Goal: Information Seeking & Learning: Check status

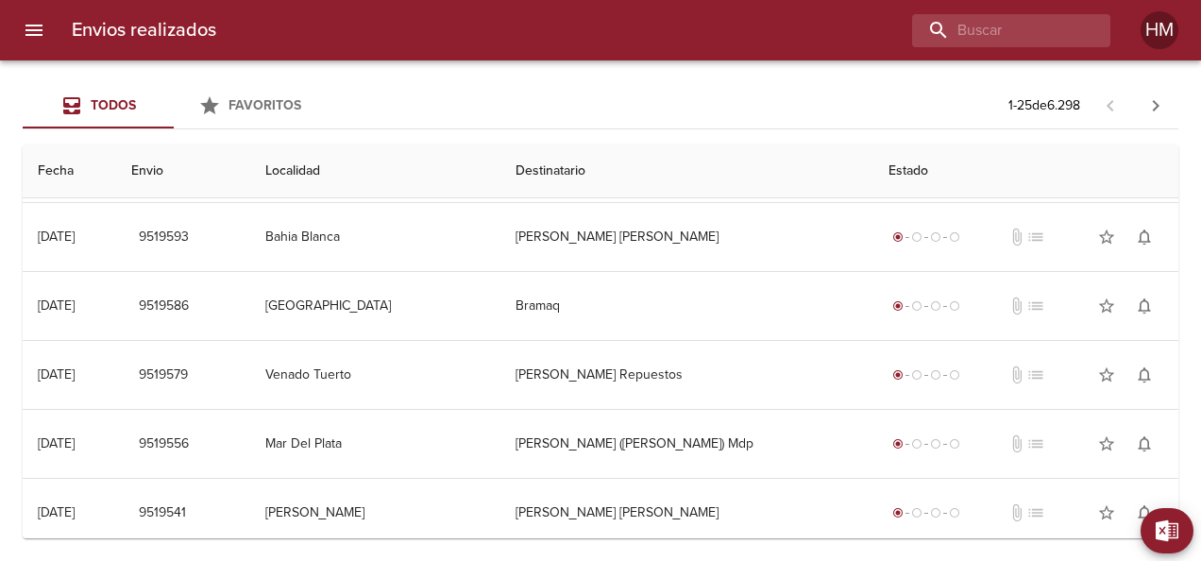
scroll to position [661, 0]
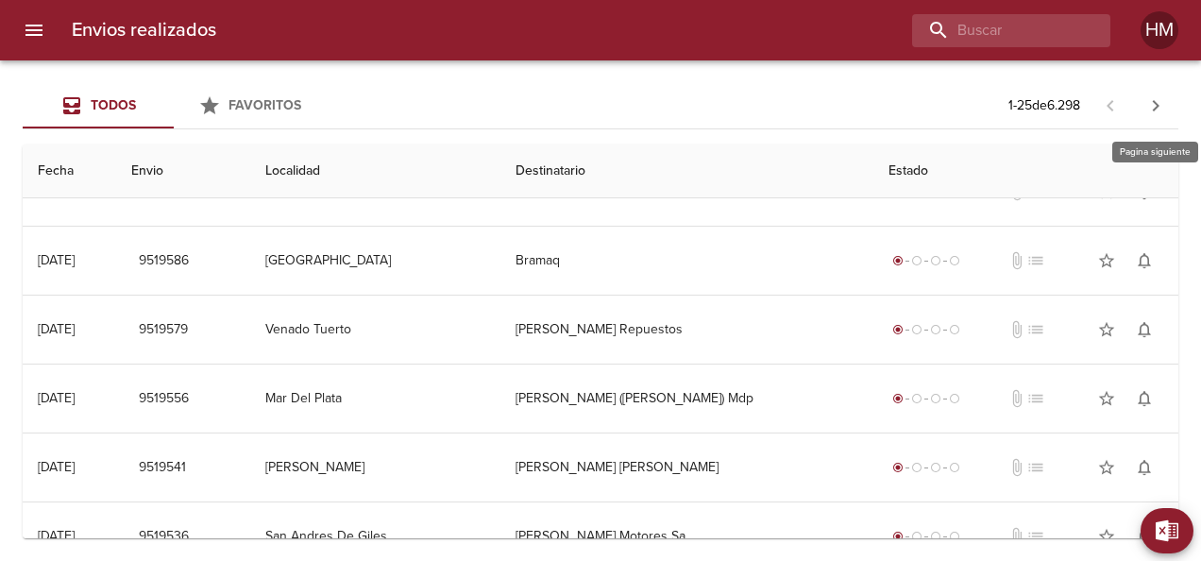
click at [1159, 106] on icon "button" at bounding box center [1155, 105] width 23 height 23
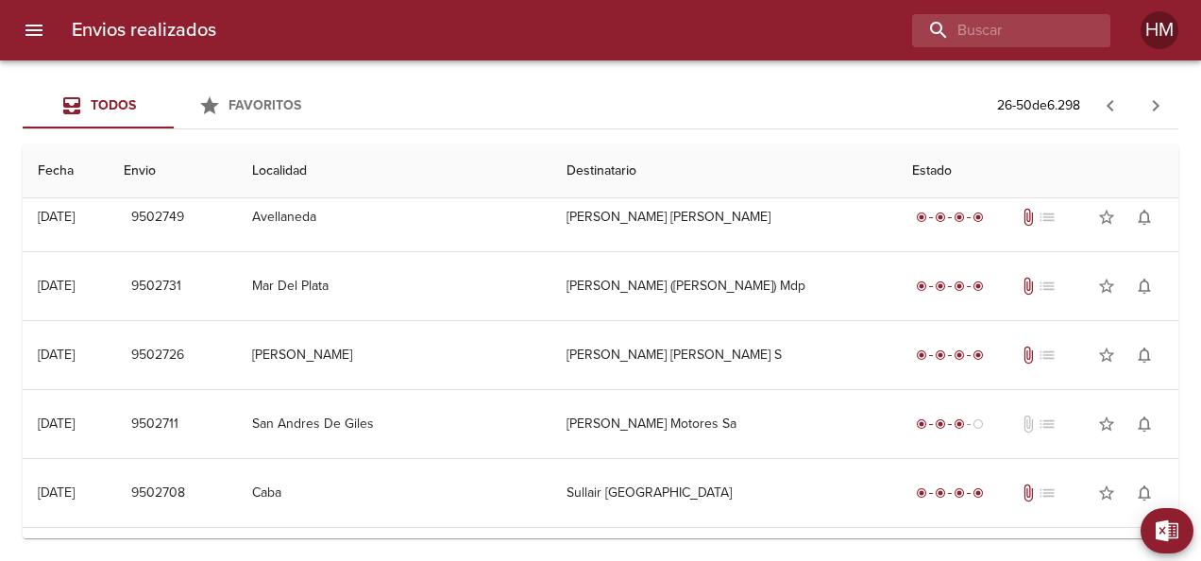
scroll to position [1375, 0]
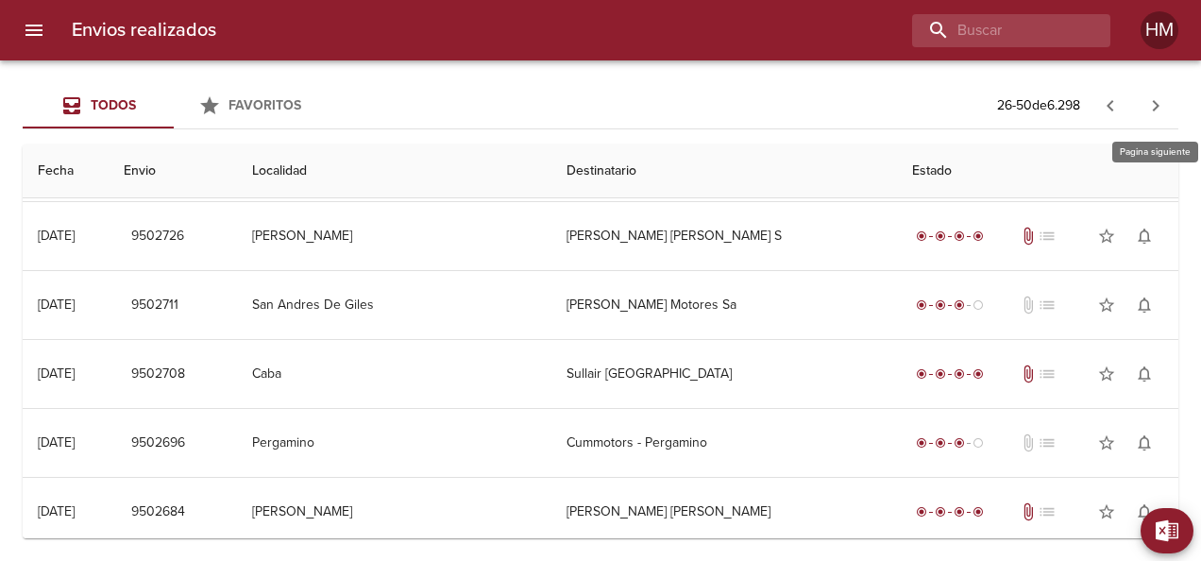
click at [1162, 112] on icon "button" at bounding box center [1155, 105] width 23 height 23
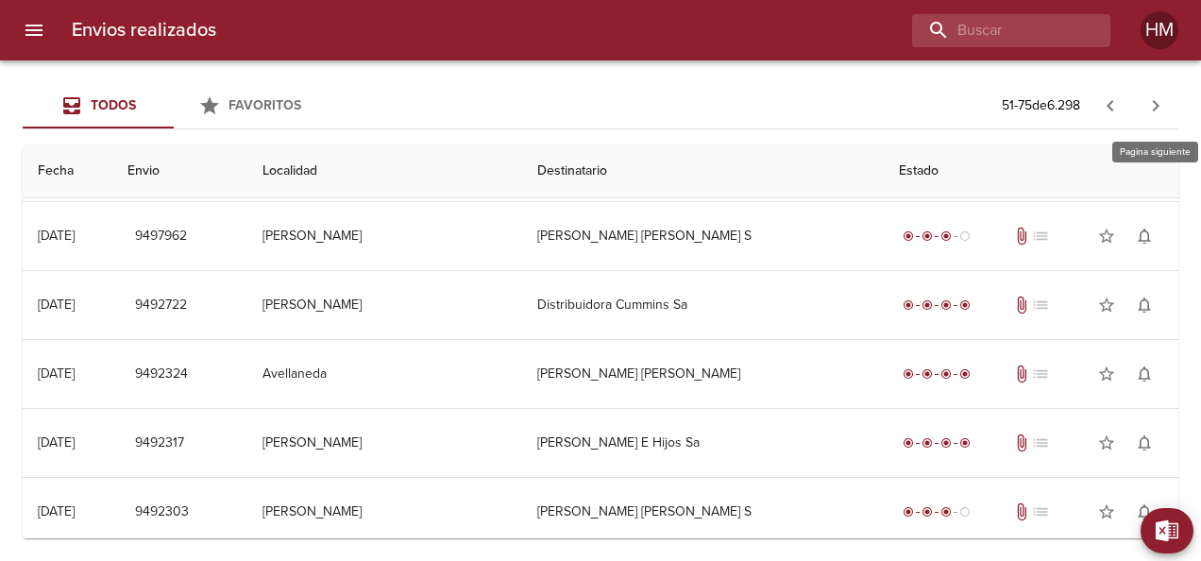
scroll to position [0, 0]
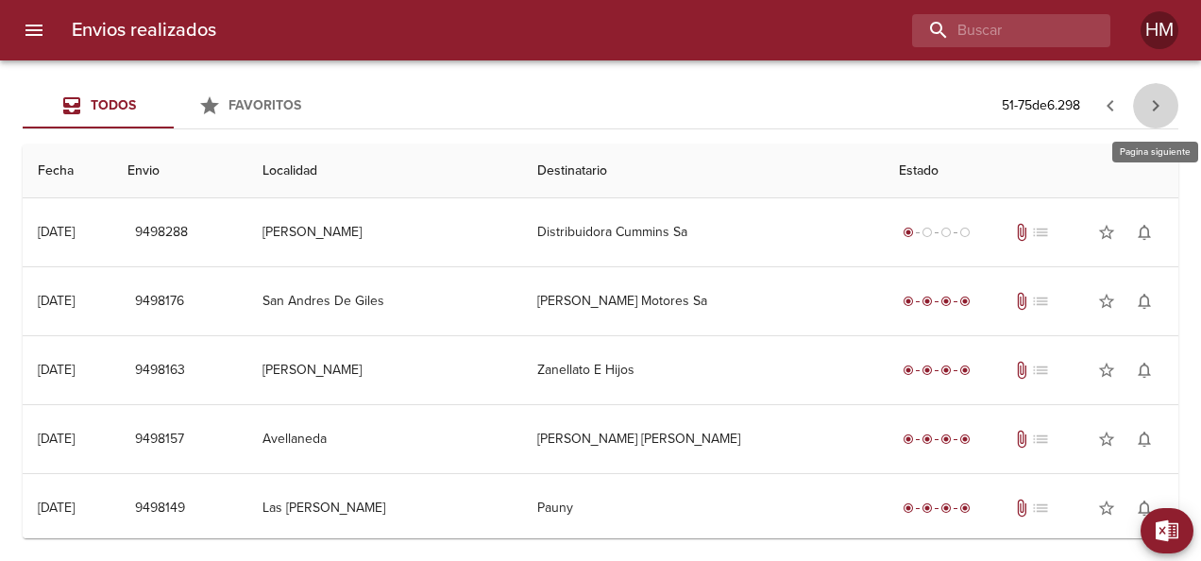
click at [1162, 110] on icon "button" at bounding box center [1155, 105] width 23 height 23
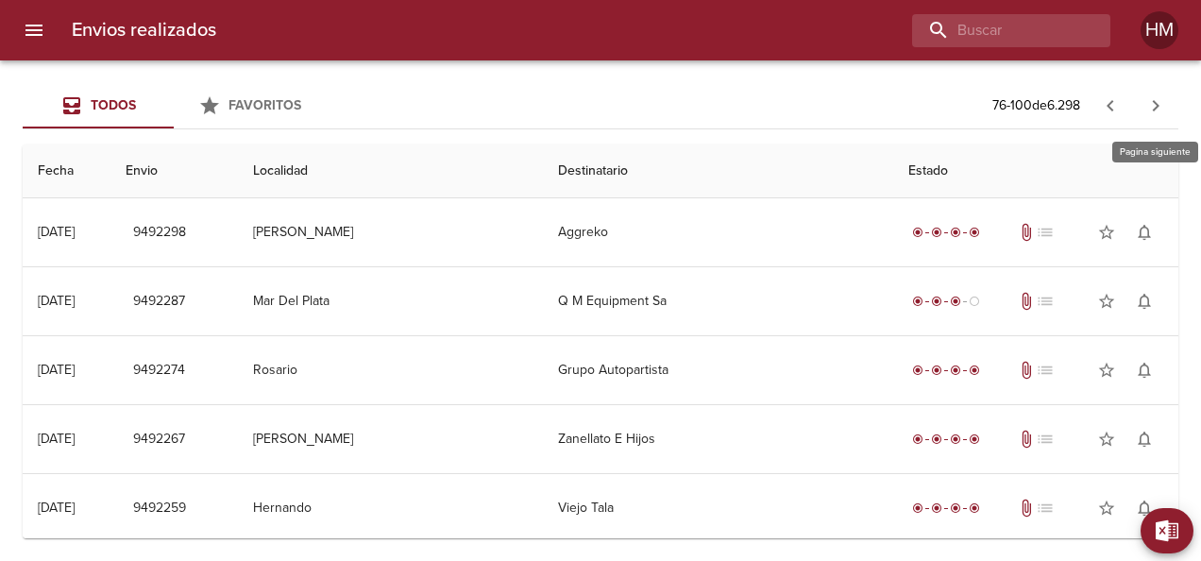
click at [1162, 110] on icon "button" at bounding box center [1155, 105] width 23 height 23
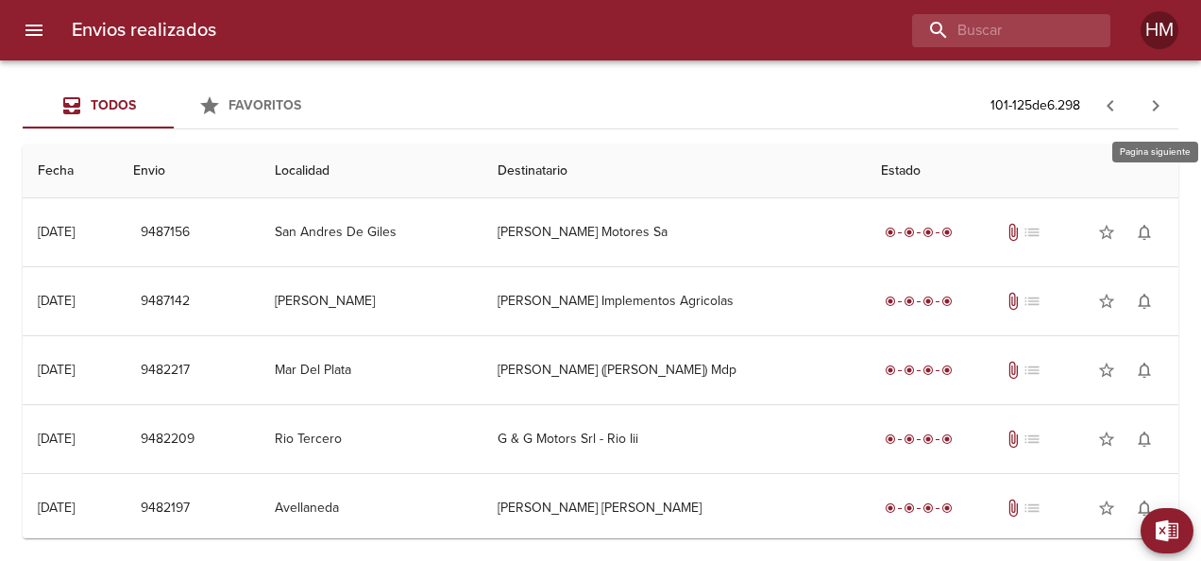
click at [1162, 110] on icon "button" at bounding box center [1155, 105] width 23 height 23
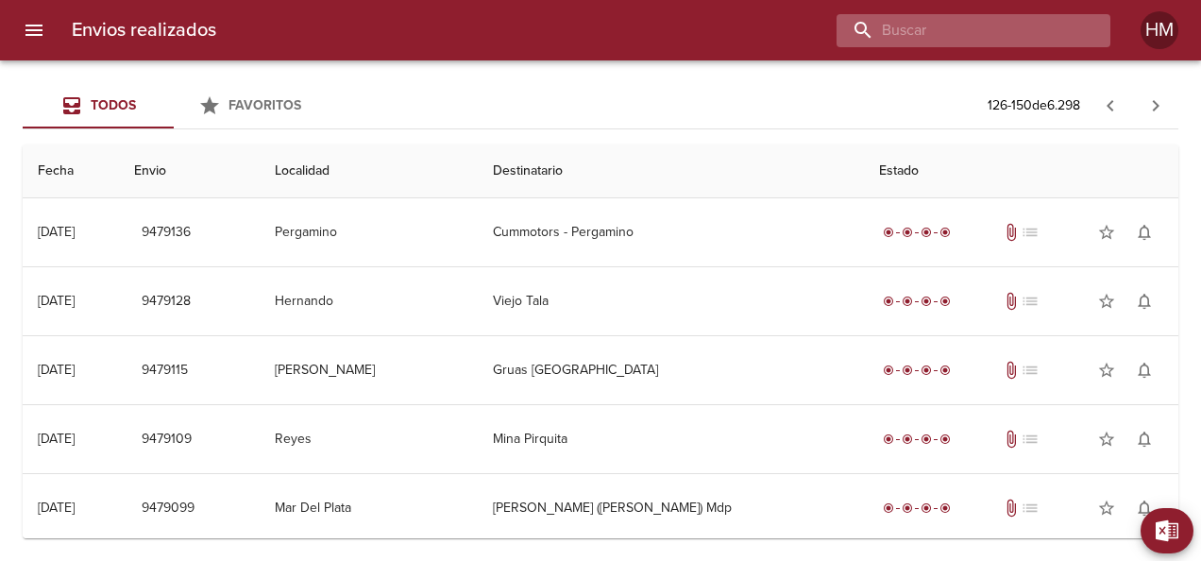
click at [1011, 30] on input "buscar" at bounding box center [958, 30] width 242 height 33
paste input "9479164"
type input "9479164"
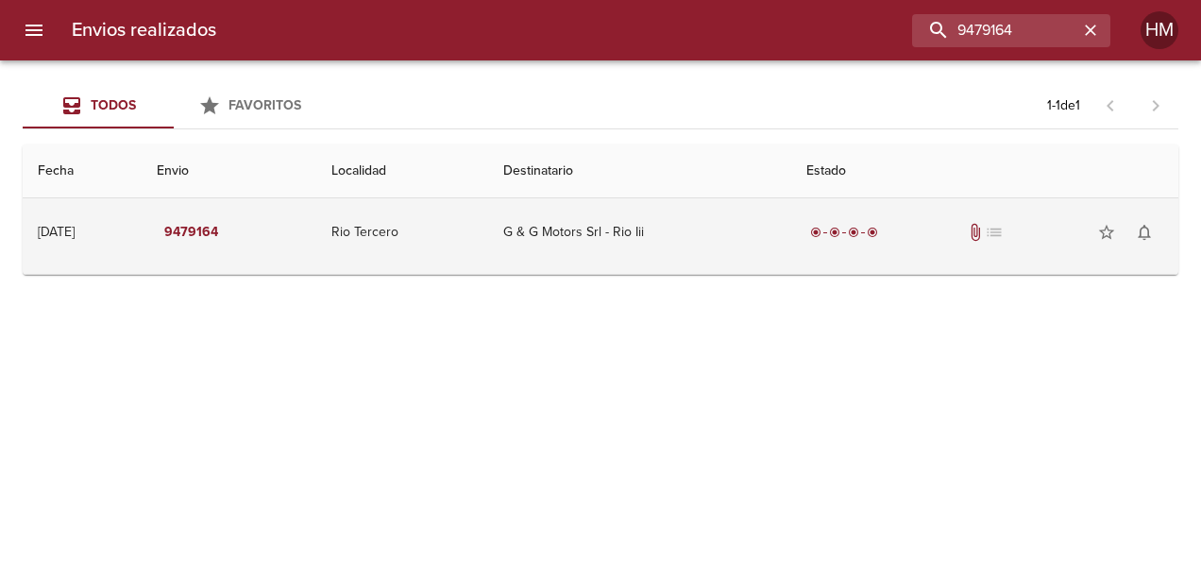
click at [859, 237] on span "radio_button_checked" at bounding box center [853, 232] width 11 height 11
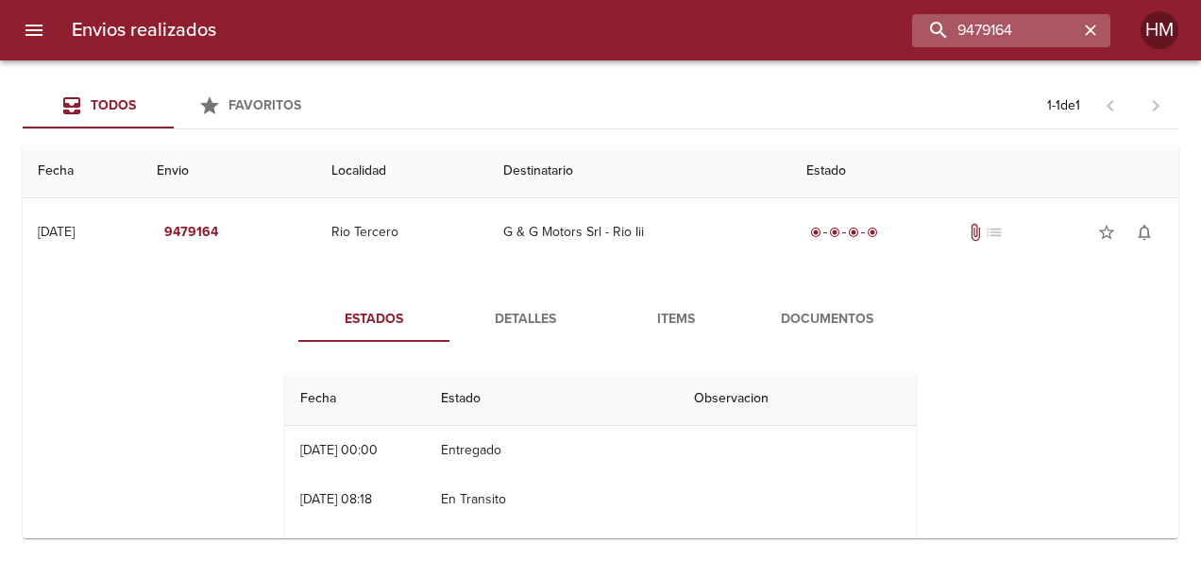
click at [1094, 30] on icon "button" at bounding box center [1090, 30] width 19 height 19
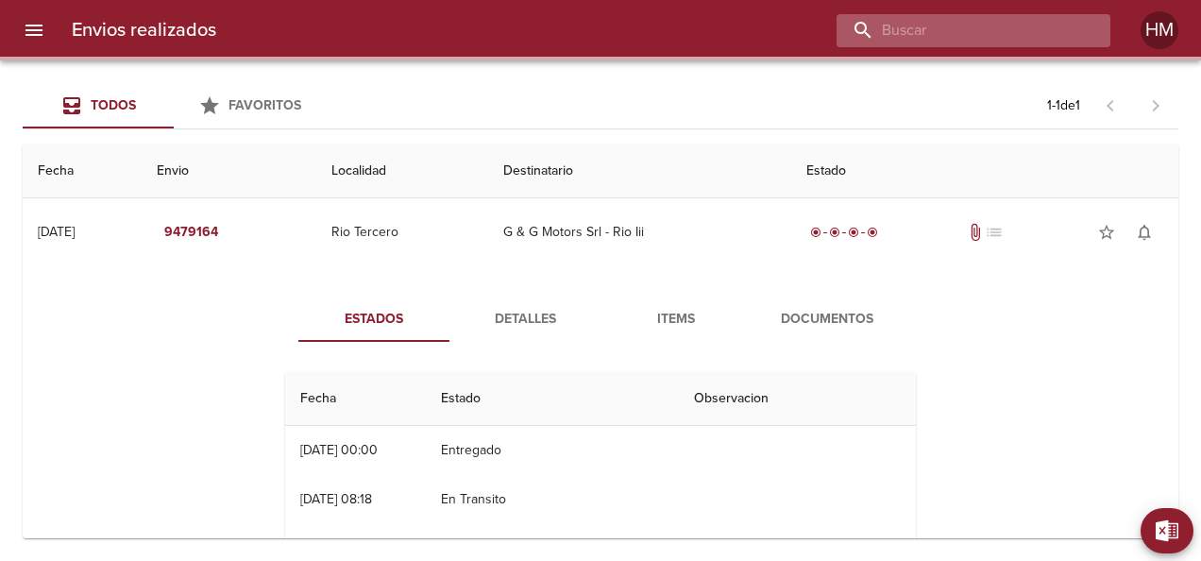
click at [1038, 34] on input "buscar" at bounding box center [958, 30] width 242 height 33
paste input "9473644"
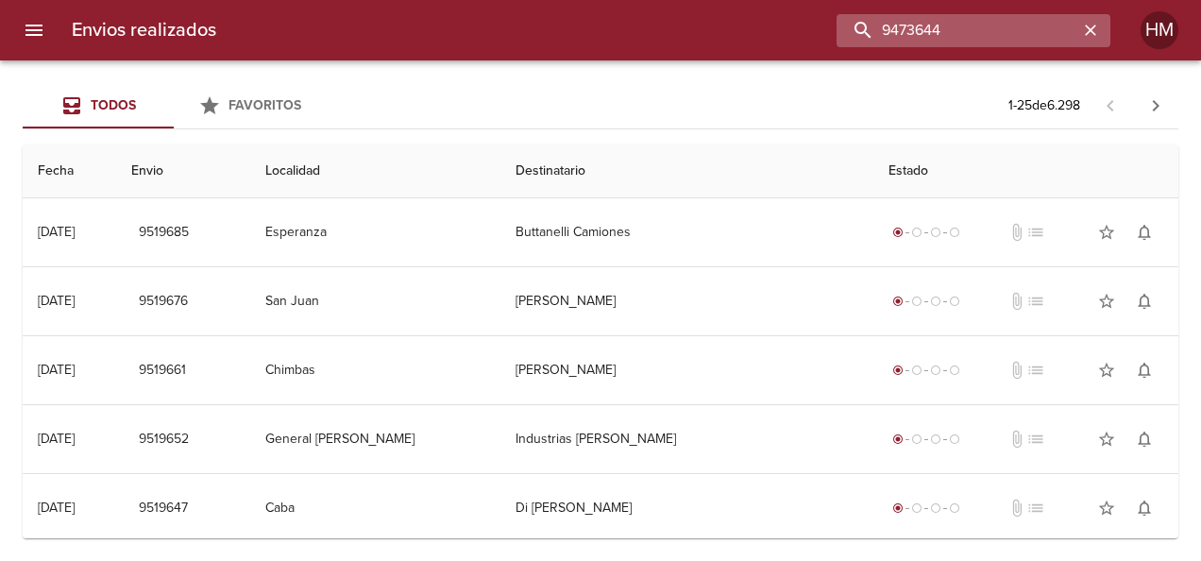
click at [1011, 27] on input "9473644" at bounding box center [958, 30] width 242 height 33
type input "9473644"
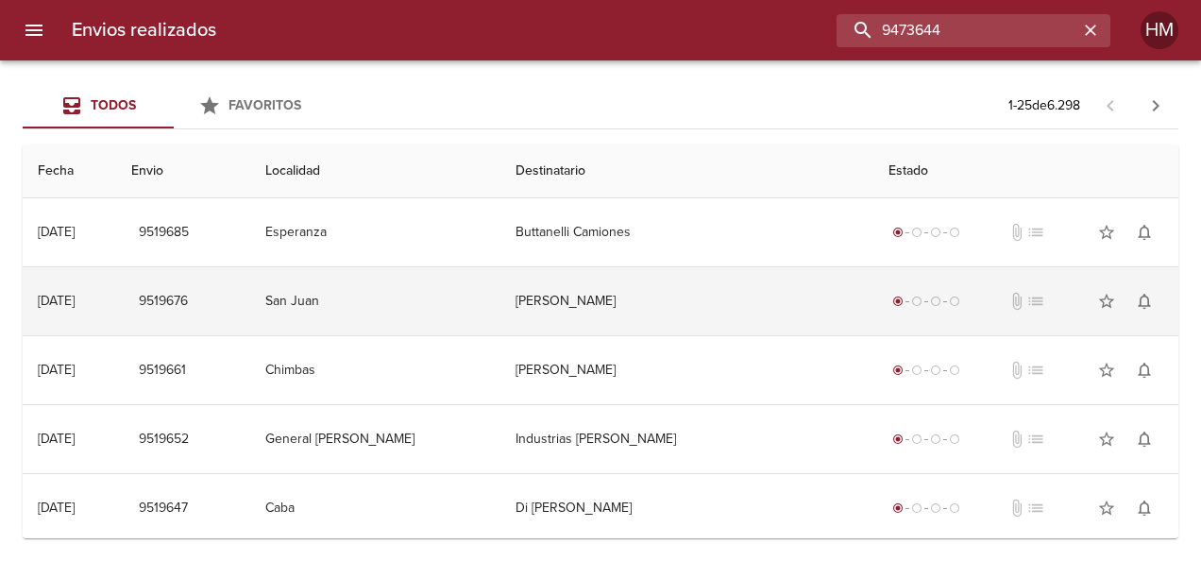
scroll to position [378, 0]
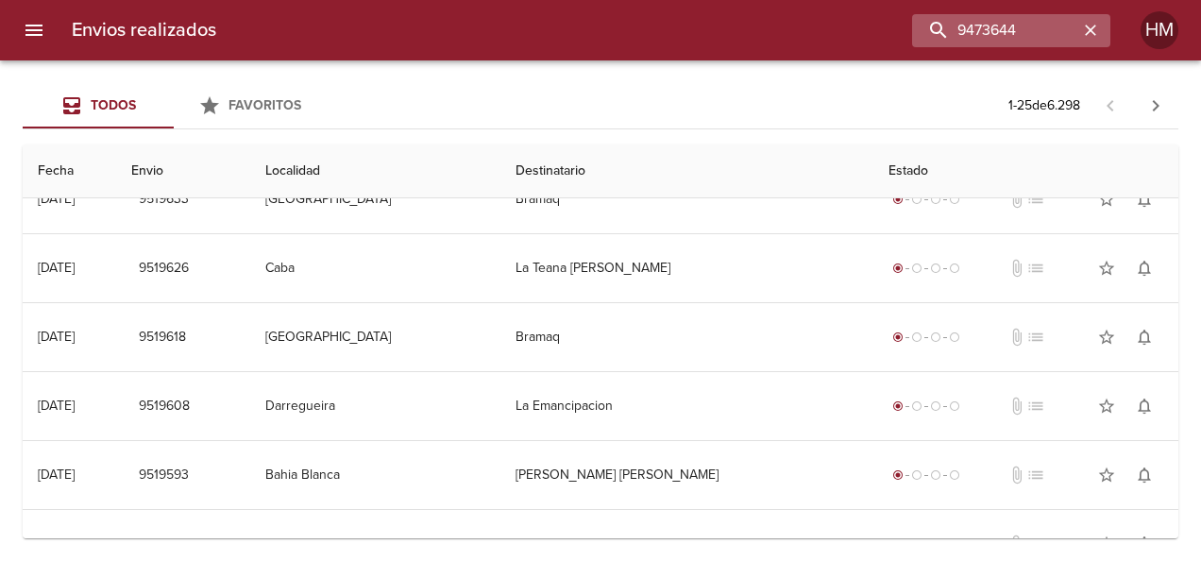
click at [1084, 17] on div "9473644" at bounding box center [1011, 30] width 198 height 33
click at [1095, 24] on icon "button" at bounding box center [1090, 30] width 19 height 19
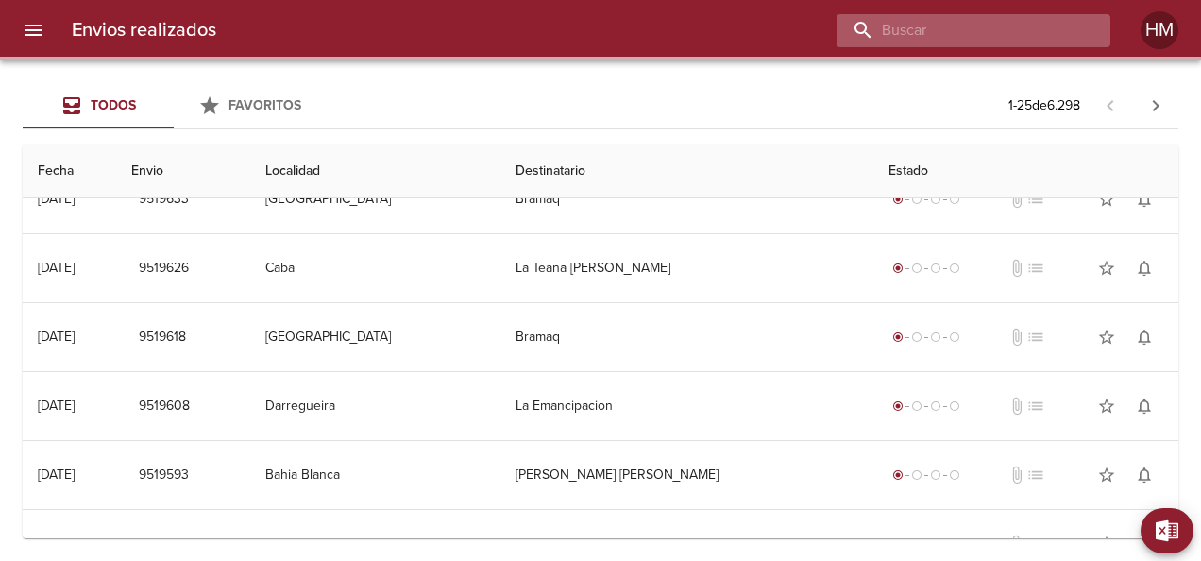
click at [967, 31] on input "buscar" at bounding box center [958, 30] width 242 height 33
paste input "9473644"
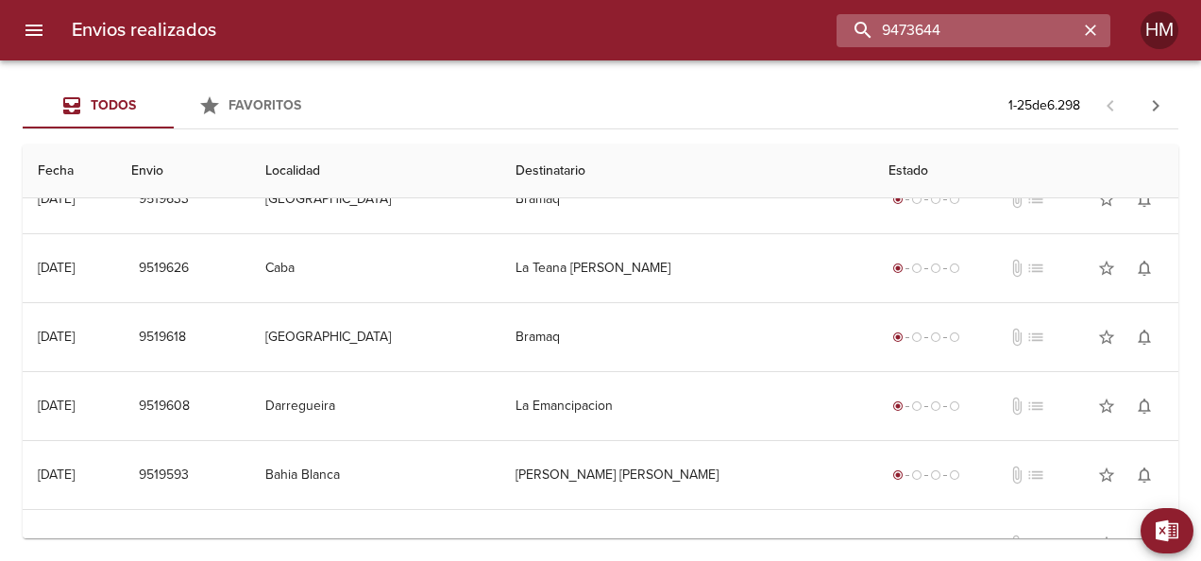
scroll to position [0, 0]
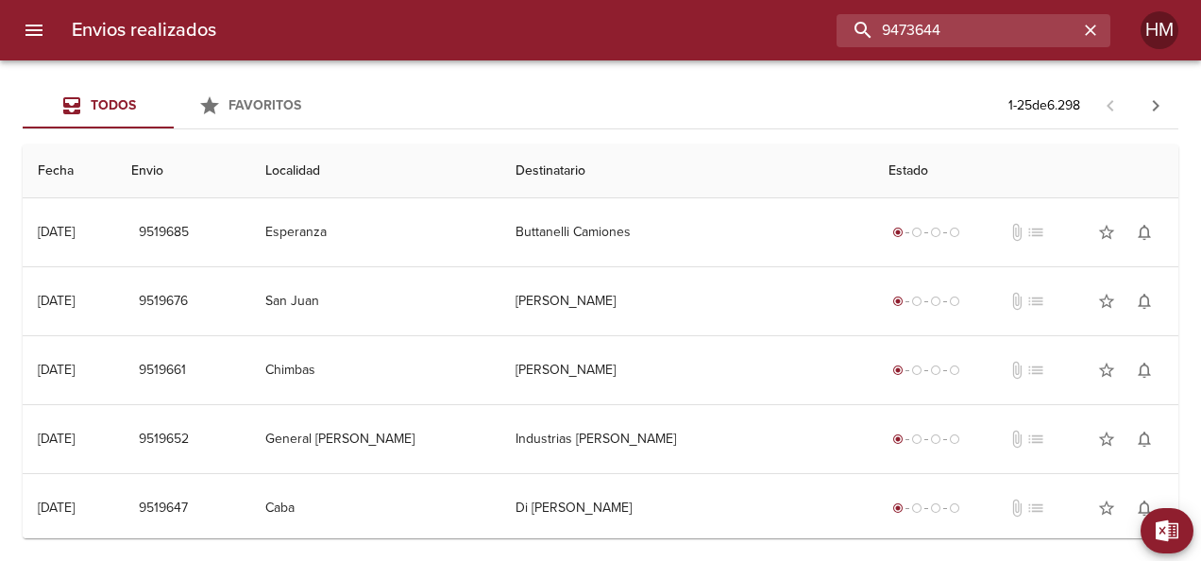
type input "9473644"
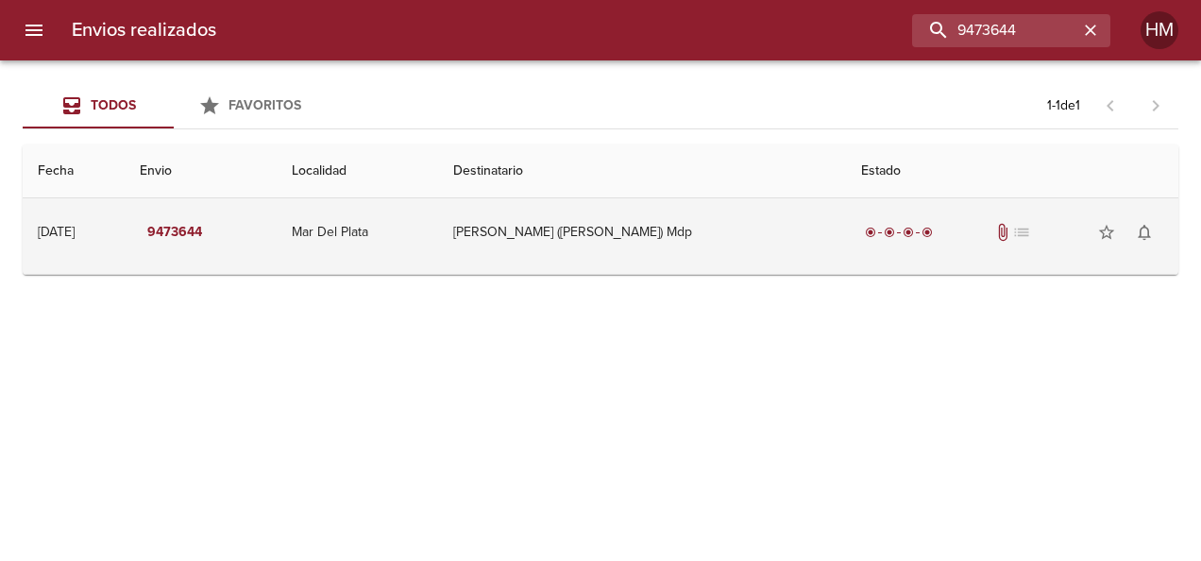
click at [602, 237] on td "[PERSON_NAME] ([PERSON_NAME]) Mdp" at bounding box center [642, 232] width 408 height 68
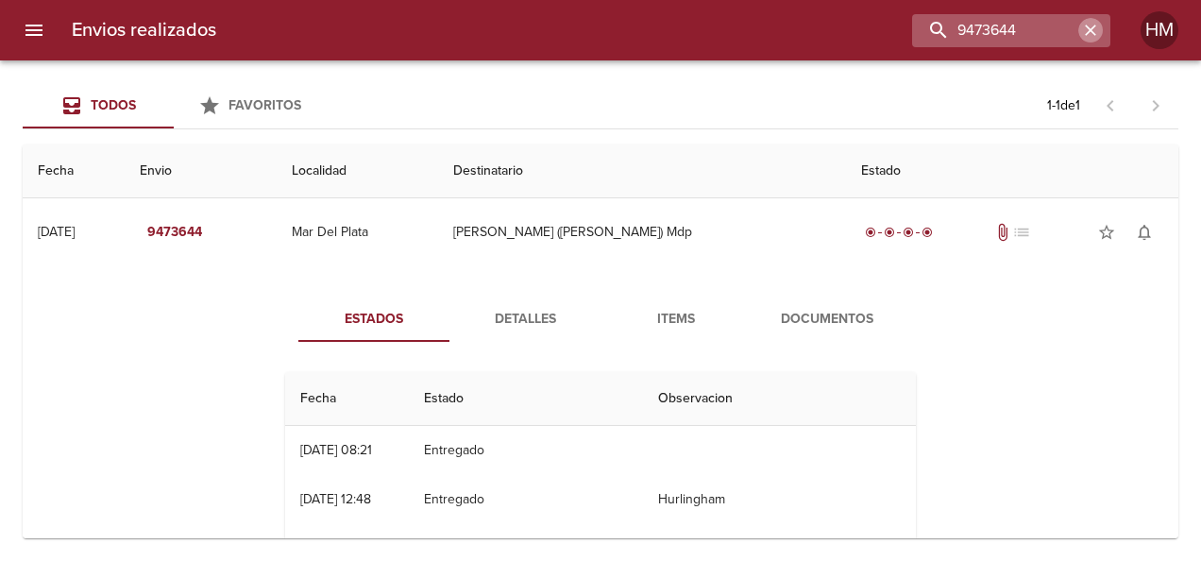
click at [1080, 28] on button "button" at bounding box center [1090, 30] width 25 height 25
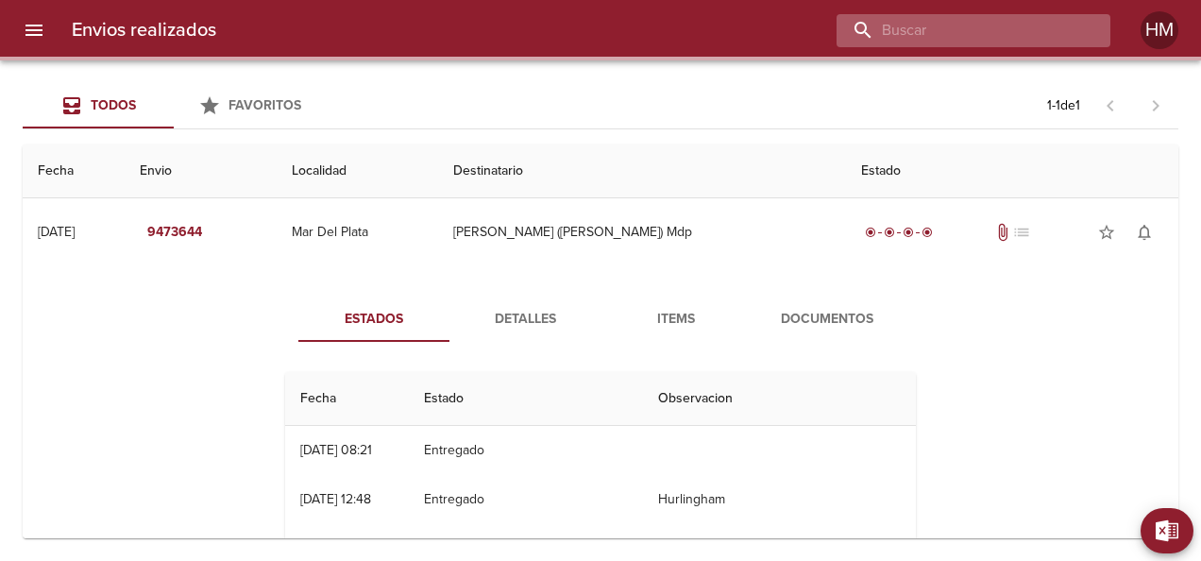
click at [1018, 27] on input "buscar" at bounding box center [958, 30] width 242 height 33
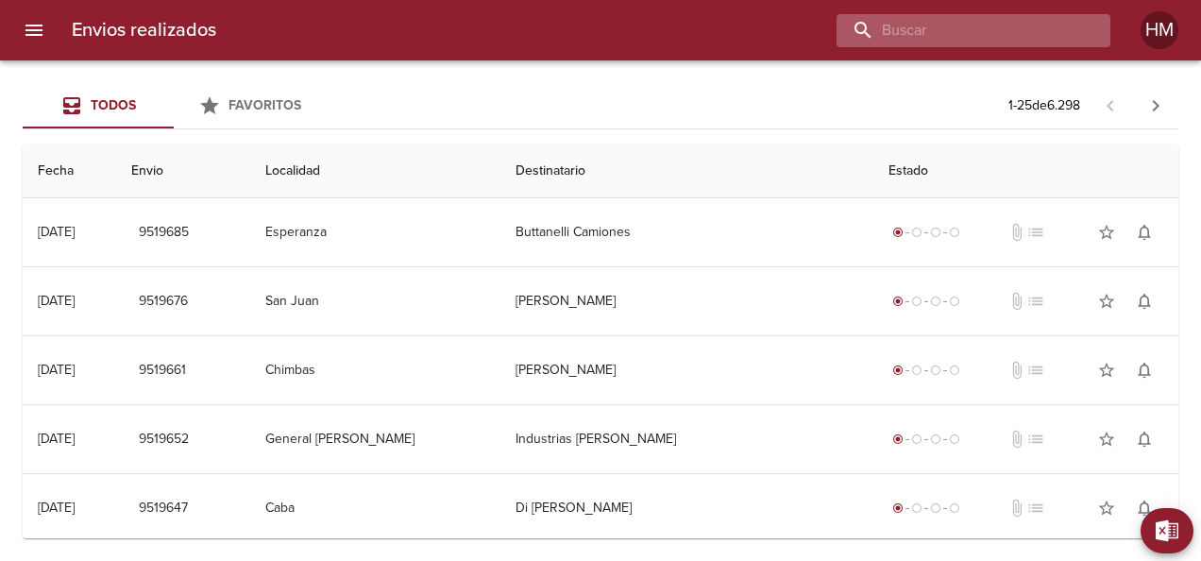
paste input "9473657"
type input "9473657"
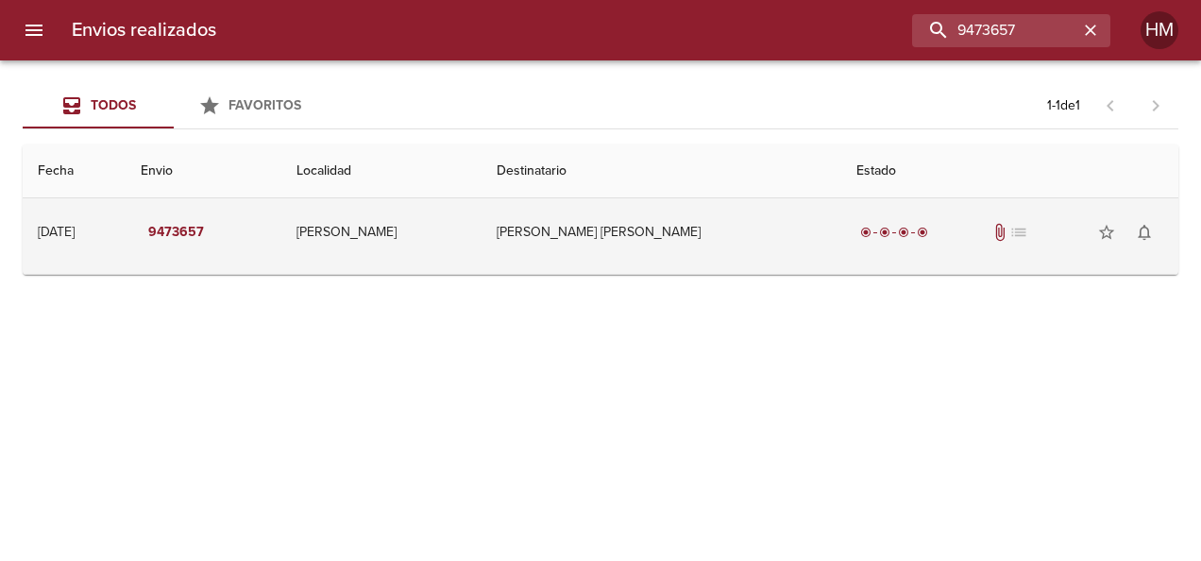
click at [482, 225] on td "[PERSON_NAME]" at bounding box center [381, 232] width 200 height 68
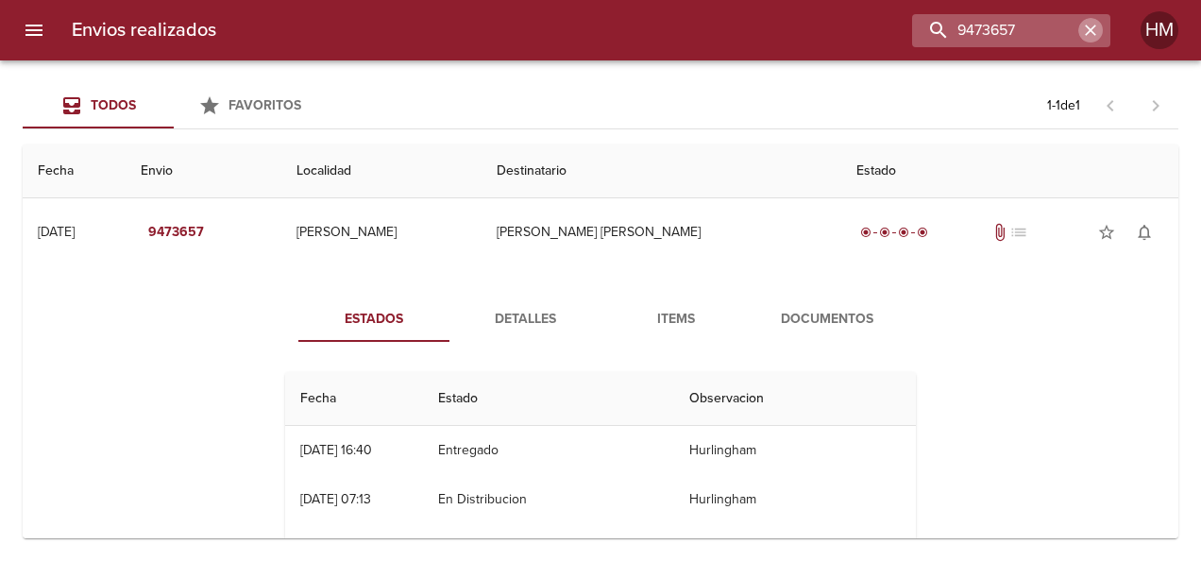
click at [1092, 18] on button "button" at bounding box center [1090, 30] width 25 height 25
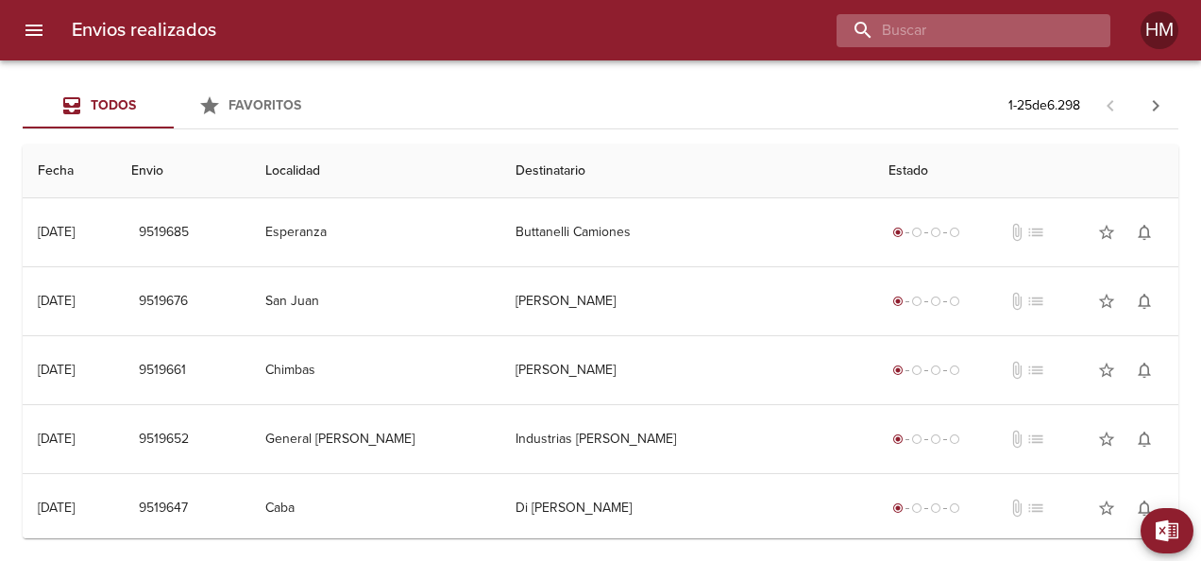
click at [1002, 34] on input "buscar" at bounding box center [958, 30] width 242 height 33
paste input "9473689"
type input "9473689"
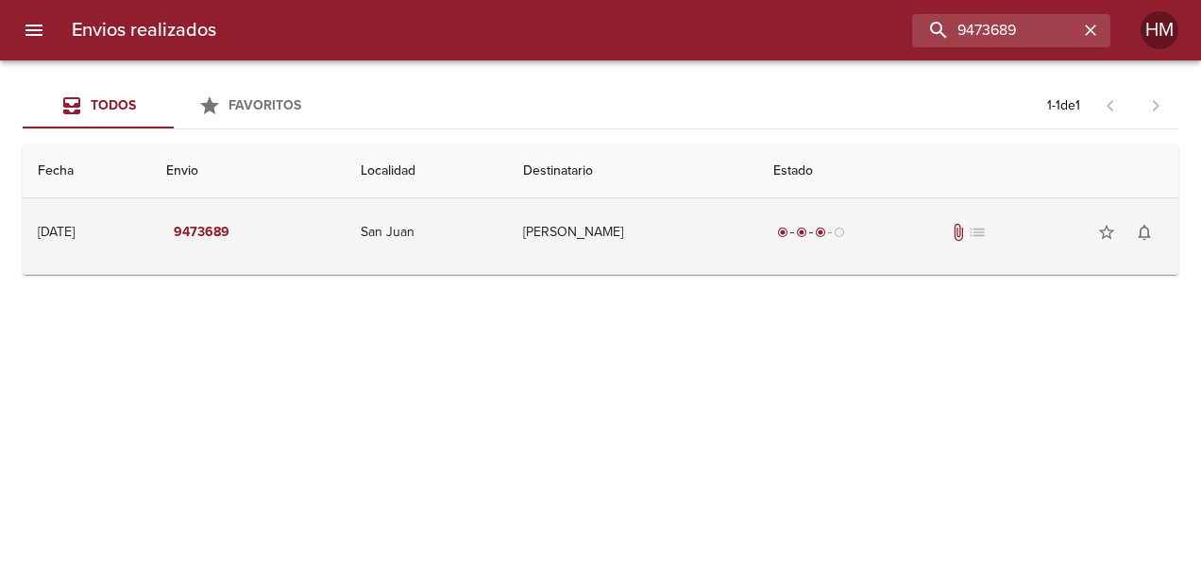
click at [757, 248] on td "[PERSON_NAME]" at bounding box center [632, 232] width 249 height 68
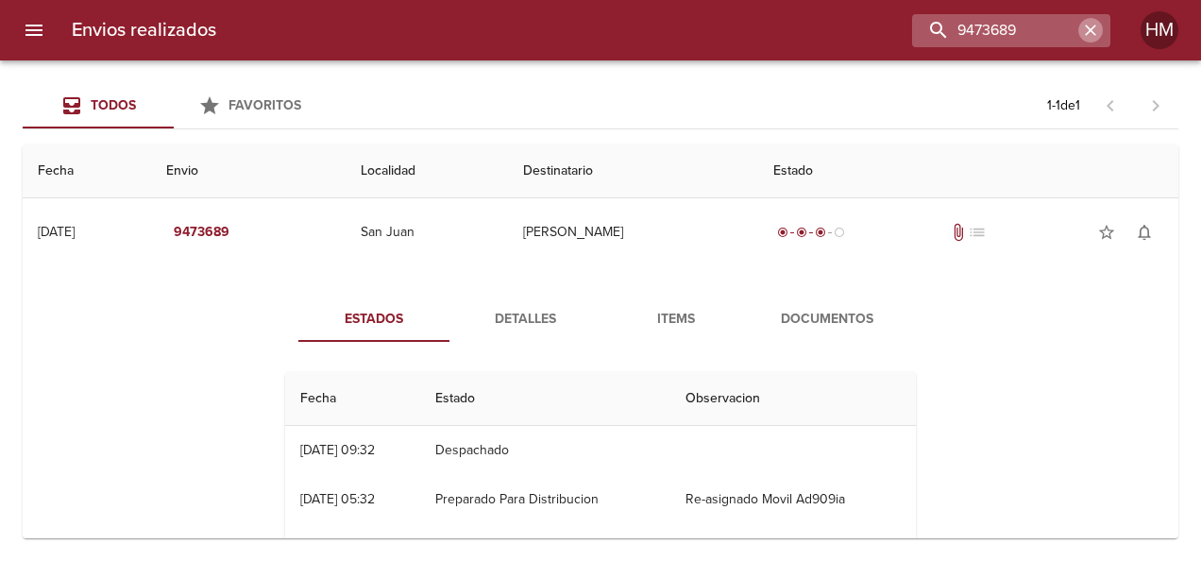
click at [1087, 28] on icon "button" at bounding box center [1090, 30] width 19 height 19
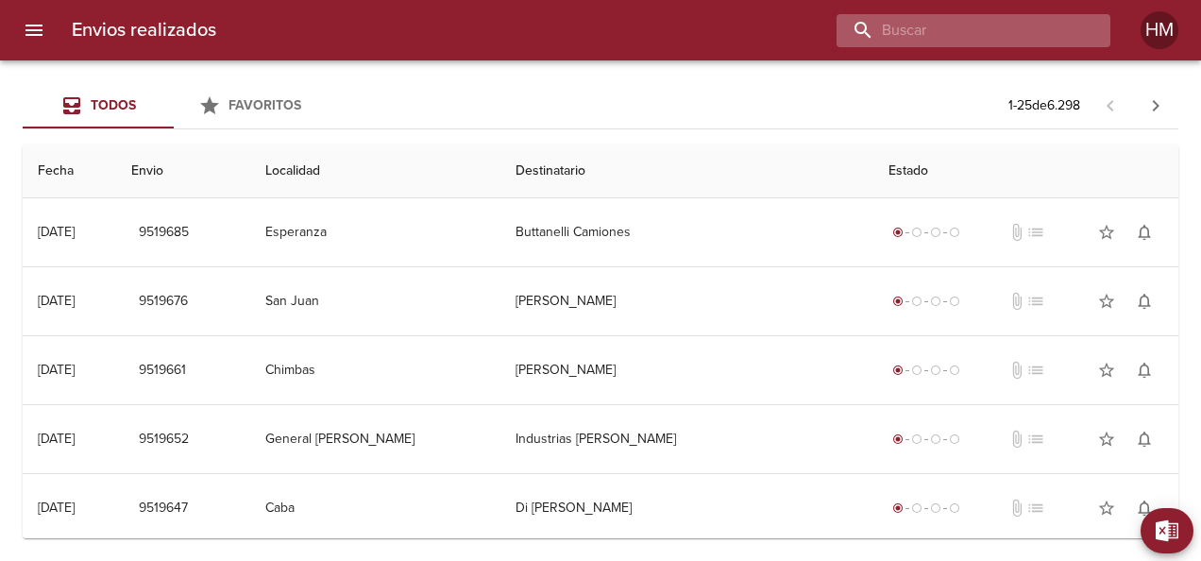
click at [1042, 30] on input "buscar" at bounding box center [958, 30] width 242 height 33
paste input "9466615"
type input "9466615"
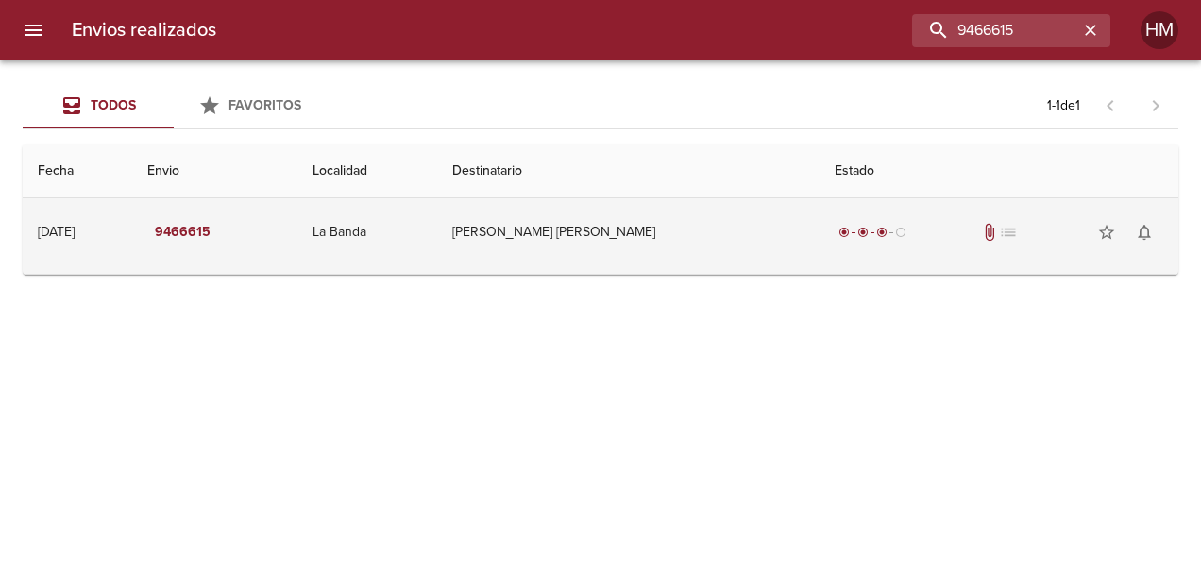
click at [640, 219] on td "Fernandez Pablo Alejandro" at bounding box center [628, 232] width 382 height 68
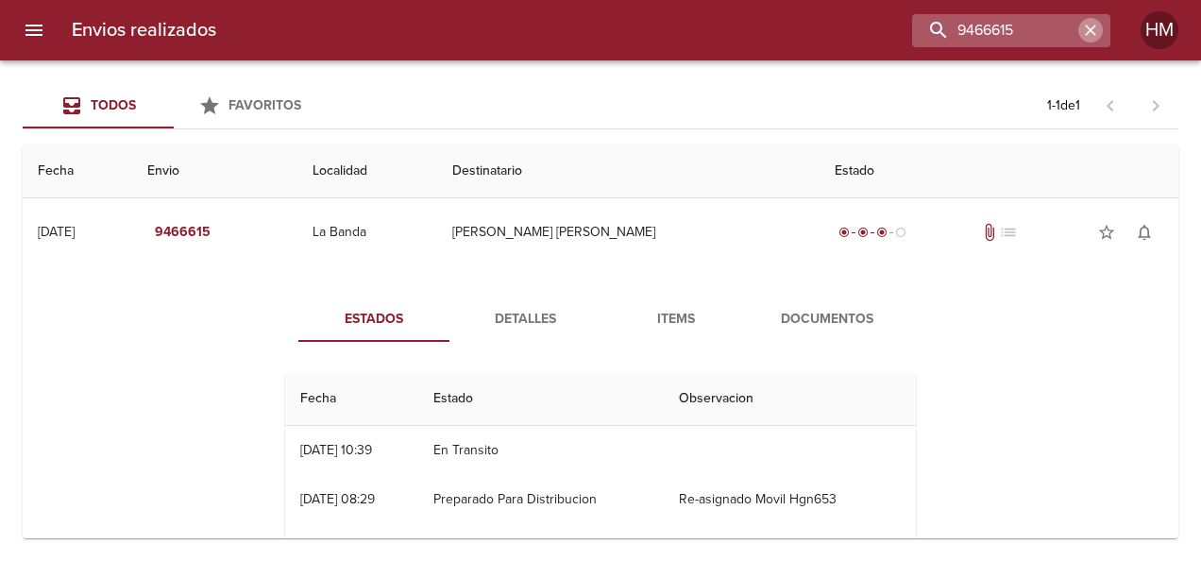
click at [1093, 30] on icon "button" at bounding box center [1090, 30] width 19 height 19
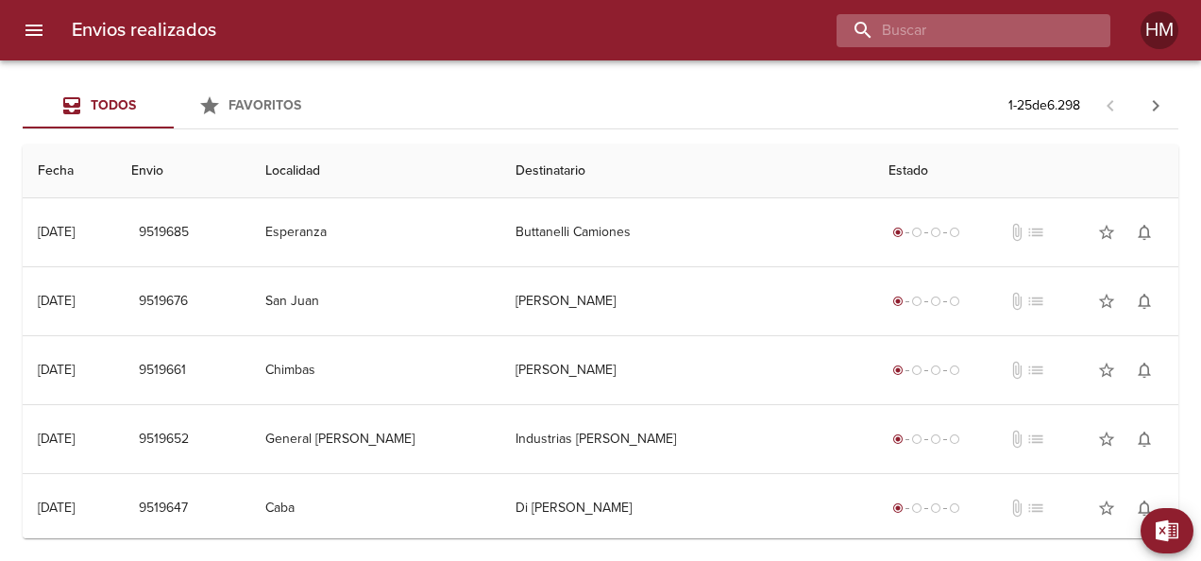
click at [1031, 33] on input "buscar" at bounding box center [958, 30] width 242 height 33
paste input "9466537"
type input "9466537"
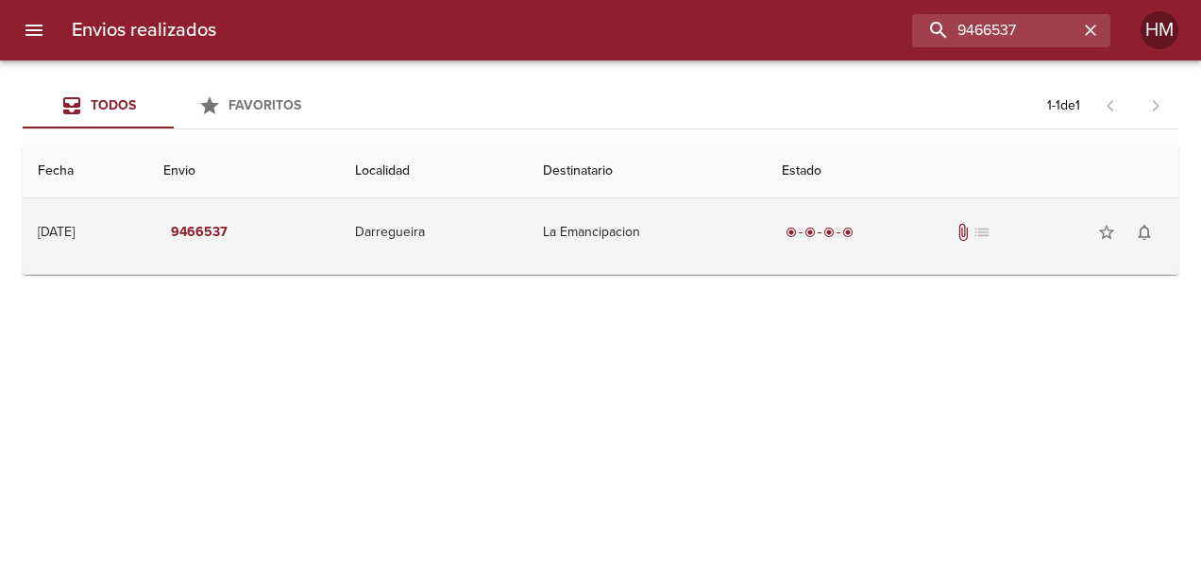
click at [288, 256] on td "9466537" at bounding box center [244, 232] width 192 height 68
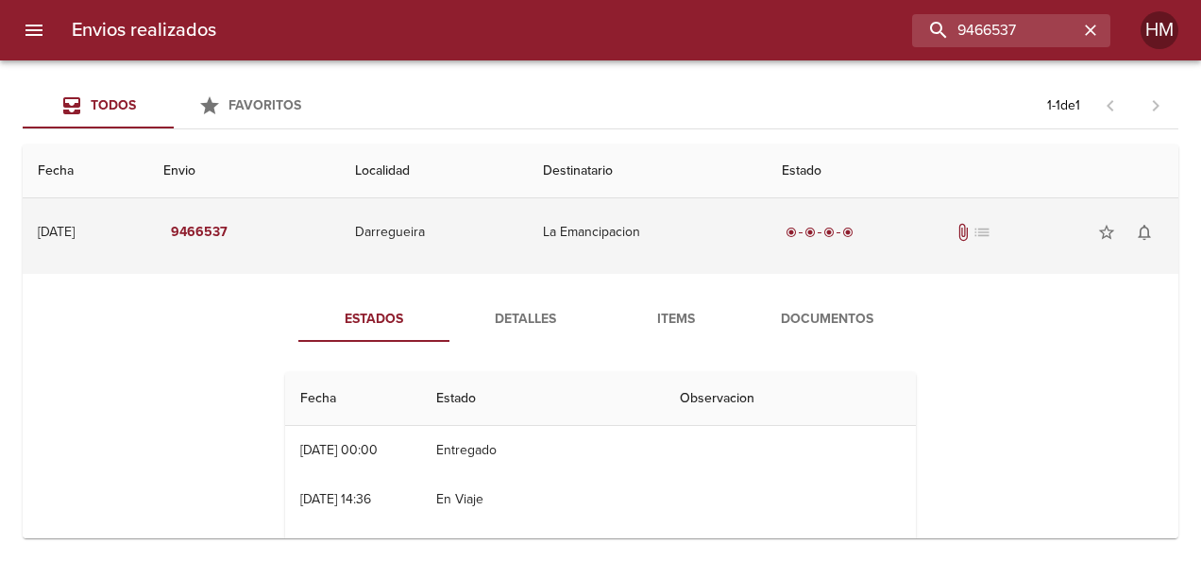
click at [340, 251] on td "9466537" at bounding box center [244, 232] width 192 height 68
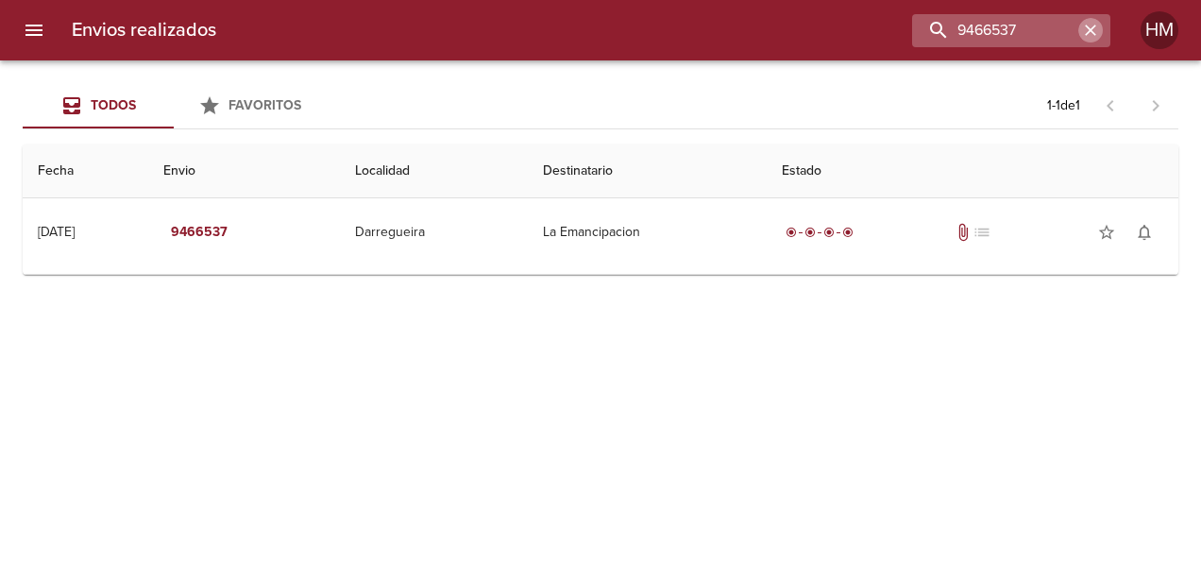
click at [1086, 26] on icon "button" at bounding box center [1090, 30] width 19 height 19
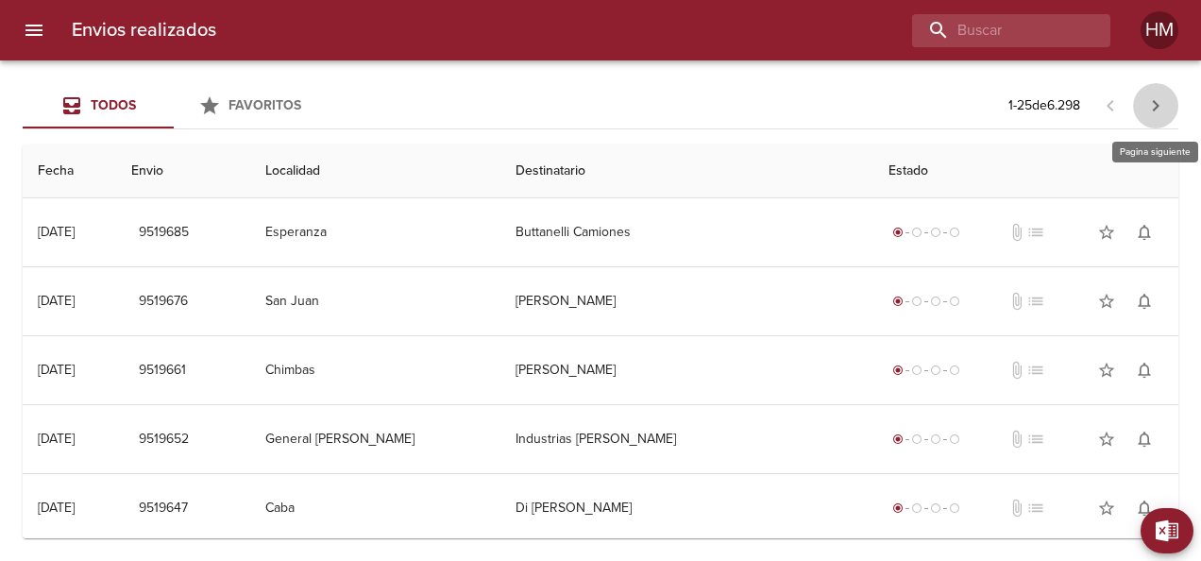
click at [1156, 99] on icon "button" at bounding box center [1155, 105] width 23 height 23
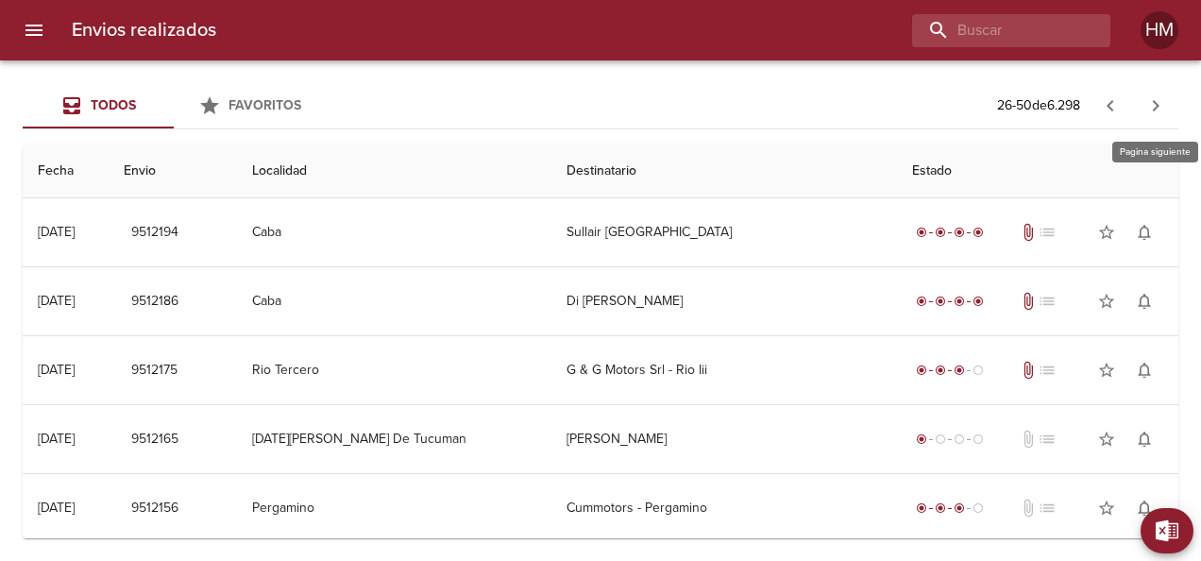
click at [1164, 111] on icon "button" at bounding box center [1155, 105] width 23 height 23
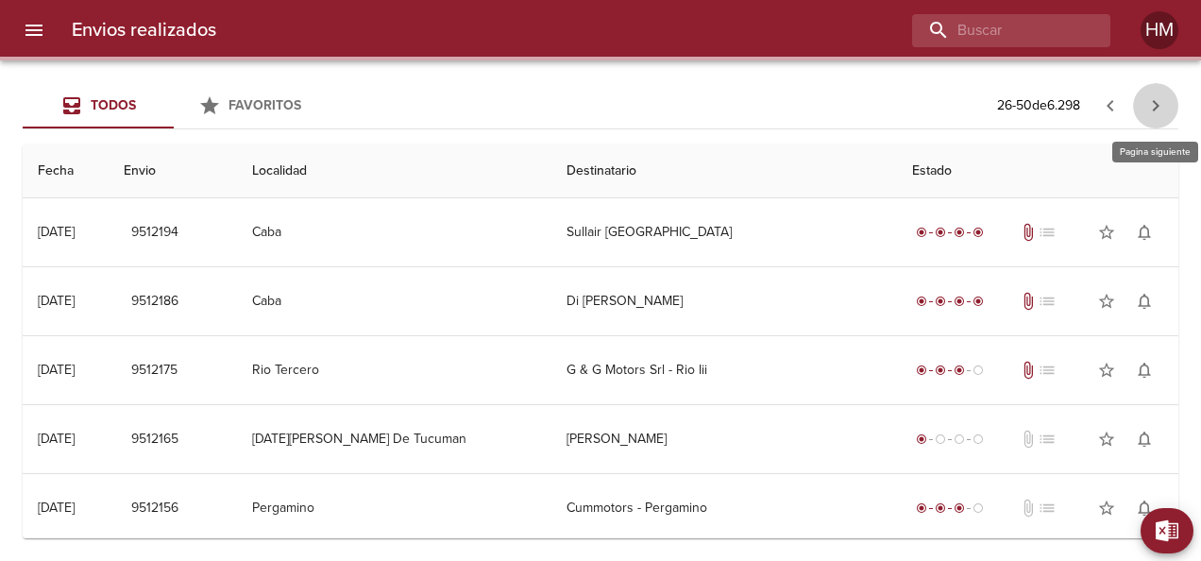
click at [1164, 111] on icon "button" at bounding box center [1155, 105] width 23 height 23
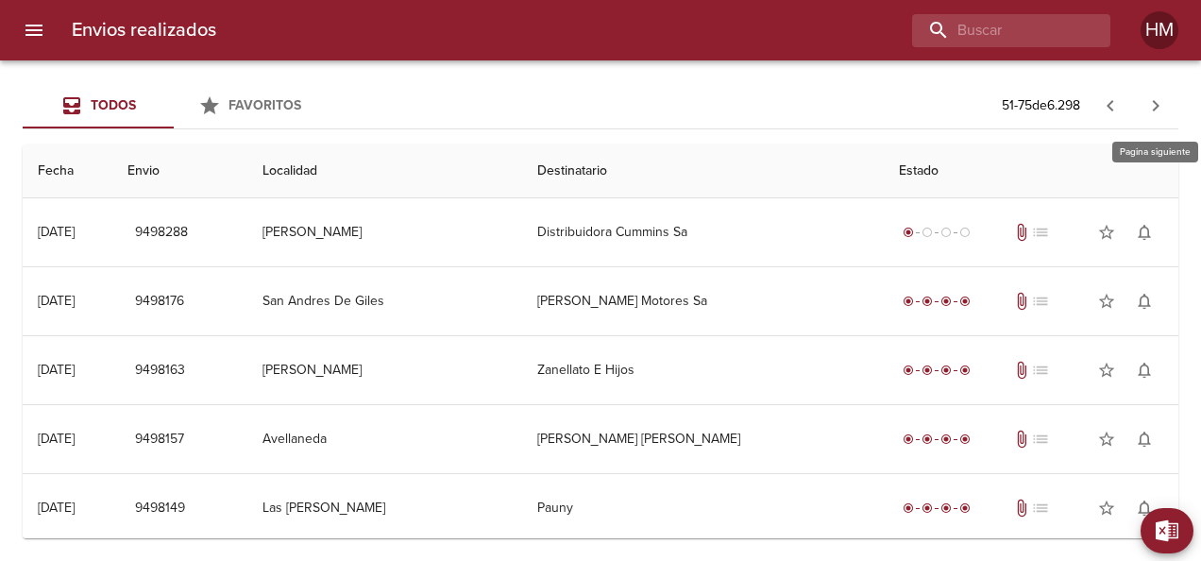
click at [1161, 111] on icon "button" at bounding box center [1155, 105] width 23 height 23
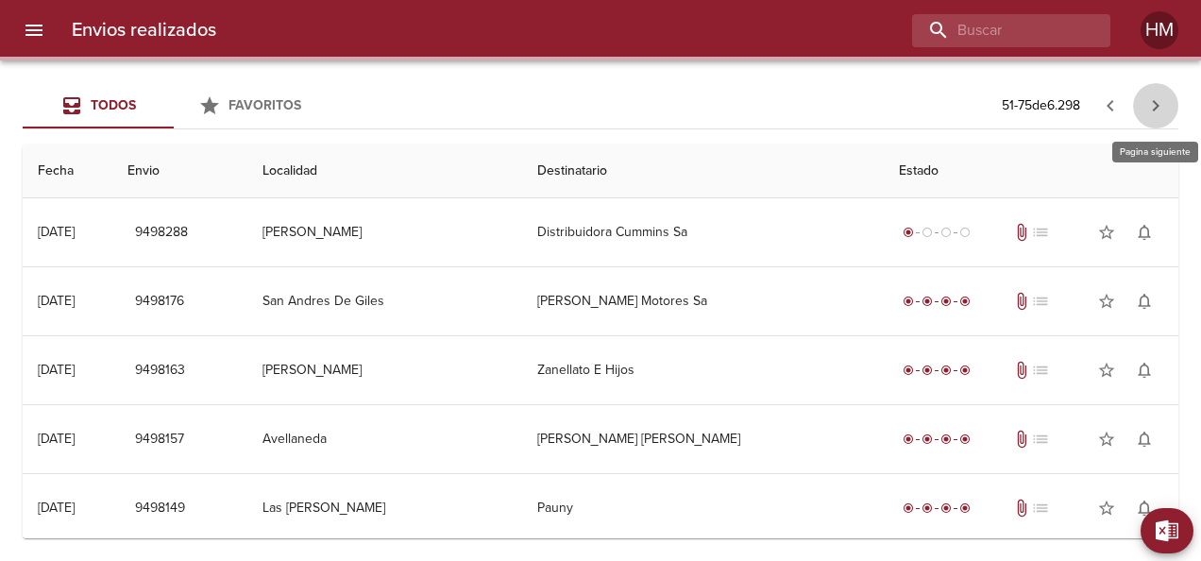
click at [1161, 111] on icon "button" at bounding box center [1155, 105] width 23 height 23
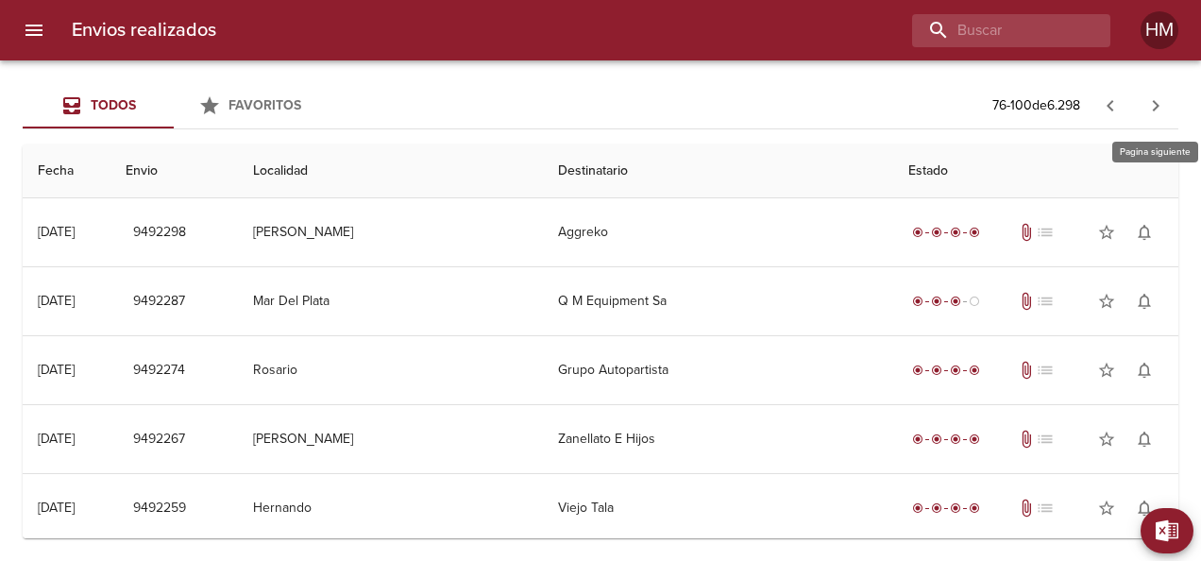
click at [1161, 111] on icon "button" at bounding box center [1155, 105] width 23 height 23
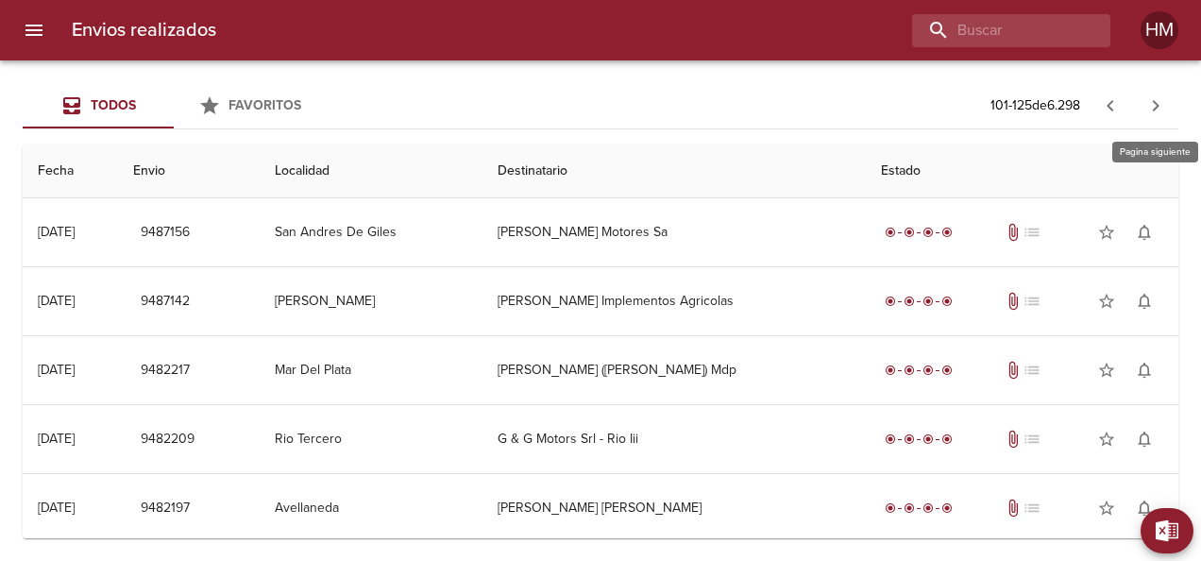
click at [1161, 111] on icon "button" at bounding box center [1155, 105] width 23 height 23
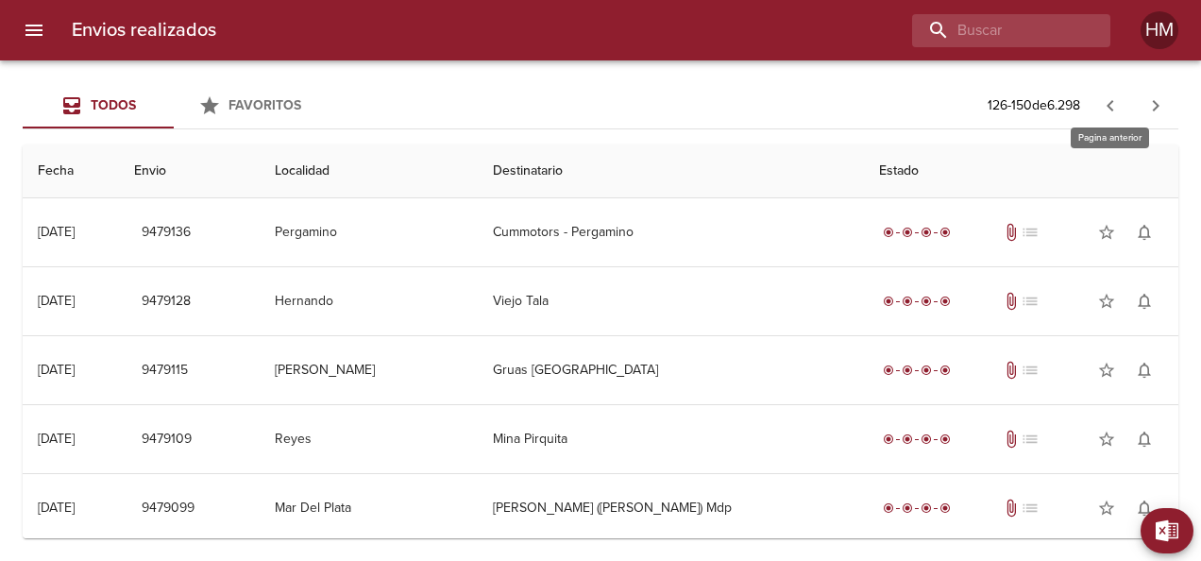
click at [1116, 93] on button "button" at bounding box center [1110, 105] width 45 height 45
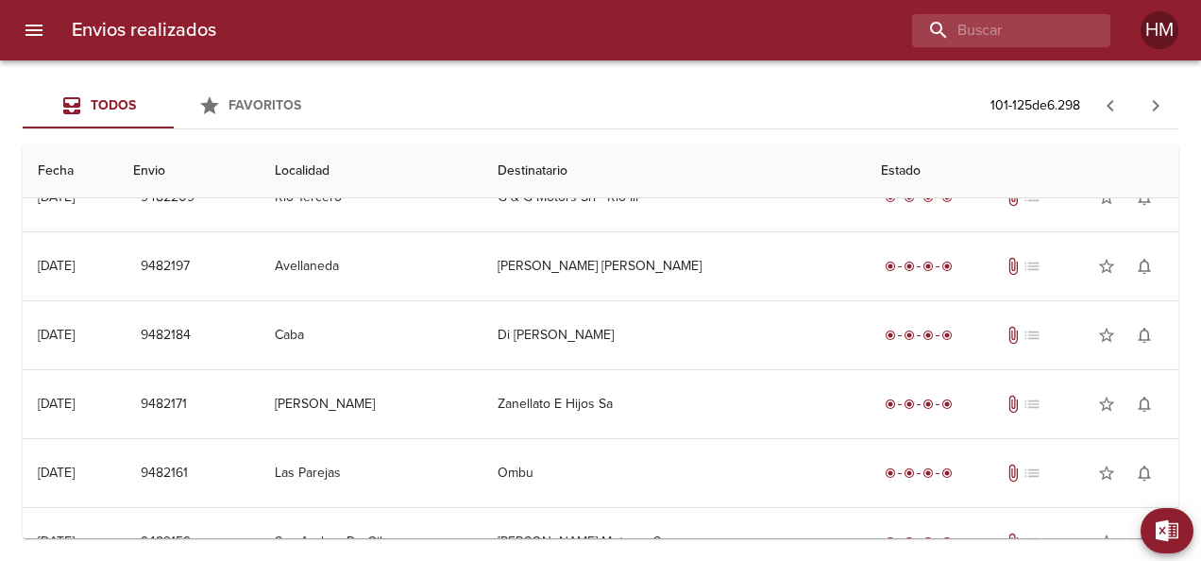
scroll to position [147, 0]
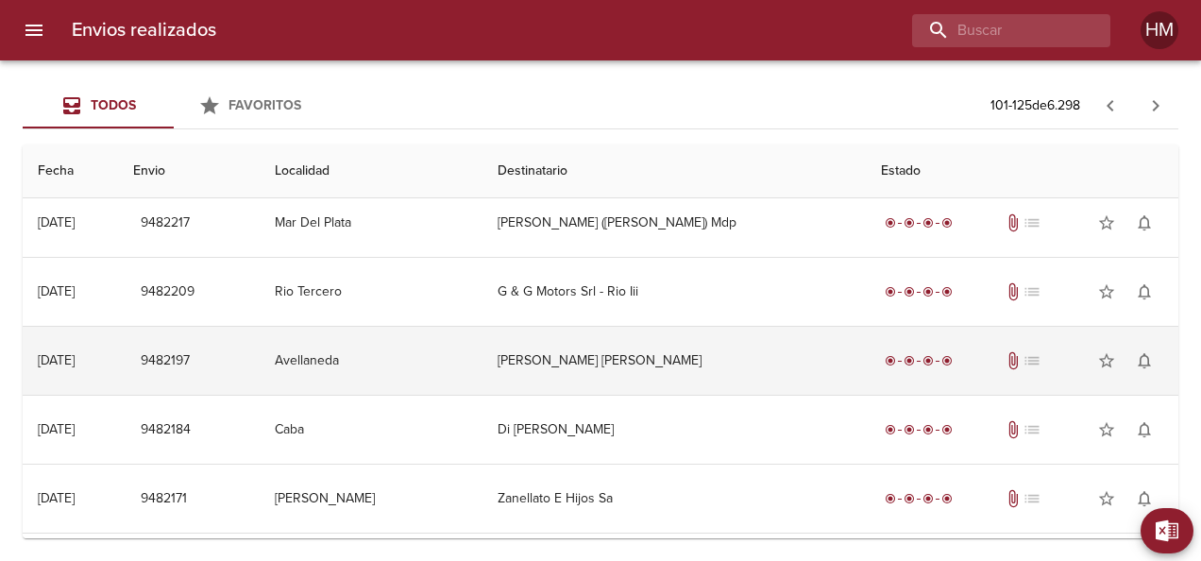
click at [685, 360] on td "[PERSON_NAME] [PERSON_NAME]" at bounding box center [673, 361] width 383 height 68
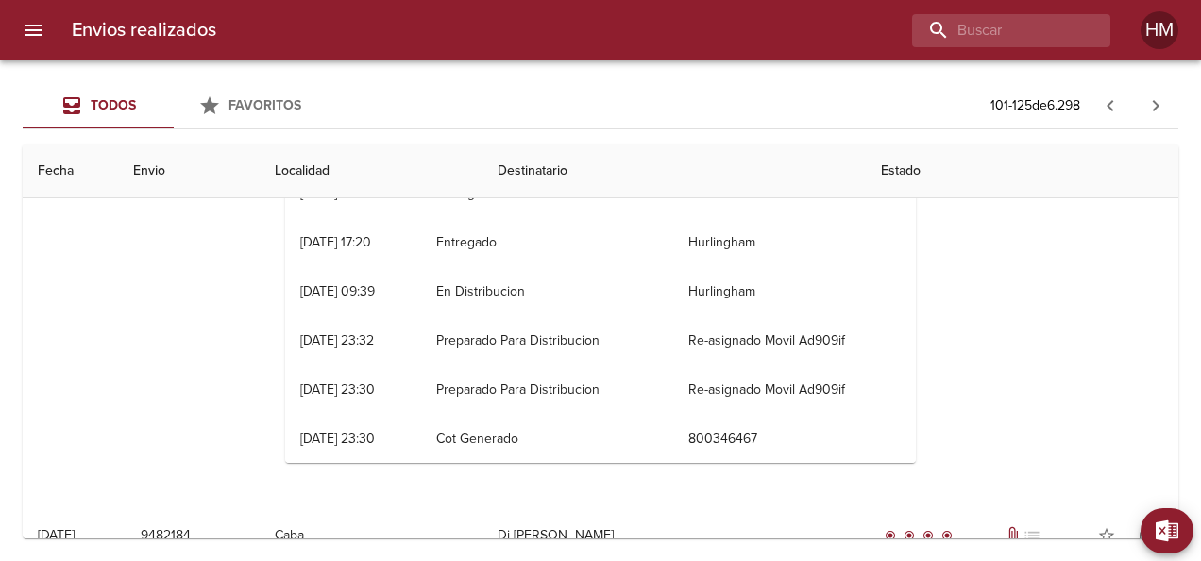
scroll to position [242, 0]
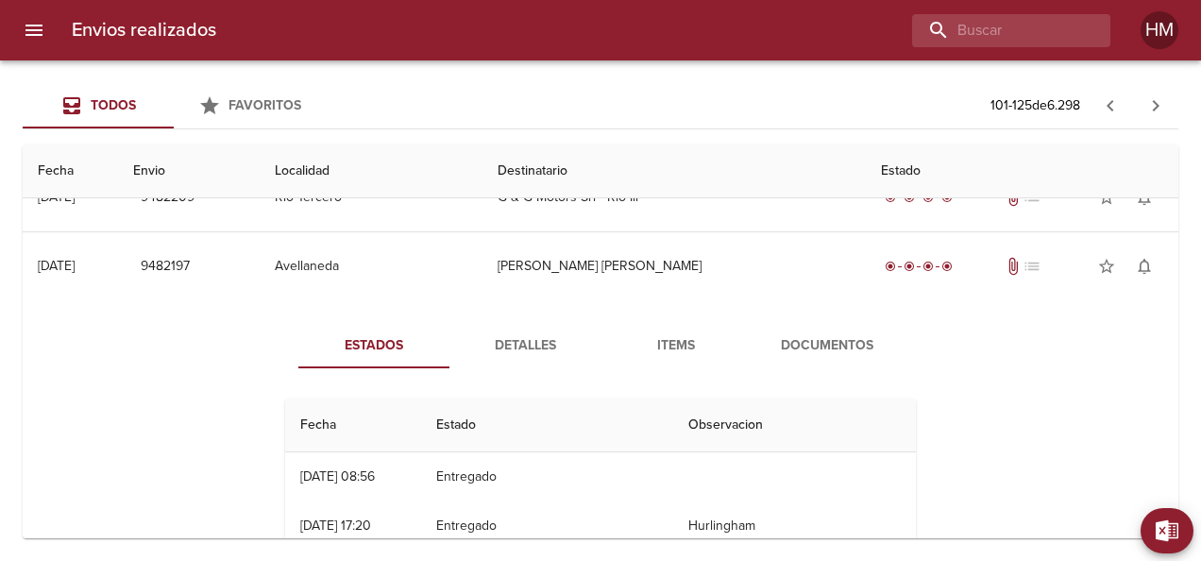
click at [562, 338] on span "Detalles" at bounding box center [525, 346] width 128 height 24
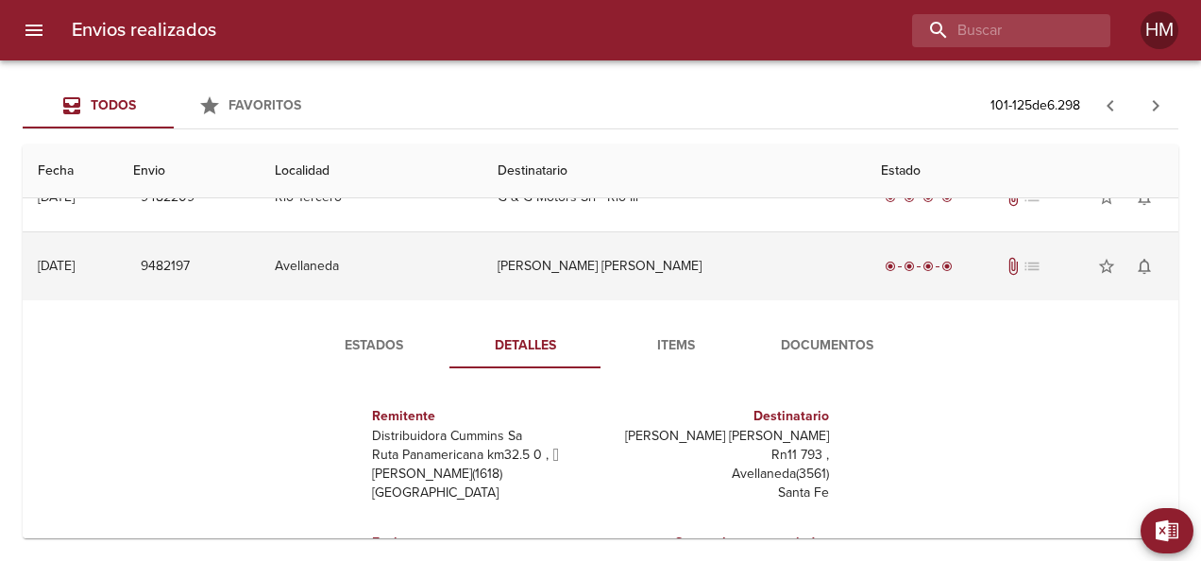
click at [601, 265] on td "[PERSON_NAME] [PERSON_NAME]" at bounding box center [673, 266] width 383 height 68
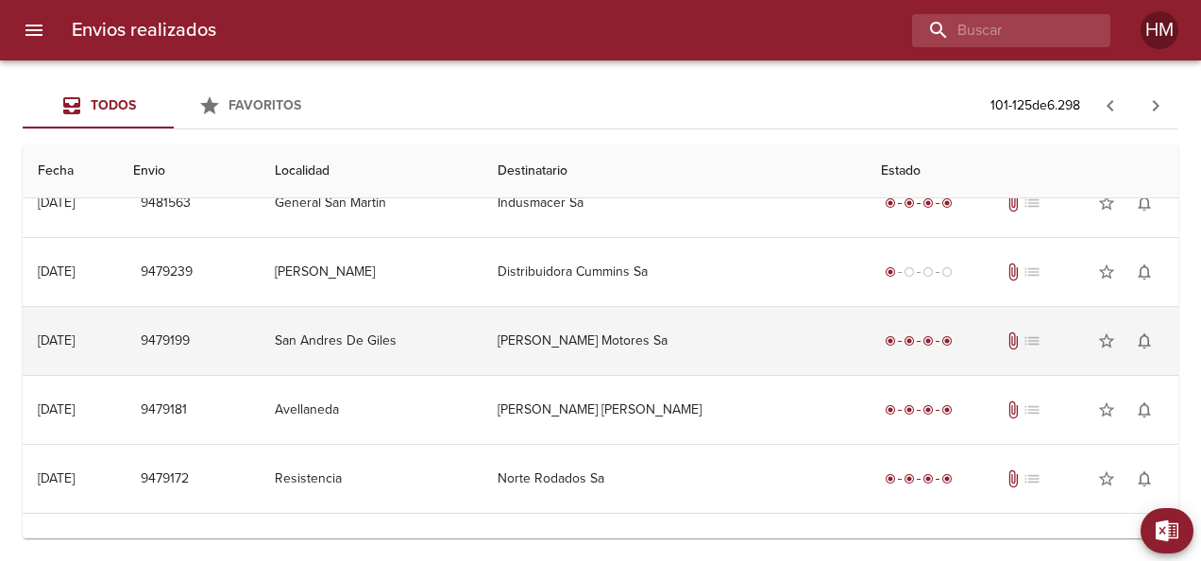
scroll to position [1322, 0]
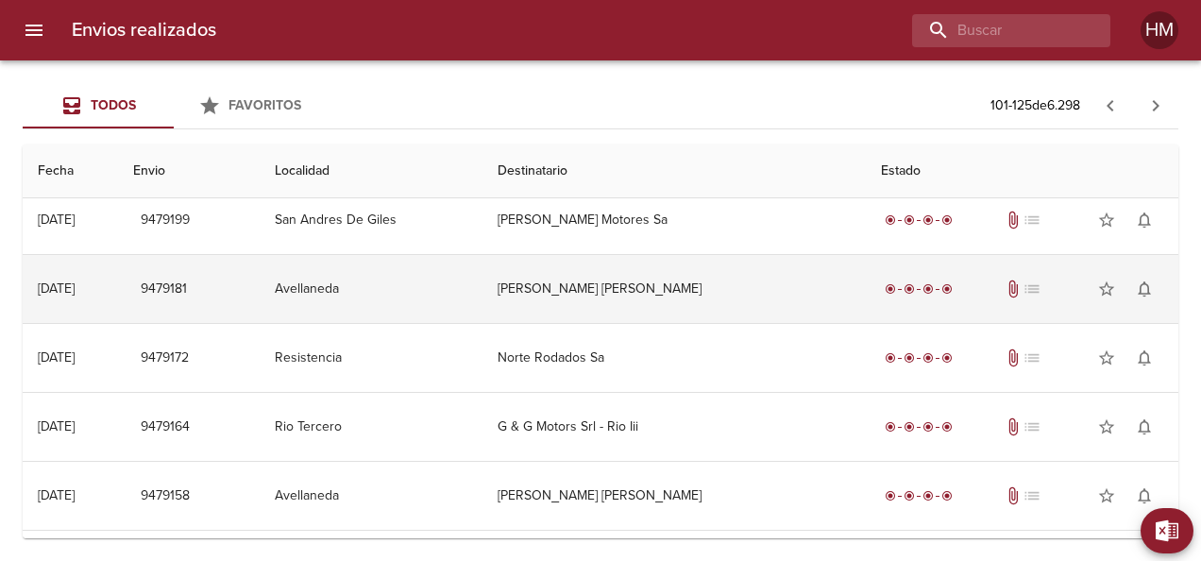
click at [482, 298] on td "Avellaneda" at bounding box center [371, 289] width 223 height 68
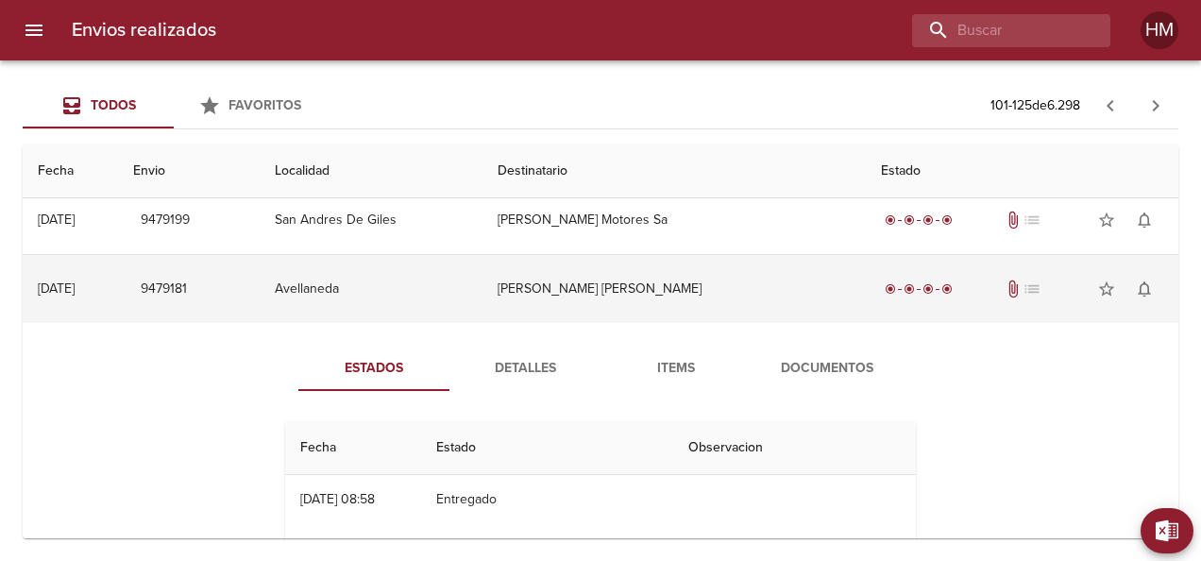
scroll to position [1416, 0]
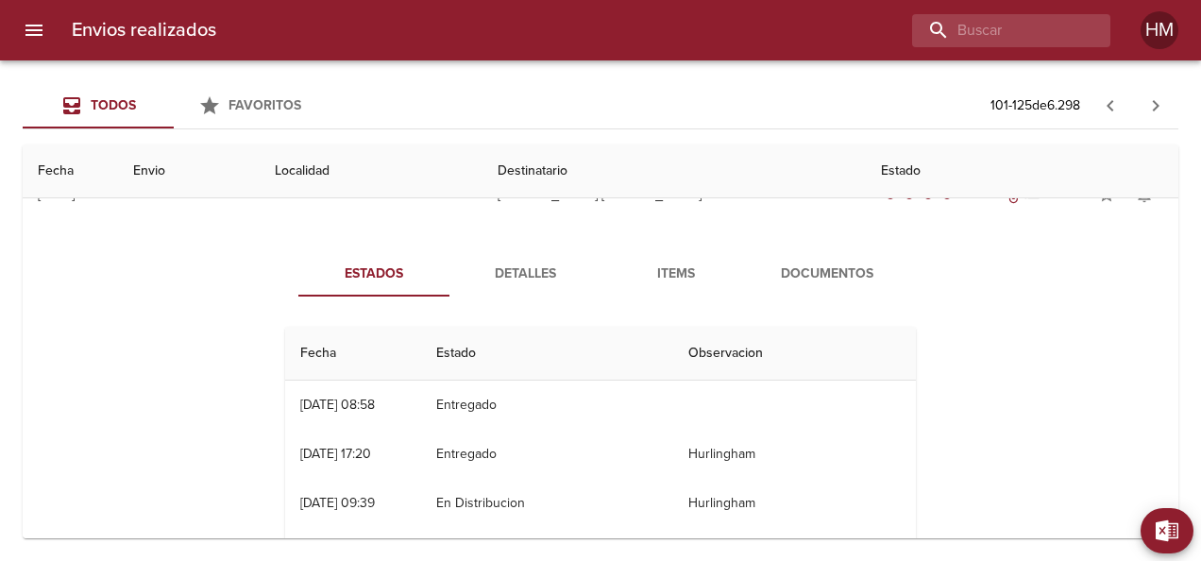
click at [498, 279] on button "Detalles" at bounding box center [524, 273] width 151 height 45
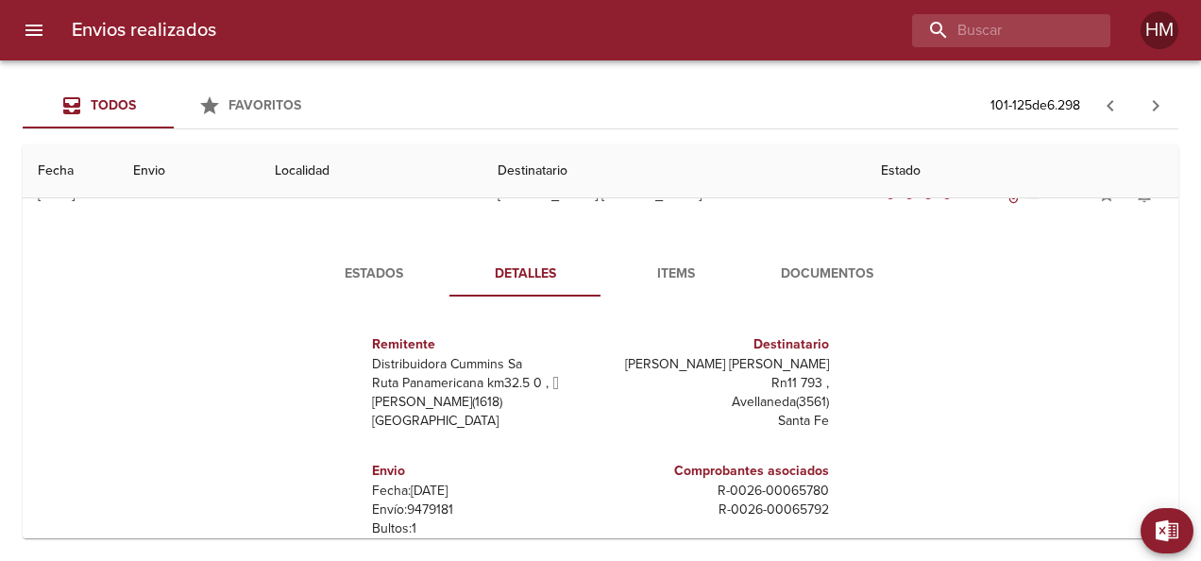
click at [381, 262] on span "Estados" at bounding box center [374, 274] width 128 height 24
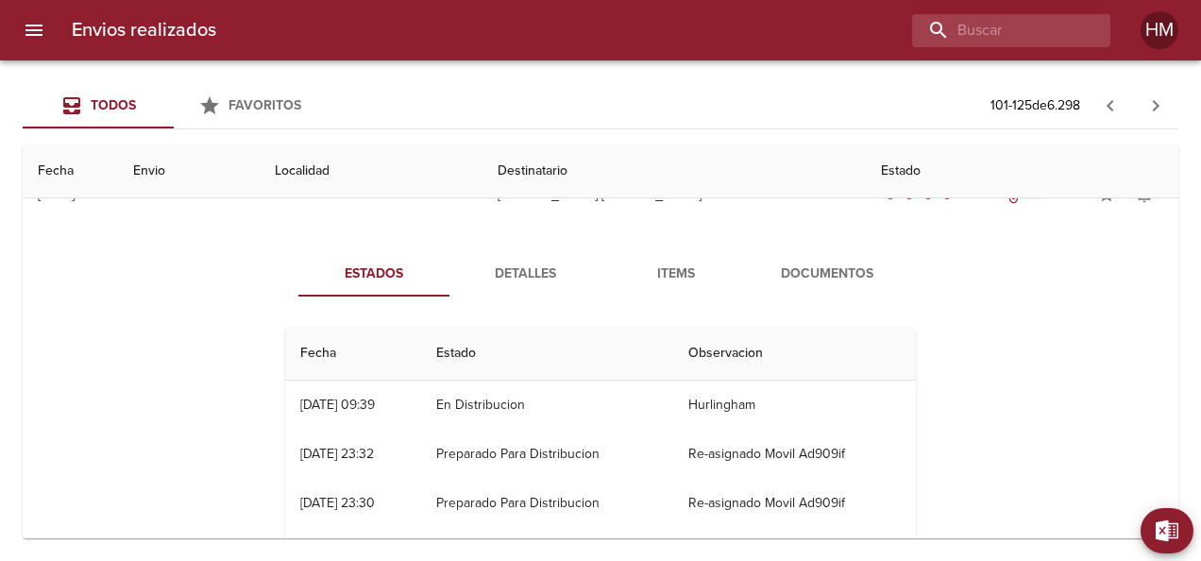
scroll to position [98, 0]
click at [506, 273] on span "Detalles" at bounding box center [525, 274] width 128 height 24
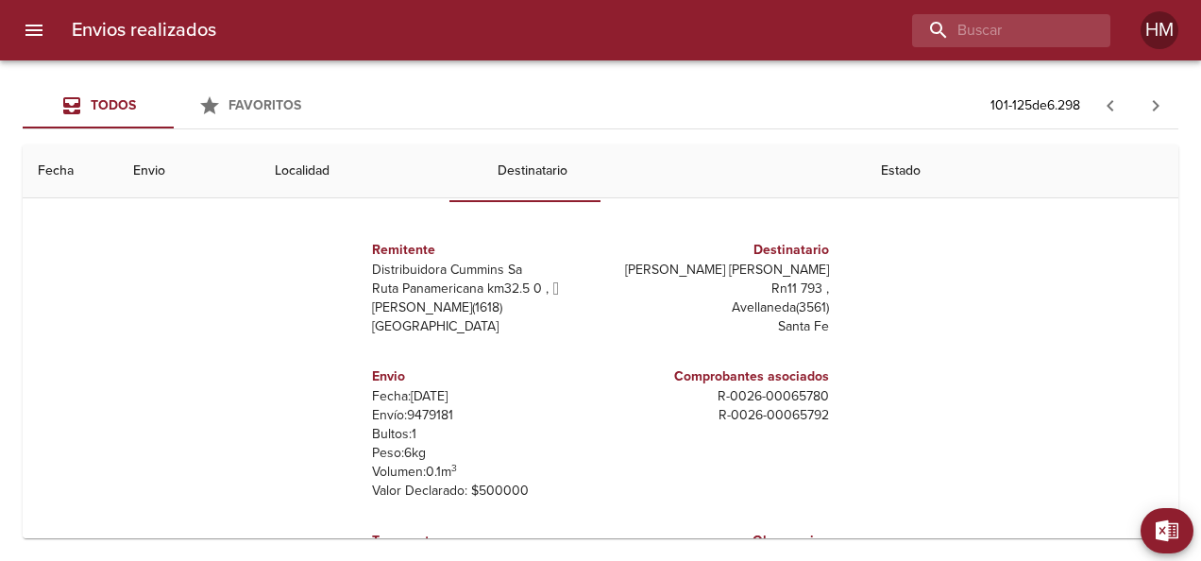
scroll to position [1416, 0]
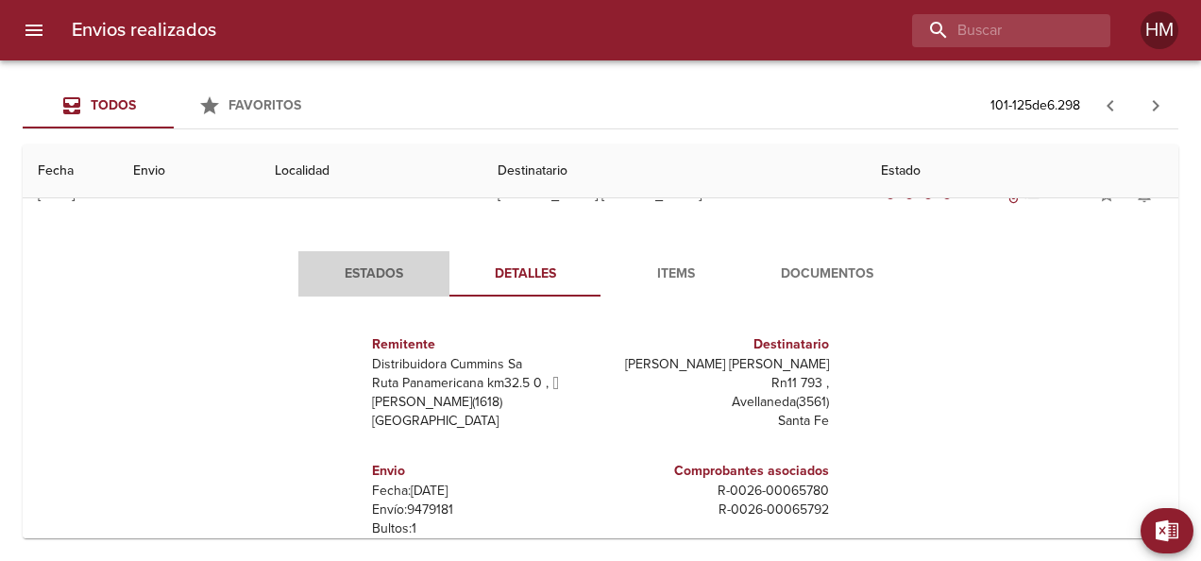
click at [364, 268] on span "Estados" at bounding box center [374, 274] width 128 height 24
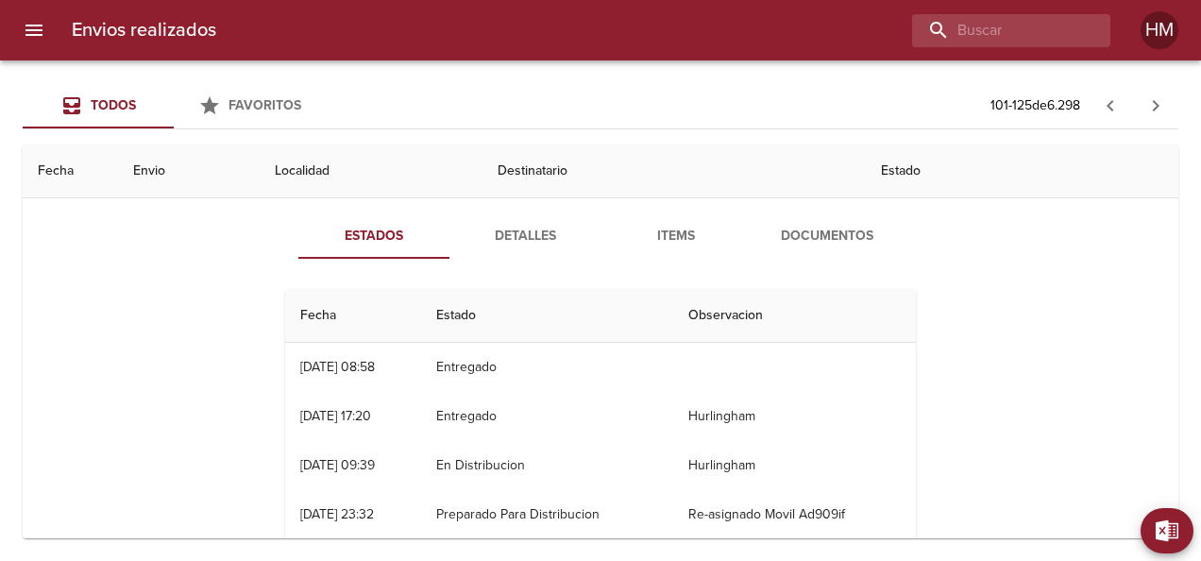
scroll to position [1227, 0]
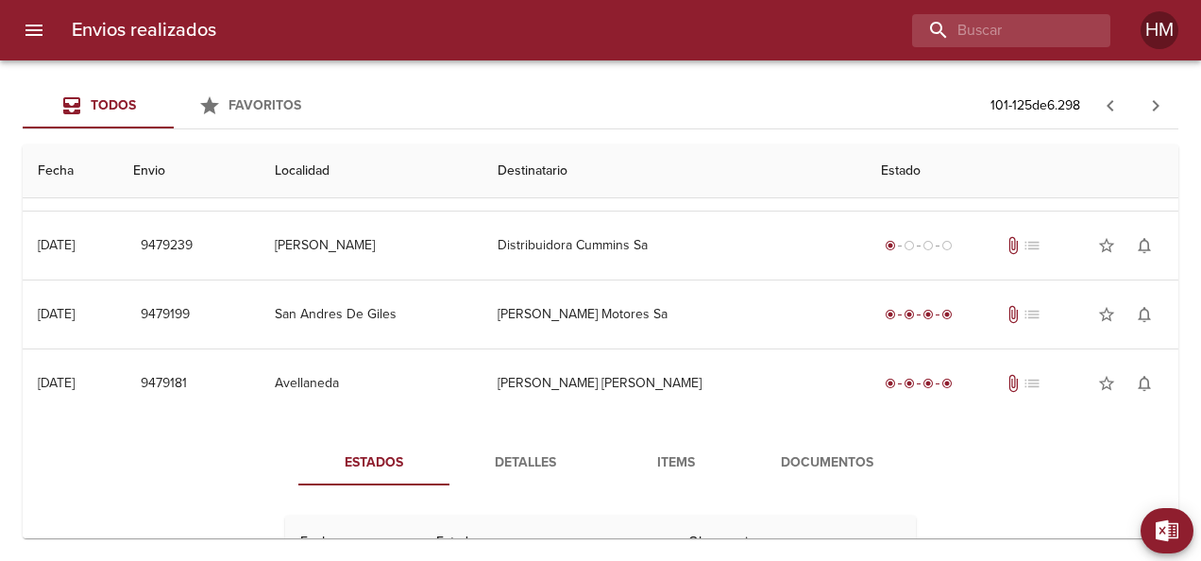
click at [485, 463] on span "Detalles" at bounding box center [525, 463] width 128 height 24
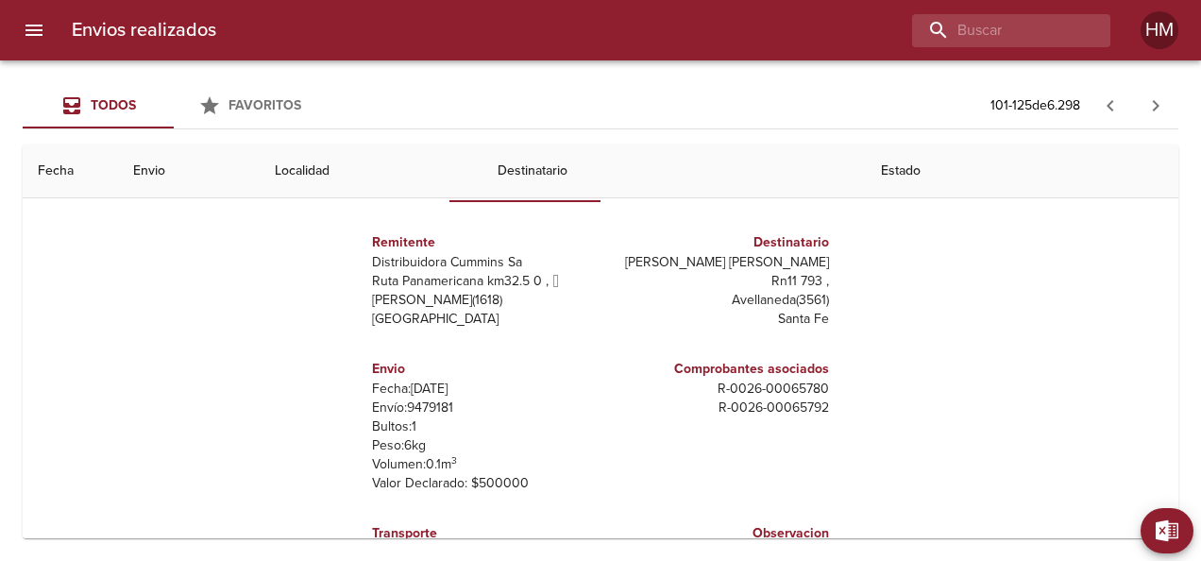
scroll to position [9, 0]
click at [429, 397] on p "Envío: 9479181" at bounding box center [482, 406] width 221 height 19
copy p "9479181"
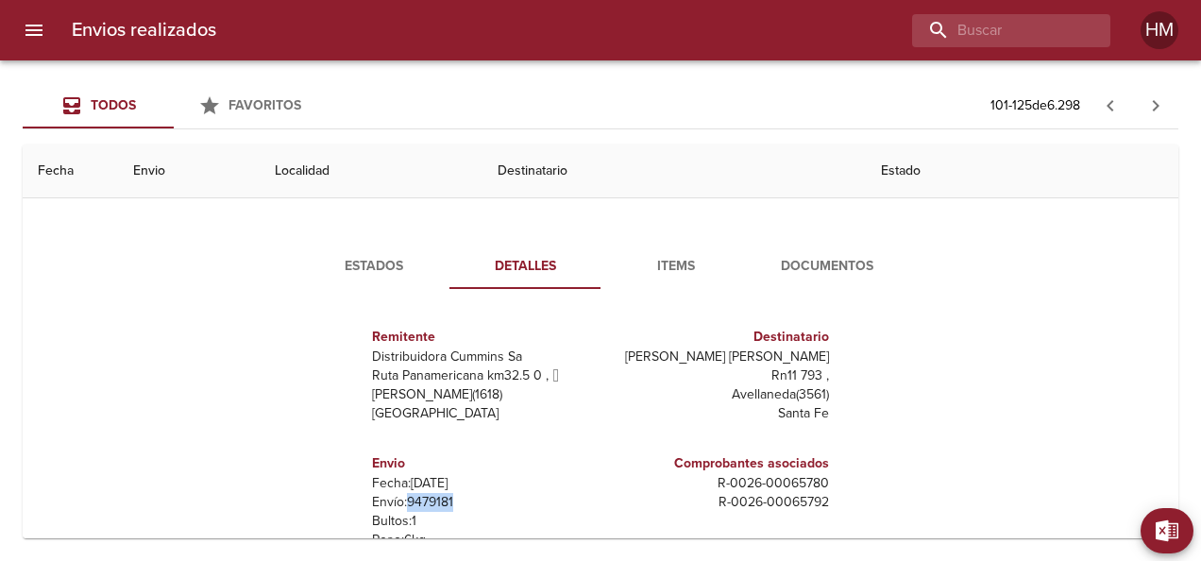
scroll to position [1416, 0]
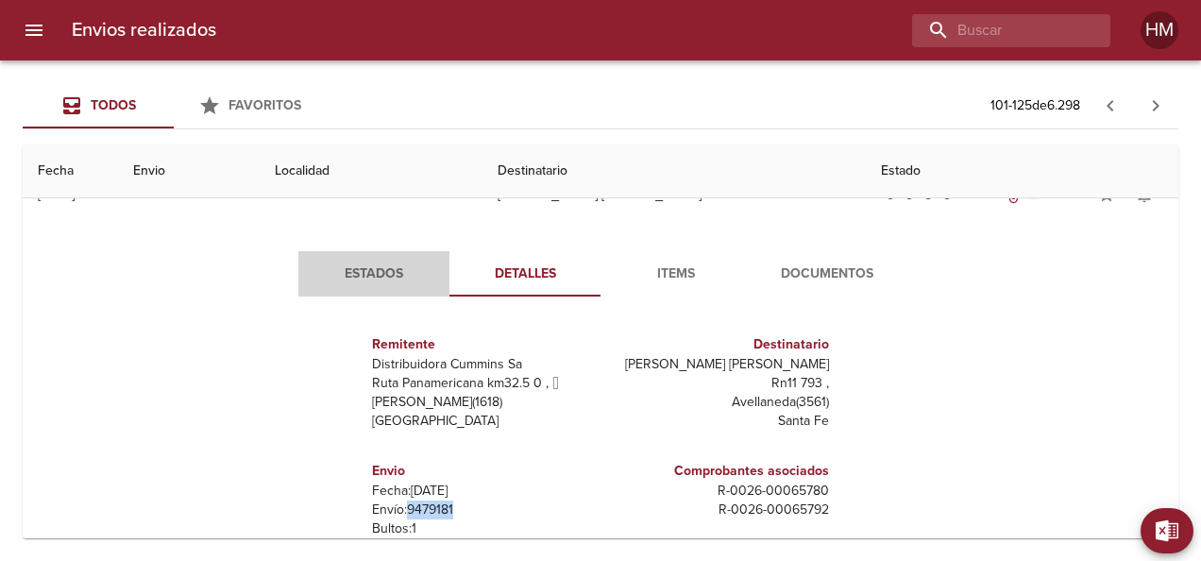
click at [381, 278] on span "Estados" at bounding box center [374, 274] width 128 height 24
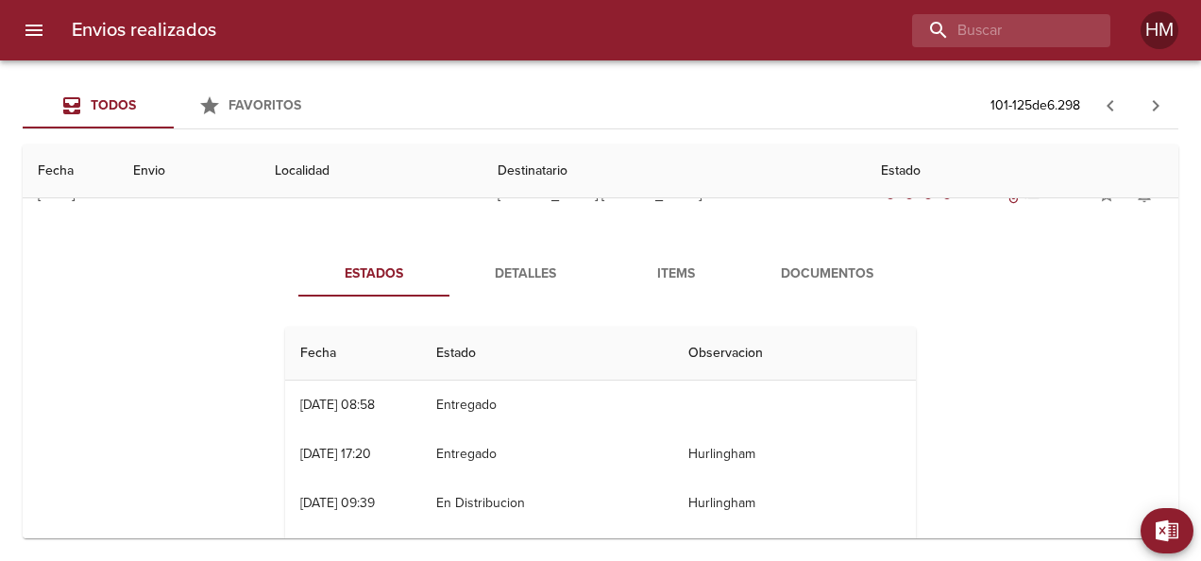
click at [414, 170] on th "Localidad" at bounding box center [371, 171] width 223 height 54
click at [461, 271] on span "Detalles" at bounding box center [525, 274] width 128 height 24
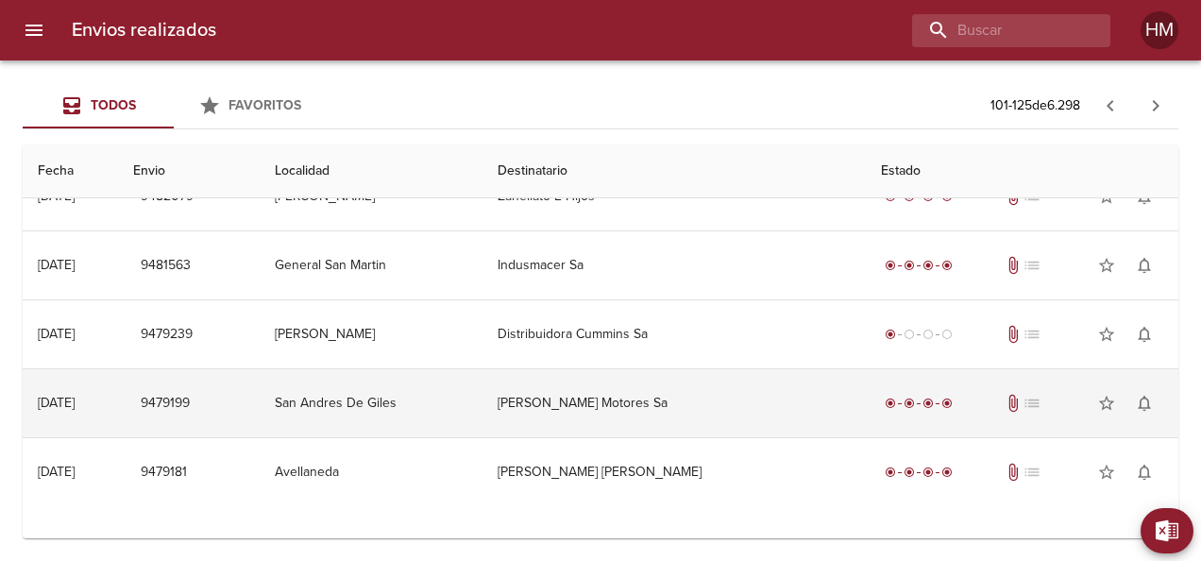
scroll to position [1133, 0]
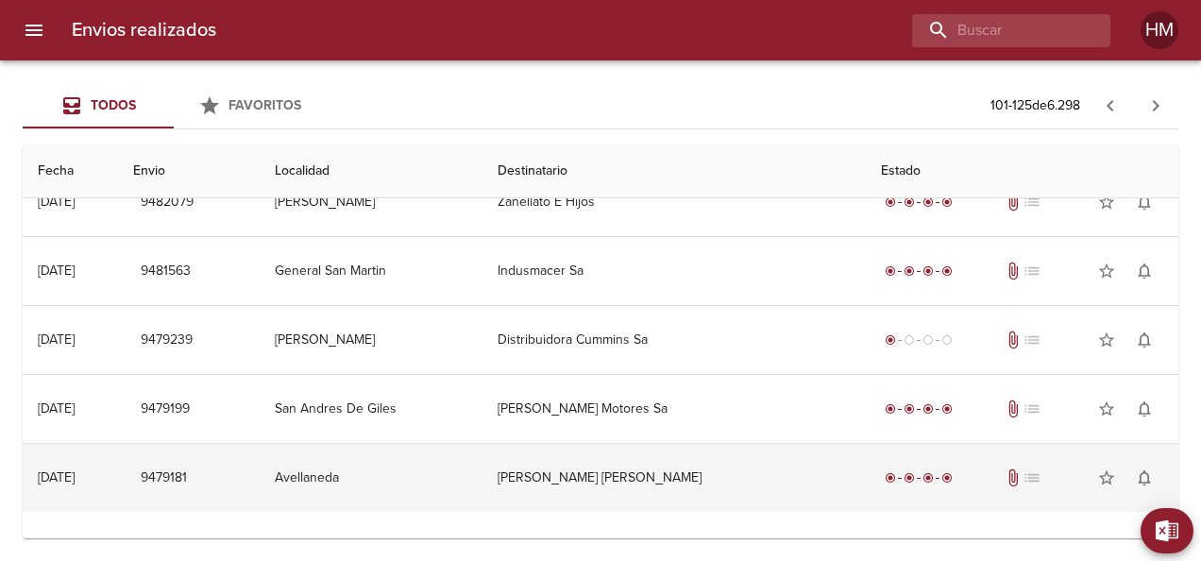
click at [410, 477] on td "Avellaneda" at bounding box center [371, 478] width 223 height 68
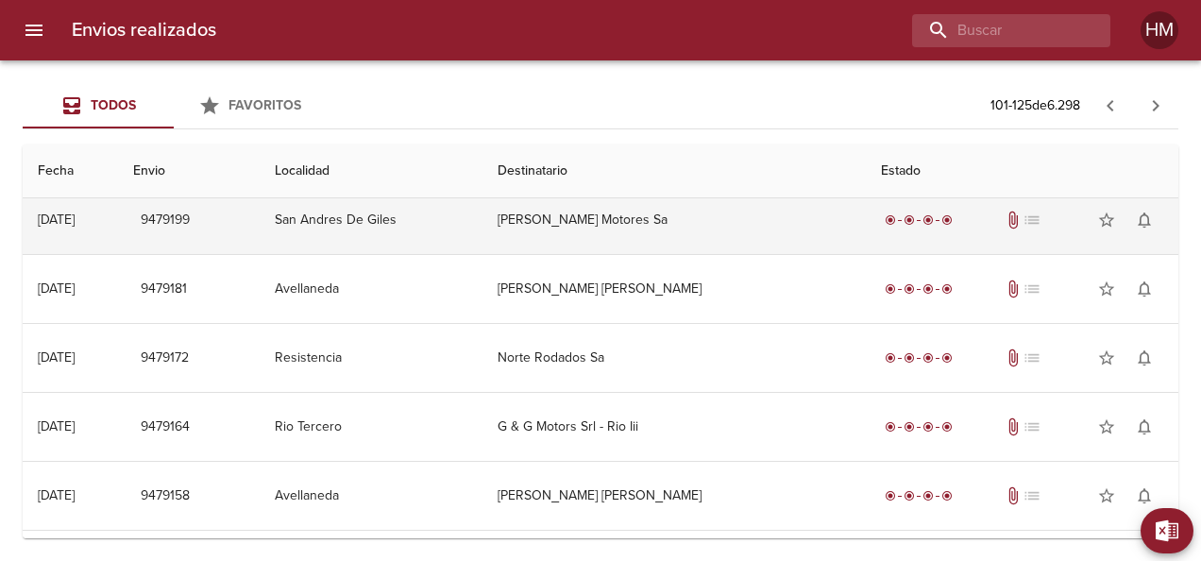
scroll to position [1375, 0]
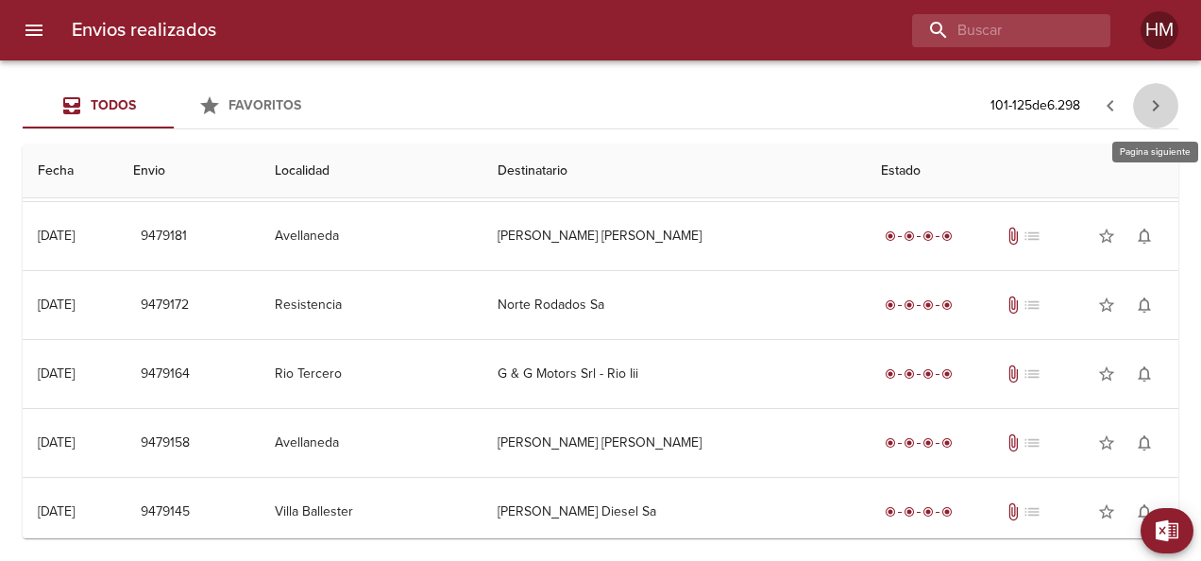
click at [1158, 111] on icon "button" at bounding box center [1155, 105] width 23 height 23
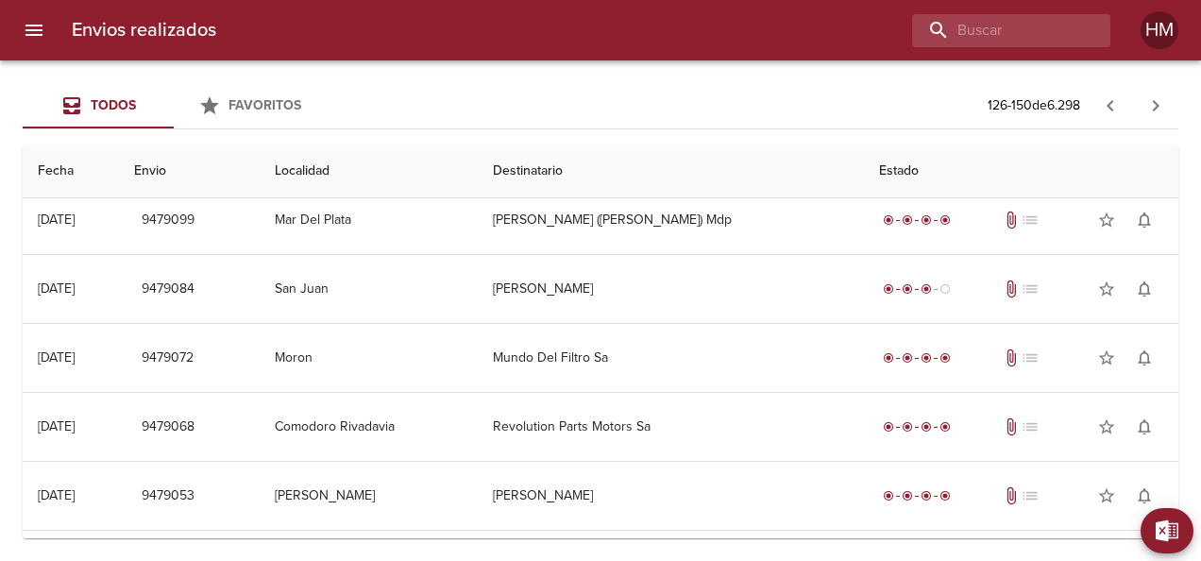
scroll to position [189, 0]
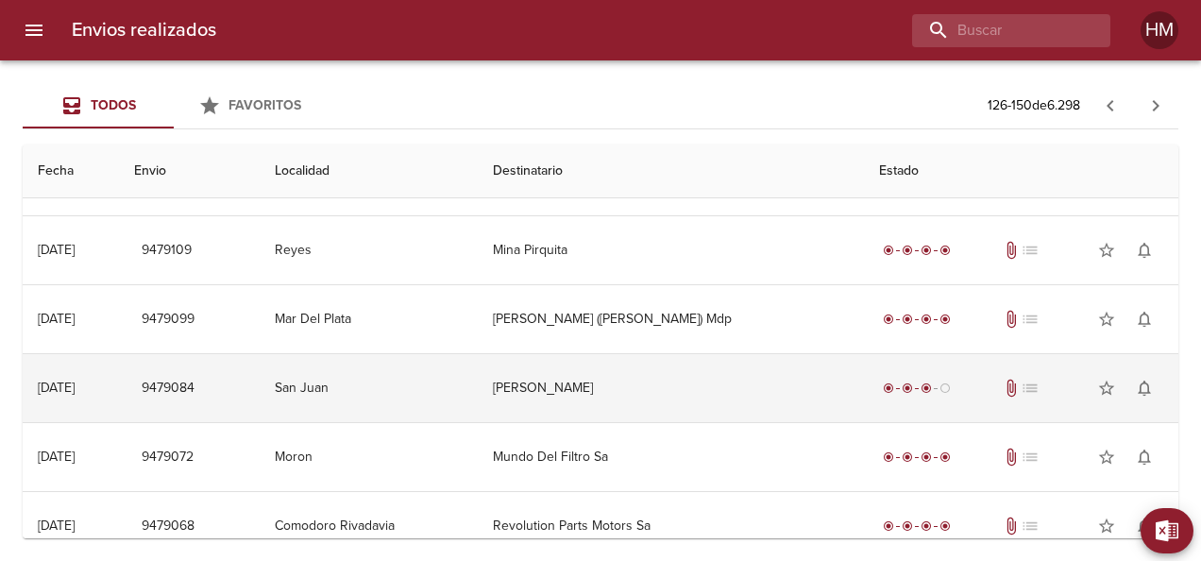
click at [682, 400] on td "[PERSON_NAME]" at bounding box center [671, 388] width 386 height 68
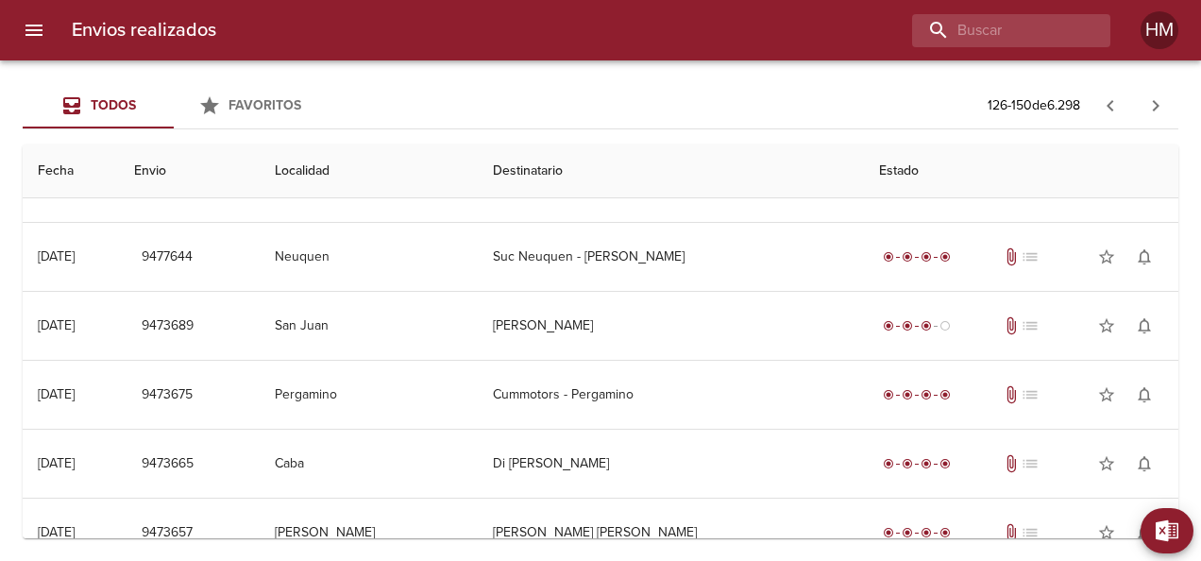
scroll to position [1039, 0]
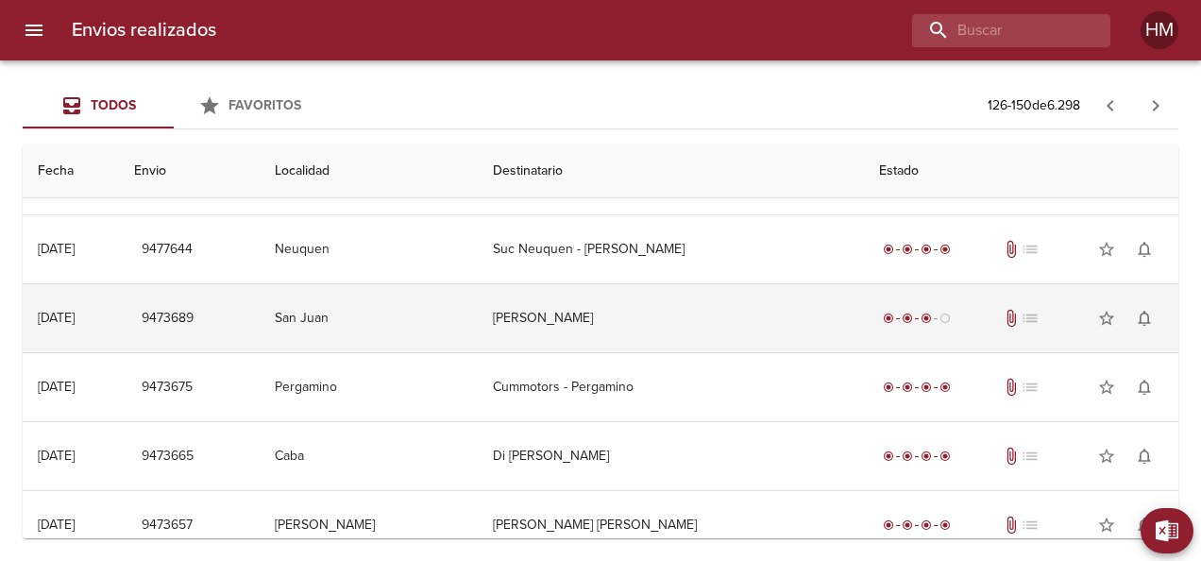
click at [629, 306] on td "[PERSON_NAME]" at bounding box center [671, 318] width 386 height 68
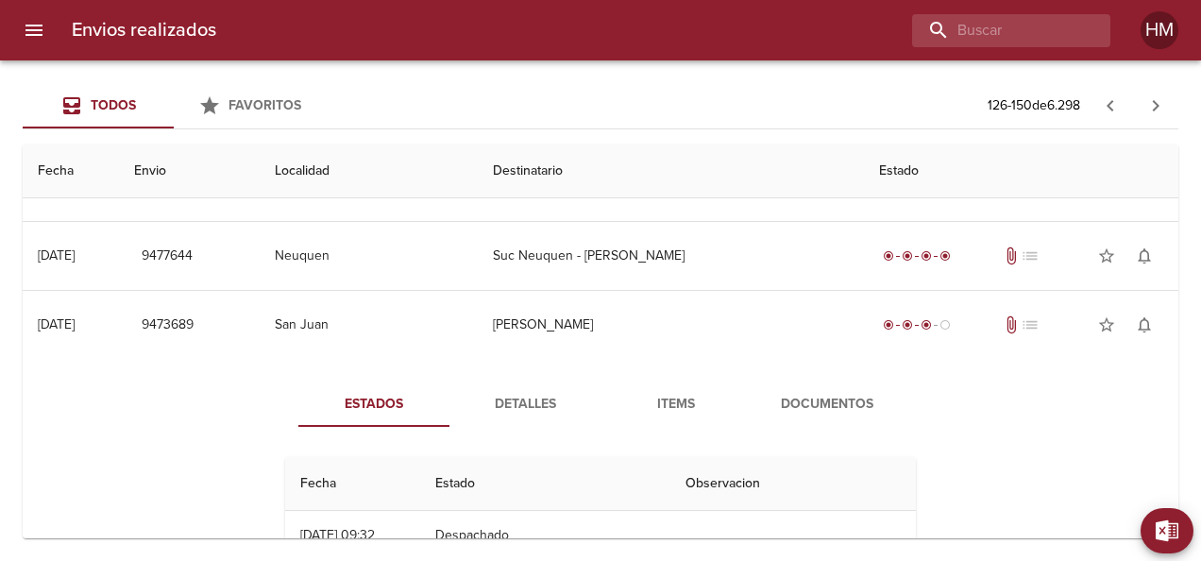
scroll to position [1018, 0]
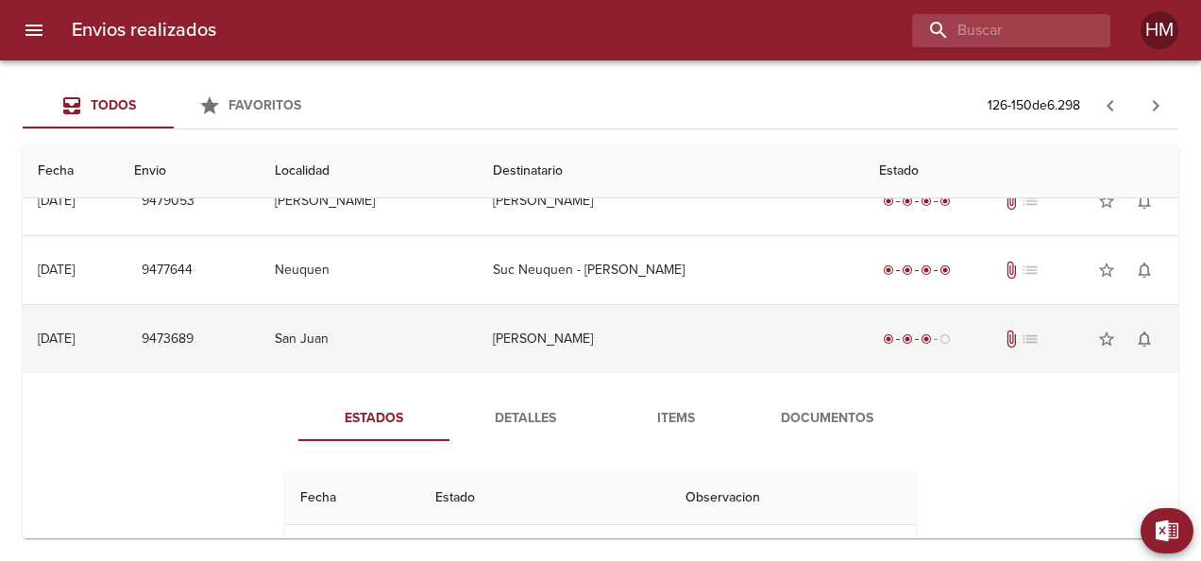
click at [631, 341] on td "[PERSON_NAME]" at bounding box center [671, 339] width 386 height 68
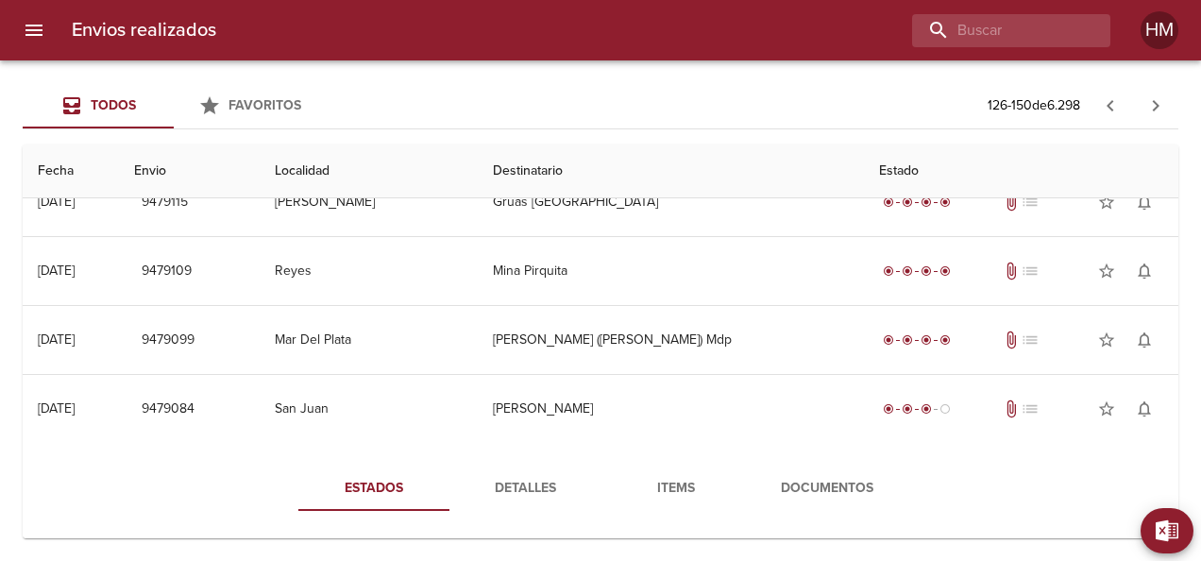
scroll to position [0, 0]
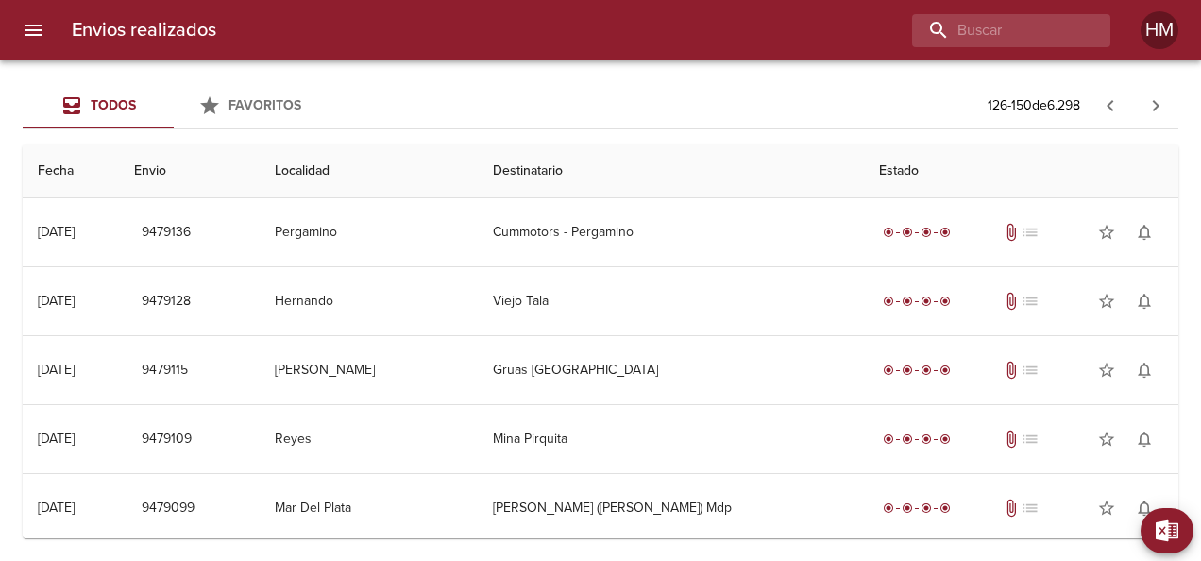
click at [1108, 107] on icon "button" at bounding box center [1110, 105] width 7 height 11
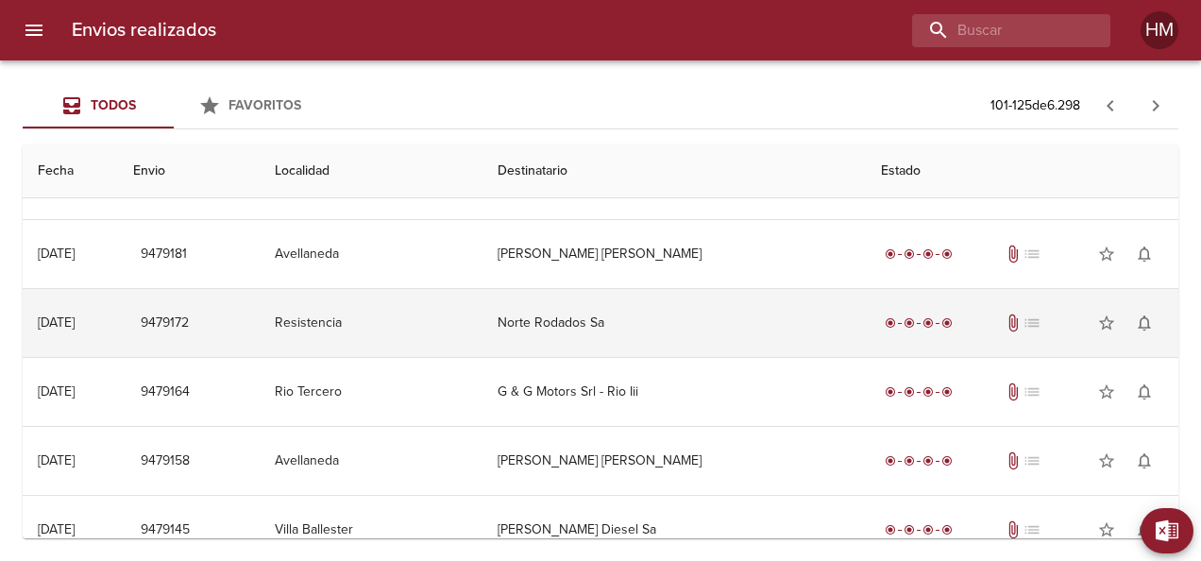
scroll to position [1375, 0]
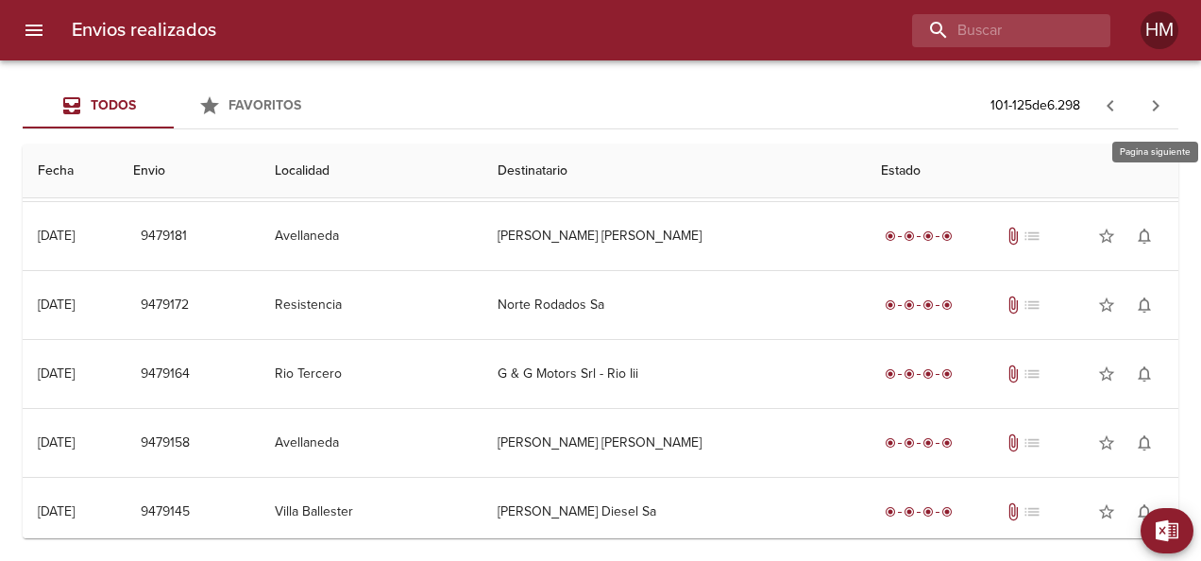
click at [1171, 99] on button "button" at bounding box center [1155, 105] width 45 height 45
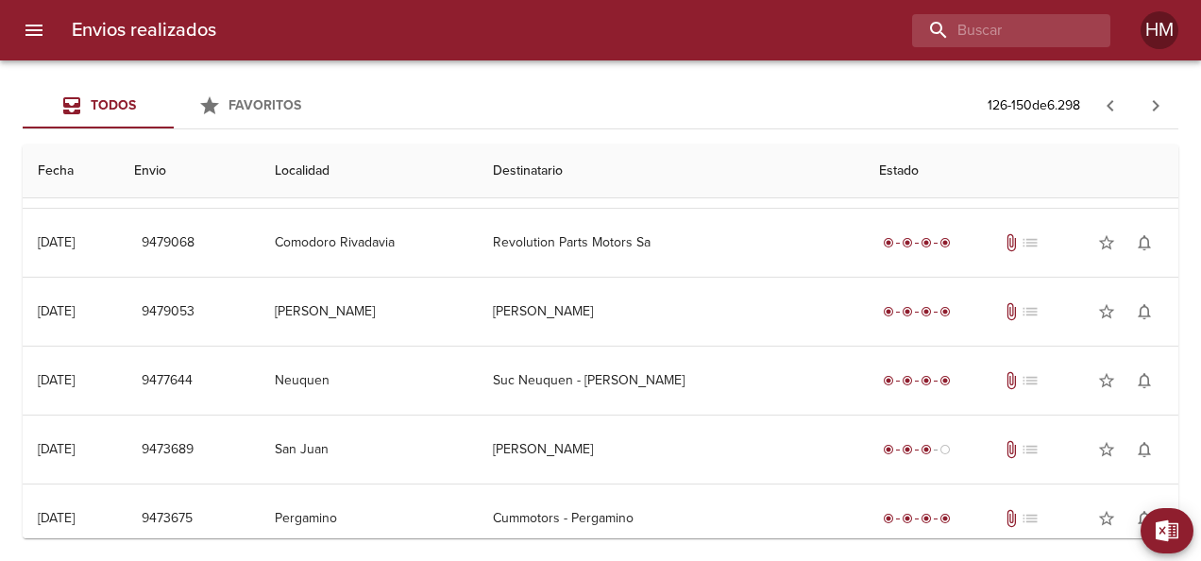
scroll to position [567, 0]
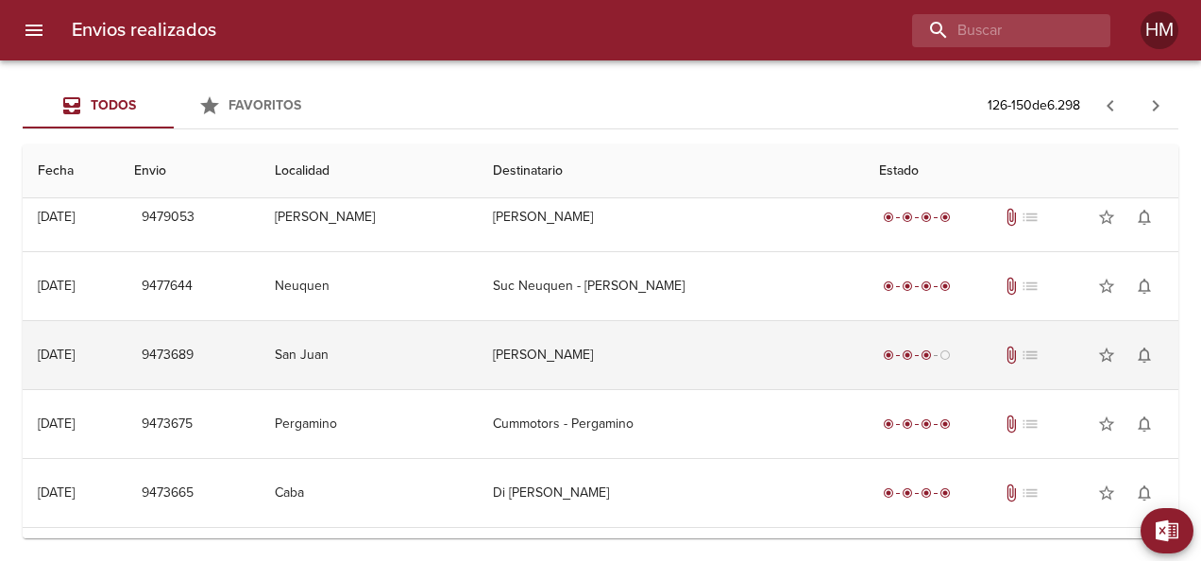
click at [701, 343] on td "[PERSON_NAME]" at bounding box center [671, 355] width 386 height 68
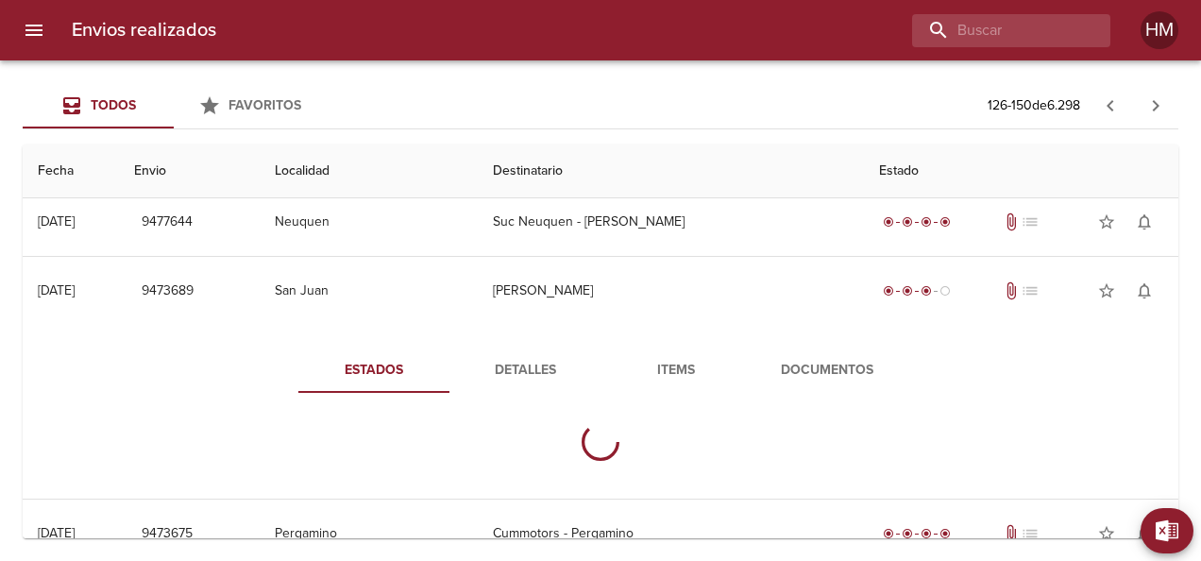
scroll to position [661, 0]
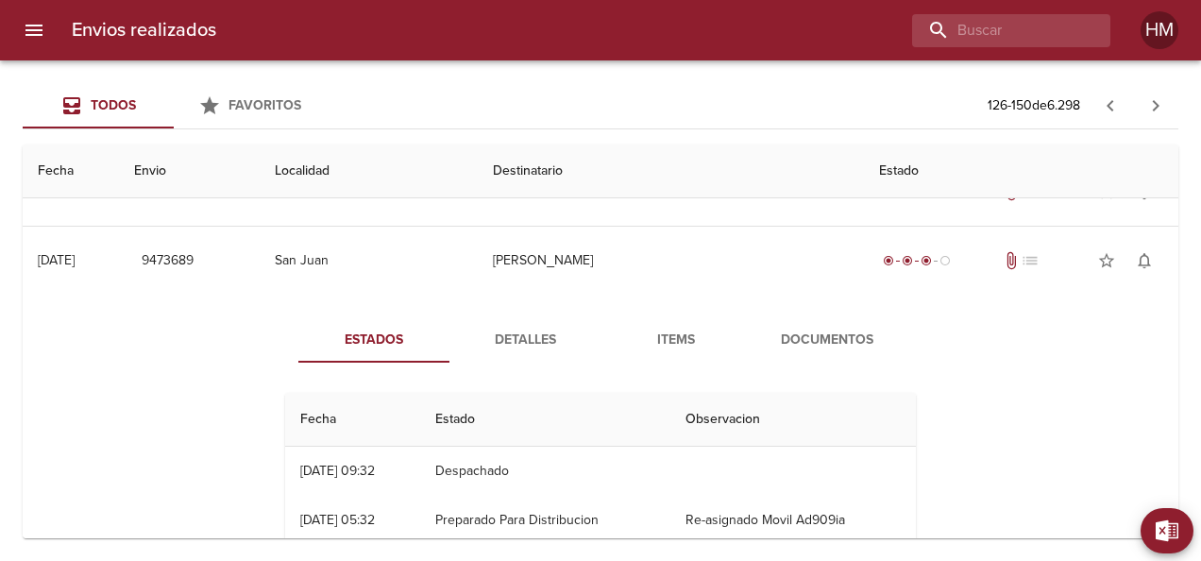
click at [523, 334] on span "Detalles" at bounding box center [525, 341] width 128 height 24
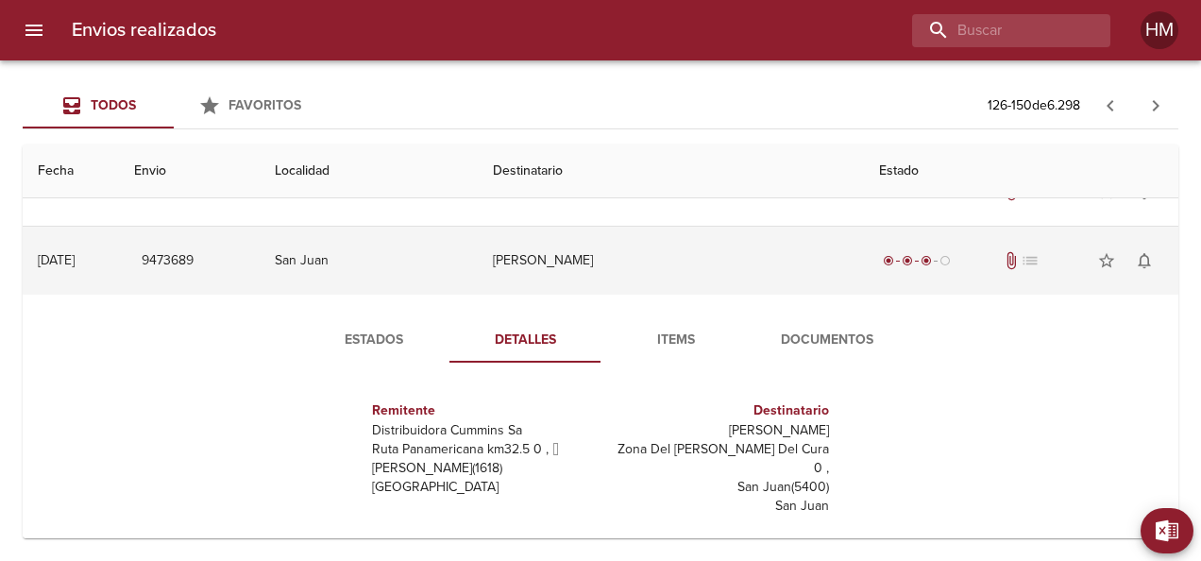
click at [586, 250] on td "[PERSON_NAME]" at bounding box center [671, 261] width 386 height 68
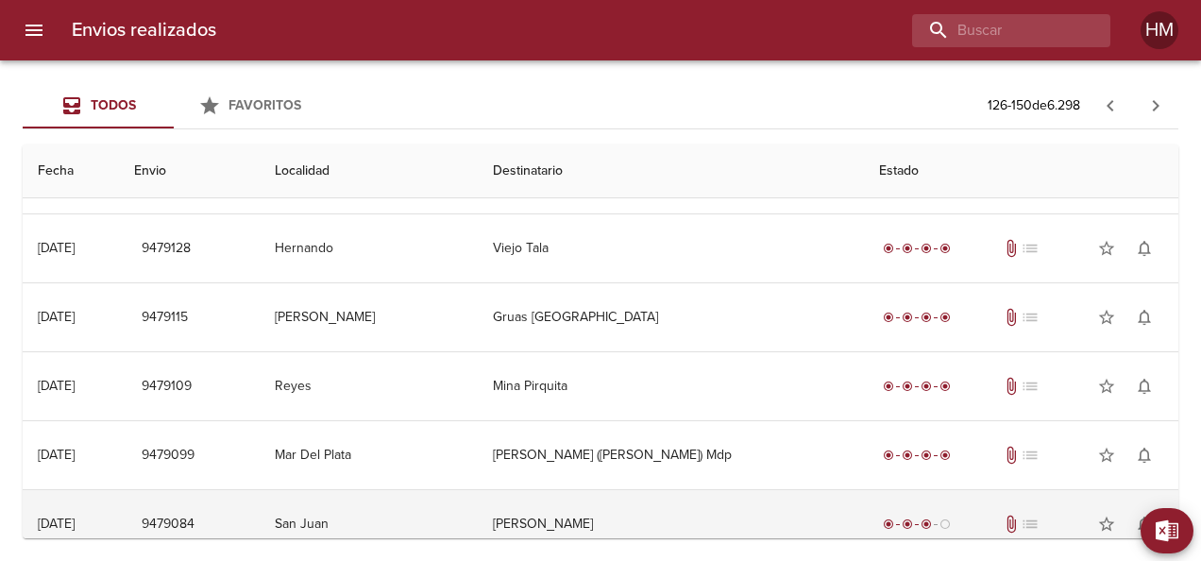
scroll to position [0, 0]
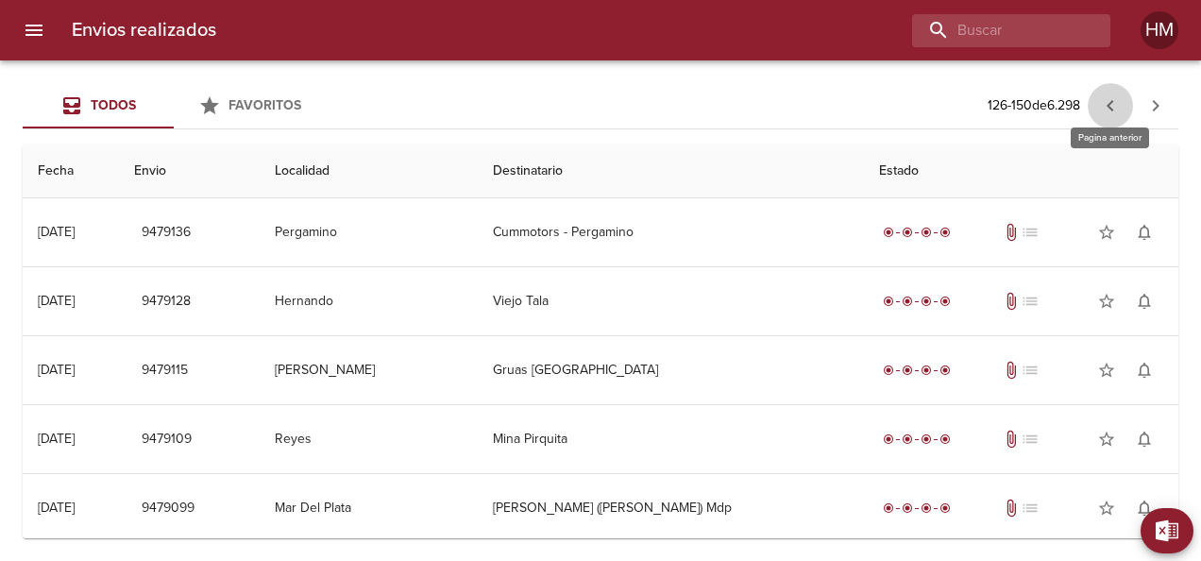
click at [1112, 110] on icon "button" at bounding box center [1110, 105] width 7 height 11
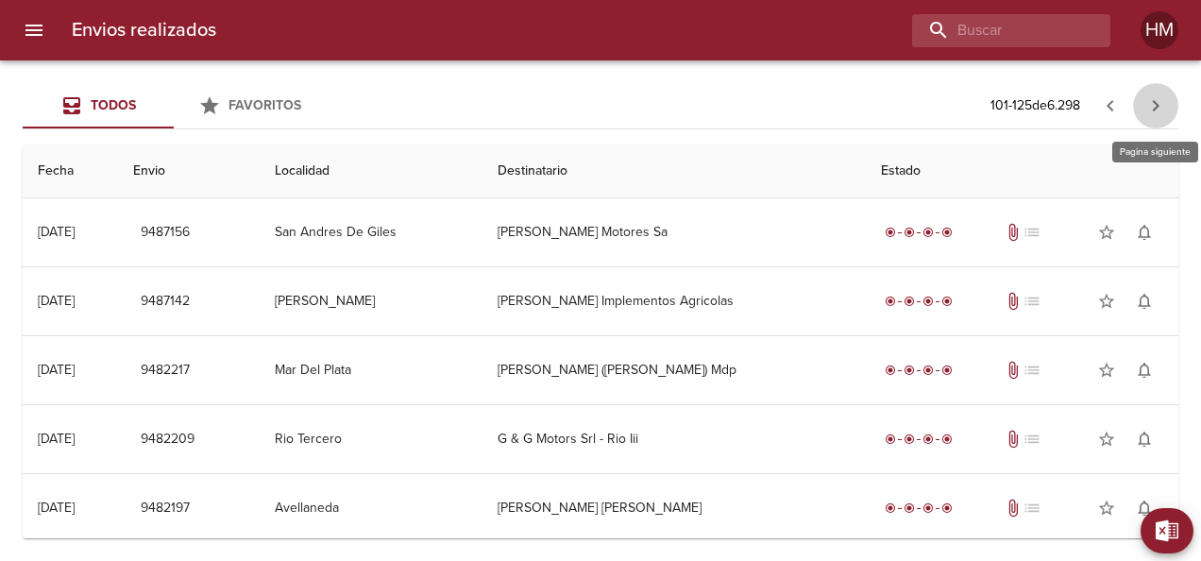
click at [1147, 100] on icon "button" at bounding box center [1155, 105] width 23 height 23
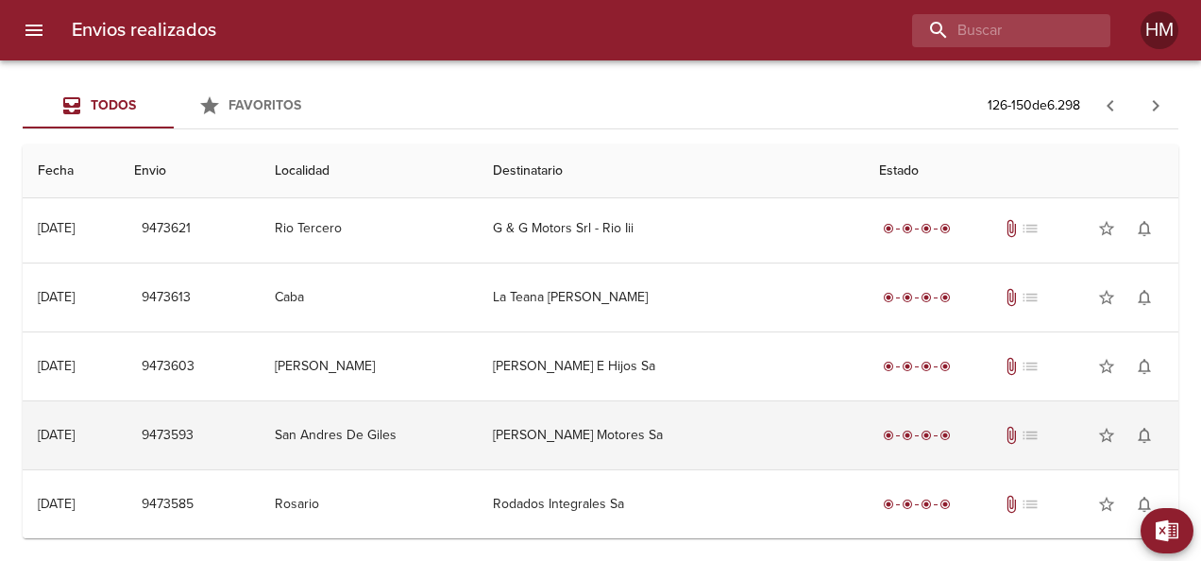
scroll to position [997, 0]
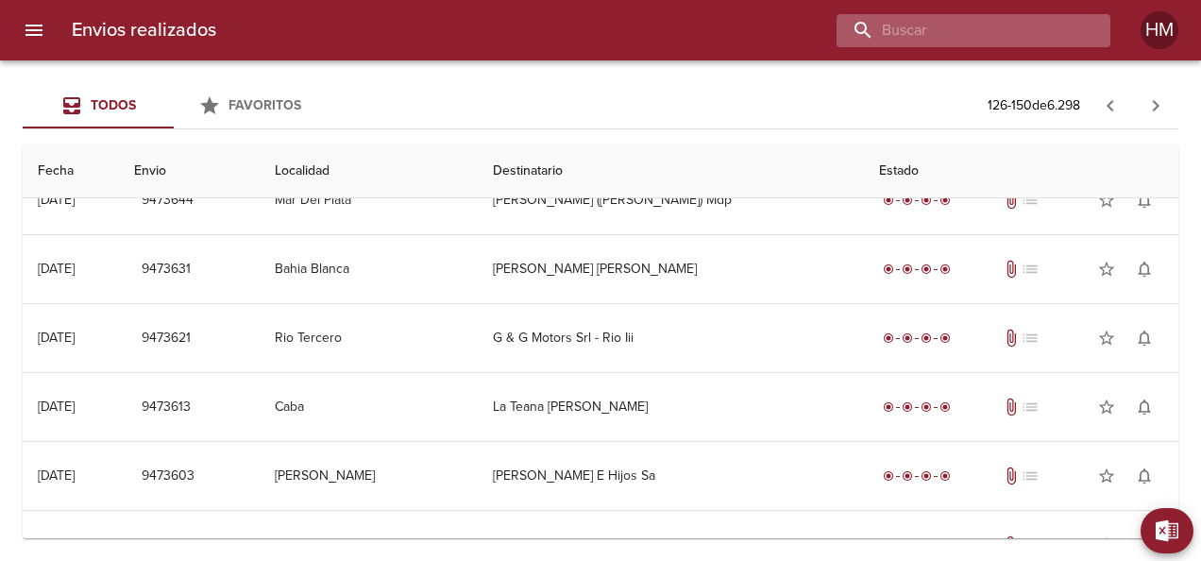
click at [1024, 34] on input "buscar" at bounding box center [958, 30] width 242 height 33
type input "3275"
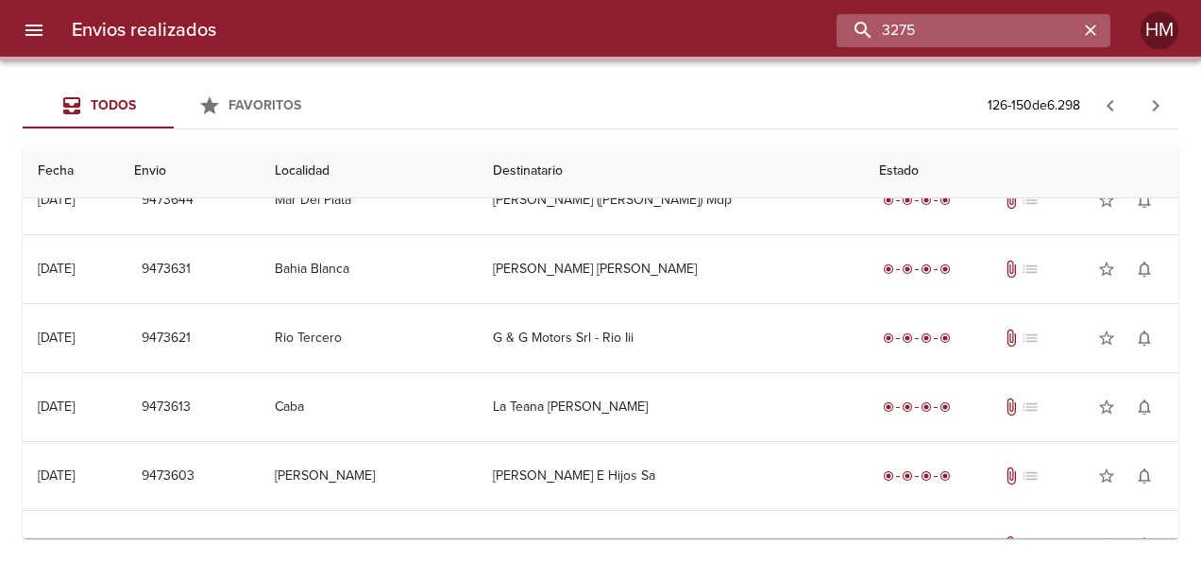
scroll to position [0, 0]
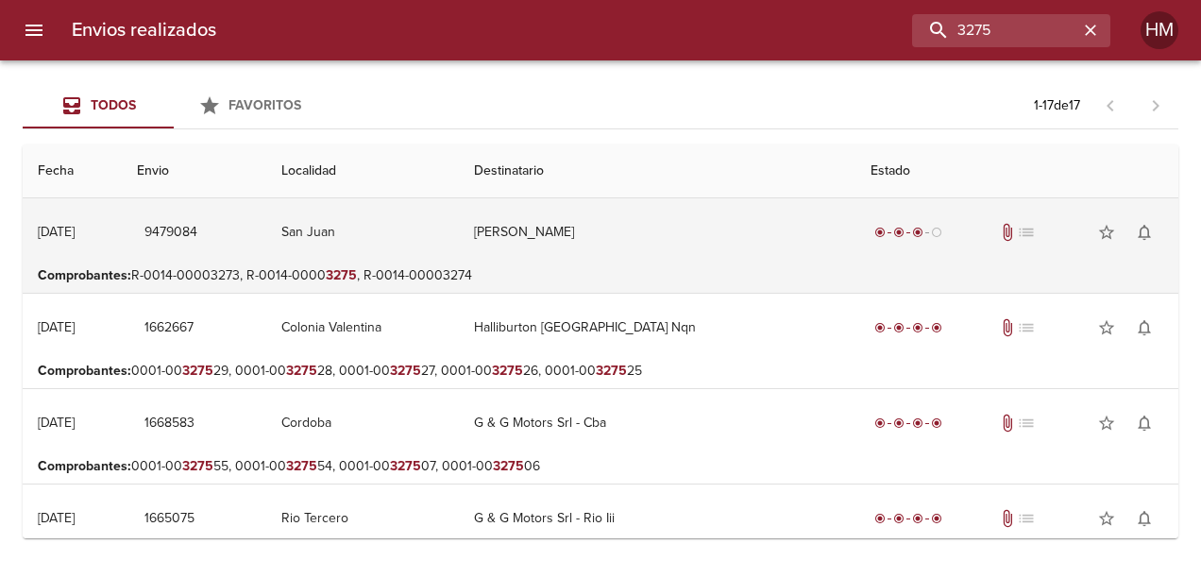
click at [812, 250] on td "[PERSON_NAME]" at bounding box center [657, 232] width 397 height 68
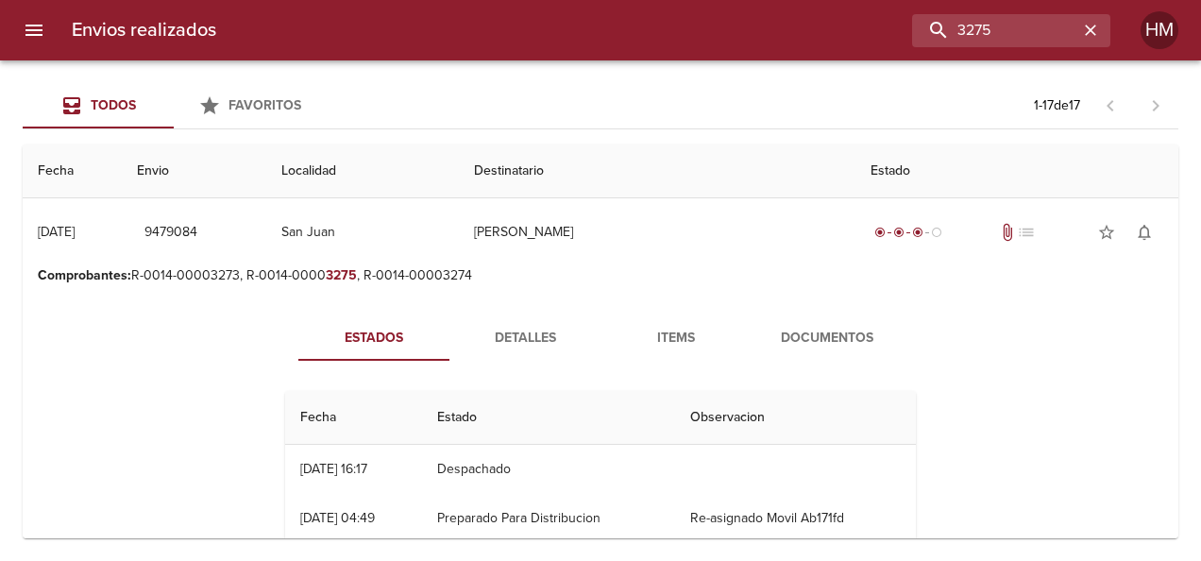
click at [546, 333] on span "Detalles" at bounding box center [525, 339] width 128 height 24
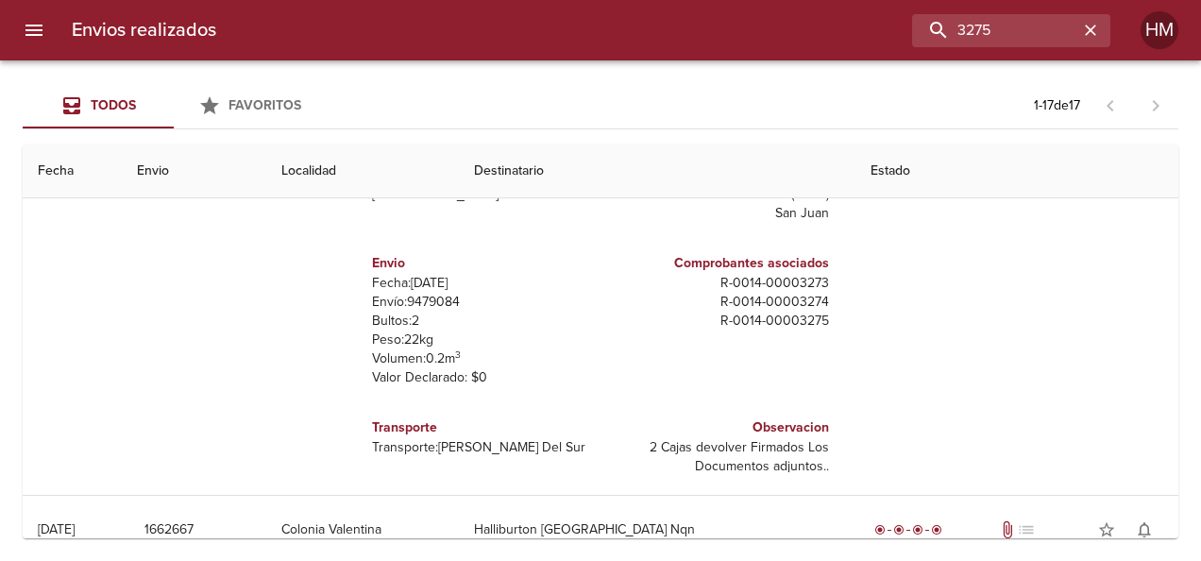
scroll to position [283, 0]
click at [427, 291] on p "Envío: 9479084" at bounding box center [482, 300] width 221 height 19
copy p "9479084"
click at [408, 176] on th "Localidad" at bounding box center [362, 171] width 193 height 54
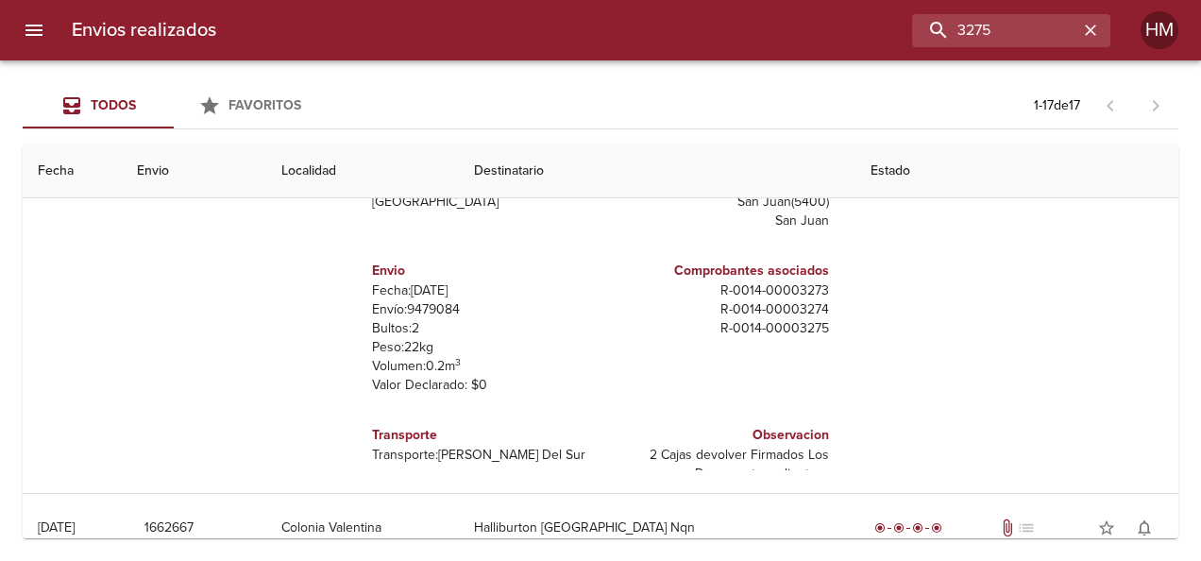
scroll to position [0, 0]
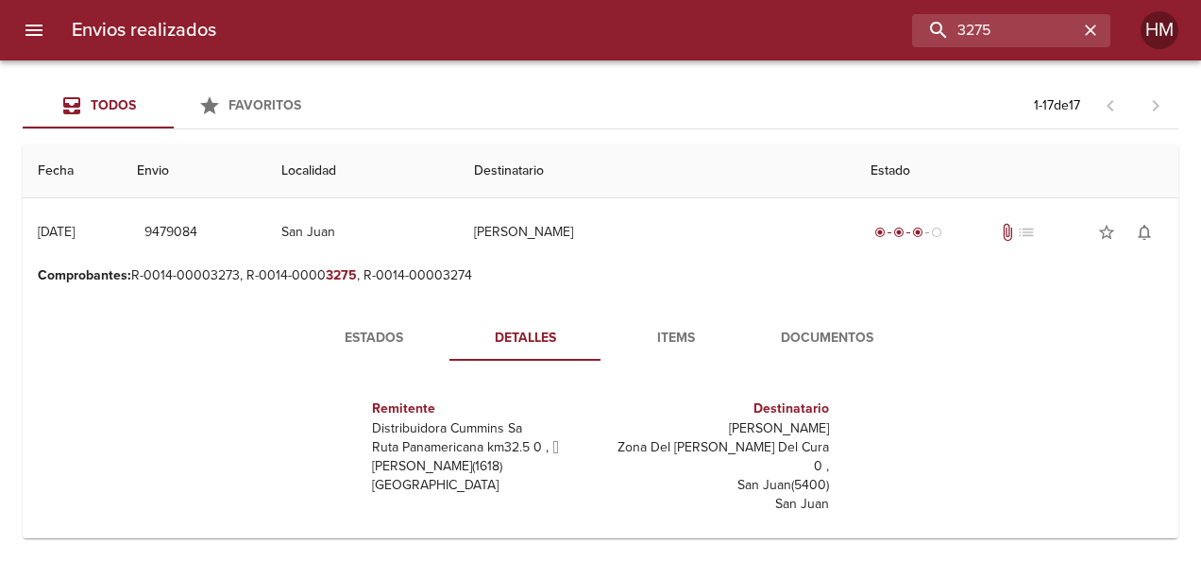
click at [427, 334] on span "Estados" at bounding box center [374, 339] width 128 height 24
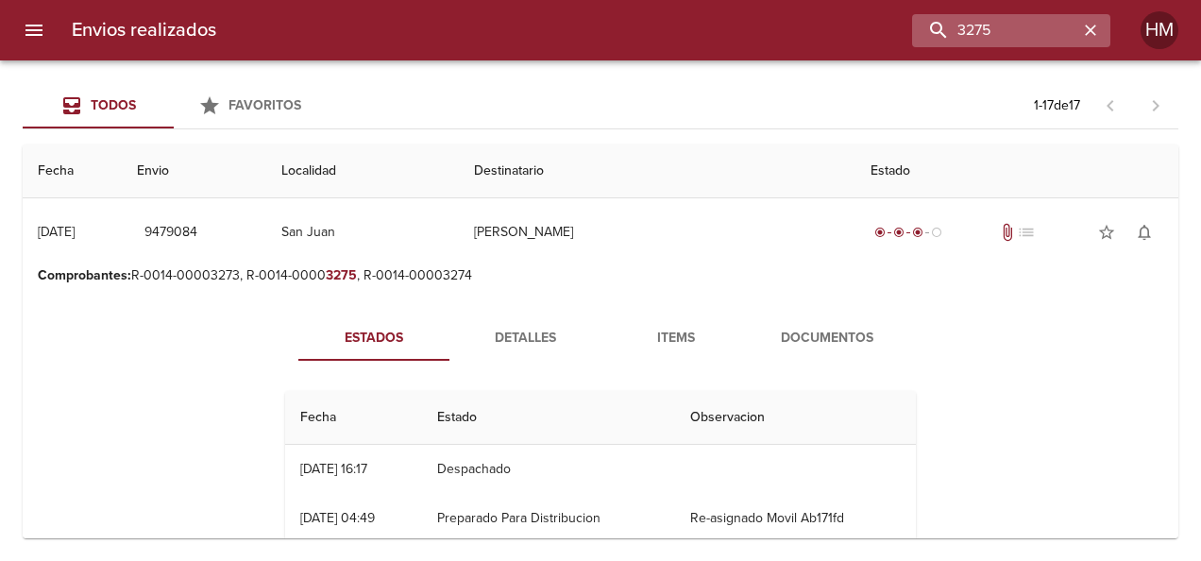
click at [1097, 33] on icon "button" at bounding box center [1090, 30] width 19 height 19
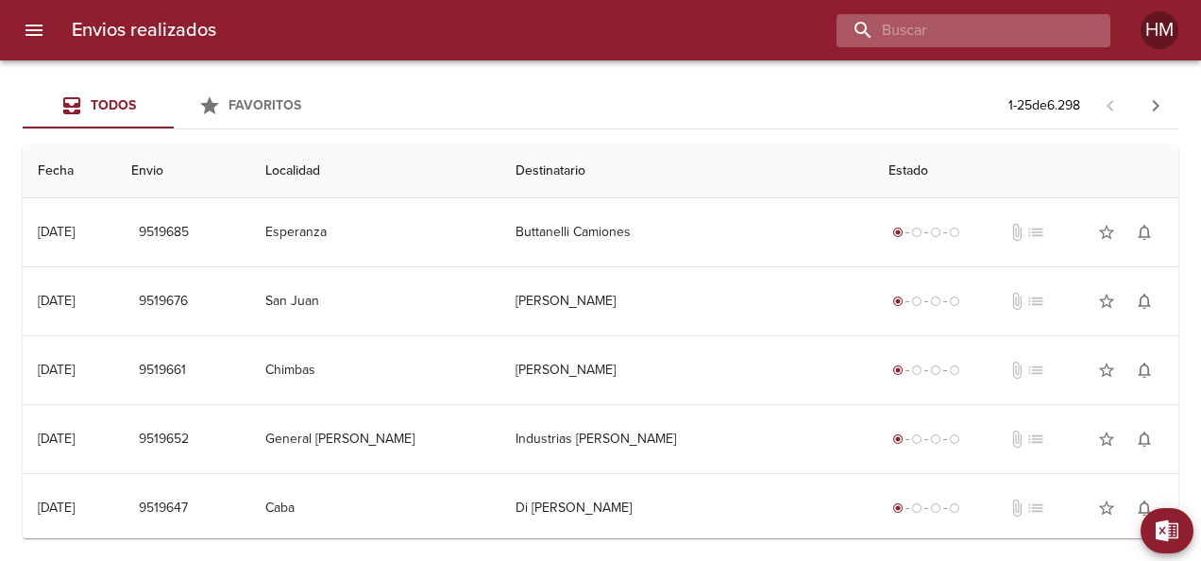
click at [1074, 32] on input "buscar" at bounding box center [958, 30] width 242 height 33
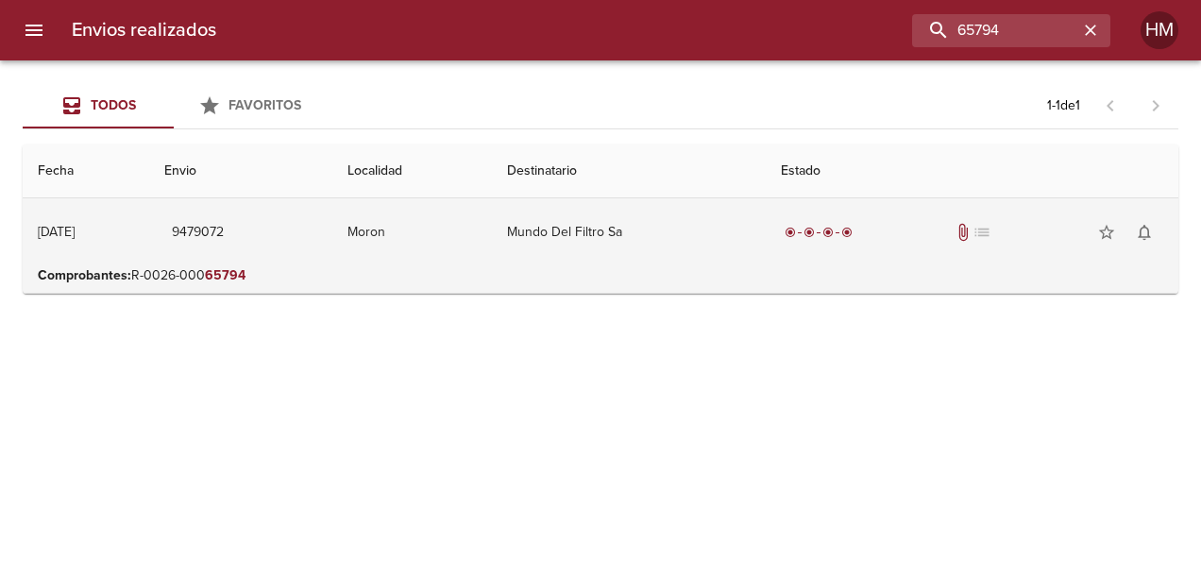
click at [456, 227] on td "Moron" at bounding box center [412, 232] width 160 height 68
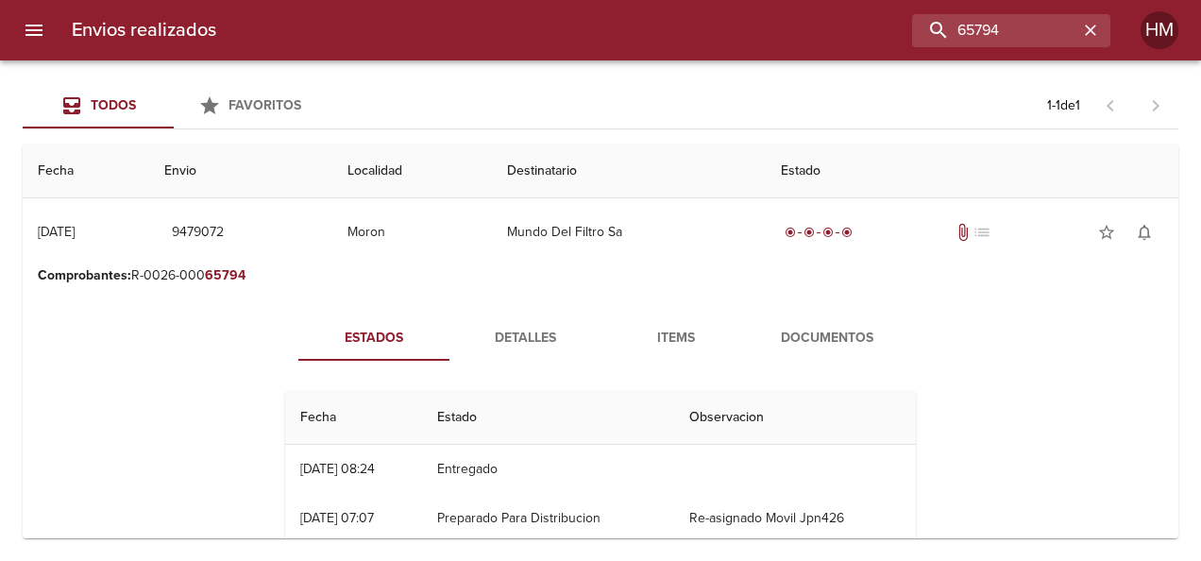
click at [521, 329] on span "Detalles" at bounding box center [525, 339] width 128 height 24
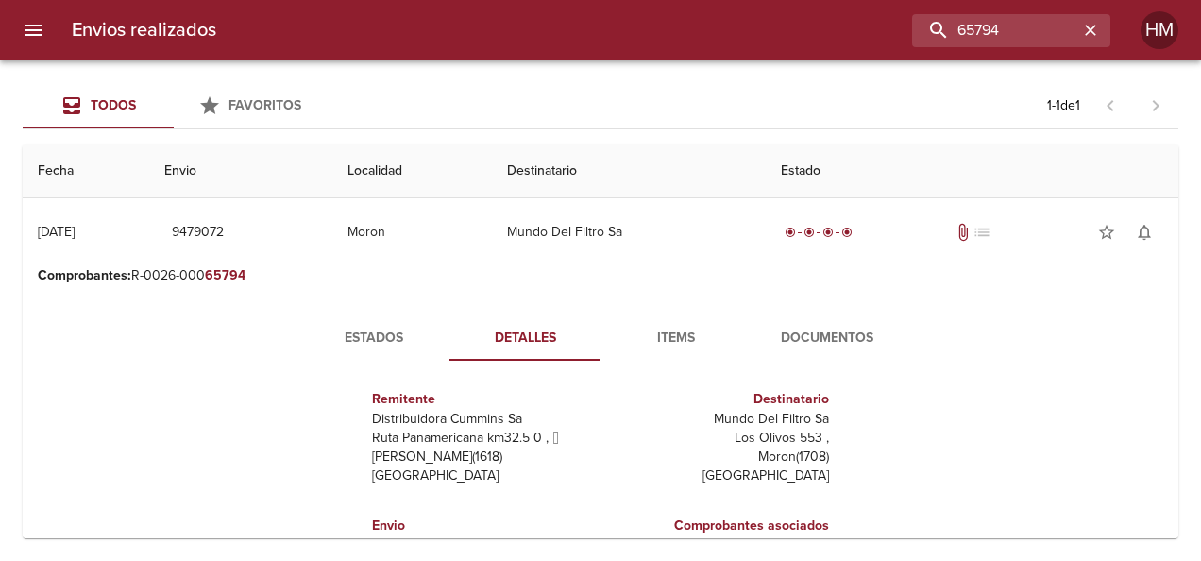
scroll to position [94, 0]
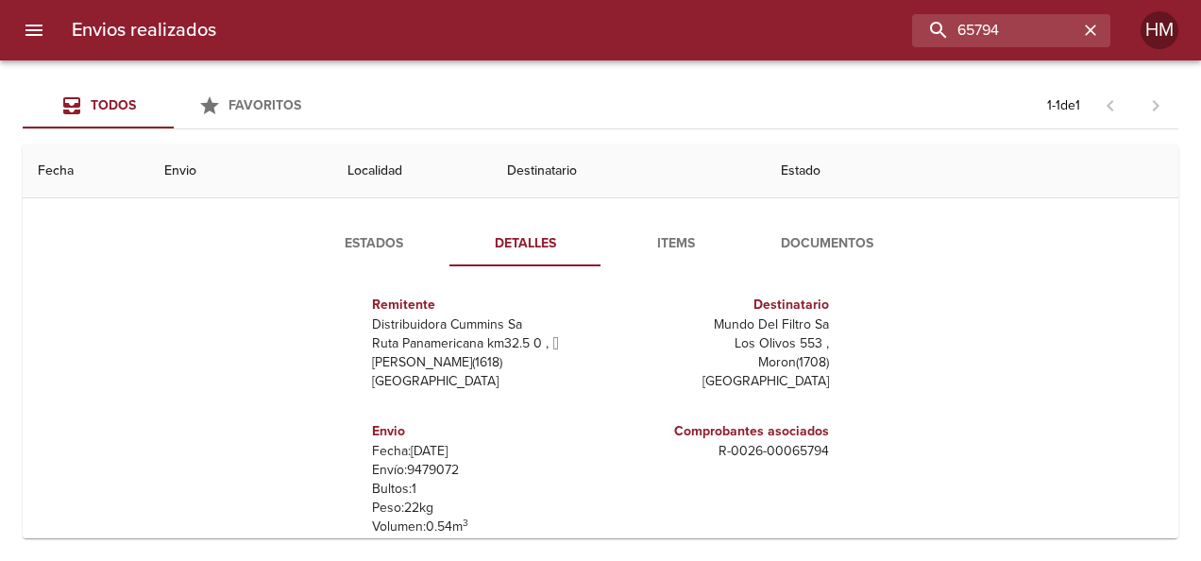
click at [418, 465] on p "Envío: 9479072" at bounding box center [482, 470] width 221 height 19
click at [425, 464] on p "Envío: 9479072" at bounding box center [482, 470] width 221 height 19
copy p "9479072"
click at [380, 250] on span "Estados" at bounding box center [374, 244] width 128 height 24
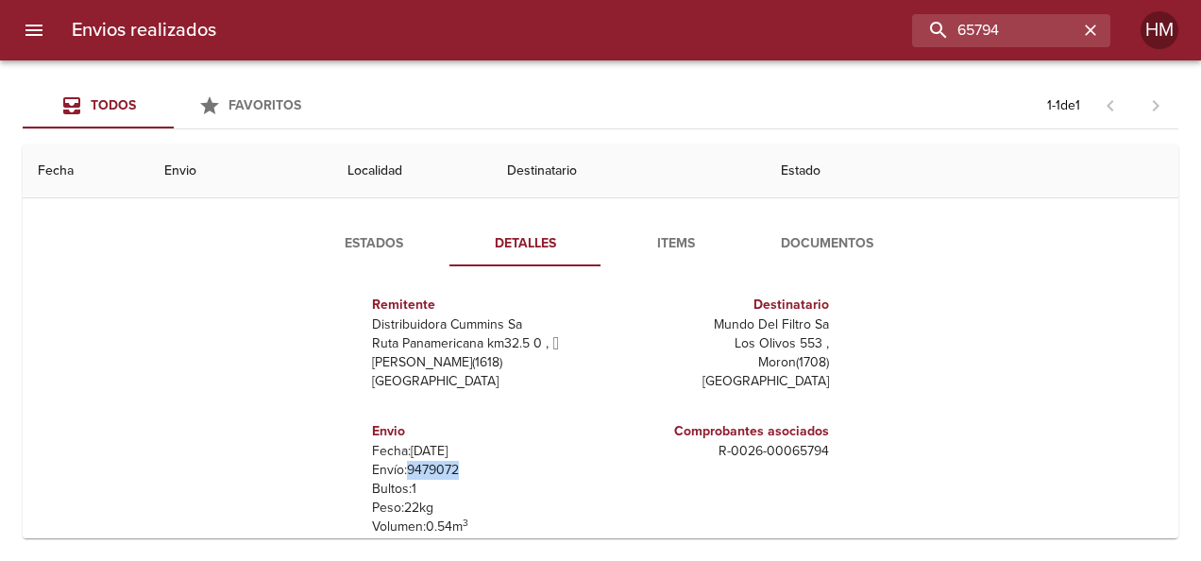
scroll to position [0, 0]
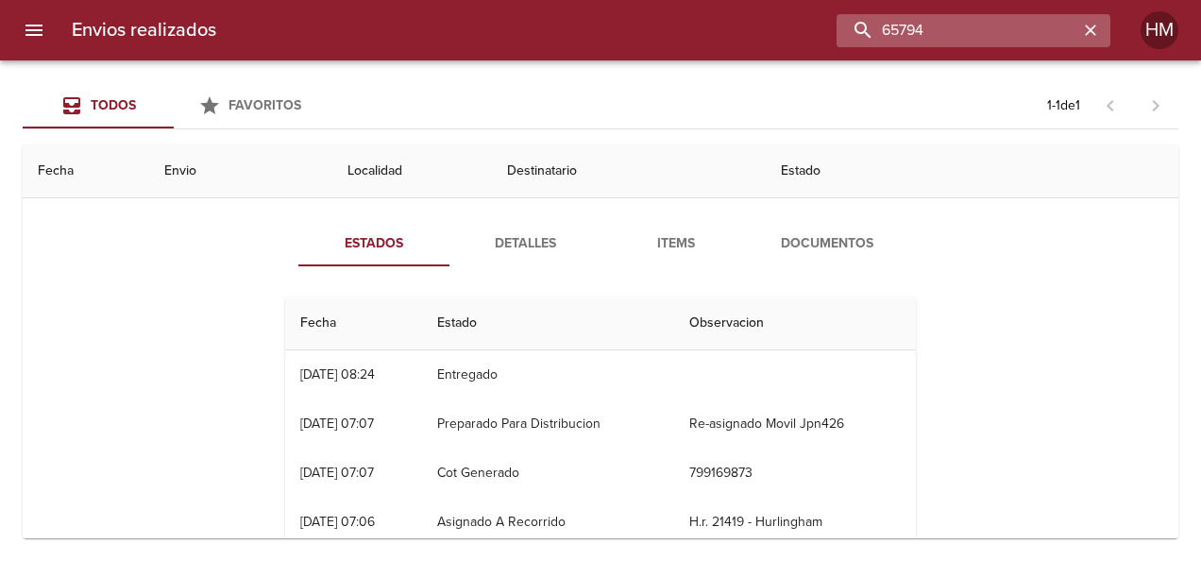
click at [1027, 28] on input "65794" at bounding box center [958, 30] width 242 height 33
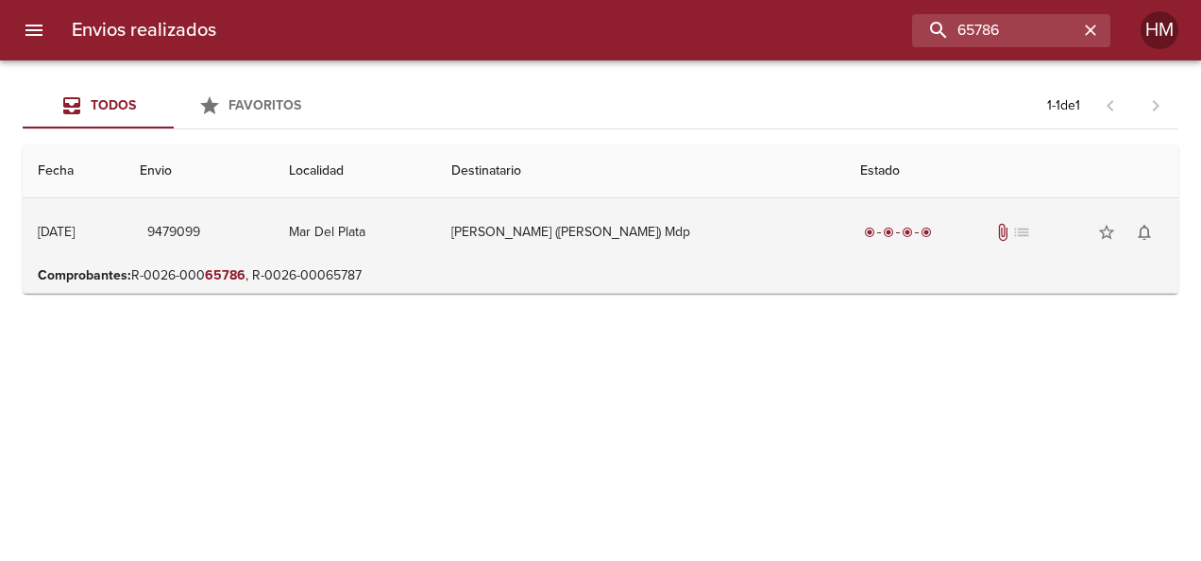
click at [274, 228] on td "9479099" at bounding box center [199, 232] width 149 height 68
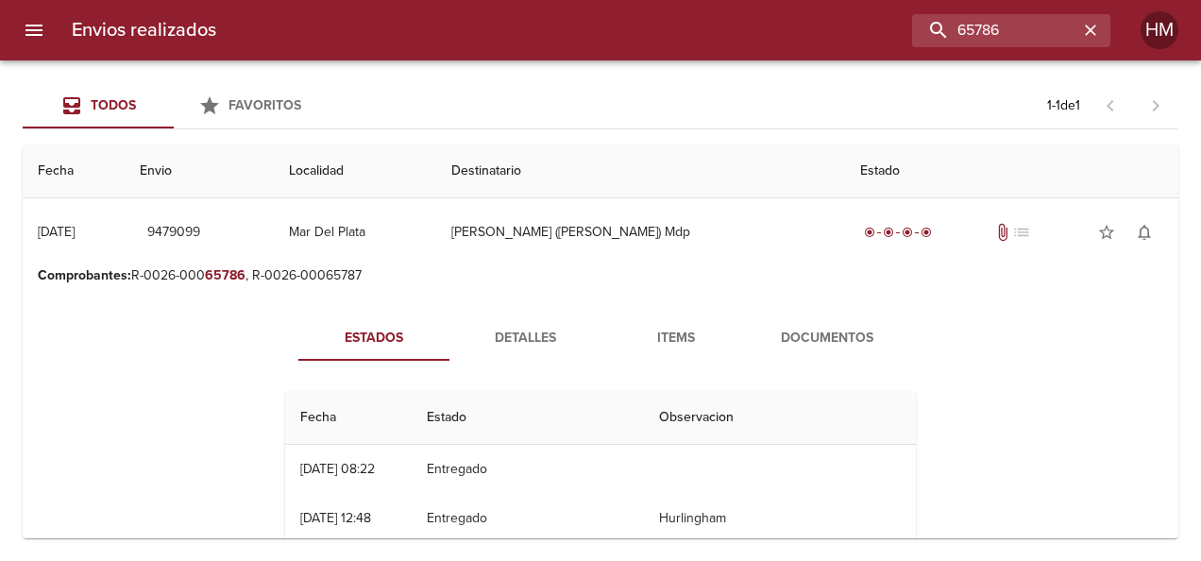
scroll to position [94, 0]
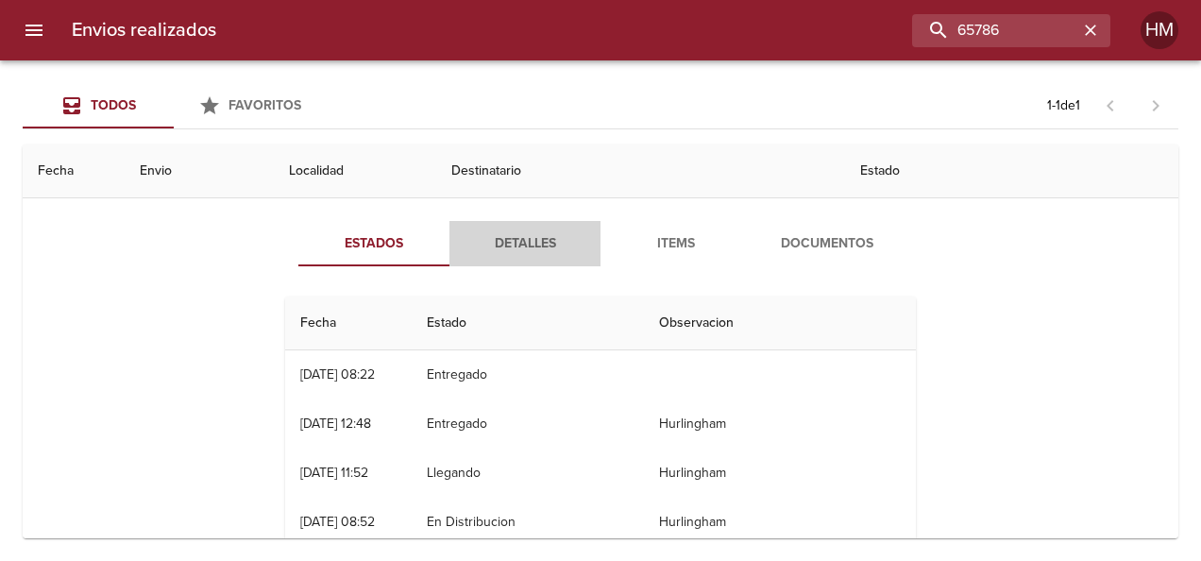
click at [518, 251] on span "Detalles" at bounding box center [525, 244] width 128 height 24
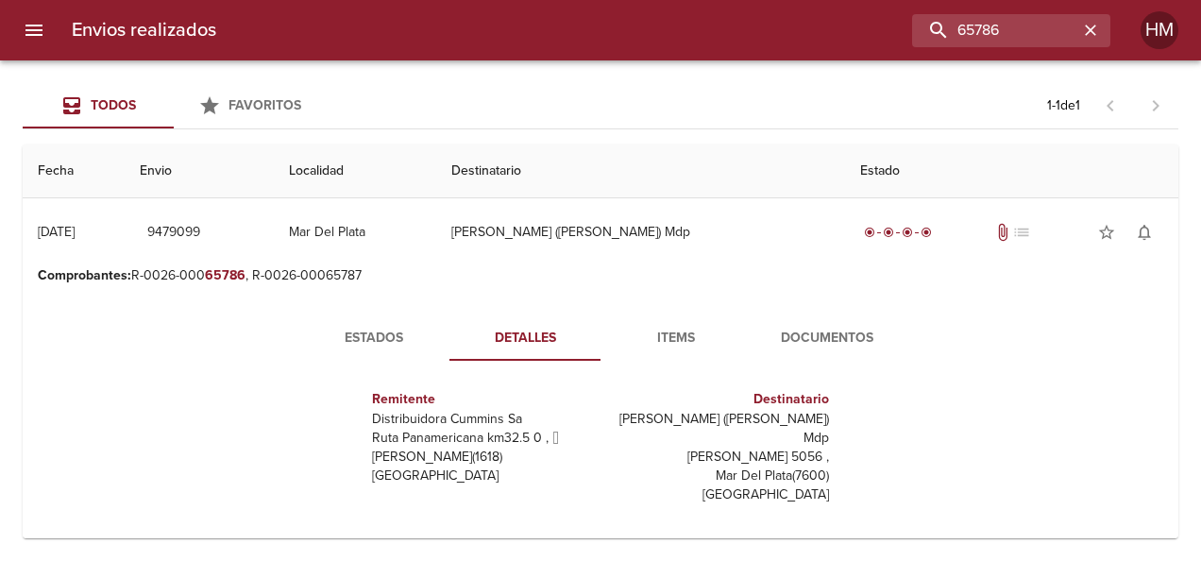
scroll to position [189, 0]
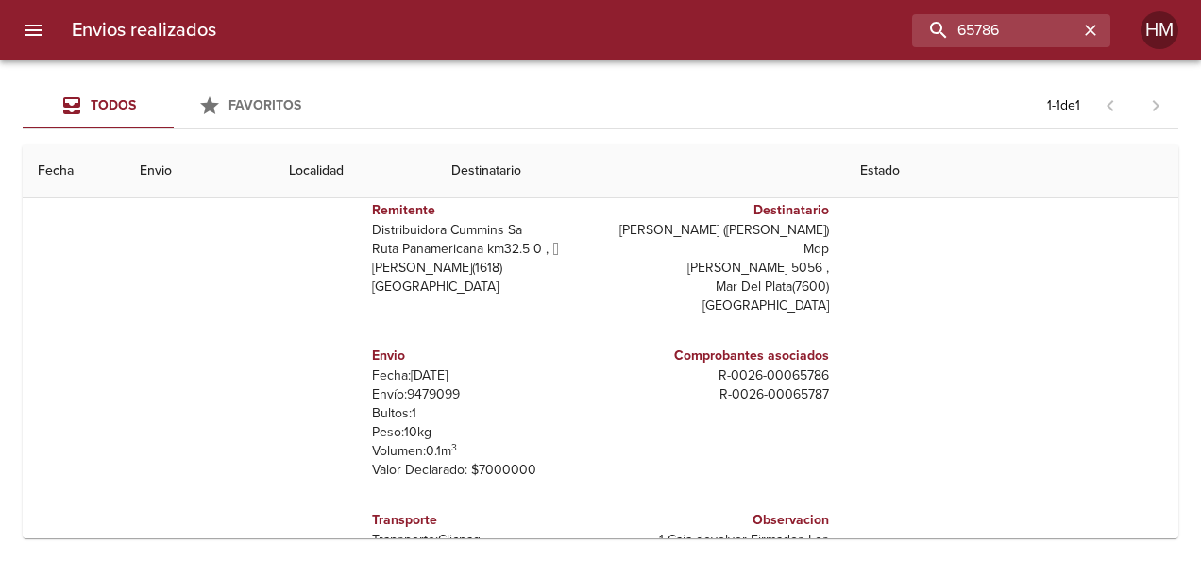
click at [440, 385] on p "Envío: 9479099" at bounding box center [482, 394] width 221 height 19
click at [437, 385] on p "Envío: 9479099" at bounding box center [482, 394] width 221 height 19
copy p "9479099"
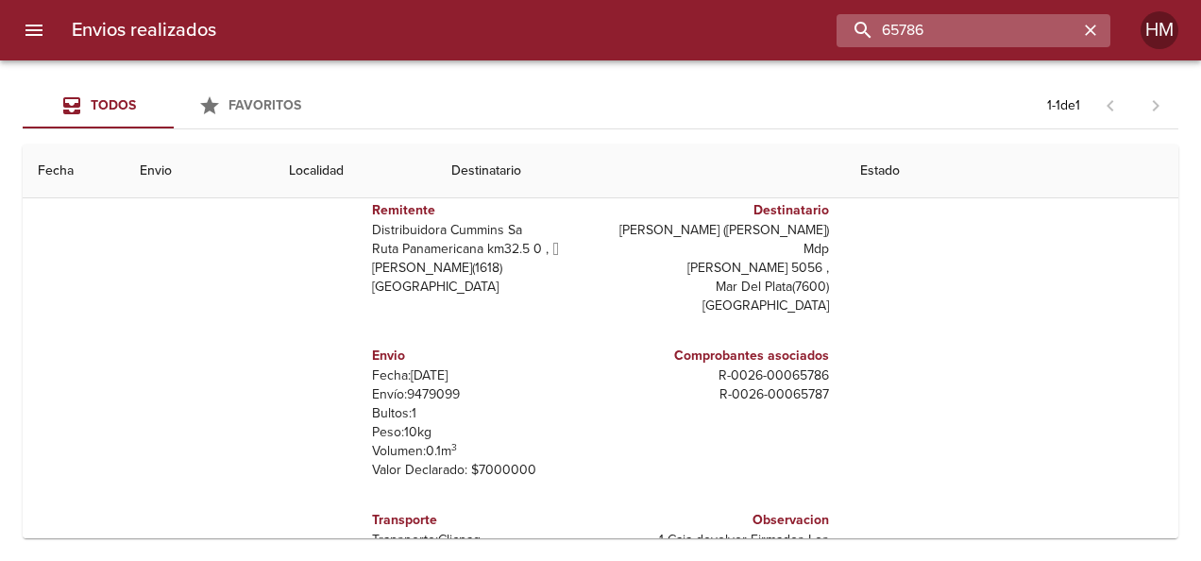
click at [1037, 21] on input "65786" at bounding box center [958, 30] width 242 height 33
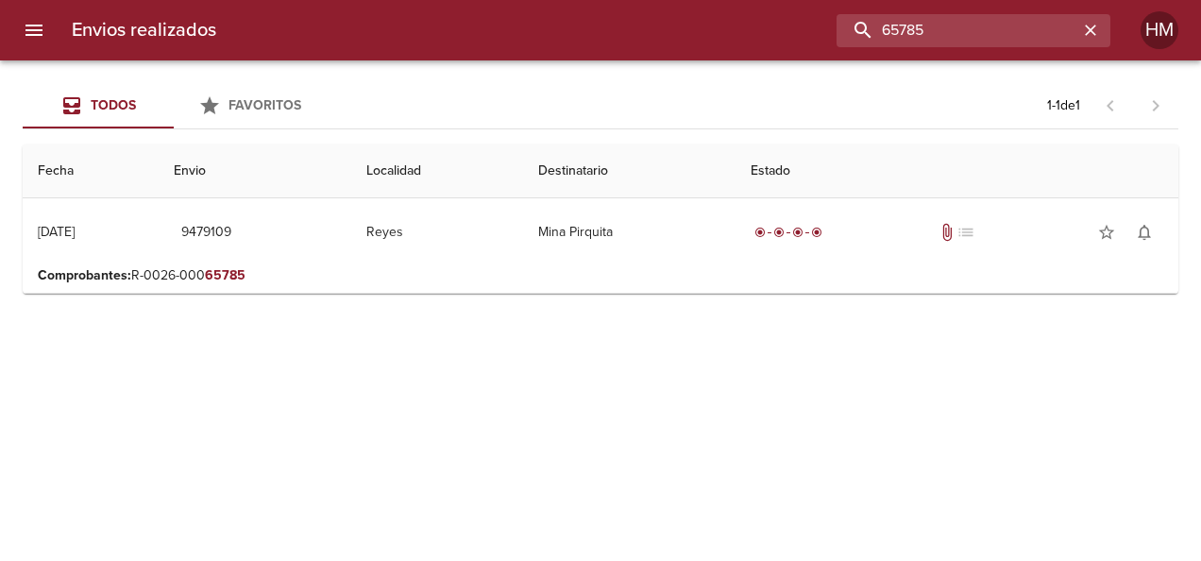
scroll to position [0, 0]
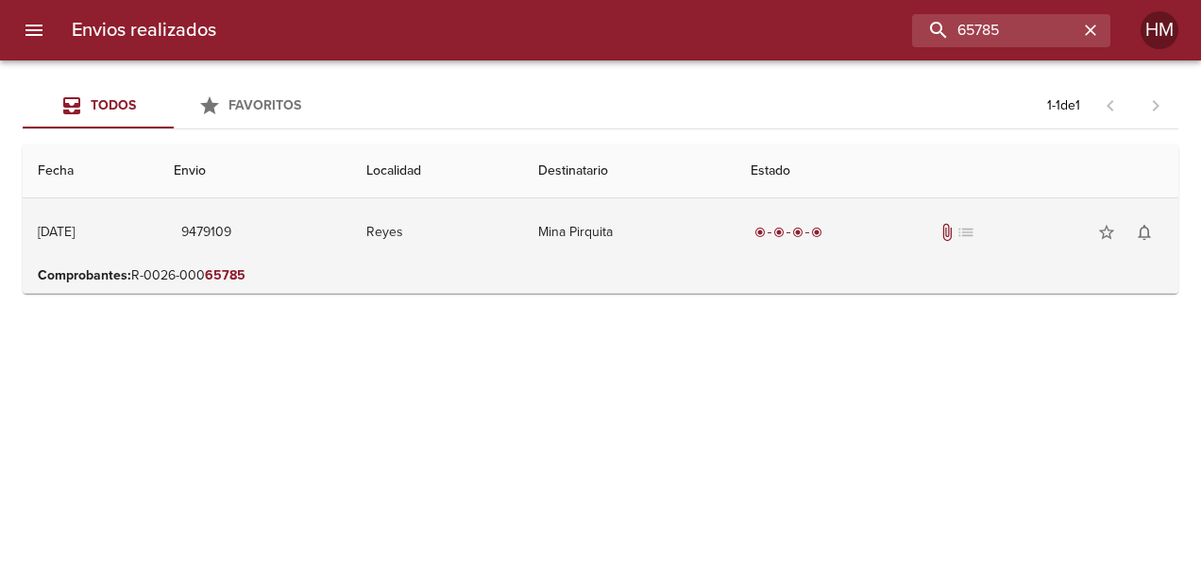
click at [351, 231] on td "9479109" at bounding box center [255, 232] width 193 height 68
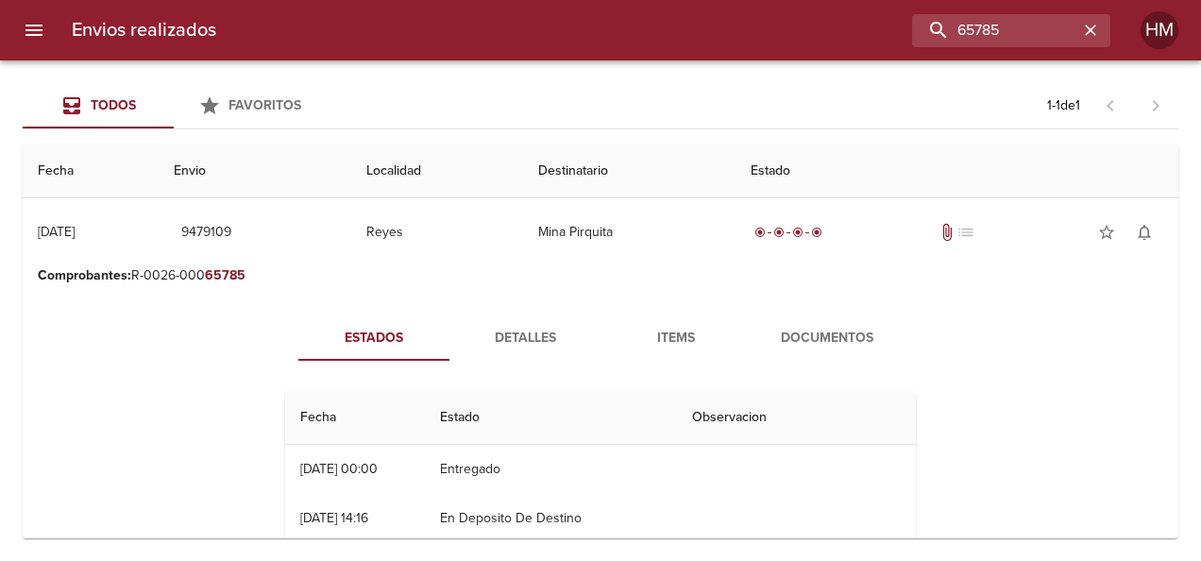
click at [517, 327] on span "Detalles" at bounding box center [525, 339] width 128 height 24
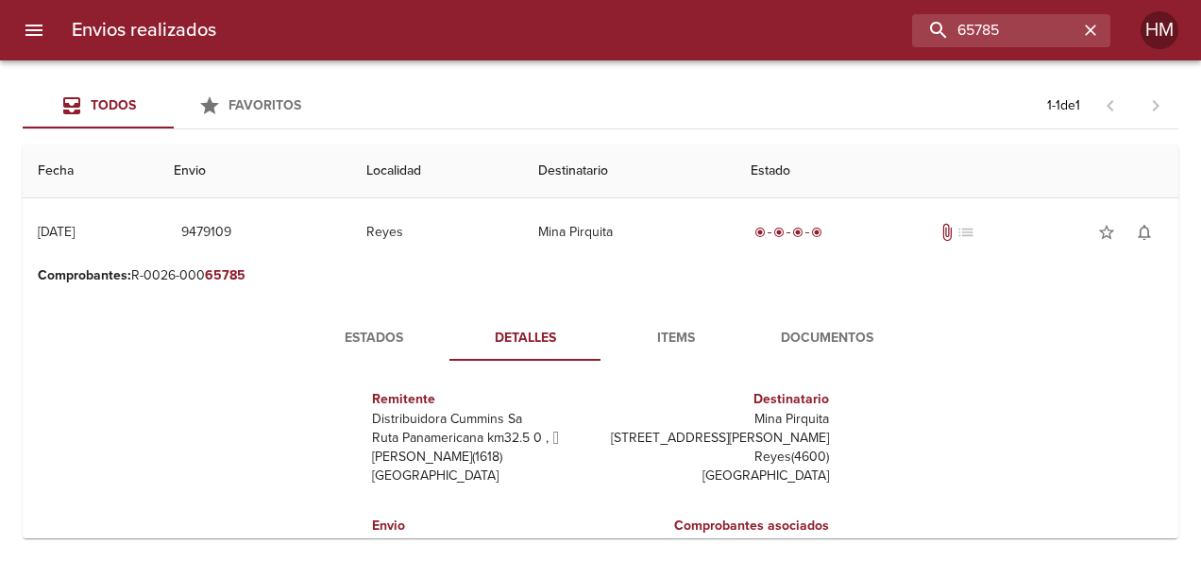
scroll to position [94, 0]
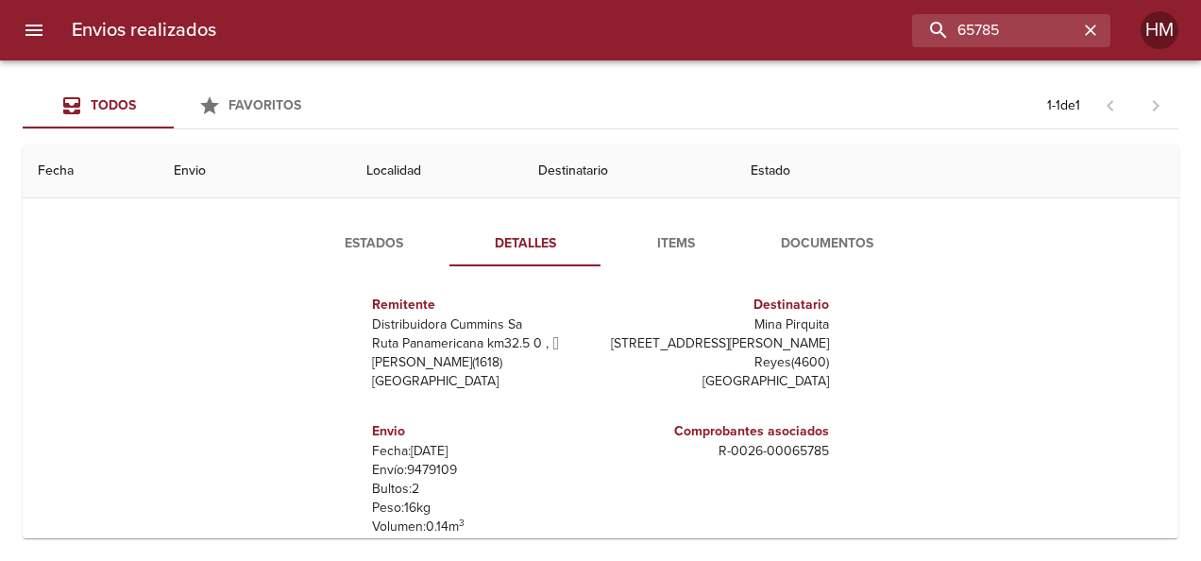
click at [416, 465] on p "Envío: 9479109" at bounding box center [482, 470] width 221 height 19
copy p "9479109"
click at [363, 250] on span "Estados" at bounding box center [374, 244] width 128 height 24
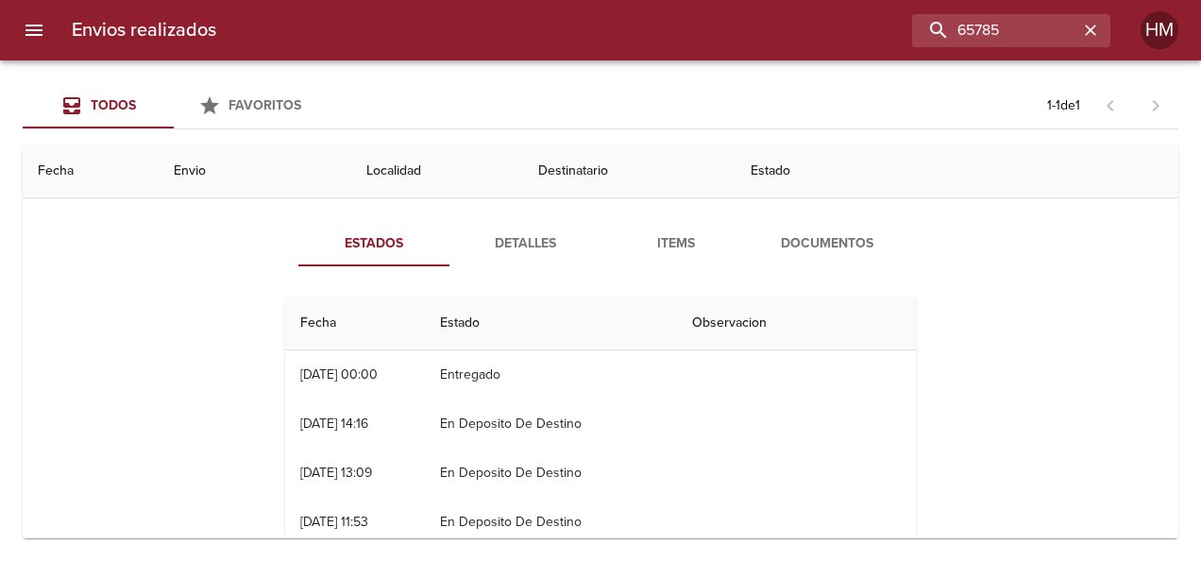
scroll to position [0, 0]
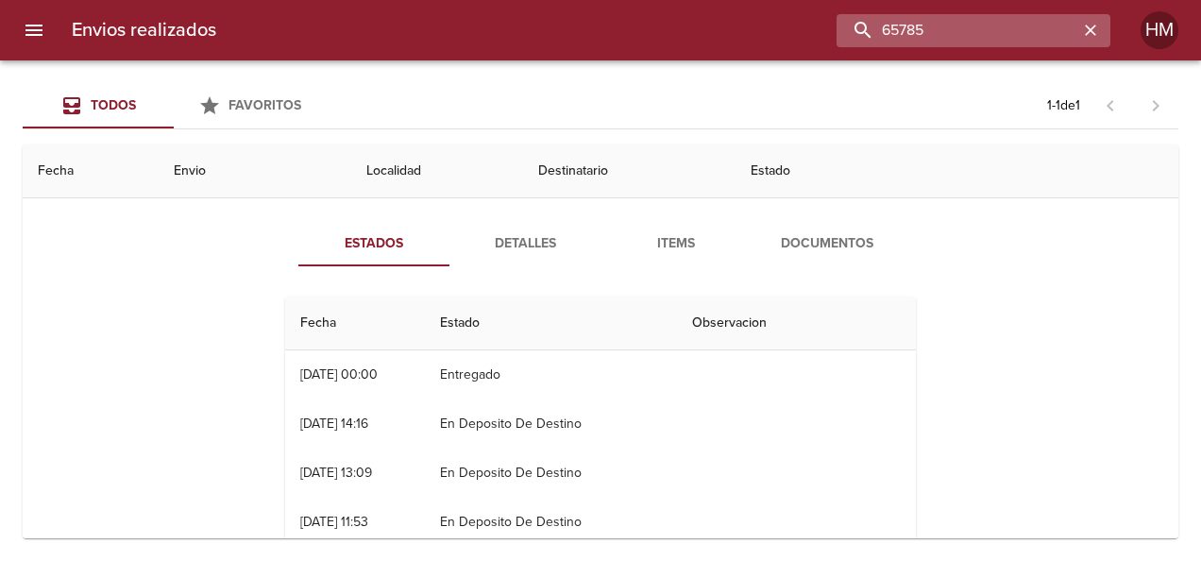
click at [1039, 26] on input "65785" at bounding box center [958, 30] width 242 height 33
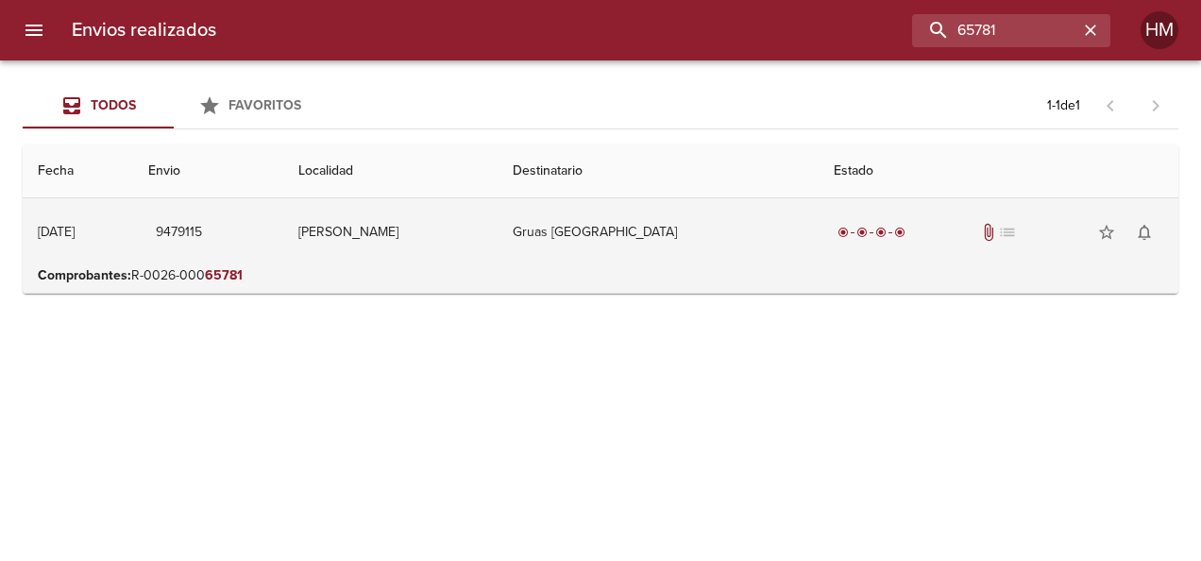
click at [449, 224] on td "[PERSON_NAME]" at bounding box center [390, 232] width 214 height 68
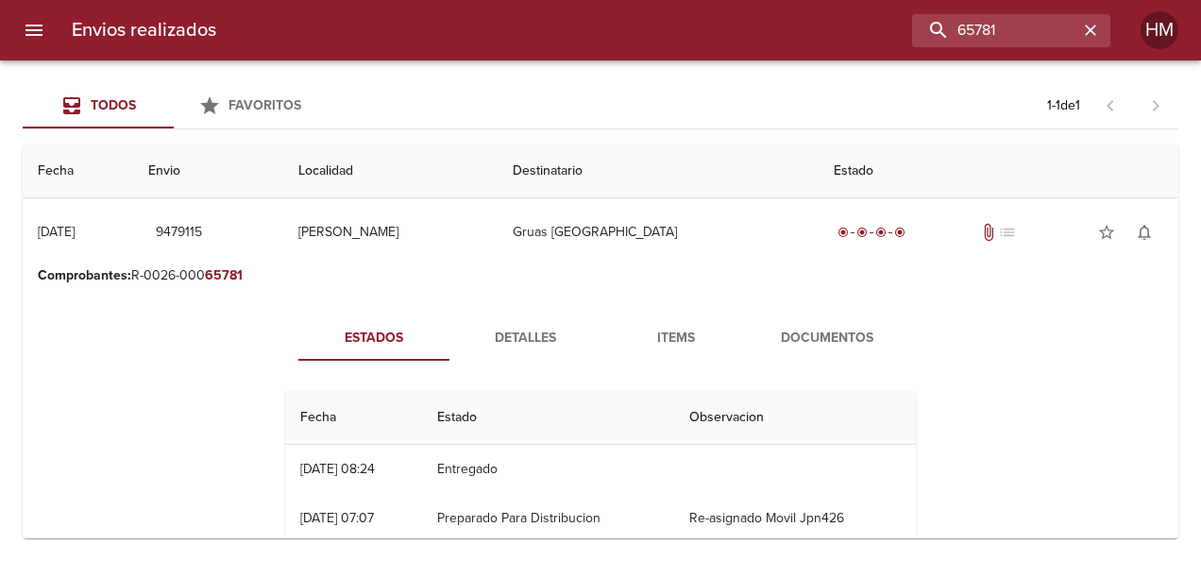
click at [521, 332] on span "Detalles" at bounding box center [525, 339] width 128 height 24
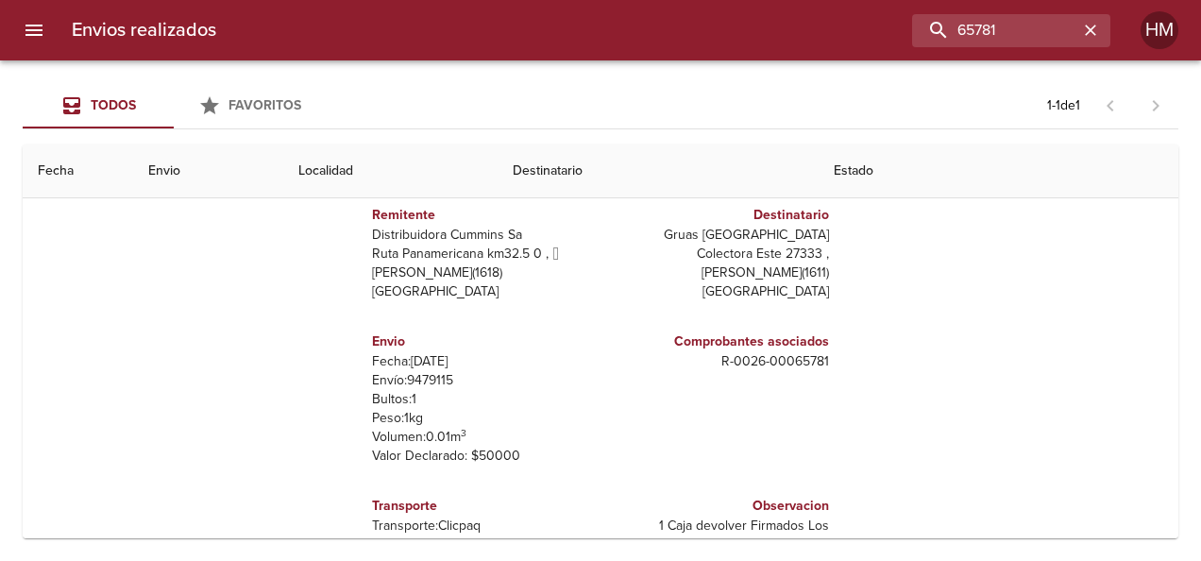
scroll to position [189, 0]
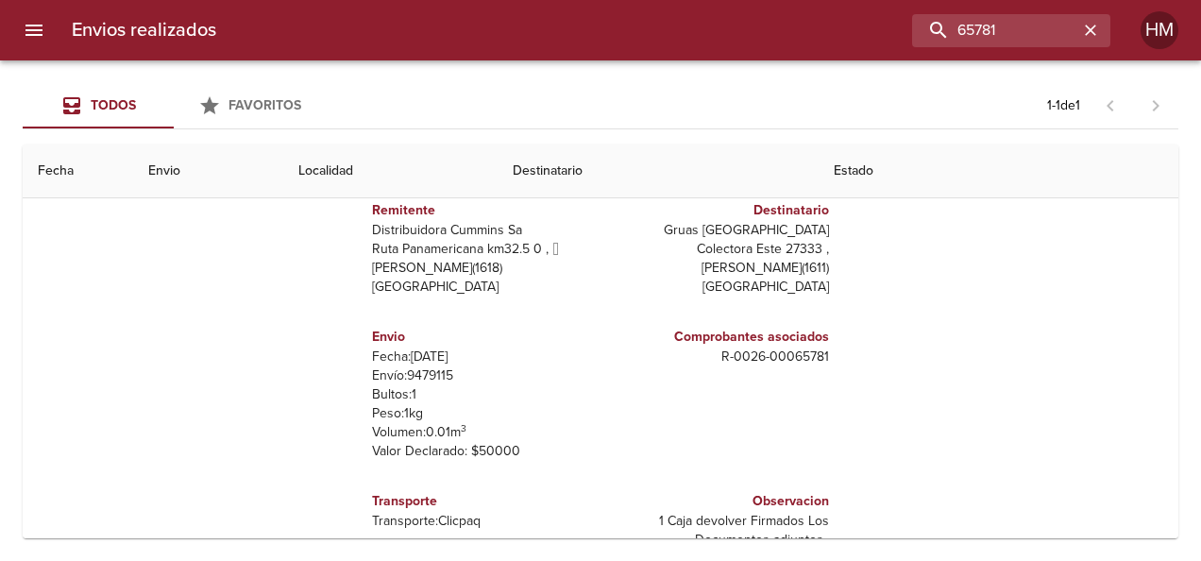
click at [428, 369] on p "Envío: 9479115" at bounding box center [482, 375] width 221 height 19
copy p "9479115"
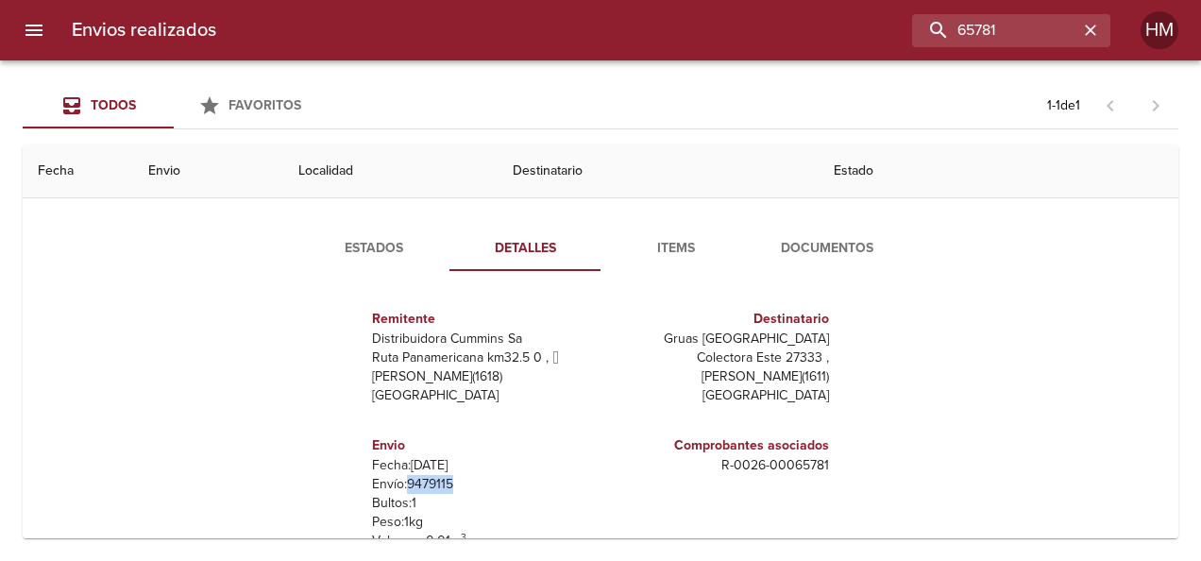
scroll to position [0, 0]
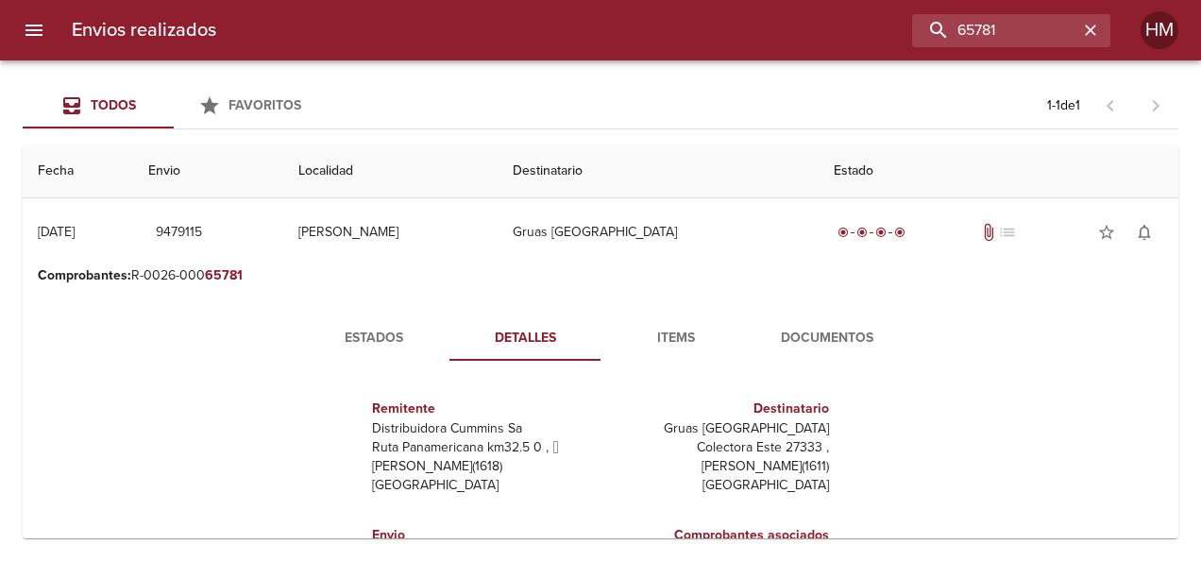
click at [398, 342] on span "Estados" at bounding box center [374, 339] width 128 height 24
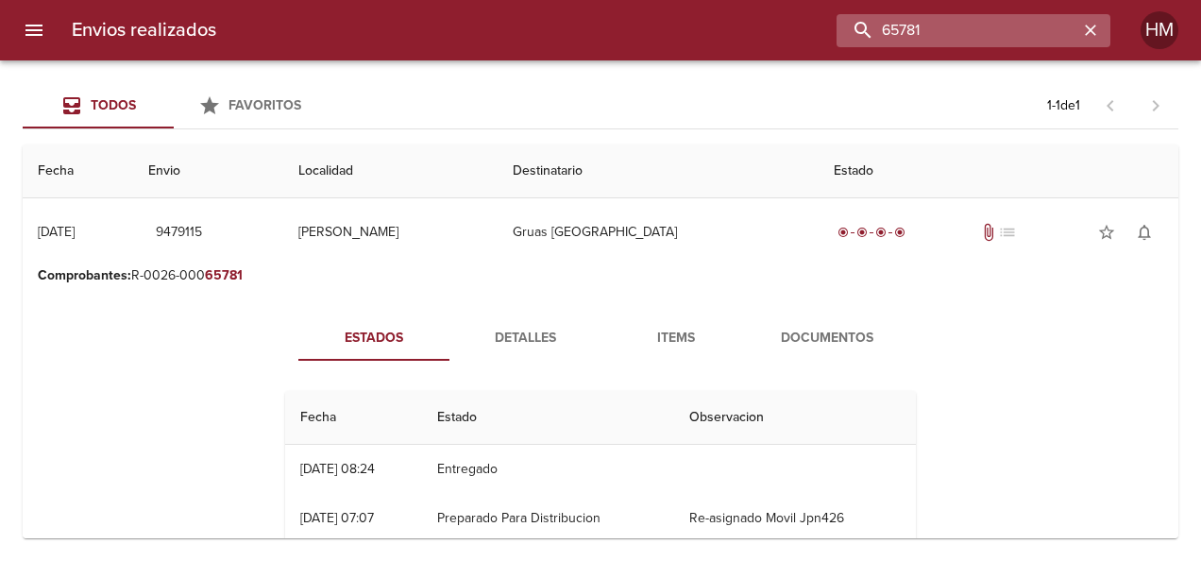
click at [1021, 25] on input "65781" at bounding box center [958, 30] width 242 height 33
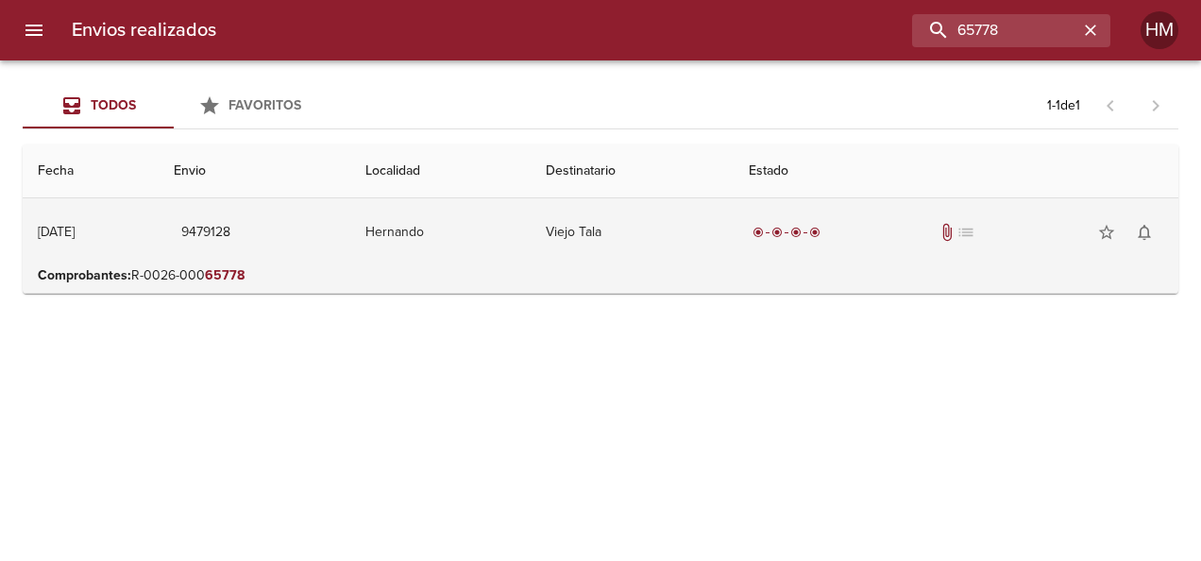
click at [531, 233] on td "Hernando" at bounding box center [440, 232] width 180 height 68
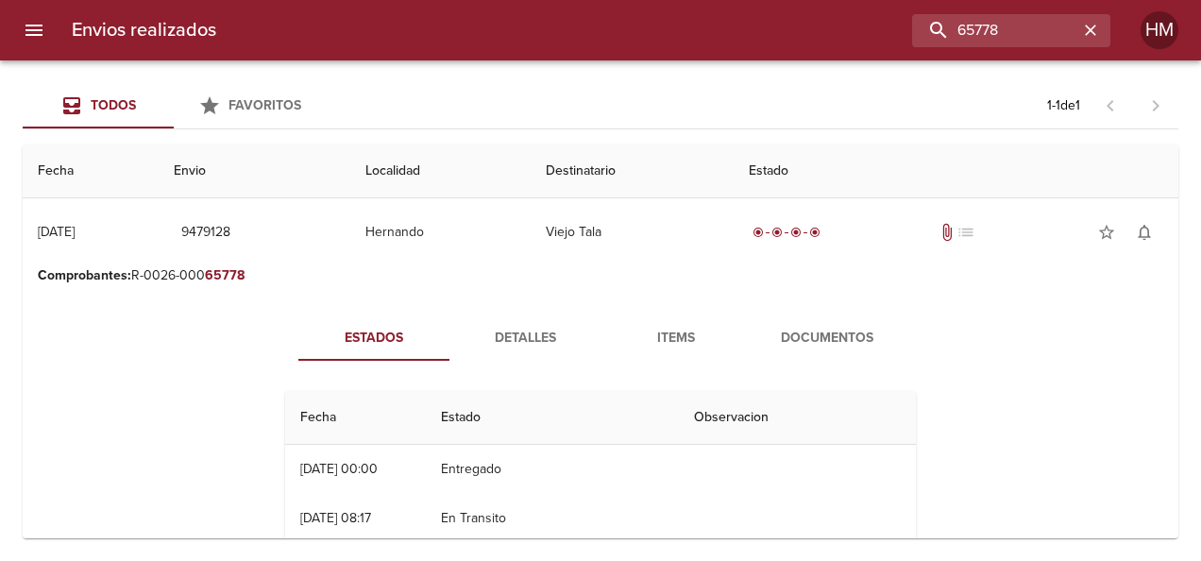
click at [548, 330] on span "Detalles" at bounding box center [525, 339] width 128 height 24
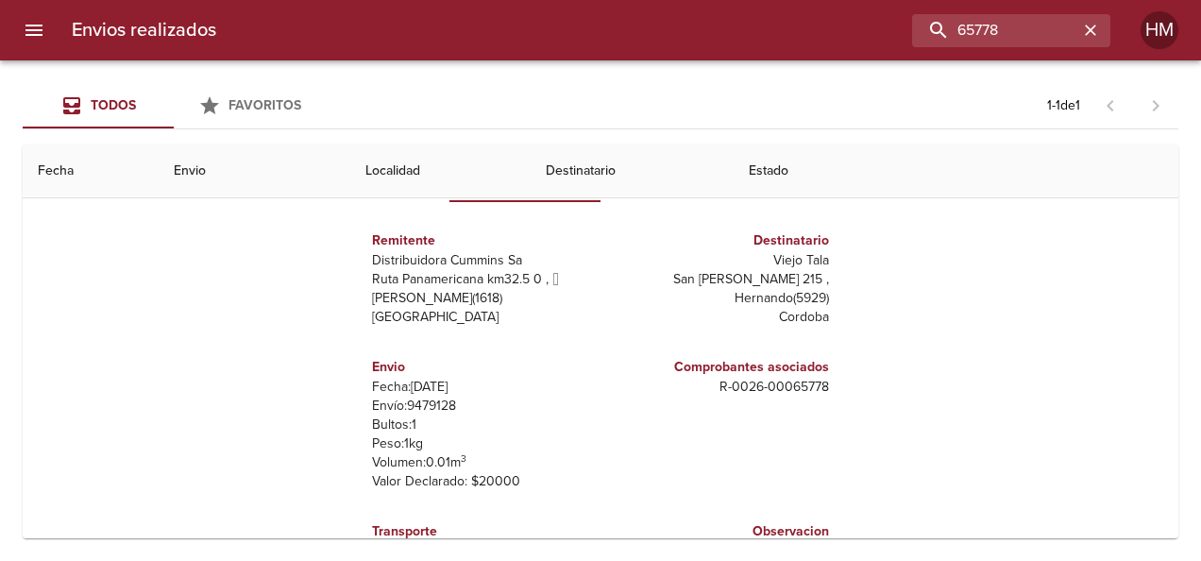
scroll to position [189, 0]
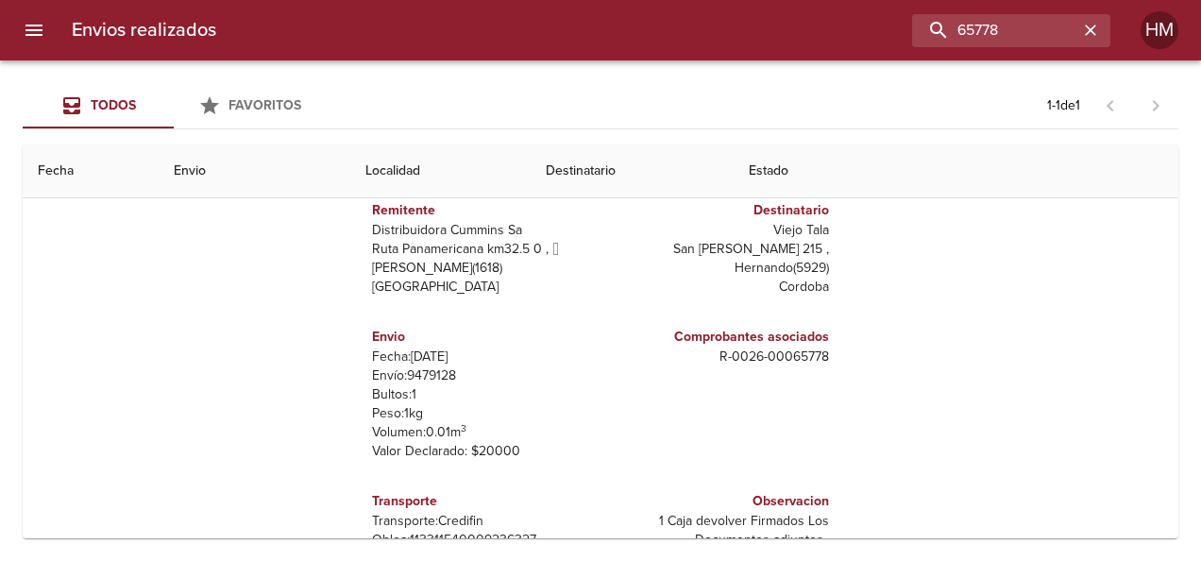
click at [429, 373] on p "Envío: 9479128" at bounding box center [482, 375] width 221 height 19
copy p "9479128"
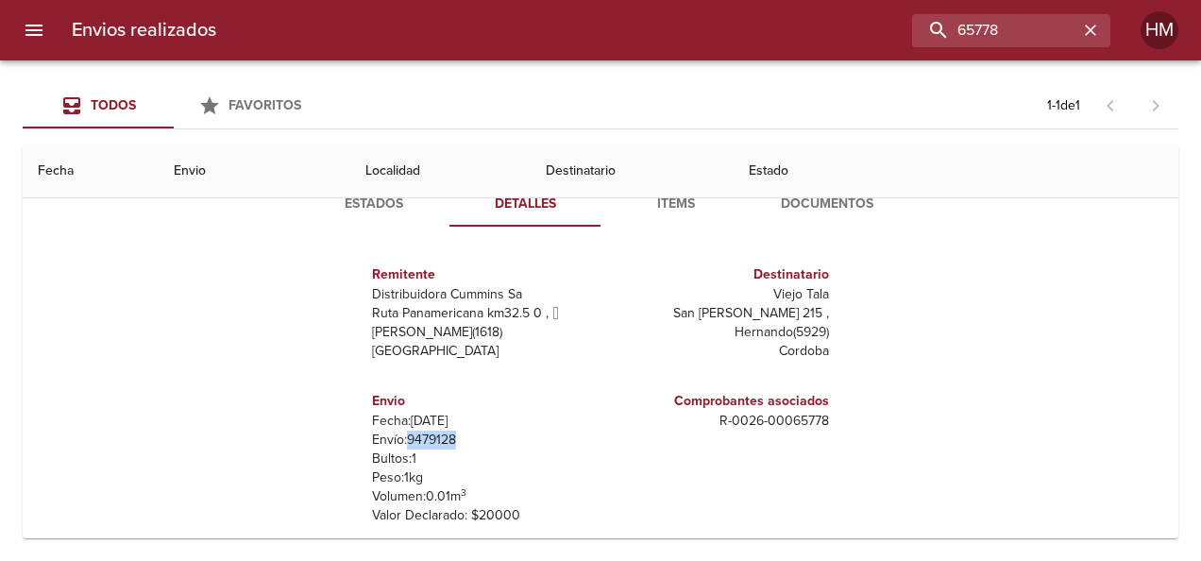
scroll to position [94, 0]
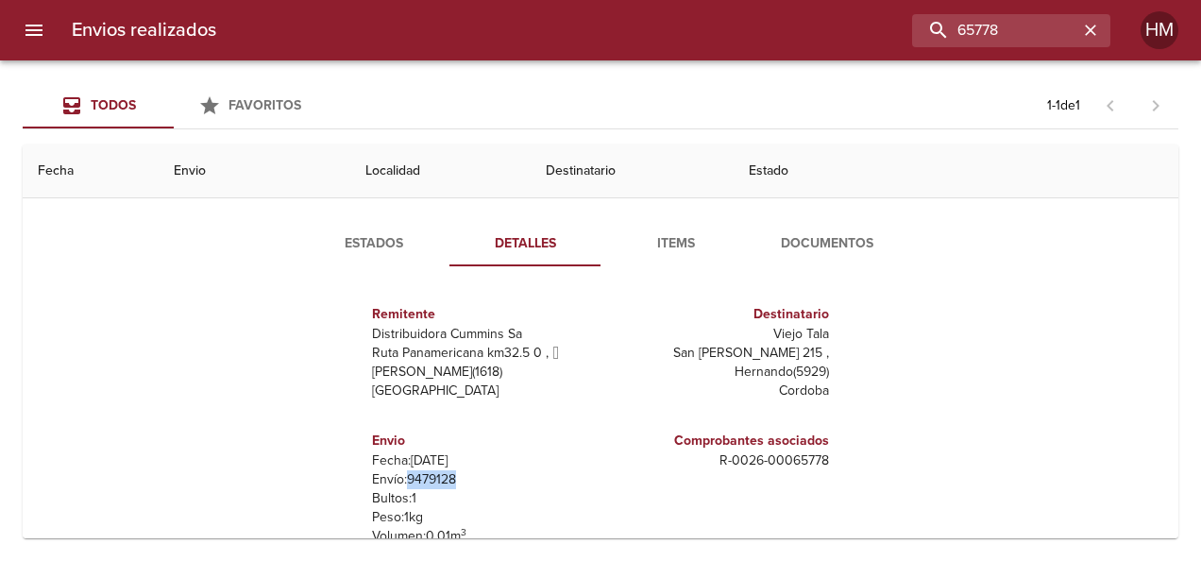
click at [378, 246] on span "Estados" at bounding box center [374, 244] width 128 height 24
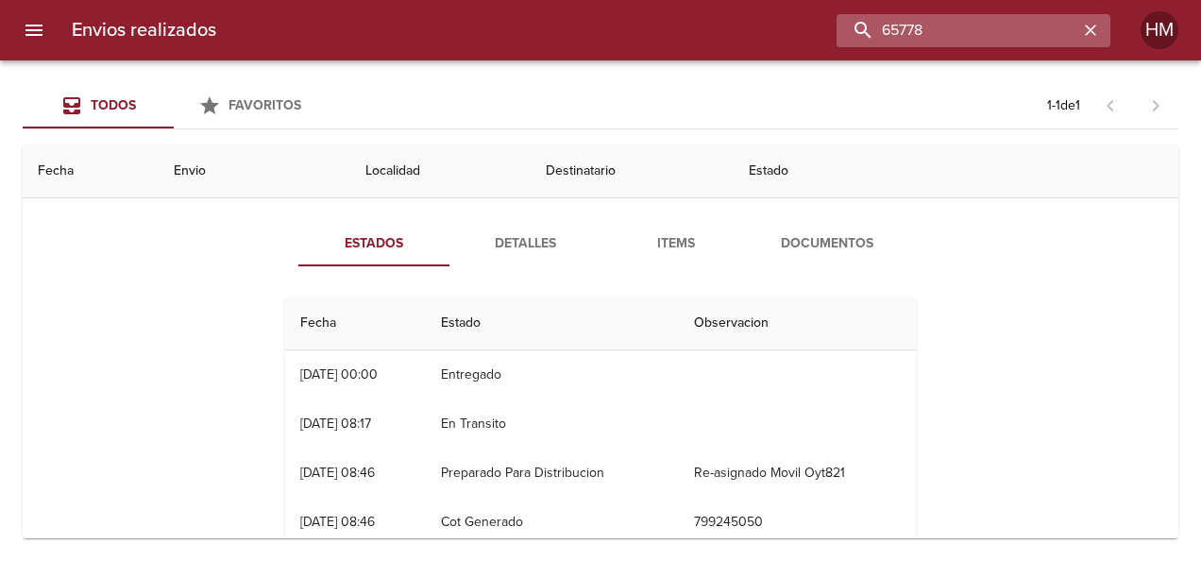
click at [1055, 30] on input "65778" at bounding box center [958, 30] width 242 height 33
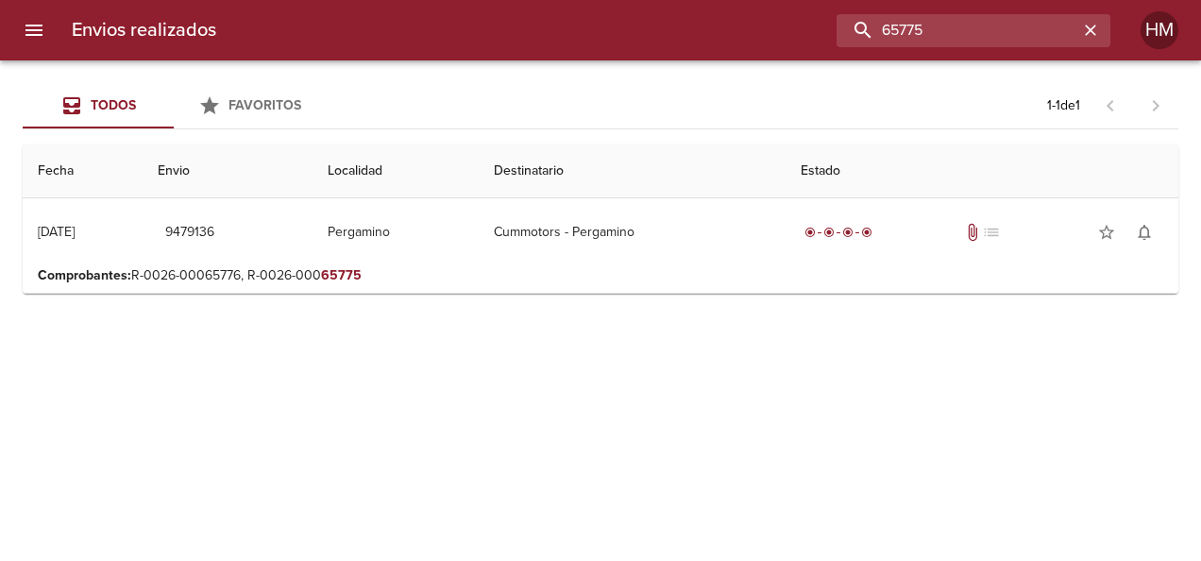
scroll to position [0, 0]
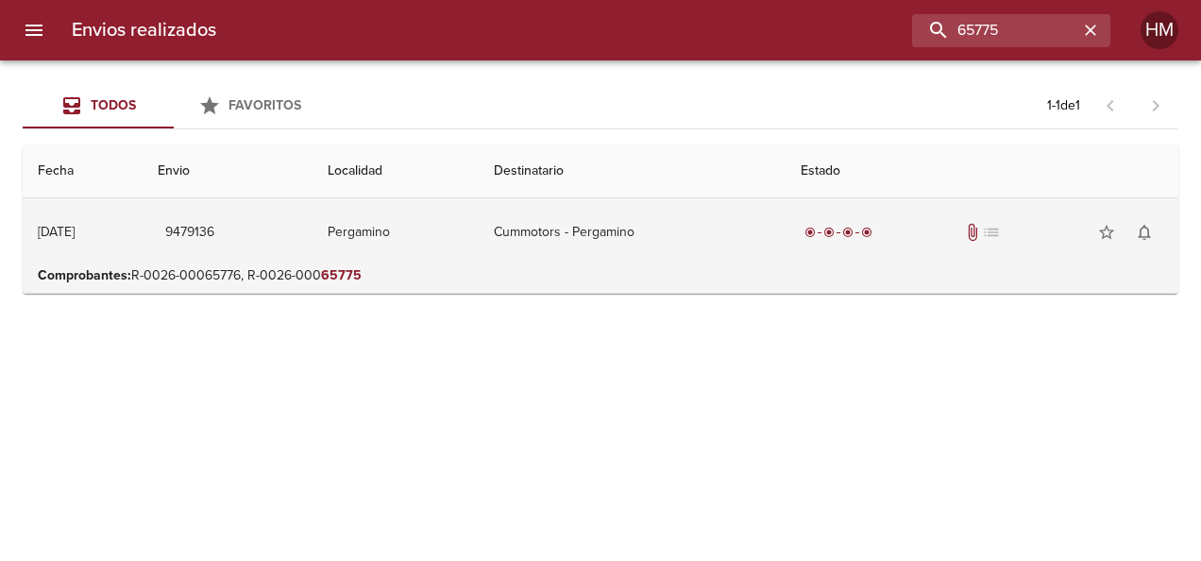
click at [470, 228] on td "Pergamino" at bounding box center [396, 232] width 166 height 68
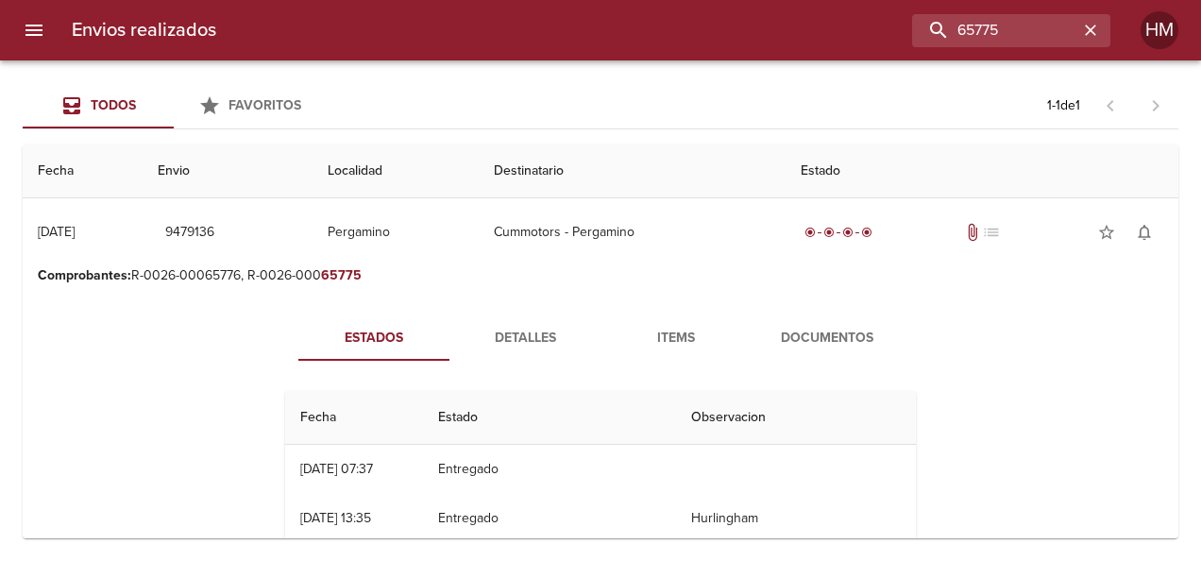
scroll to position [94, 0]
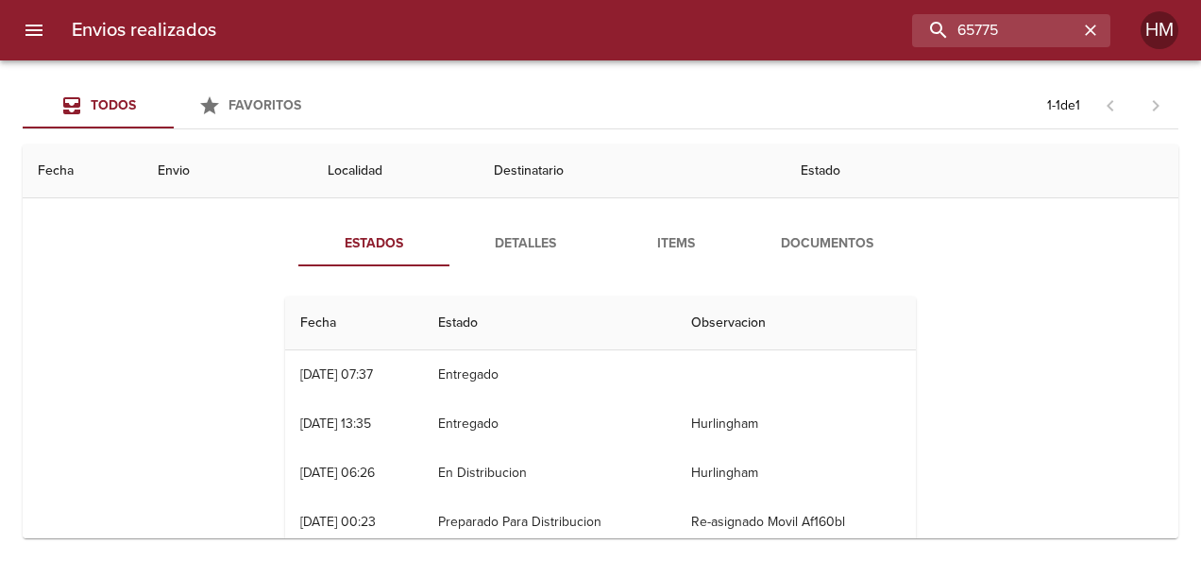
click at [524, 246] on span "Detalles" at bounding box center [525, 244] width 128 height 24
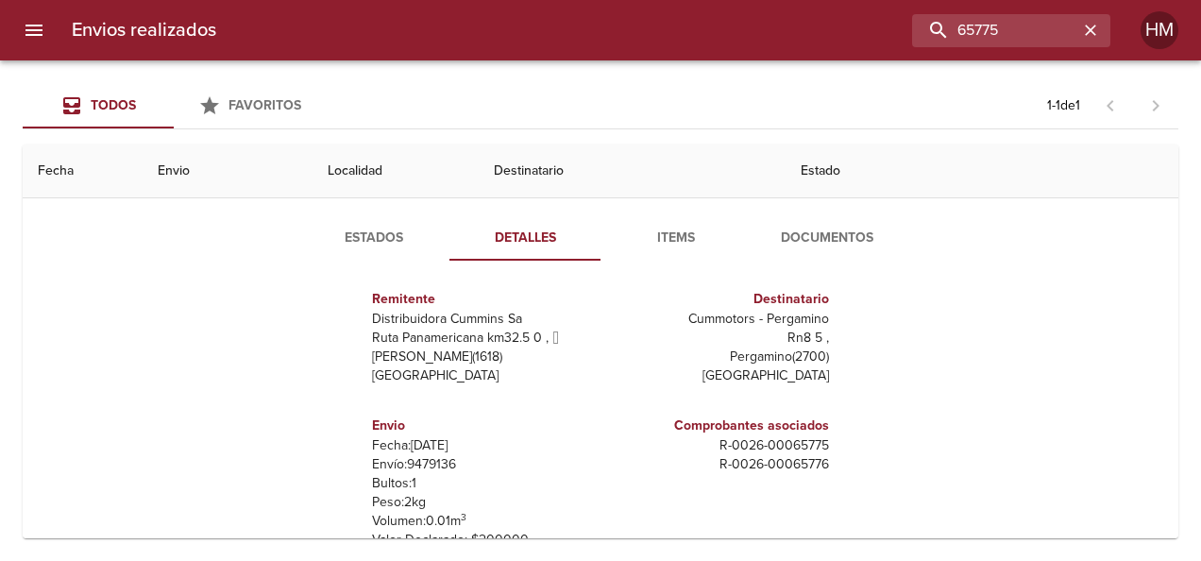
scroll to position [189, 0]
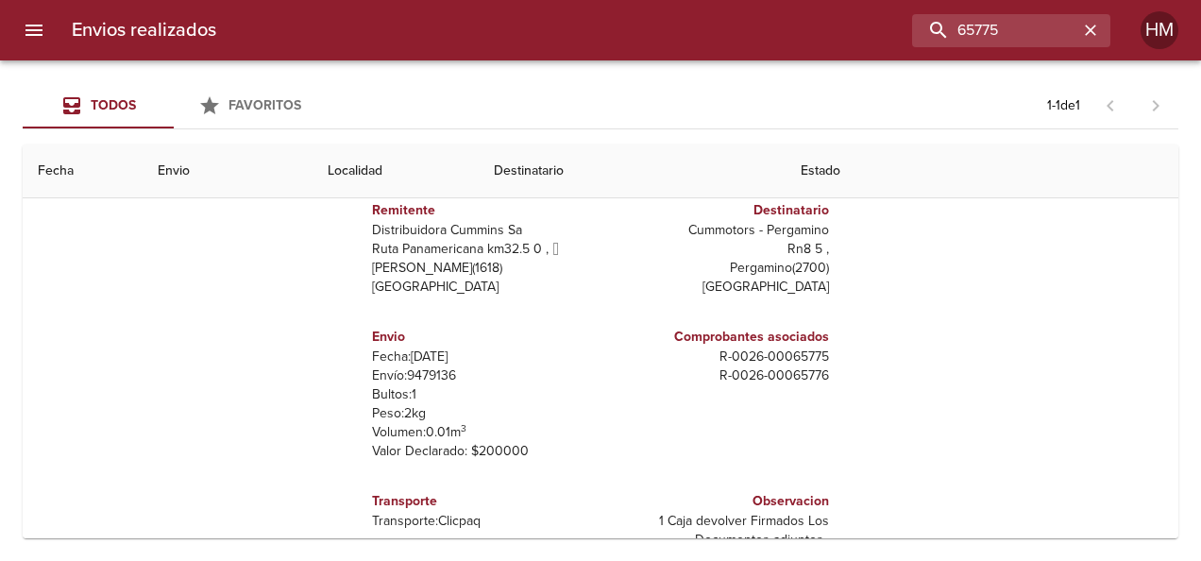
click at [431, 374] on p "Envío: 9479136" at bounding box center [482, 375] width 221 height 19
copy p "9479136"
click at [1019, 29] on input "65775" at bounding box center [958, 30] width 242 height 33
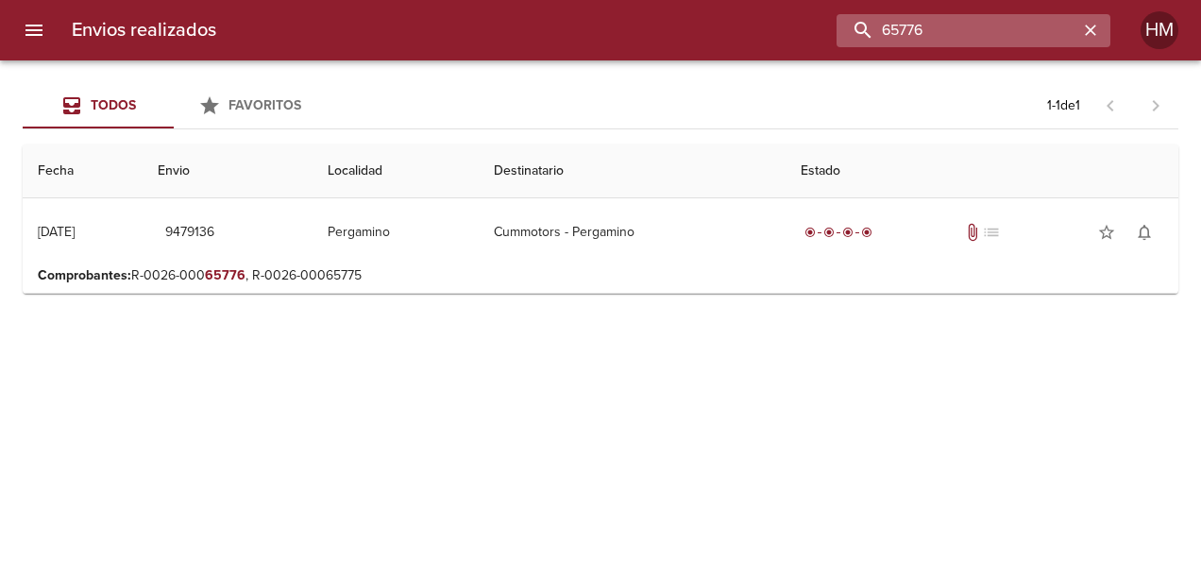
scroll to position [0, 0]
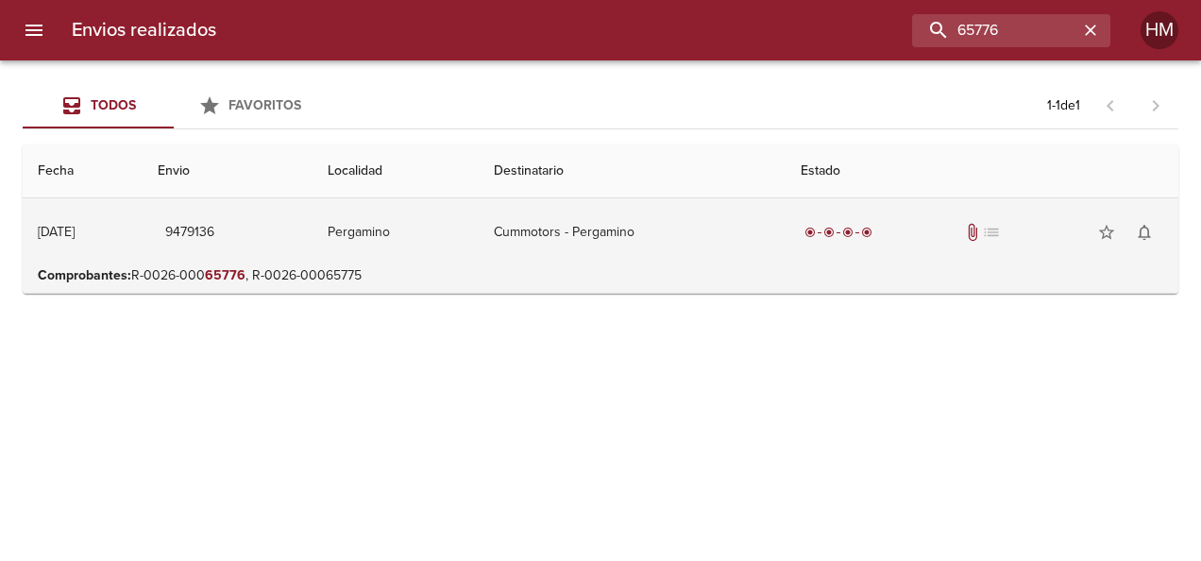
click at [414, 235] on td "Pergamino" at bounding box center [396, 232] width 166 height 68
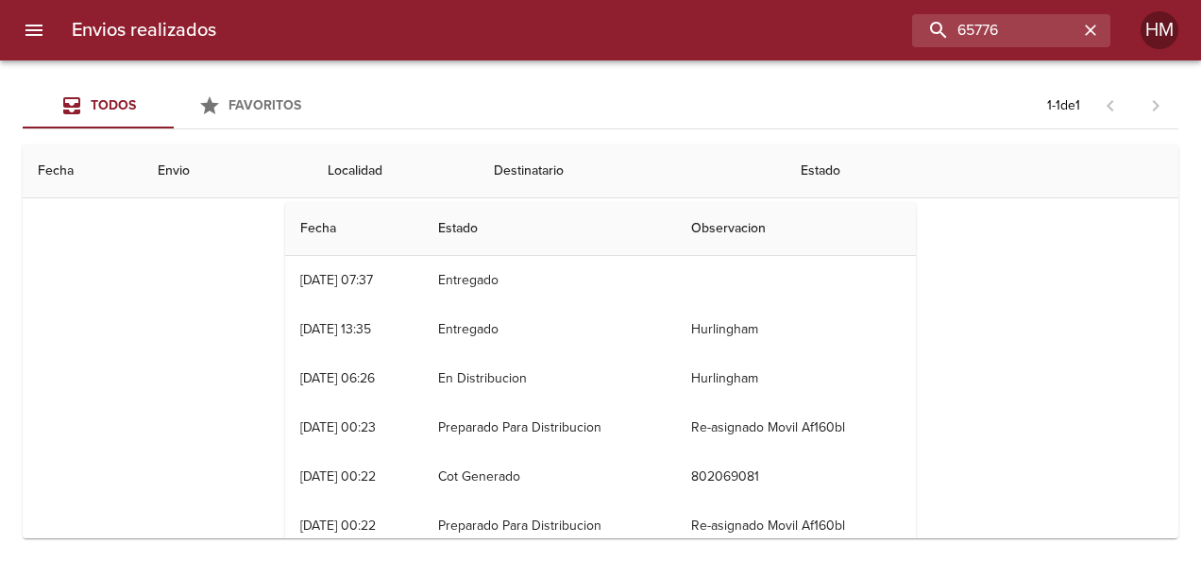
scroll to position [94, 0]
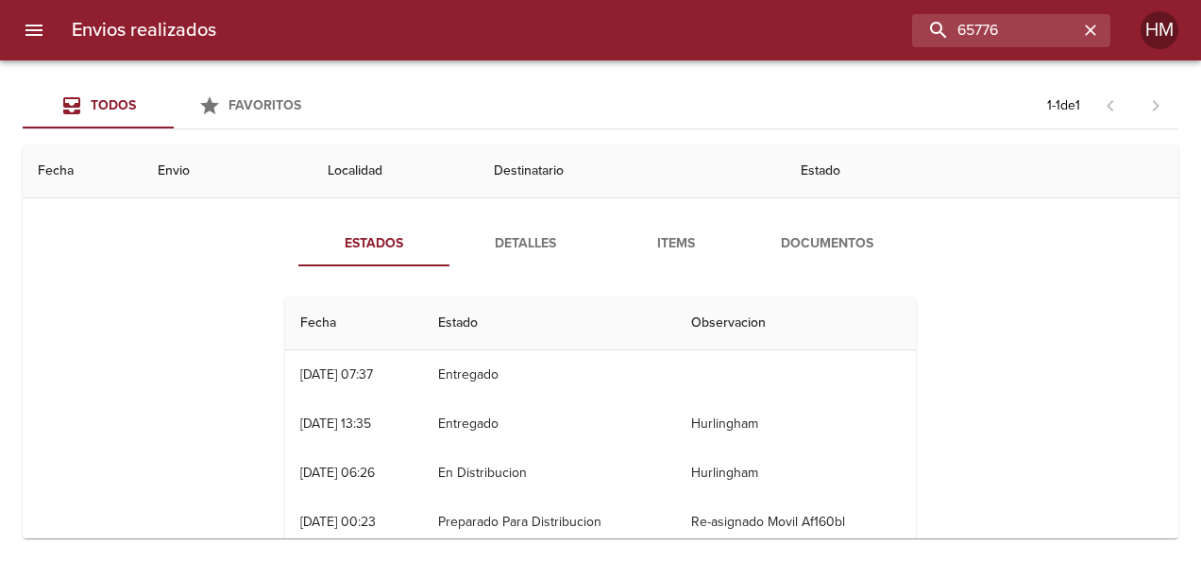
click at [526, 233] on span "Detalles" at bounding box center [525, 244] width 128 height 24
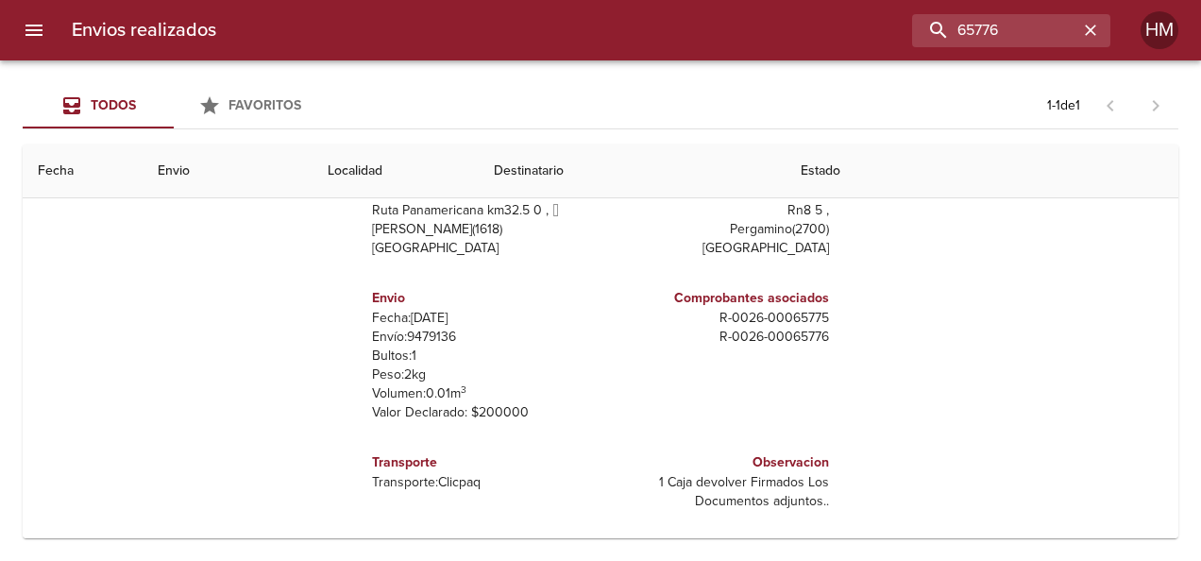
scroll to position [238, 0]
click at [429, 330] on p "Envío: 9479136" at bounding box center [482, 336] width 221 height 19
copy p "9479136"
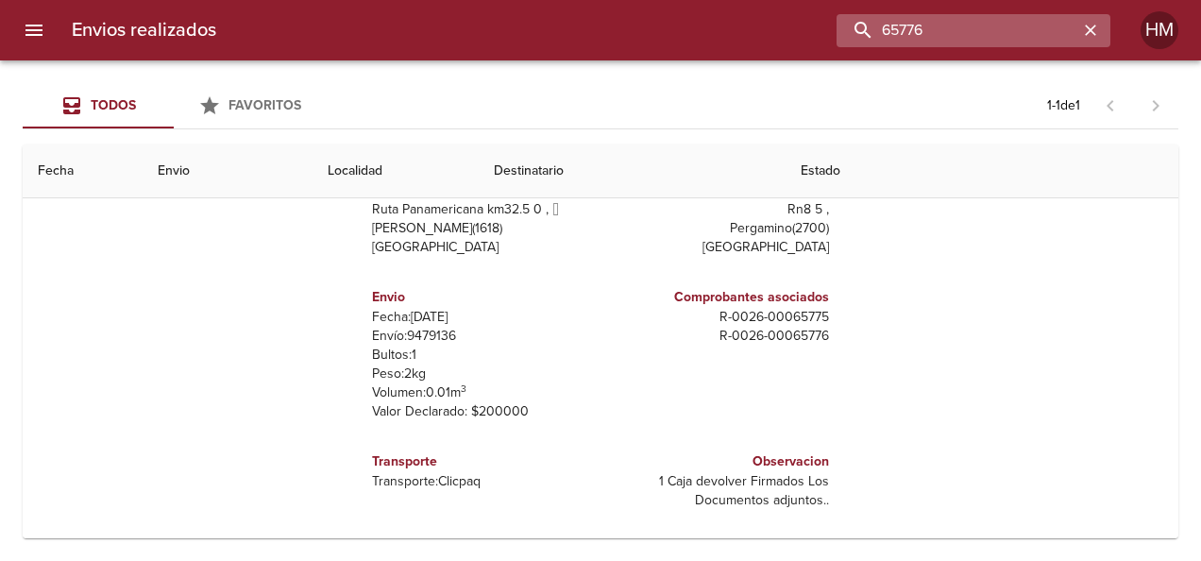
click at [1045, 31] on input "65776" at bounding box center [958, 30] width 242 height 33
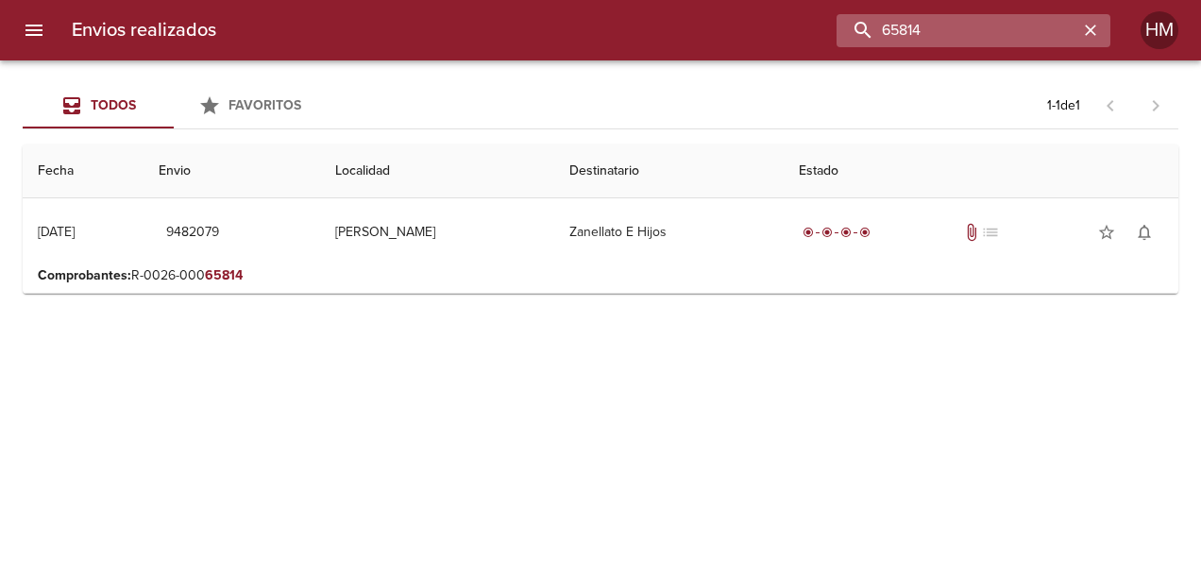
scroll to position [0, 0]
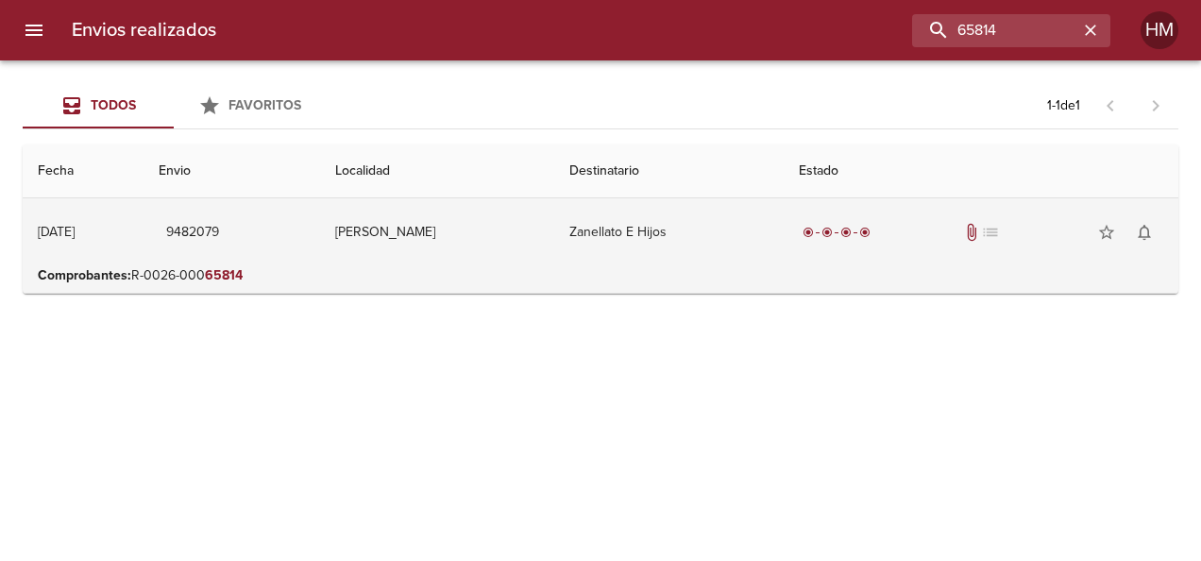
click at [396, 247] on td "[PERSON_NAME]" at bounding box center [437, 232] width 234 height 68
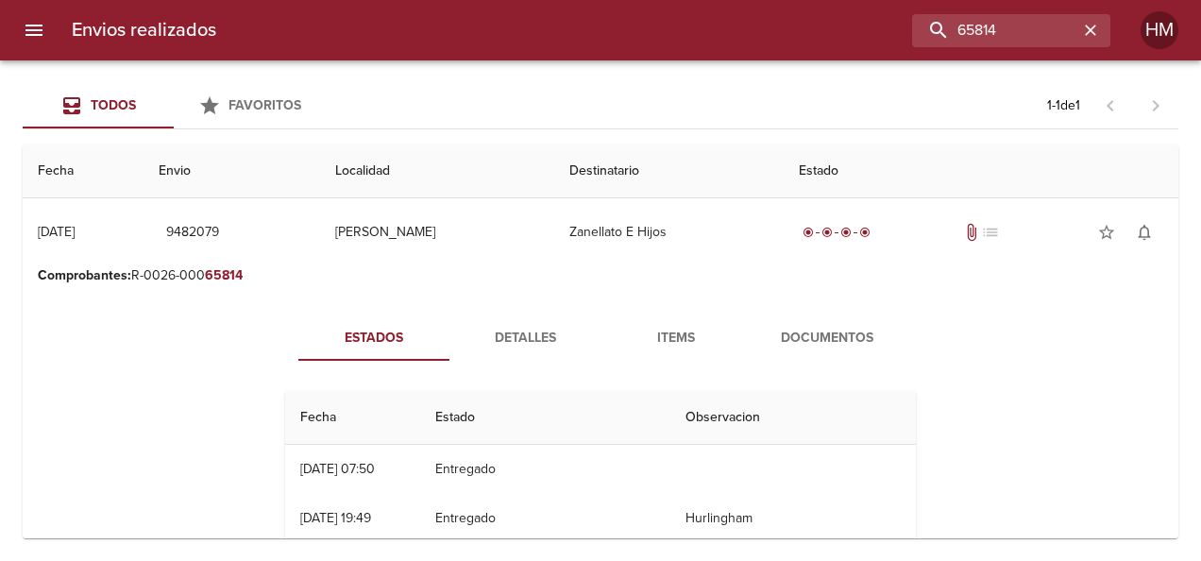
click at [514, 332] on span "Detalles" at bounding box center [525, 339] width 128 height 24
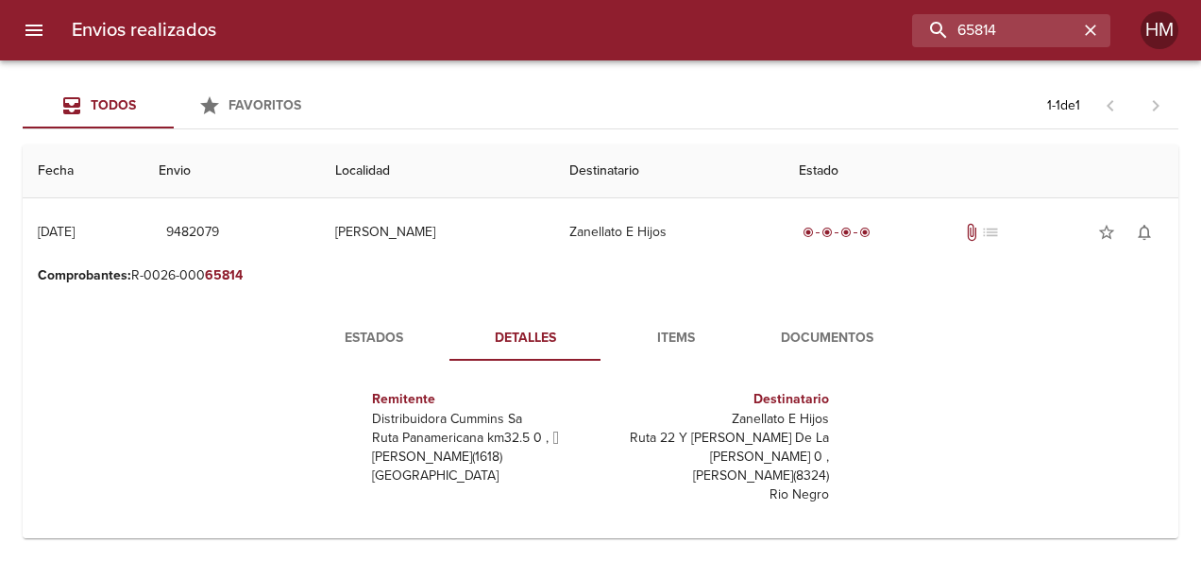
scroll to position [238, 0]
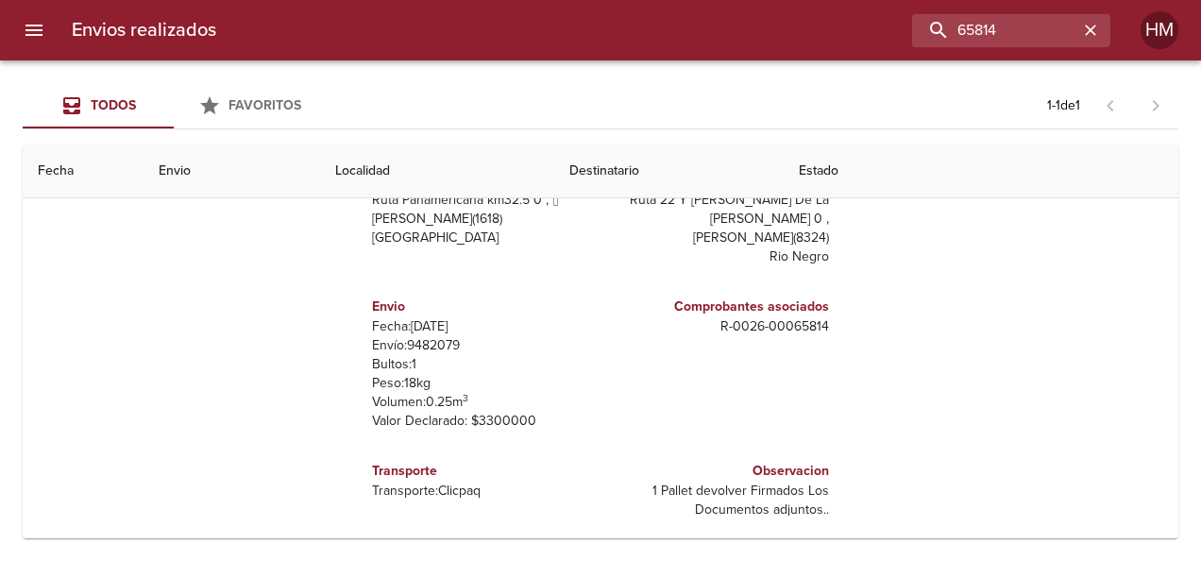
click at [433, 336] on p "Envío: 9482079" at bounding box center [482, 345] width 221 height 19
copy p "9482079"
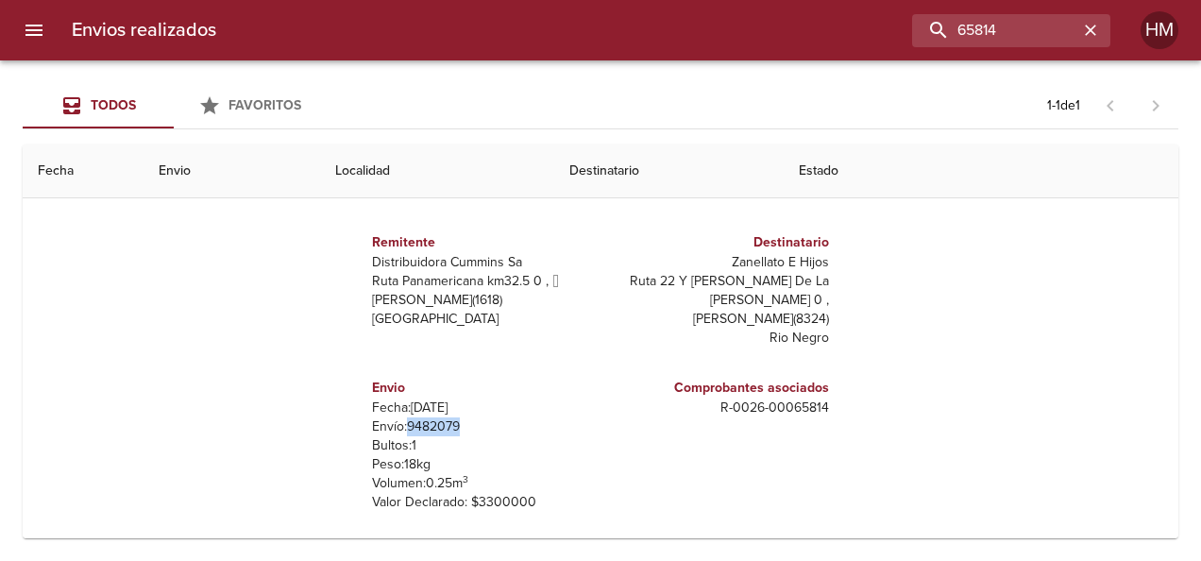
scroll to position [49, 0]
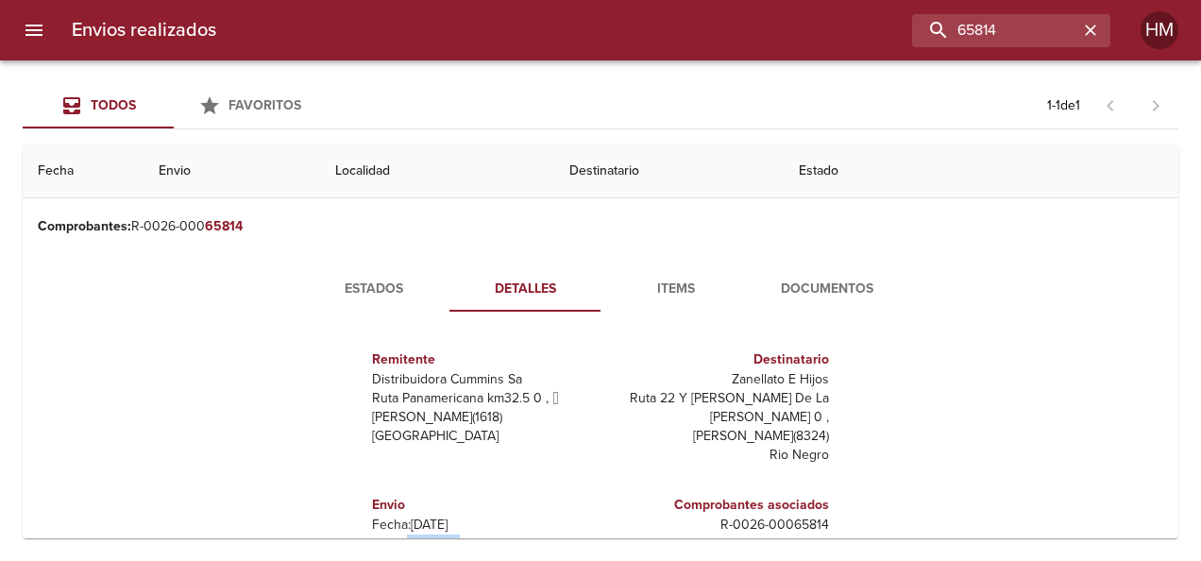
click at [371, 287] on span "Estados" at bounding box center [374, 290] width 128 height 24
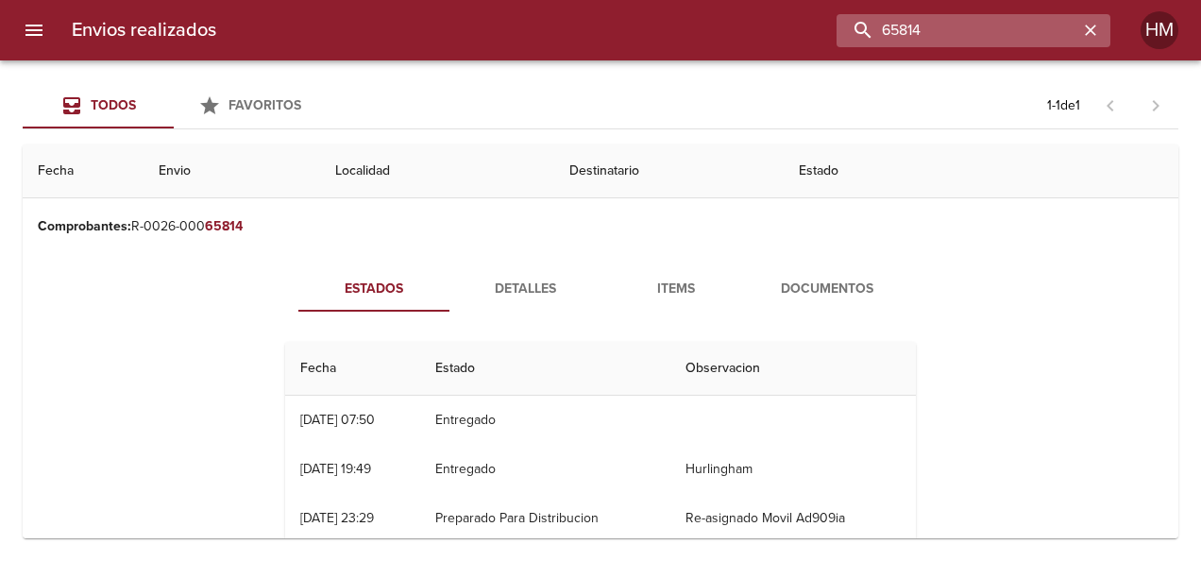
click at [1023, 28] on input "65814" at bounding box center [958, 30] width 242 height 33
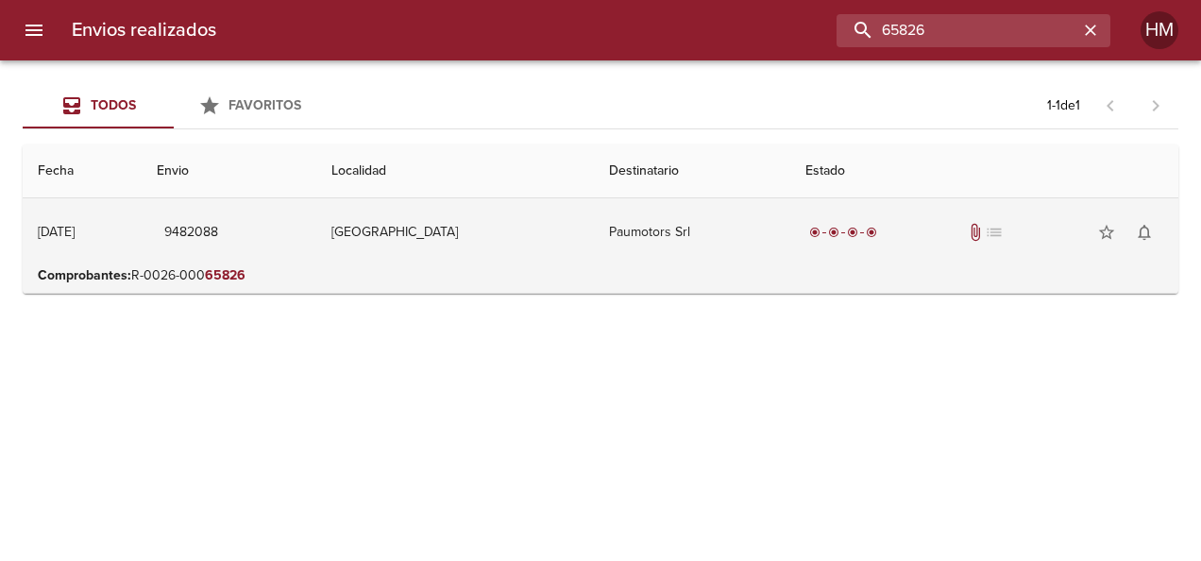
scroll to position [0, 0]
click at [317, 228] on td "9482088" at bounding box center [230, 232] width 176 height 68
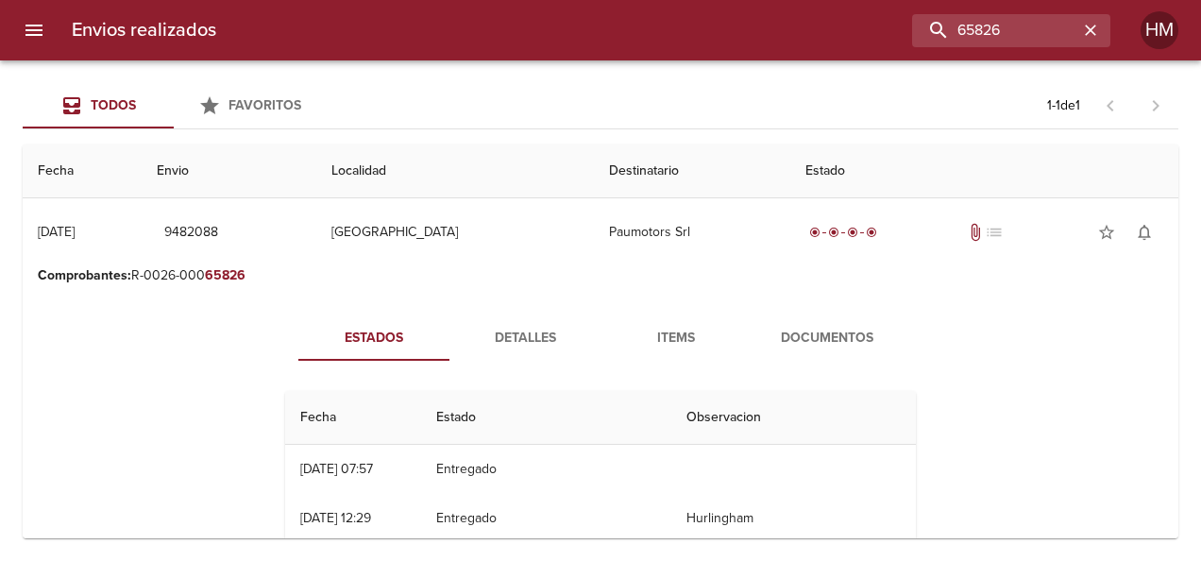
click at [517, 334] on span "Detalles" at bounding box center [525, 339] width 128 height 24
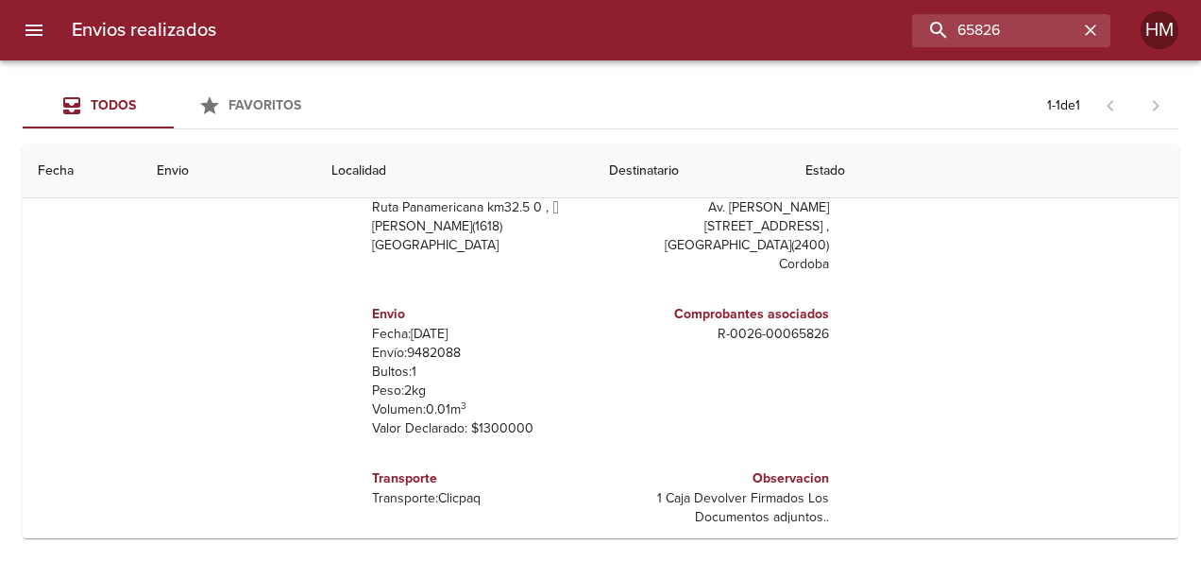
scroll to position [238, 0]
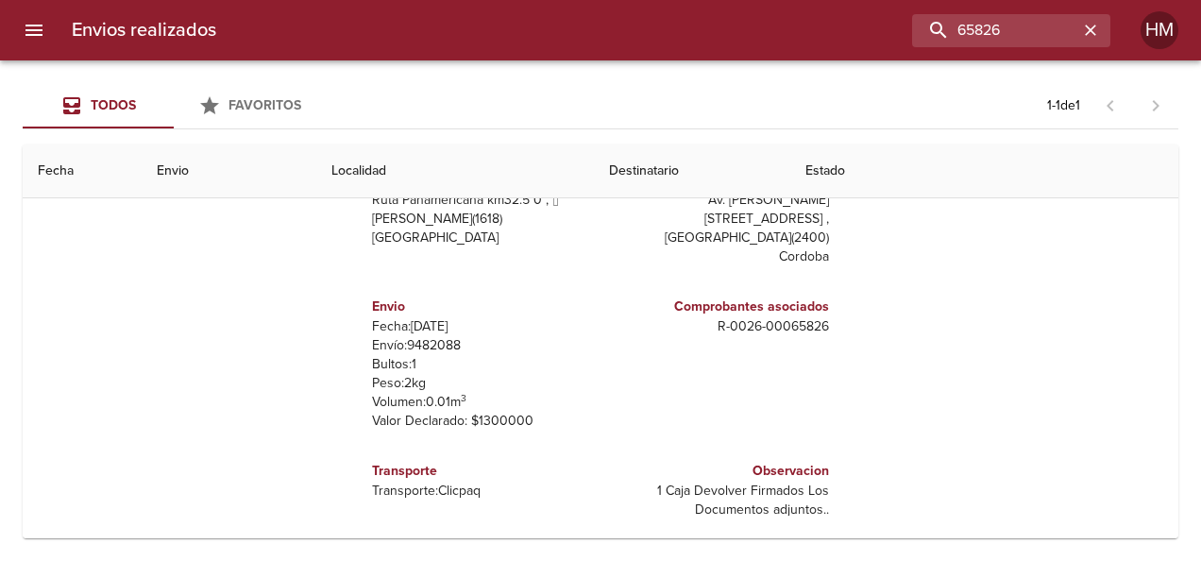
click at [436, 336] on p "Envío: 9482088" at bounding box center [482, 345] width 221 height 19
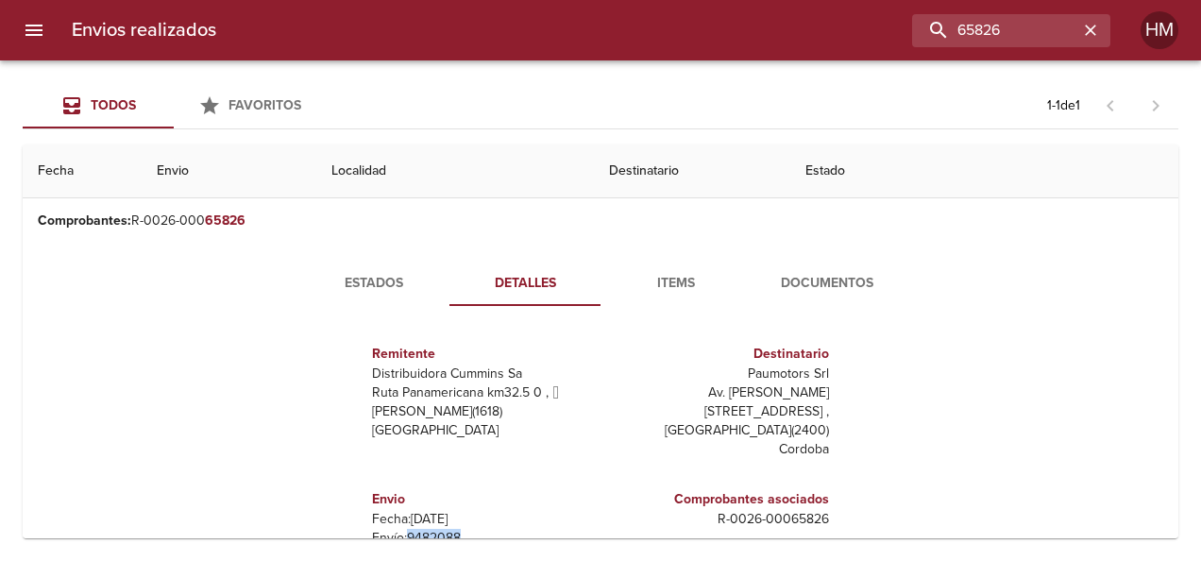
scroll to position [49, 0]
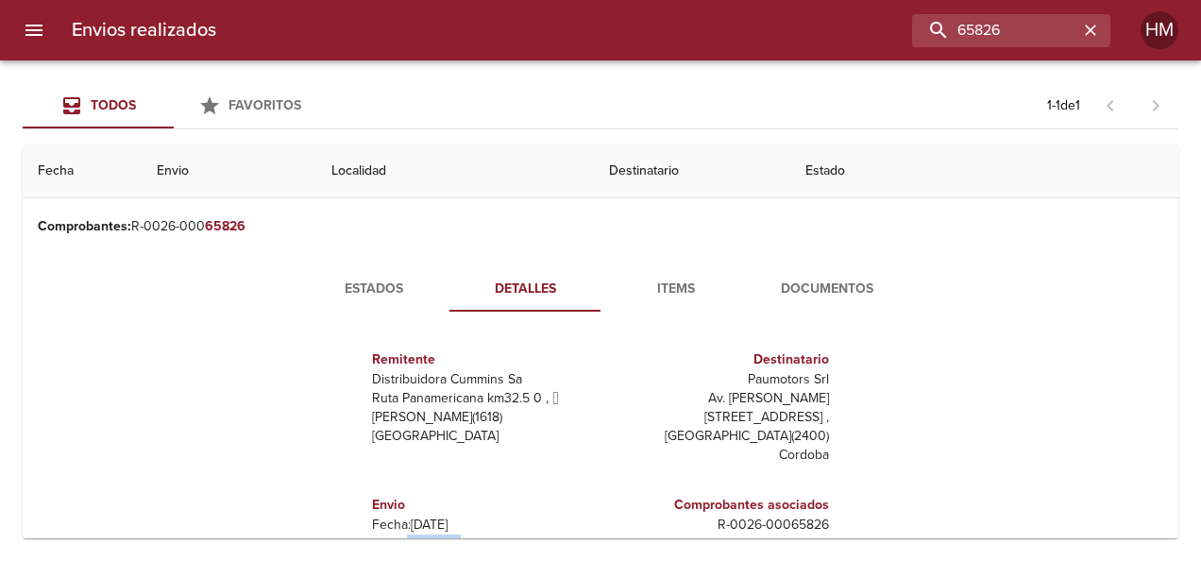
click at [372, 279] on span "Estados" at bounding box center [374, 290] width 128 height 24
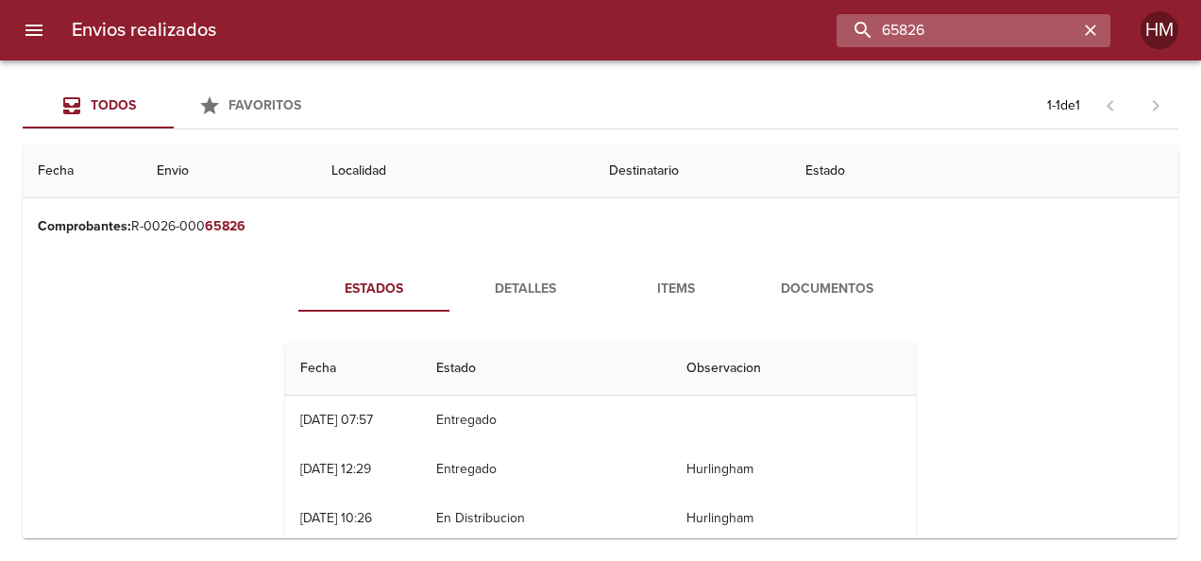
click at [1052, 25] on input "65826" at bounding box center [958, 30] width 242 height 33
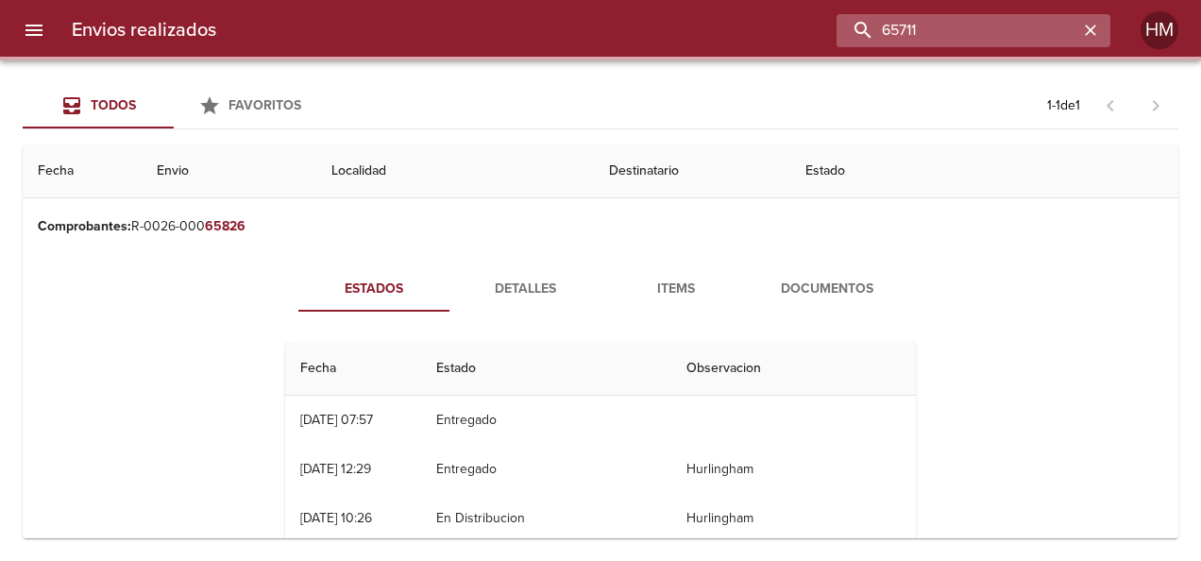
scroll to position [0, 0]
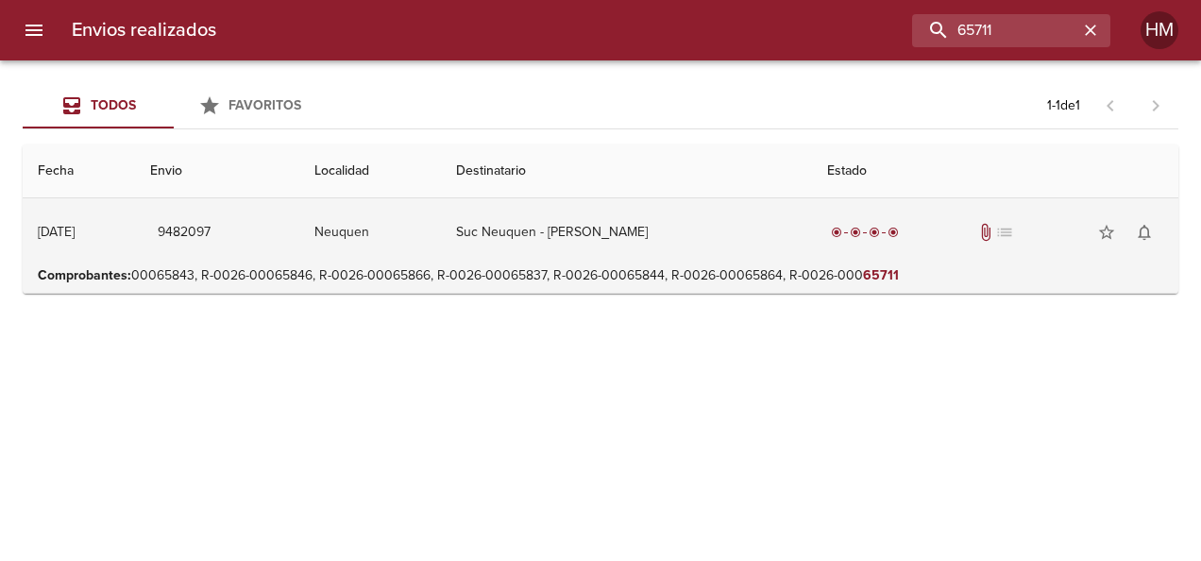
click at [431, 237] on td "Neuquen" at bounding box center [370, 232] width 143 height 68
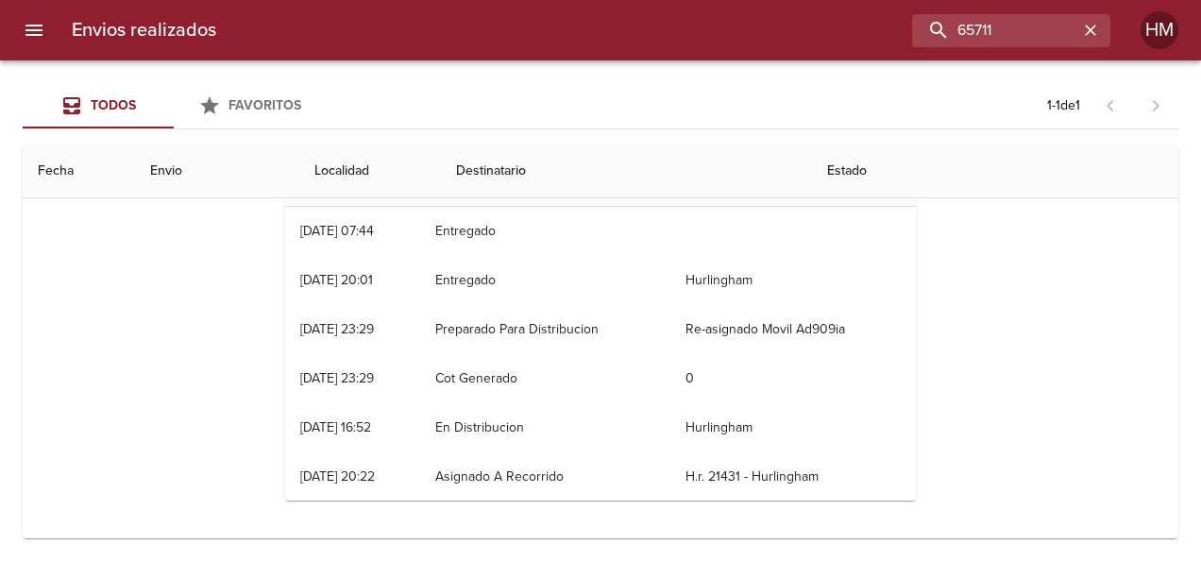
scroll to position [49, 0]
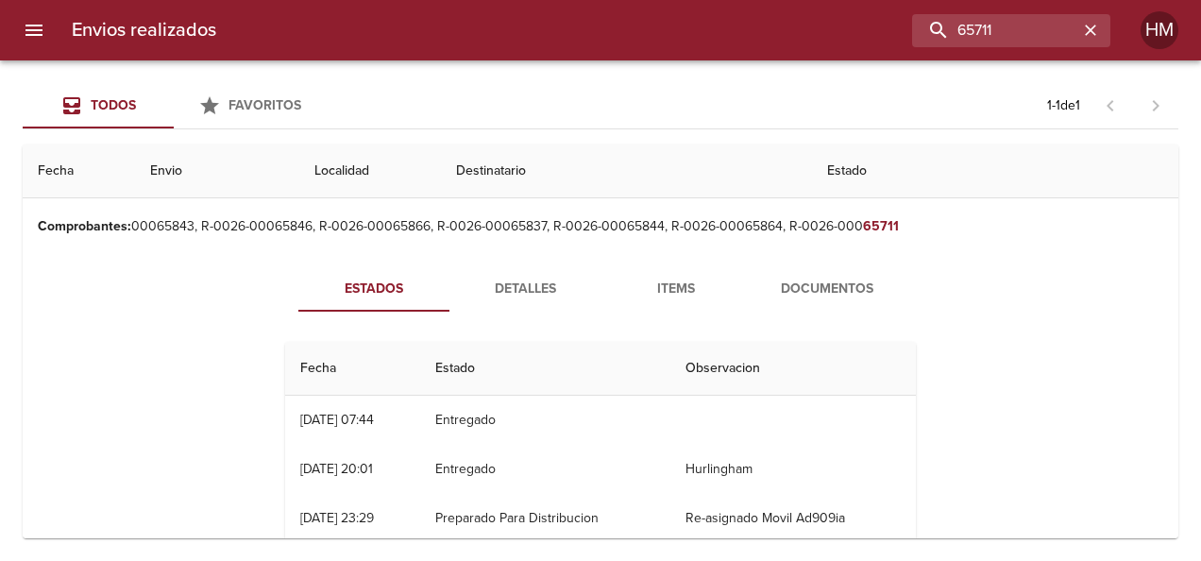
click at [538, 293] on span "Detalles" at bounding box center [525, 290] width 128 height 24
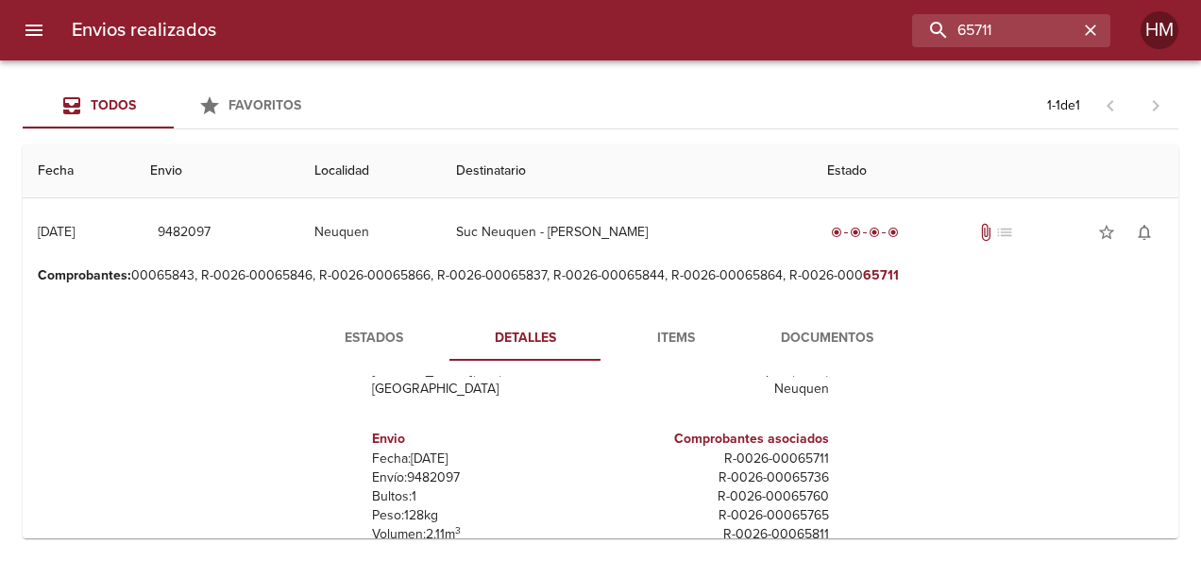
scroll to position [189, 0]
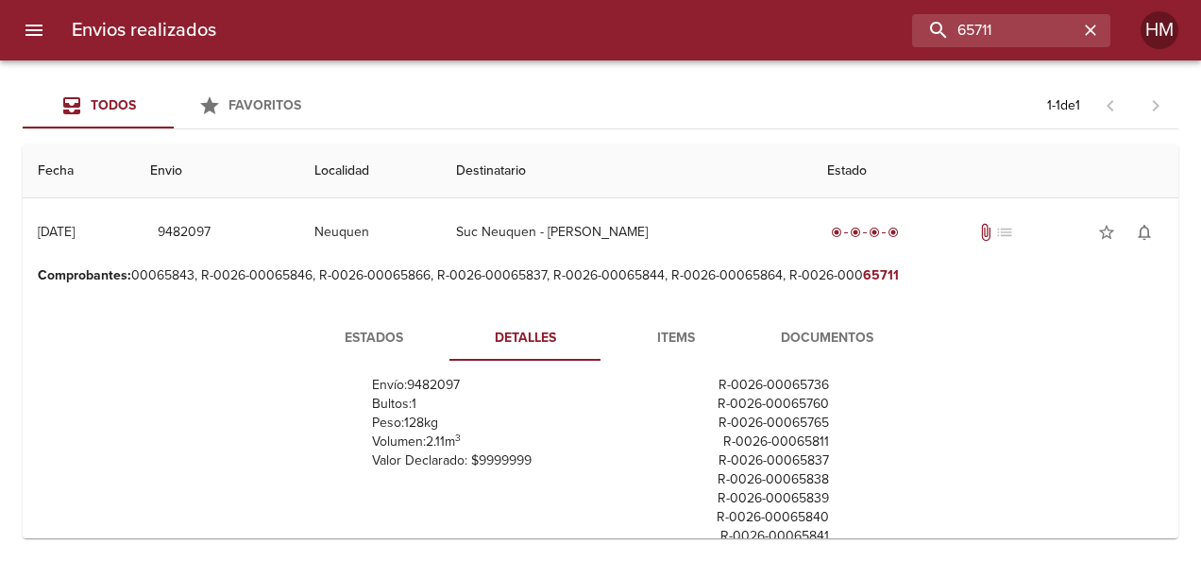
click at [432, 389] on p "Envío: 9482097" at bounding box center [482, 385] width 221 height 19
click at [362, 327] on span "Estados" at bounding box center [374, 339] width 128 height 24
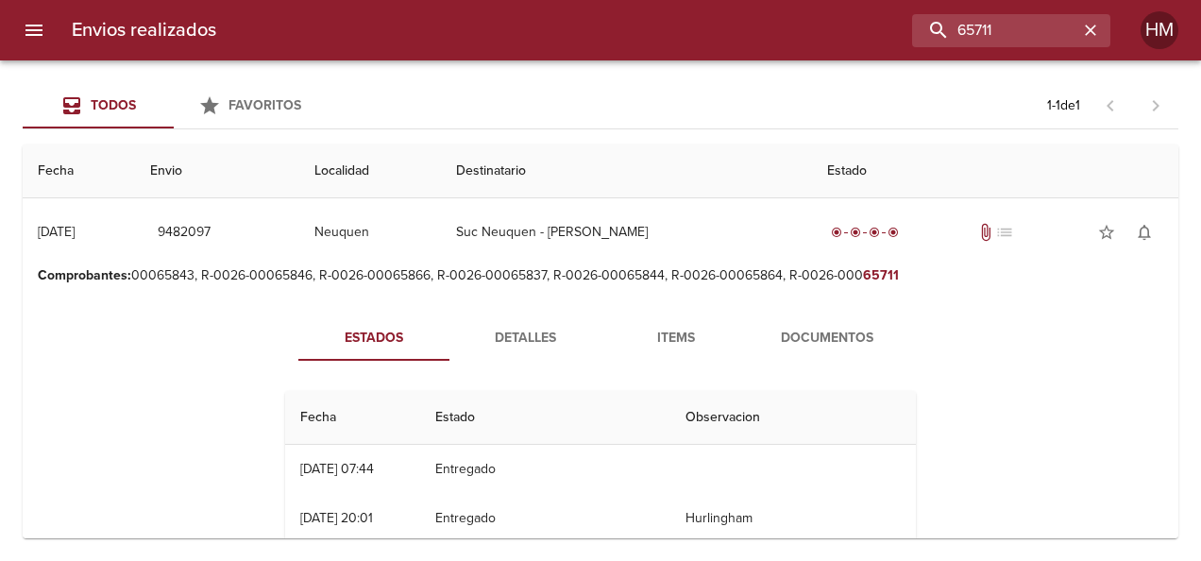
scroll to position [0, 0]
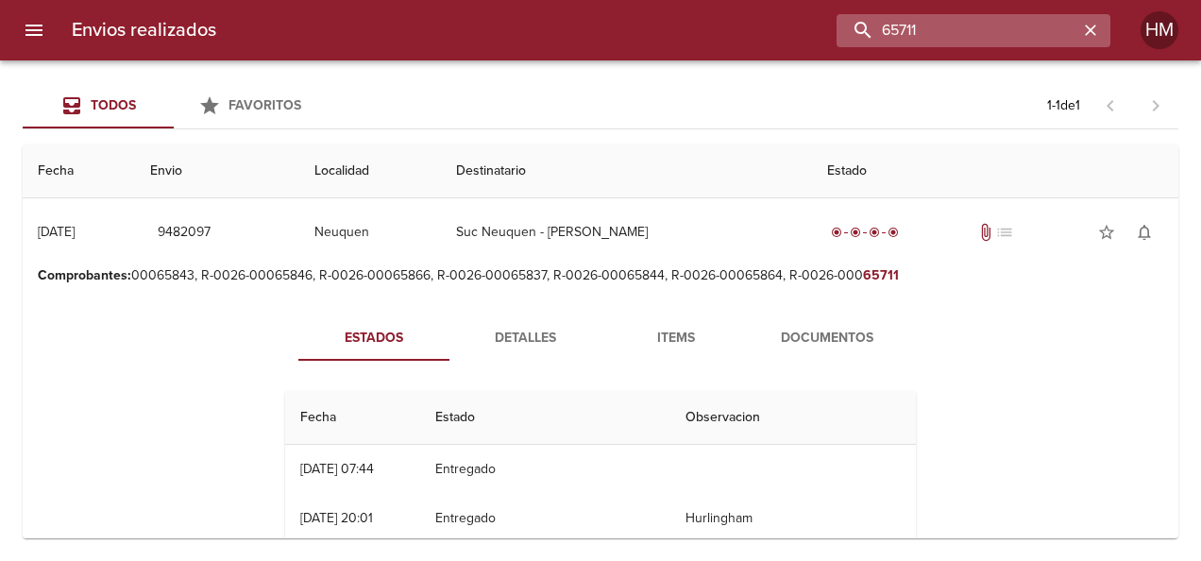
click at [1010, 27] on input "65711" at bounding box center [958, 30] width 242 height 33
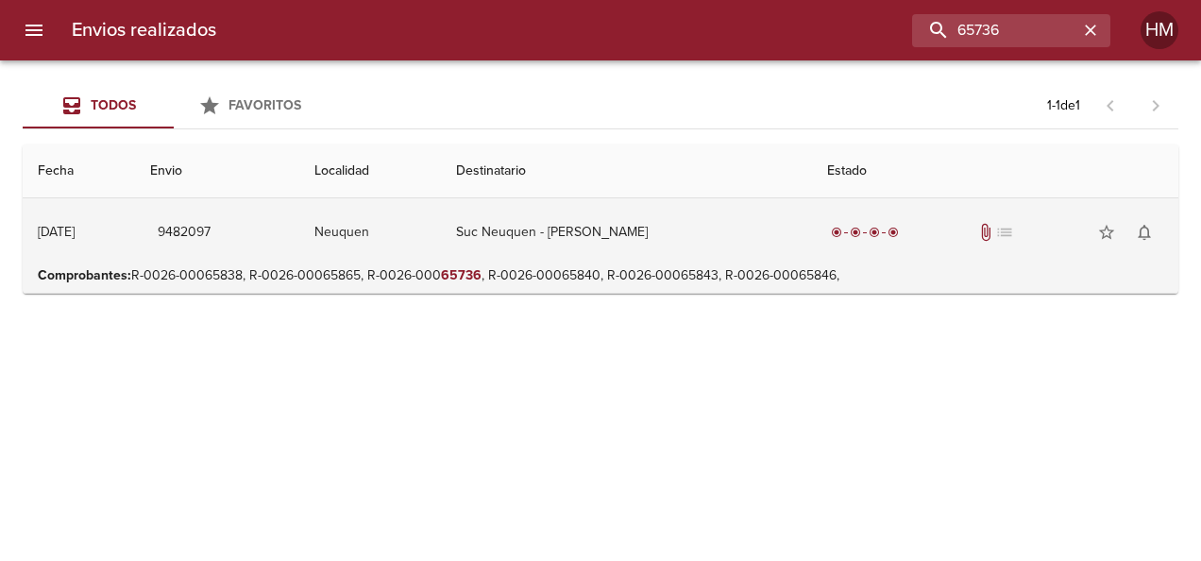
click at [621, 255] on td "Suc Neuquen - Cummins Argentin" at bounding box center [626, 232] width 371 height 68
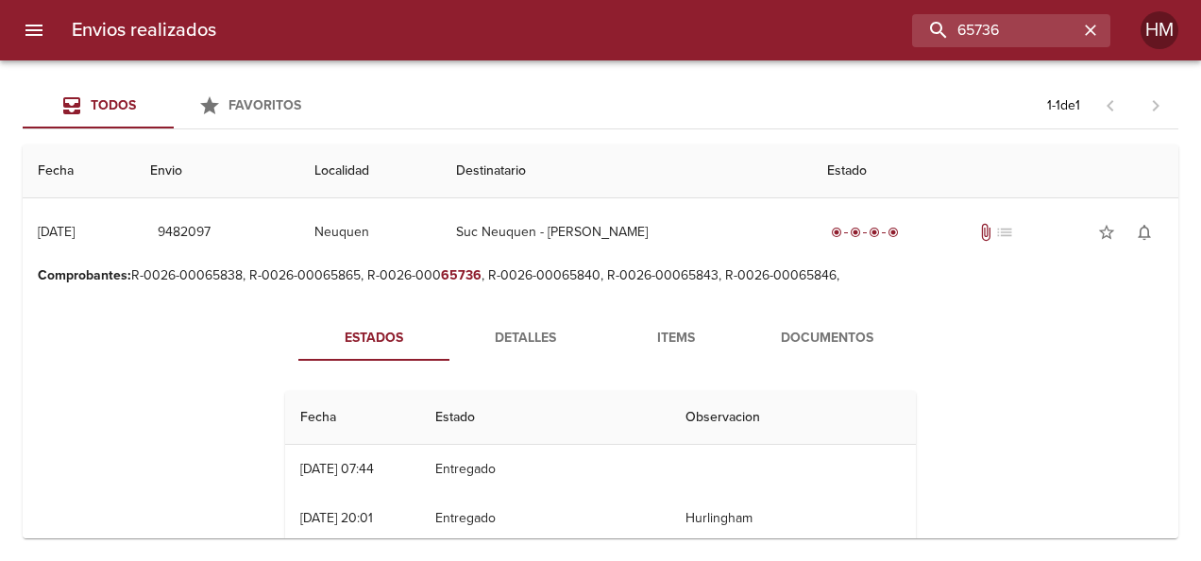
click at [520, 345] on span "Detalles" at bounding box center [525, 339] width 128 height 24
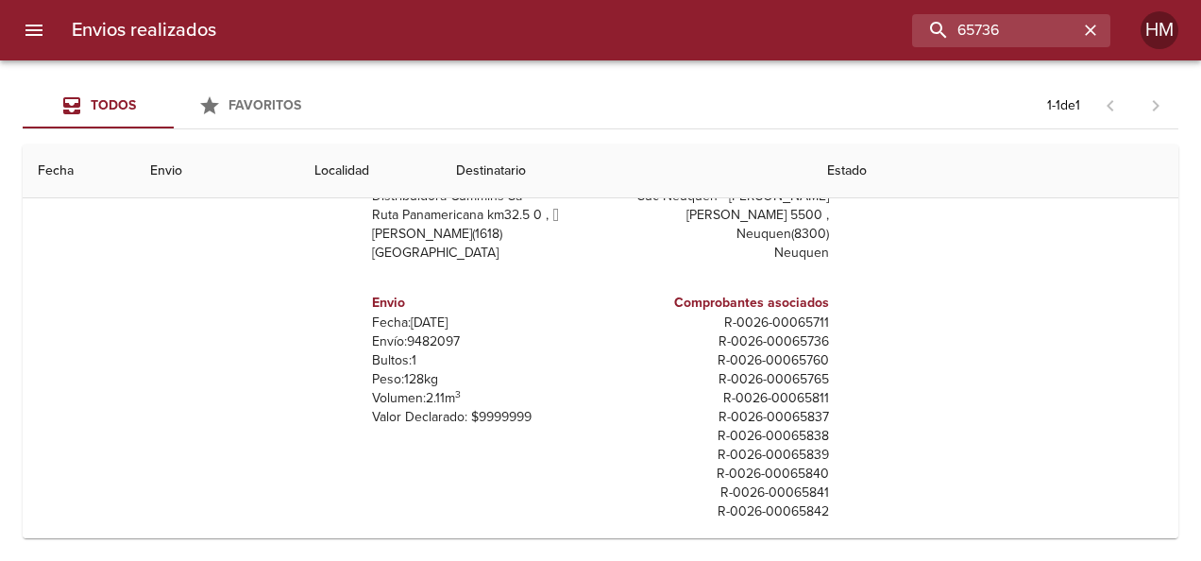
scroll to position [238, 0]
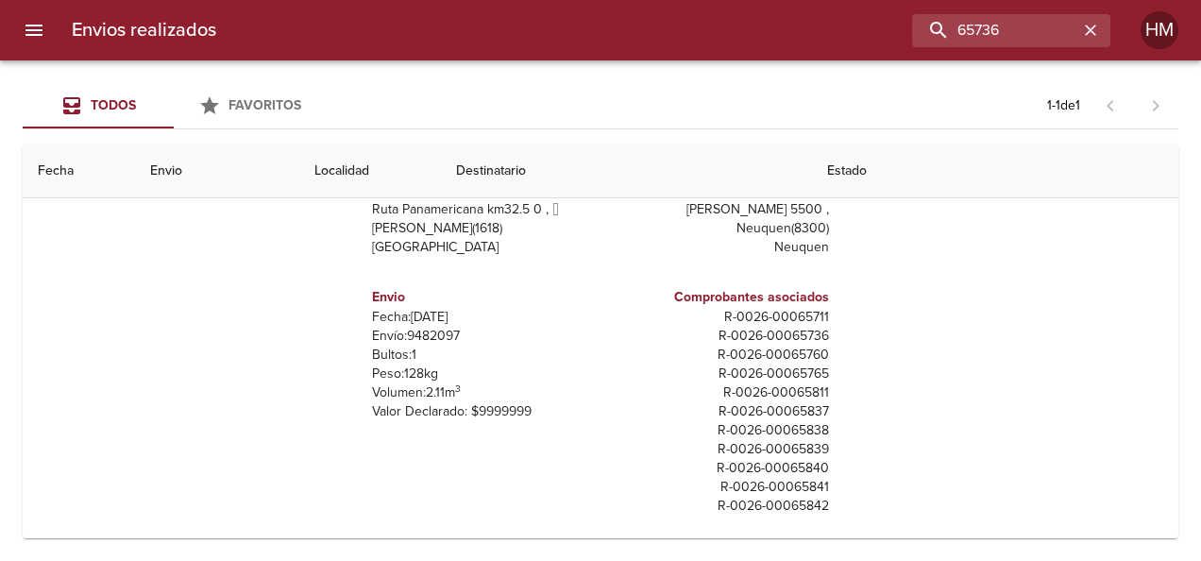
click at [428, 338] on p "Envío: 9482097" at bounding box center [482, 336] width 221 height 19
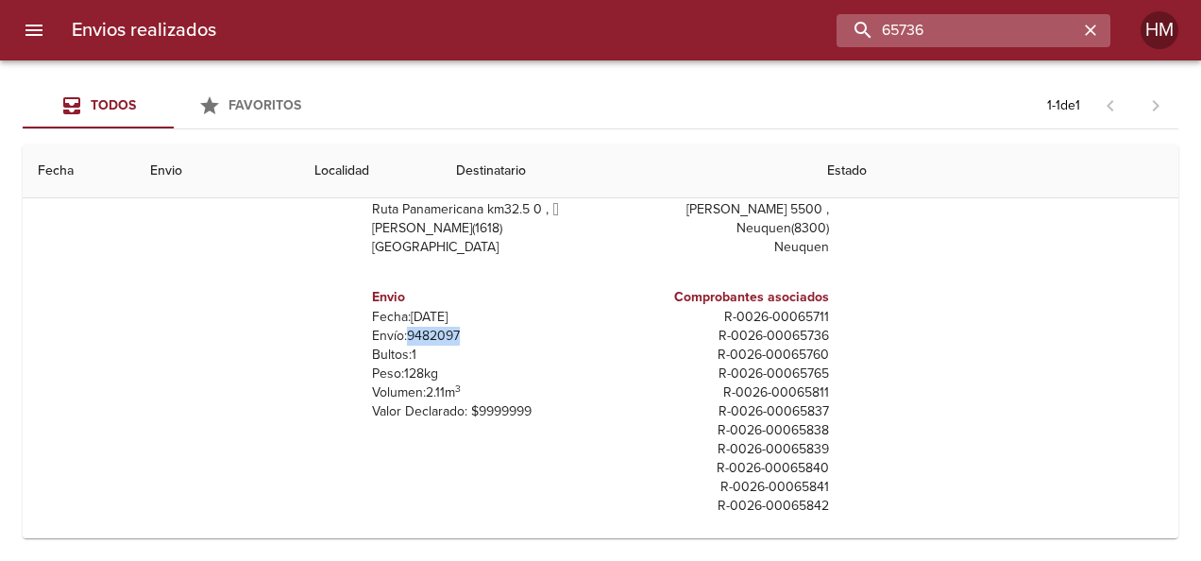
click at [1063, 30] on input "65736" at bounding box center [958, 30] width 242 height 33
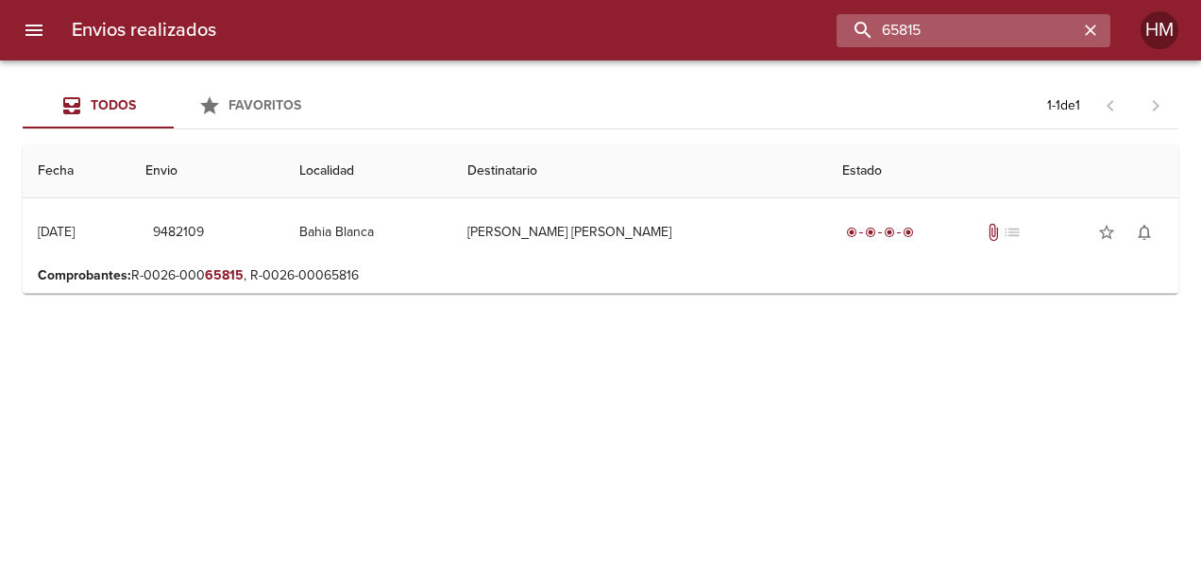
scroll to position [0, 0]
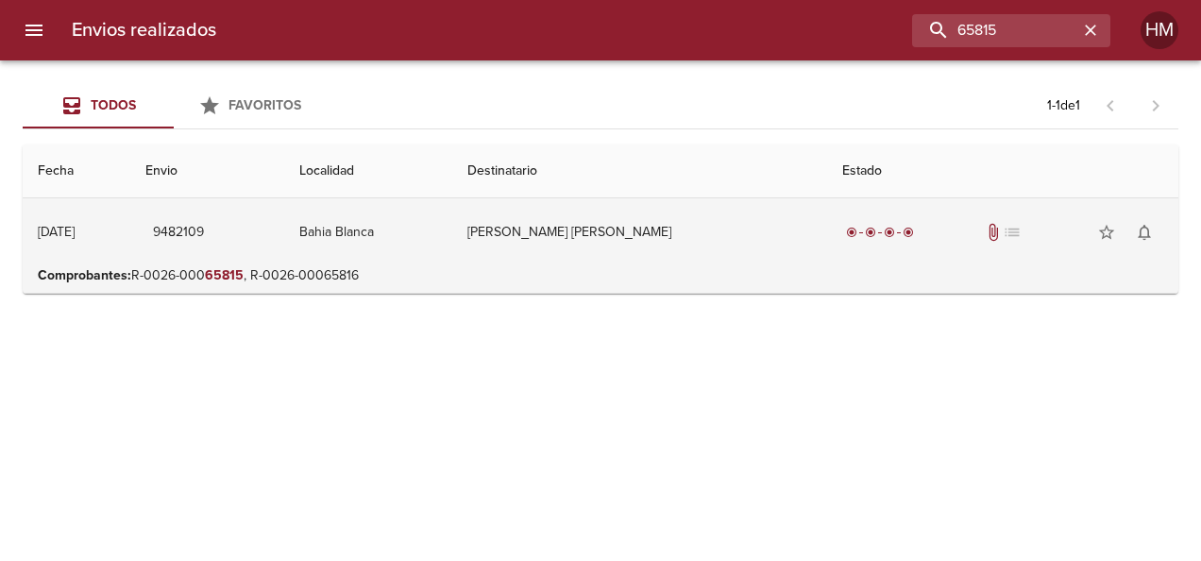
click at [415, 228] on td "Bahia Blanca" at bounding box center [368, 232] width 168 height 68
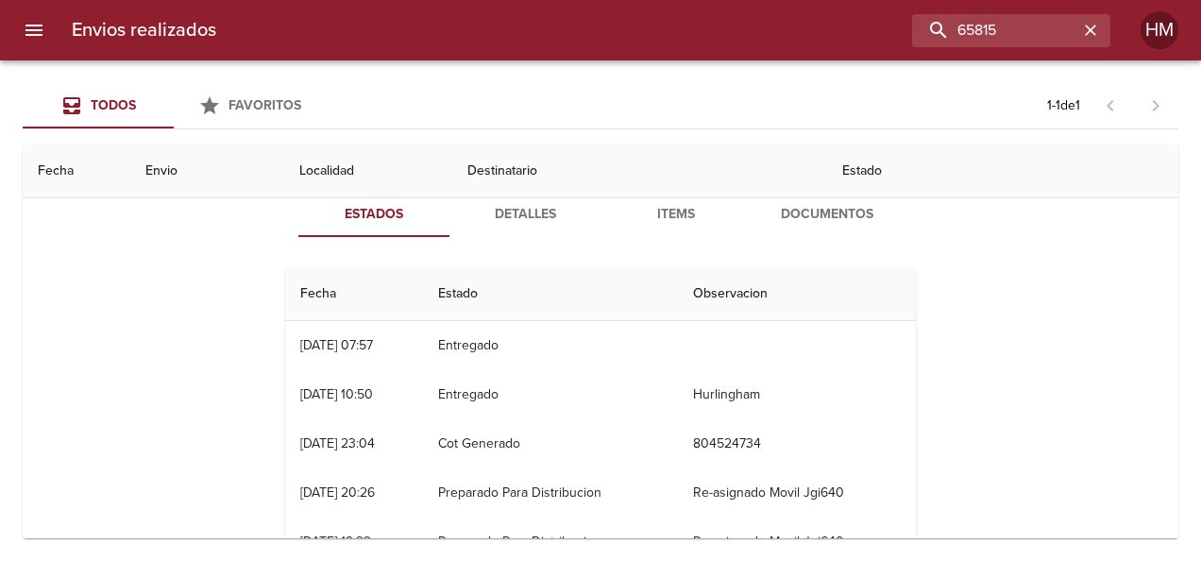
scroll to position [94, 0]
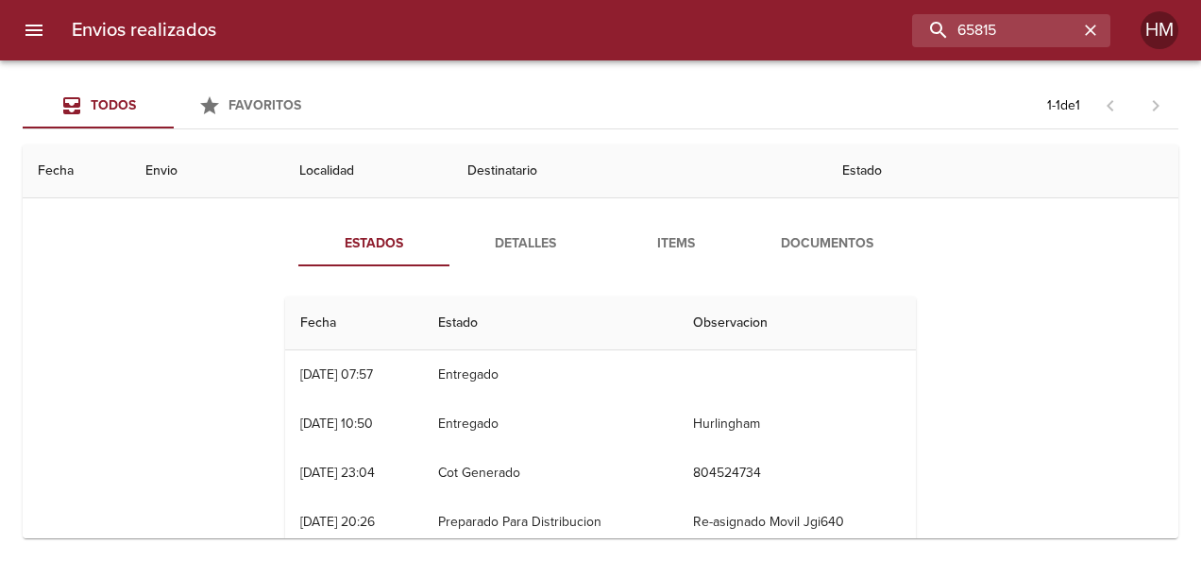
click at [506, 244] on span "Detalles" at bounding box center [525, 244] width 128 height 24
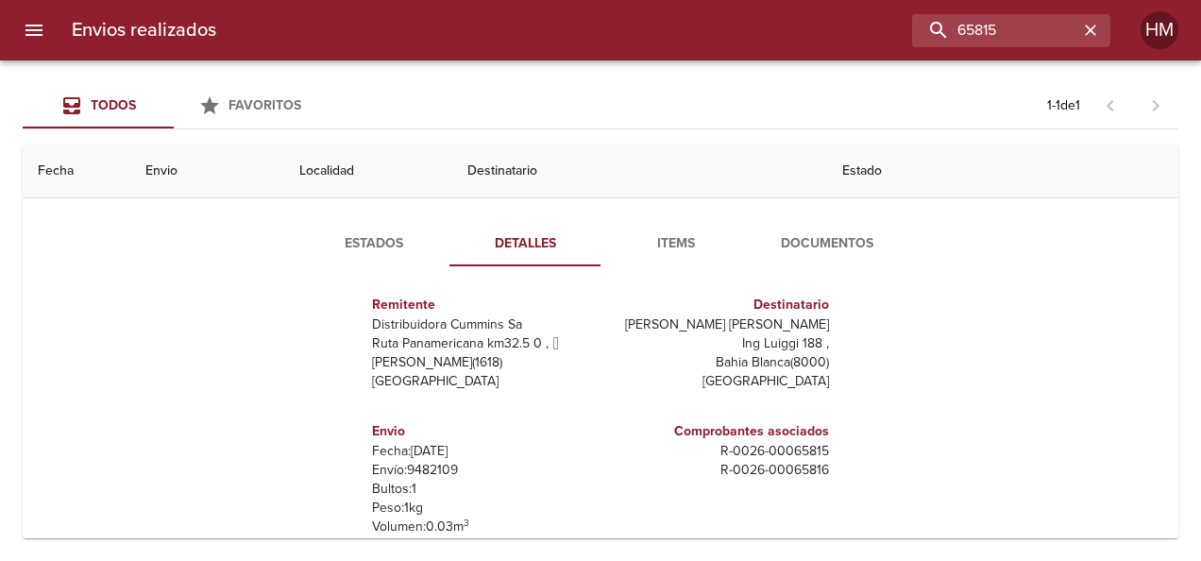
click at [425, 466] on p "Envío: 9482109" at bounding box center [482, 470] width 221 height 19
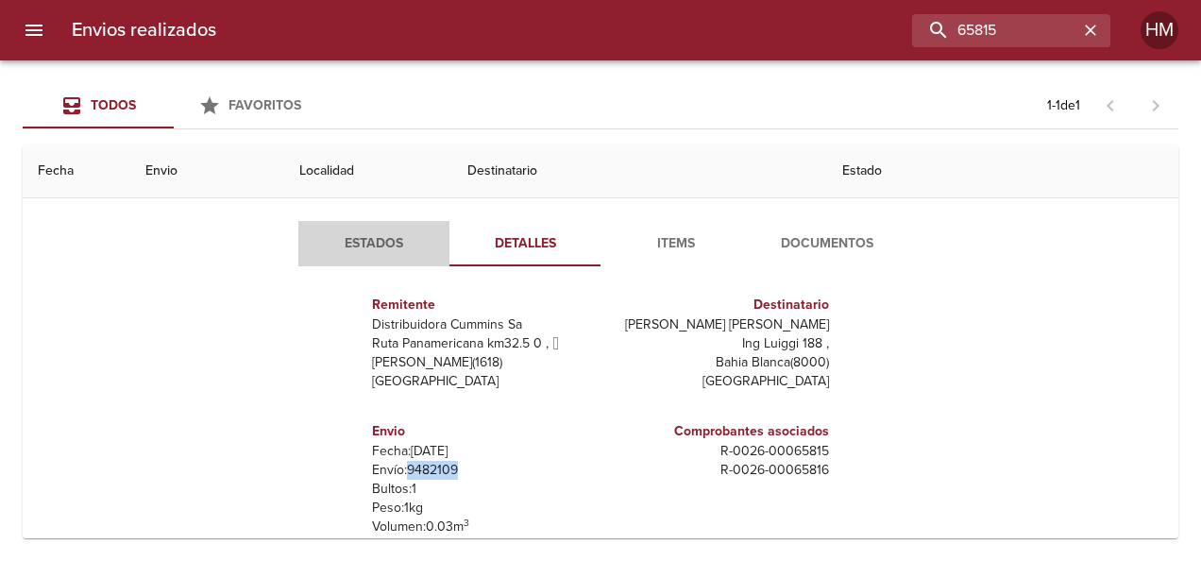
click at [363, 234] on span "Estados" at bounding box center [374, 244] width 128 height 24
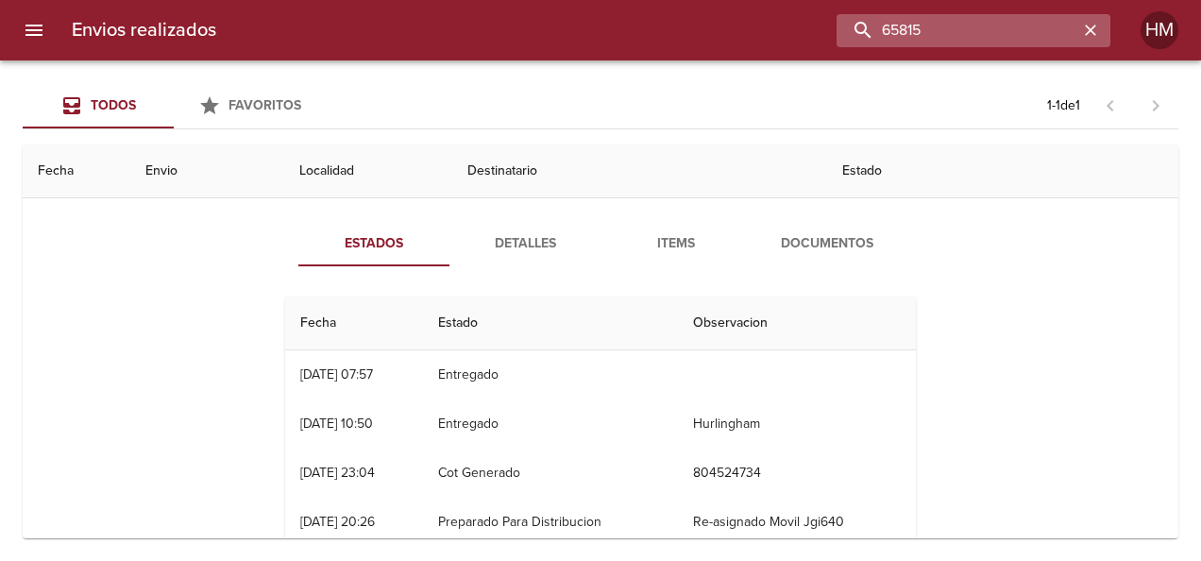
click at [1025, 22] on input "65815" at bounding box center [958, 30] width 242 height 33
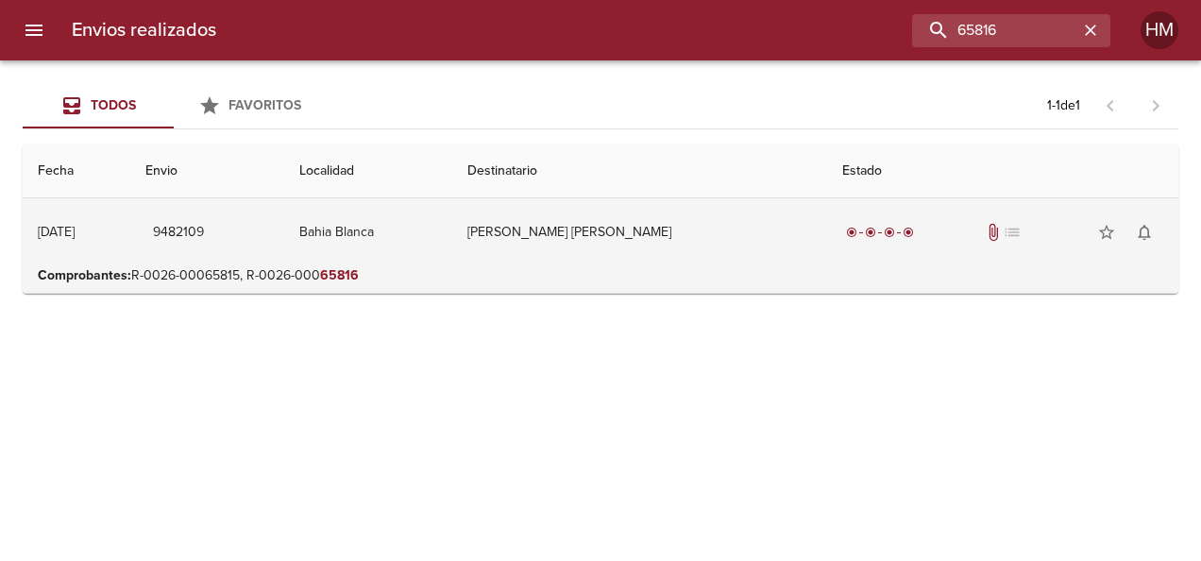
click at [542, 223] on td "[PERSON_NAME] [PERSON_NAME]" at bounding box center [639, 232] width 375 height 68
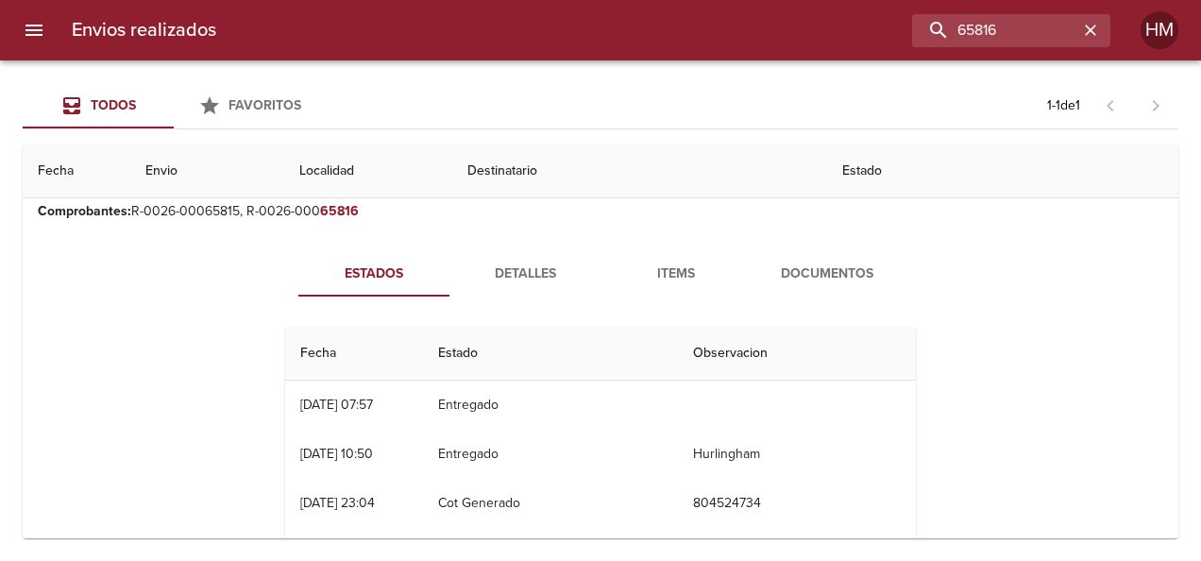
scroll to position [94, 0]
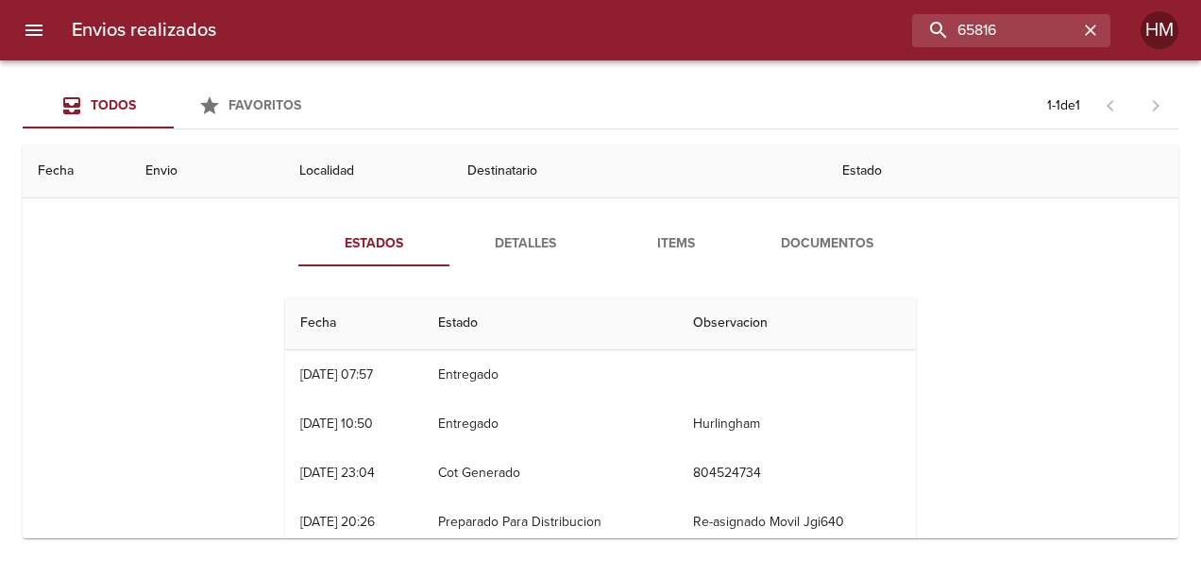
click at [530, 240] on span "Detalles" at bounding box center [525, 244] width 128 height 24
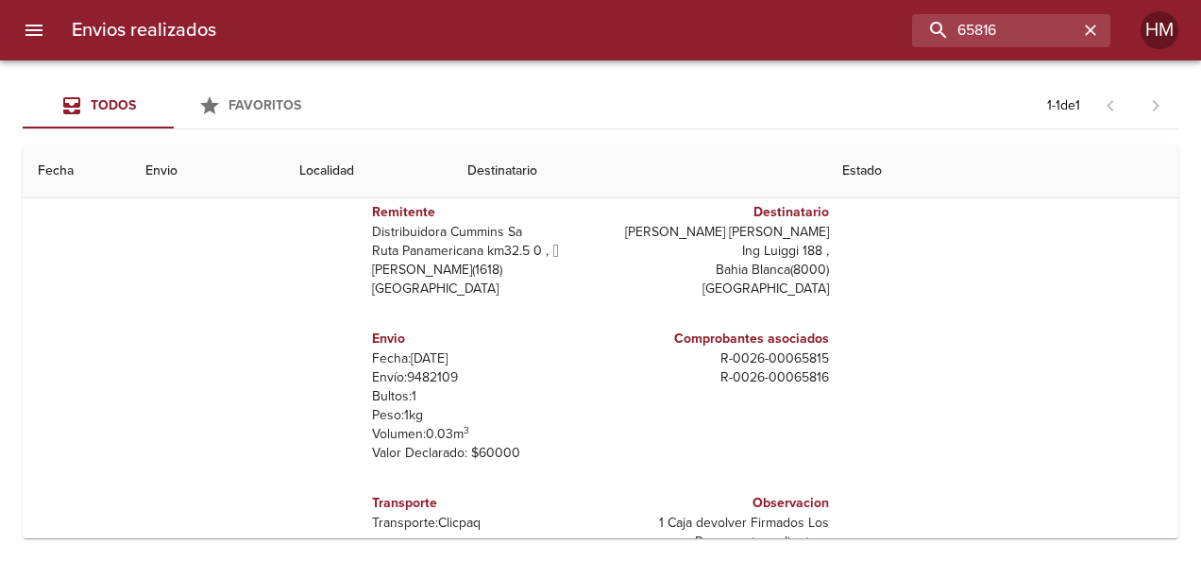
scroll to position [9, 0]
click at [436, 372] on p "Envío: 9482109" at bounding box center [482, 375] width 221 height 19
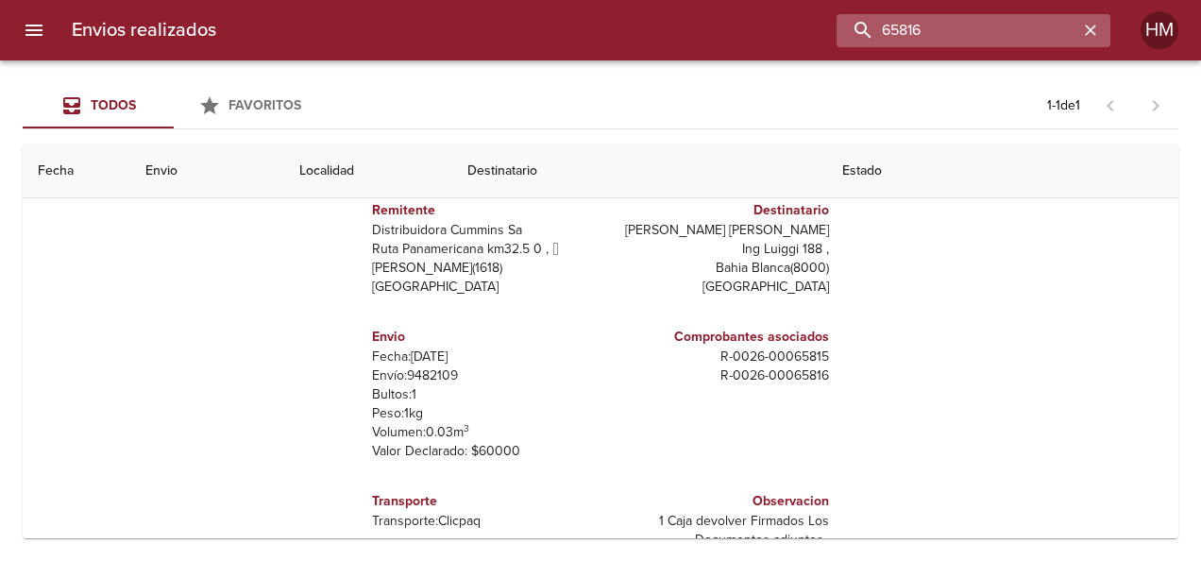
click at [1047, 37] on input "65816" at bounding box center [958, 30] width 242 height 33
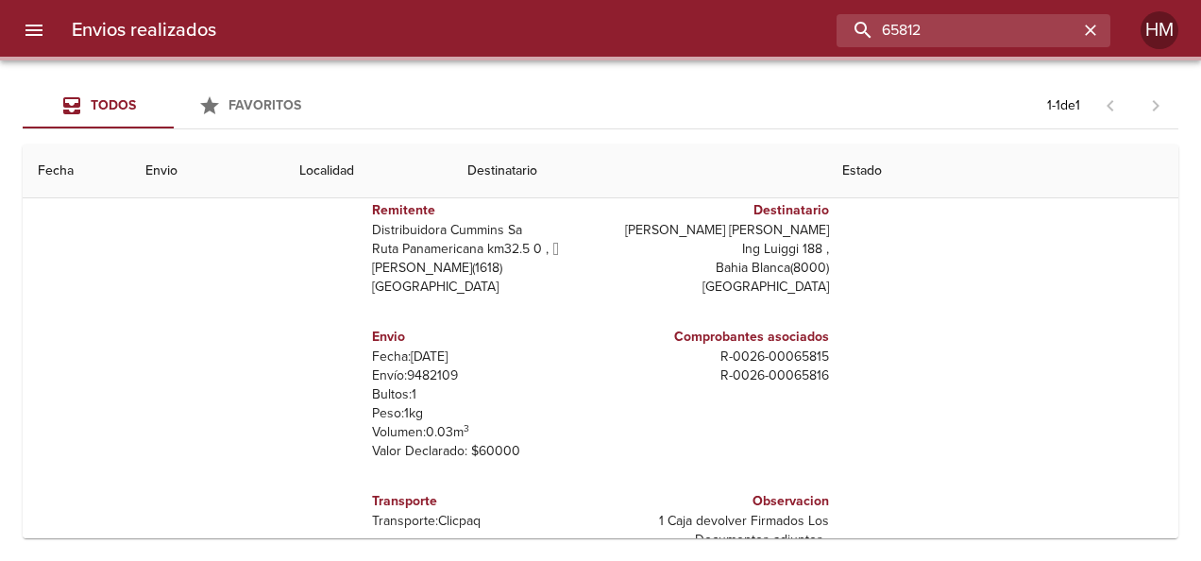
scroll to position [0, 0]
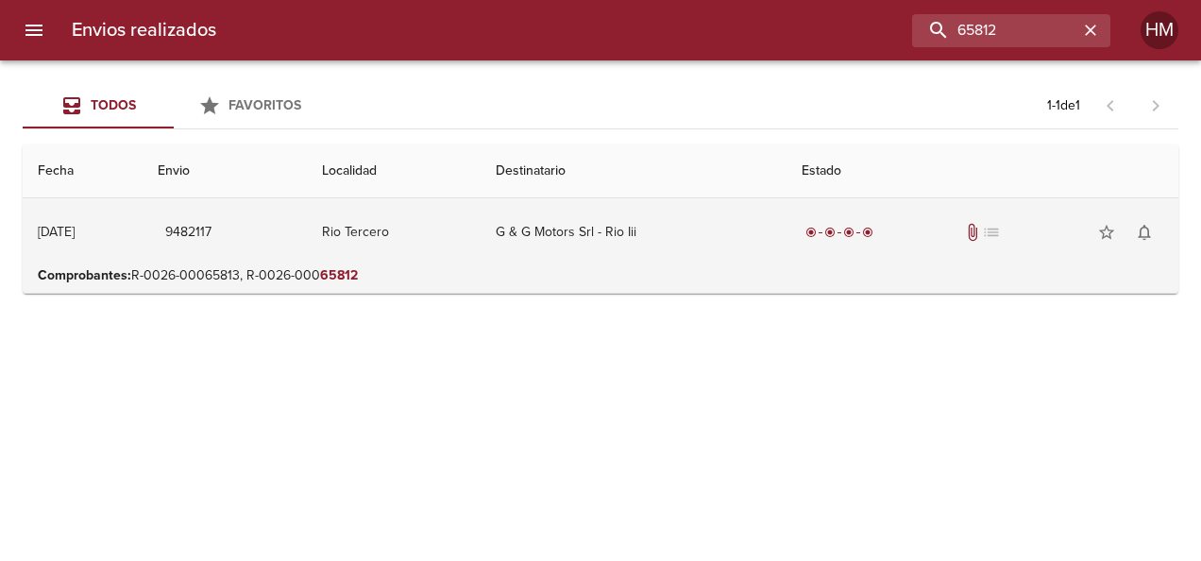
click at [471, 231] on td "Rio Tercero" at bounding box center [394, 232] width 174 height 68
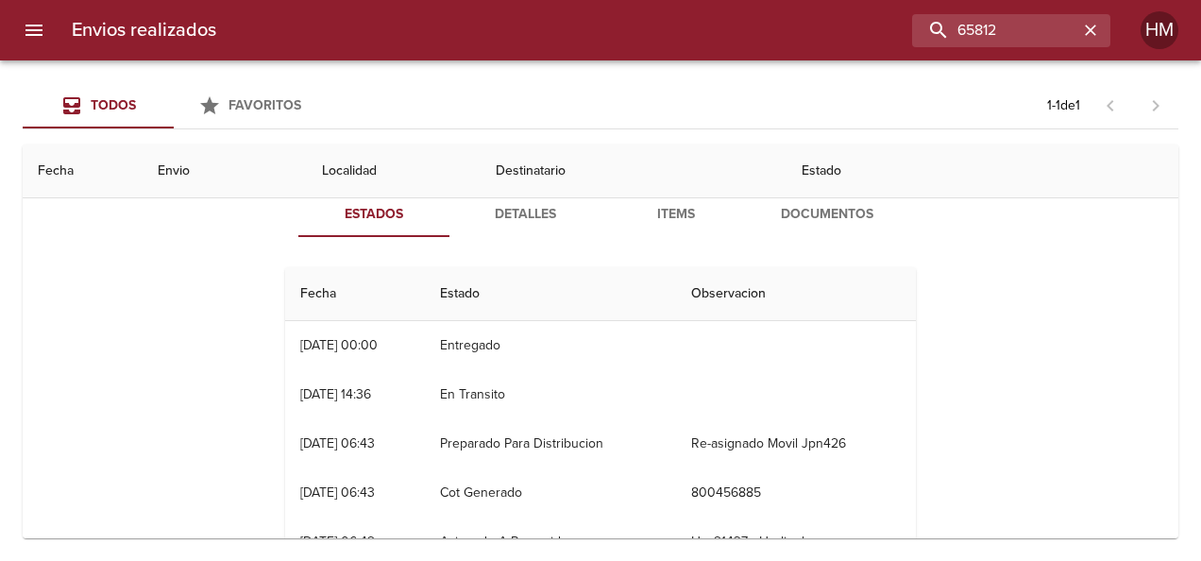
scroll to position [94, 0]
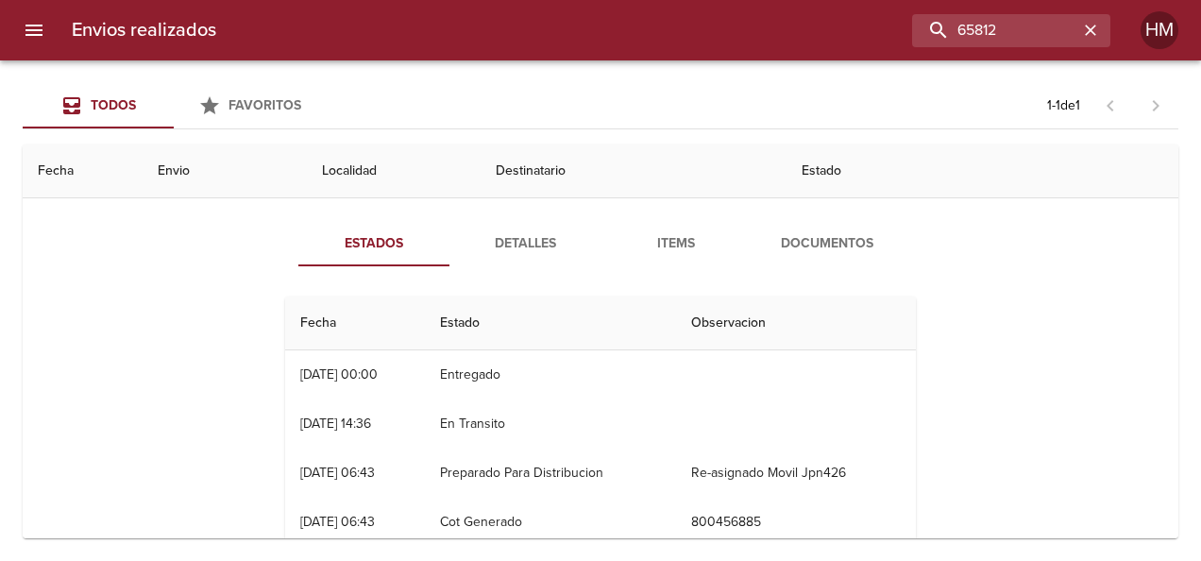
click at [502, 236] on span "Detalles" at bounding box center [525, 244] width 128 height 24
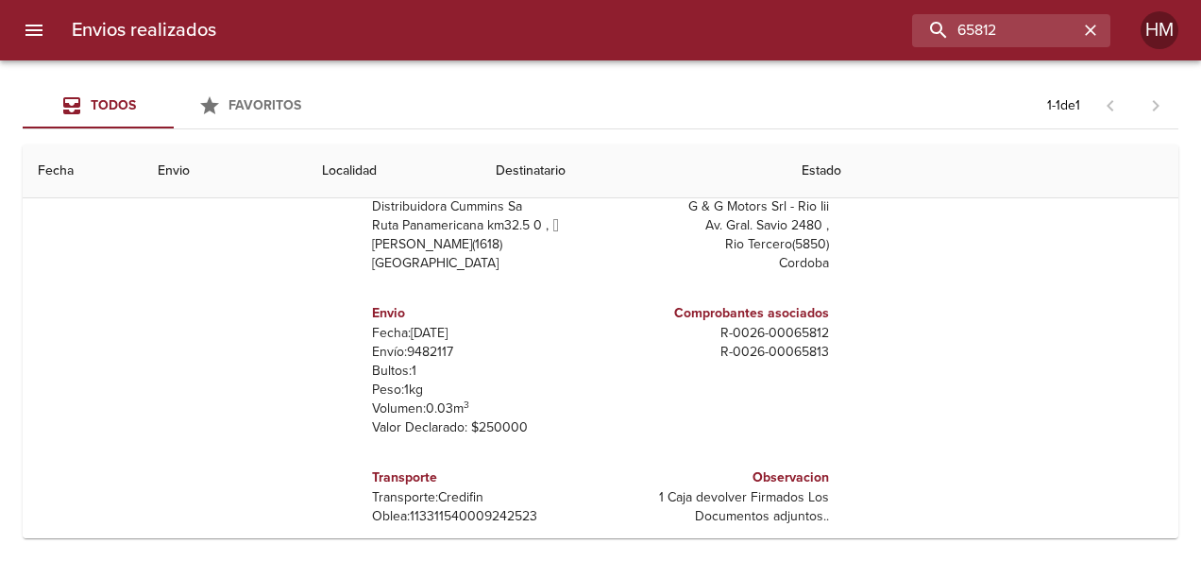
scroll to position [238, 0]
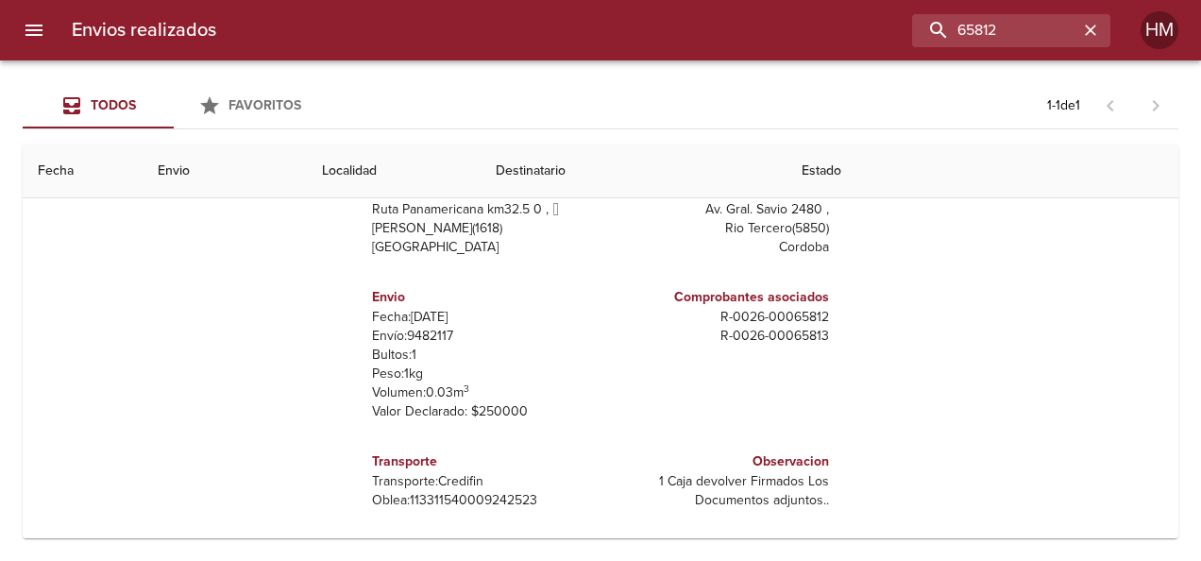
click at [427, 330] on p "Envío: 9482117" at bounding box center [482, 336] width 221 height 19
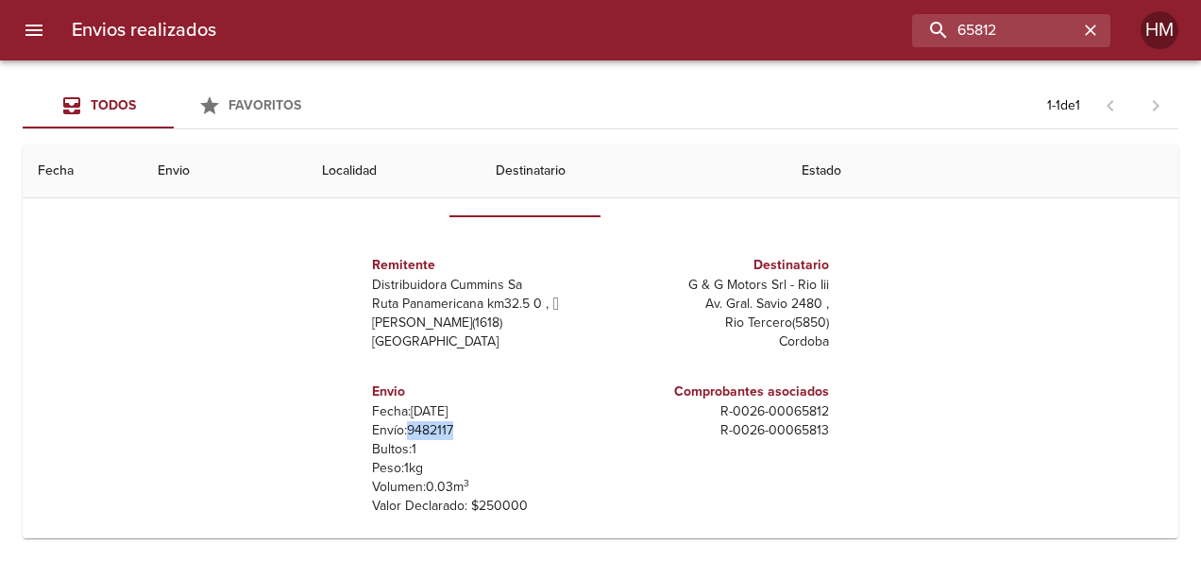
scroll to position [49, 0]
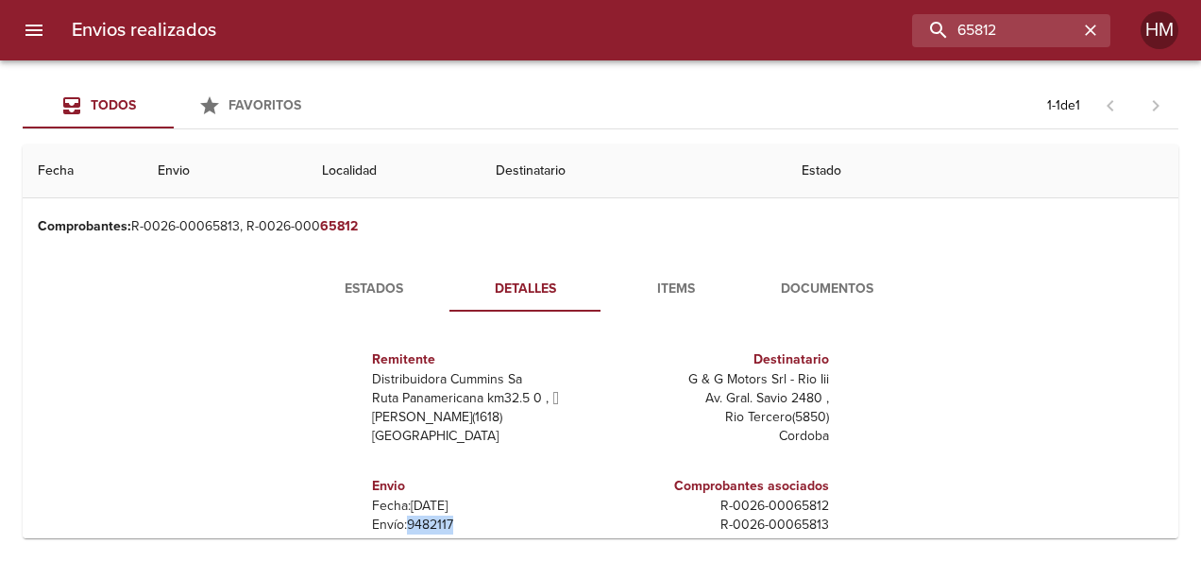
click at [401, 293] on span "Estados" at bounding box center [374, 290] width 128 height 24
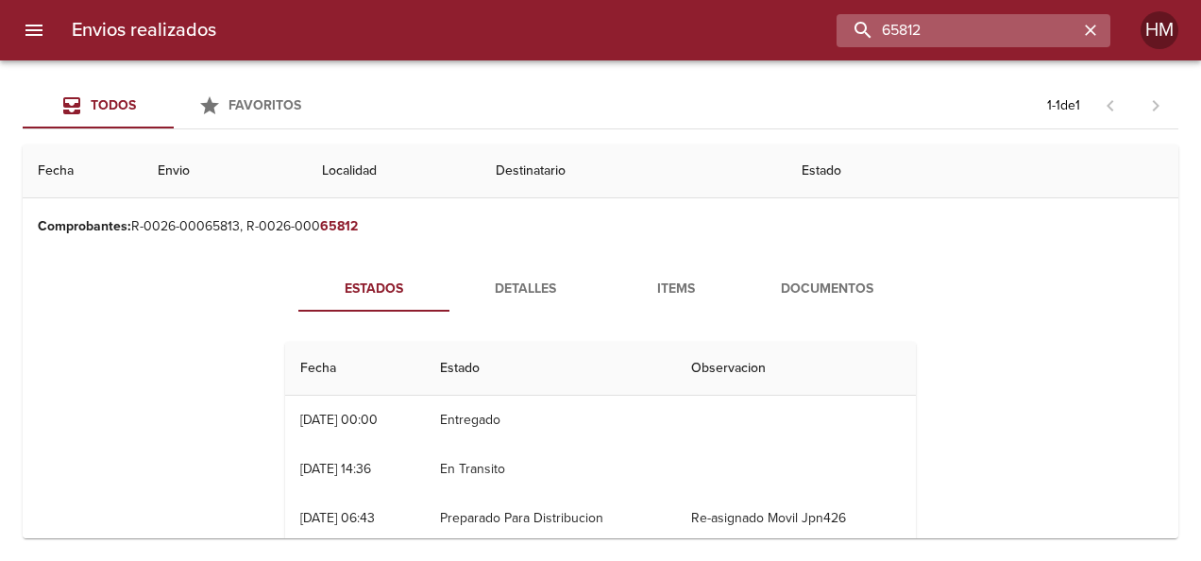
click at [1039, 33] on input "65812" at bounding box center [958, 30] width 242 height 33
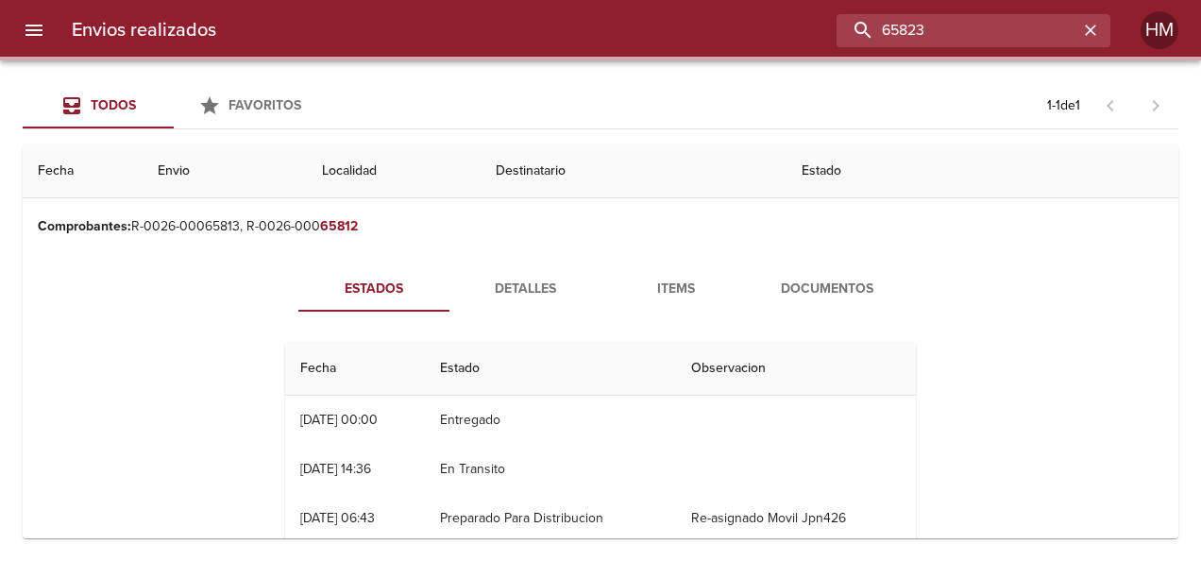
scroll to position [0, 0]
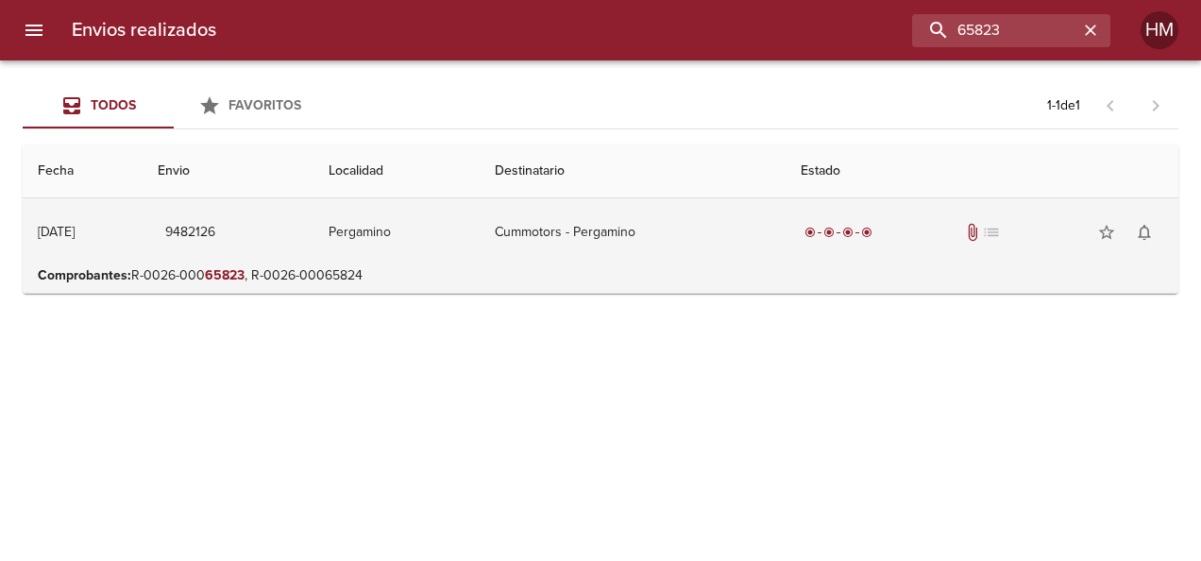
click at [712, 245] on td "Cummotors - Pergamino" at bounding box center [633, 232] width 306 height 68
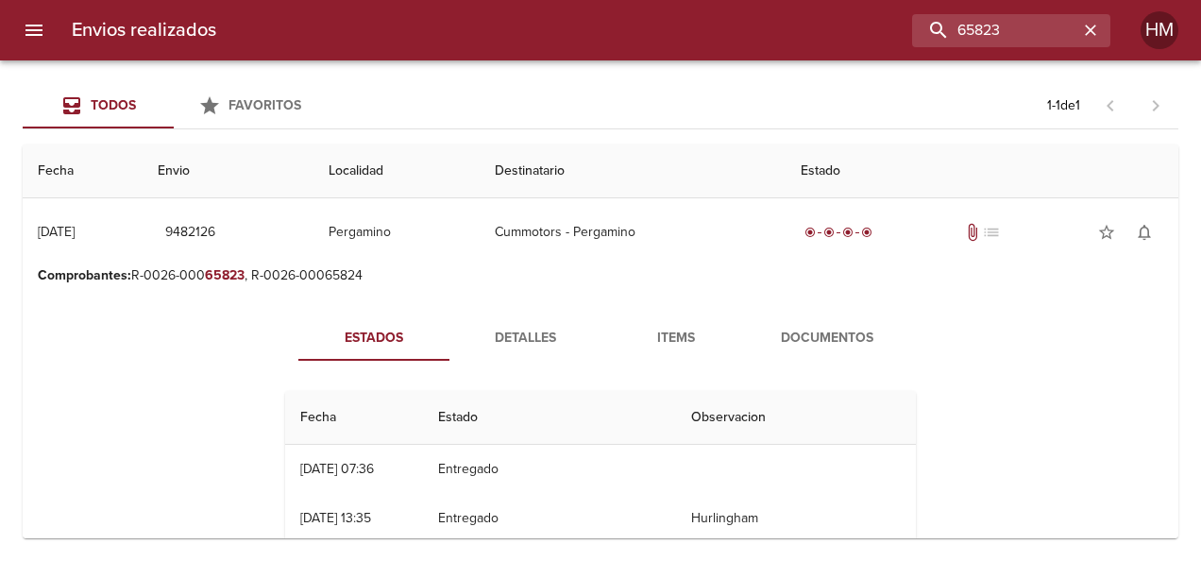
scroll to position [94, 0]
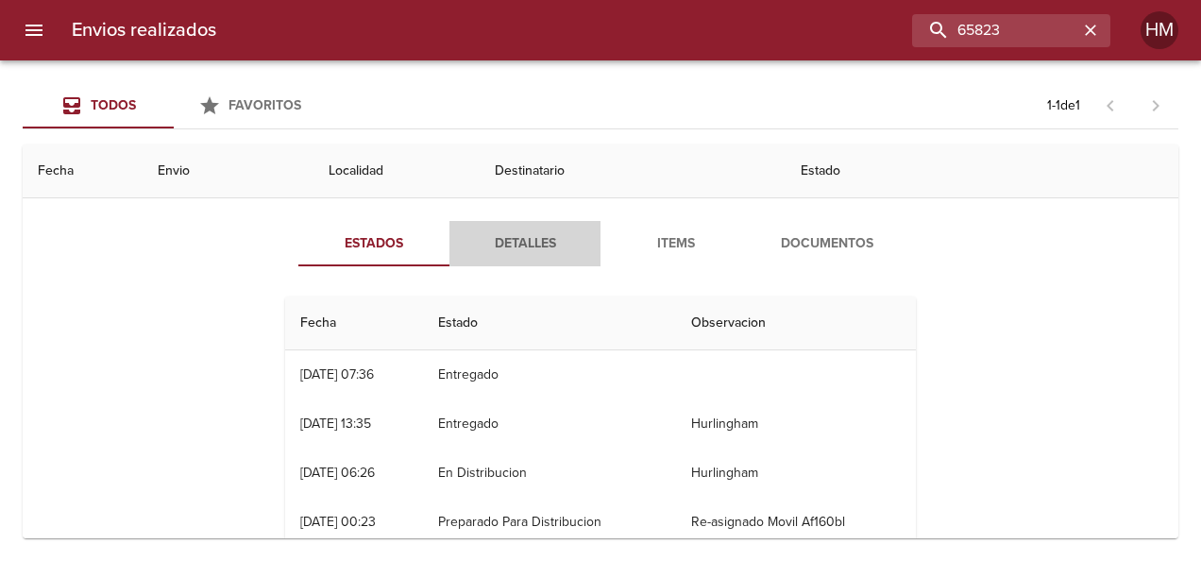
click at [508, 251] on span "Detalles" at bounding box center [525, 244] width 128 height 24
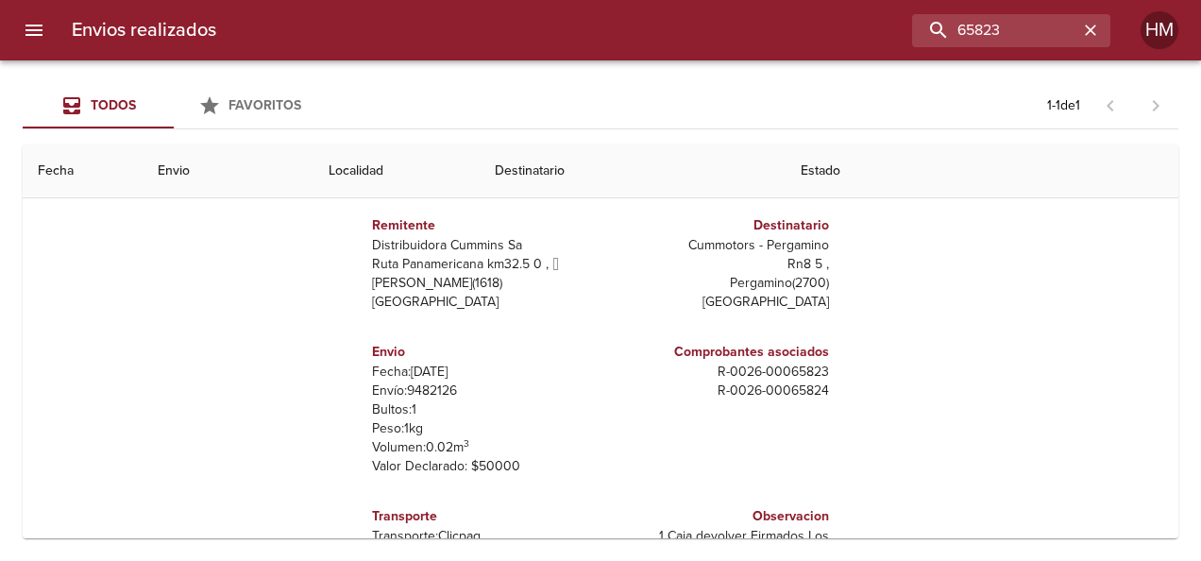
scroll to position [189, 0]
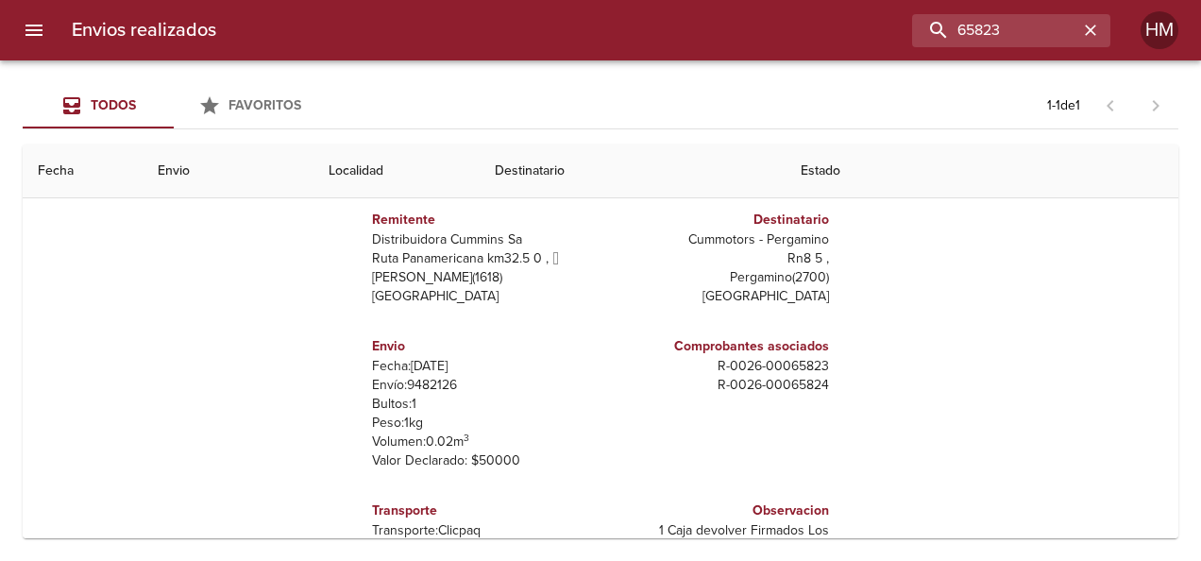
click at [421, 381] on p "Envío: 9482126" at bounding box center [482, 385] width 221 height 19
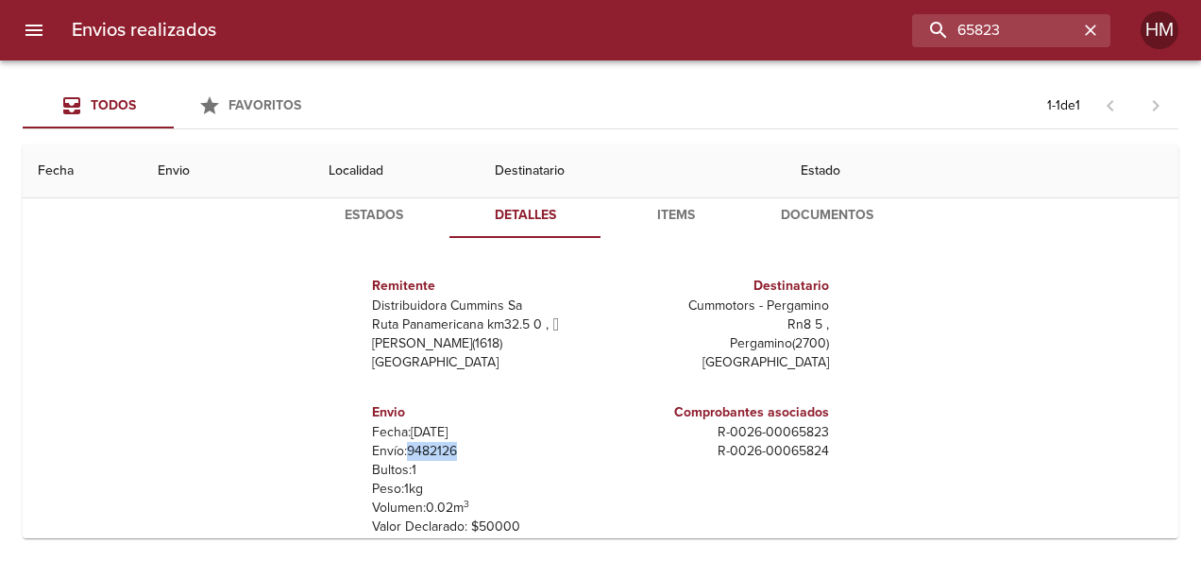
scroll to position [94, 0]
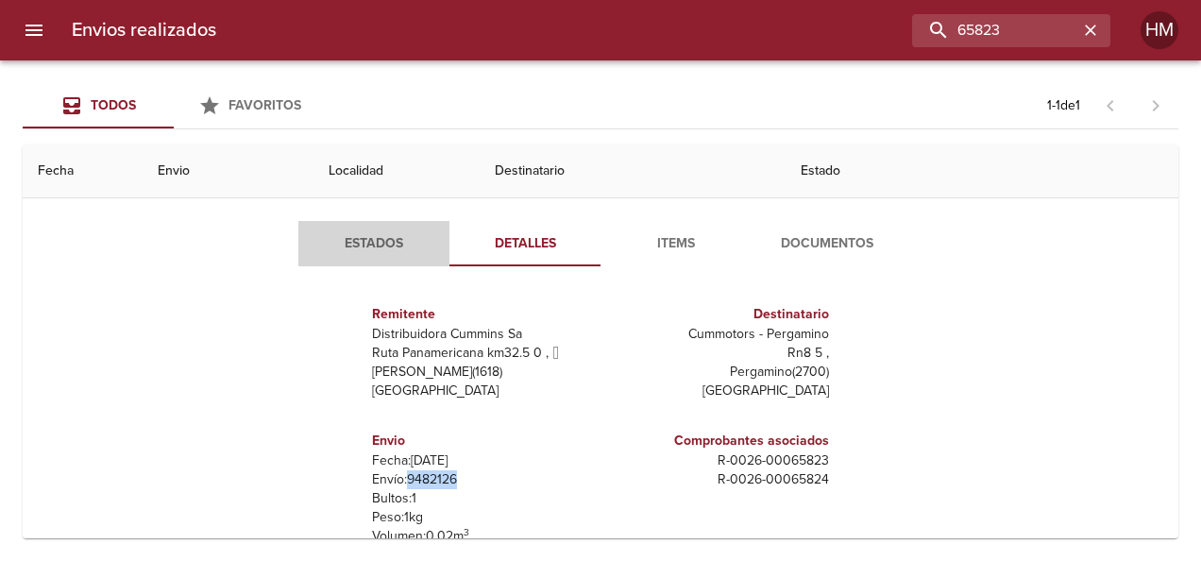
click at [371, 240] on span "Estados" at bounding box center [374, 244] width 128 height 24
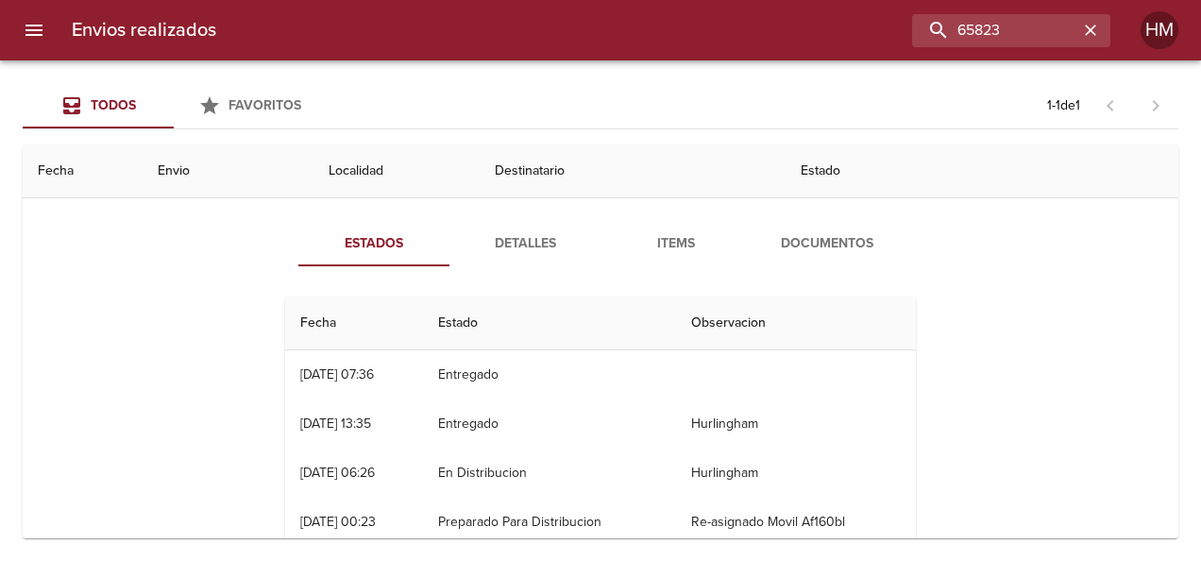
click at [514, 232] on span "Detalles" at bounding box center [525, 244] width 128 height 24
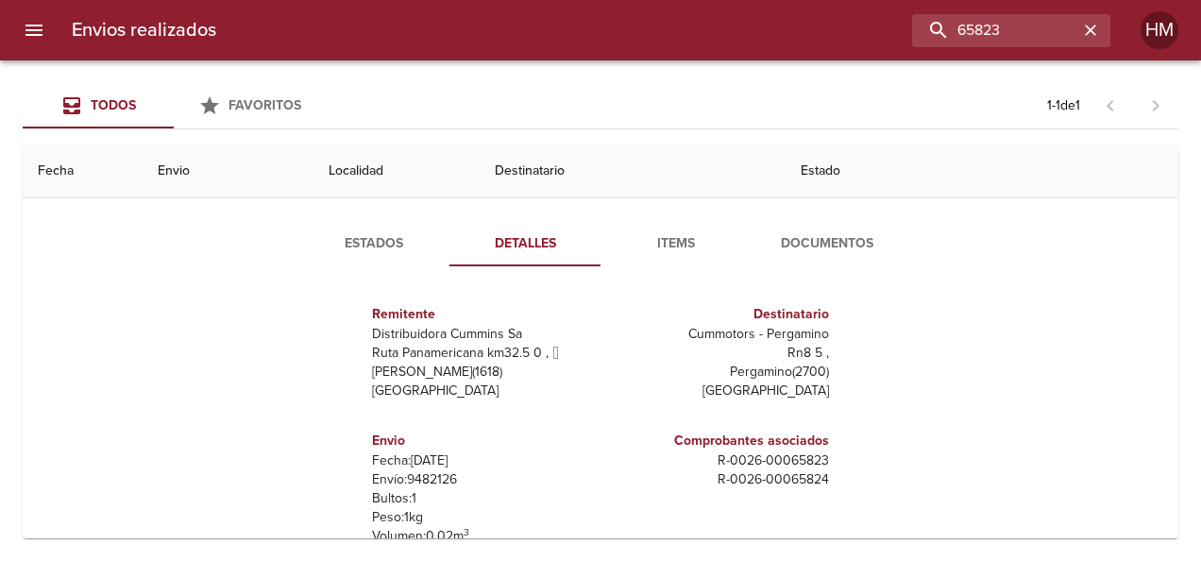
click at [364, 239] on span "Estados" at bounding box center [374, 244] width 128 height 24
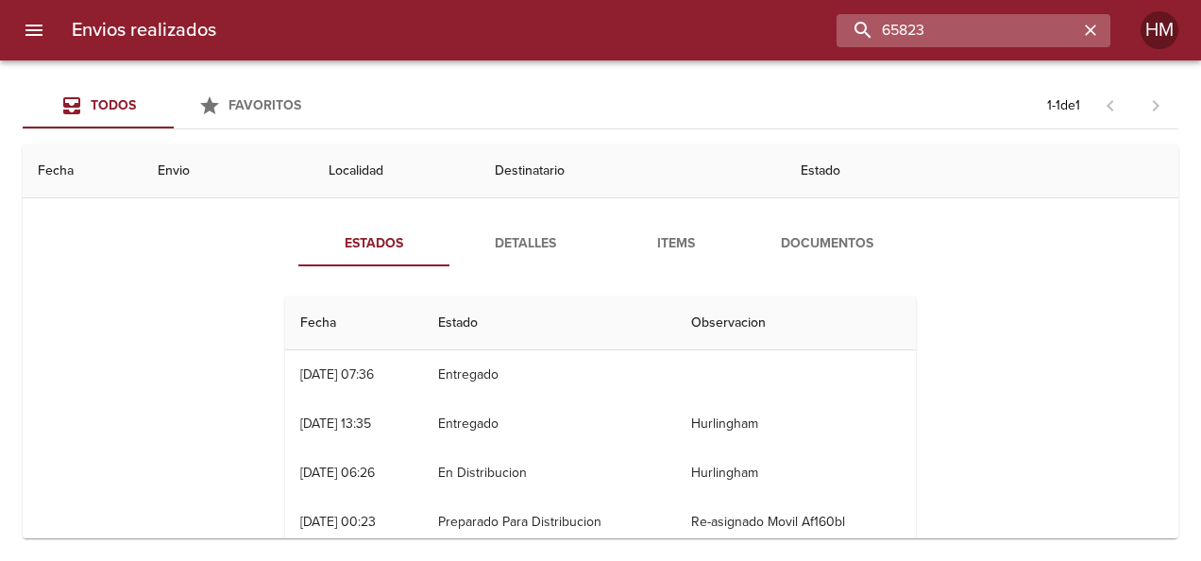
click at [1007, 24] on input "65823" at bounding box center [958, 30] width 242 height 33
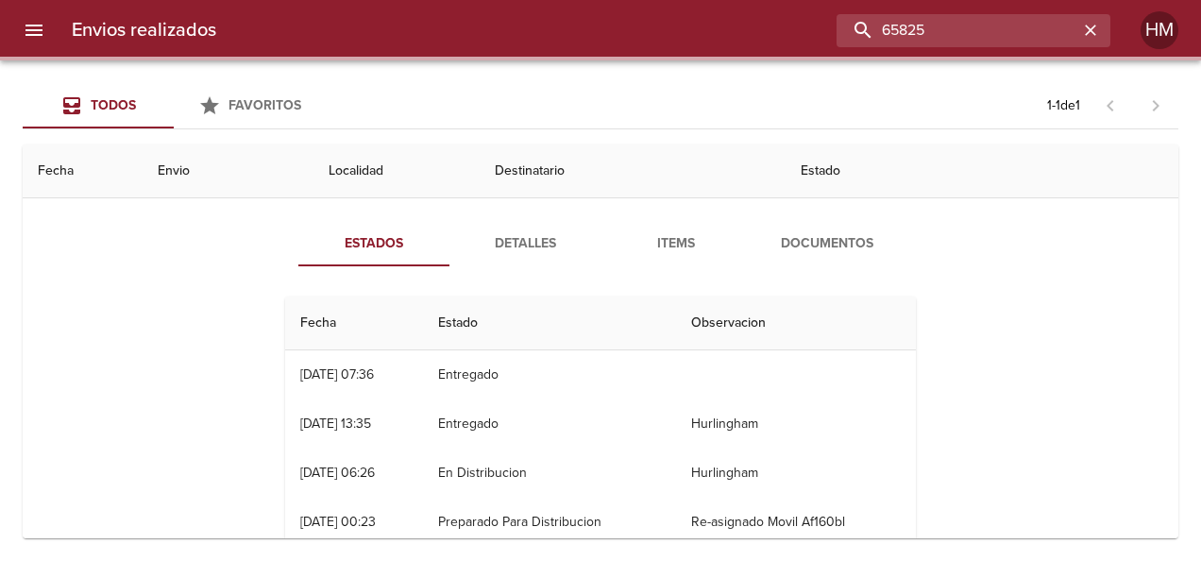
scroll to position [0, 0]
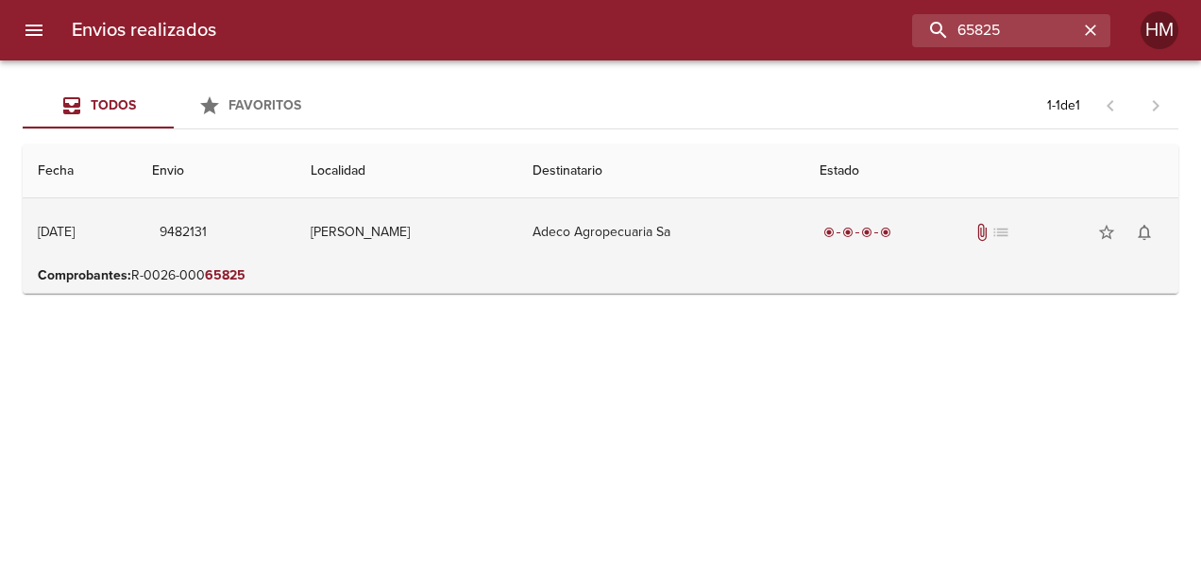
click at [247, 259] on td "9482131" at bounding box center [216, 232] width 158 height 68
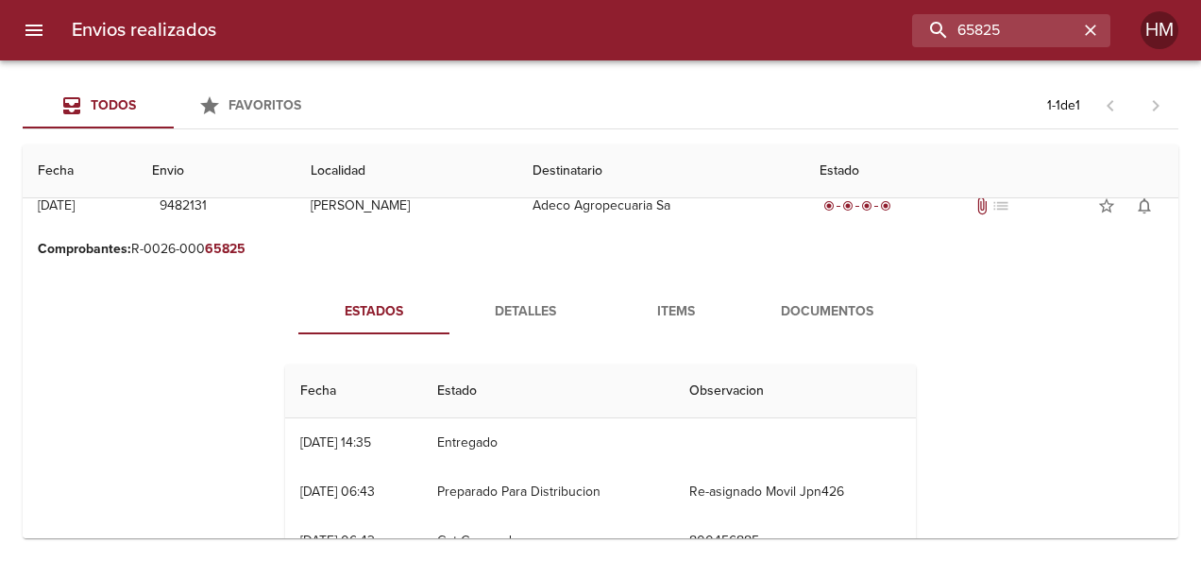
scroll to position [94, 0]
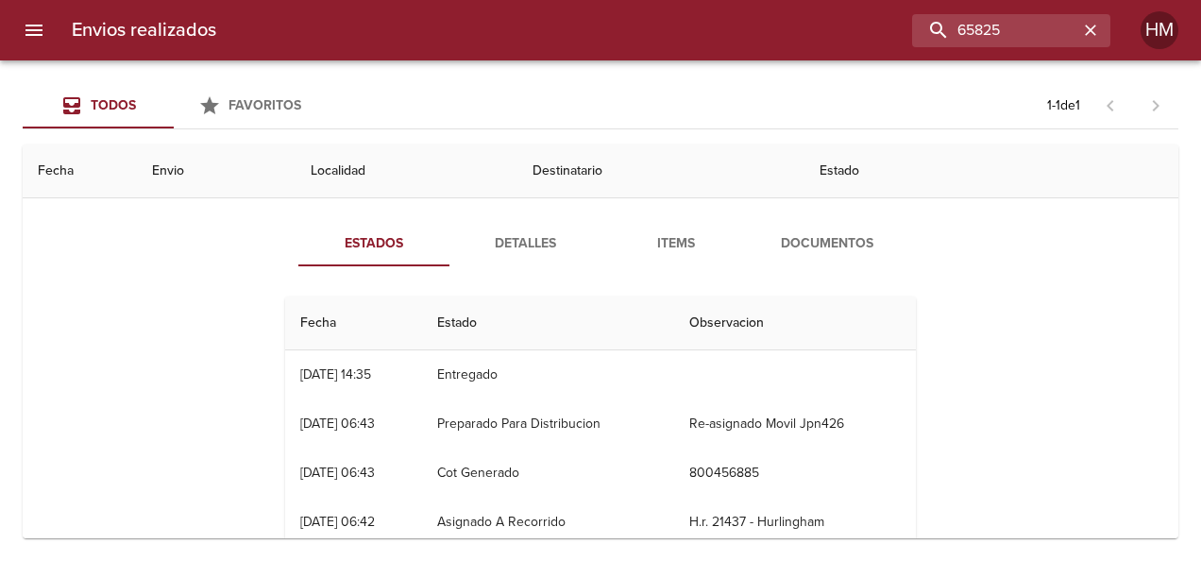
click at [519, 239] on span "Detalles" at bounding box center [525, 244] width 128 height 24
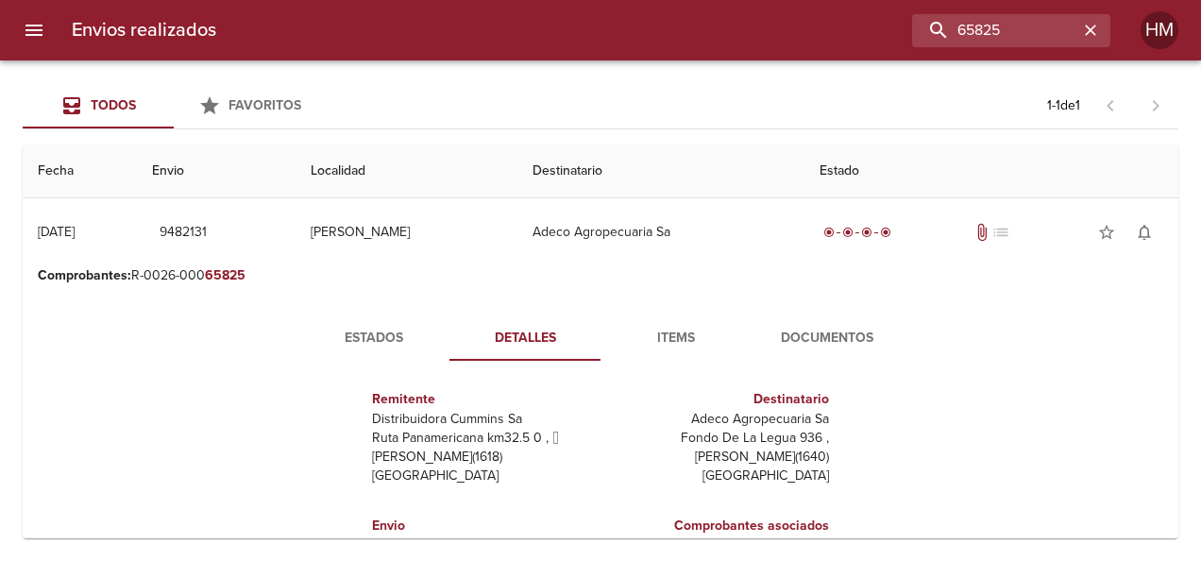
scroll to position [189, 0]
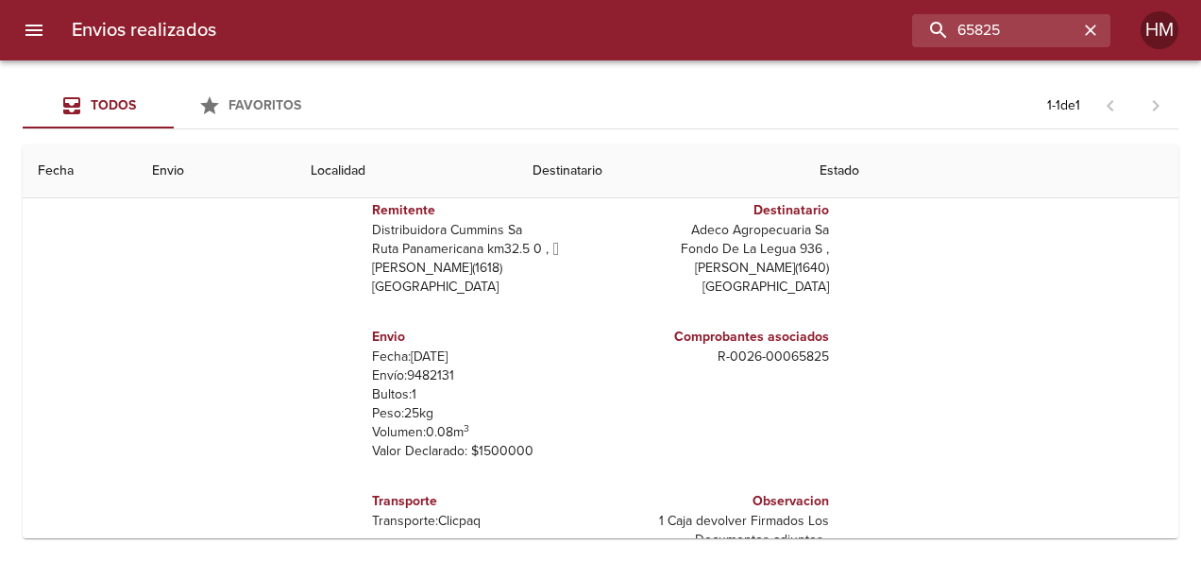
click at [431, 373] on p "Envío: 9482131" at bounding box center [482, 375] width 221 height 19
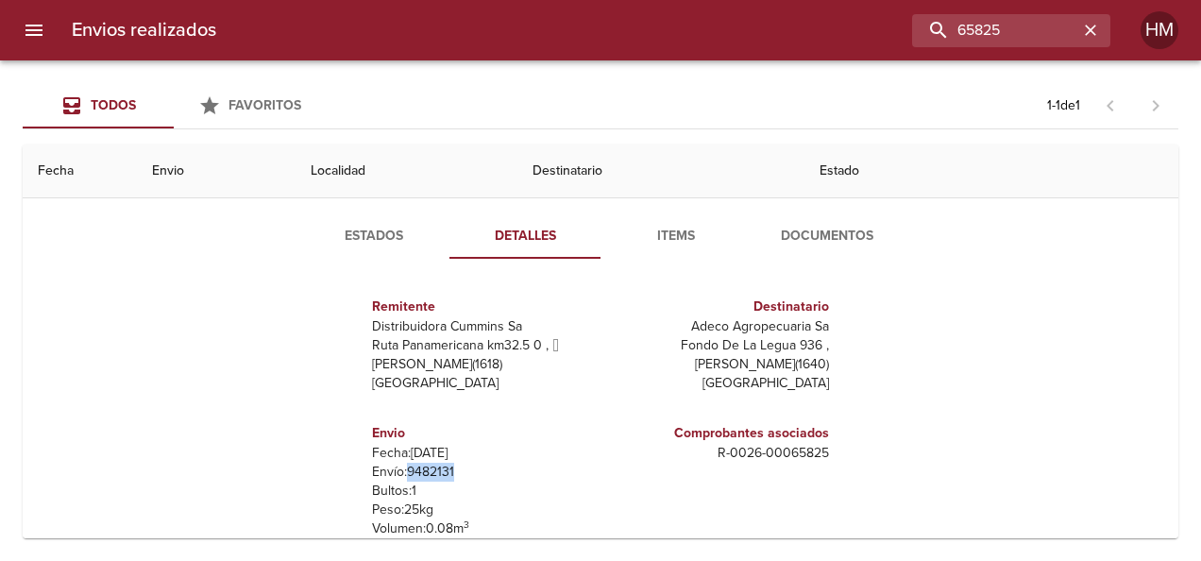
scroll to position [0, 0]
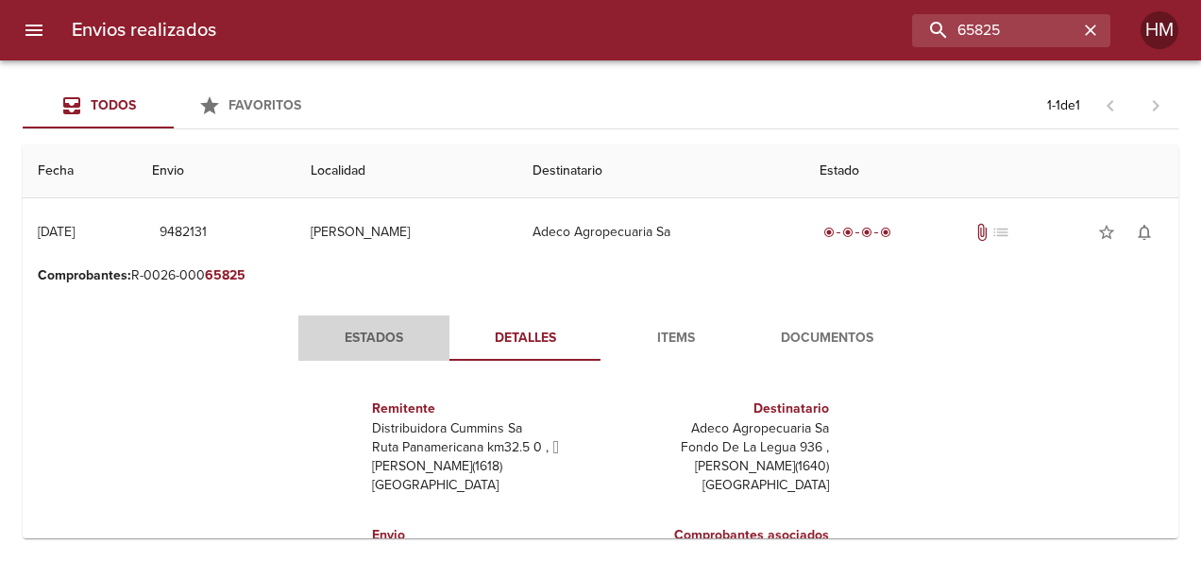
click at [368, 336] on span "Estados" at bounding box center [374, 339] width 128 height 24
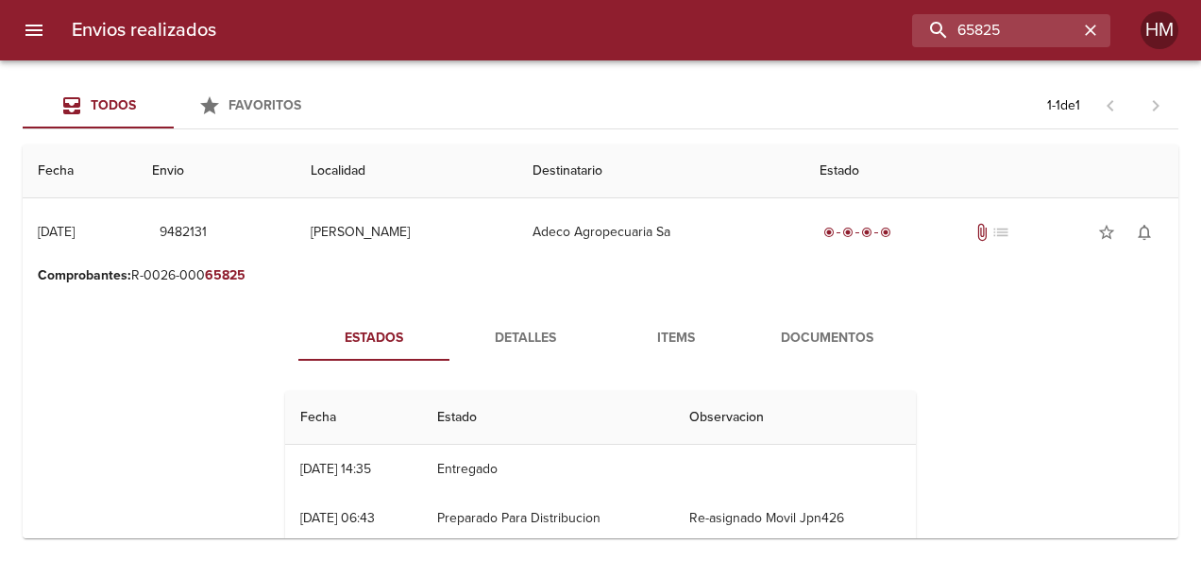
scroll to position [94, 0]
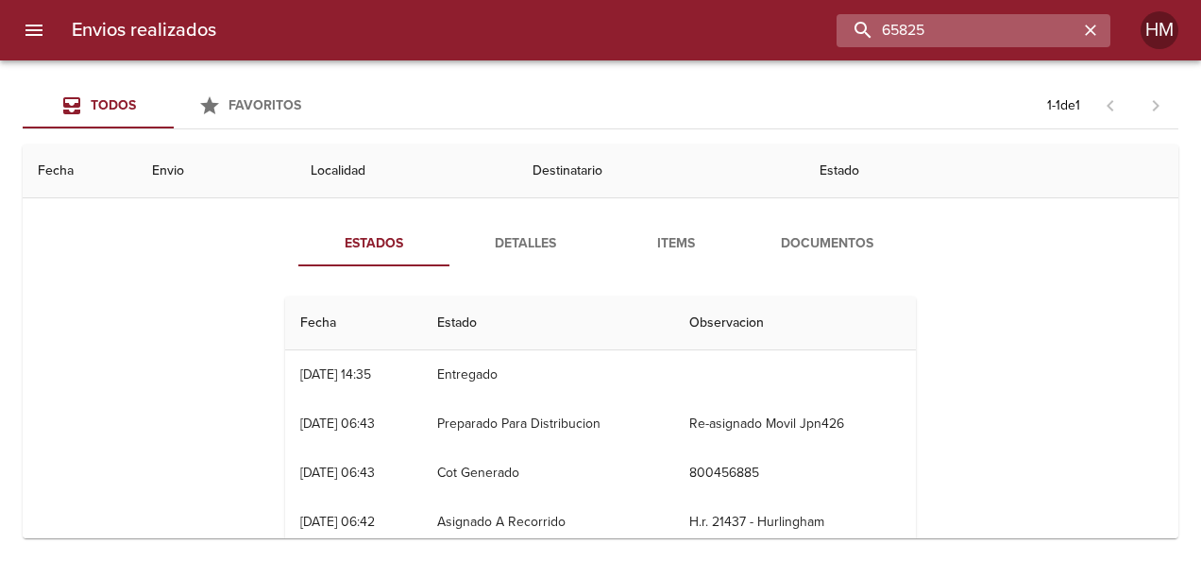
click at [1020, 31] on input "65825" at bounding box center [958, 30] width 242 height 33
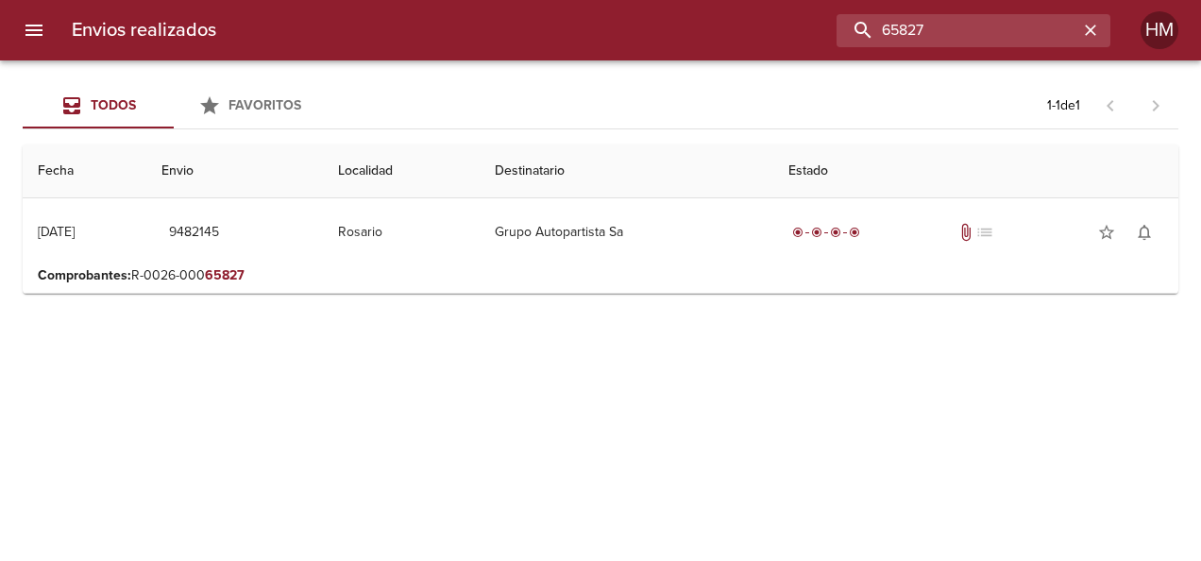
scroll to position [0, 0]
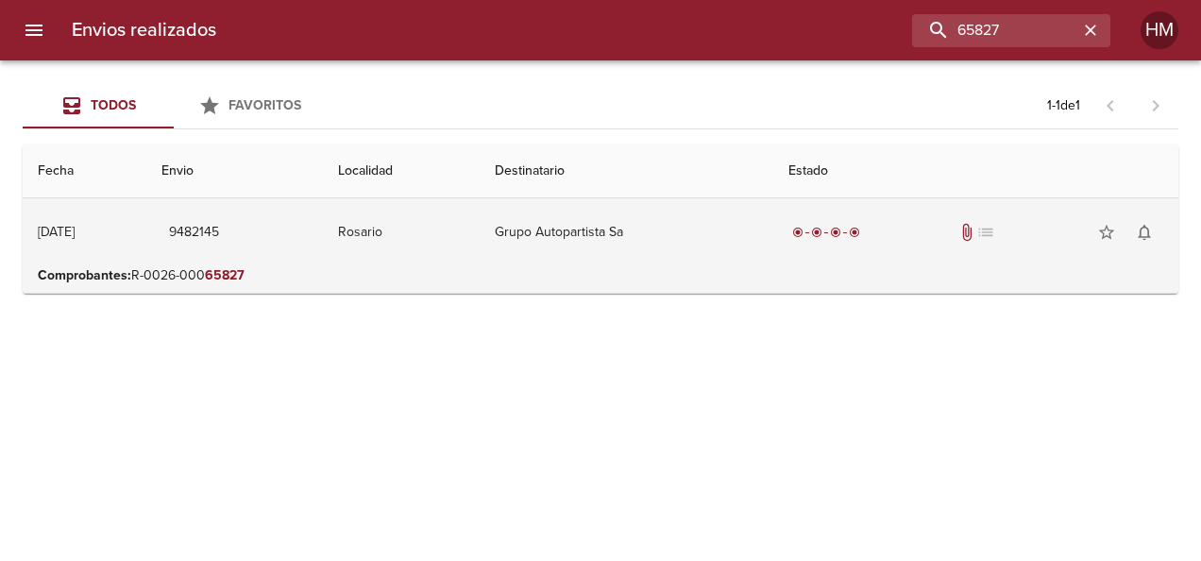
click at [480, 263] on td "Rosario" at bounding box center [401, 232] width 157 height 68
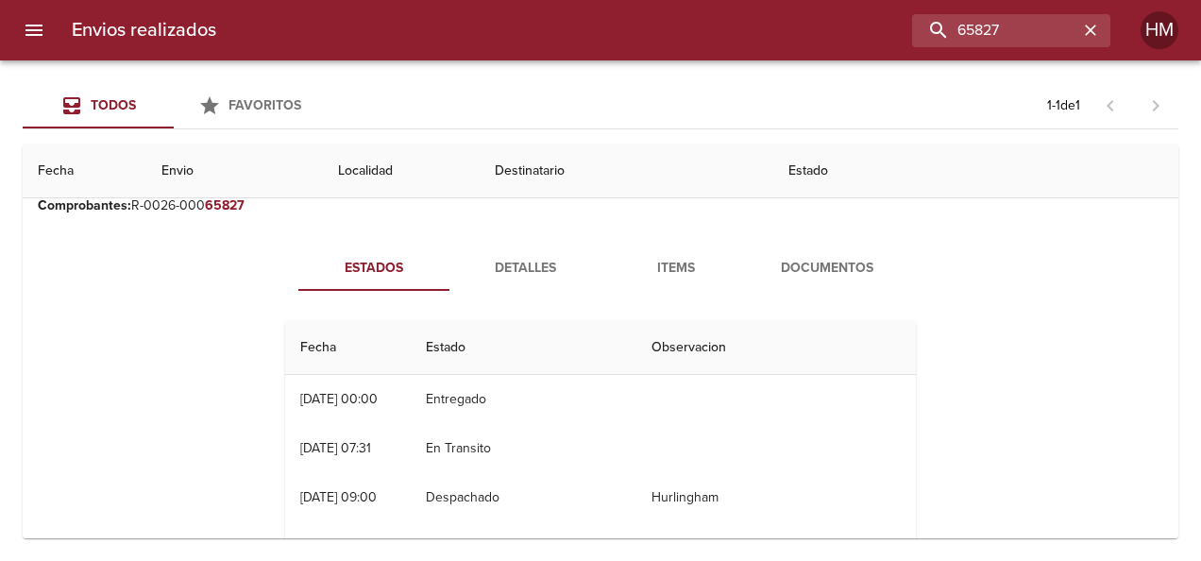
scroll to position [94, 0]
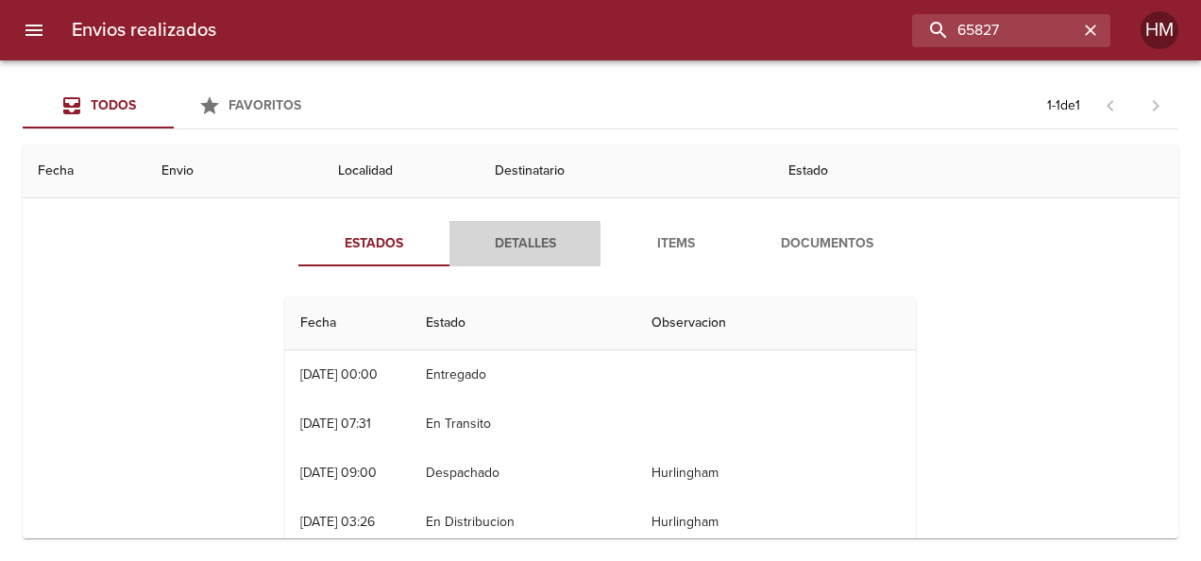
click at [516, 235] on span "Detalles" at bounding box center [525, 244] width 128 height 24
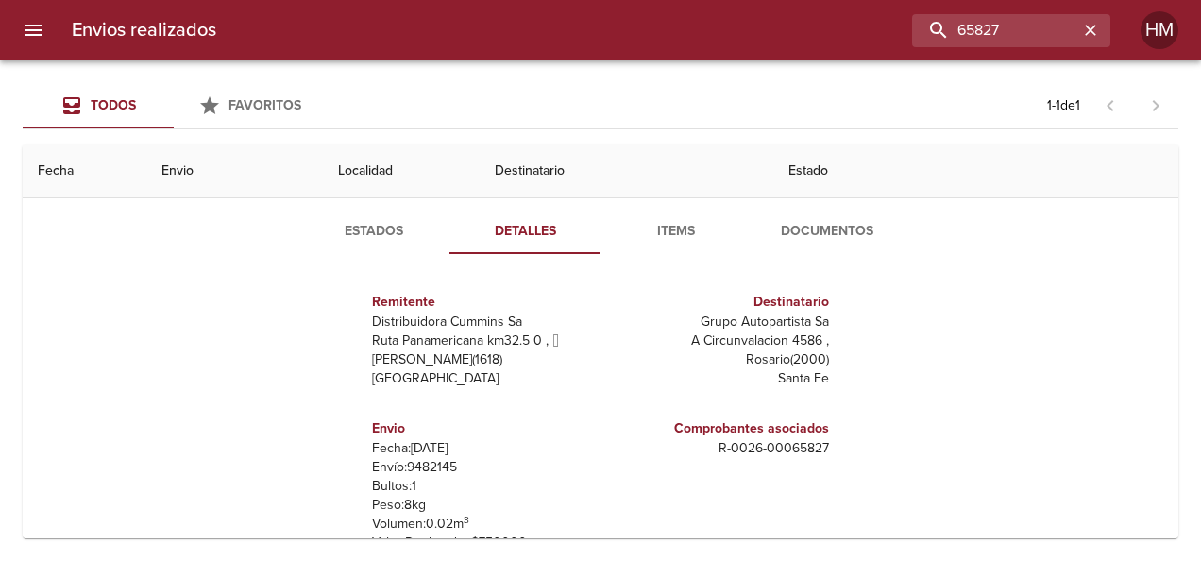
scroll to position [238, 0]
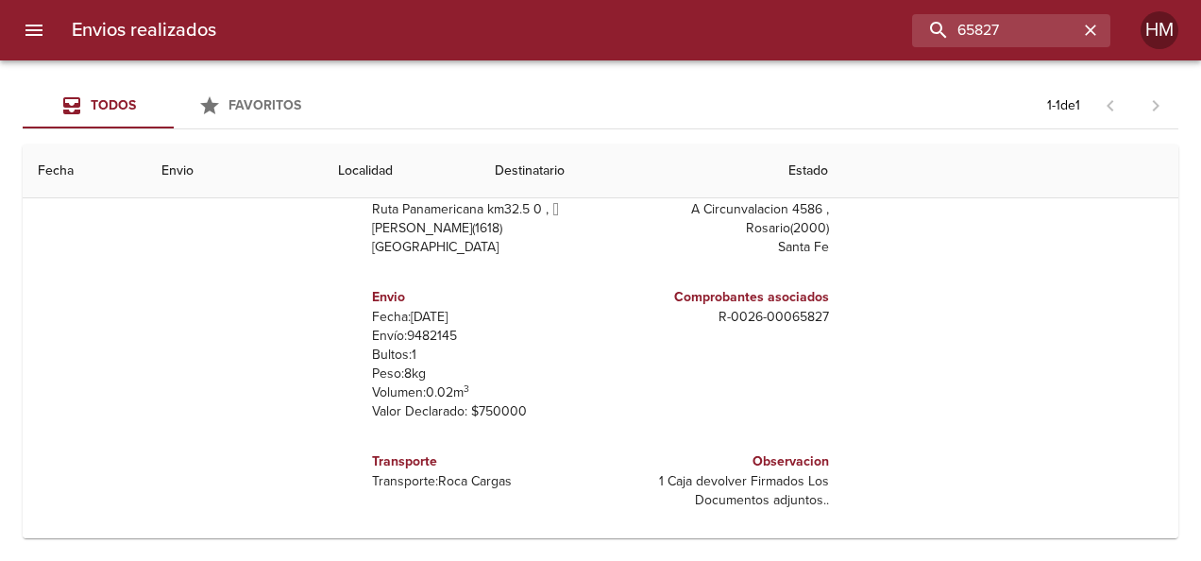
click at [436, 330] on p "Envío: 9482145" at bounding box center [482, 336] width 221 height 19
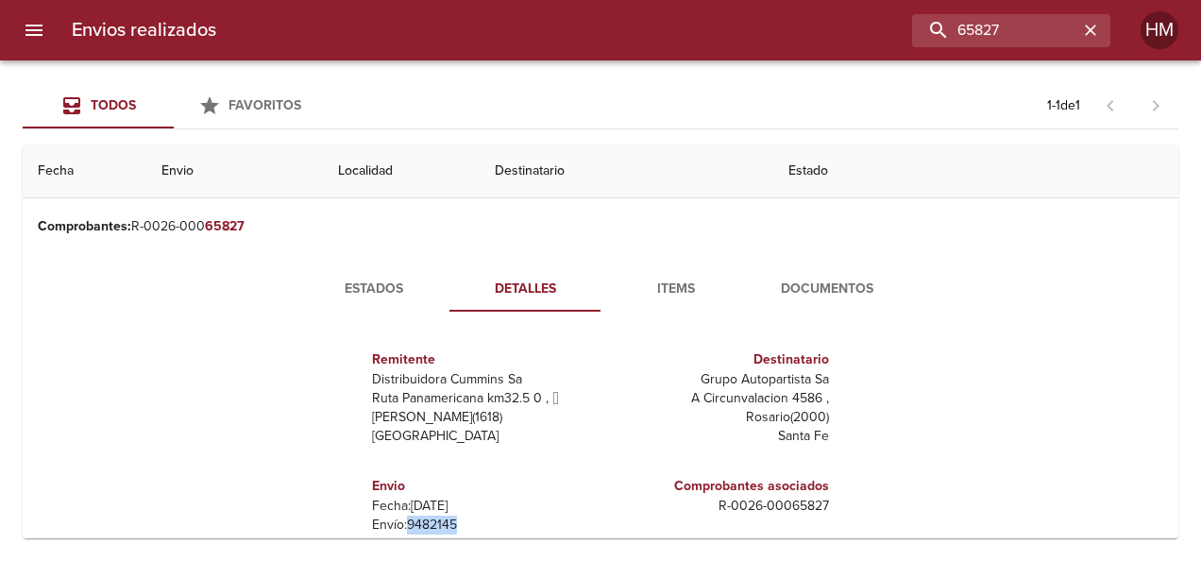
click at [370, 288] on span "Estados" at bounding box center [374, 290] width 128 height 24
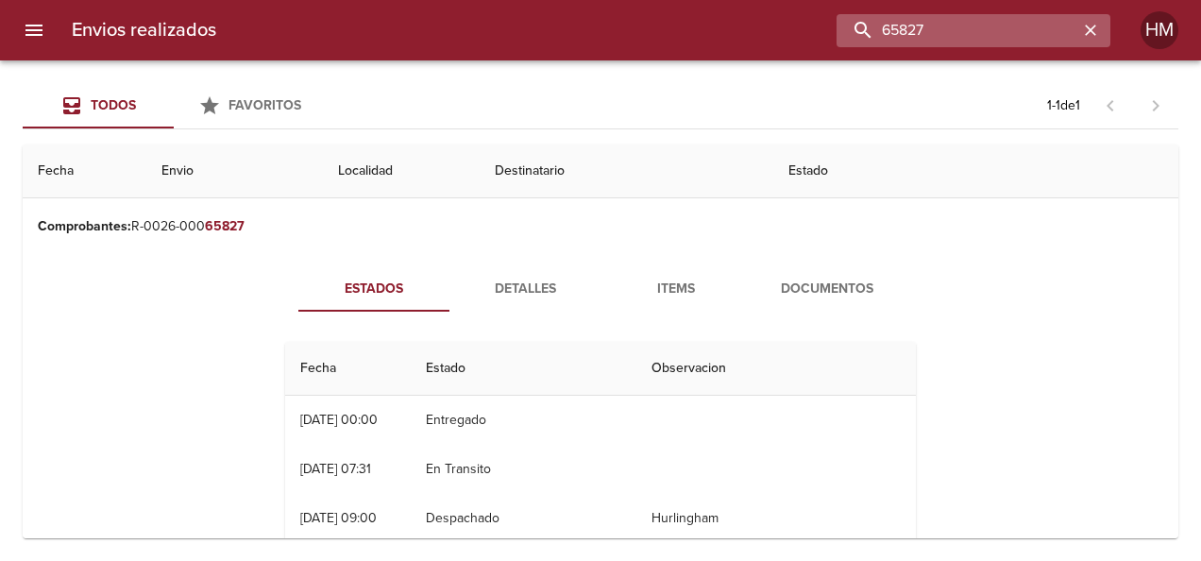
click at [1042, 30] on input "65827" at bounding box center [958, 30] width 242 height 33
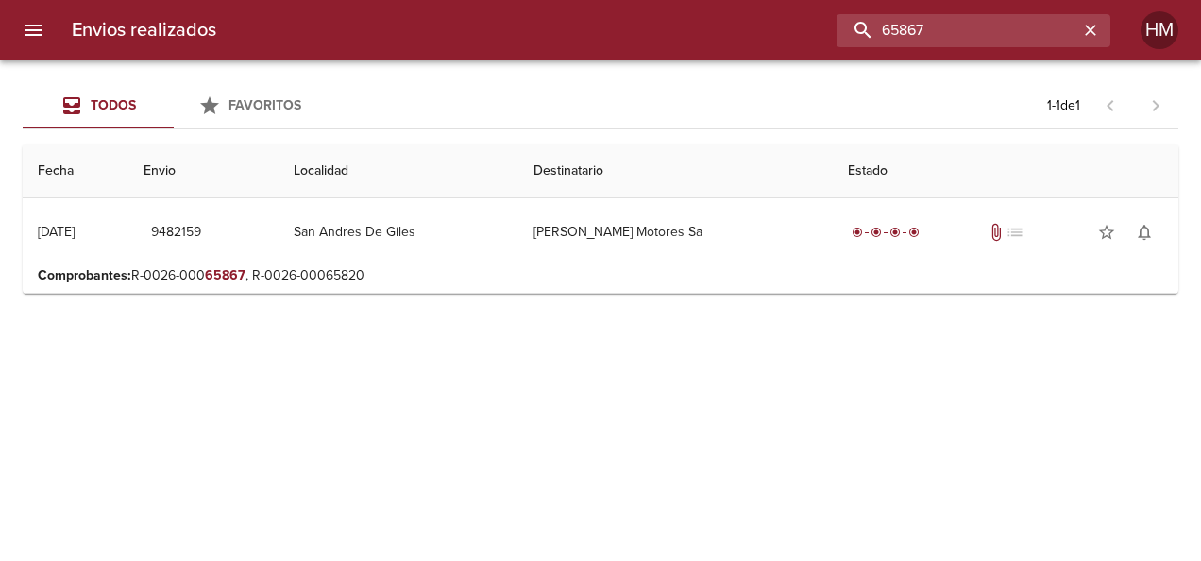
scroll to position [0, 0]
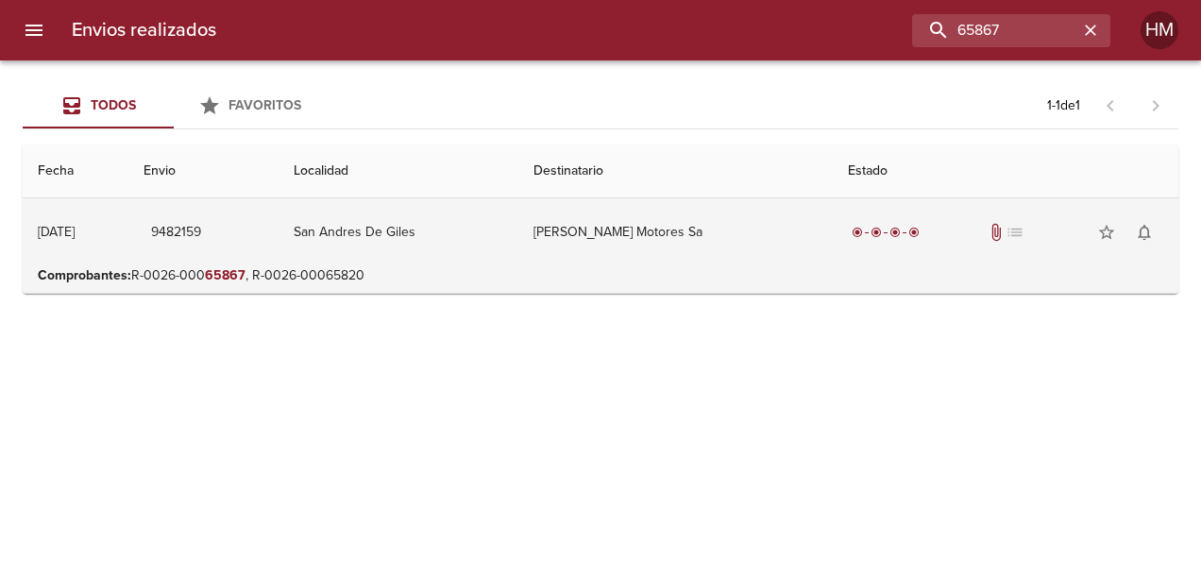
click at [518, 240] on td "San Andres De Giles" at bounding box center [399, 232] width 240 height 68
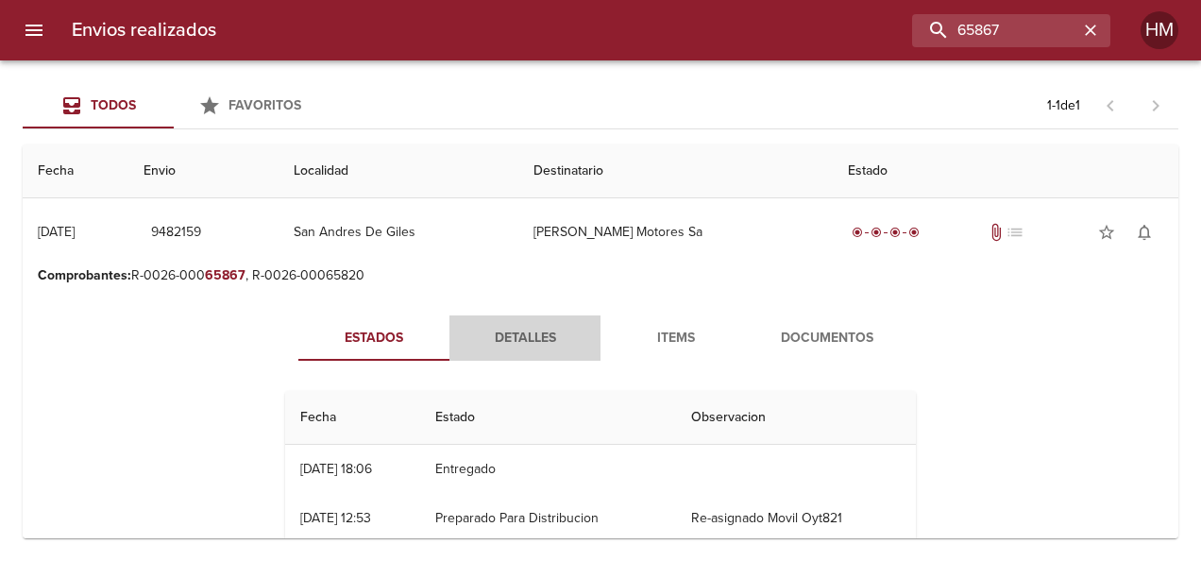
click at [531, 346] on span "Detalles" at bounding box center [525, 339] width 128 height 24
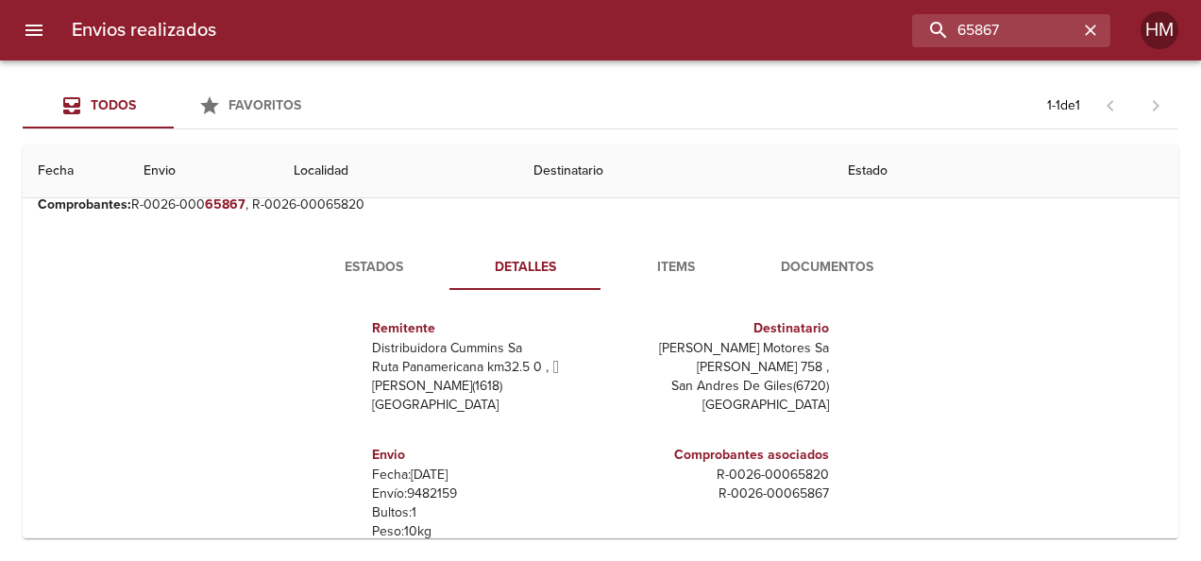
scroll to position [189, 0]
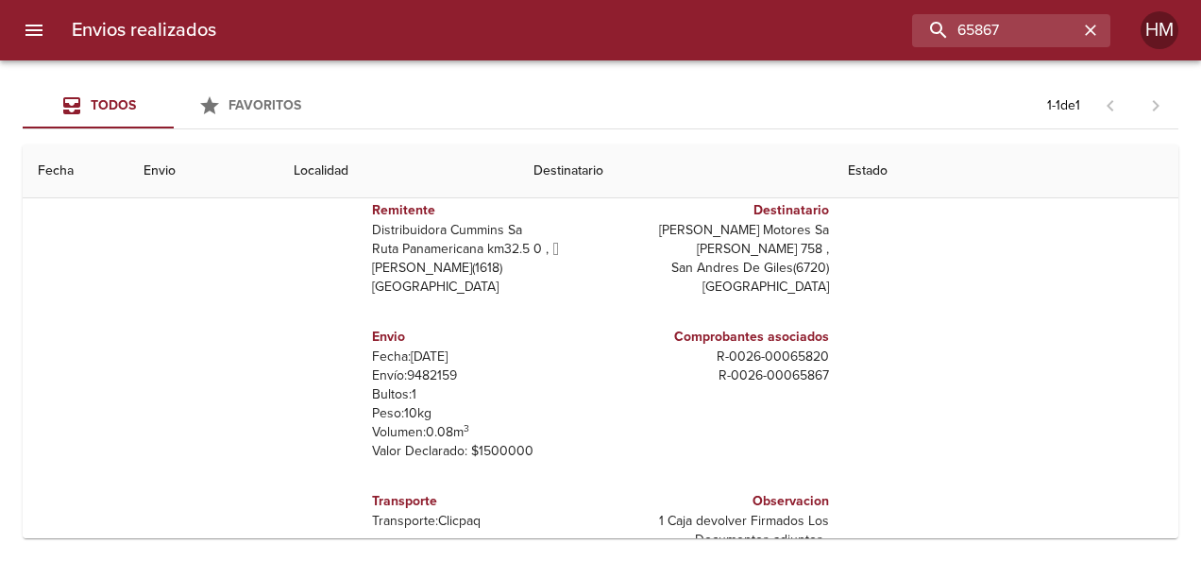
click at [418, 373] on p "Envío: 9482159" at bounding box center [482, 375] width 221 height 19
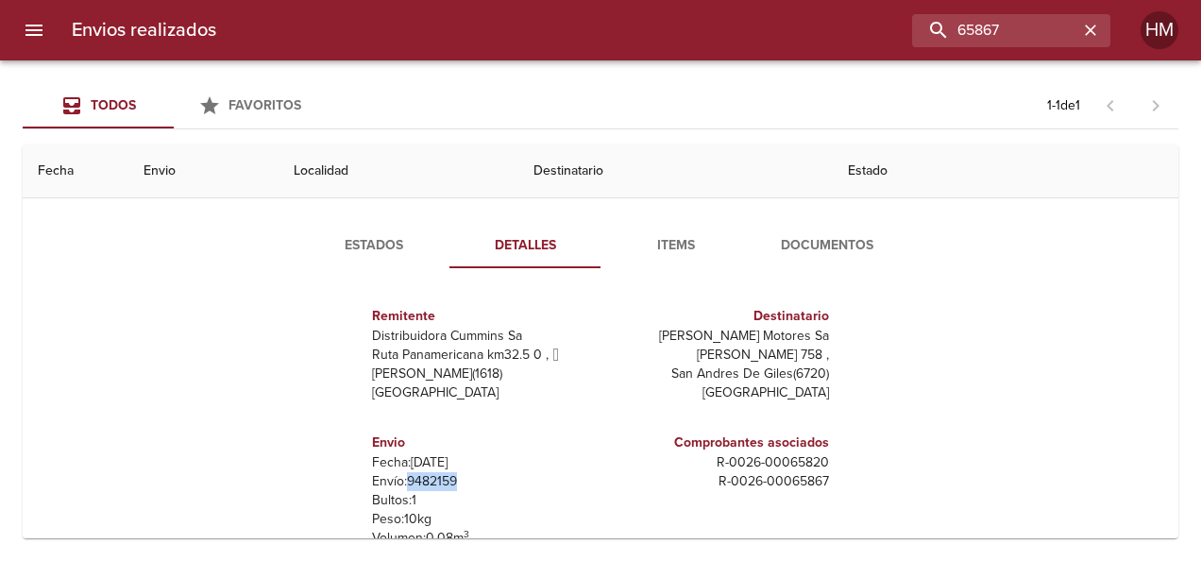
scroll to position [0, 0]
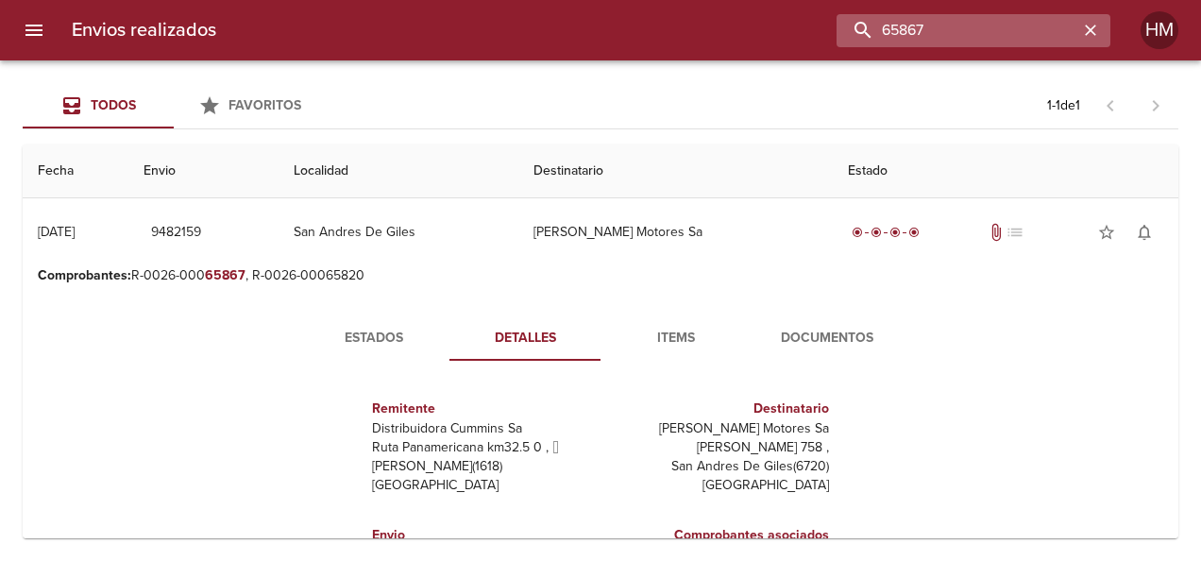
click at [1033, 21] on input "65867" at bounding box center [958, 30] width 242 height 33
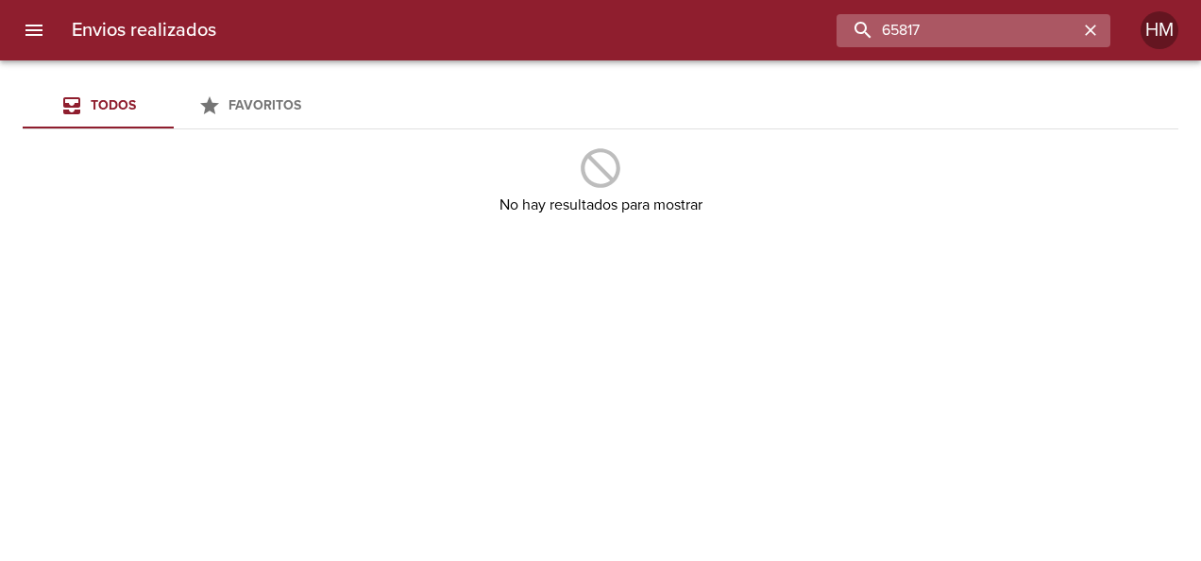
click at [1012, 34] on input "65817" at bounding box center [958, 30] width 242 height 33
click at [997, 30] on input "65817" at bounding box center [958, 30] width 242 height 33
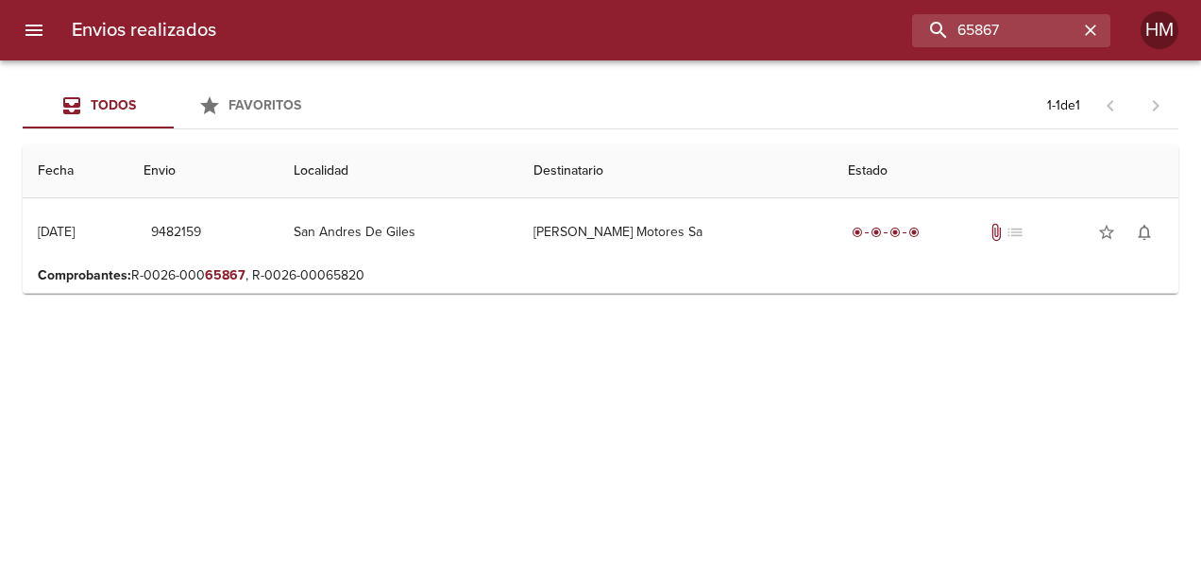
click at [343, 266] on p "Comprobantes : R-0026-000 65867 , R-0026-00065820" at bounding box center [600, 275] width 1125 height 19
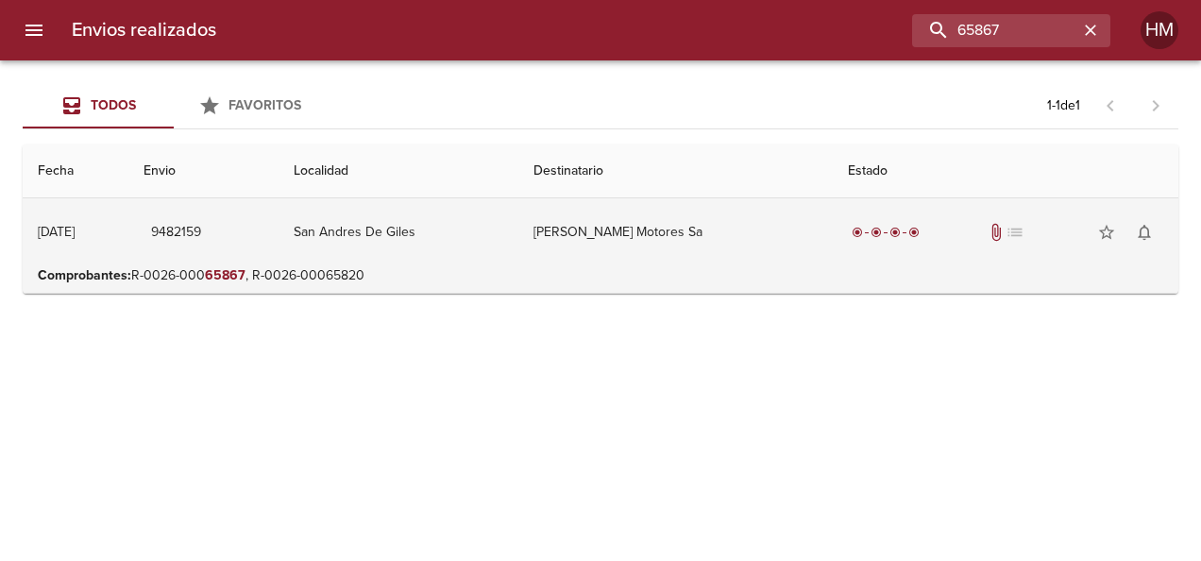
click at [516, 242] on td "San Andres De Giles" at bounding box center [399, 232] width 240 height 68
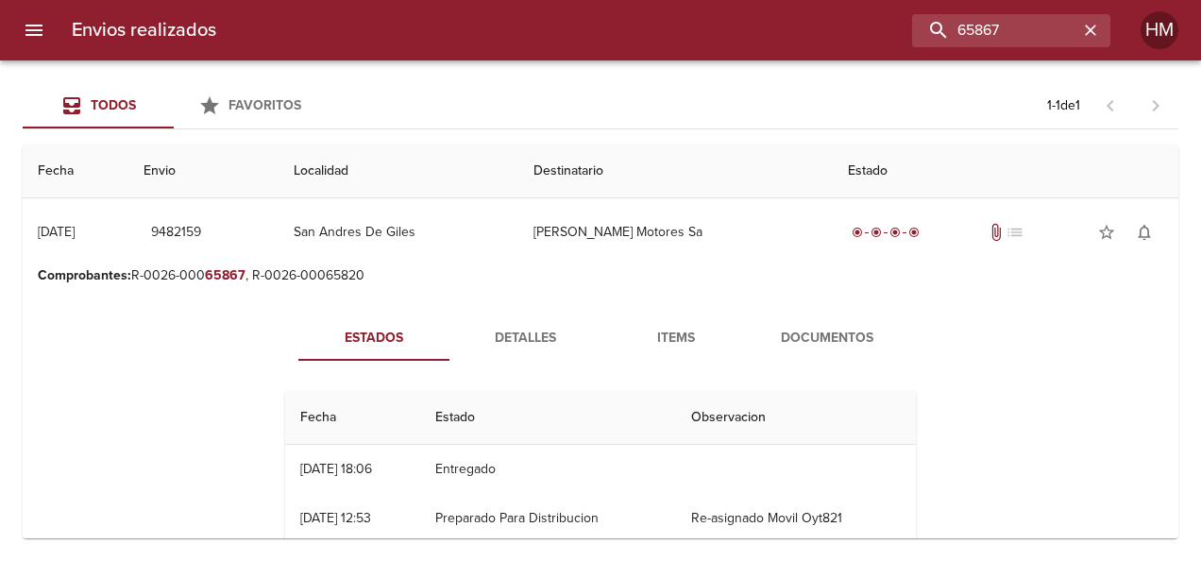
click at [511, 342] on span "Detalles" at bounding box center [525, 339] width 128 height 24
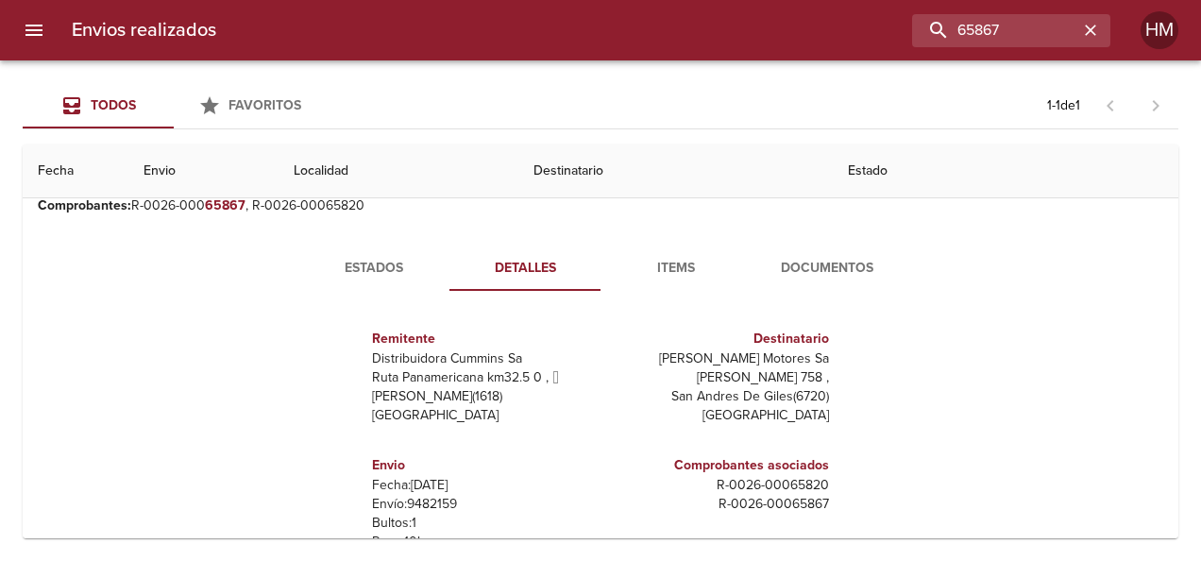
scroll to position [94, 0]
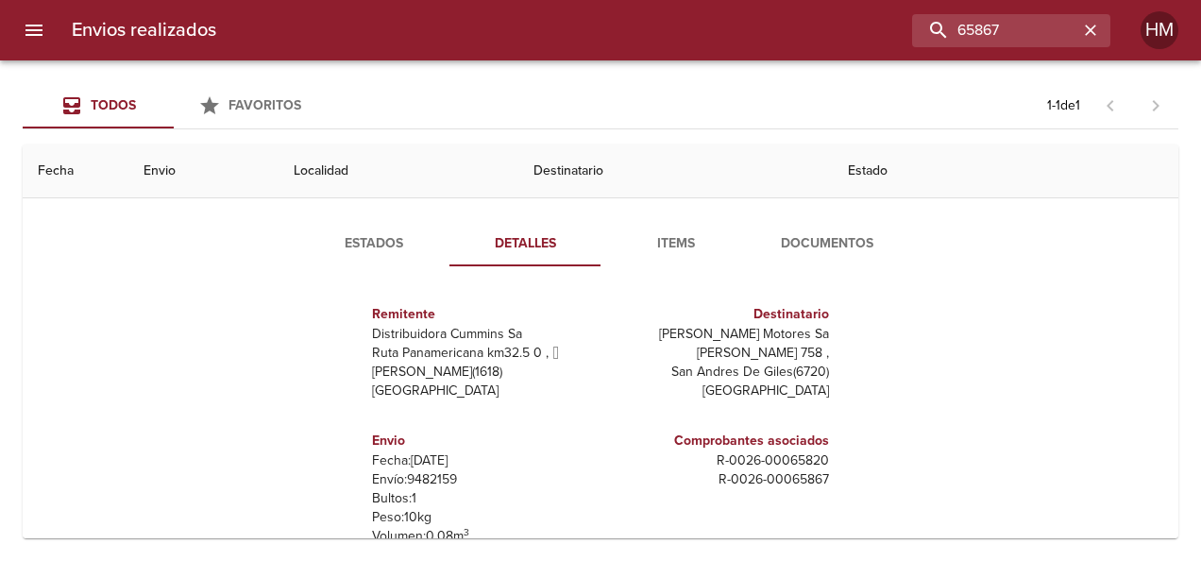
click at [438, 479] on p "Envío: 9482159" at bounding box center [482, 479] width 221 height 19
click at [1037, 25] on input "65867" at bounding box center [958, 30] width 242 height 33
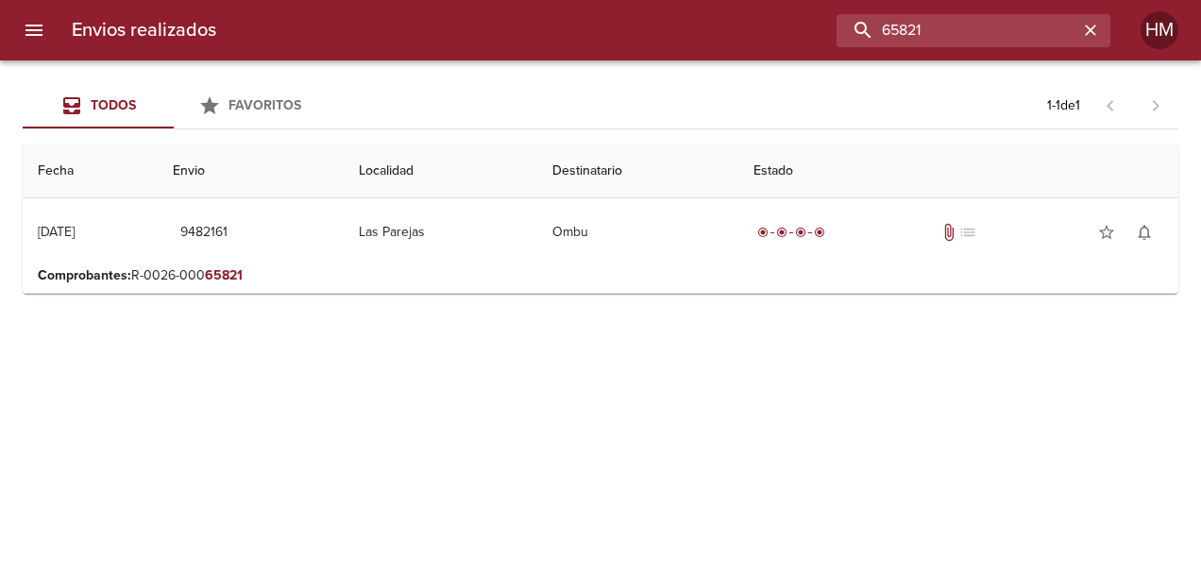
scroll to position [0, 0]
click at [535, 280] on p "Comprobantes : R-0026-000 65821" at bounding box center [600, 275] width 1125 height 19
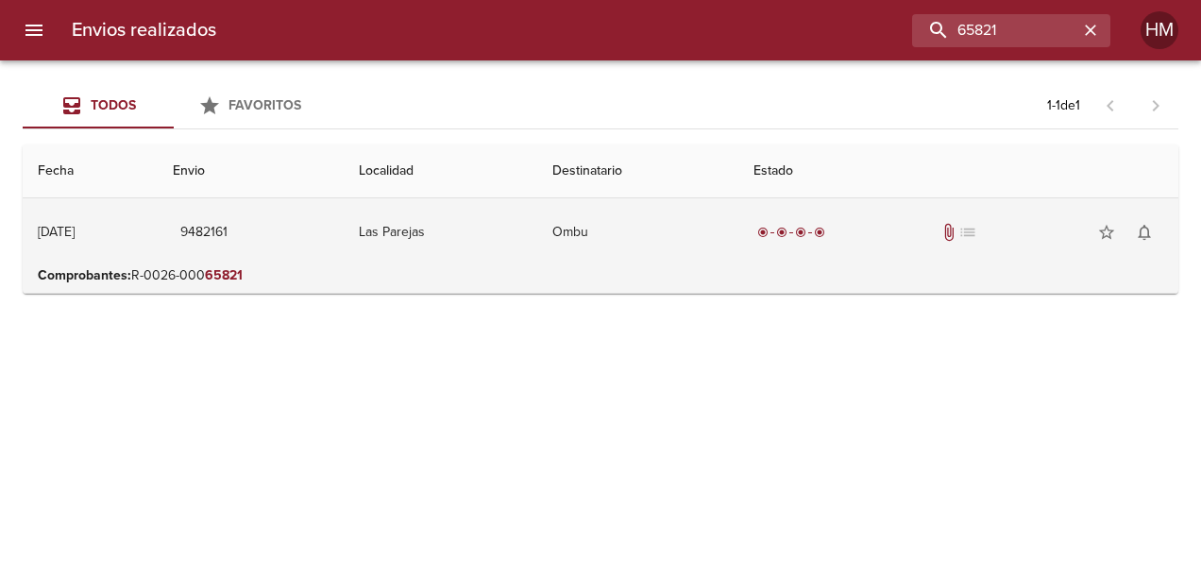
click at [527, 229] on td "Las Parejas" at bounding box center [441, 232] width 194 height 68
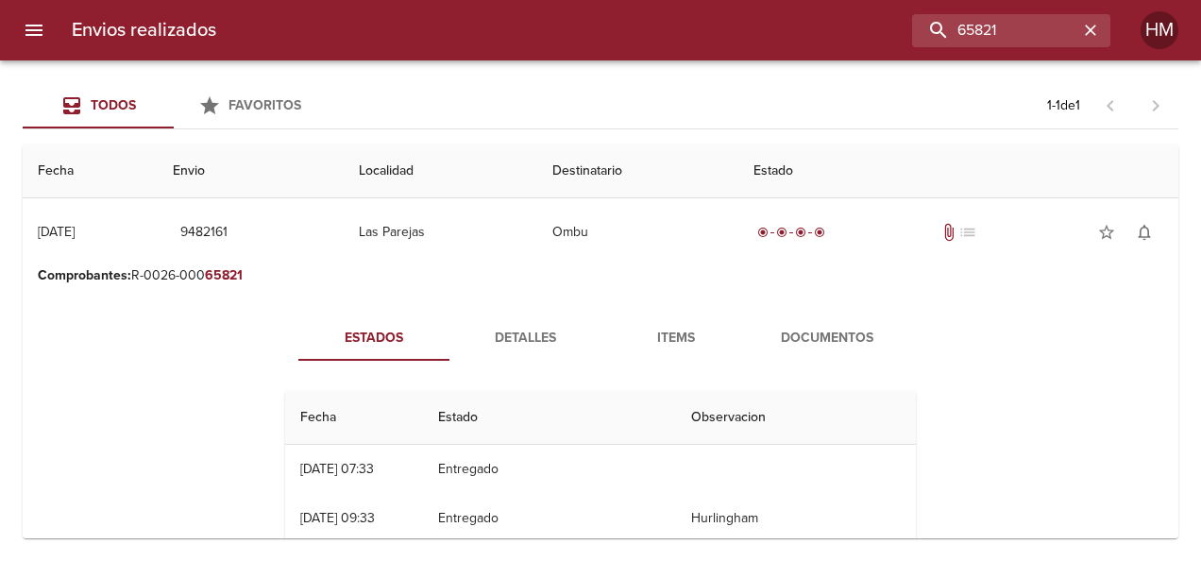
click at [530, 343] on span "Detalles" at bounding box center [525, 339] width 128 height 24
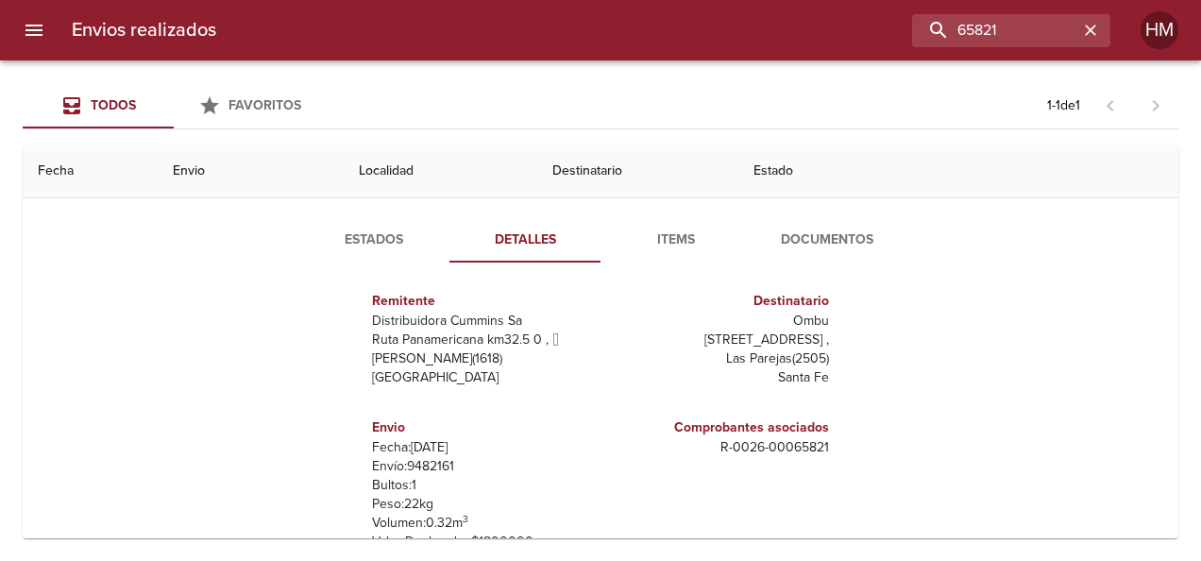
scroll to position [189, 0]
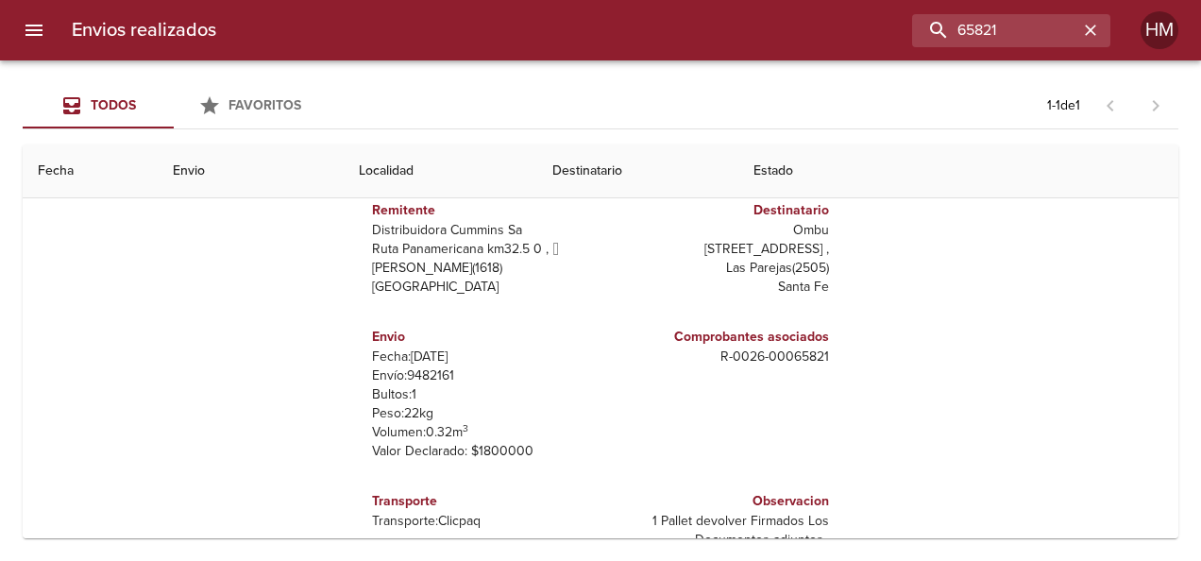
click at [434, 374] on p "Envío: 9482161" at bounding box center [482, 375] width 221 height 19
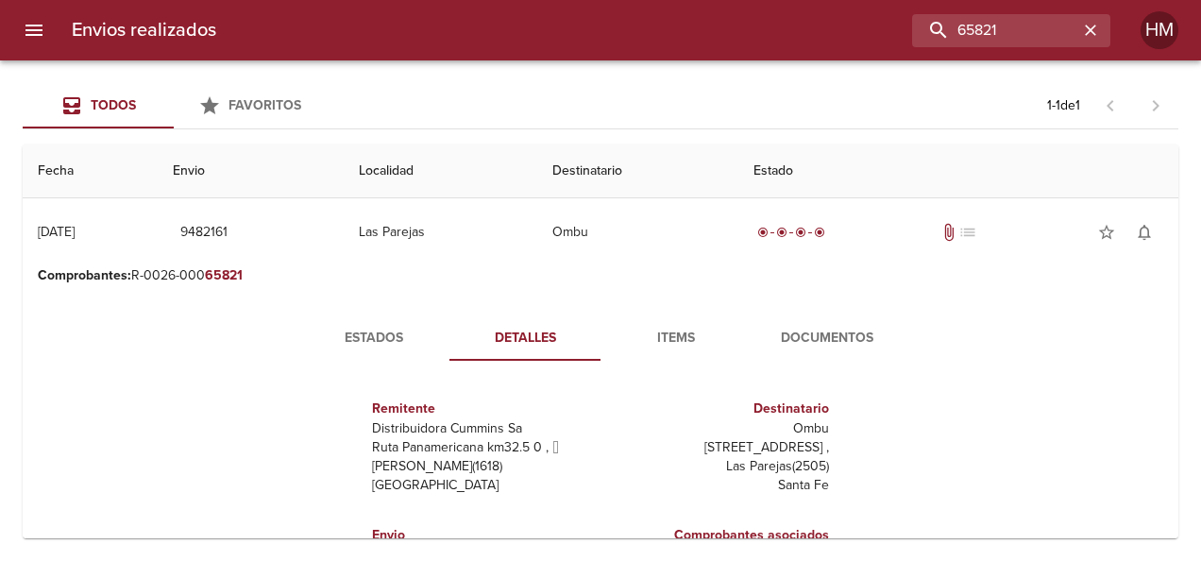
scroll to position [0, 0]
click at [387, 330] on span "Estados" at bounding box center [374, 339] width 128 height 24
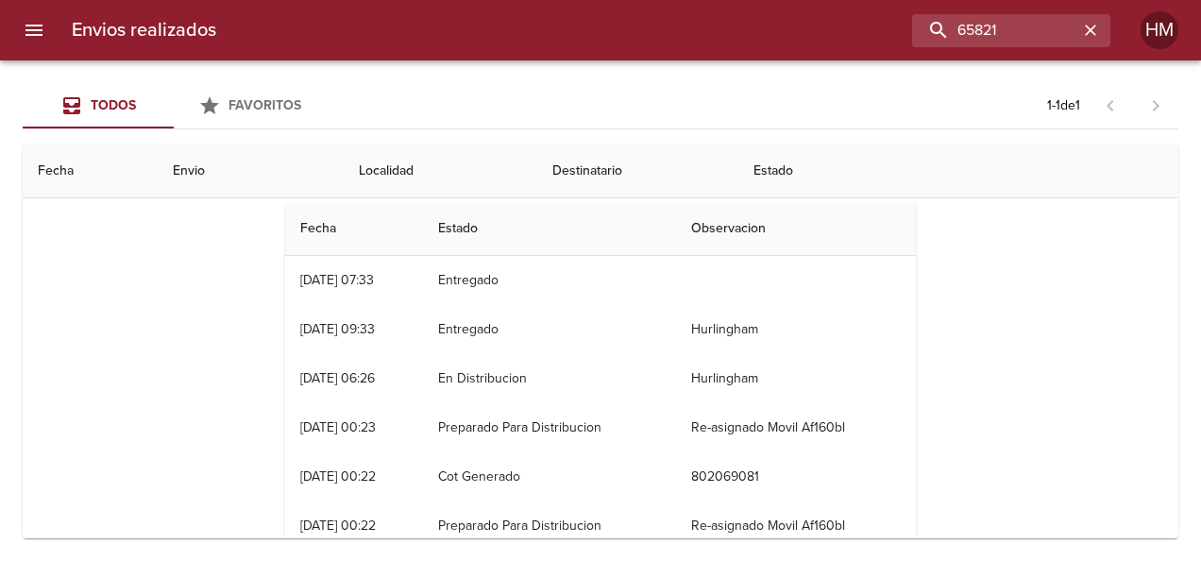
scroll to position [94, 0]
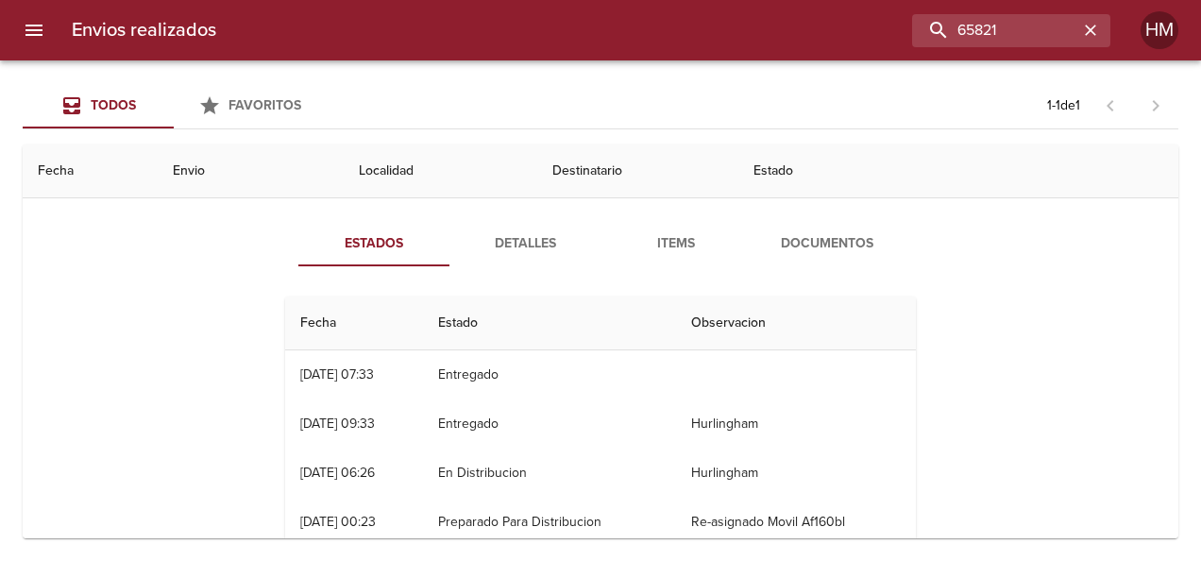
click at [516, 250] on span "Detalles" at bounding box center [525, 244] width 128 height 24
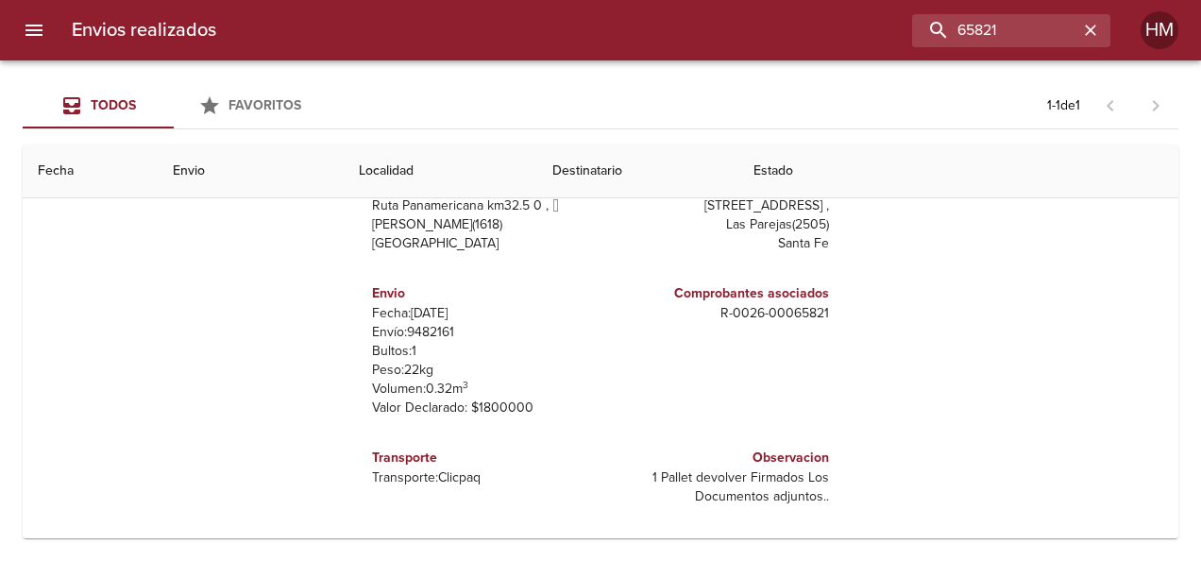
scroll to position [238, 0]
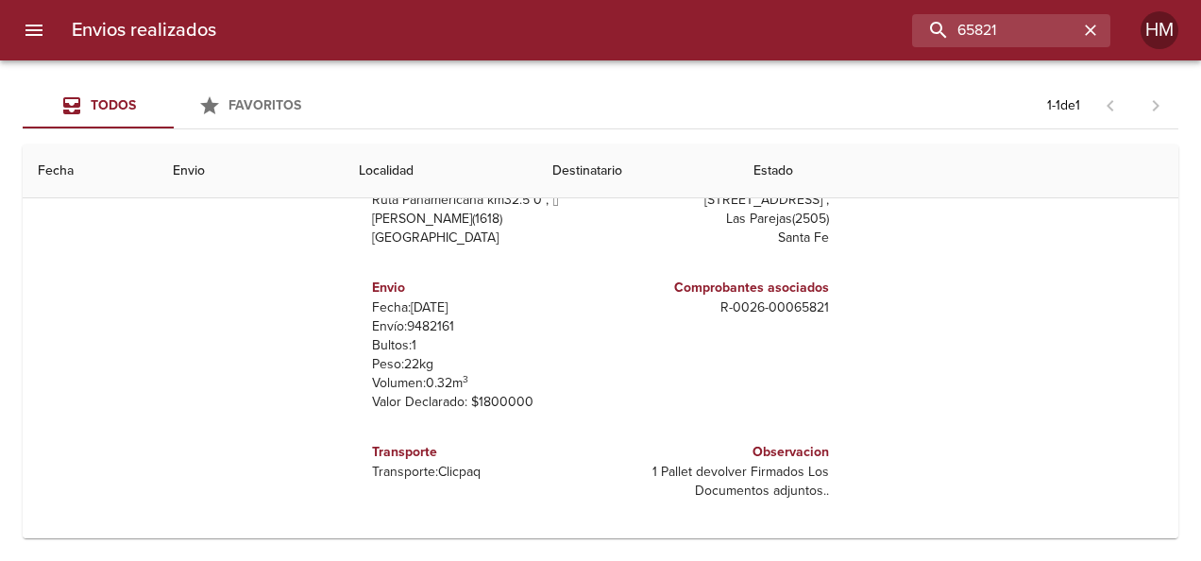
click at [423, 324] on p "Envío: 9482161" at bounding box center [482, 326] width 221 height 19
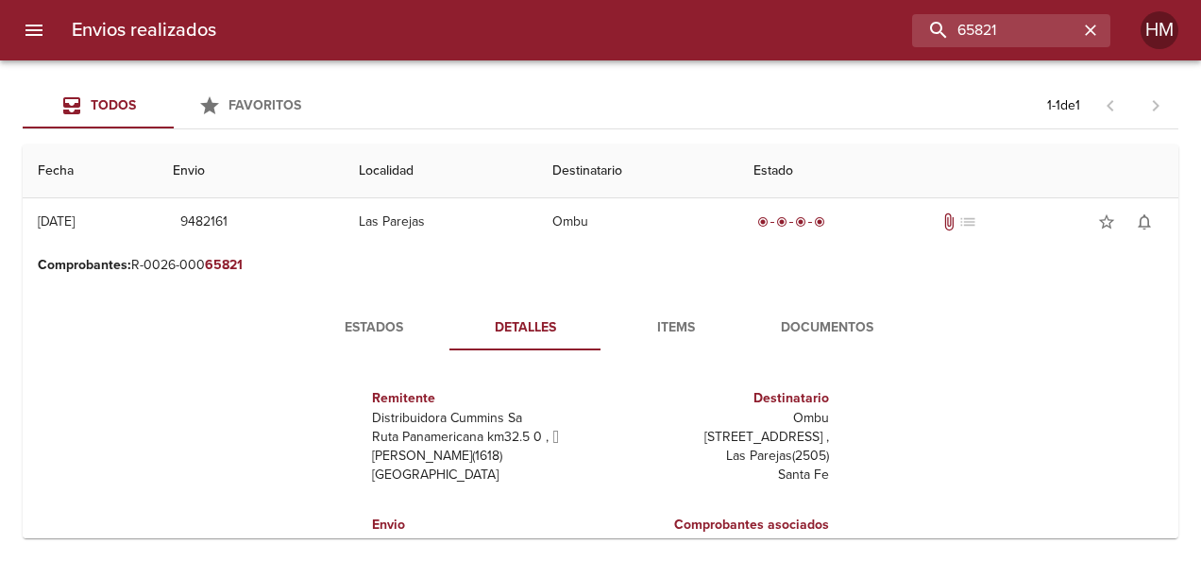
scroll to position [0, 0]
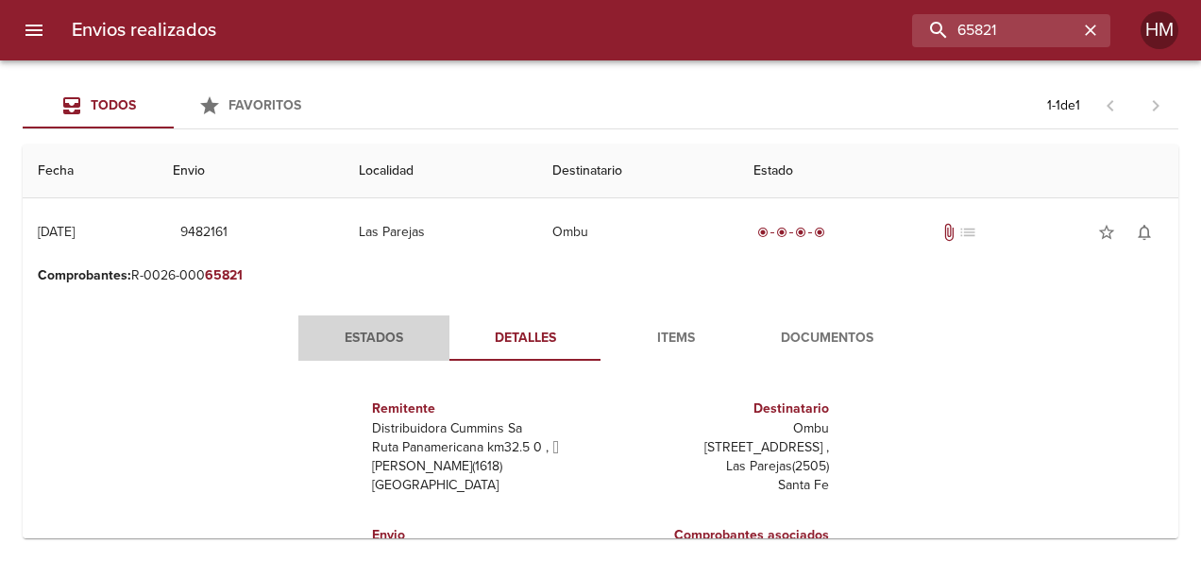
click at [371, 345] on span "Estados" at bounding box center [374, 339] width 128 height 24
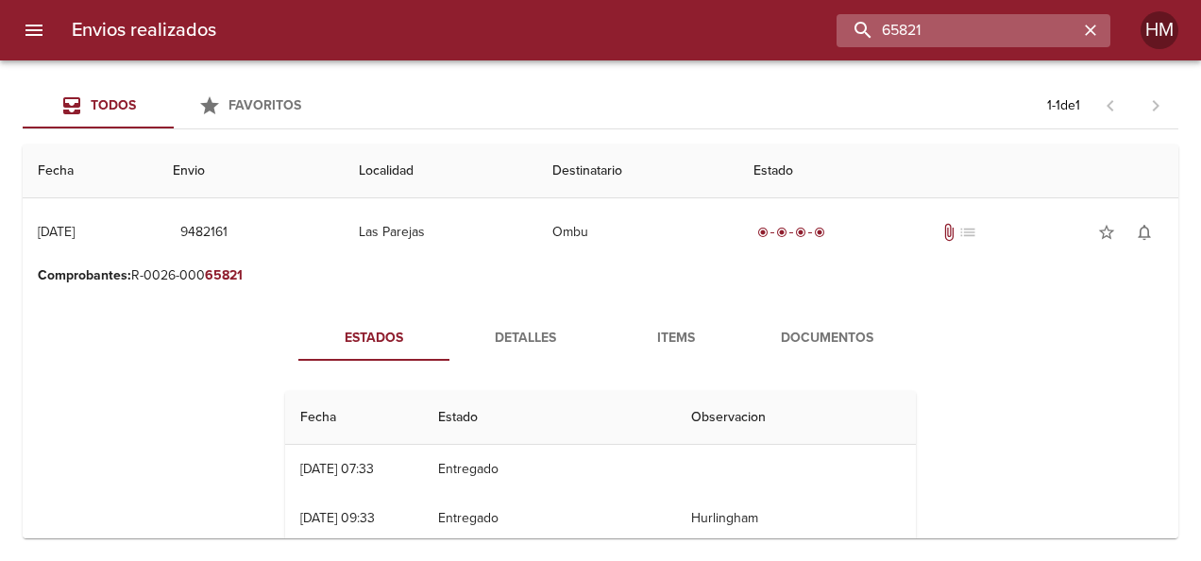
click at [1030, 19] on input "65821" at bounding box center [958, 30] width 242 height 33
type input "65828"
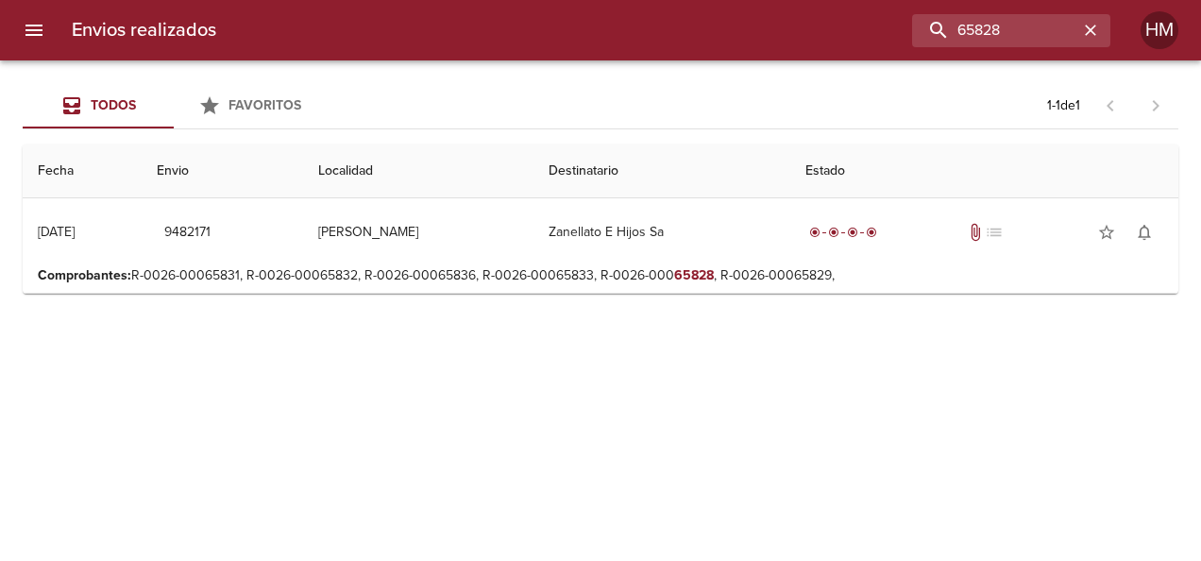
click at [644, 279] on p "Comprobantes : R-0026-00065831, R-0026-00065832, R-0026-00065836, R-0026-000658…" at bounding box center [600, 275] width 1125 height 19
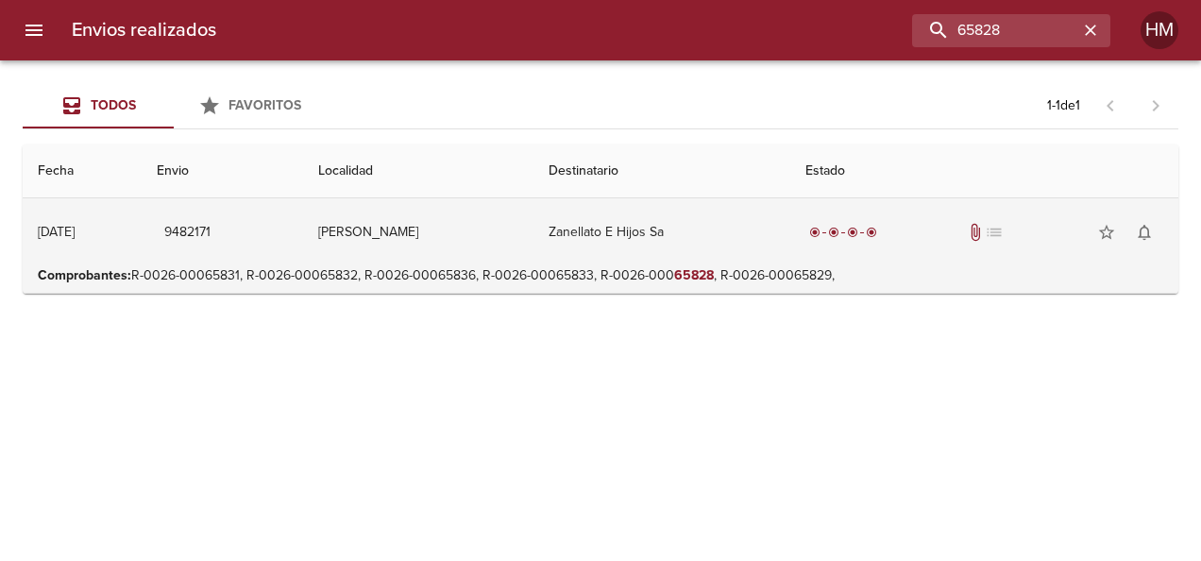
click at [567, 232] on td "Zanellato E Hijos Sa" at bounding box center [661, 232] width 257 height 68
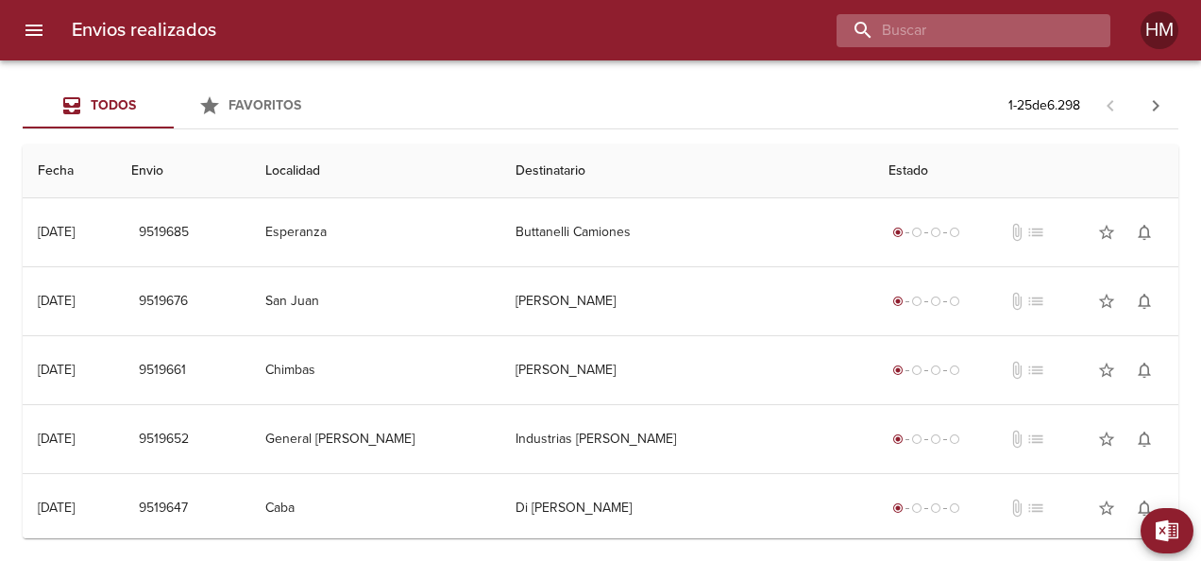
click at [1074, 30] on input "buscar" at bounding box center [958, 30] width 242 height 33
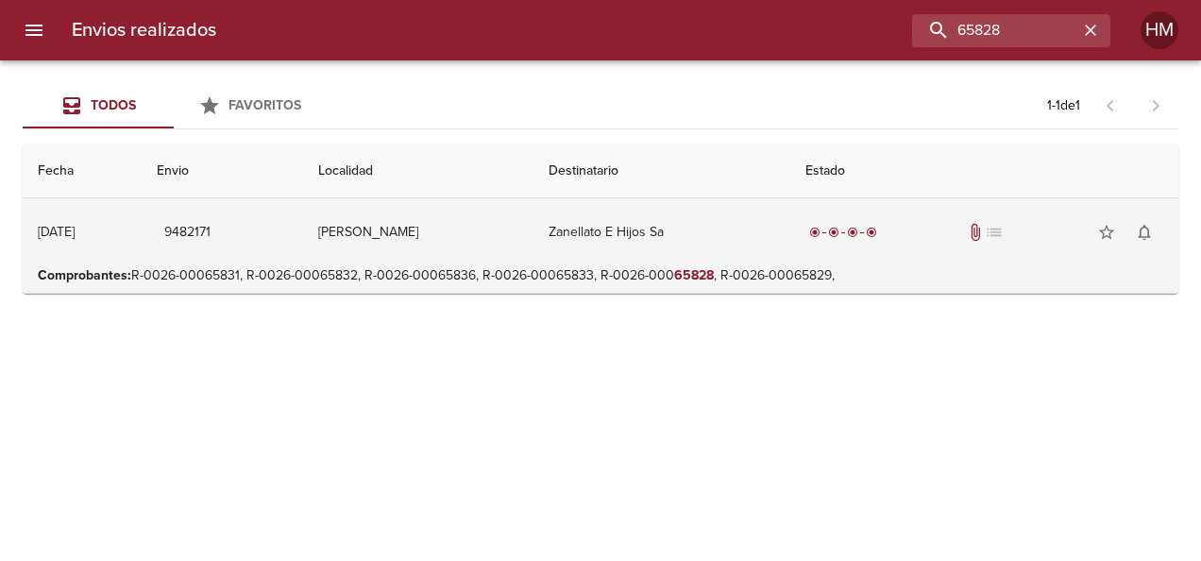
click at [440, 223] on td "[PERSON_NAME]" at bounding box center [418, 232] width 230 height 68
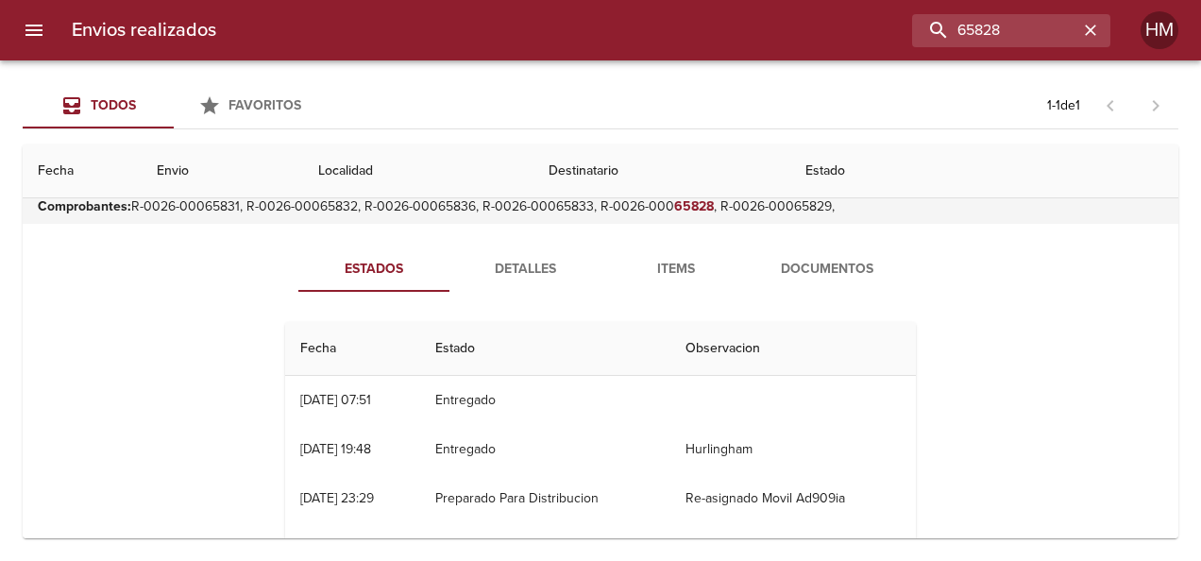
scroll to position [94, 0]
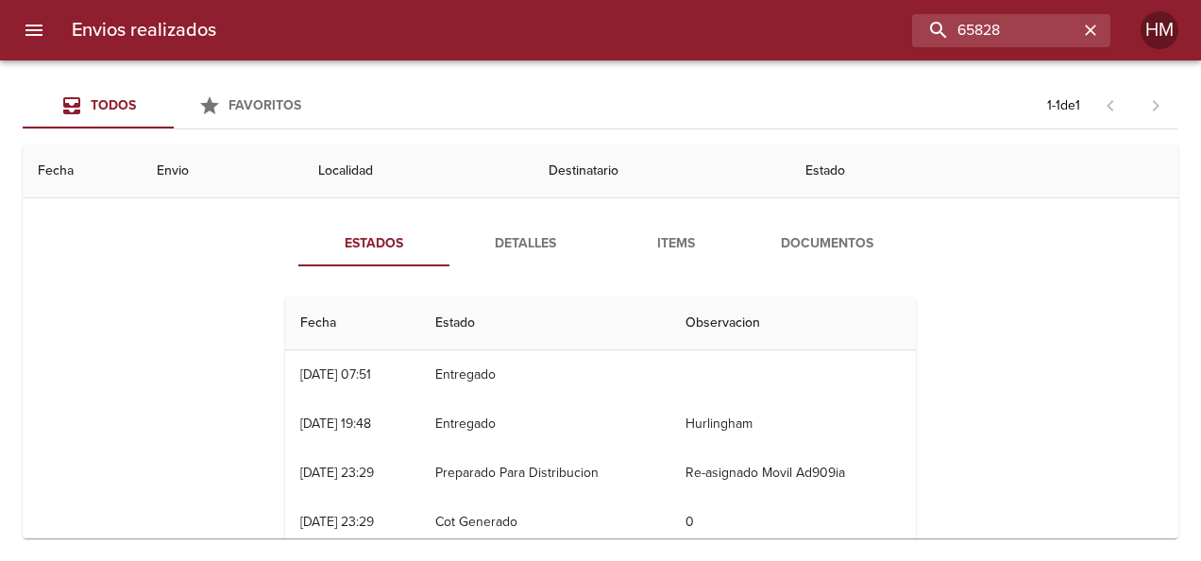
click at [533, 239] on span "Detalles" at bounding box center [525, 244] width 128 height 24
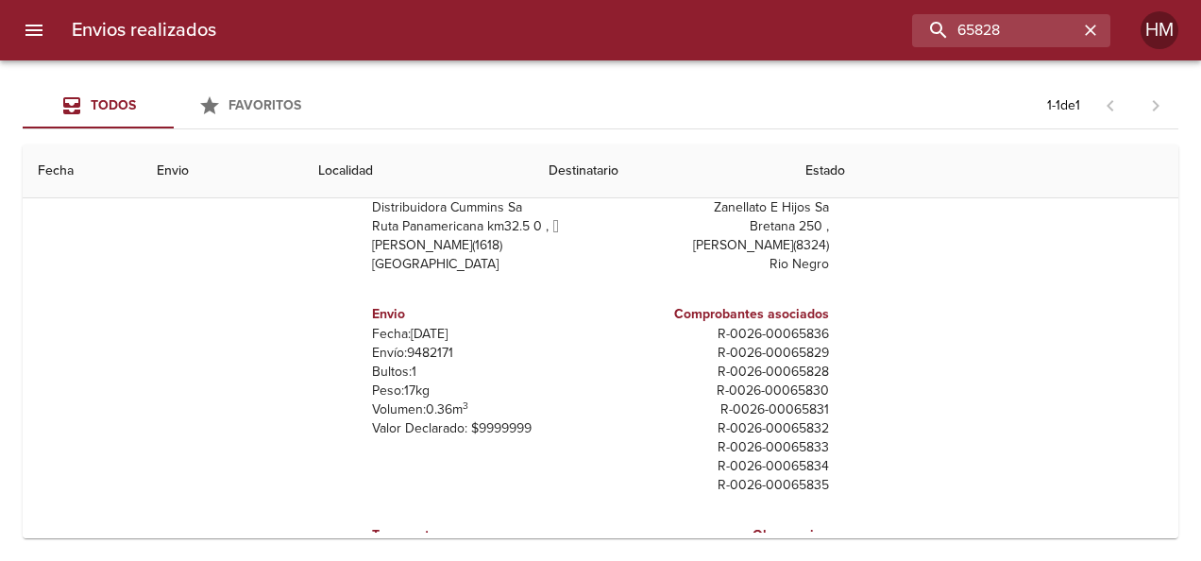
scroll to position [238, 0]
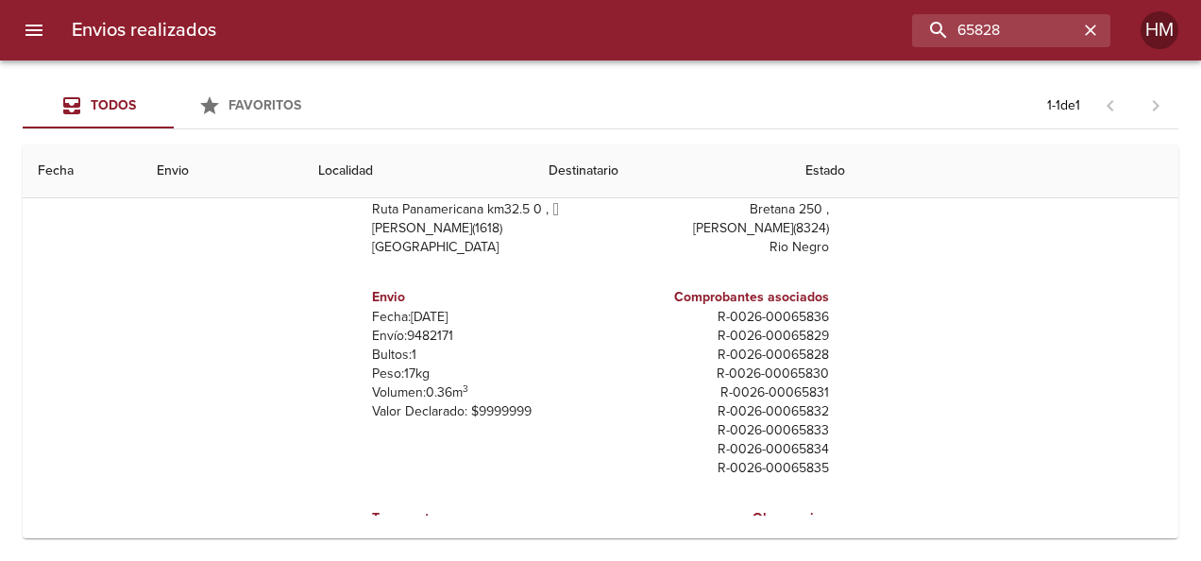
click at [419, 335] on p "Envío: 9482171" at bounding box center [482, 336] width 221 height 19
copy p "9482171"
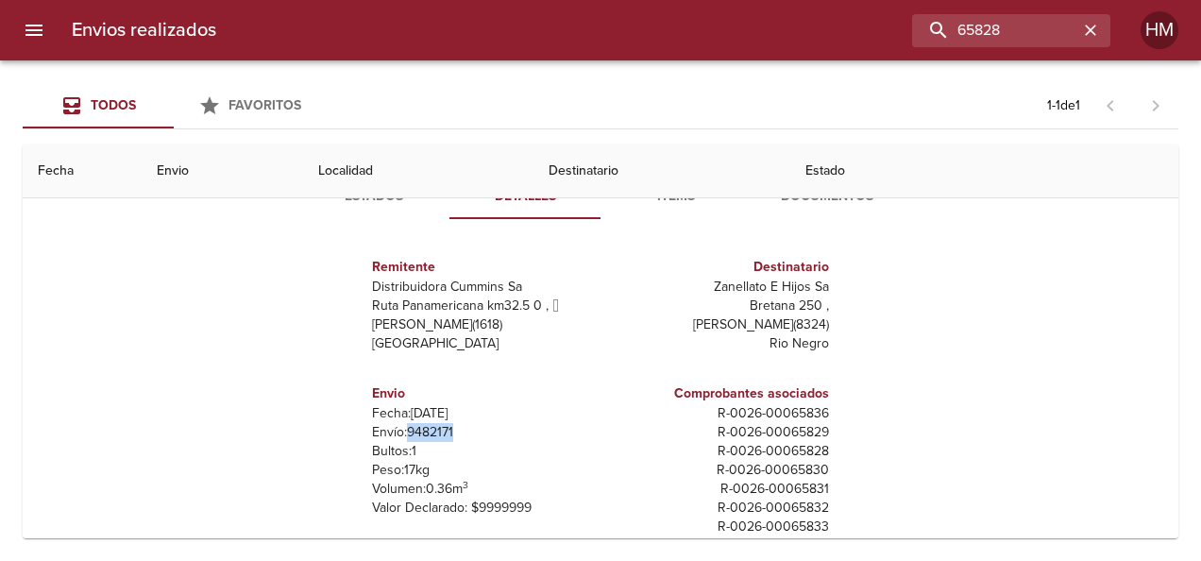
scroll to position [49, 0]
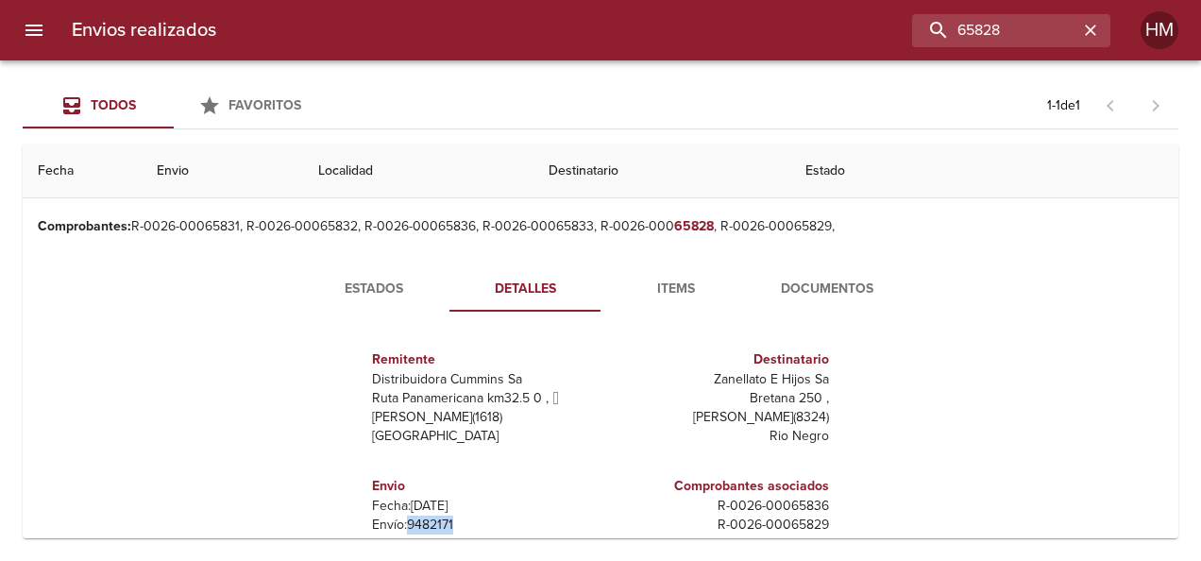
click at [315, 270] on button "Estados" at bounding box center [373, 288] width 151 height 45
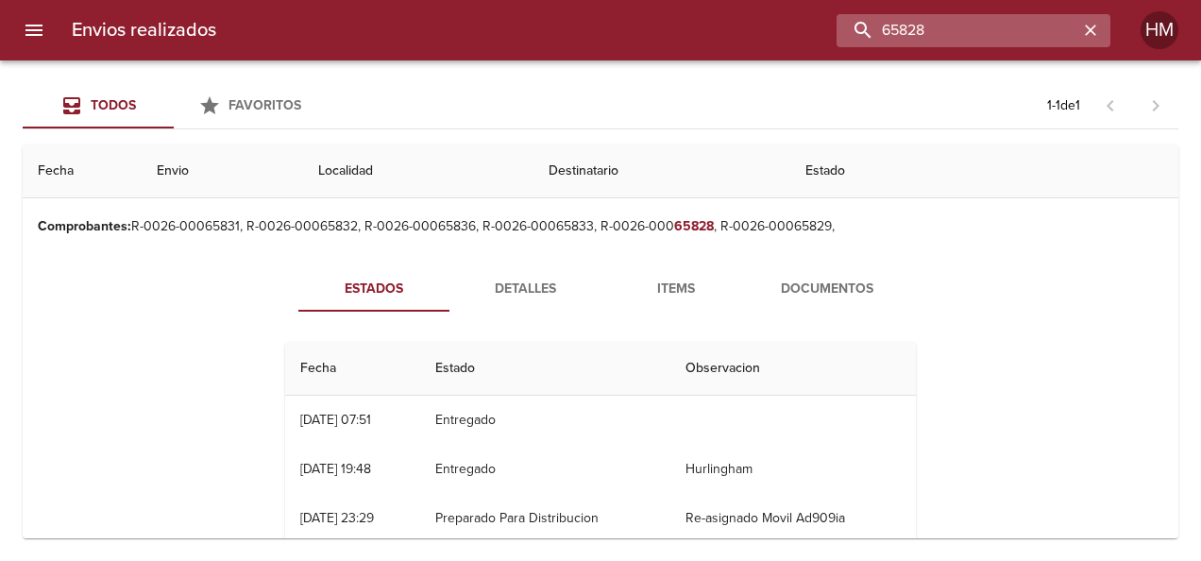
click at [1039, 34] on input "65828" at bounding box center [958, 30] width 242 height 33
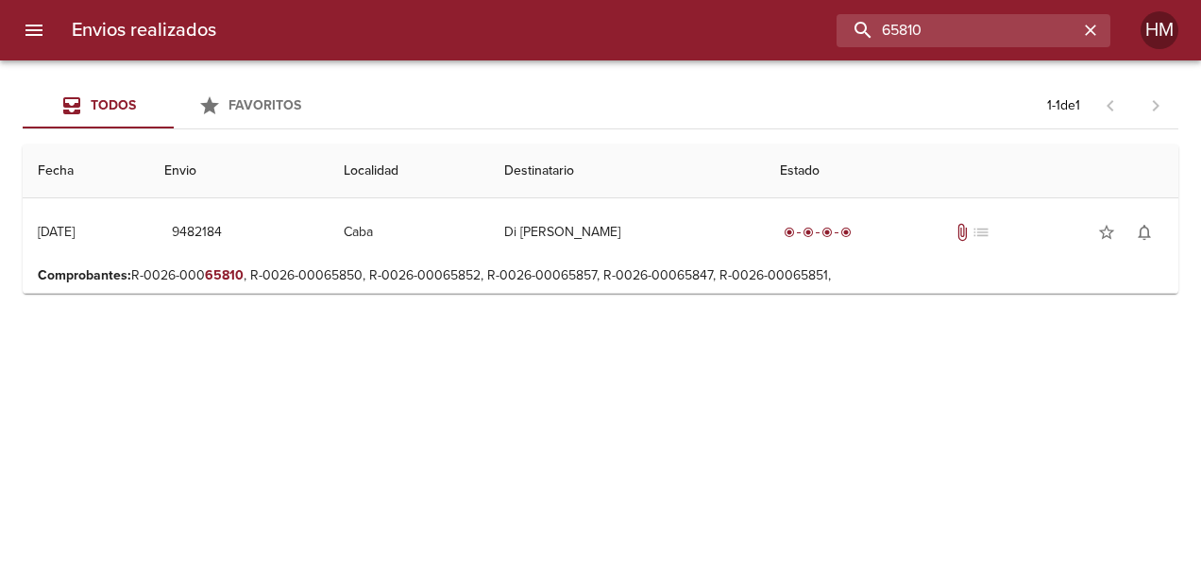
scroll to position [0, 0]
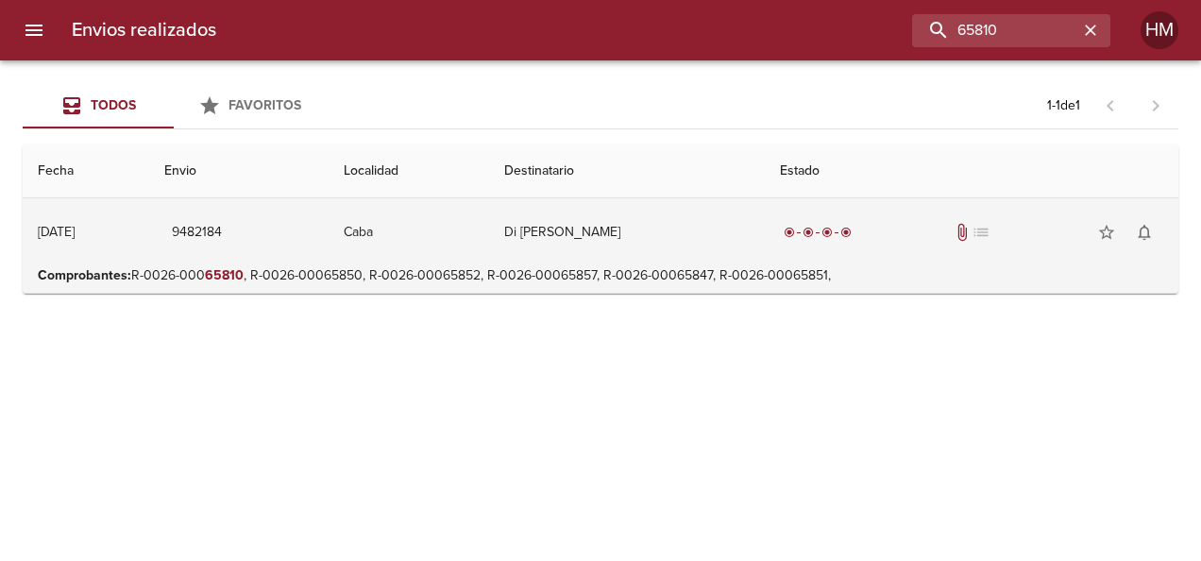
click at [461, 230] on td "Caba" at bounding box center [409, 232] width 161 height 68
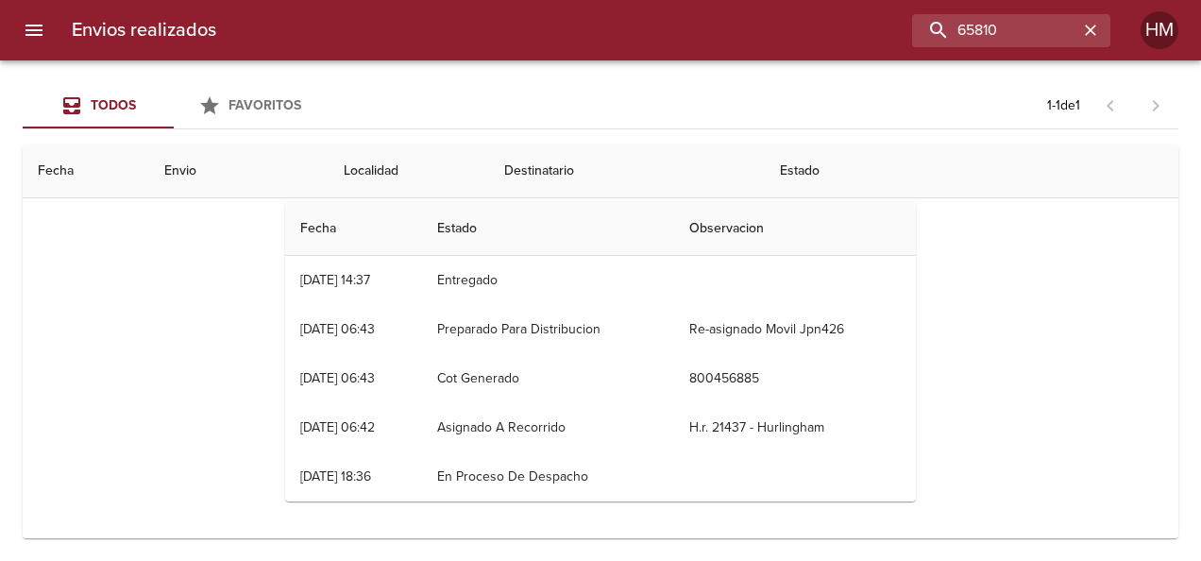
scroll to position [94, 0]
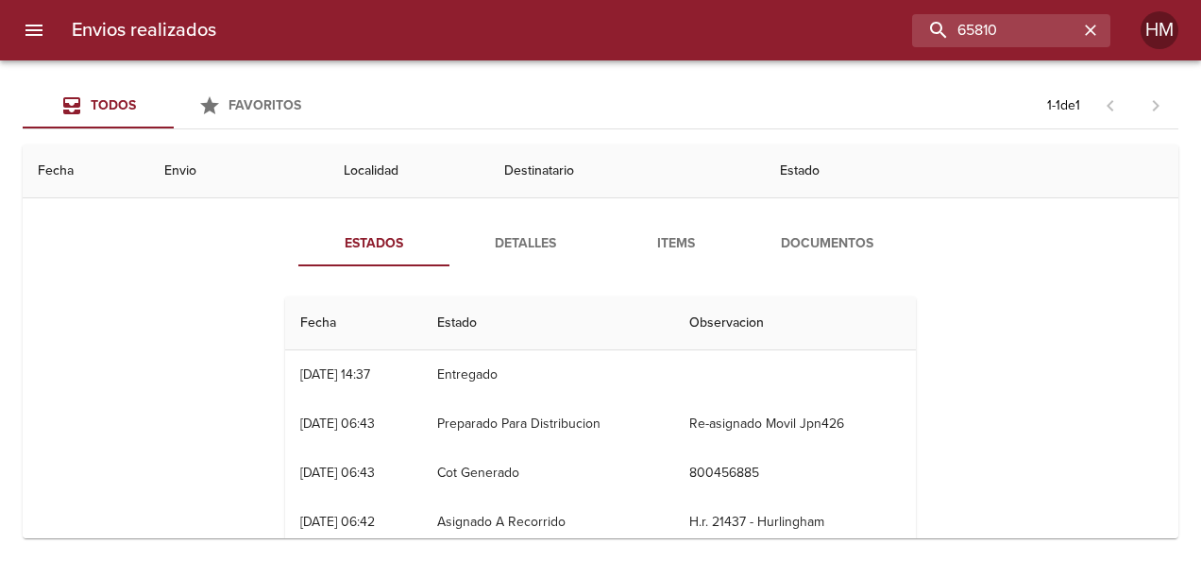
click at [516, 247] on span "Detalles" at bounding box center [525, 244] width 128 height 24
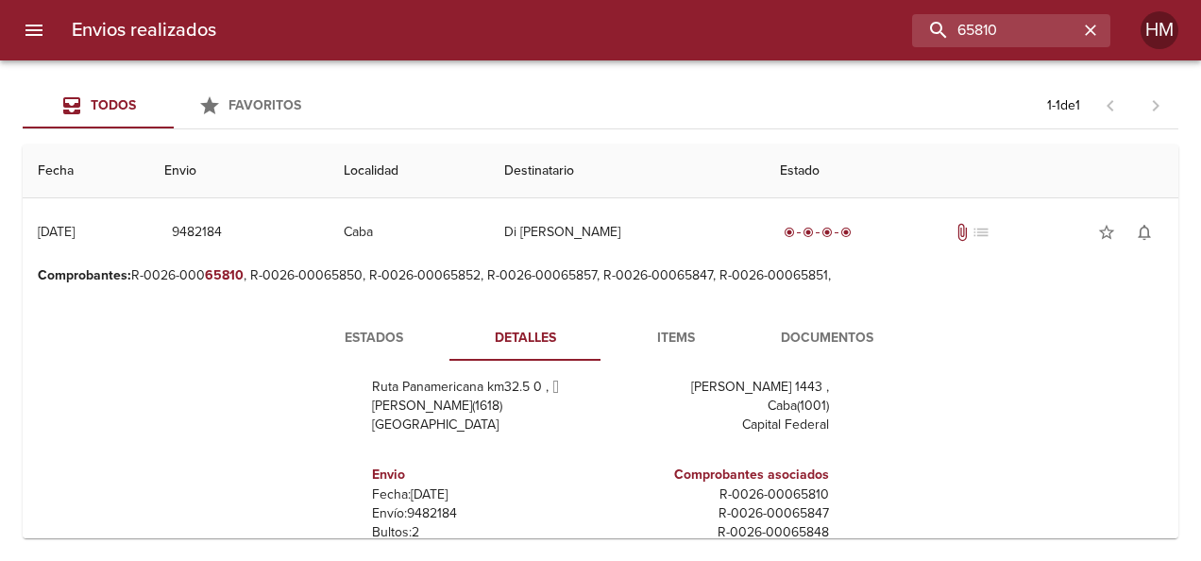
scroll to position [142, 0]
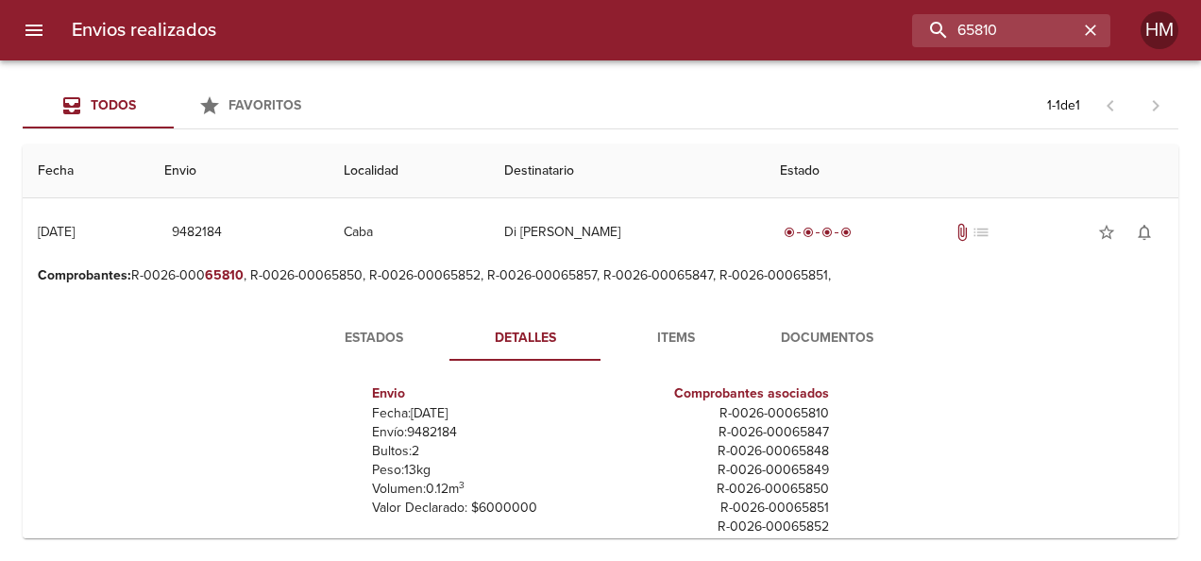
click at [421, 429] on p "Envío: 9482184" at bounding box center [482, 432] width 221 height 19
copy p "9482184"
click at [376, 324] on button "Estados" at bounding box center [373, 337] width 151 height 45
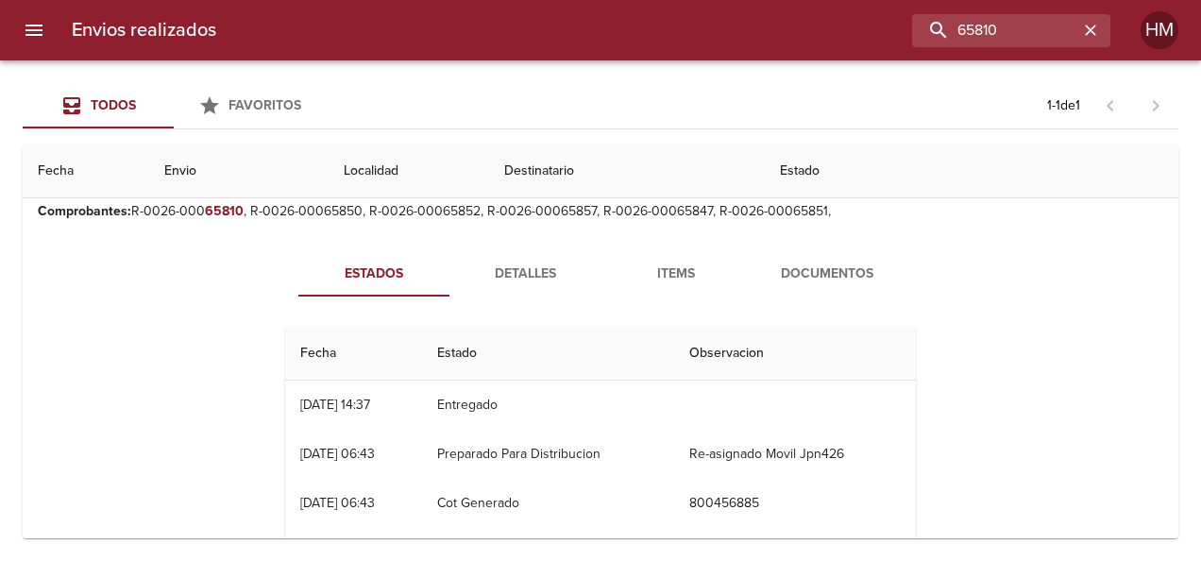
scroll to position [94, 0]
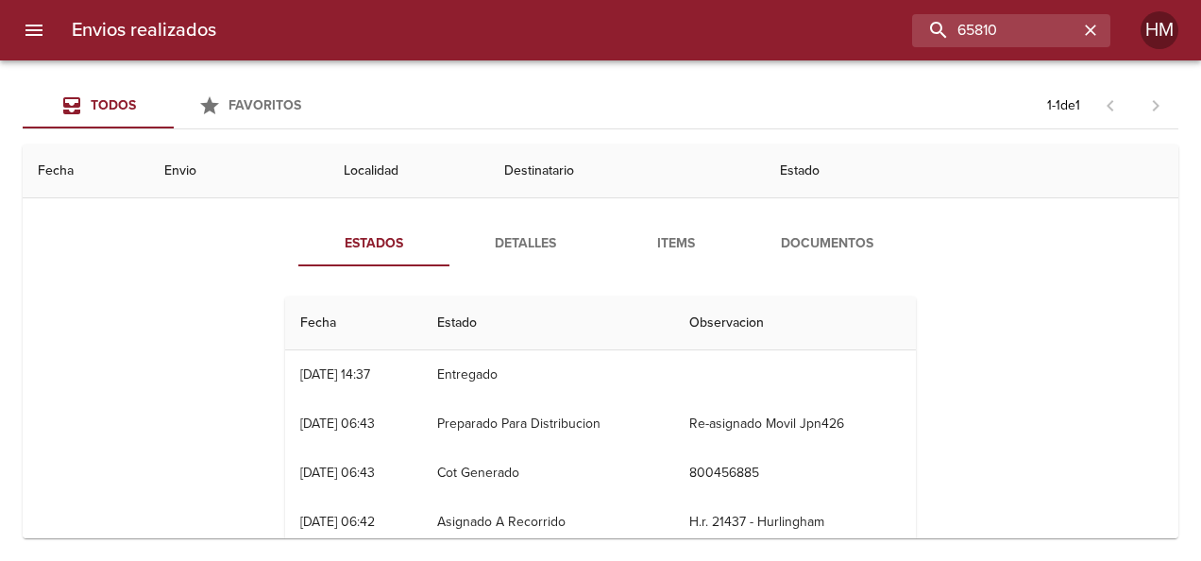
click at [506, 245] on span "Detalles" at bounding box center [525, 244] width 128 height 24
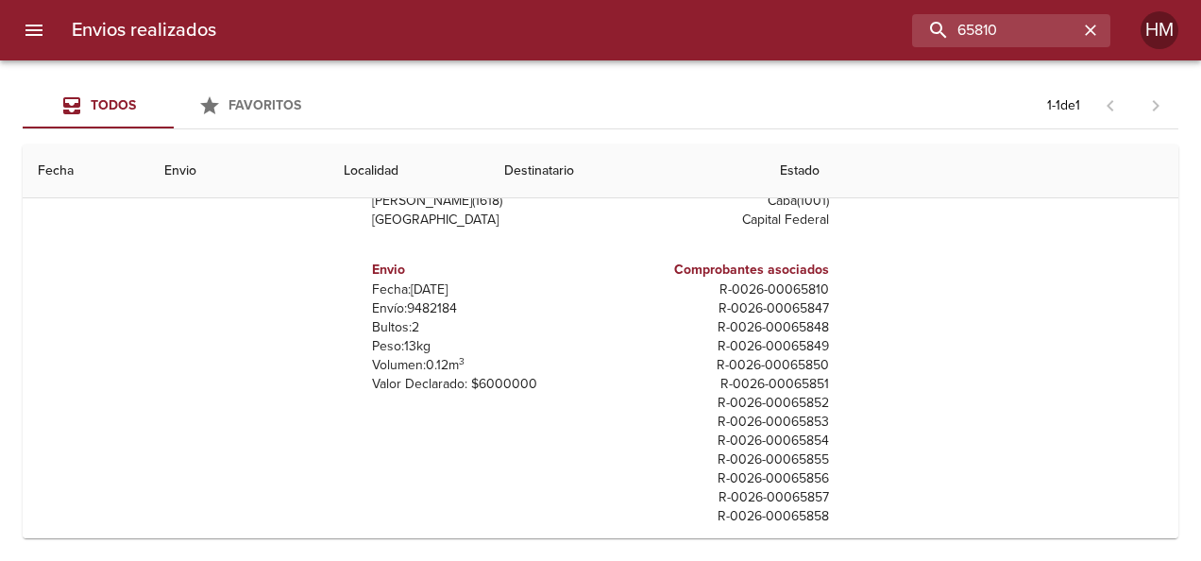
scroll to position [47, 0]
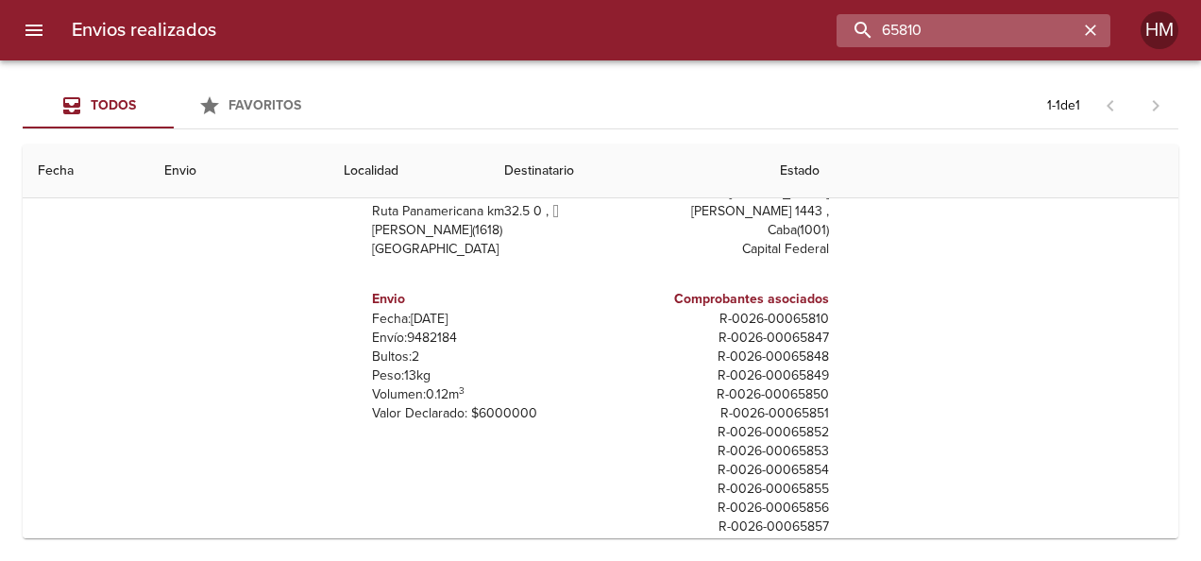
click at [1035, 26] on input "65810" at bounding box center [958, 30] width 242 height 33
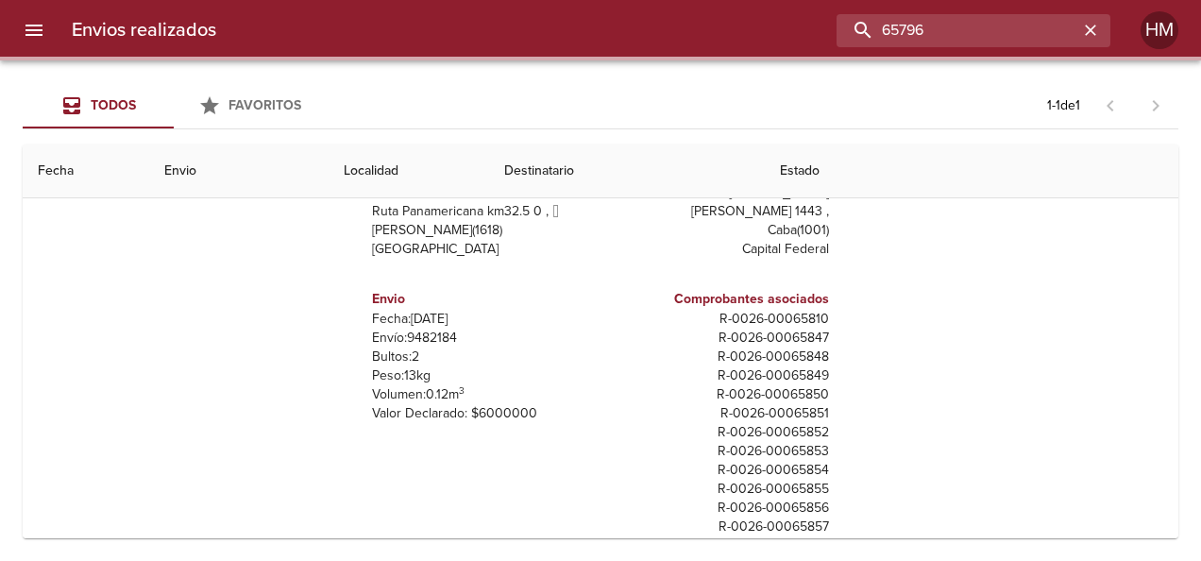
scroll to position [0, 0]
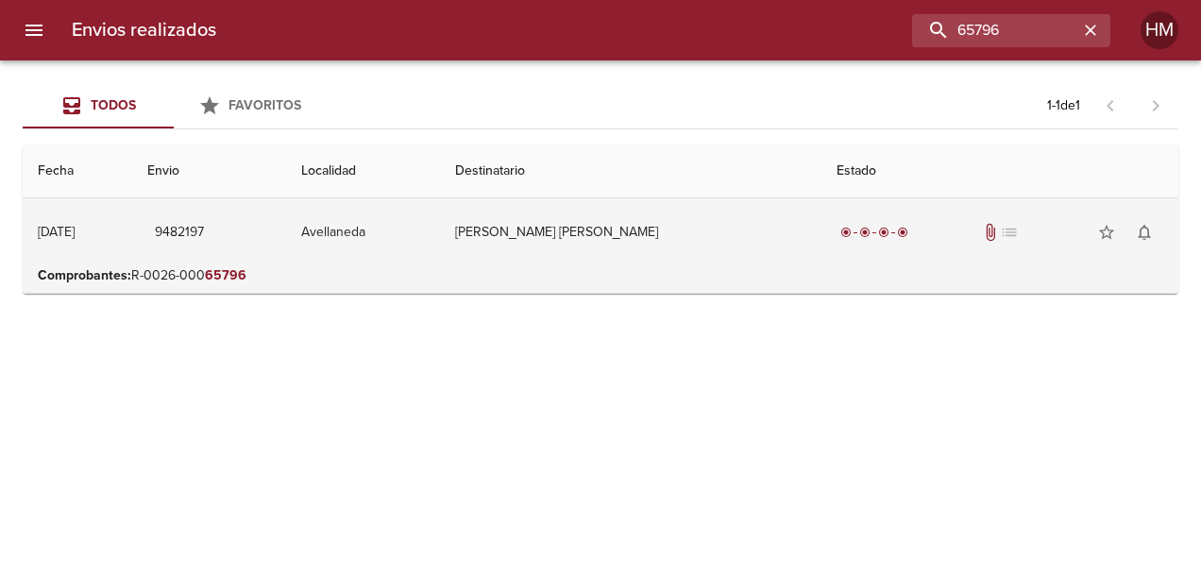
click at [440, 236] on td "Avellaneda" at bounding box center [363, 232] width 154 height 68
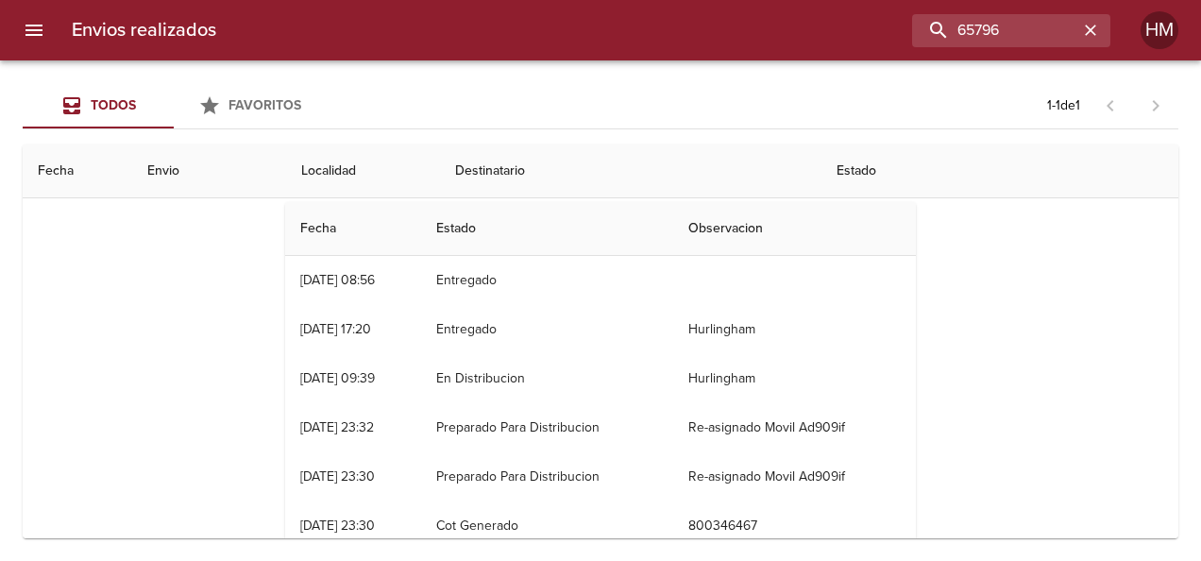
scroll to position [94, 0]
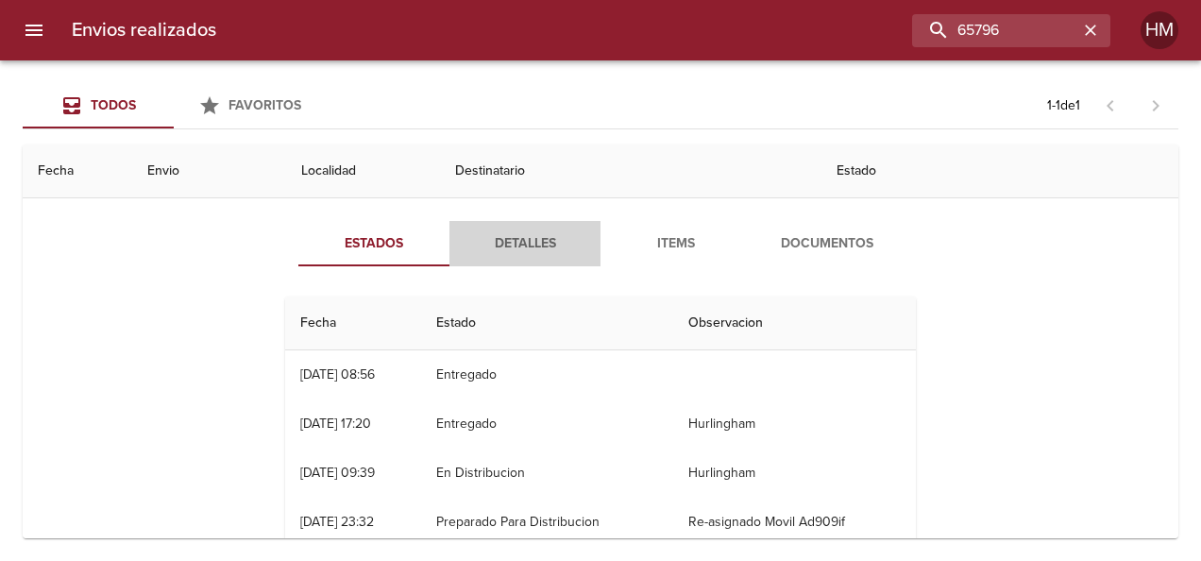
click at [516, 245] on span "Detalles" at bounding box center [525, 244] width 128 height 24
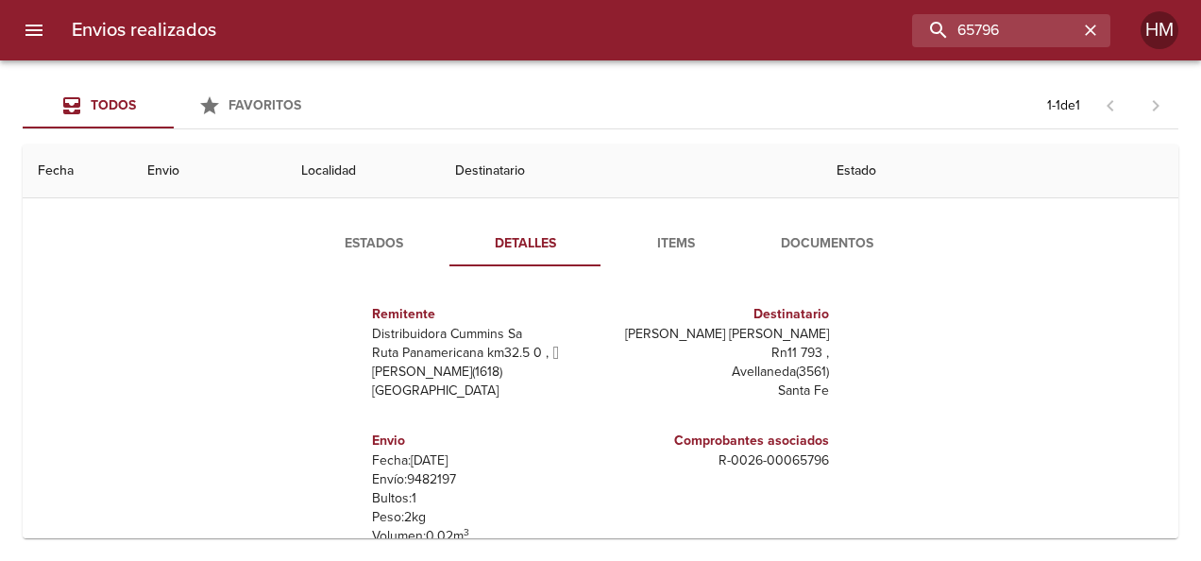
click at [367, 232] on span "Estados" at bounding box center [374, 244] width 128 height 24
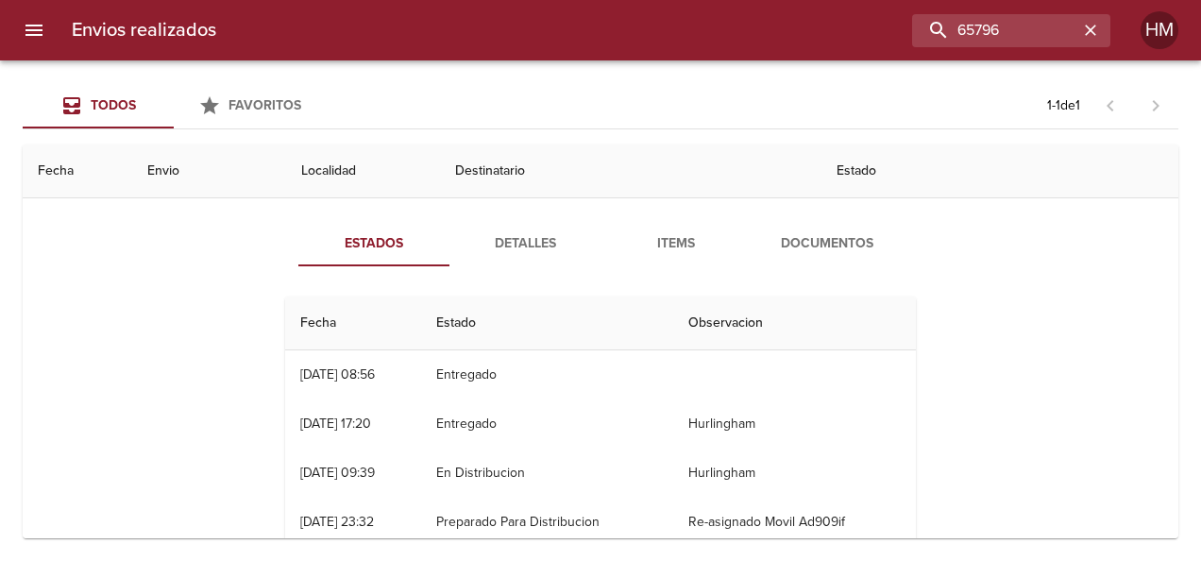
click at [523, 238] on span "Detalles" at bounding box center [525, 244] width 128 height 24
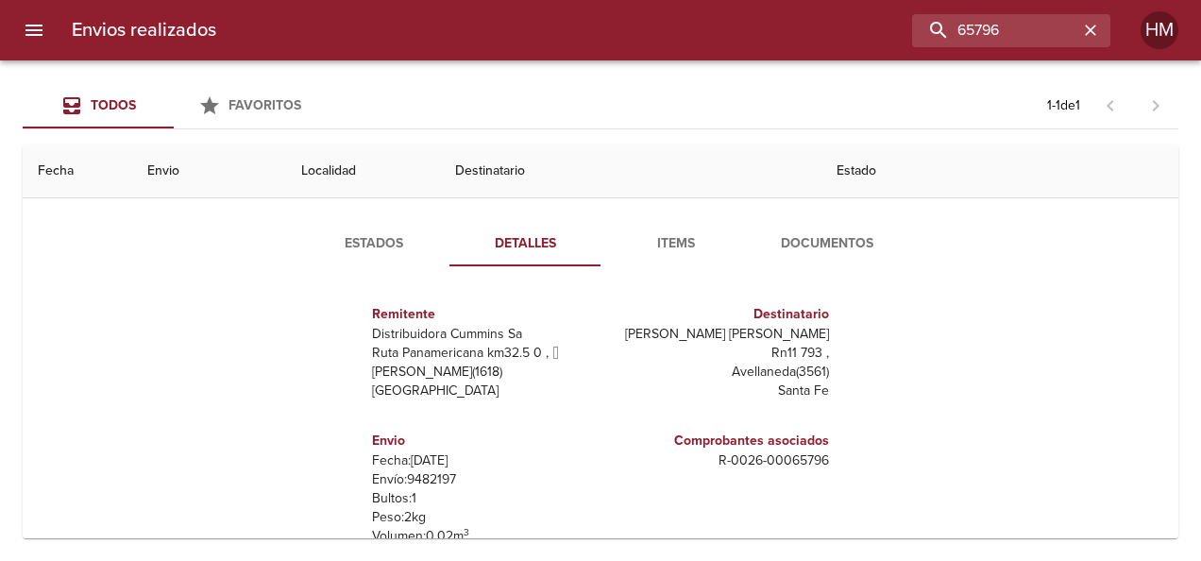
scroll to position [9, 0]
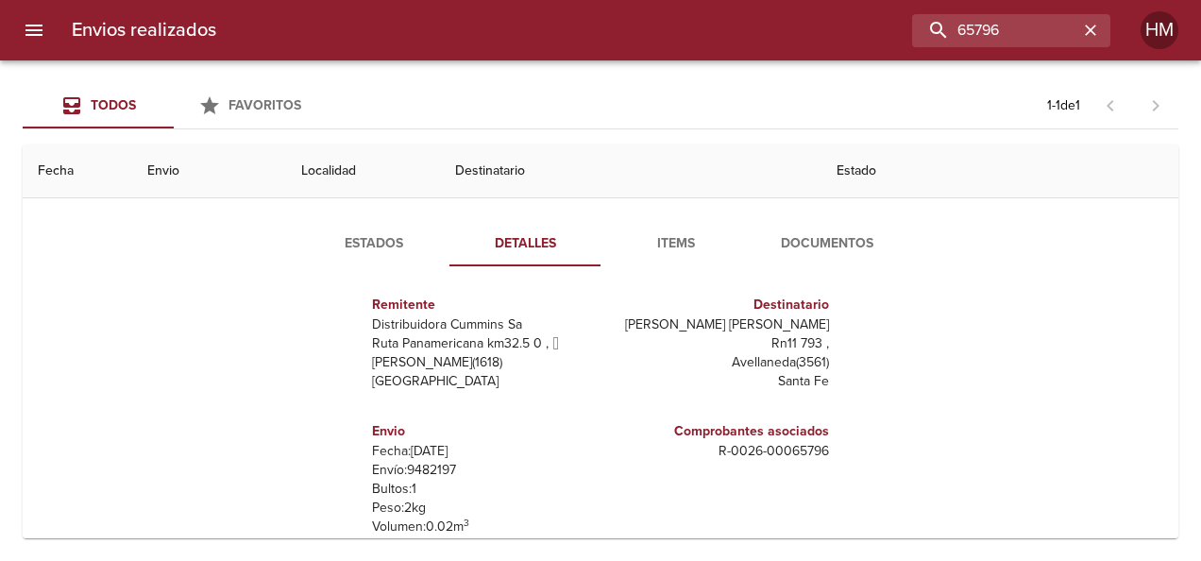
click at [432, 466] on p "Envío: 9482197" at bounding box center [482, 470] width 221 height 19
copy p "9482197"
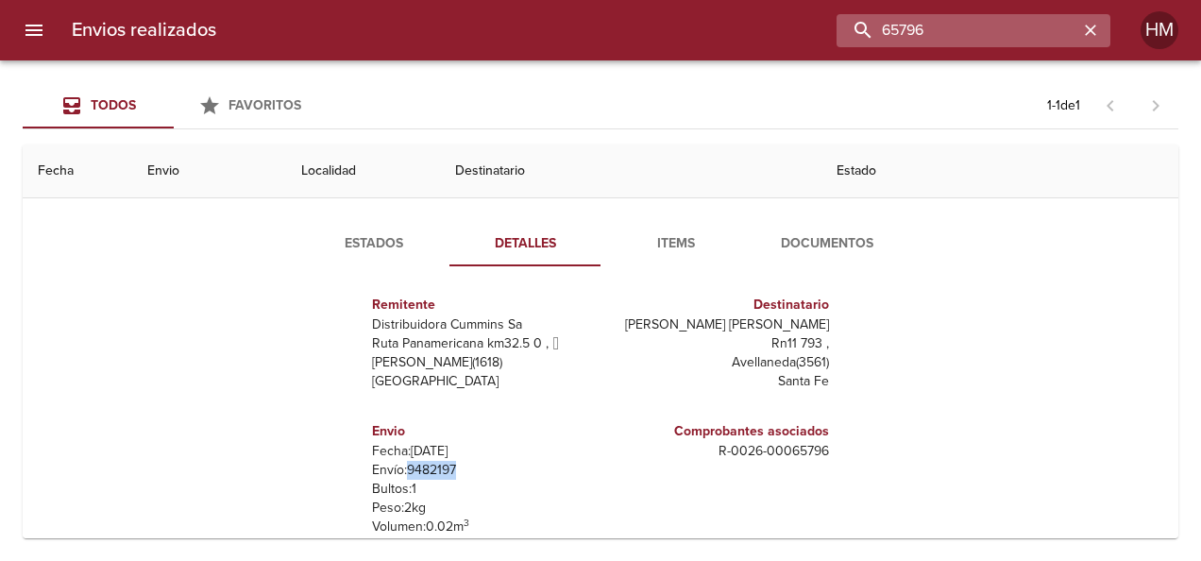
click at [1043, 34] on input "65796" at bounding box center [958, 30] width 242 height 33
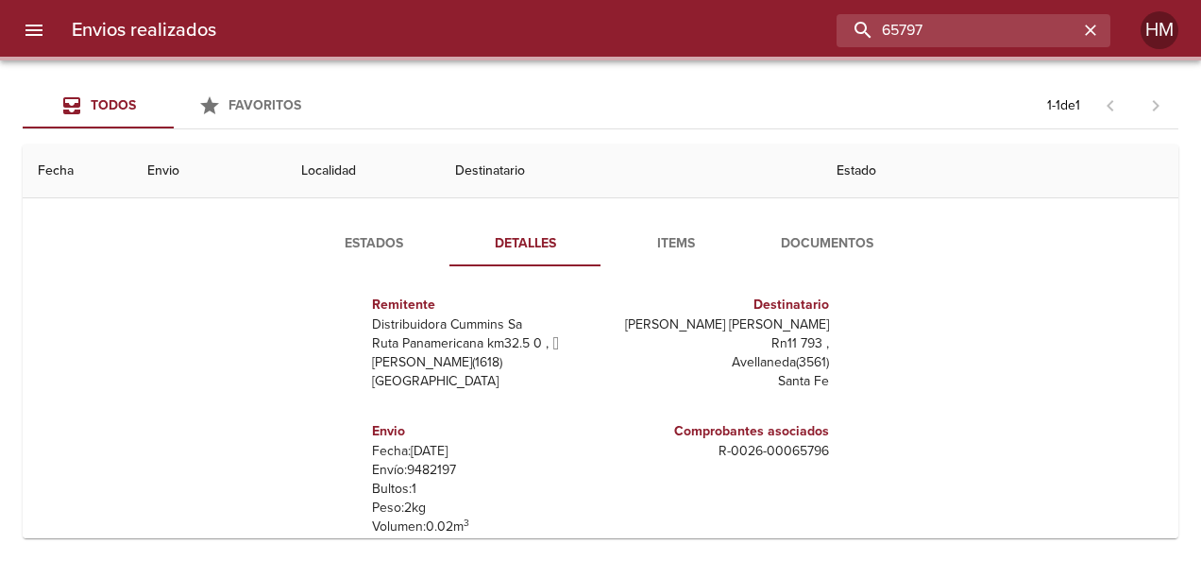
scroll to position [0, 0]
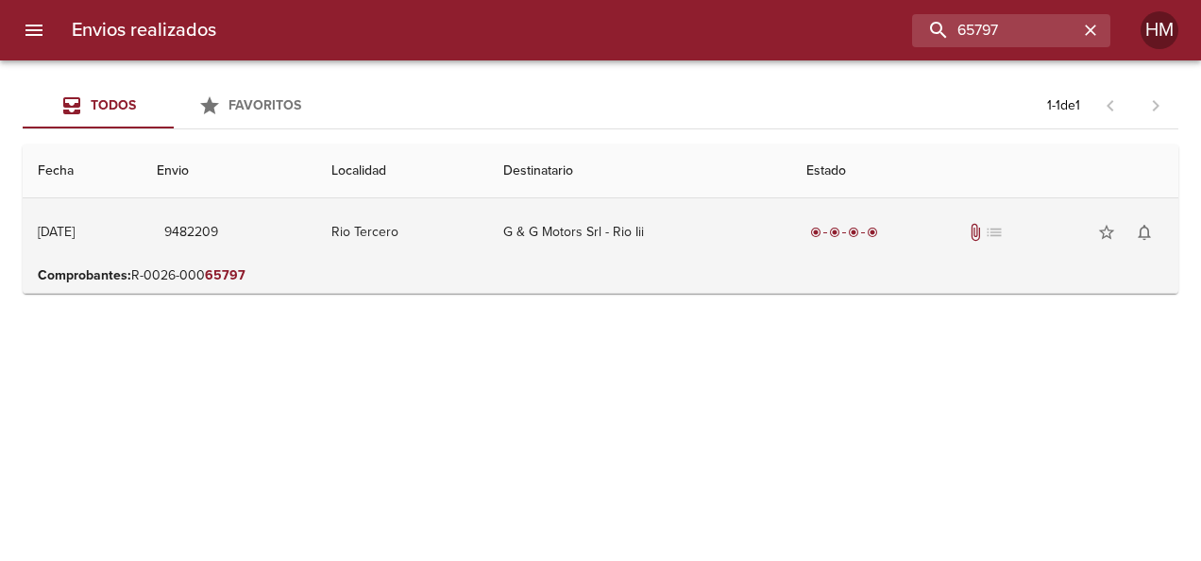
click at [448, 247] on td "Rio Tercero" at bounding box center [402, 232] width 172 height 68
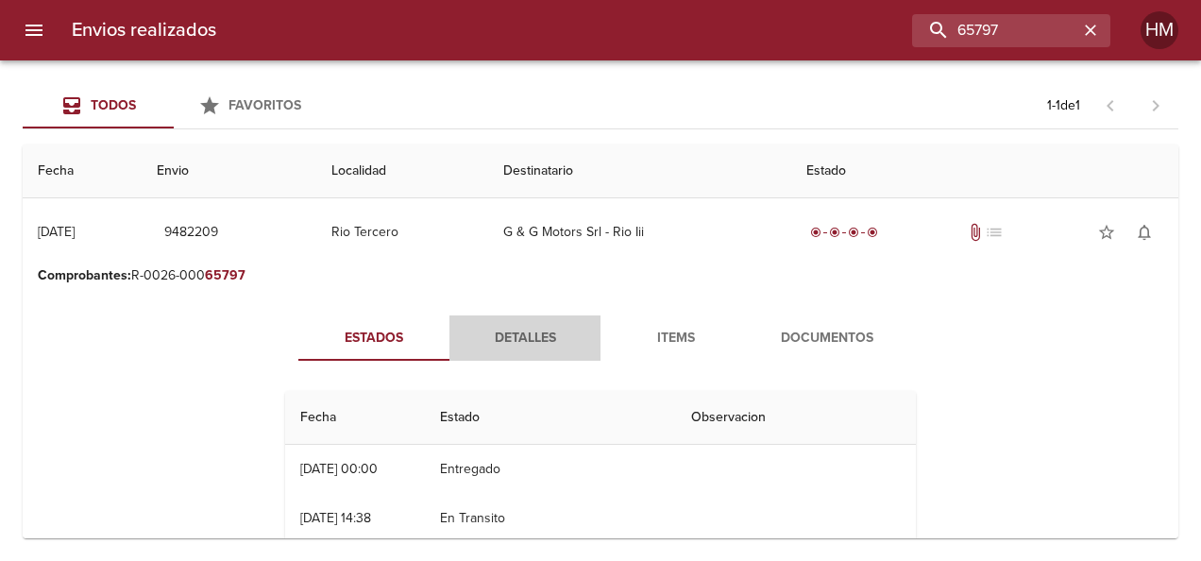
click at [504, 321] on button "Detalles" at bounding box center [524, 337] width 151 height 45
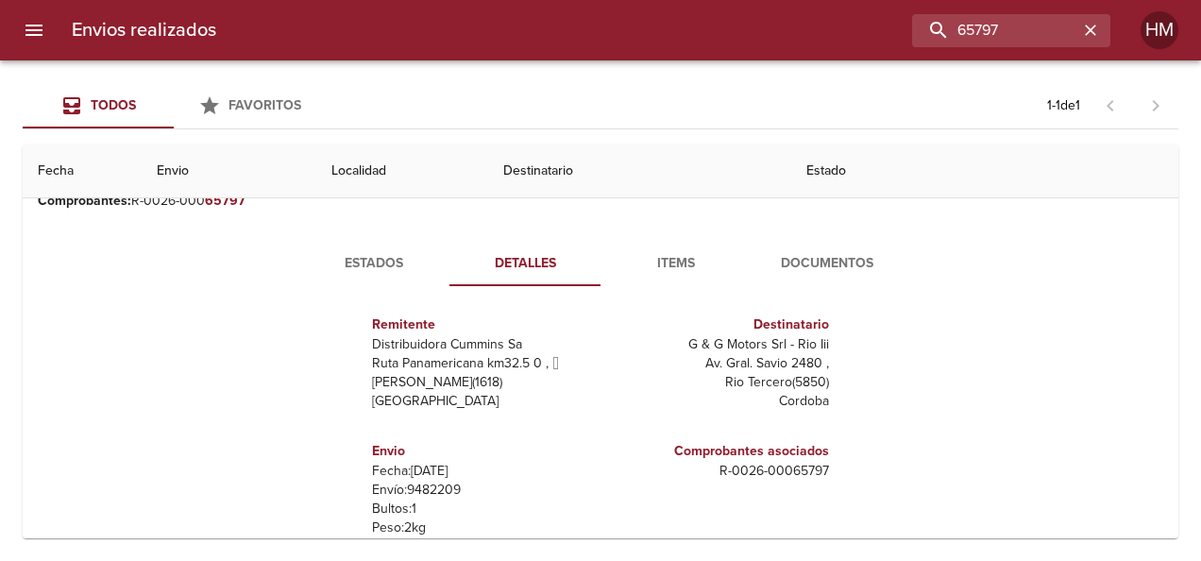
scroll to position [189, 0]
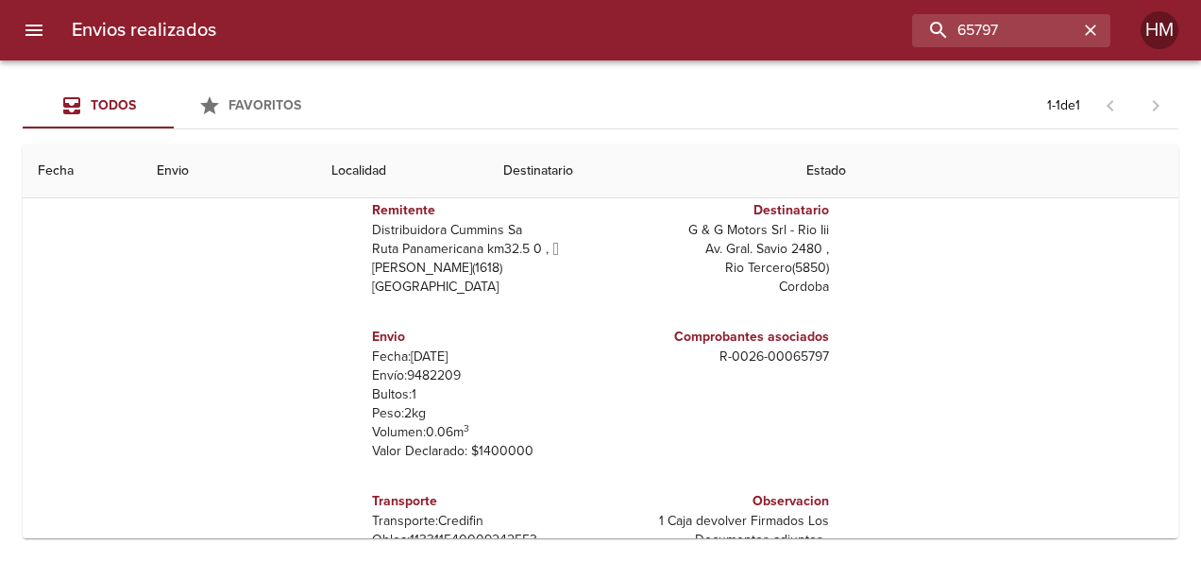
click at [439, 366] on p "Envío: 9482209" at bounding box center [482, 375] width 221 height 19
click at [444, 373] on p "Envío: 9482209" at bounding box center [482, 375] width 221 height 19
copy p "9482209"
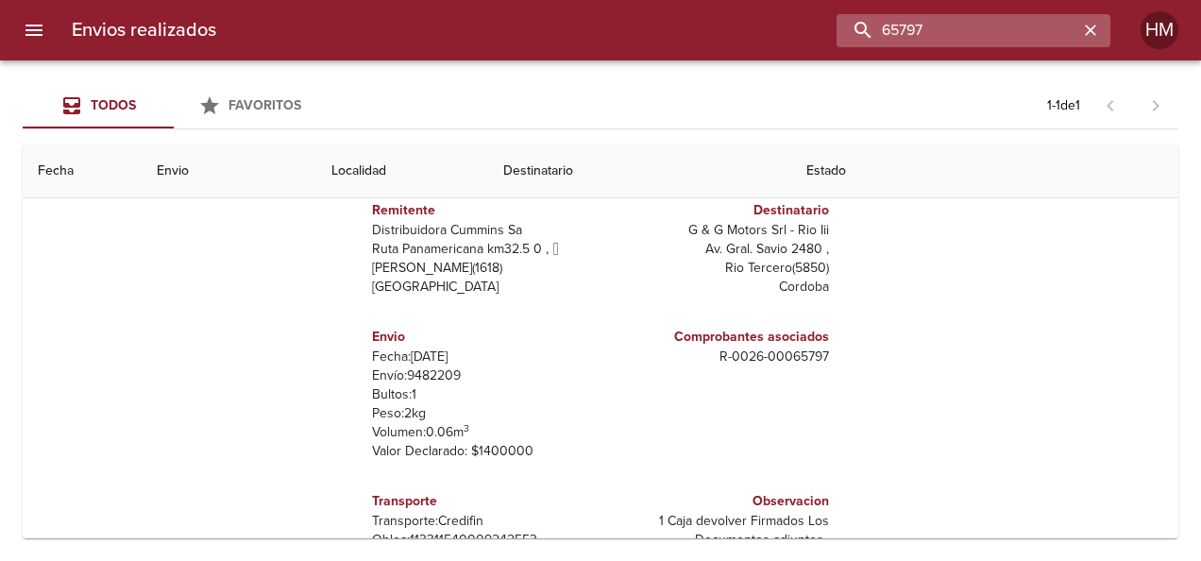
click at [1054, 25] on input "65797" at bounding box center [958, 30] width 242 height 33
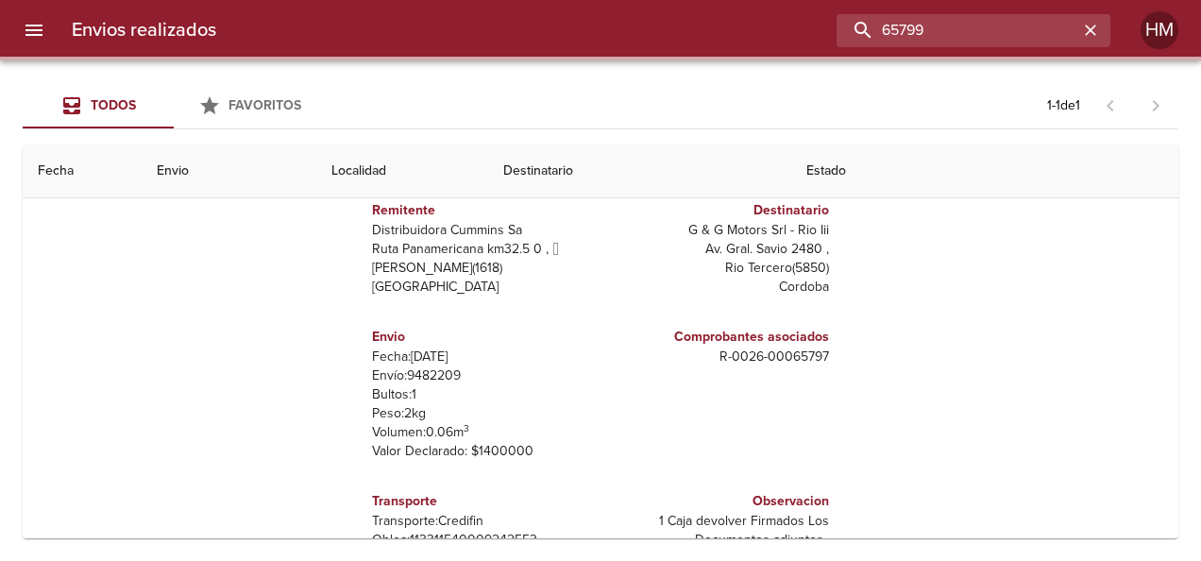
scroll to position [0, 0]
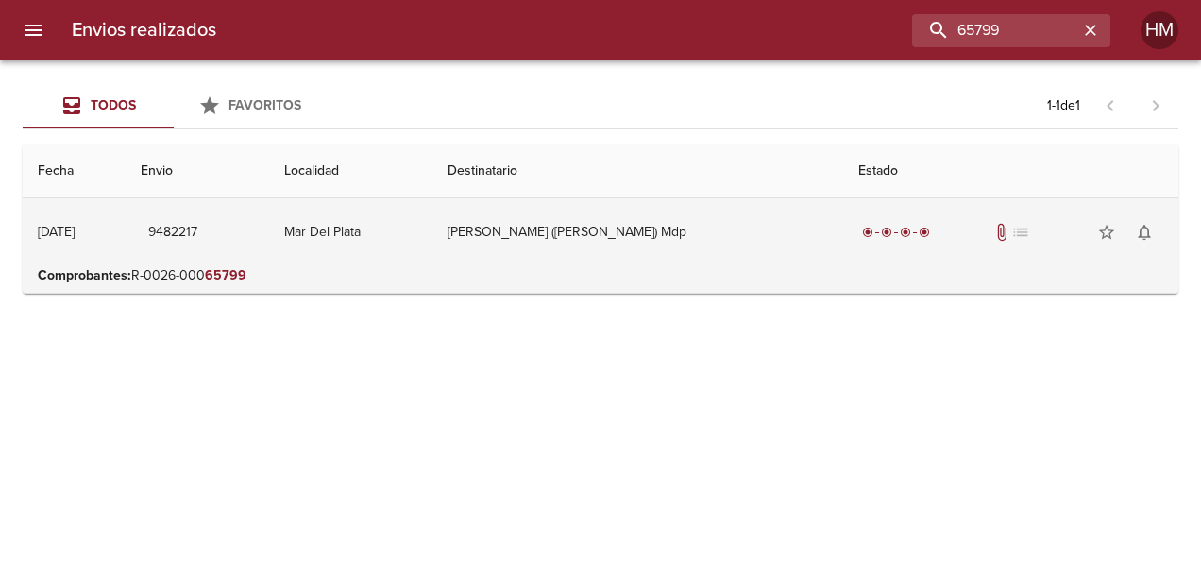
click at [432, 223] on td "Mar Del Plata" at bounding box center [350, 232] width 163 height 68
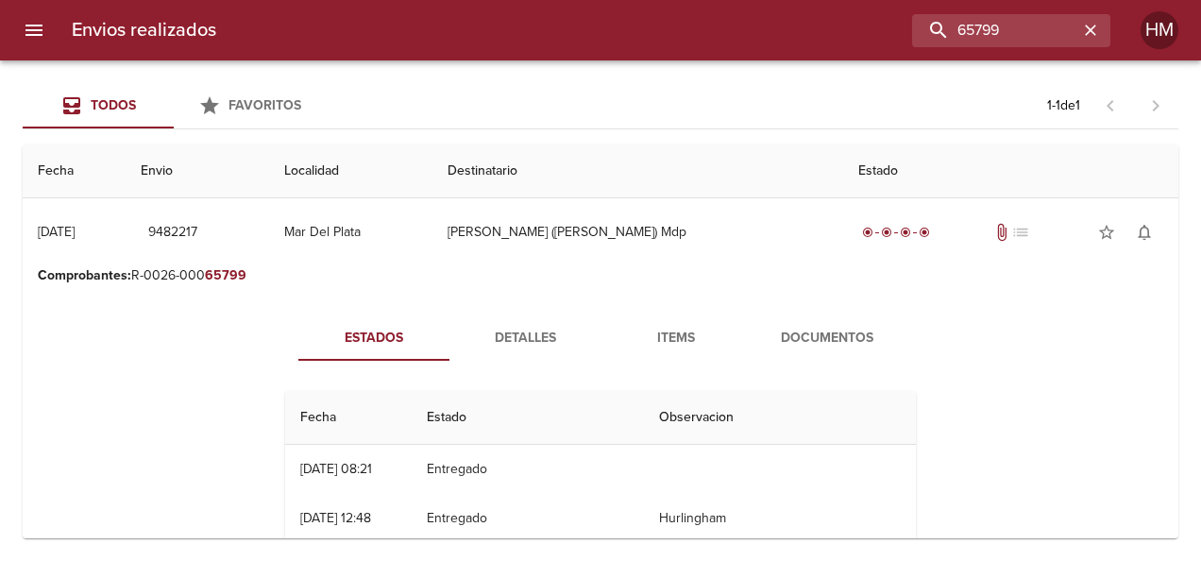
click at [514, 340] on span "Detalles" at bounding box center [525, 339] width 128 height 24
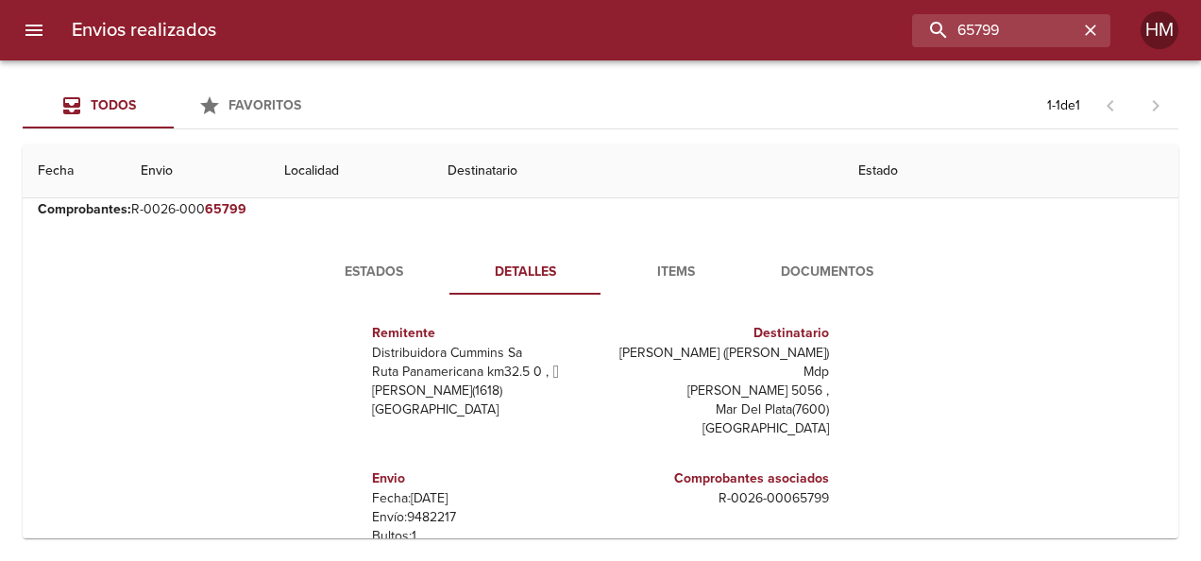
scroll to position [94, 0]
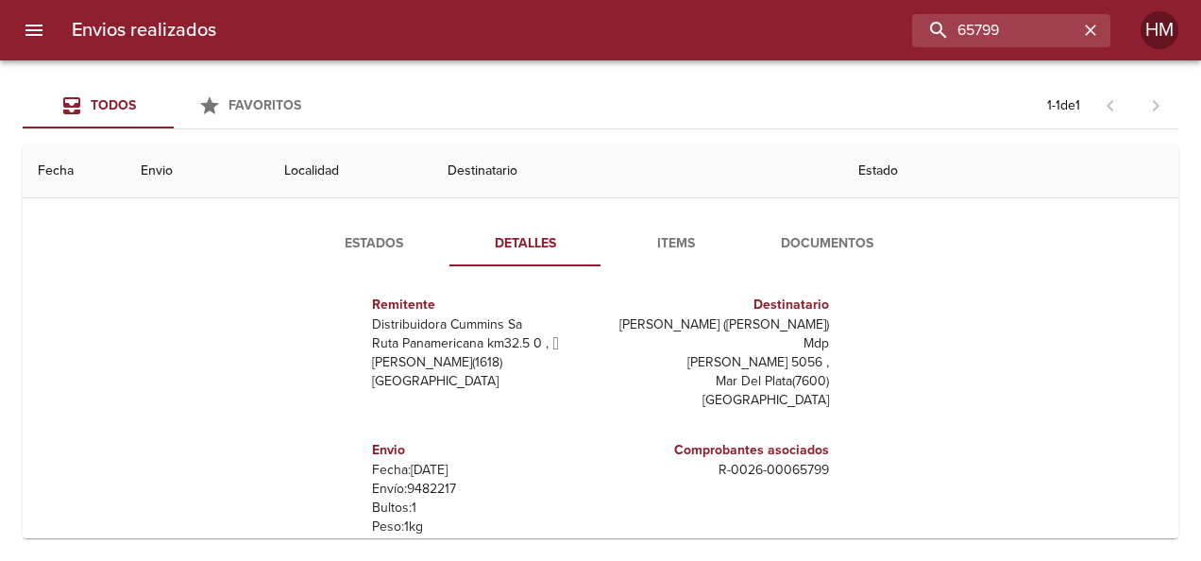
click at [426, 480] on p "Envío: 9482217" at bounding box center [482, 489] width 221 height 19
copy p "9482217"
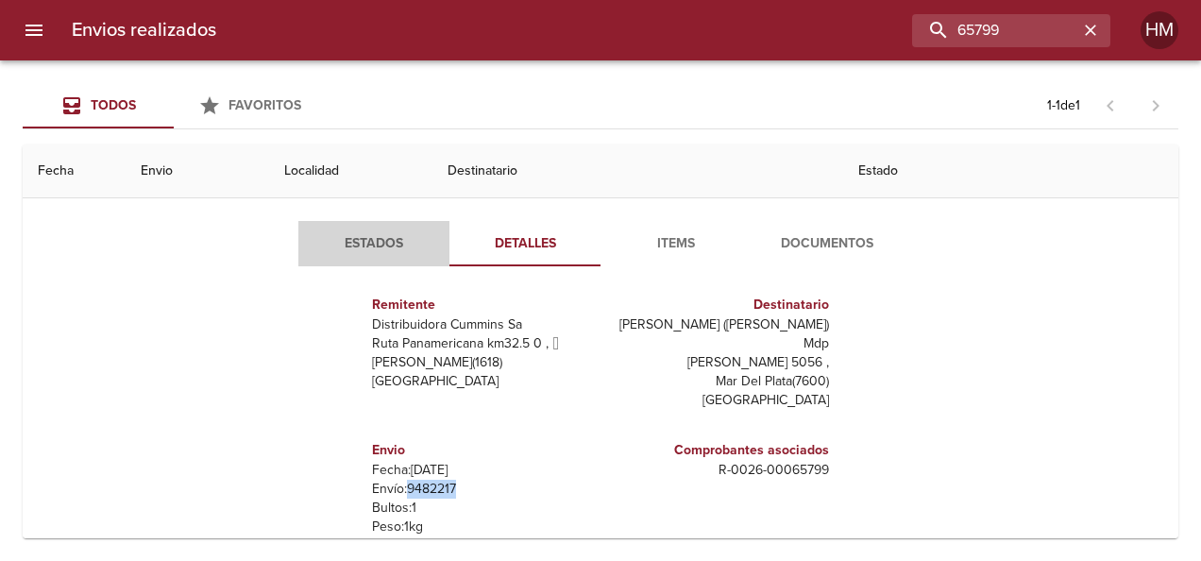
click at [379, 250] on span "Estados" at bounding box center [374, 244] width 128 height 24
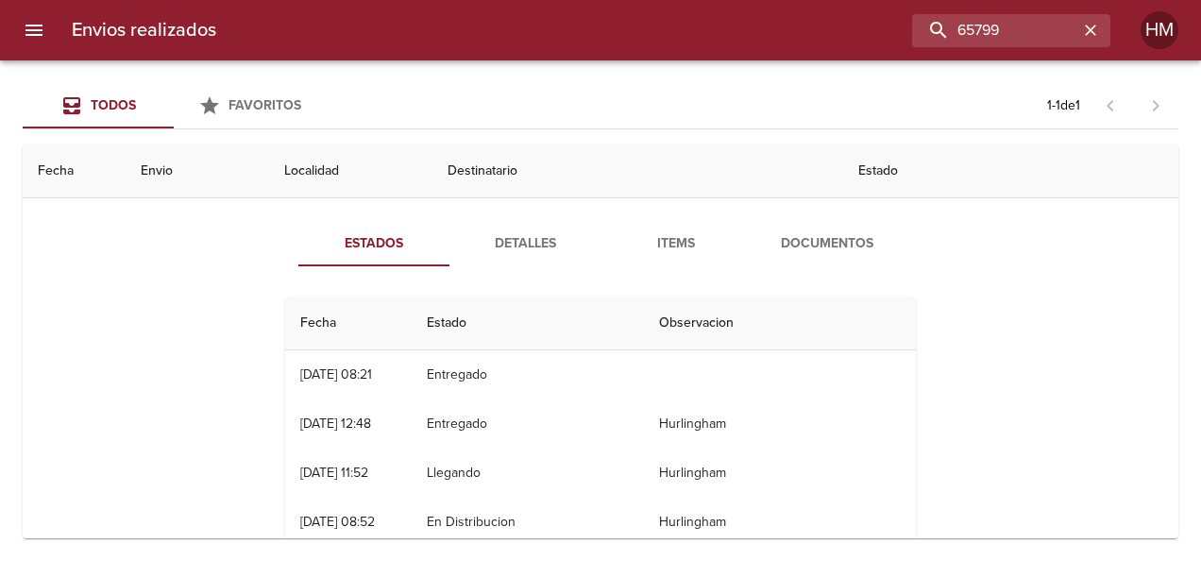
scroll to position [0, 0]
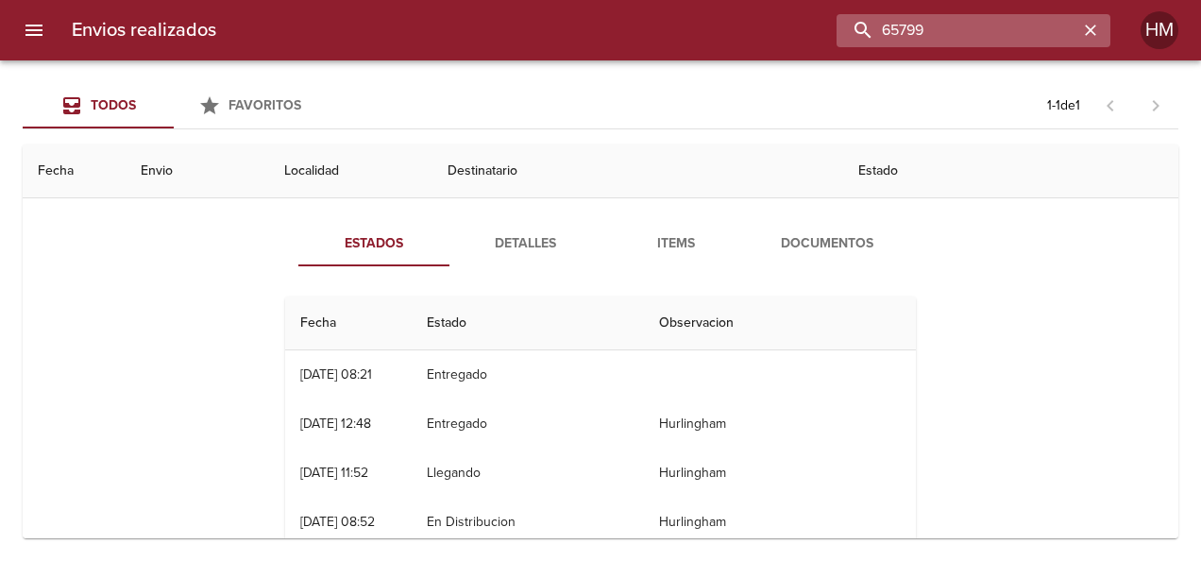
click at [1046, 28] on input "65799" at bounding box center [958, 30] width 242 height 33
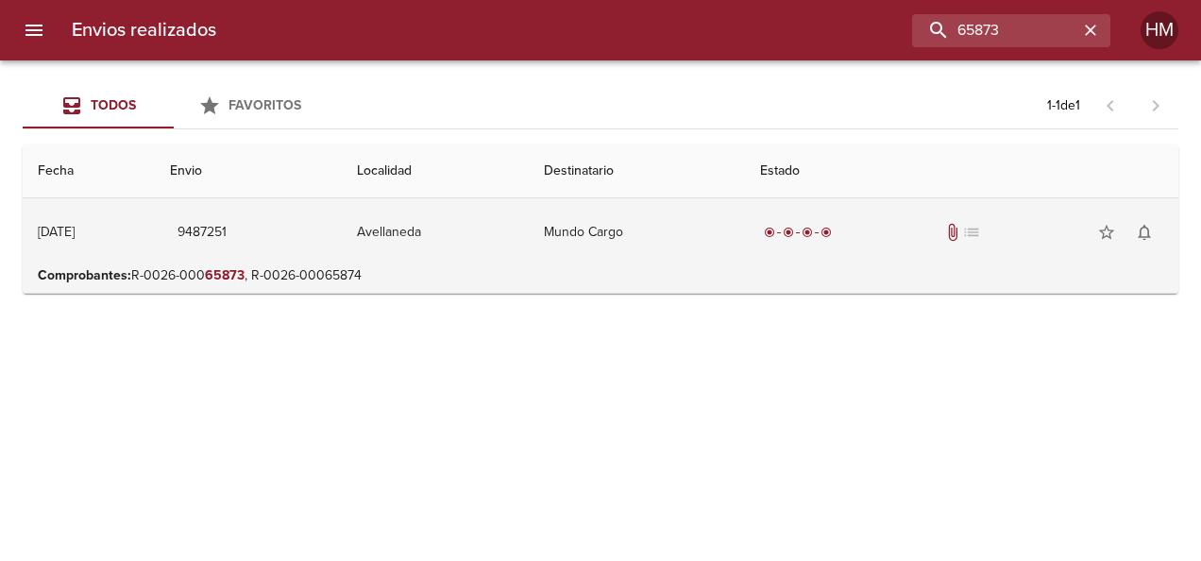
click at [462, 241] on td "Avellaneda" at bounding box center [435, 232] width 187 height 68
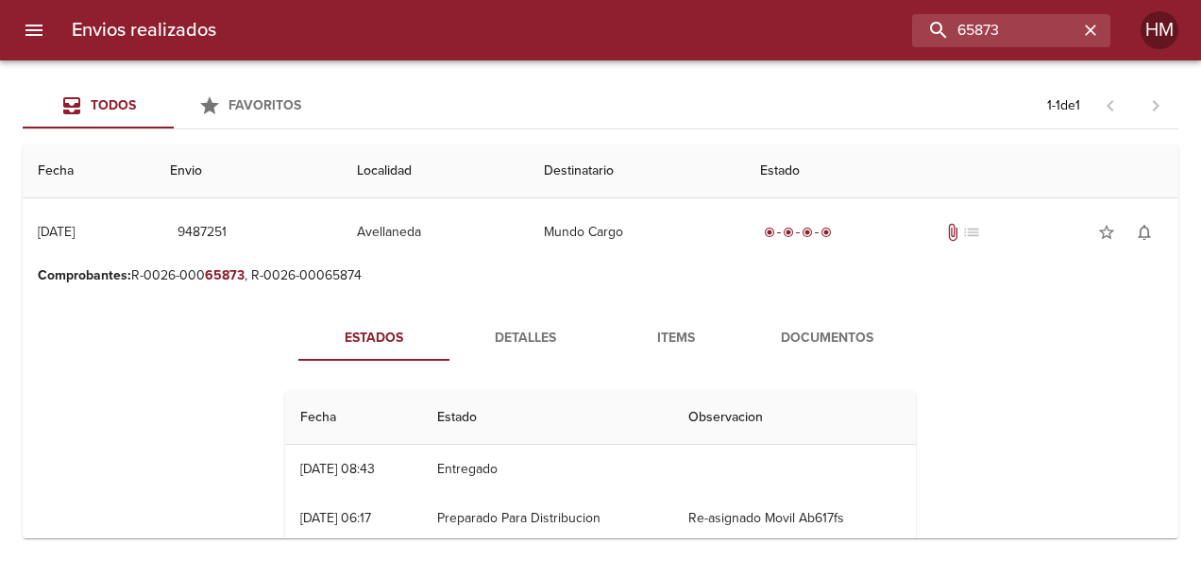
scroll to position [94, 0]
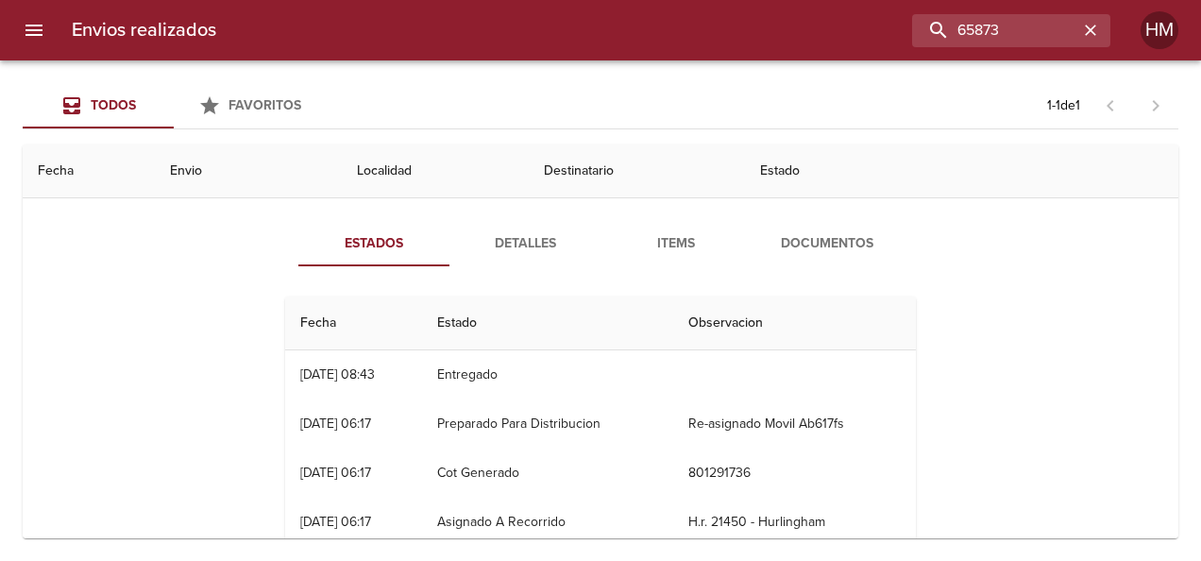
click at [503, 232] on span "Detalles" at bounding box center [525, 244] width 128 height 24
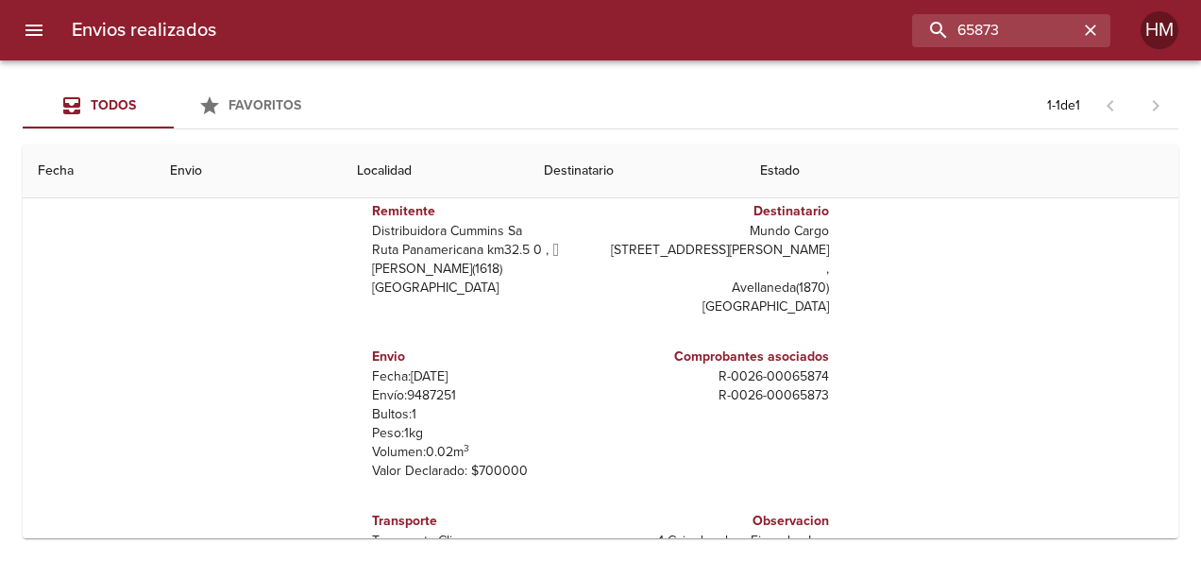
scroll to position [189, 0]
click at [427, 385] on p "Envío: 9487251" at bounding box center [482, 394] width 221 height 19
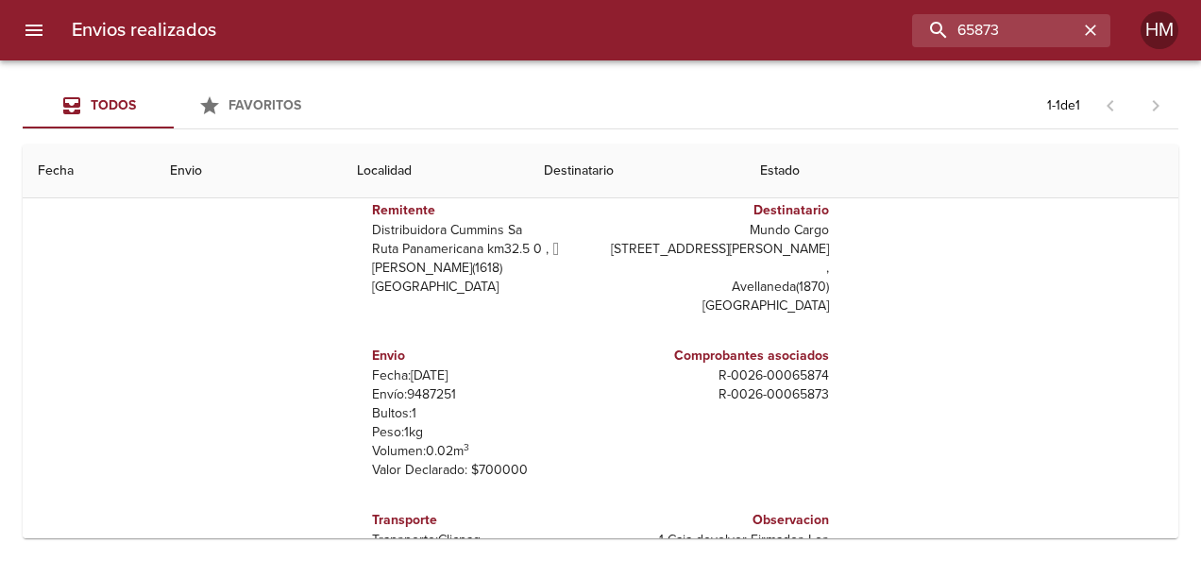
drag, startPoint x: 427, startPoint y: 375, endPoint x: 481, endPoint y: 399, distance: 59.2
click at [483, 404] on p "Bultos: 1" at bounding box center [482, 413] width 221 height 19
click at [443, 385] on p "Envío: 9487251" at bounding box center [482, 394] width 221 height 19
copy p "9487251"
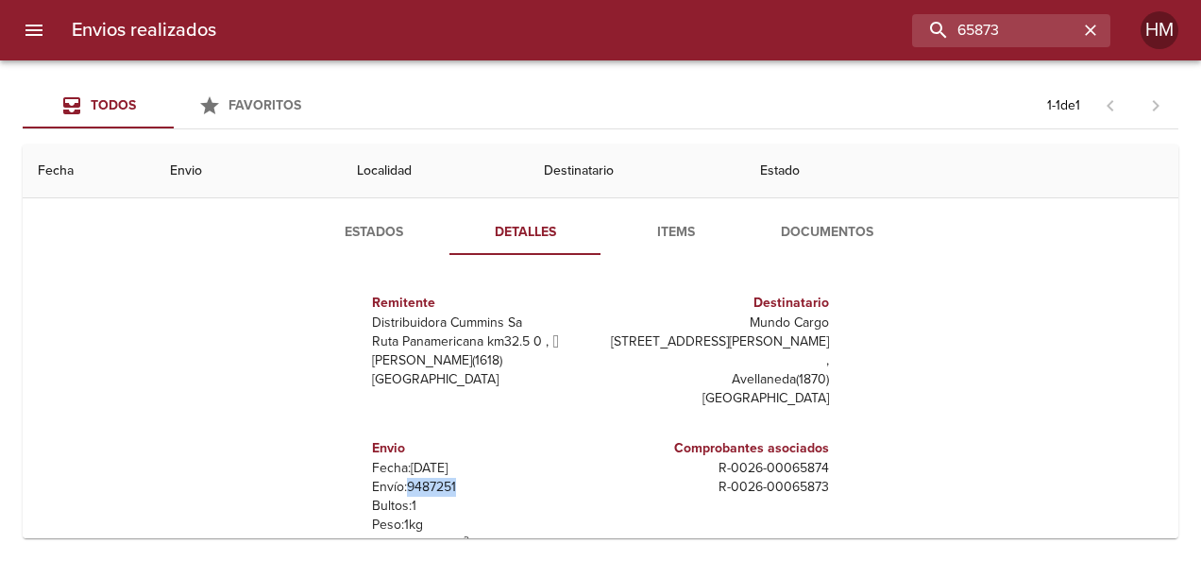
scroll to position [0, 0]
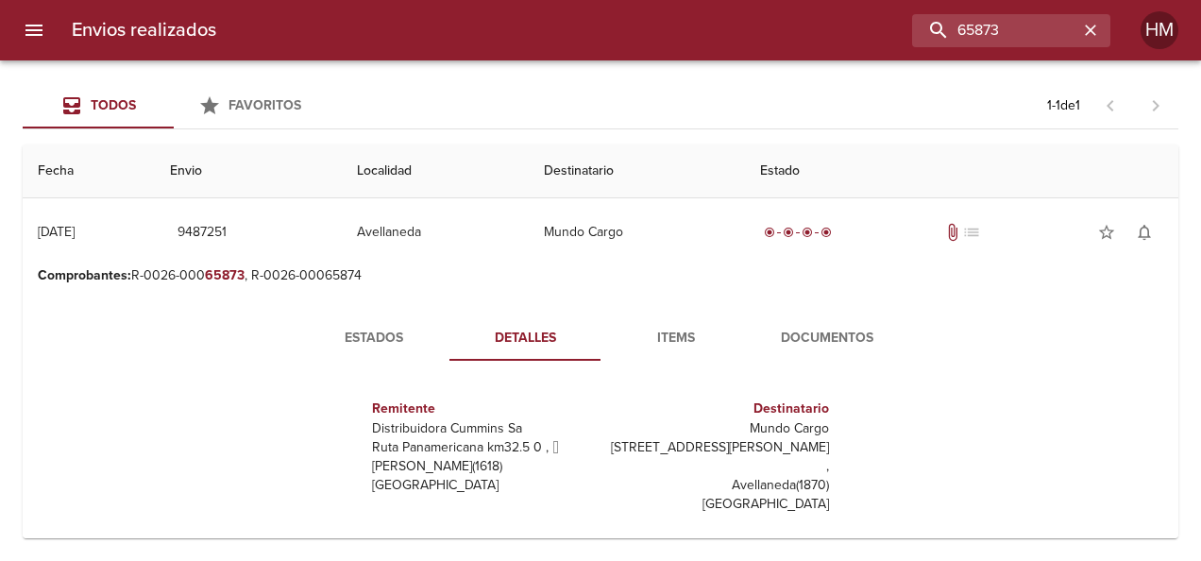
click at [378, 336] on span "Estados" at bounding box center [374, 339] width 128 height 24
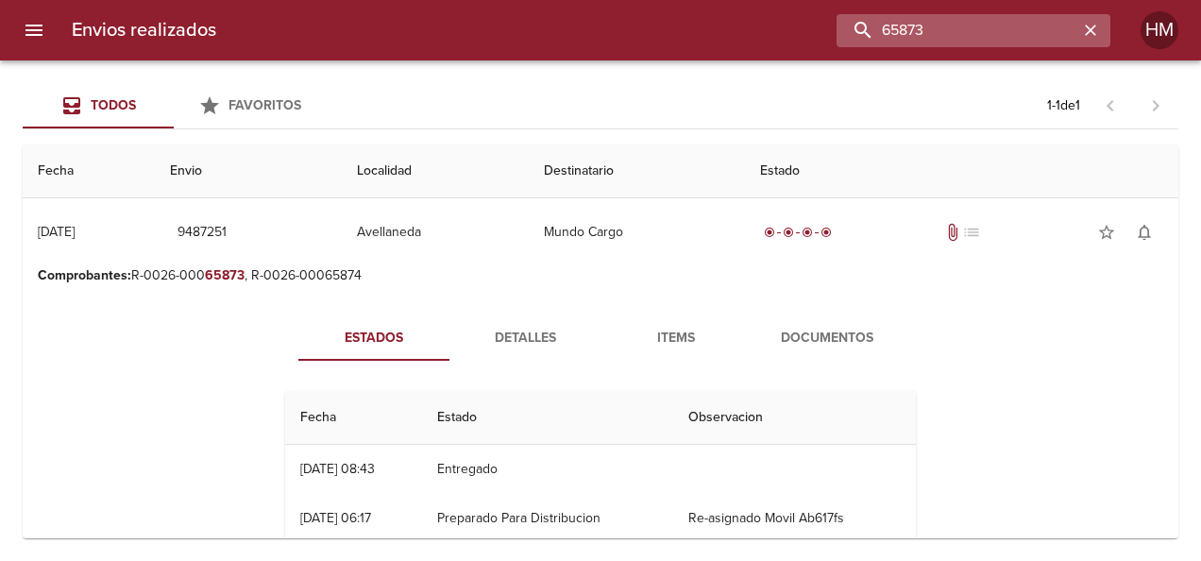
click at [1029, 26] on input "65873" at bounding box center [958, 30] width 242 height 33
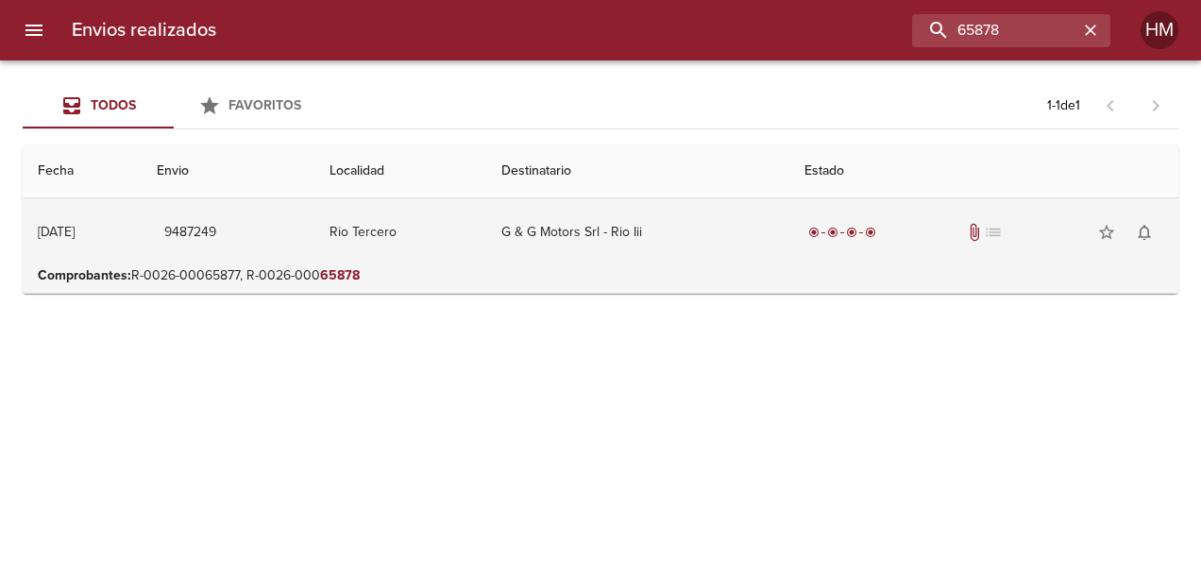
click at [414, 223] on td "Rio Tercero" at bounding box center [400, 232] width 173 height 68
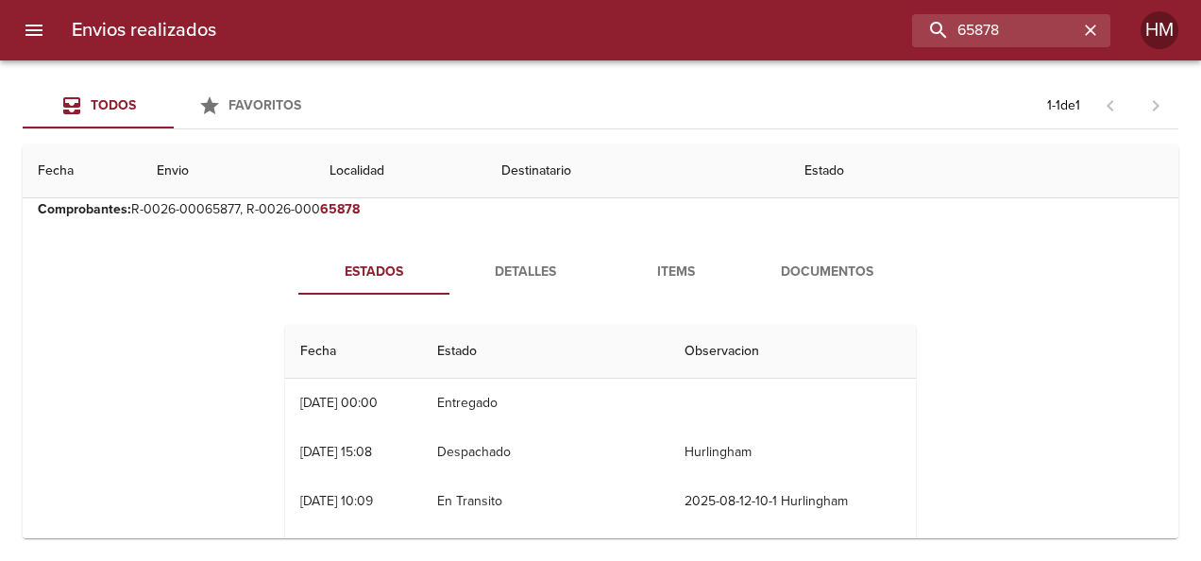
scroll to position [94, 0]
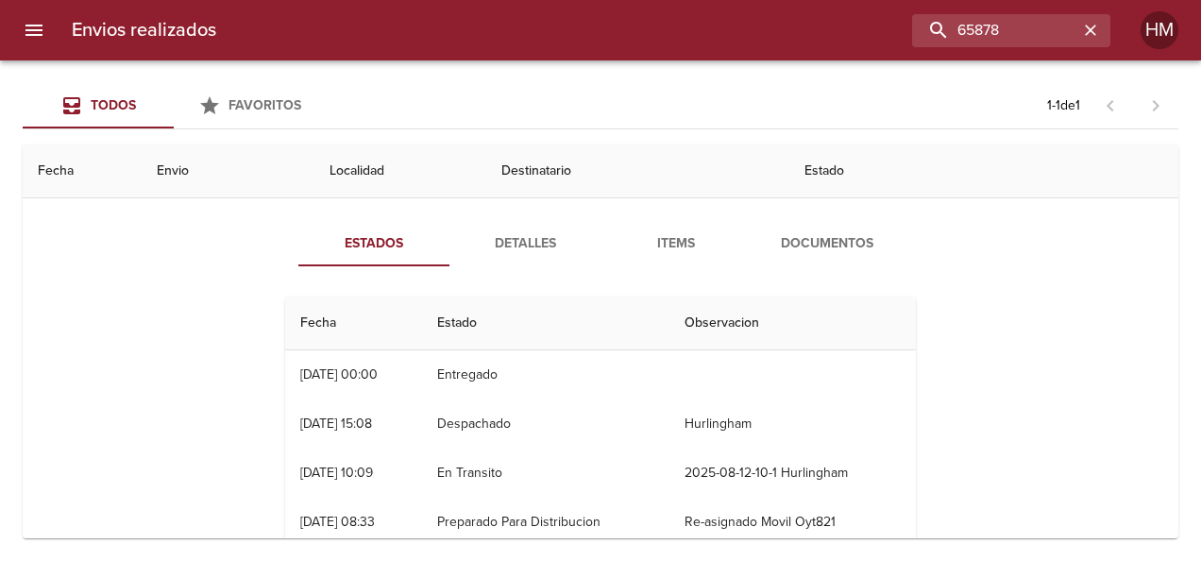
click at [527, 237] on span "Detalles" at bounding box center [525, 244] width 128 height 24
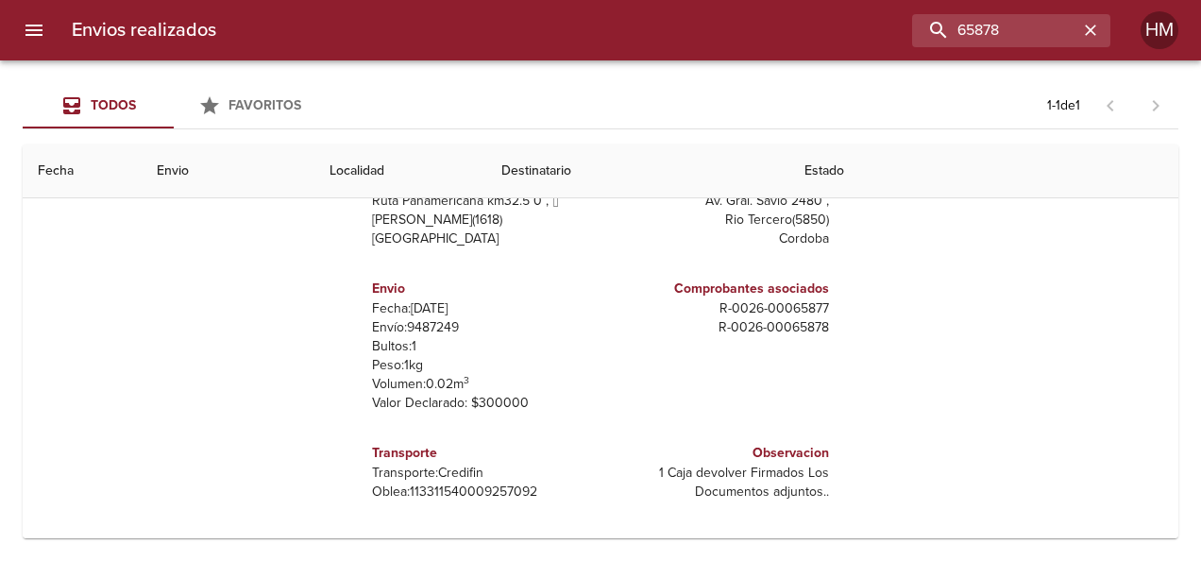
scroll to position [238, 0]
click at [434, 319] on p "Envío: 9487249" at bounding box center [482, 326] width 221 height 19
click at [435, 323] on p "Envío: 9487249" at bounding box center [482, 326] width 221 height 19
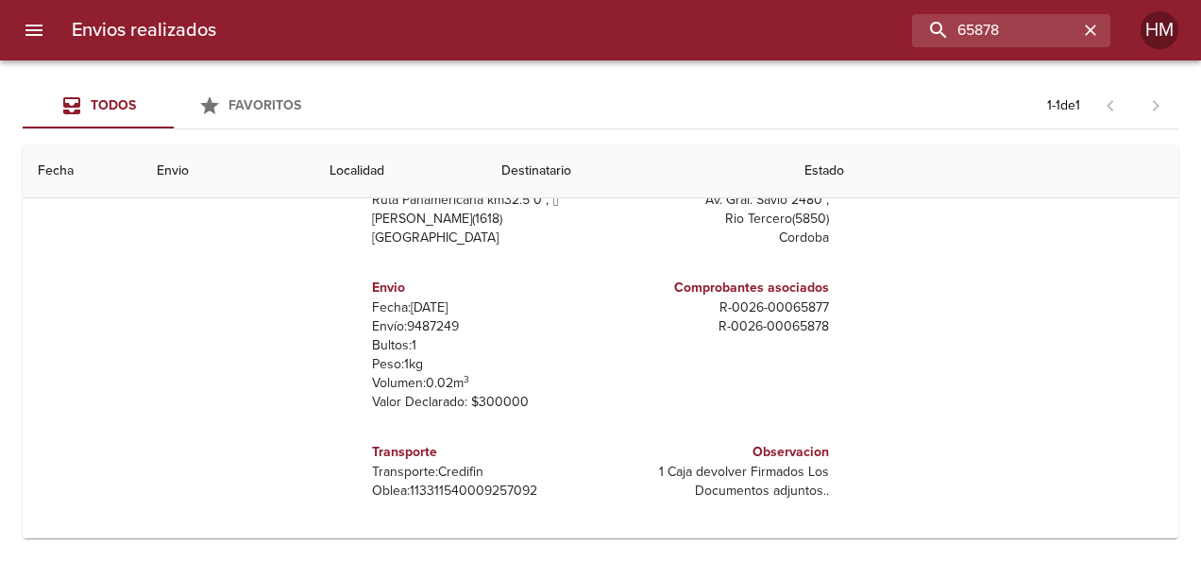
drag, startPoint x: 435, startPoint y: 323, endPoint x: 563, endPoint y: 346, distance: 129.5
click at [563, 346] on p "Bultos: 1" at bounding box center [482, 345] width 221 height 19
click at [403, 327] on p "Envío: 9487249" at bounding box center [482, 326] width 221 height 19
copy p "9487249"
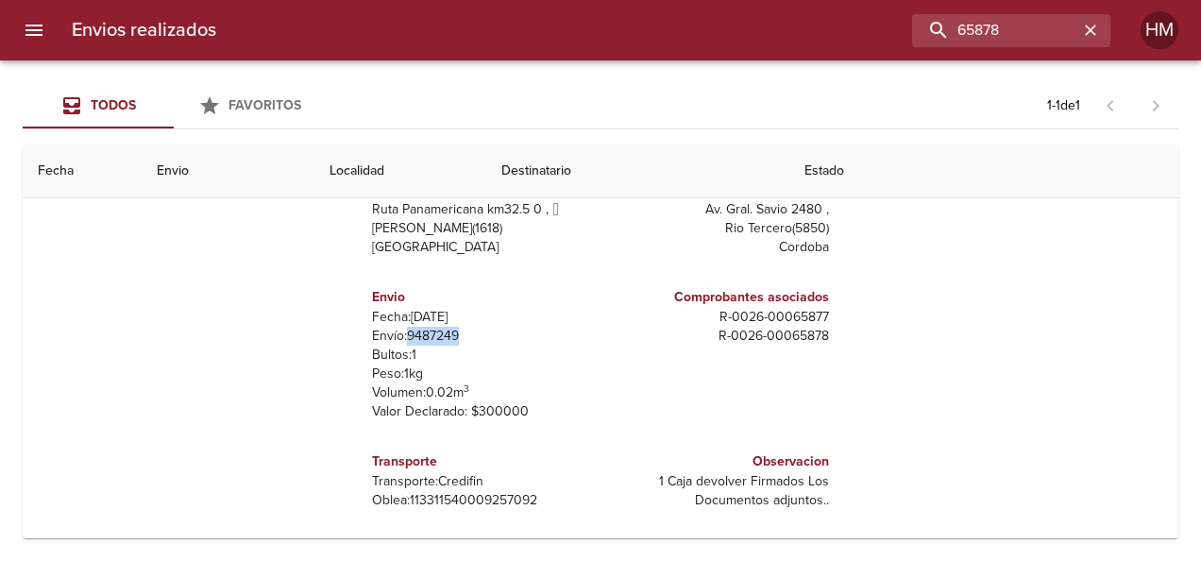
scroll to position [0, 0]
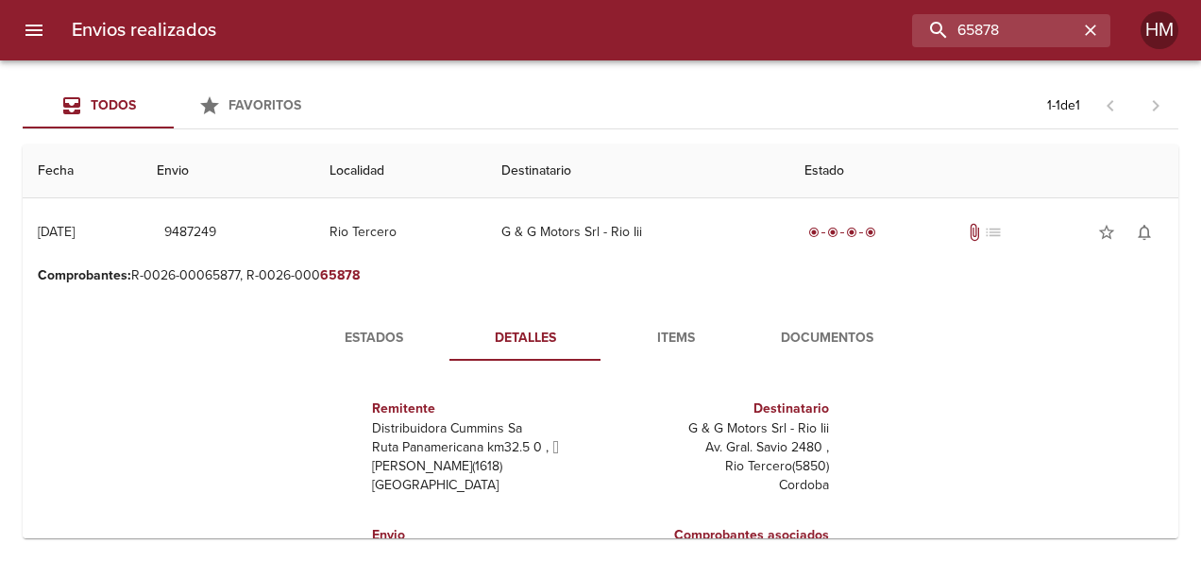
click at [375, 330] on span "Estados" at bounding box center [374, 339] width 128 height 24
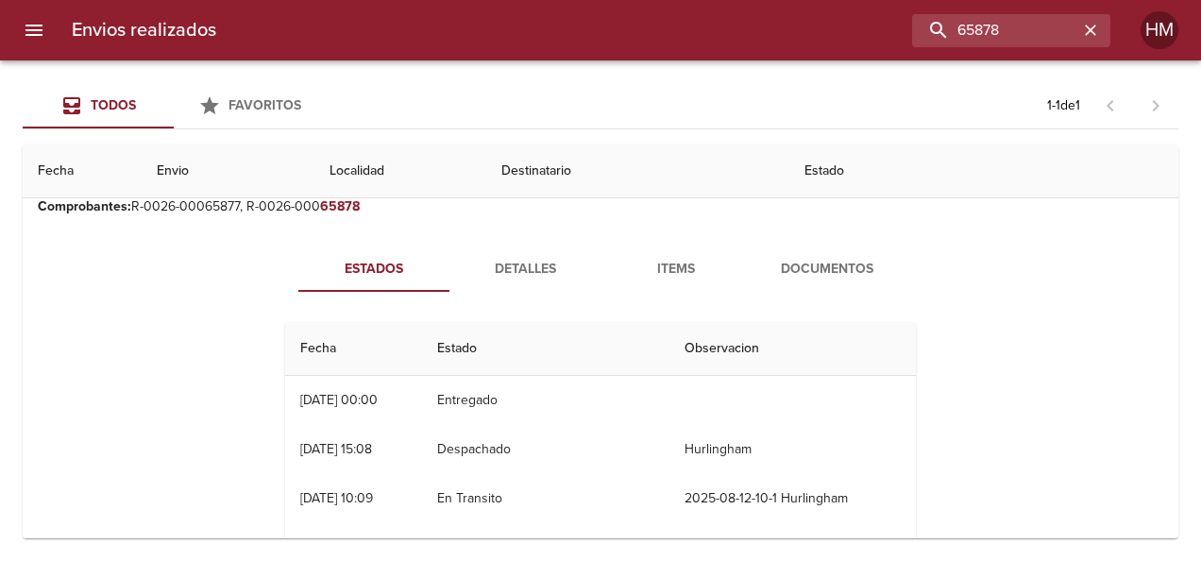
scroll to position [94, 0]
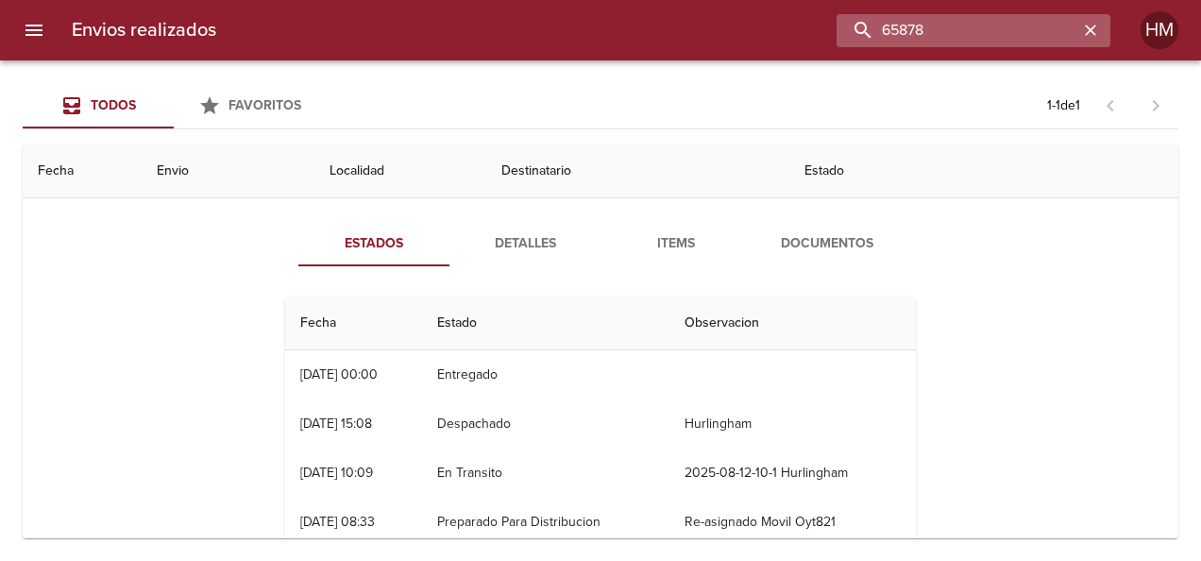
click at [1038, 34] on input "65878" at bounding box center [958, 30] width 242 height 33
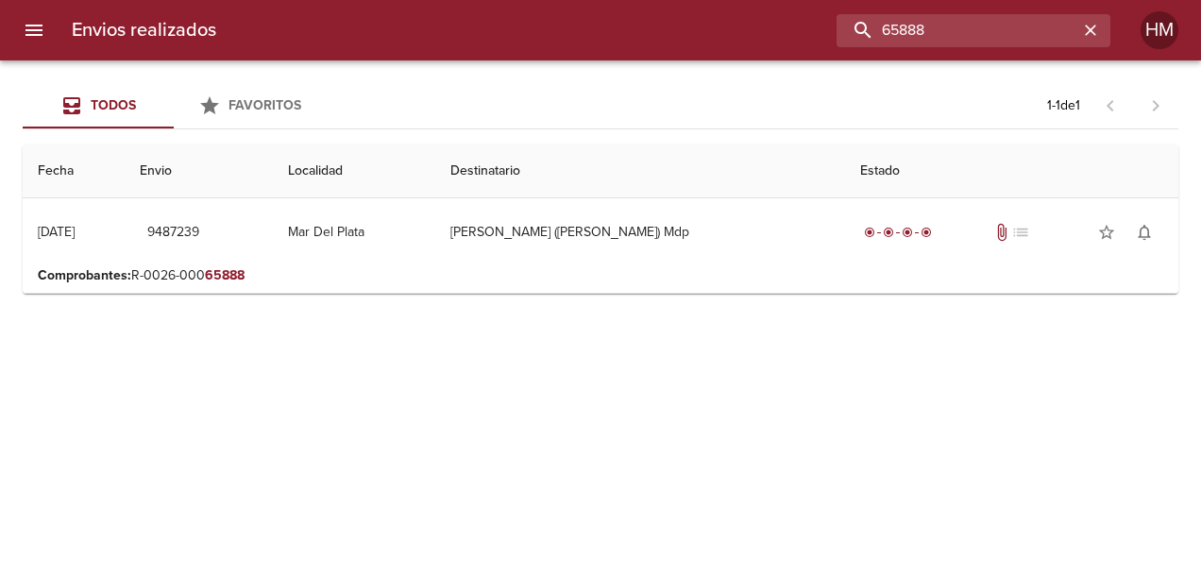
scroll to position [0, 0]
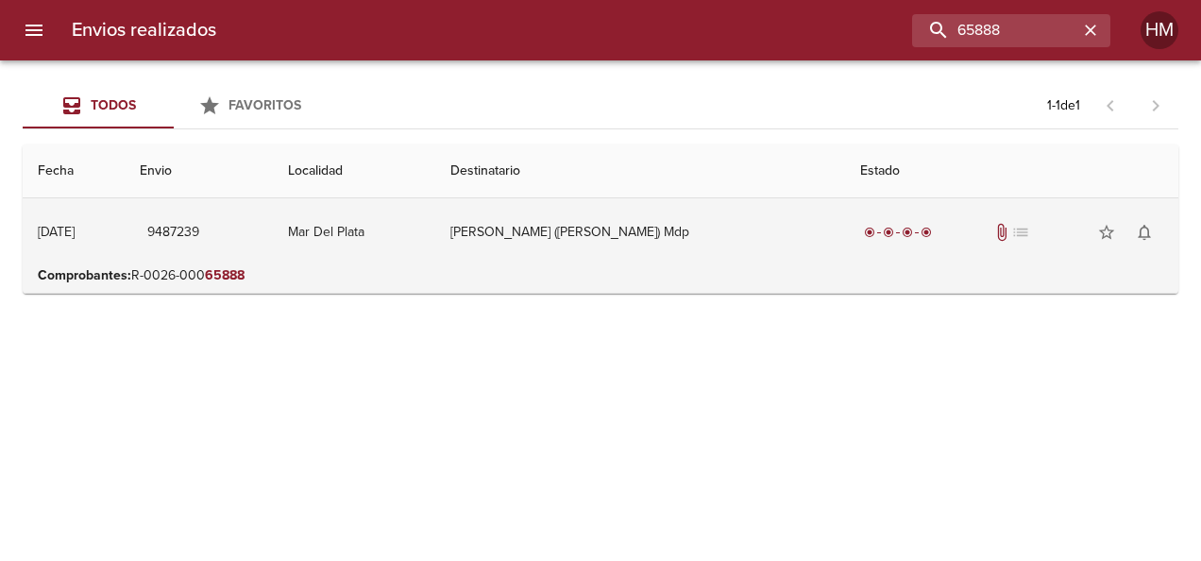
click at [574, 236] on td "[PERSON_NAME] ([PERSON_NAME]) Mdp" at bounding box center [639, 232] width 409 height 68
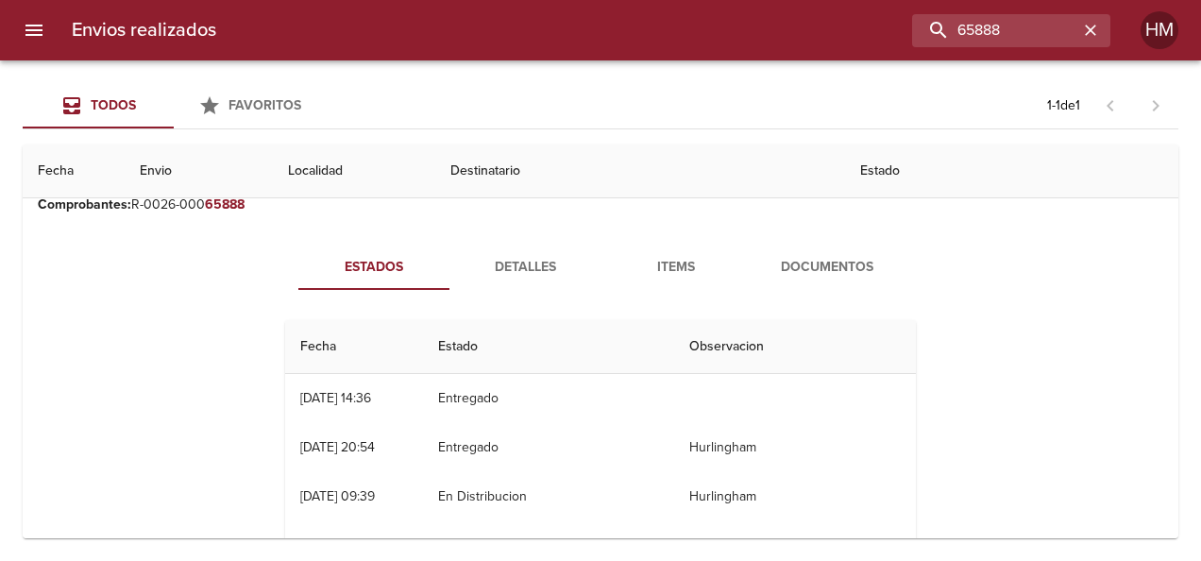
scroll to position [94, 0]
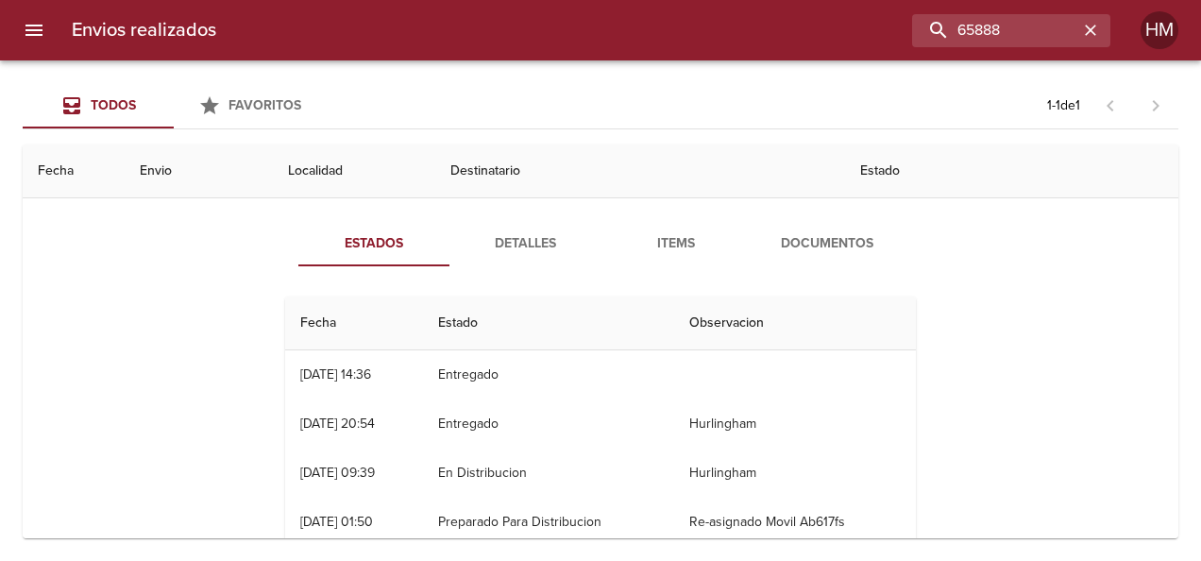
click at [517, 225] on button "Detalles" at bounding box center [524, 243] width 151 height 45
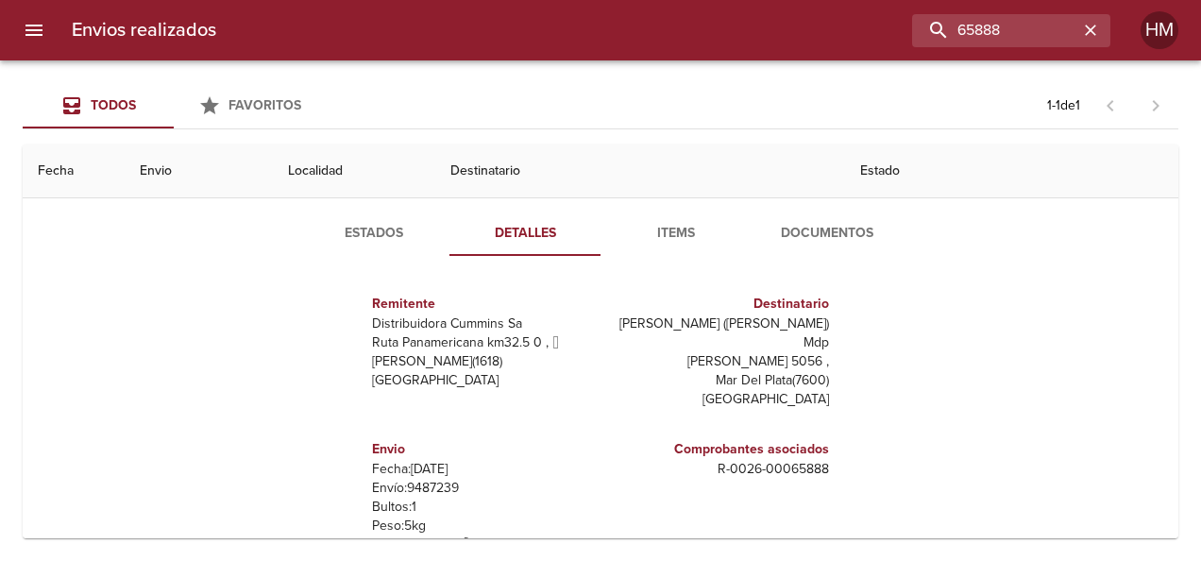
scroll to position [238, 0]
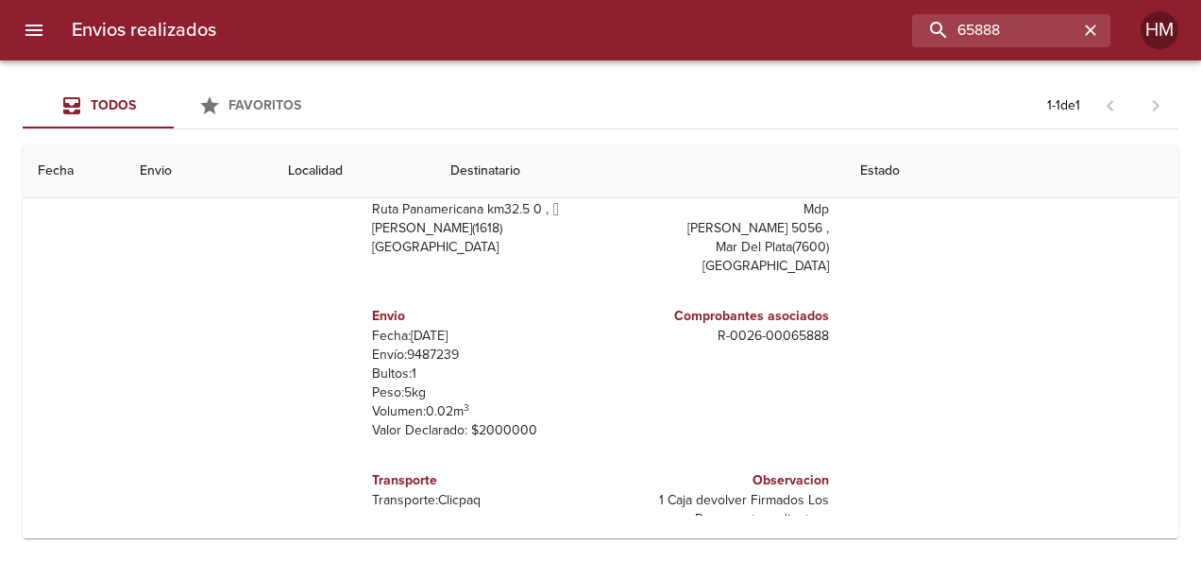
click at [438, 346] on p "Envío: 9487239" at bounding box center [482, 355] width 221 height 19
copy p "9487239"
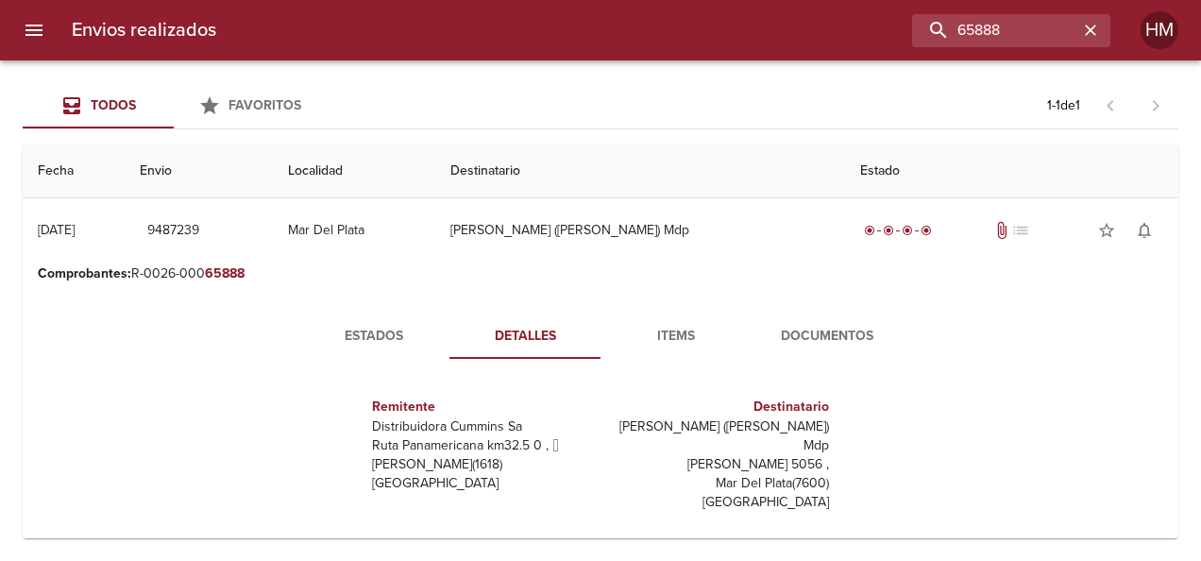
scroll to position [0, 0]
click at [362, 336] on span "Estados" at bounding box center [374, 339] width 128 height 24
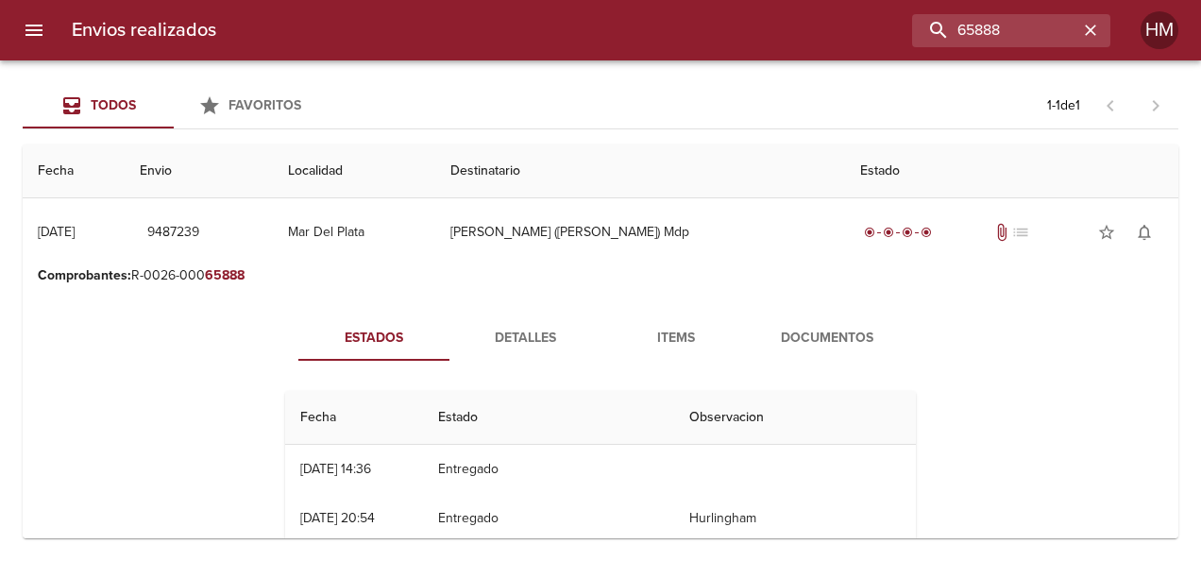
scroll to position [94, 0]
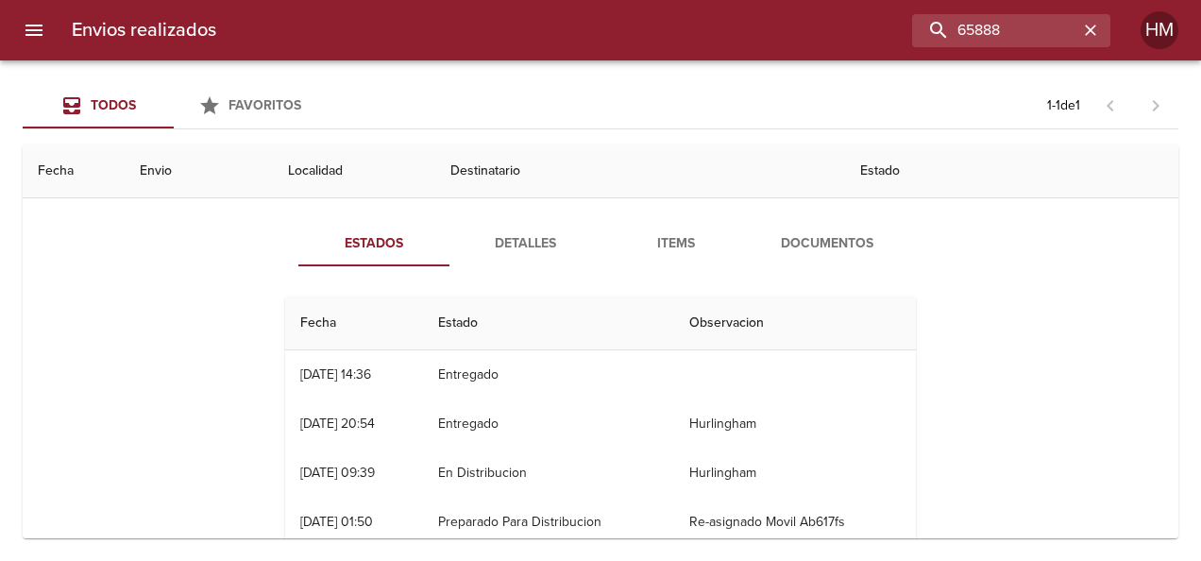
click at [514, 232] on span "Detalles" at bounding box center [525, 244] width 128 height 24
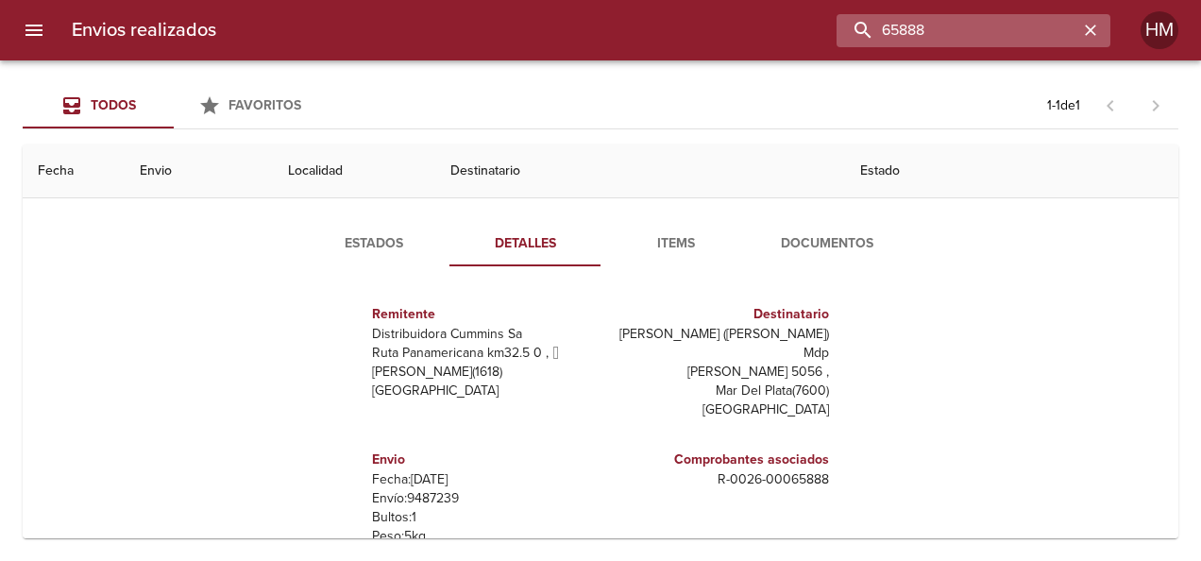
click at [1026, 28] on input "65888" at bounding box center [958, 30] width 242 height 33
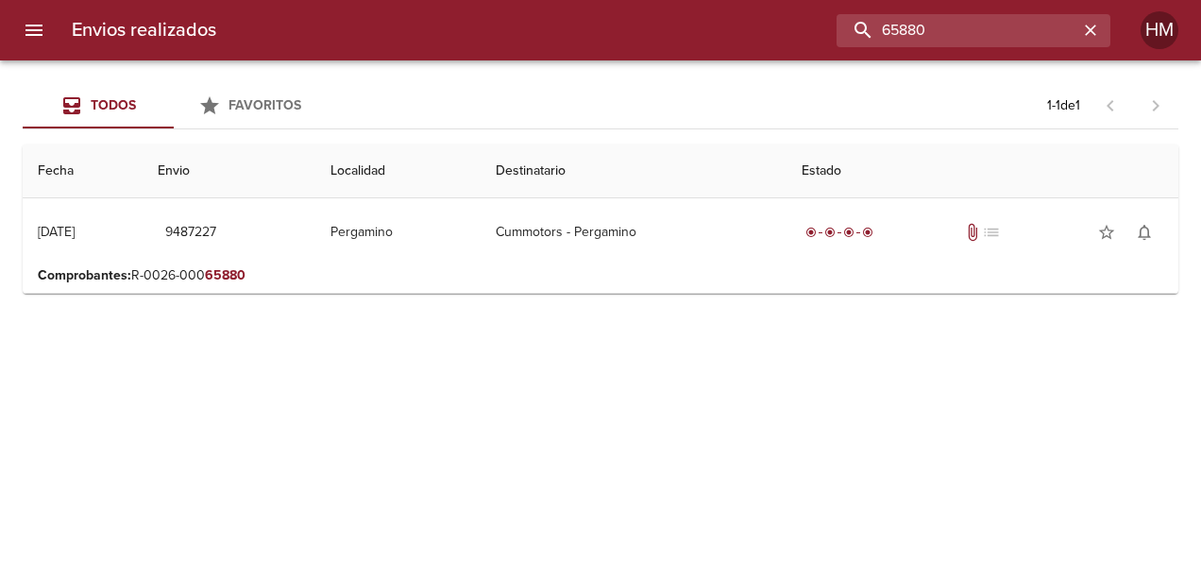
scroll to position [0, 0]
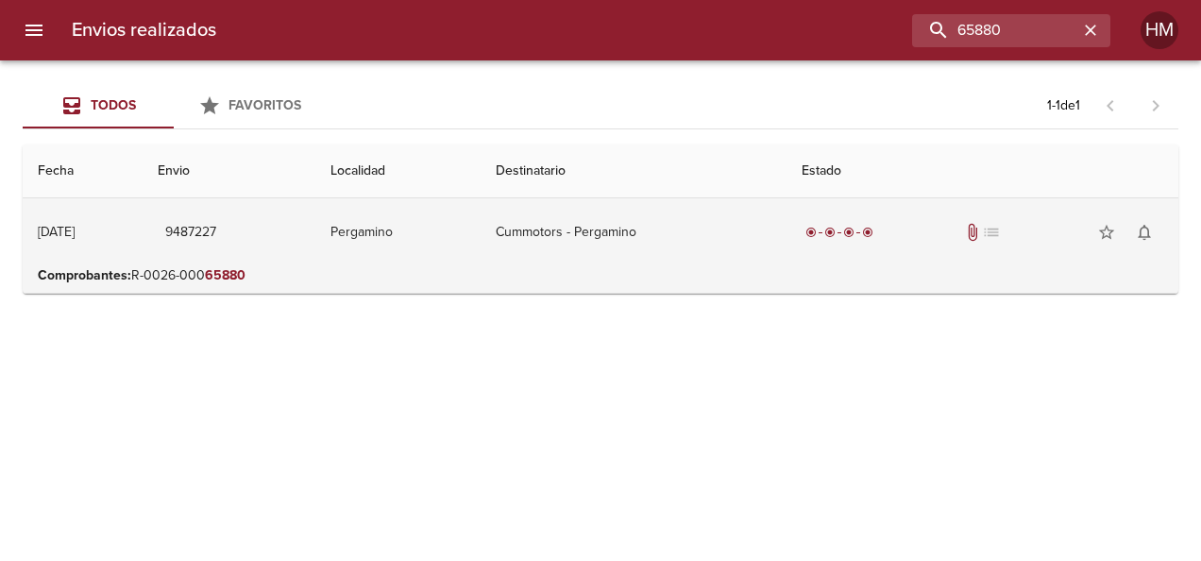
click at [470, 241] on td "Pergamino" at bounding box center [397, 232] width 165 height 68
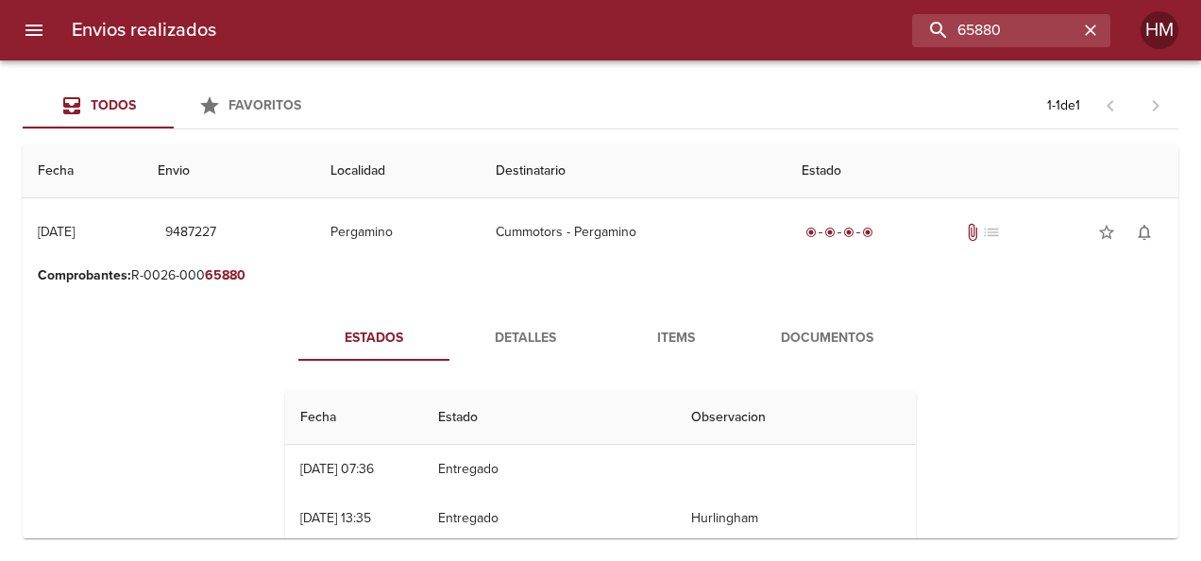
click at [529, 342] on span "Detalles" at bounding box center [525, 339] width 128 height 24
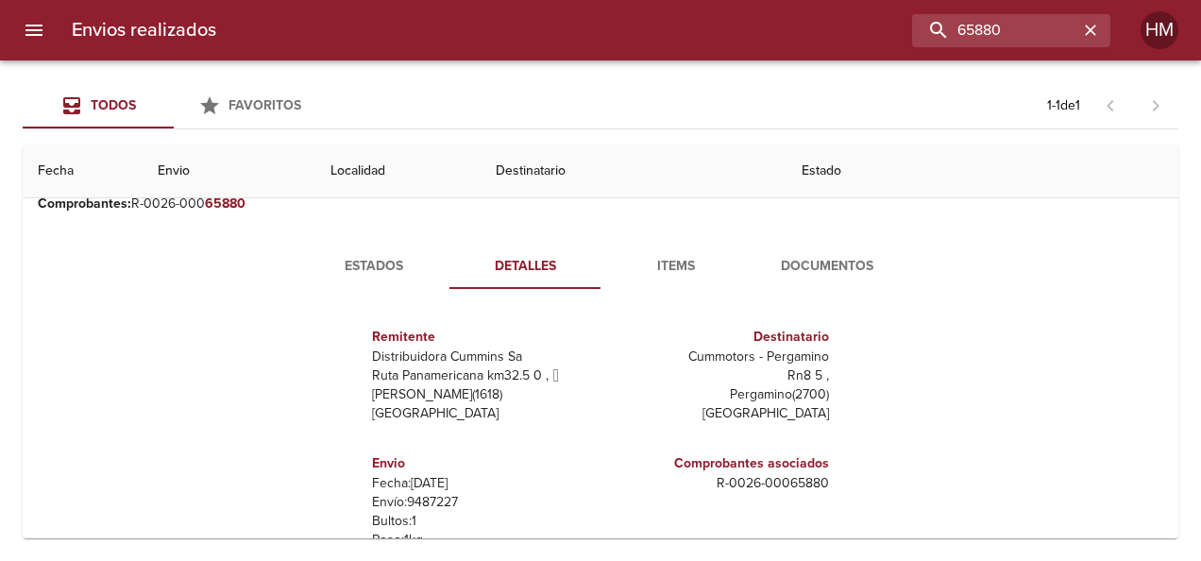
scroll to position [189, 0]
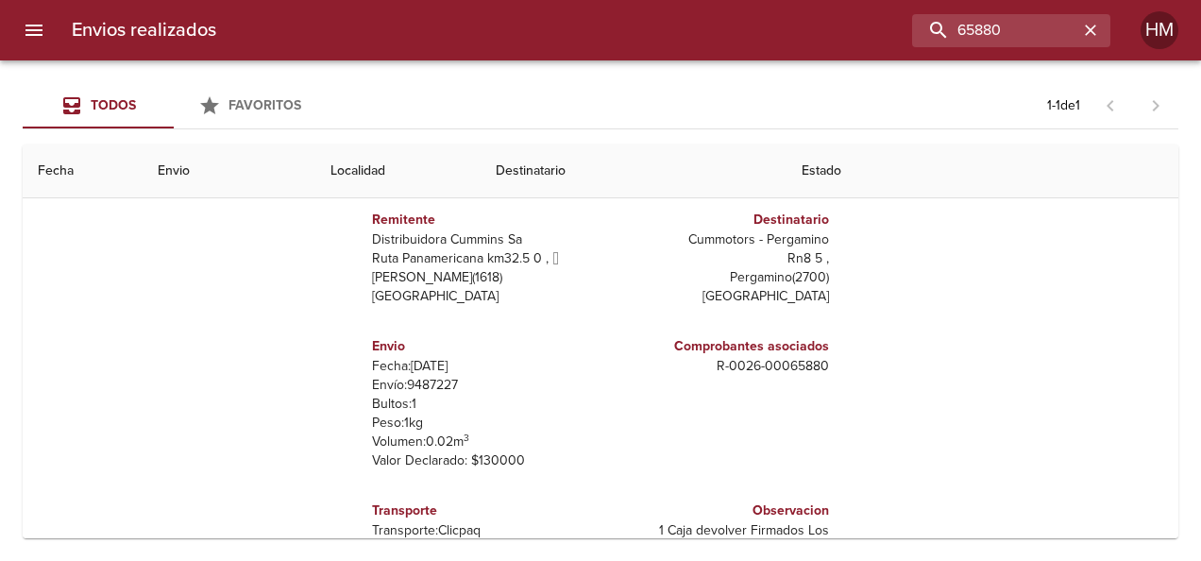
click at [406, 379] on p "Envío: 9487227" at bounding box center [482, 385] width 221 height 19
copy p "9487227"
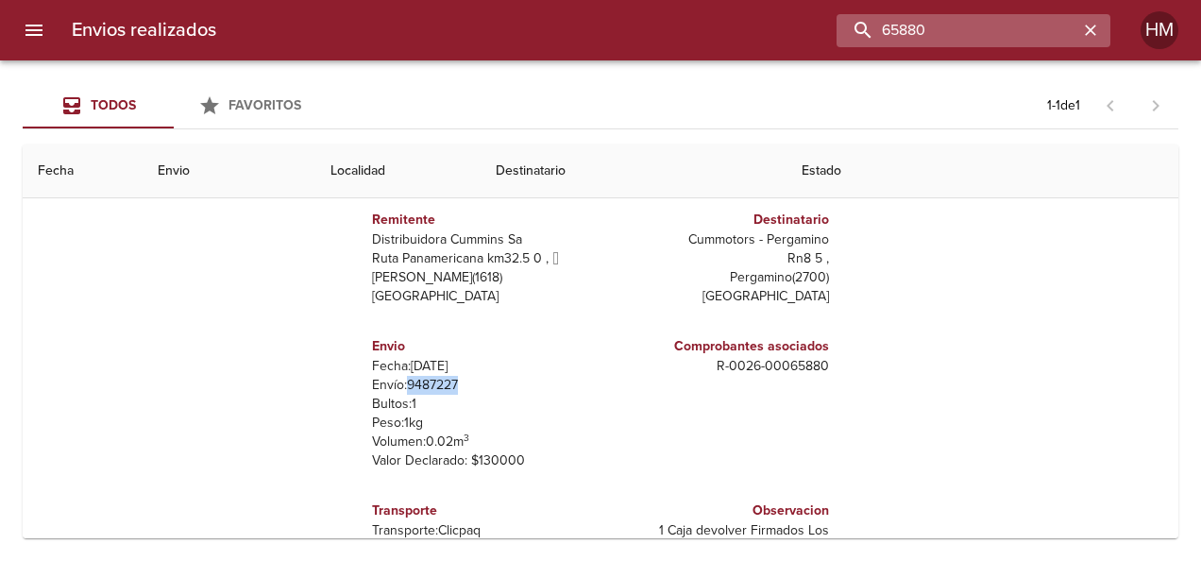
click at [1046, 30] on input "65880" at bounding box center [958, 30] width 242 height 33
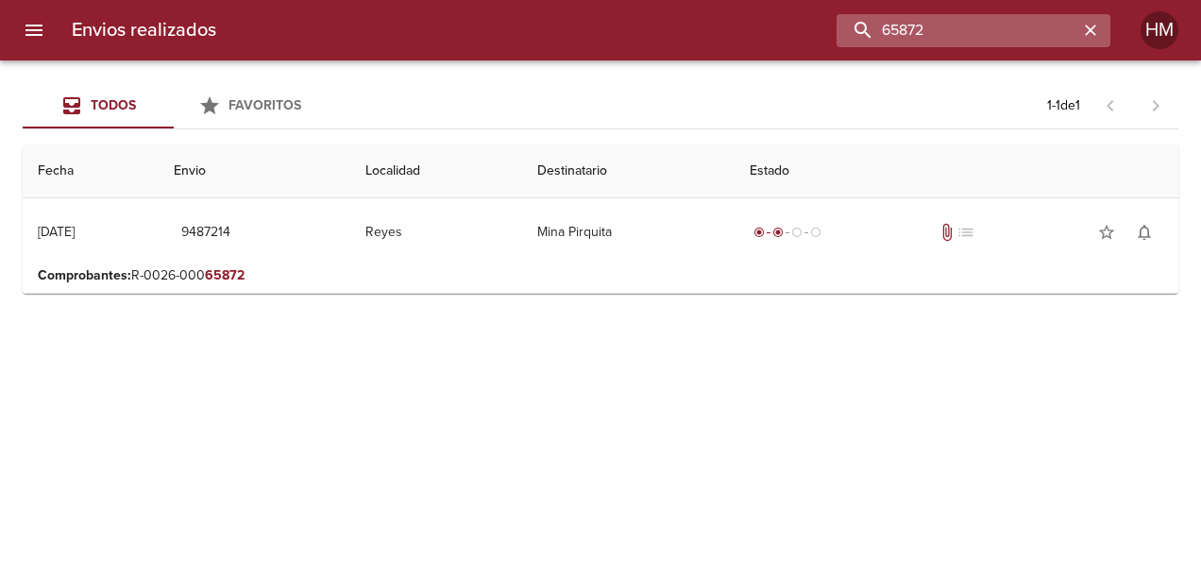
scroll to position [0, 0]
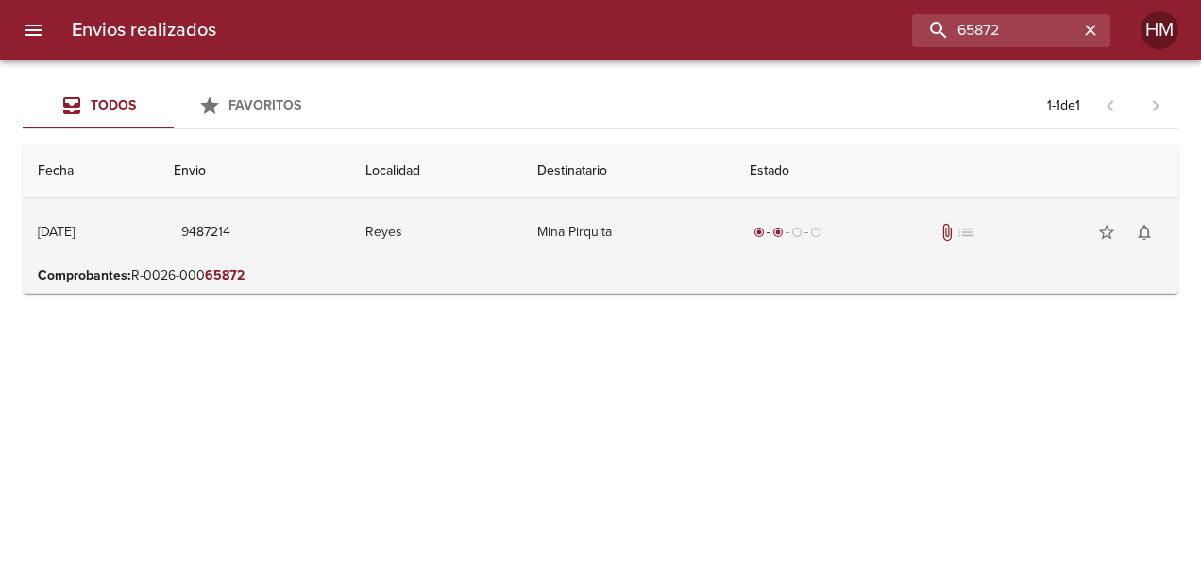
click at [419, 236] on td "Reyes" at bounding box center [436, 232] width 172 height 68
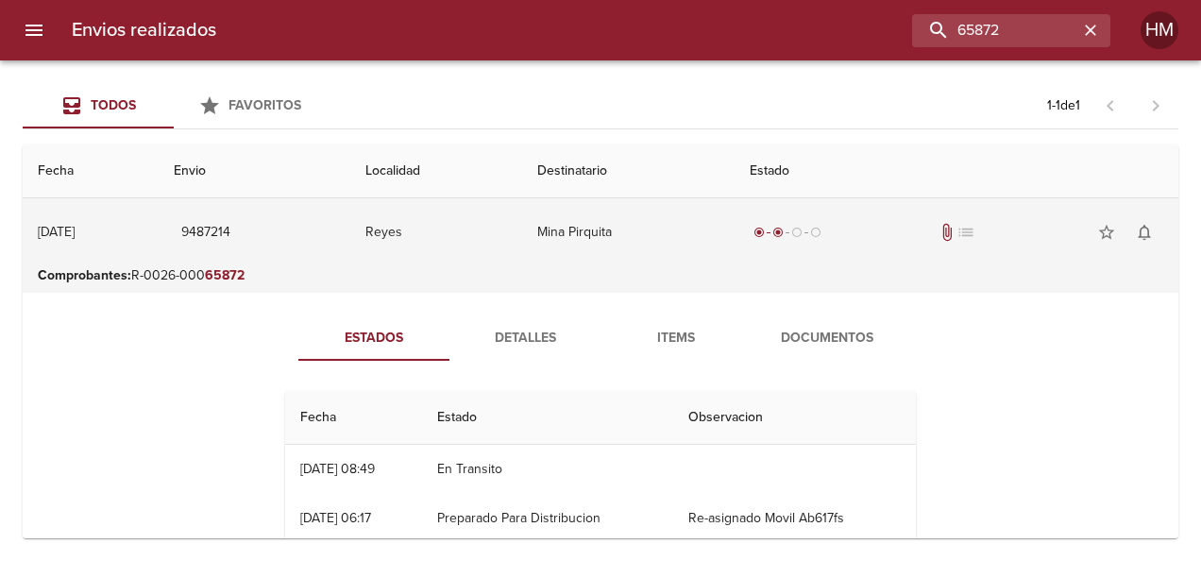
scroll to position [94, 0]
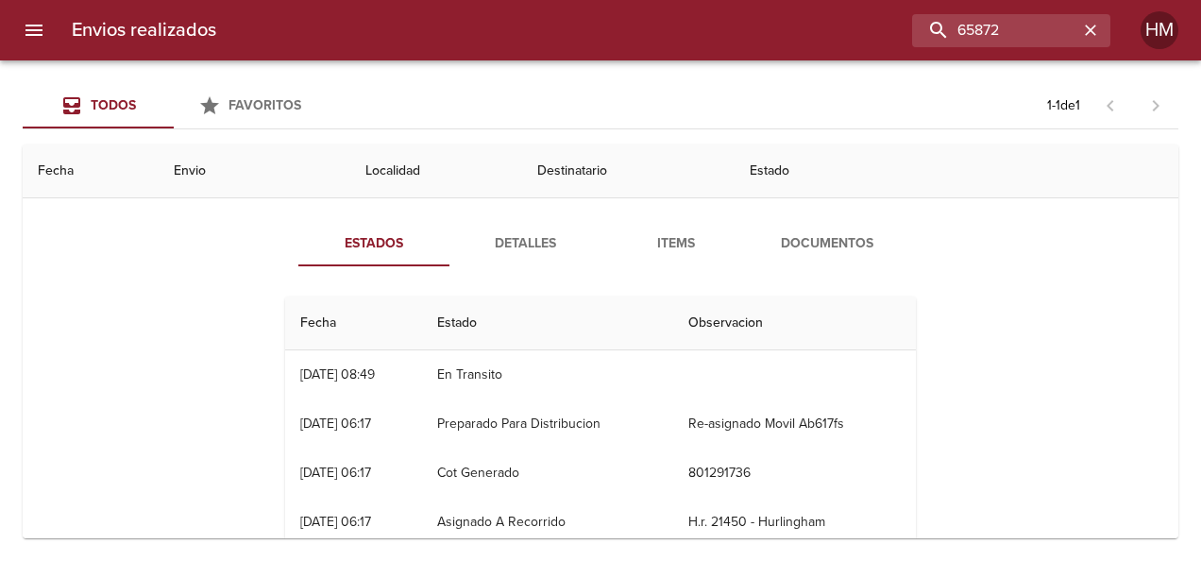
click at [533, 244] on span "Detalles" at bounding box center [525, 244] width 128 height 24
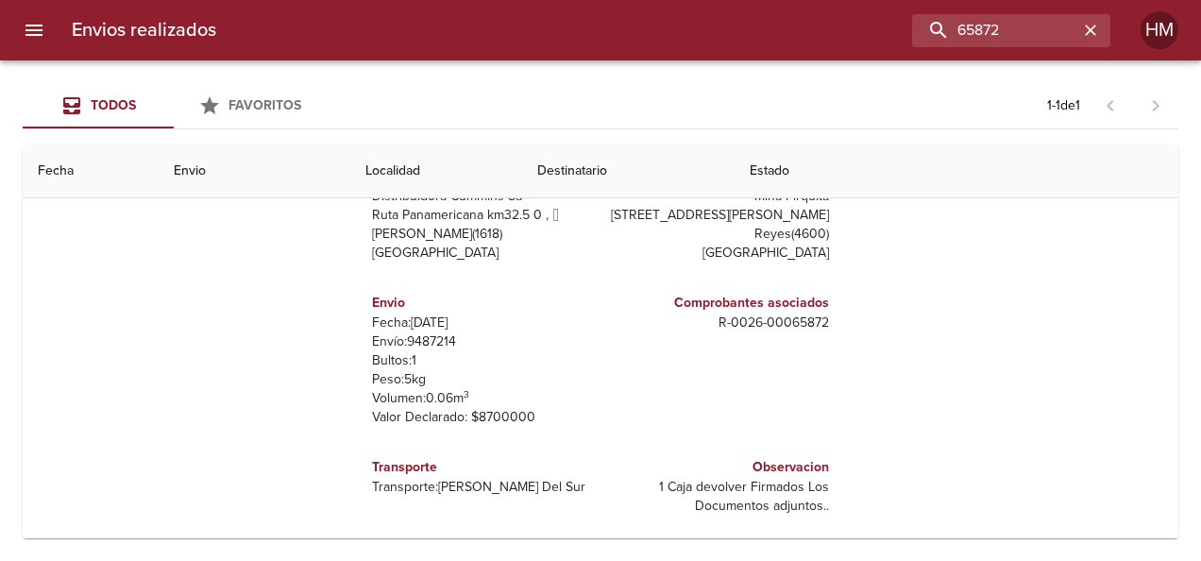
scroll to position [238, 0]
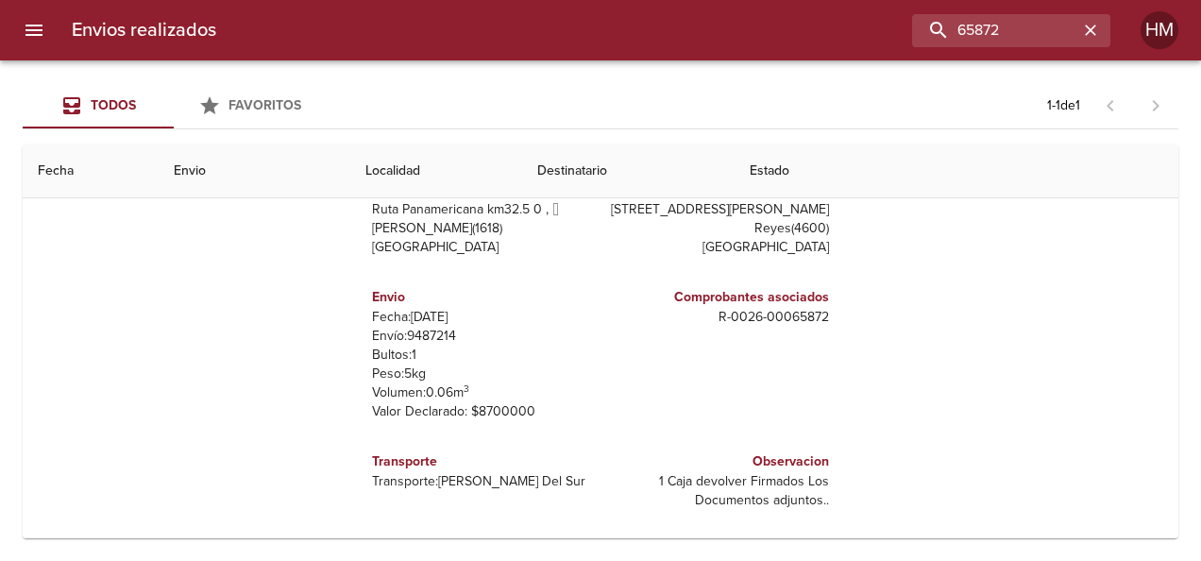
click at [406, 332] on p "Envío: 9487214" at bounding box center [482, 336] width 221 height 19
click at [1027, 36] on input "65872" at bounding box center [958, 30] width 242 height 33
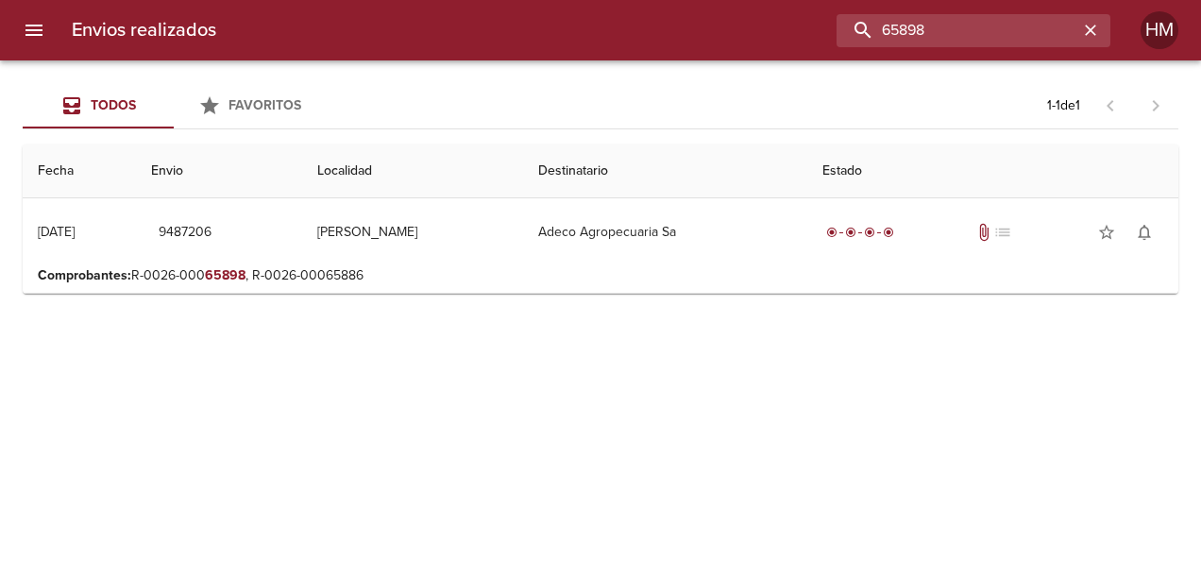
scroll to position [0, 0]
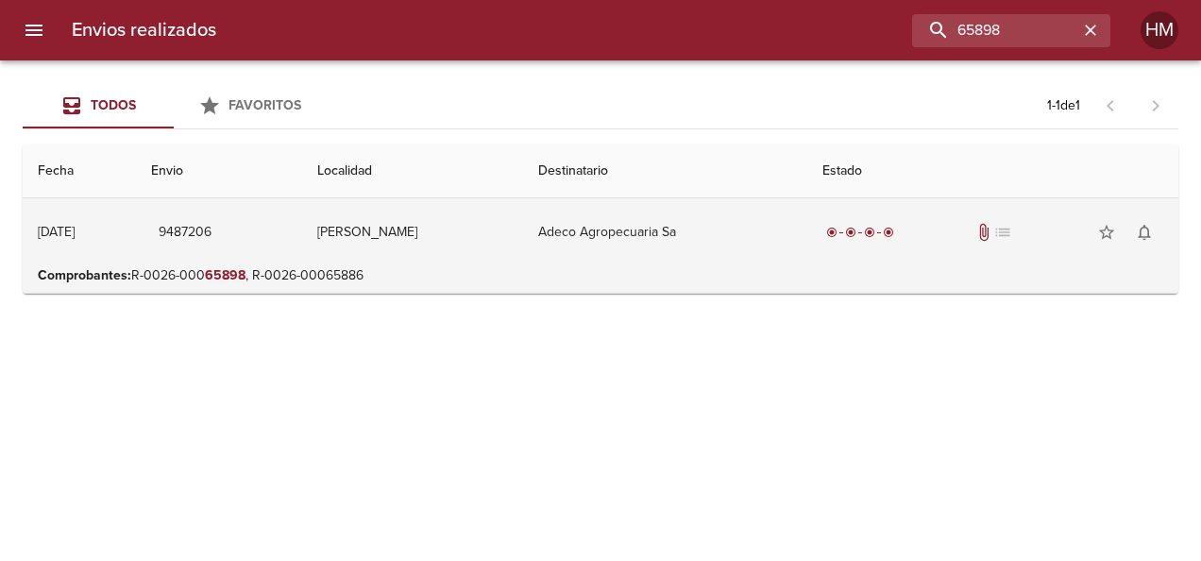
click at [585, 219] on td "Adeco Agropecuaria Sa" at bounding box center [665, 232] width 284 height 68
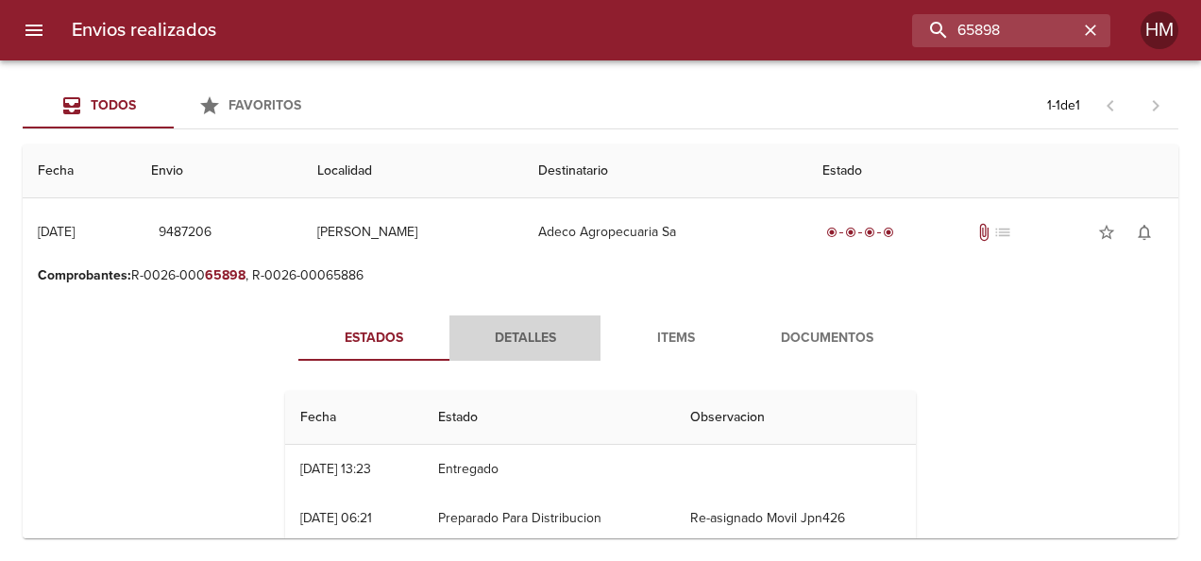
click at [520, 337] on span "Detalles" at bounding box center [525, 339] width 128 height 24
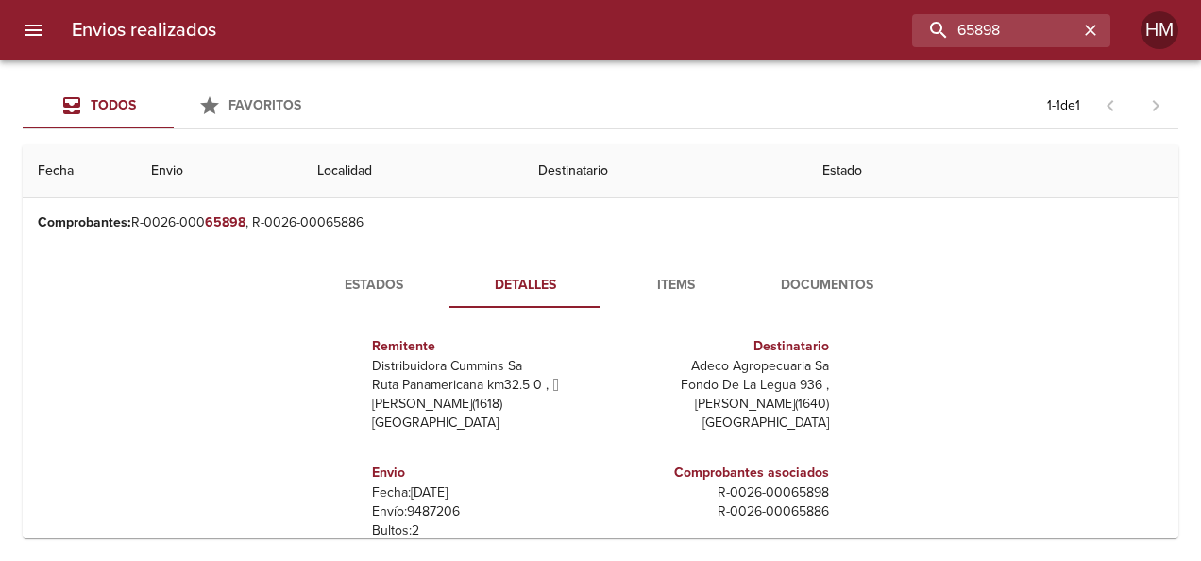
scroll to position [189, 0]
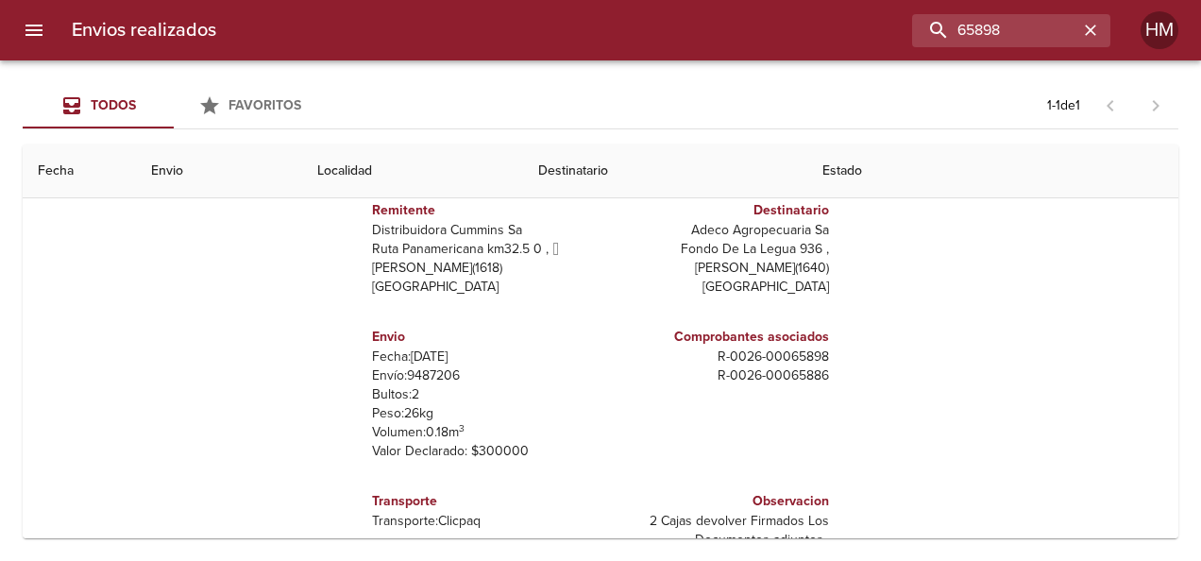
click at [422, 372] on p "Envío: 9487206" at bounding box center [482, 375] width 221 height 19
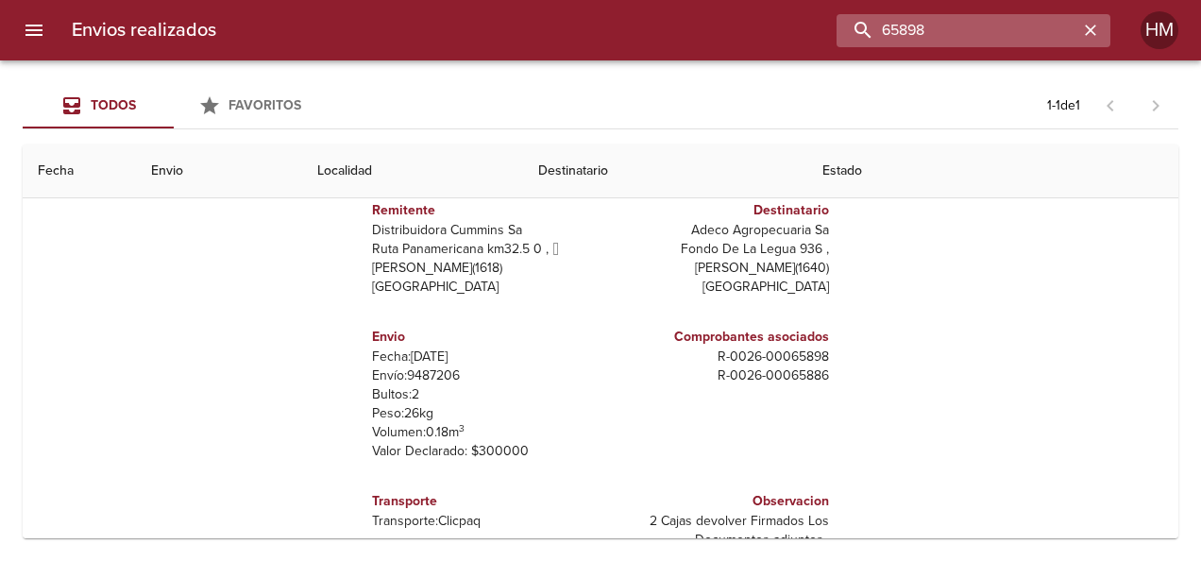
click at [1007, 28] on input "65898" at bounding box center [958, 30] width 242 height 33
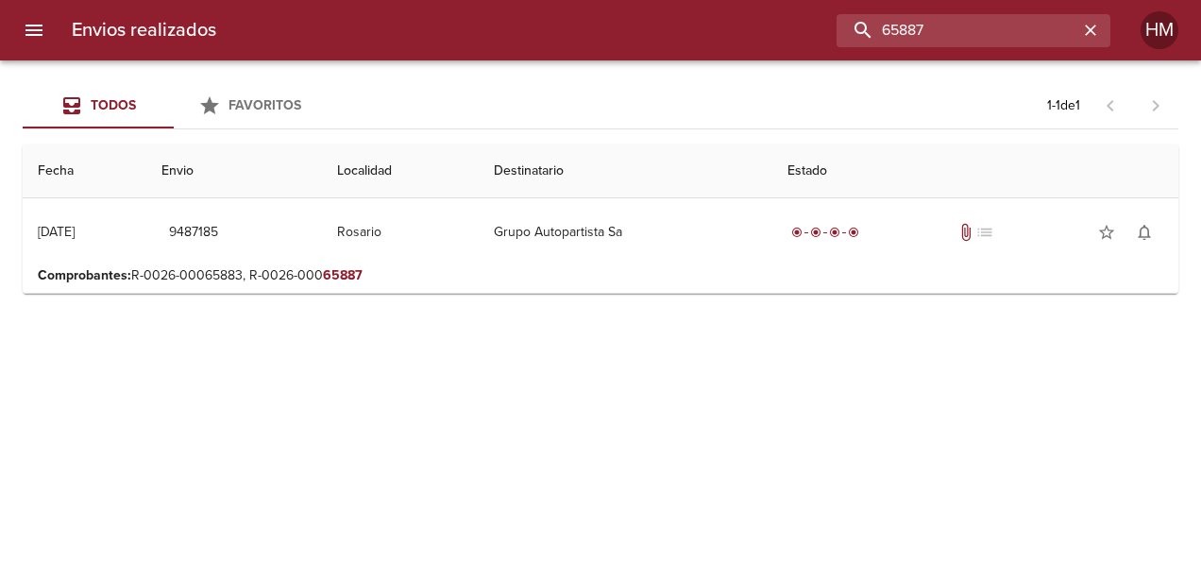
scroll to position [0, 0]
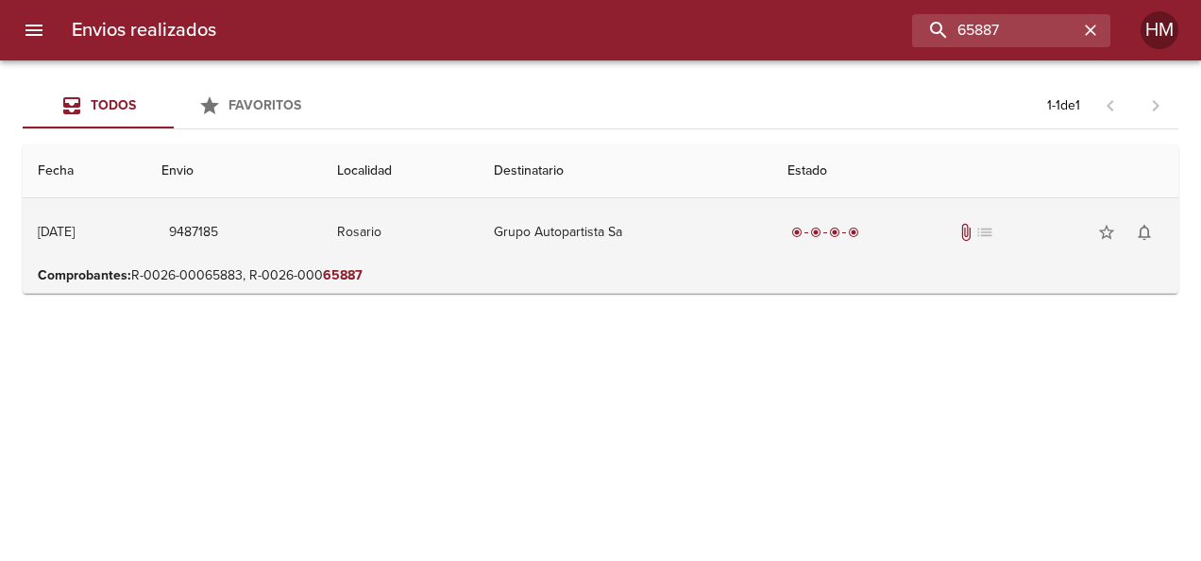
click at [412, 228] on td "Rosario" at bounding box center [401, 232] width 158 height 68
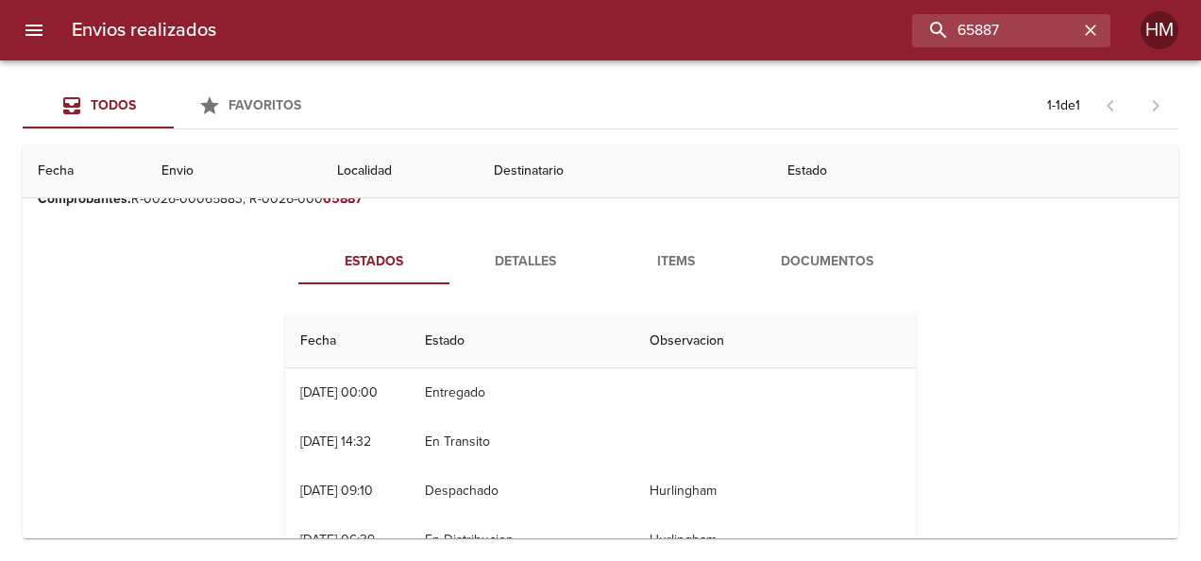
scroll to position [94, 0]
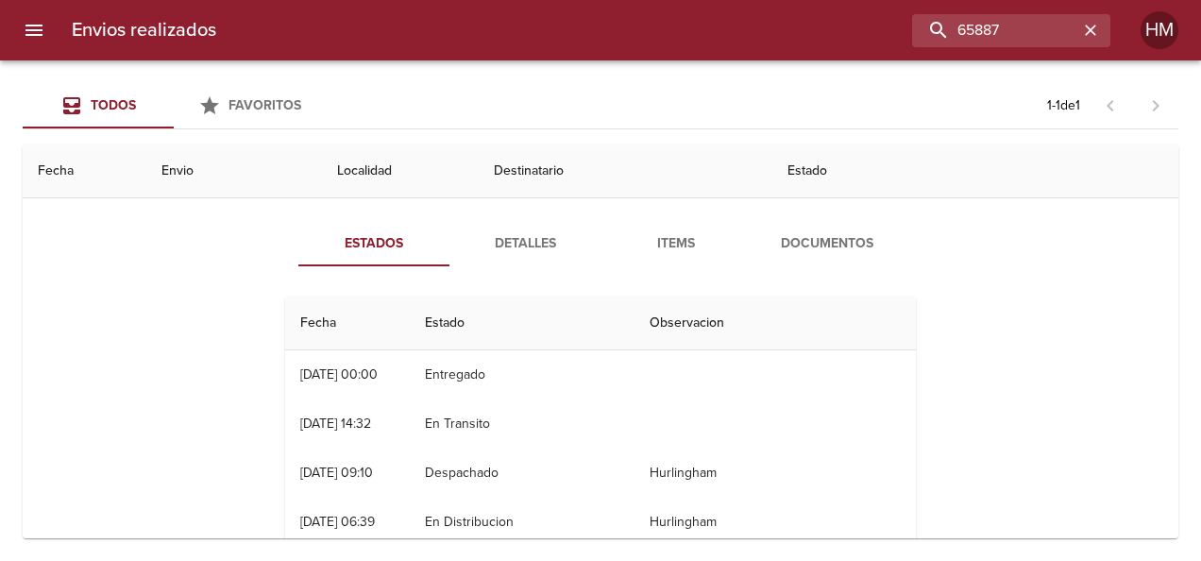
click at [500, 212] on div "Estados Detalles Items Documentos Fecha Estado Observacion 14/08 [DATE] 00:00 E…" at bounding box center [600, 439] width 1125 height 483
click at [529, 246] on span "Detalles" at bounding box center [525, 244] width 128 height 24
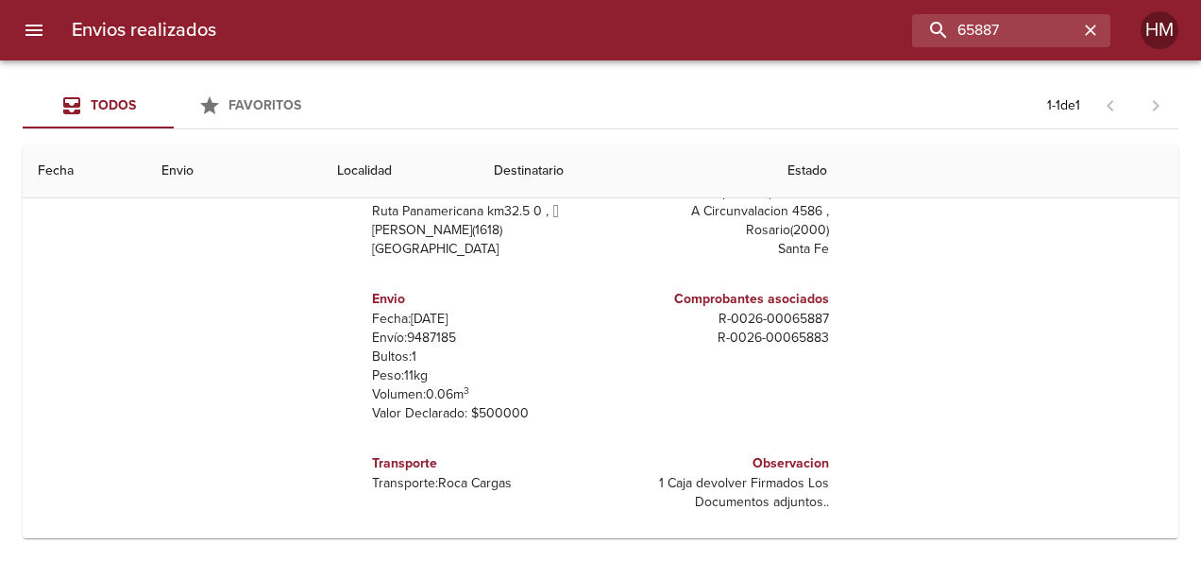
scroll to position [238, 0]
click at [431, 334] on p "Envío: 9487185" at bounding box center [482, 336] width 221 height 19
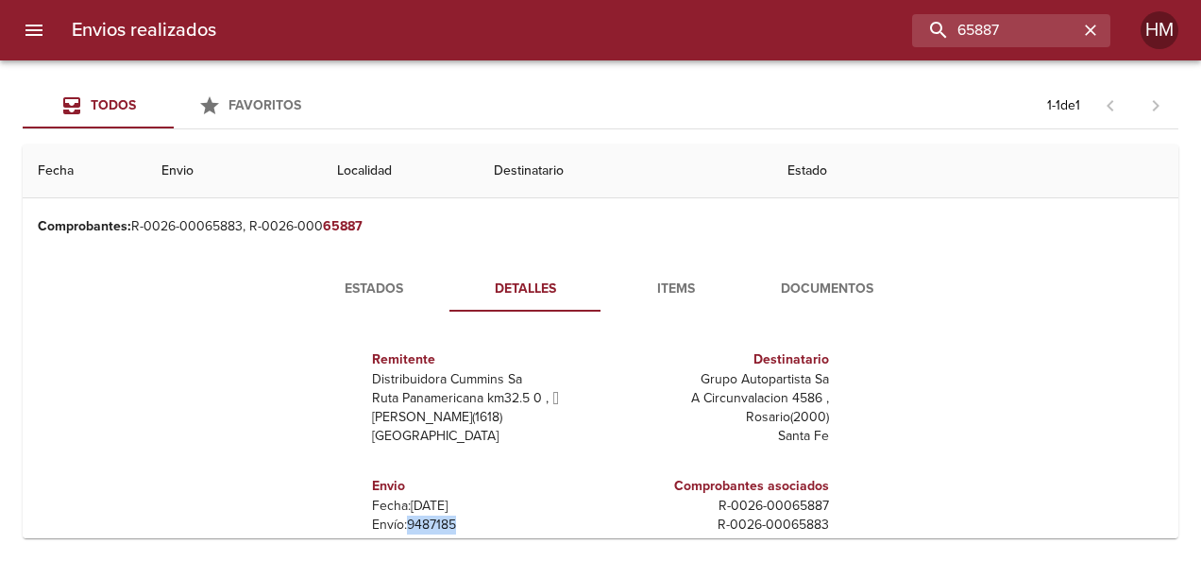
click at [407, 291] on span "Estados" at bounding box center [374, 290] width 128 height 24
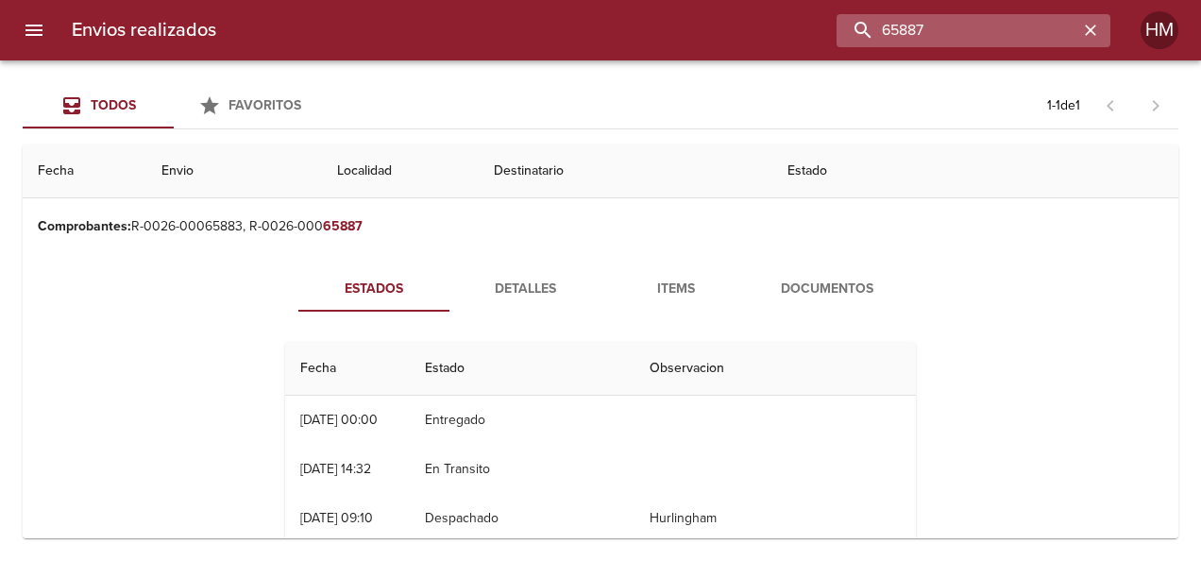
click at [1031, 33] on input "65887" at bounding box center [958, 30] width 242 height 33
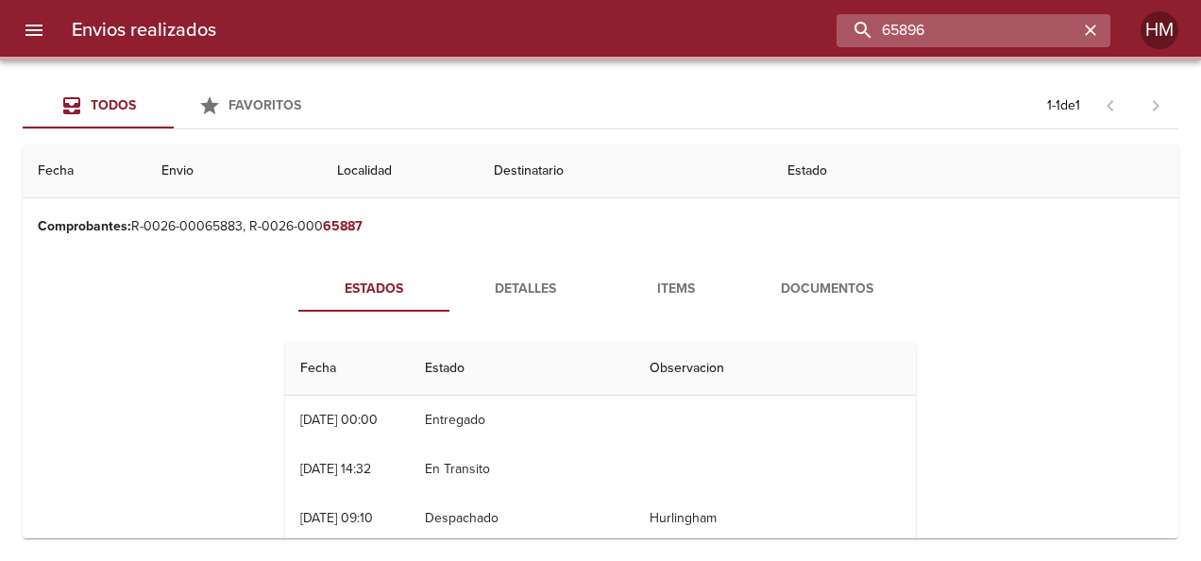
scroll to position [0, 0]
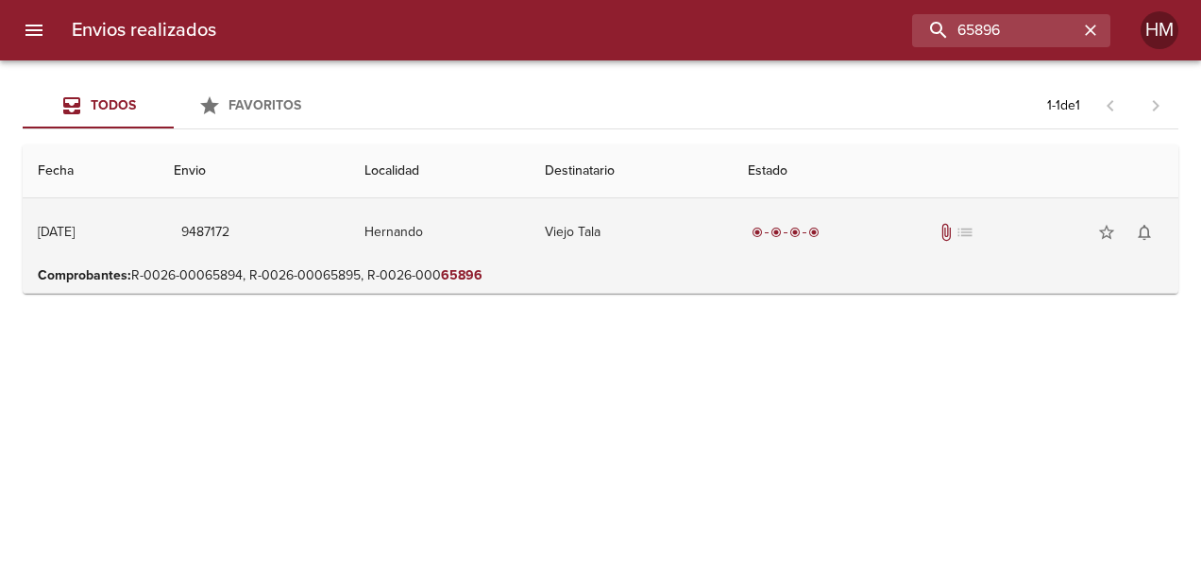
click at [616, 234] on td "Viejo Tala" at bounding box center [632, 232] width 204 height 68
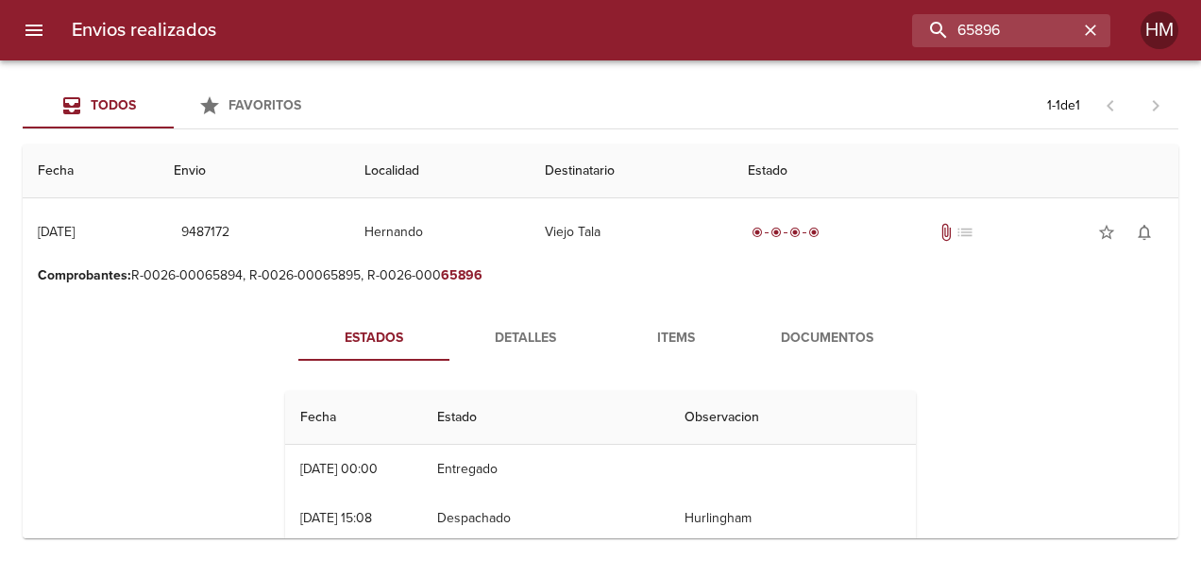
click at [529, 339] on span "Detalles" at bounding box center [525, 339] width 128 height 24
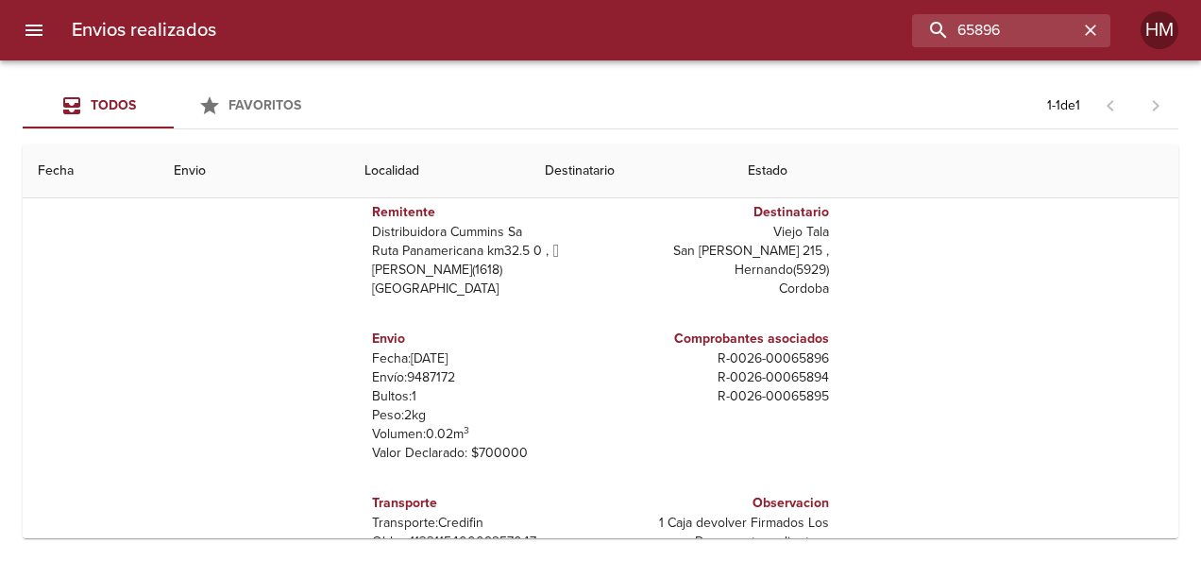
scroll to position [189, 0]
click at [409, 372] on p "Envío: 9487172" at bounding box center [482, 375] width 221 height 19
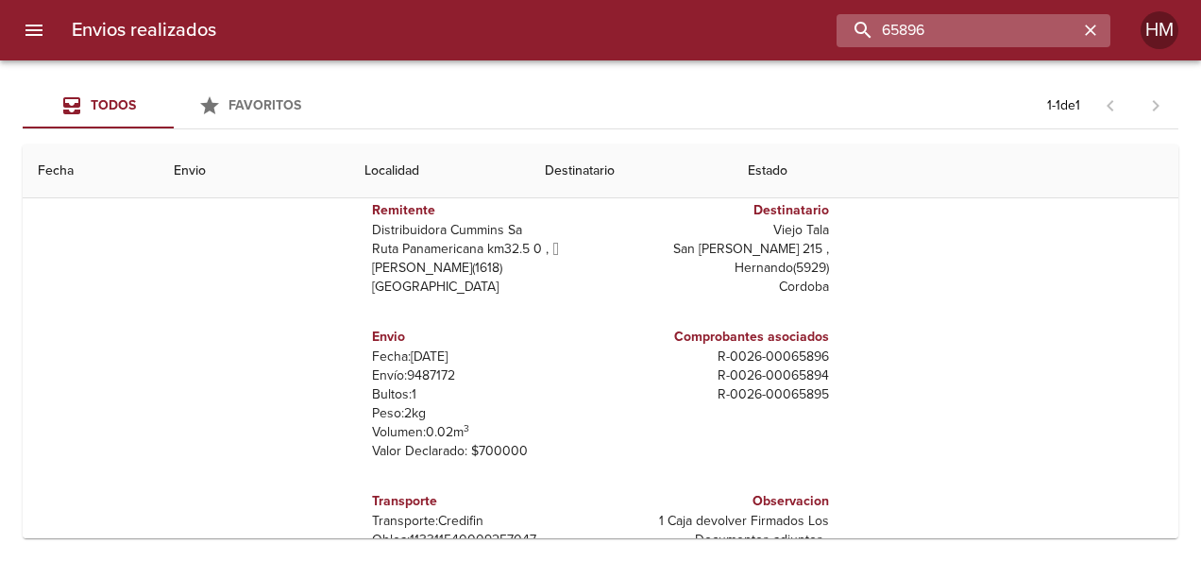
click at [1029, 22] on input "65896" at bounding box center [958, 30] width 242 height 33
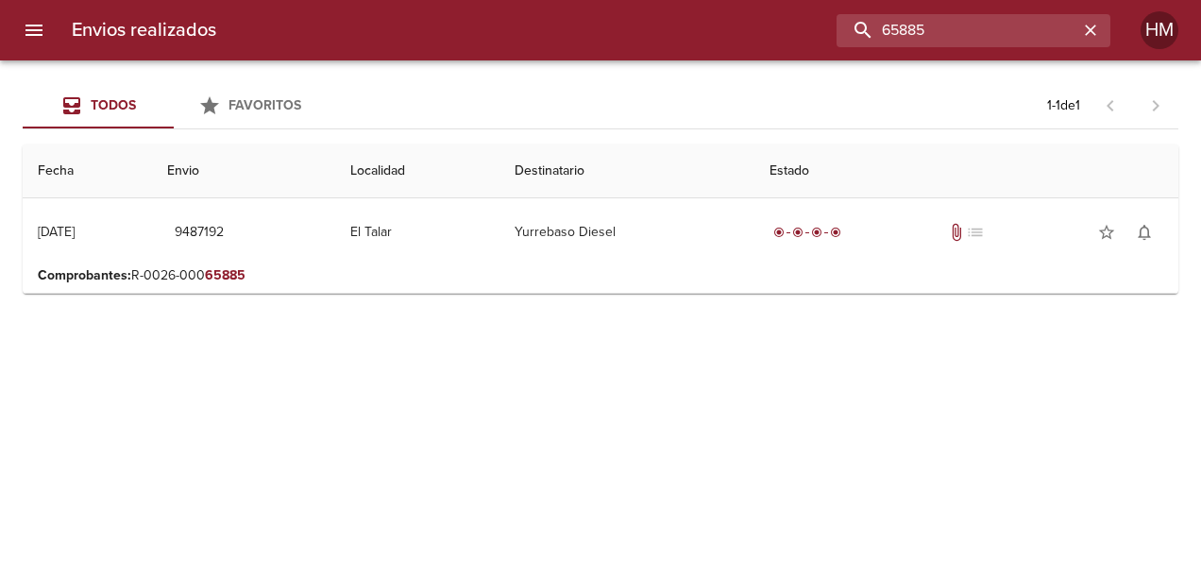
scroll to position [0, 0]
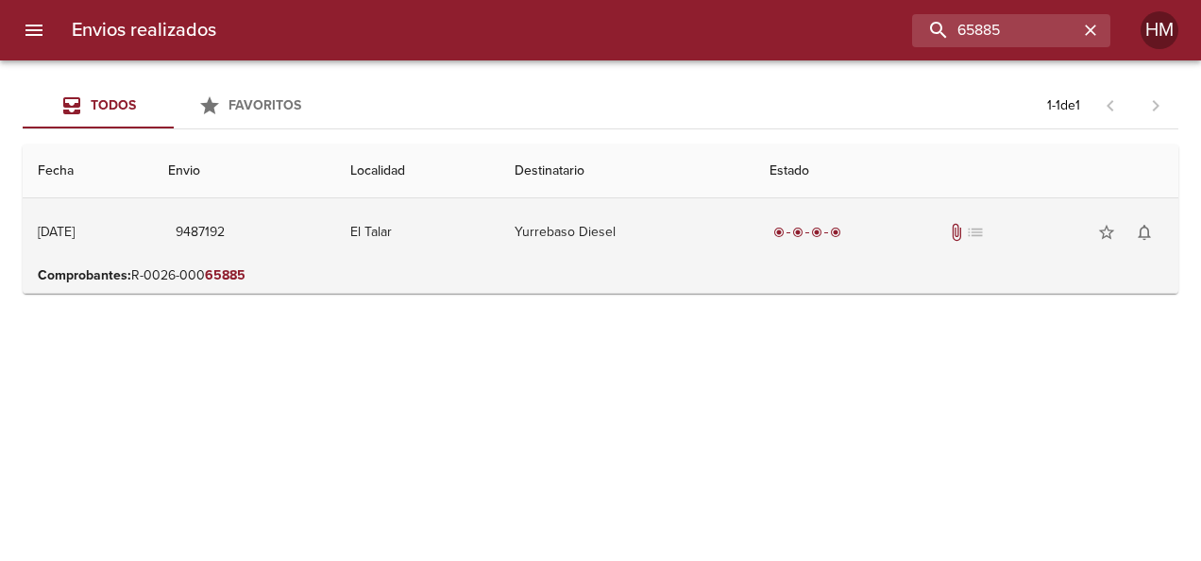
click at [477, 232] on td "El Talar" at bounding box center [417, 232] width 164 height 68
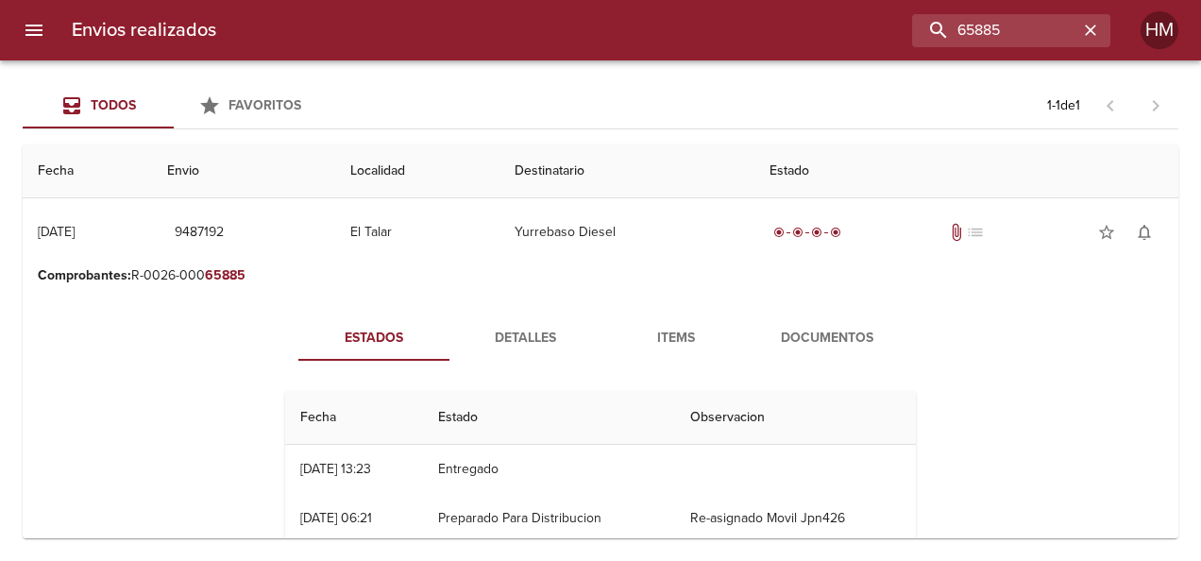
scroll to position [94, 0]
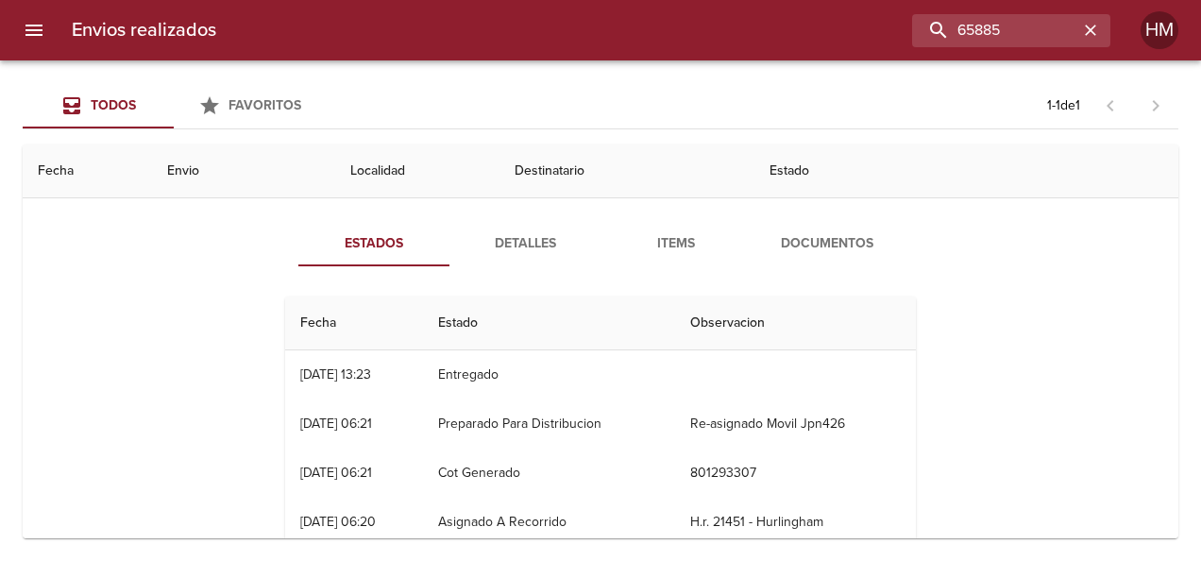
click at [523, 244] on span "Detalles" at bounding box center [525, 244] width 128 height 24
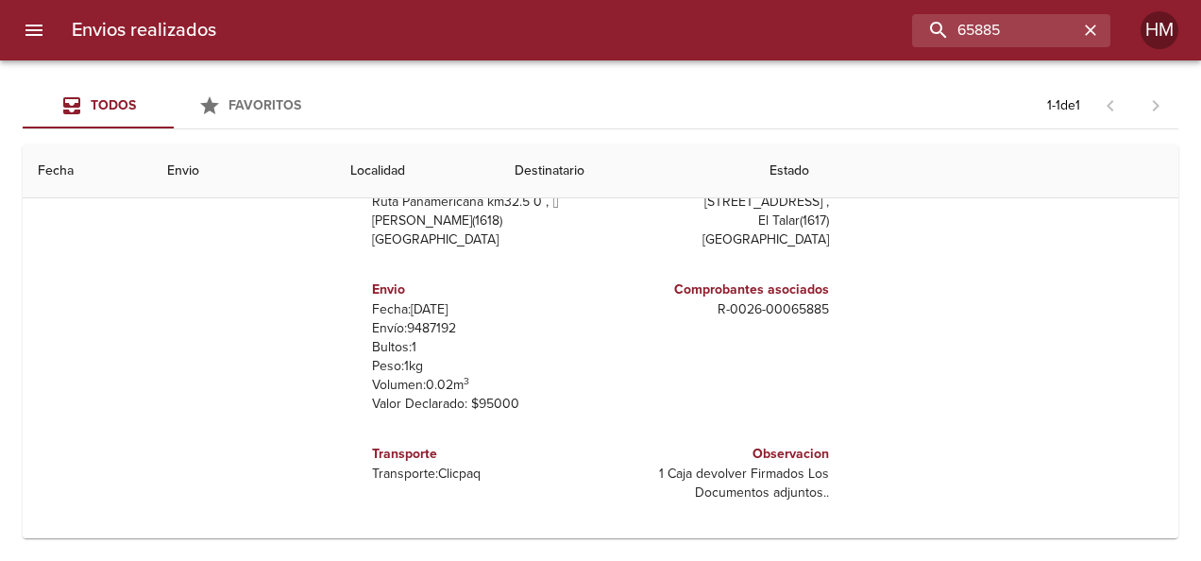
scroll to position [238, 0]
click at [410, 325] on p "Envío: 9487192" at bounding box center [482, 326] width 221 height 19
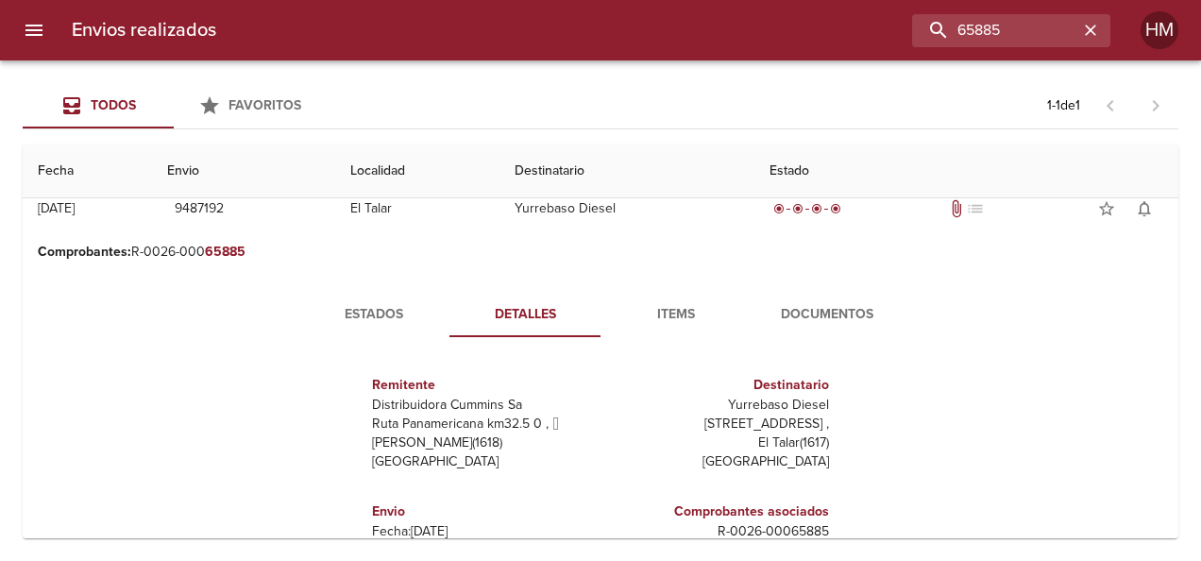
scroll to position [0, 0]
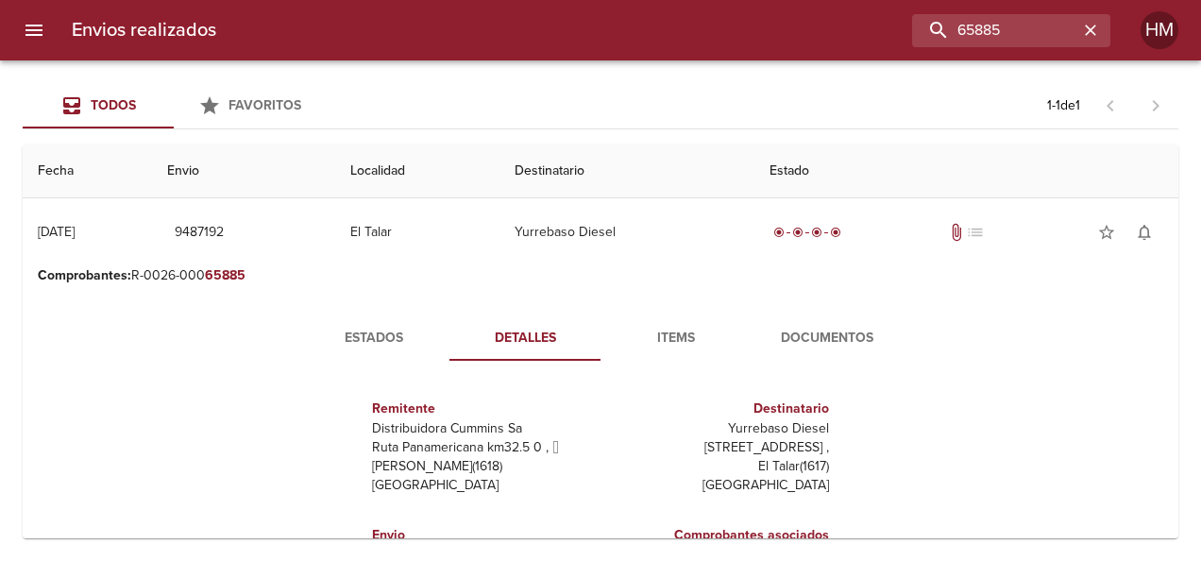
click at [384, 330] on span "Estados" at bounding box center [374, 339] width 128 height 24
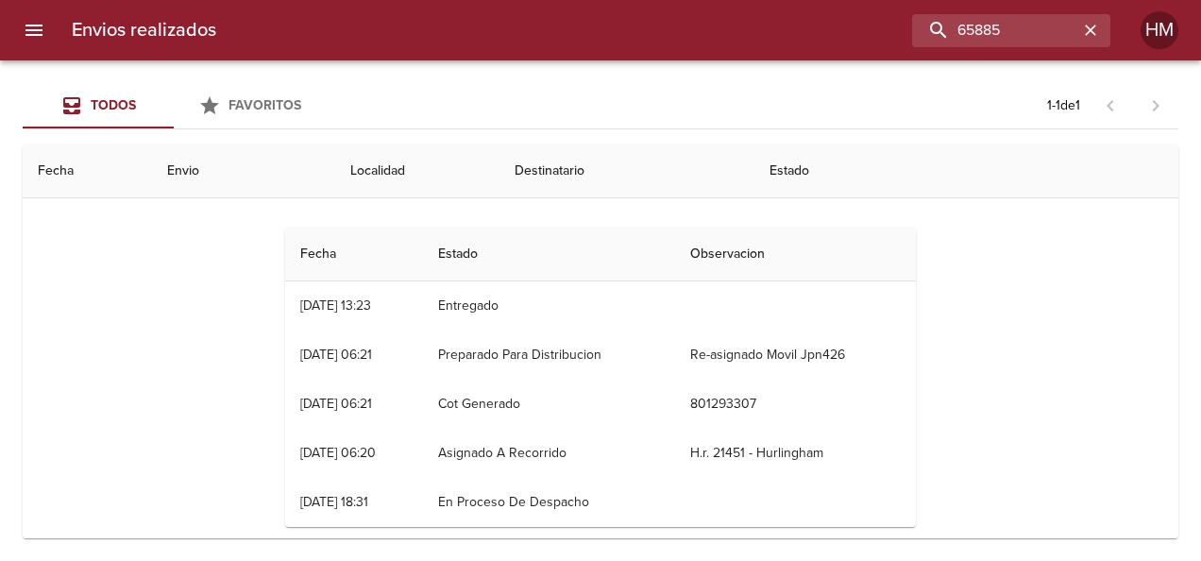
scroll to position [189, 0]
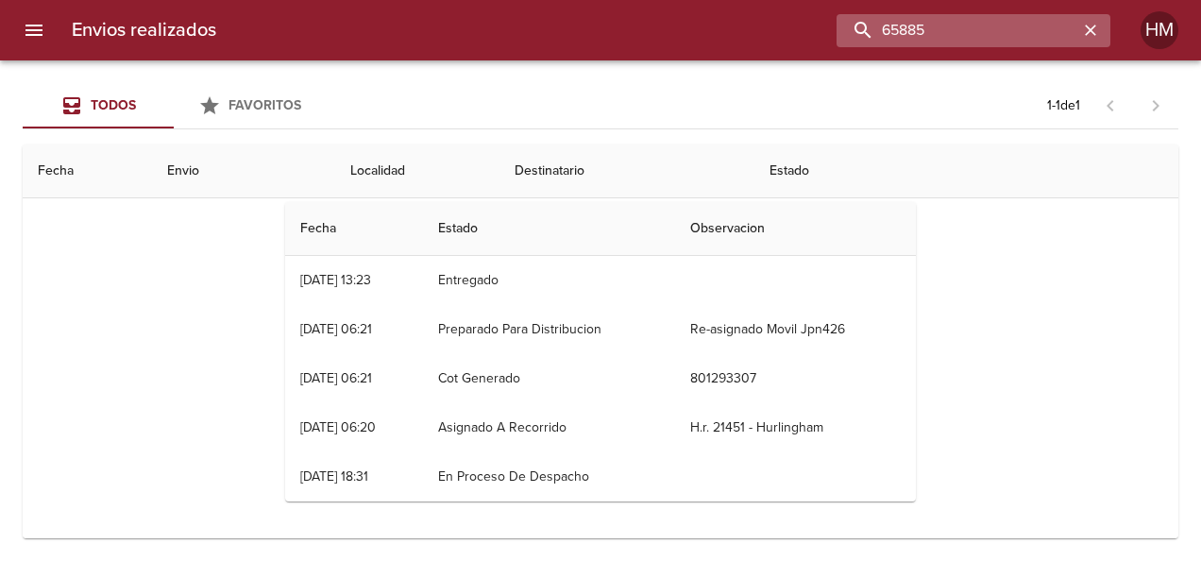
click at [1022, 18] on input "65885" at bounding box center [958, 30] width 242 height 33
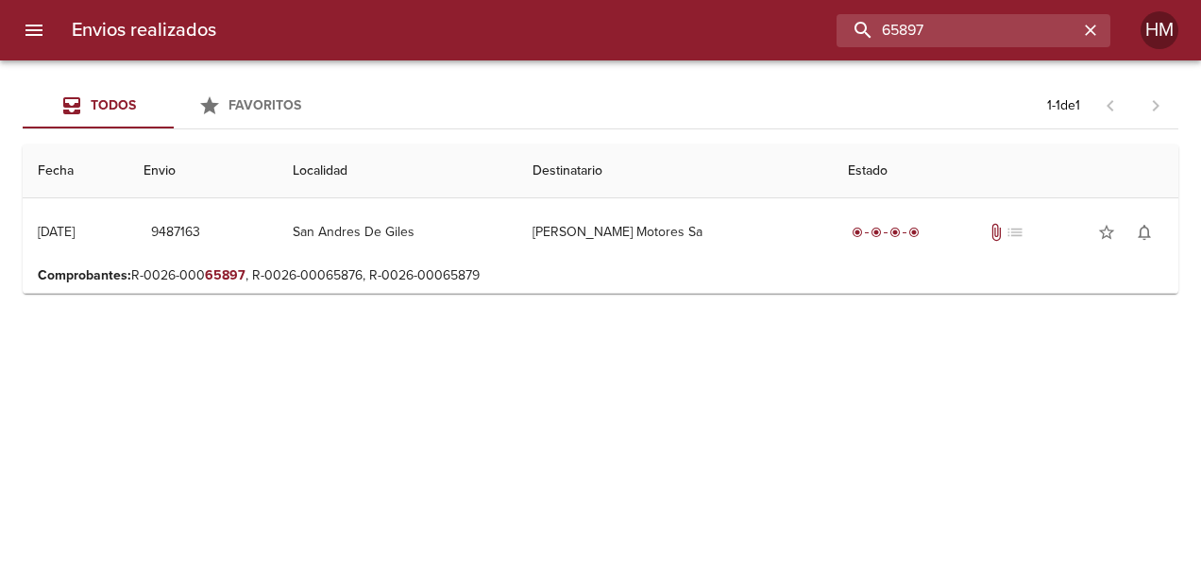
scroll to position [0, 0]
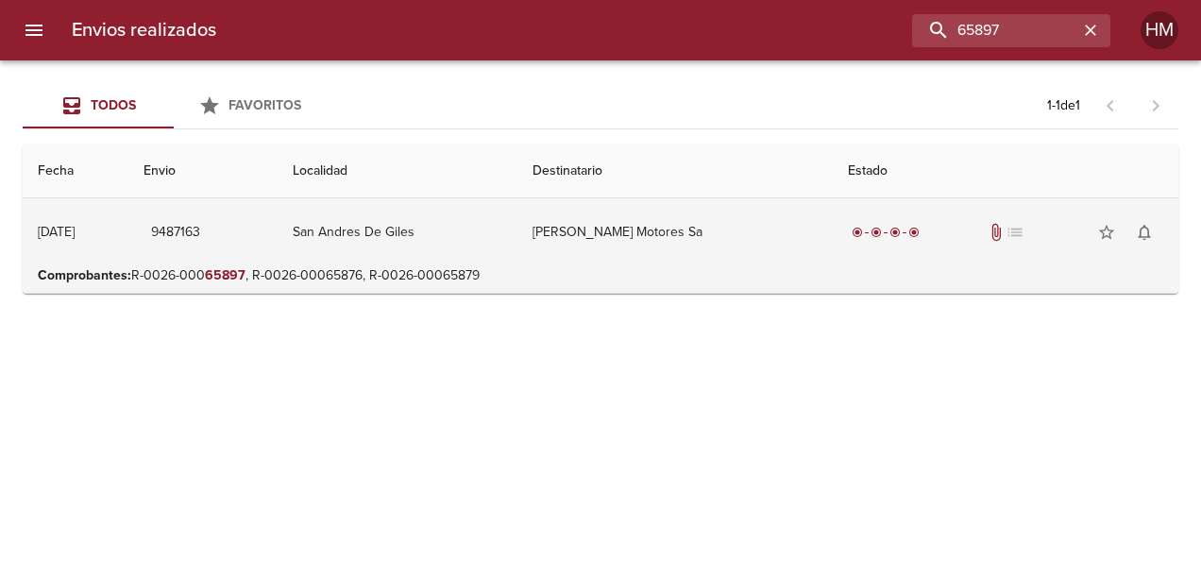
click at [506, 238] on td "San Andres De Giles" at bounding box center [398, 232] width 240 height 68
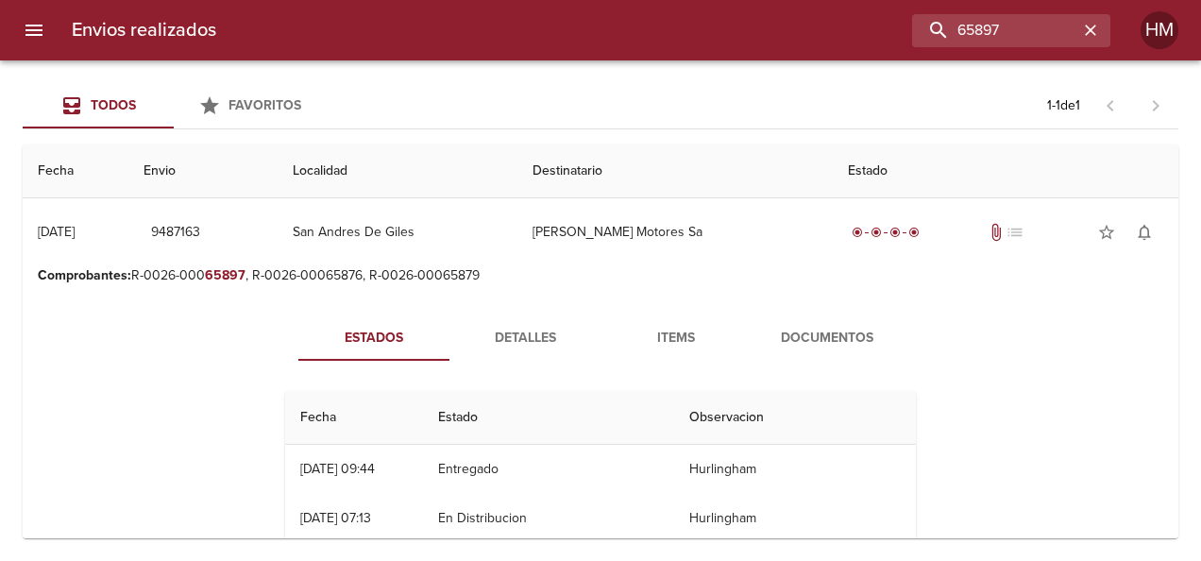
click at [542, 344] on span "Detalles" at bounding box center [525, 339] width 128 height 24
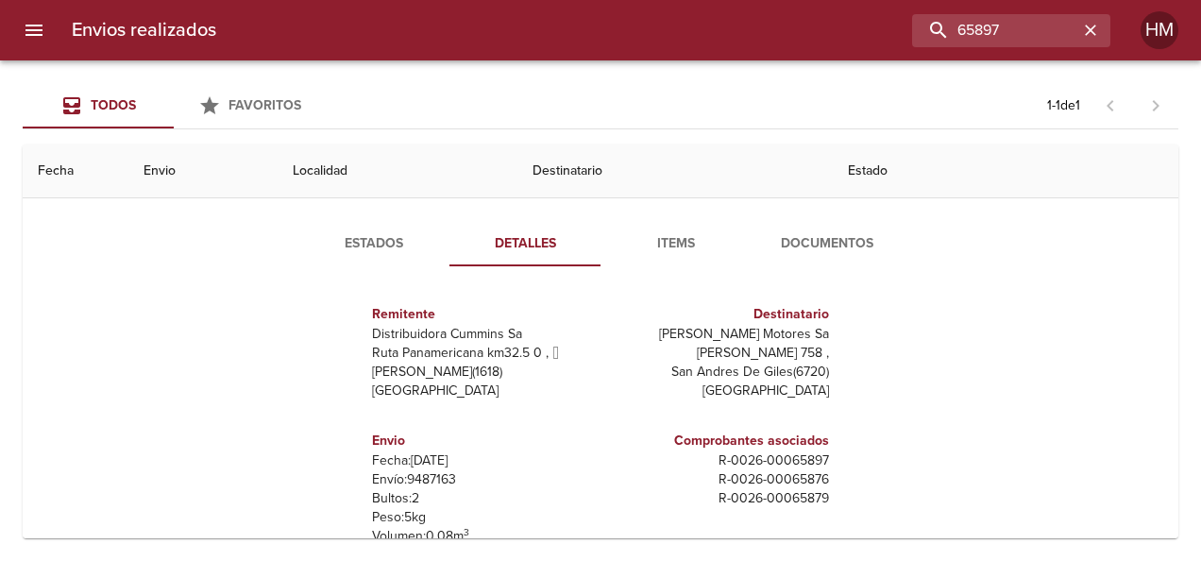
scroll to position [9, 0]
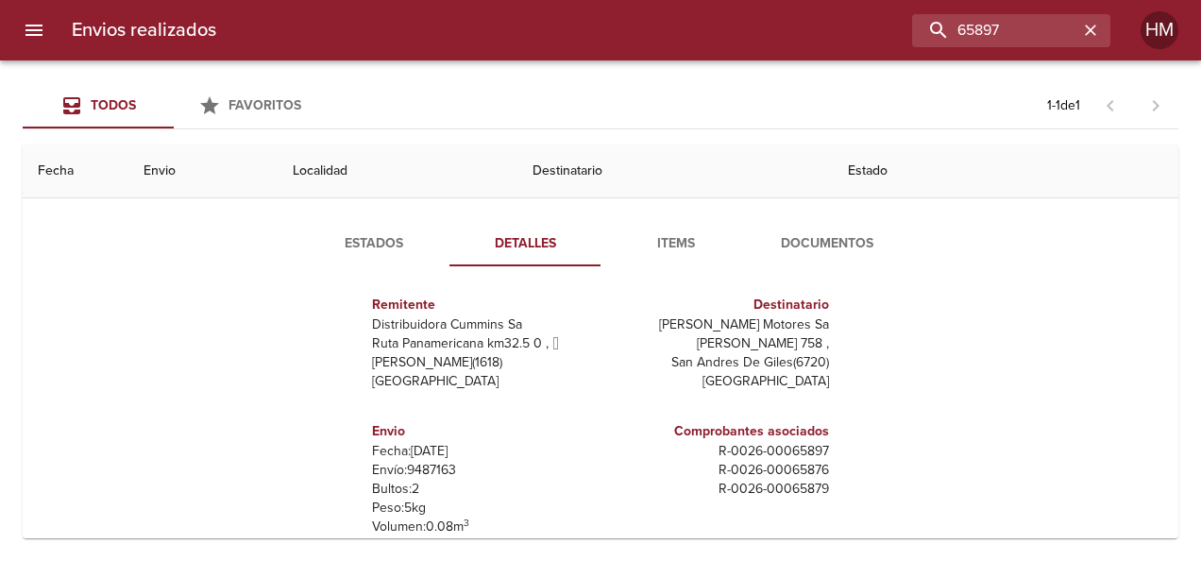
click at [423, 465] on p "Envío: 9487163" at bounding box center [482, 470] width 221 height 19
click at [345, 242] on span "Estados" at bounding box center [374, 244] width 128 height 24
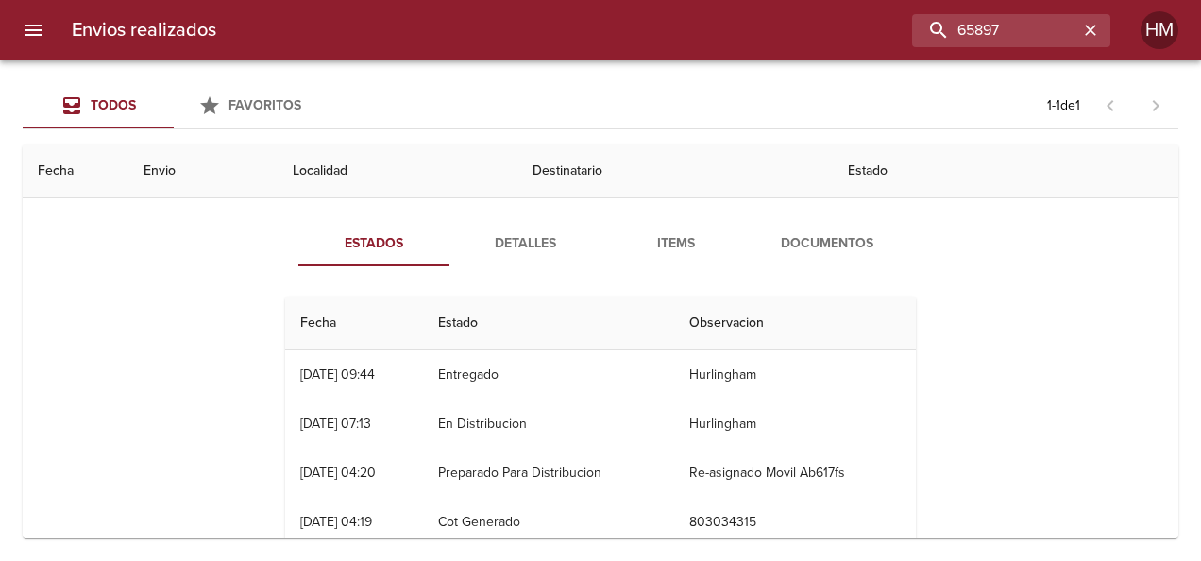
scroll to position [0, 0]
click at [541, 242] on span "Detalles" at bounding box center [525, 244] width 128 height 24
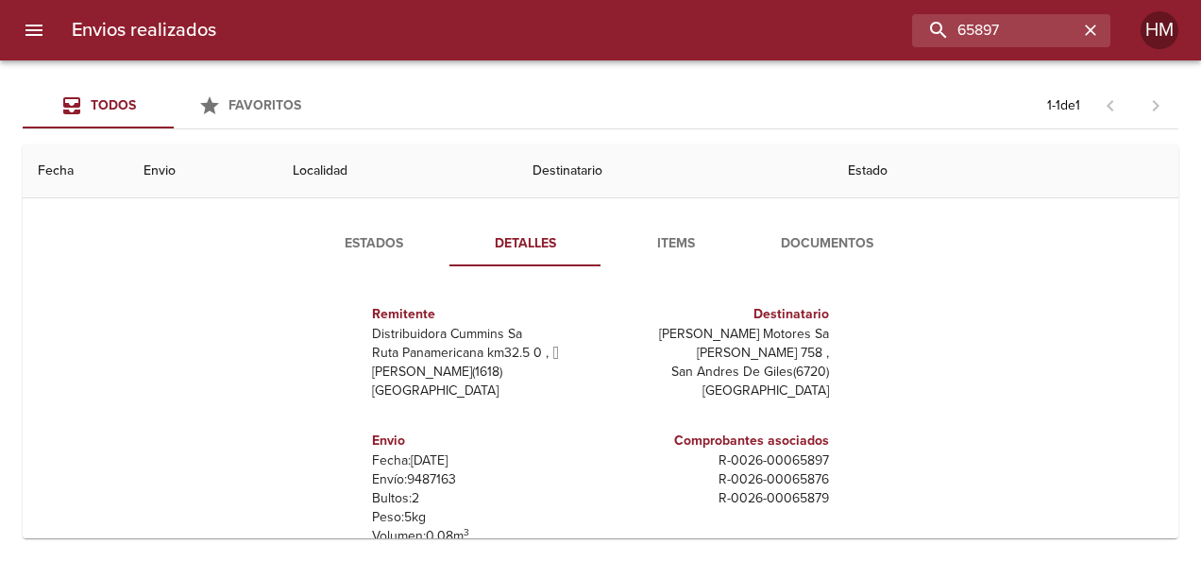
scroll to position [189, 0]
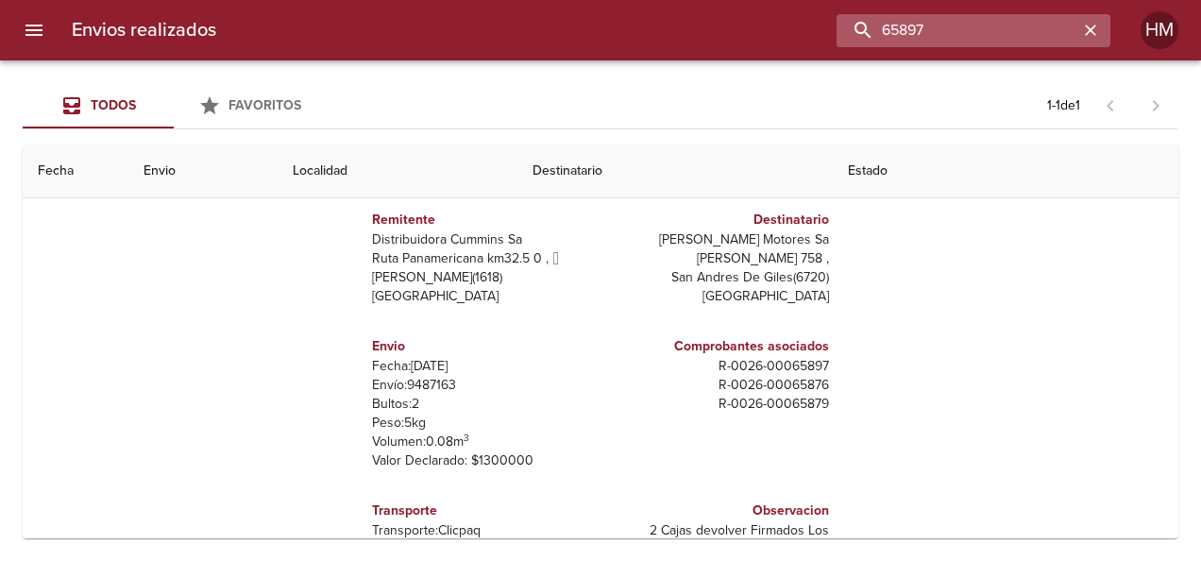
click at [1022, 34] on input "65897" at bounding box center [958, 30] width 242 height 33
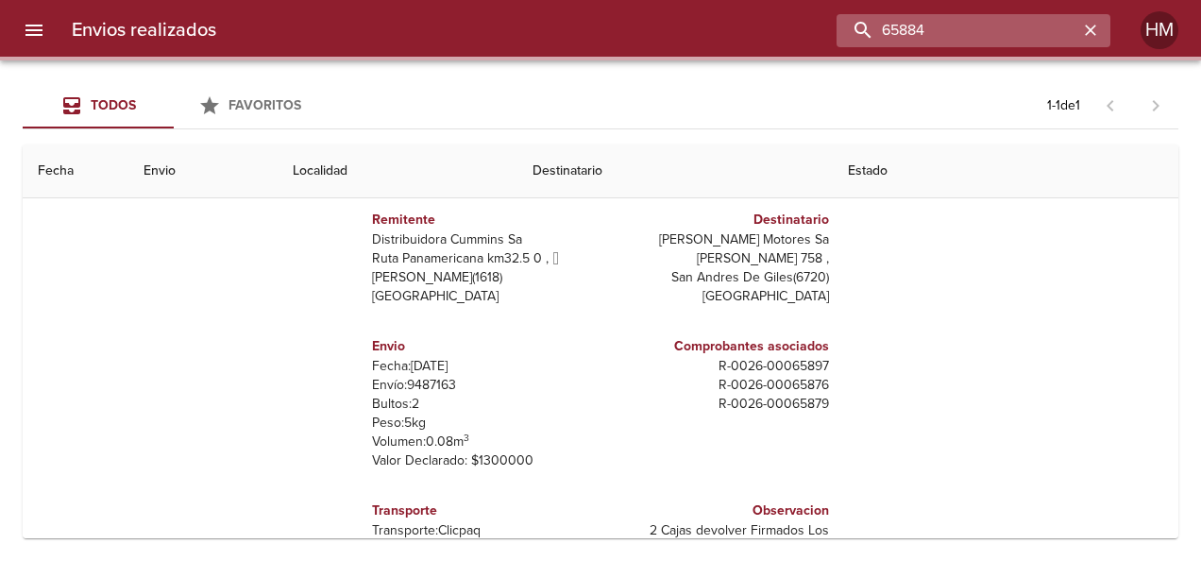
scroll to position [0, 0]
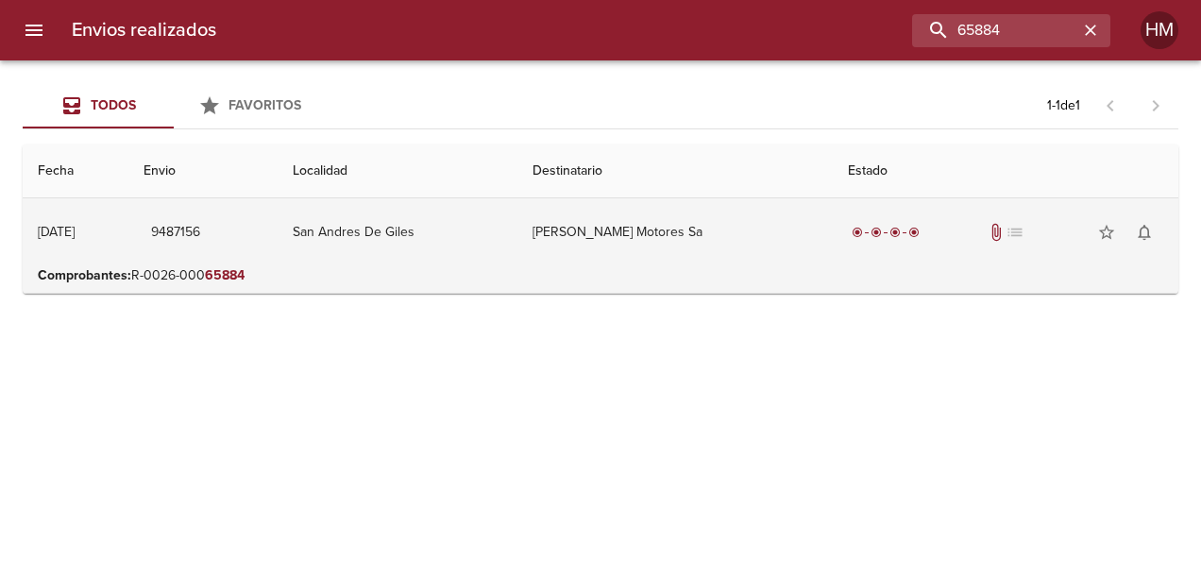
click at [517, 235] on td "San Andres De Giles" at bounding box center [398, 232] width 240 height 68
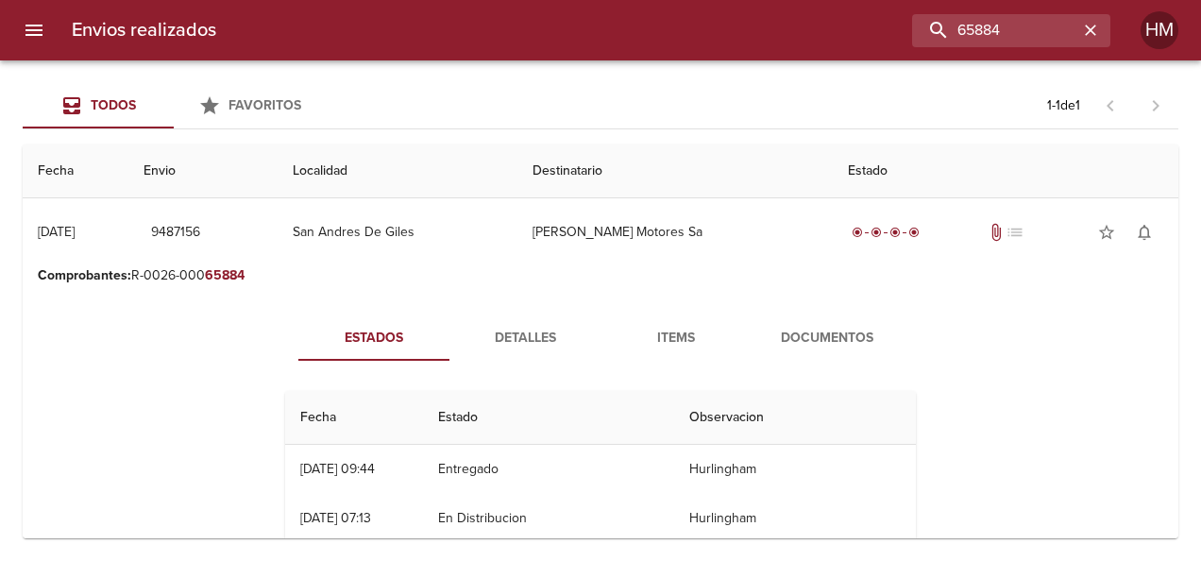
click at [524, 349] on button "Detalles" at bounding box center [524, 337] width 151 height 45
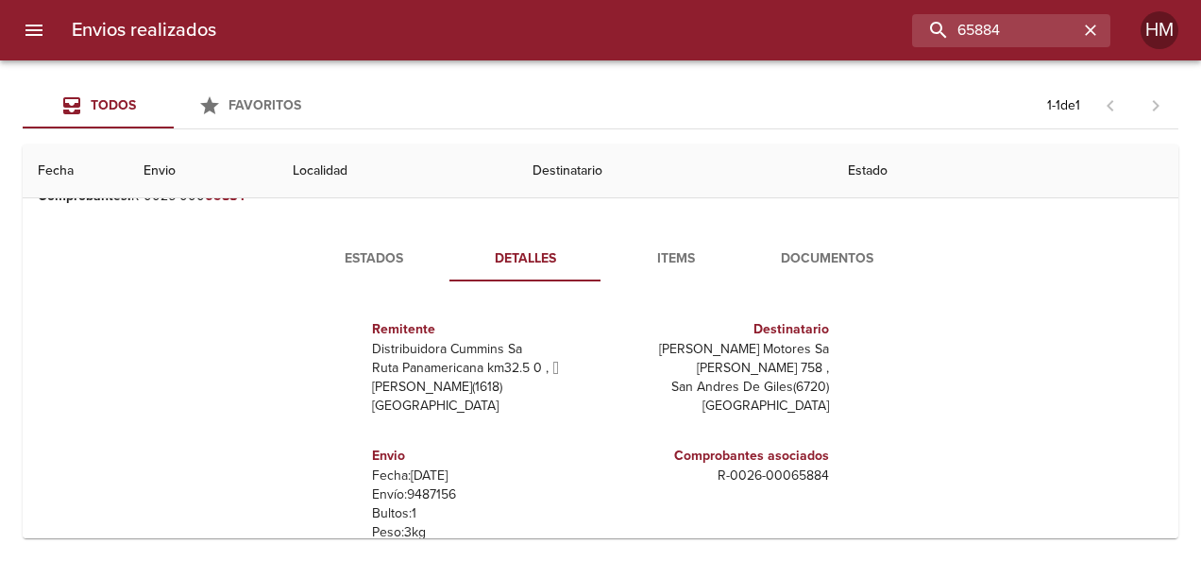
scroll to position [189, 0]
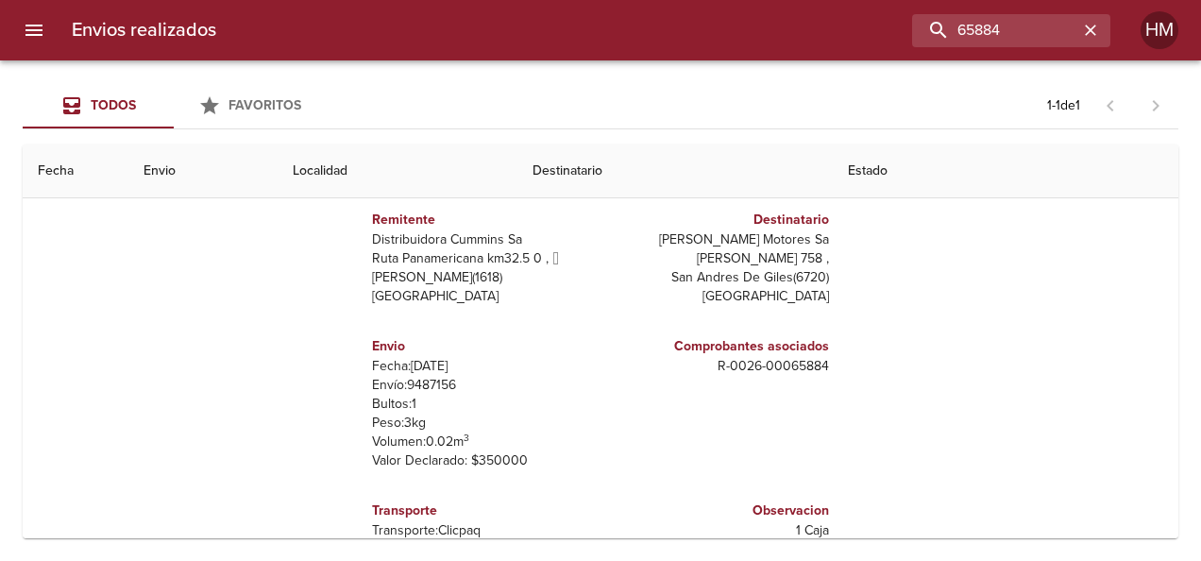
click at [432, 381] on p "Envío: 9487156" at bounding box center [482, 385] width 221 height 19
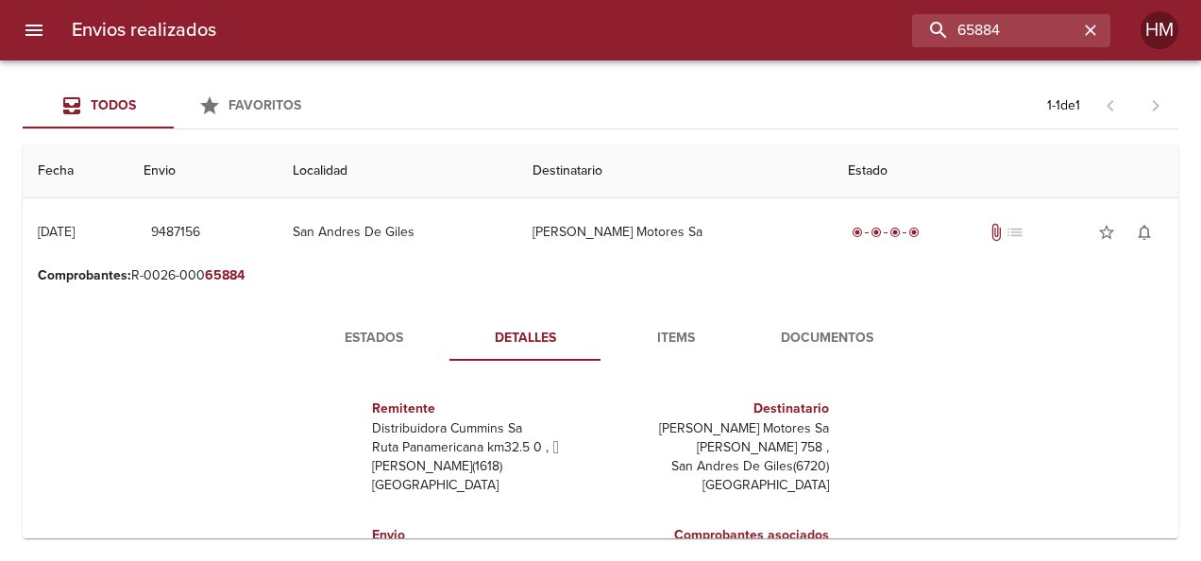
click at [383, 325] on button "Estados" at bounding box center [373, 337] width 151 height 45
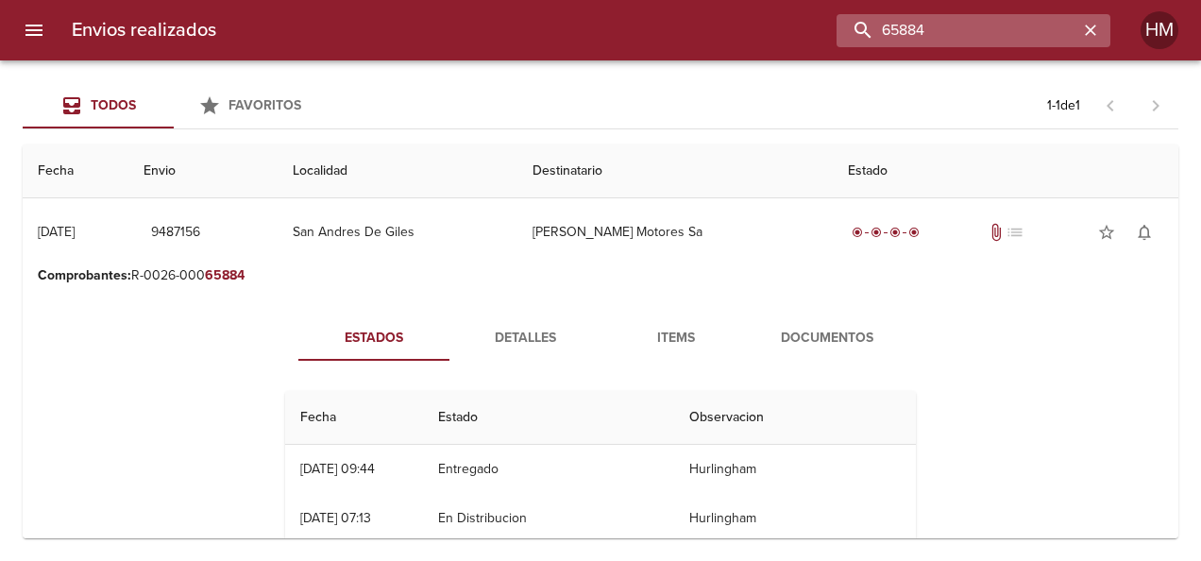
click at [1023, 23] on input "65884" at bounding box center [958, 30] width 242 height 33
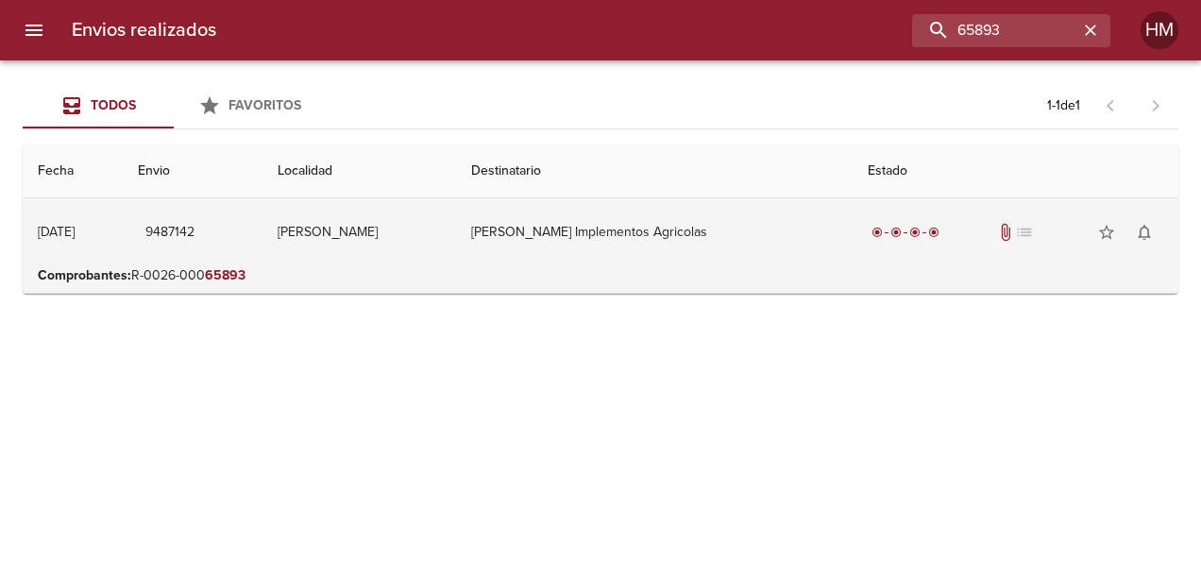
click at [516, 242] on td "[PERSON_NAME] Implementos Agricolas" at bounding box center [654, 232] width 396 height 68
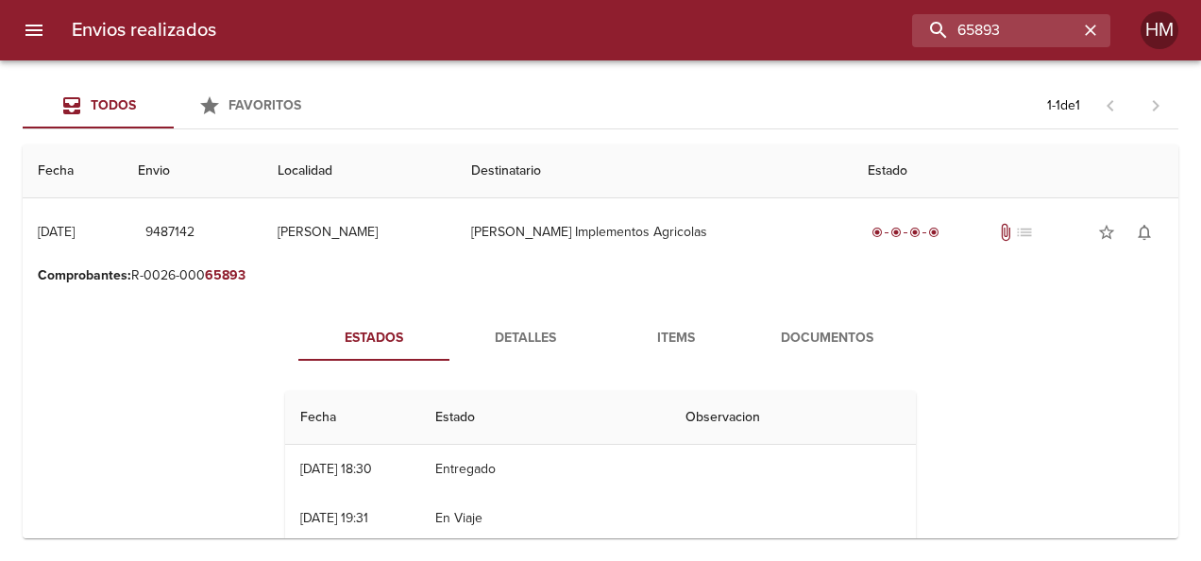
scroll to position [94, 0]
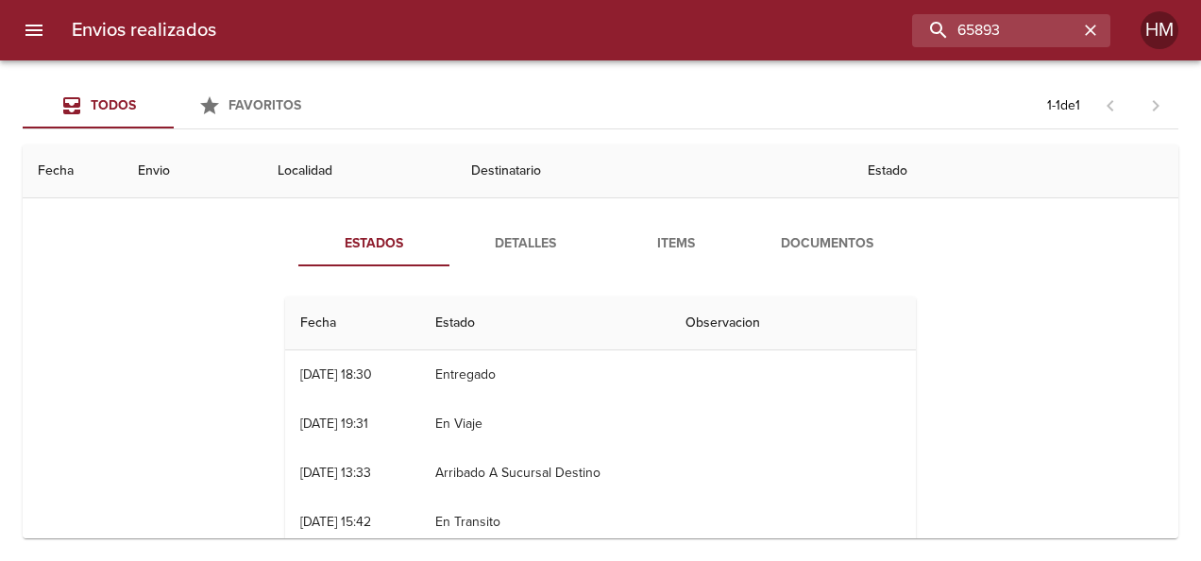
click at [533, 238] on span "Detalles" at bounding box center [525, 244] width 128 height 24
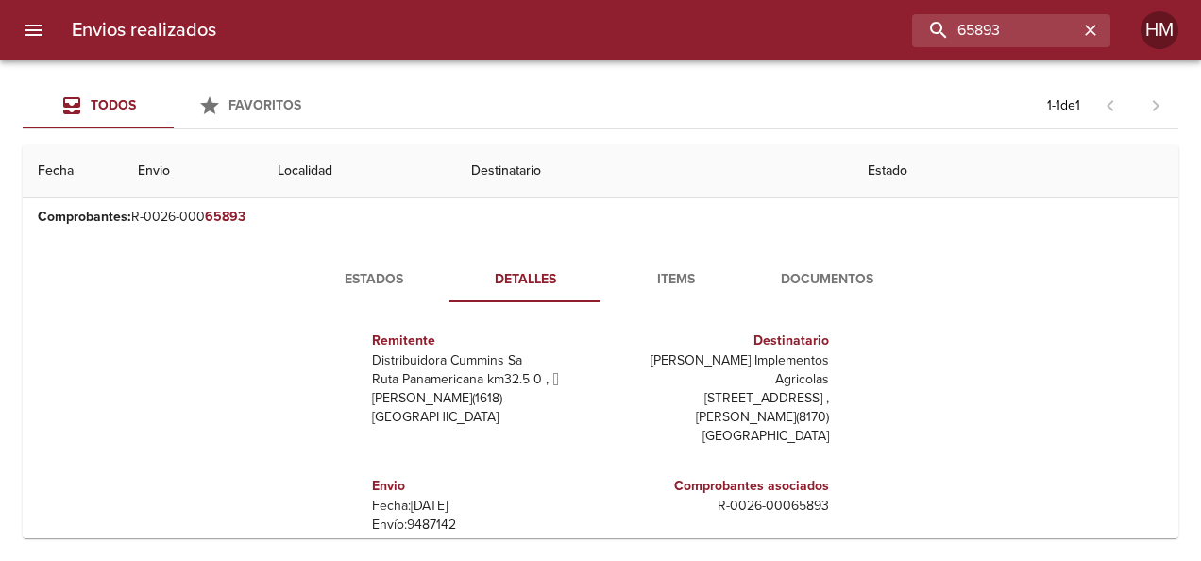
scroll to position [189, 0]
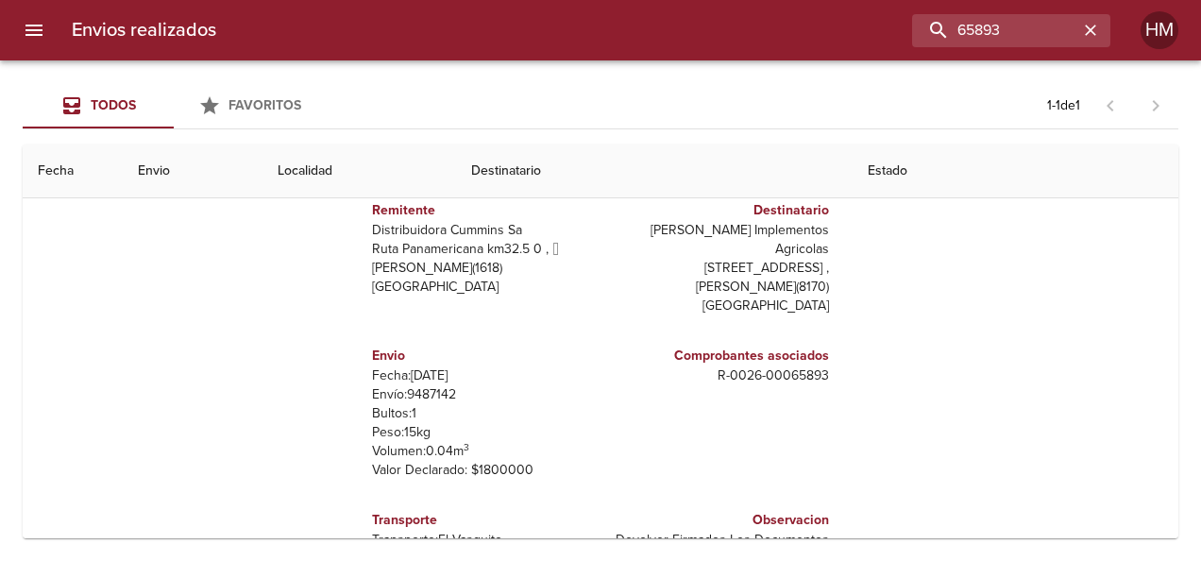
click at [425, 385] on p "Envío: 9487142" at bounding box center [482, 394] width 221 height 19
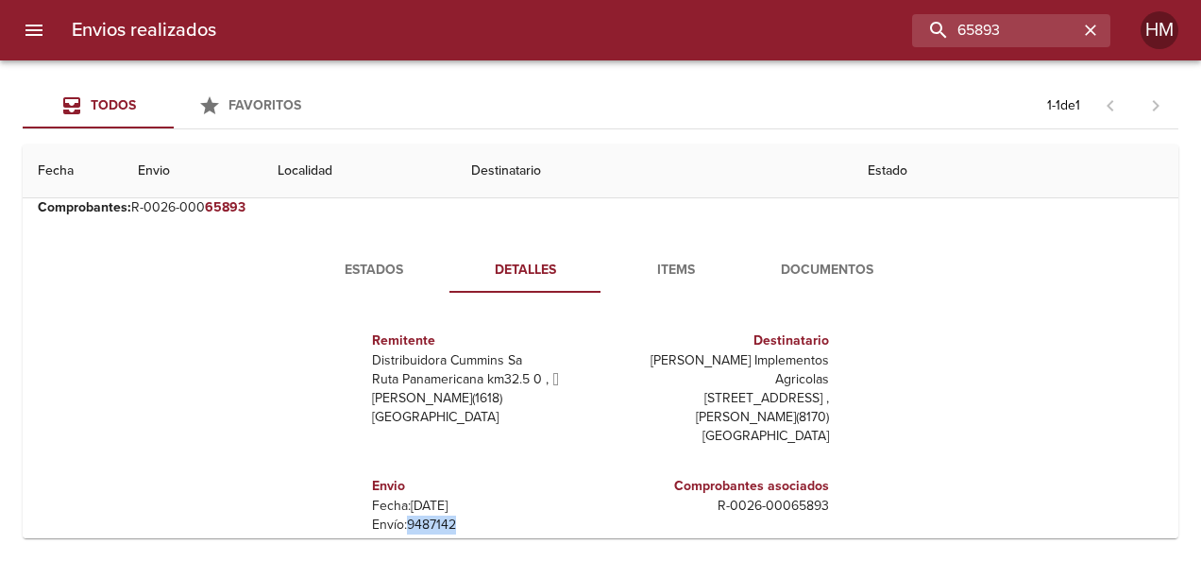
scroll to position [0, 0]
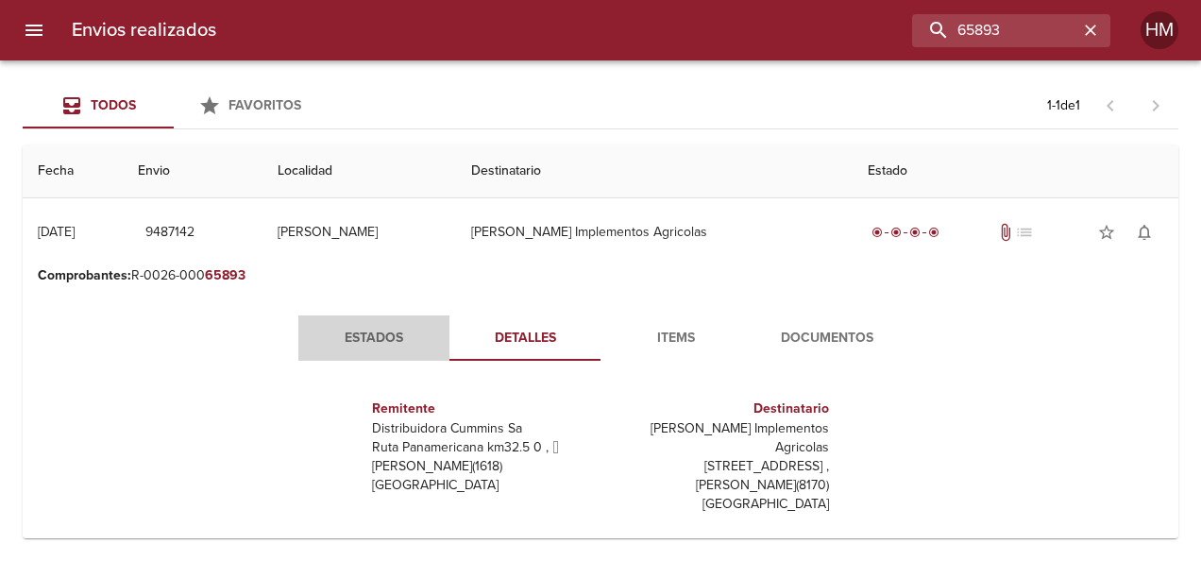
click at [388, 320] on button "Estados" at bounding box center [373, 337] width 151 height 45
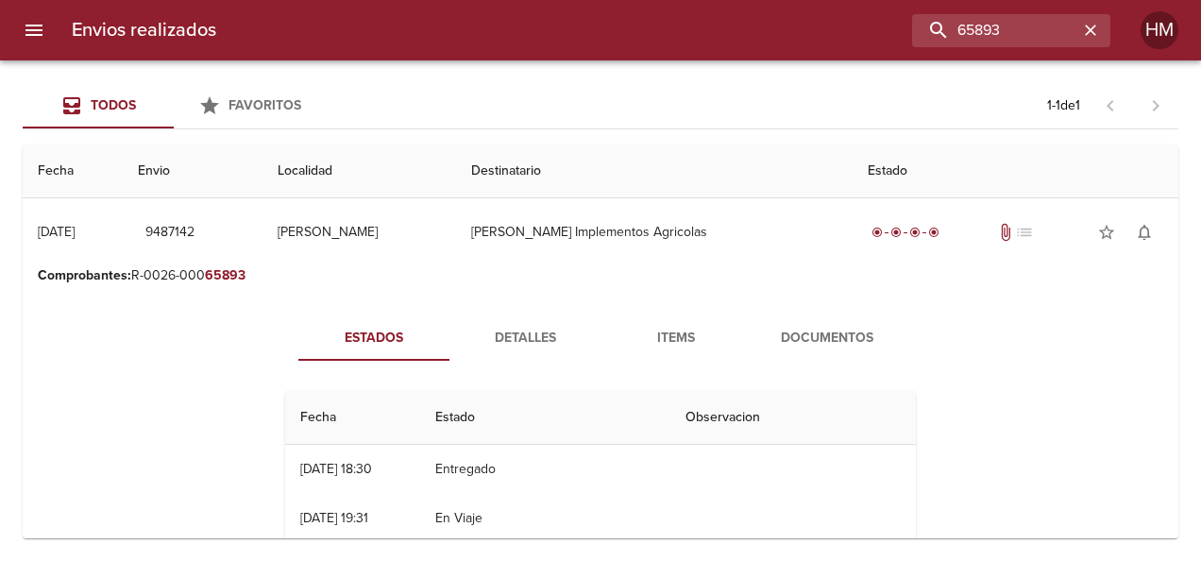
click at [471, 340] on span "Detalles" at bounding box center [525, 339] width 128 height 24
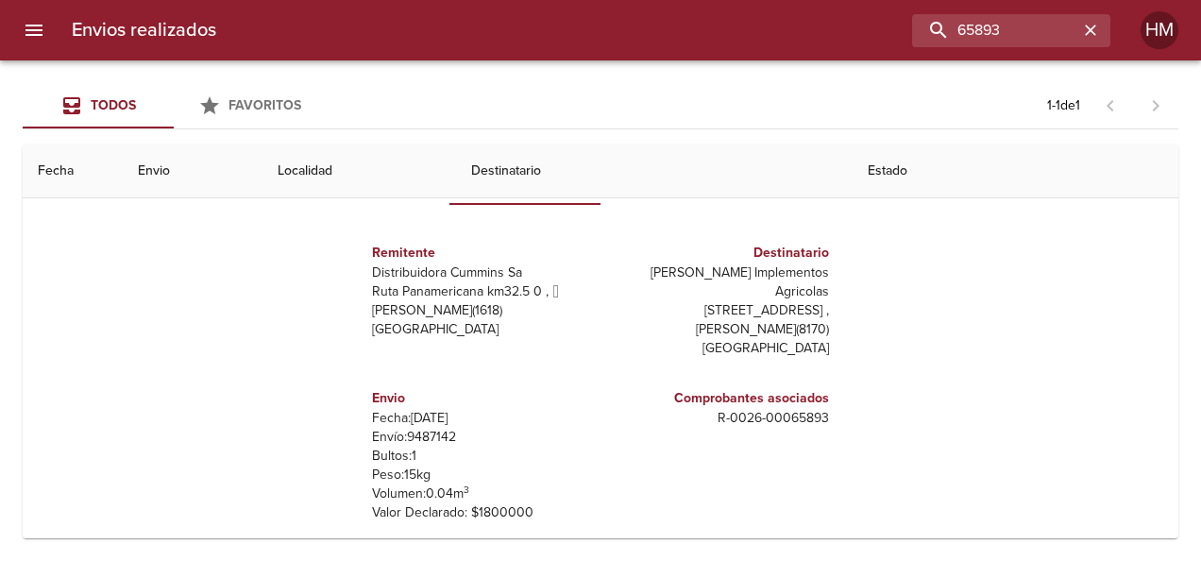
scroll to position [189, 0]
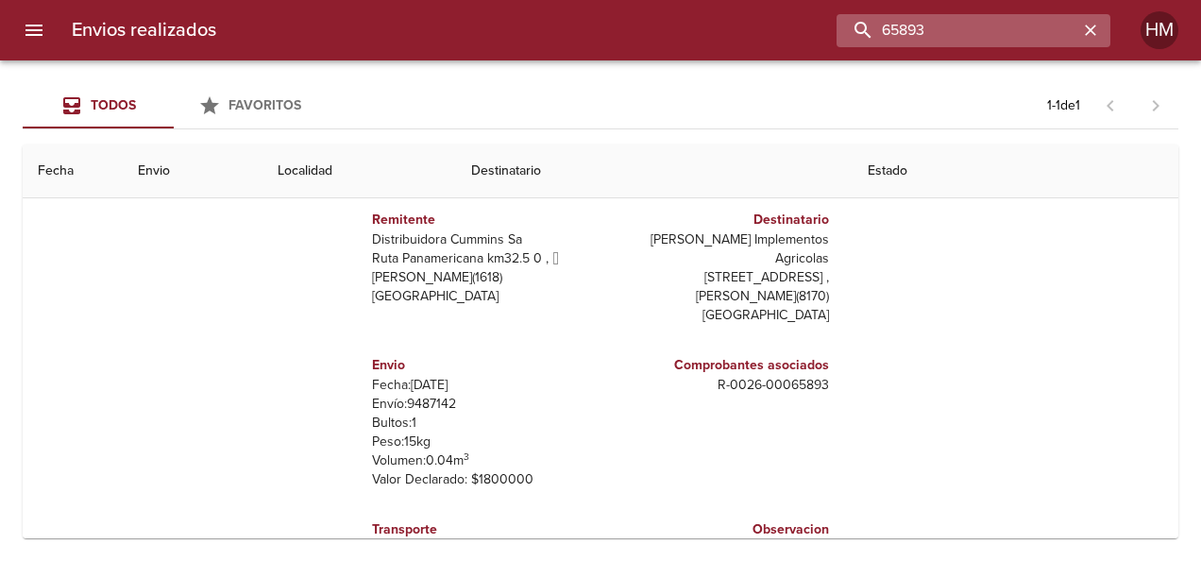
click at [1016, 27] on input "65893" at bounding box center [958, 30] width 242 height 33
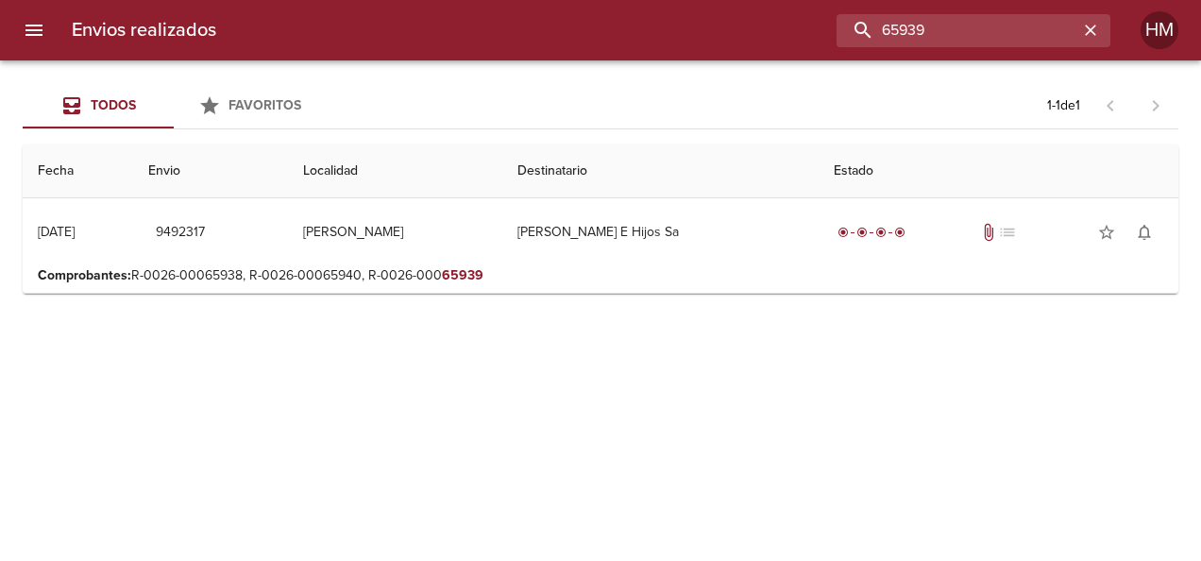
scroll to position [0, 0]
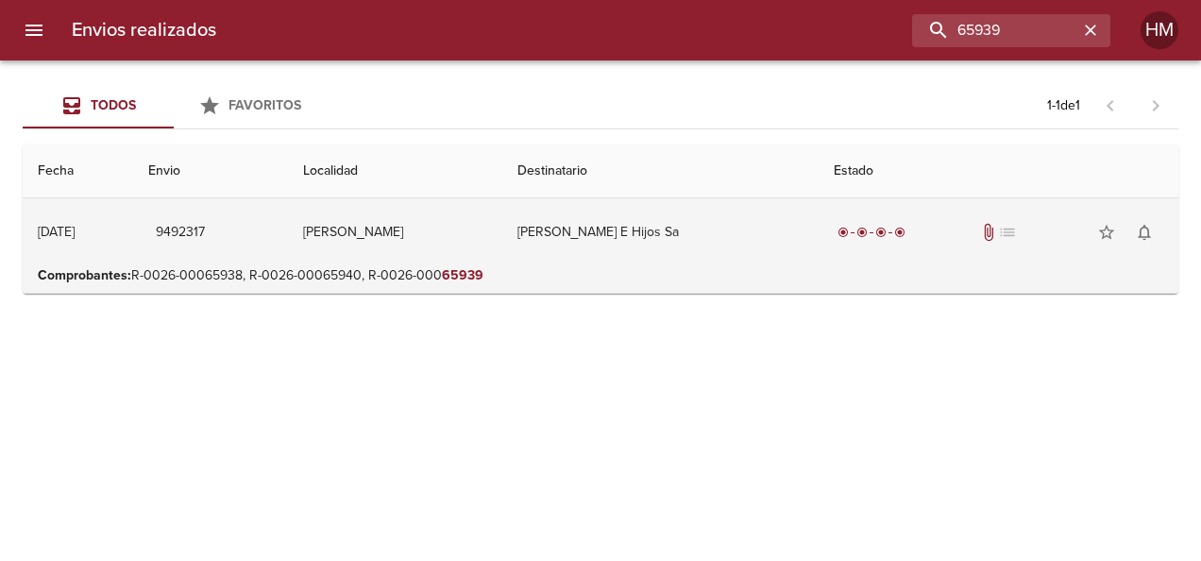
click at [657, 241] on td "[PERSON_NAME] E Hijos Sa" at bounding box center [660, 232] width 316 height 68
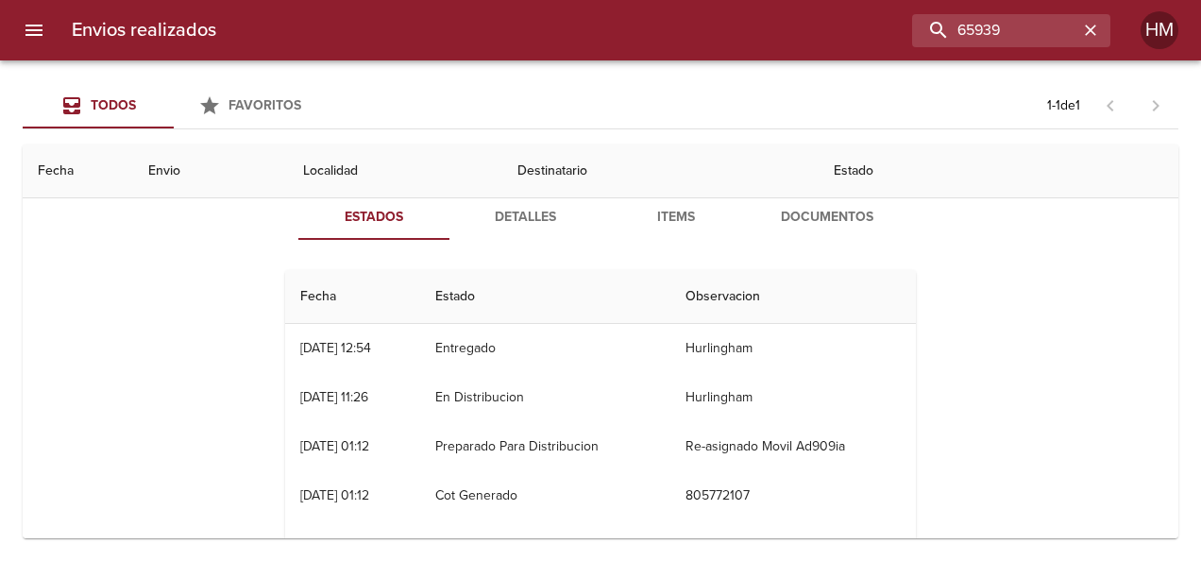
scroll to position [94, 0]
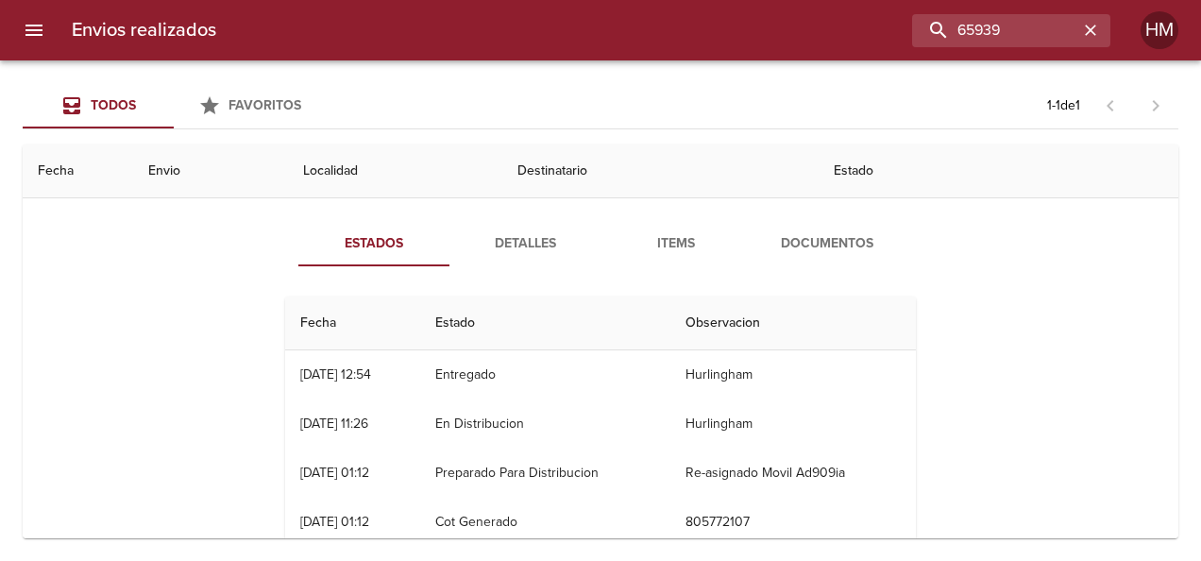
click at [500, 244] on span "Detalles" at bounding box center [525, 244] width 128 height 24
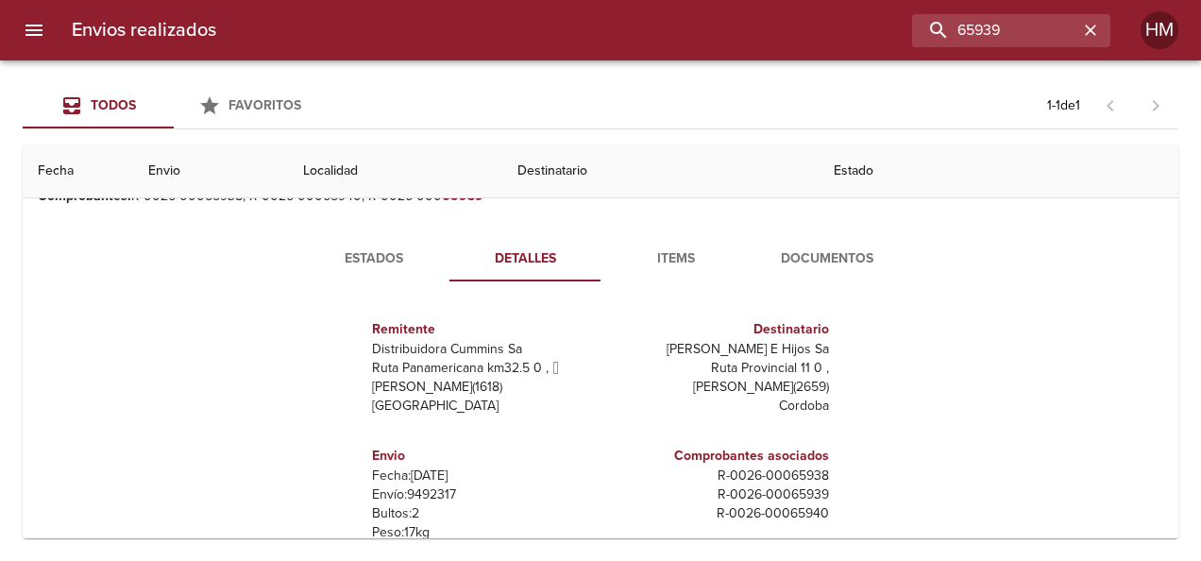
scroll to position [189, 0]
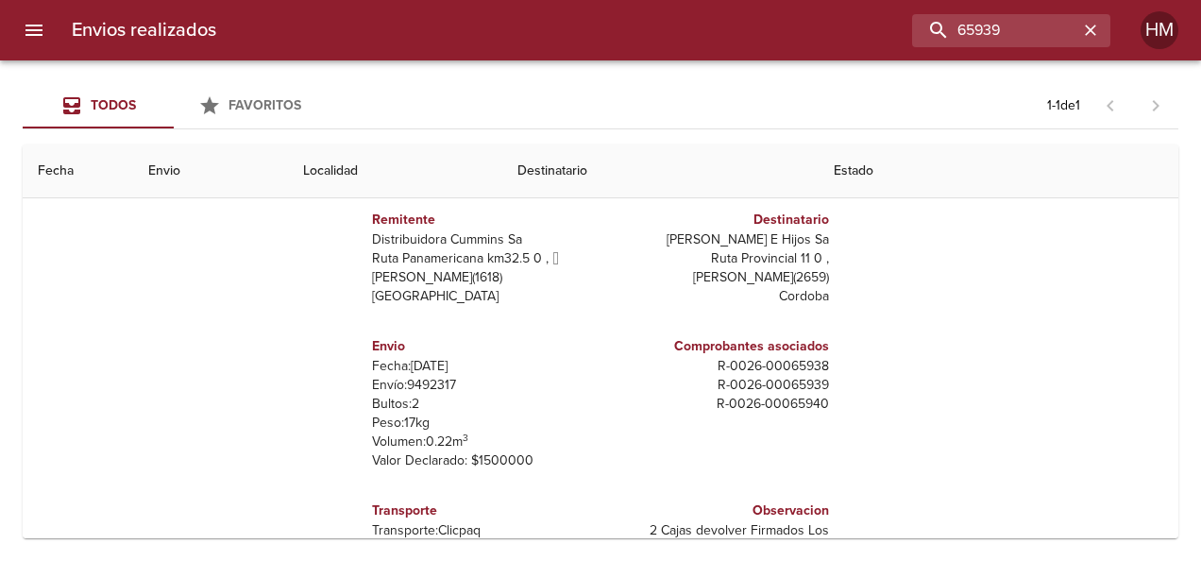
click at [440, 383] on p "Envío: 9492317" at bounding box center [482, 385] width 221 height 19
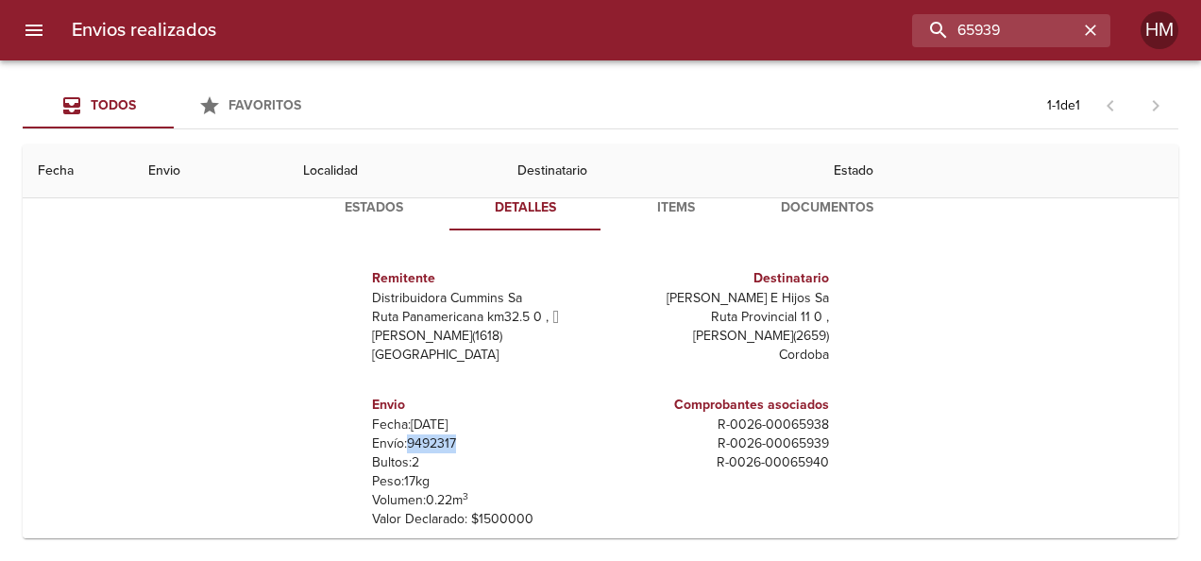
scroll to position [0, 0]
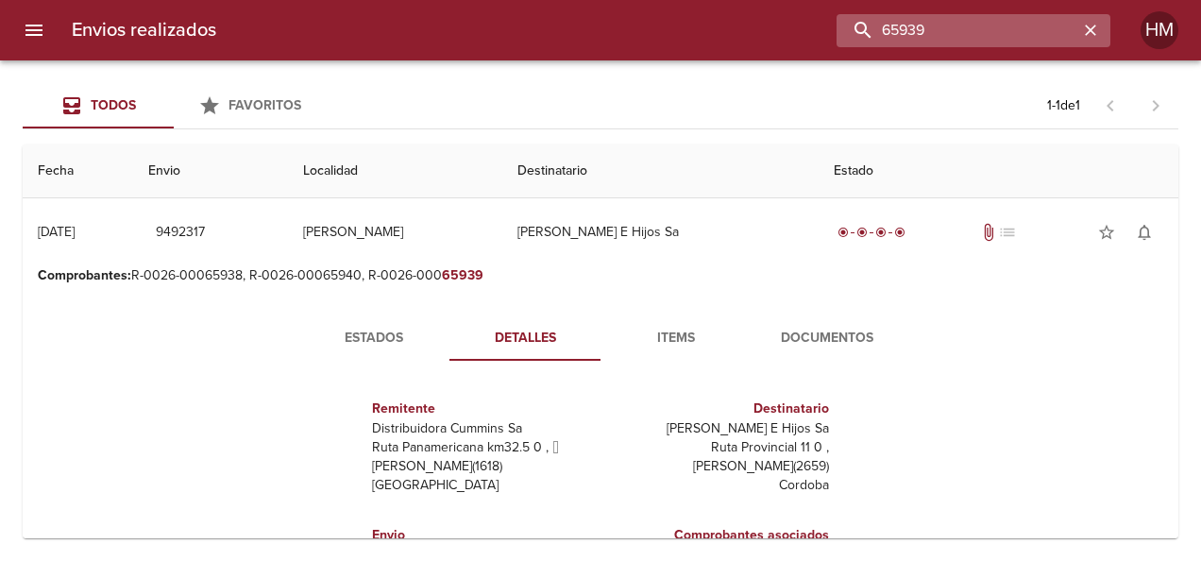
click at [1036, 36] on input "65939" at bounding box center [958, 30] width 242 height 33
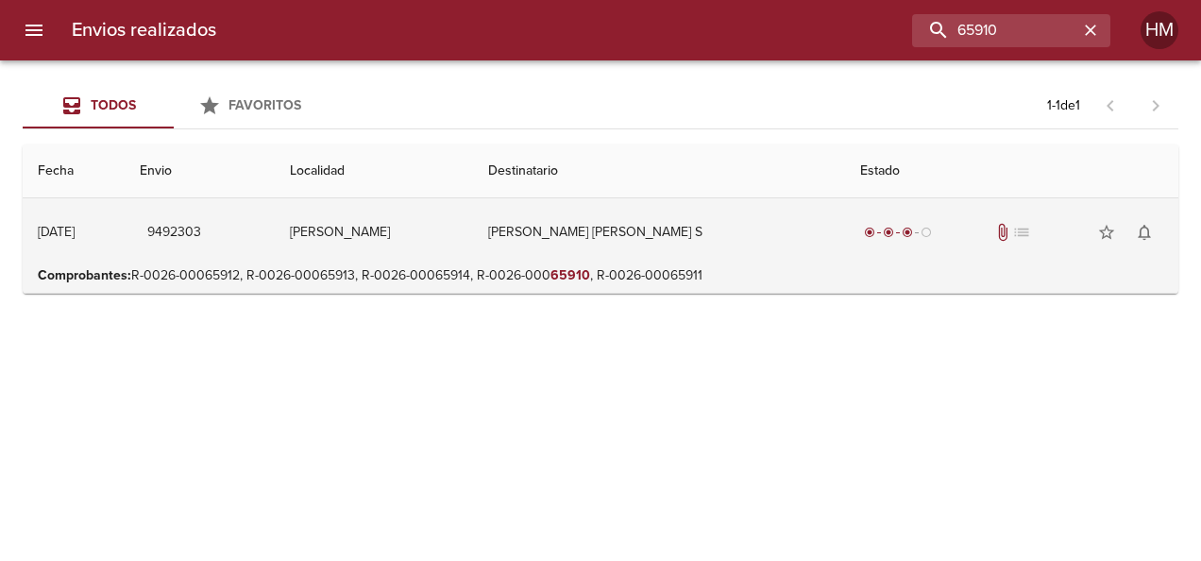
click at [685, 249] on td "[PERSON_NAME] [PERSON_NAME] S" at bounding box center [659, 232] width 373 height 68
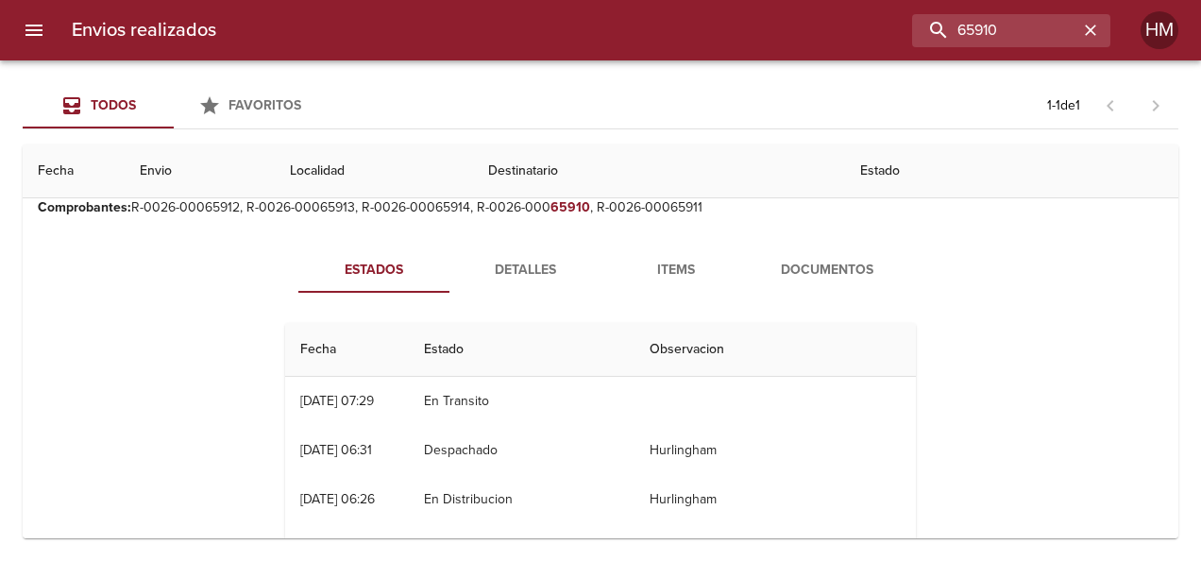
scroll to position [94, 0]
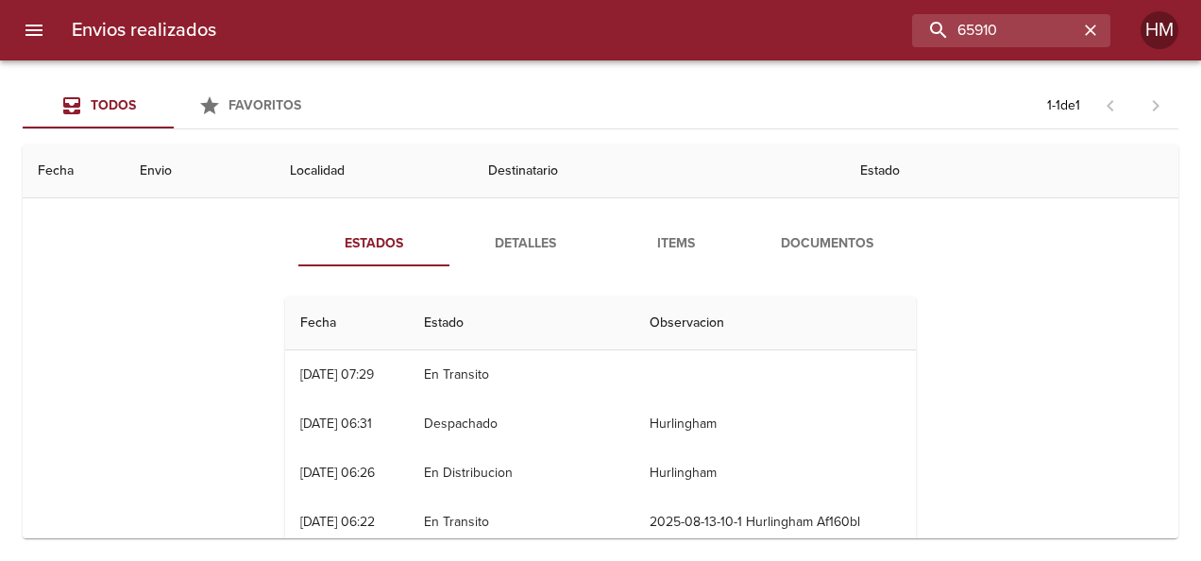
click at [490, 259] on button "Detalles" at bounding box center [524, 243] width 151 height 45
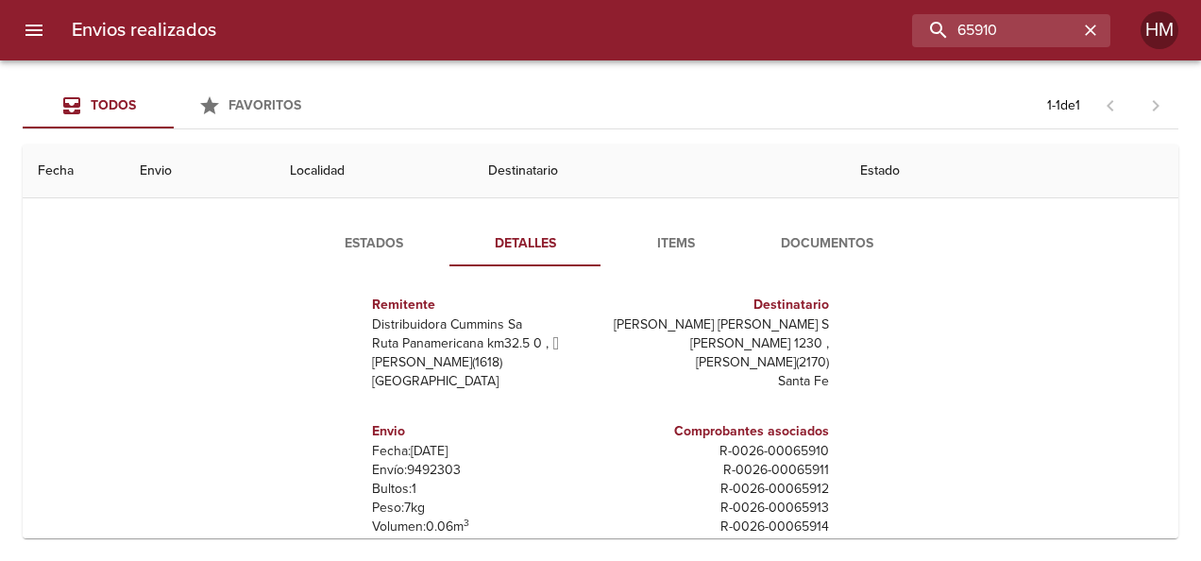
click at [433, 462] on p "Envío: 9492303" at bounding box center [482, 470] width 221 height 19
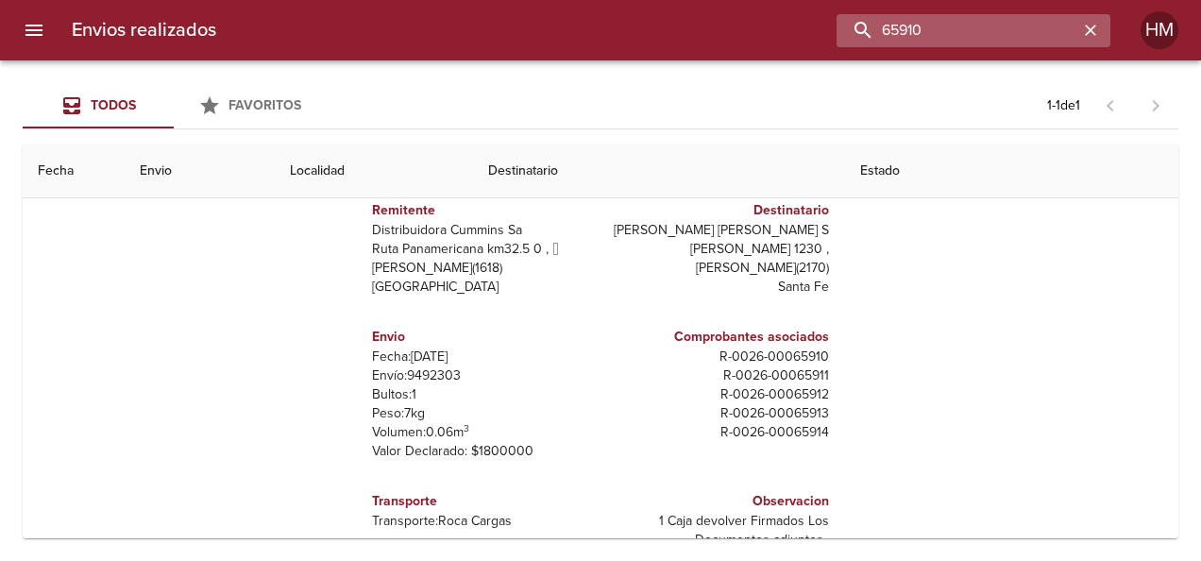
click at [1027, 24] on input "65910" at bounding box center [958, 30] width 242 height 33
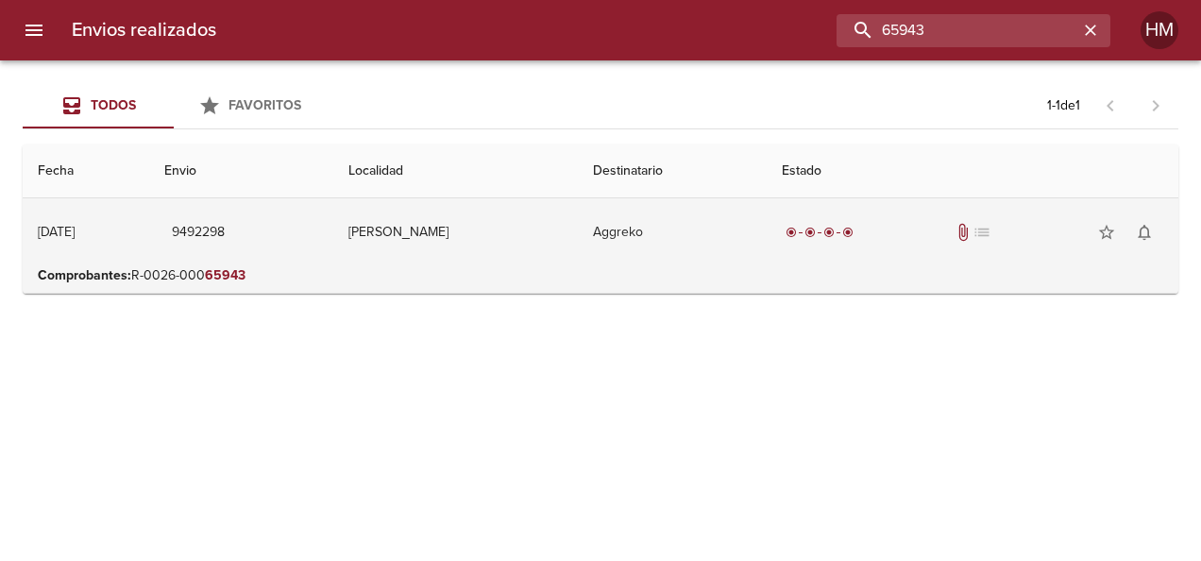
scroll to position [0, 0]
click at [507, 234] on td "[PERSON_NAME]" at bounding box center [455, 232] width 245 height 68
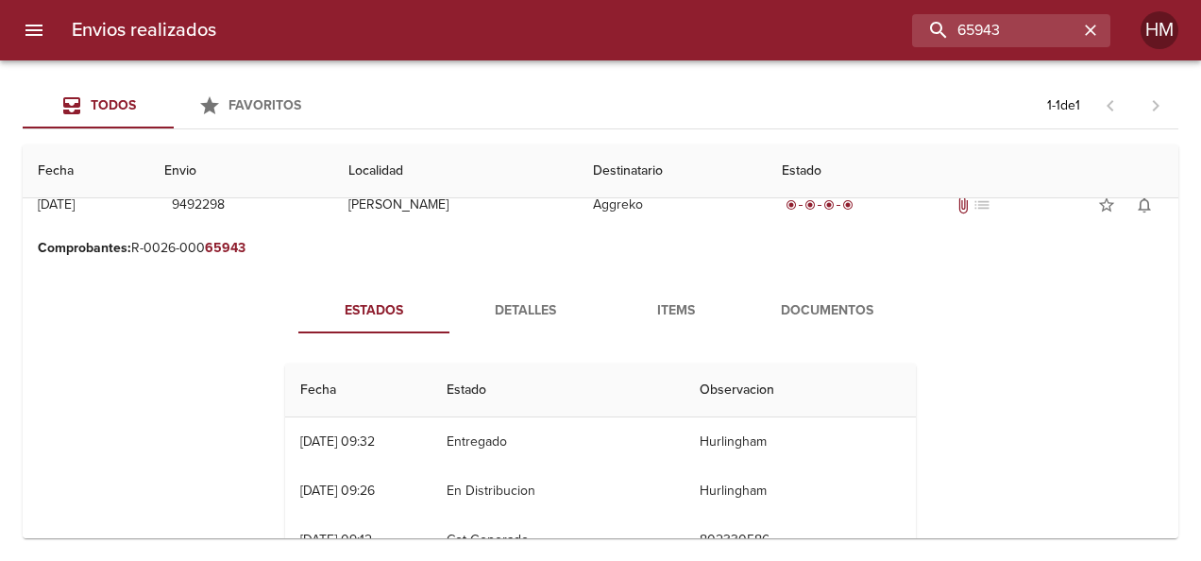
scroll to position [94, 0]
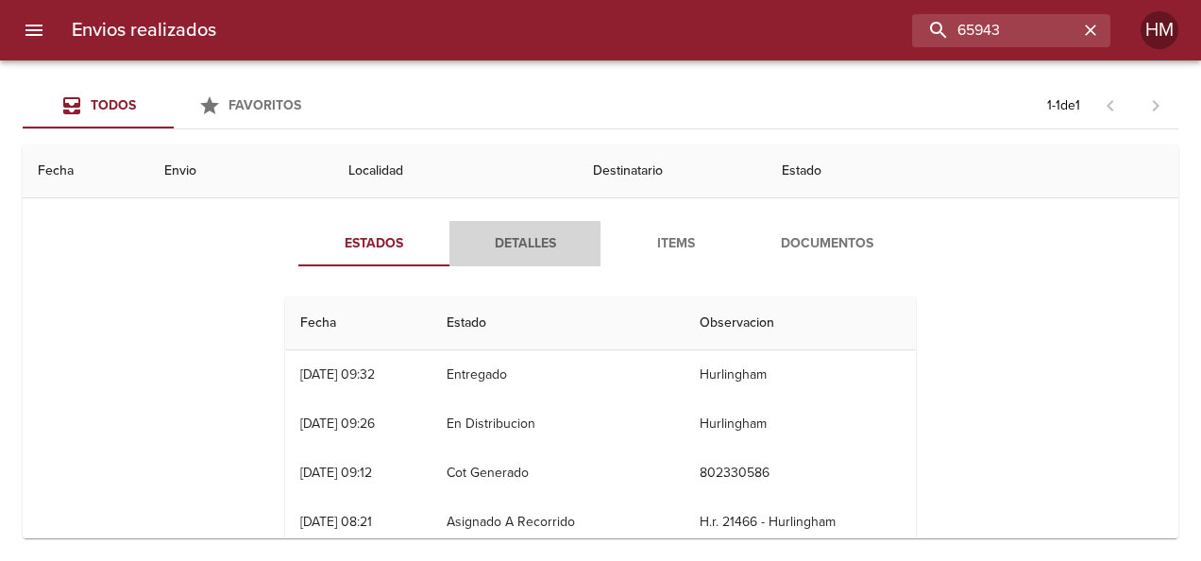
click at [502, 261] on button "Detalles" at bounding box center [524, 243] width 151 height 45
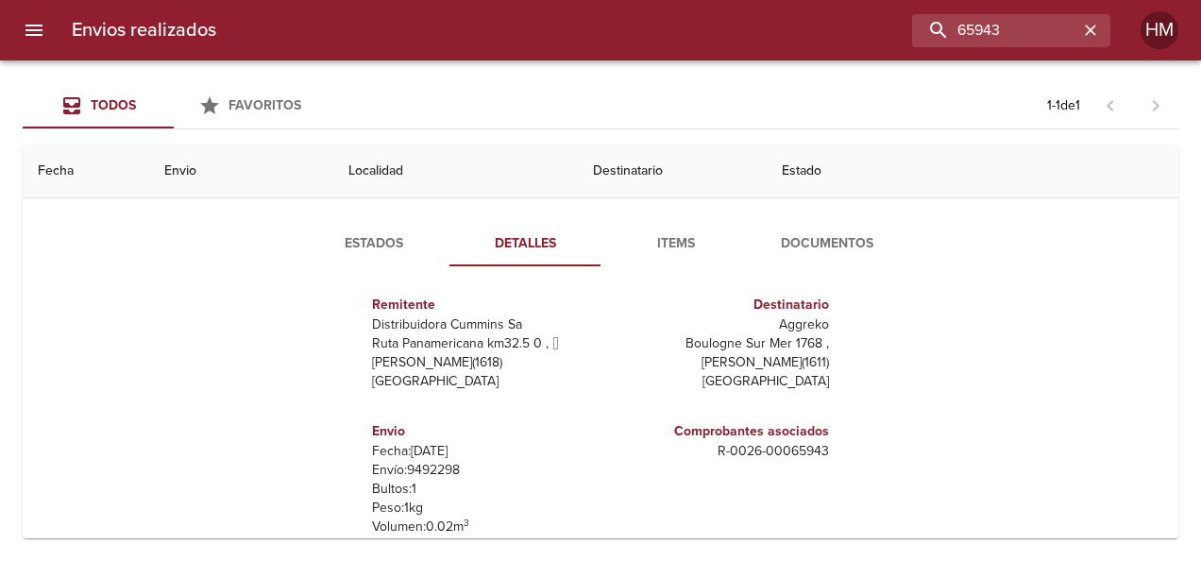
click at [439, 465] on p "Envío: 9492298" at bounding box center [482, 470] width 221 height 19
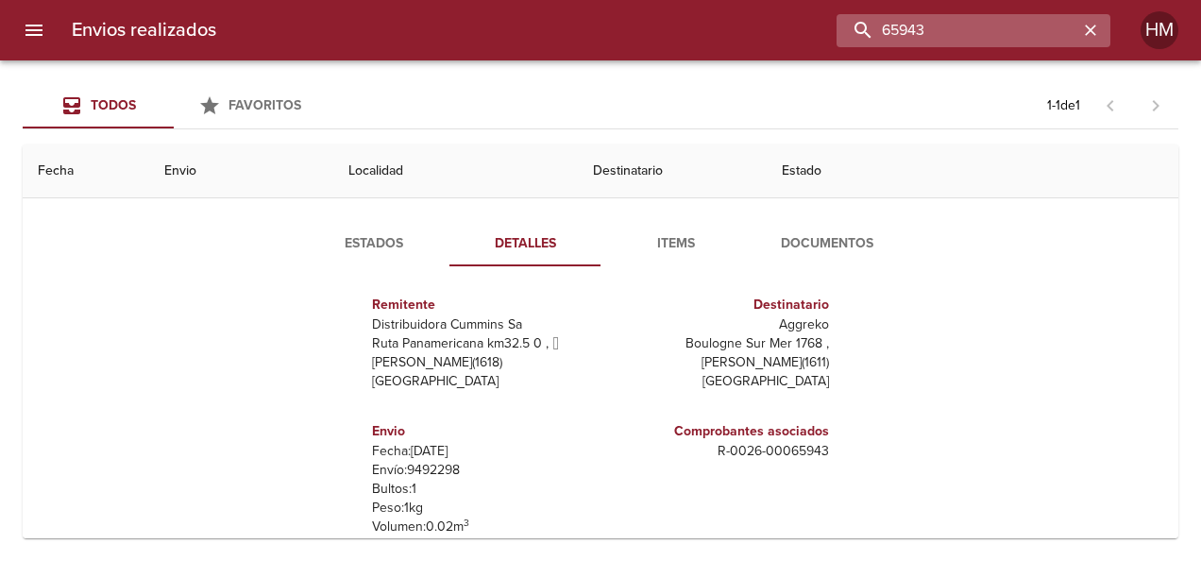
click at [1037, 21] on input "65943" at bounding box center [958, 30] width 242 height 33
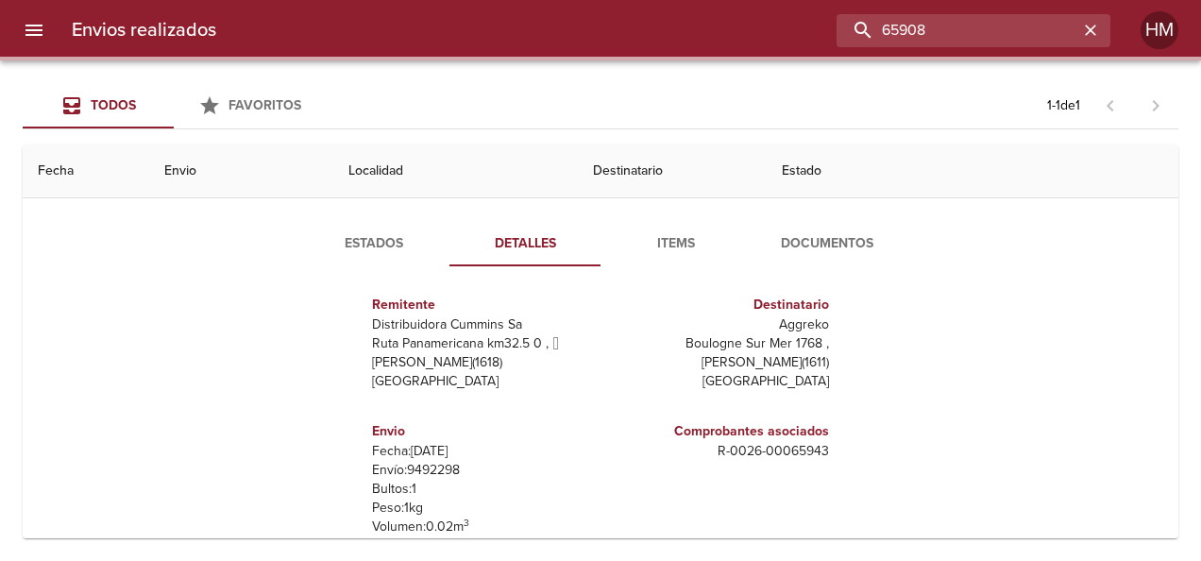
scroll to position [0, 0]
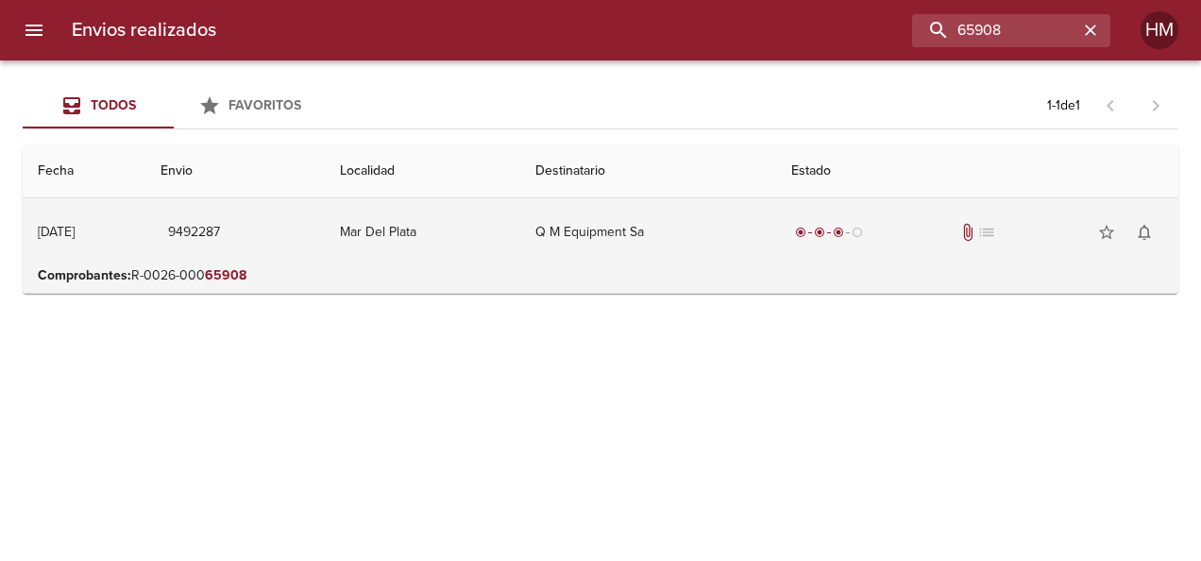
click at [521, 230] on td "Mar Del Plata" at bounding box center [423, 232] width 196 height 68
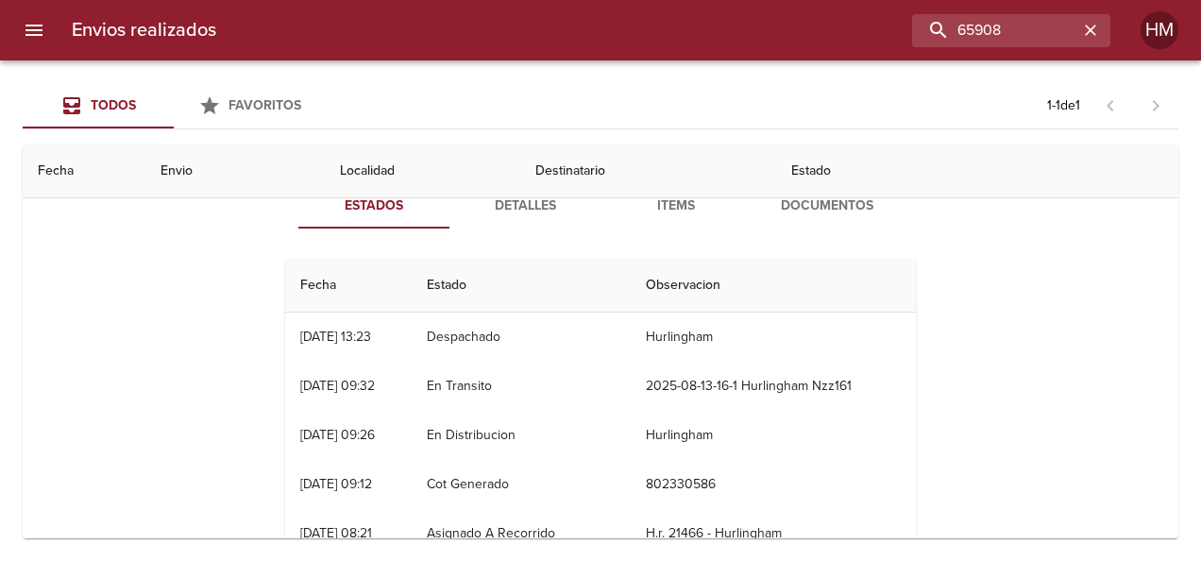
scroll to position [94, 0]
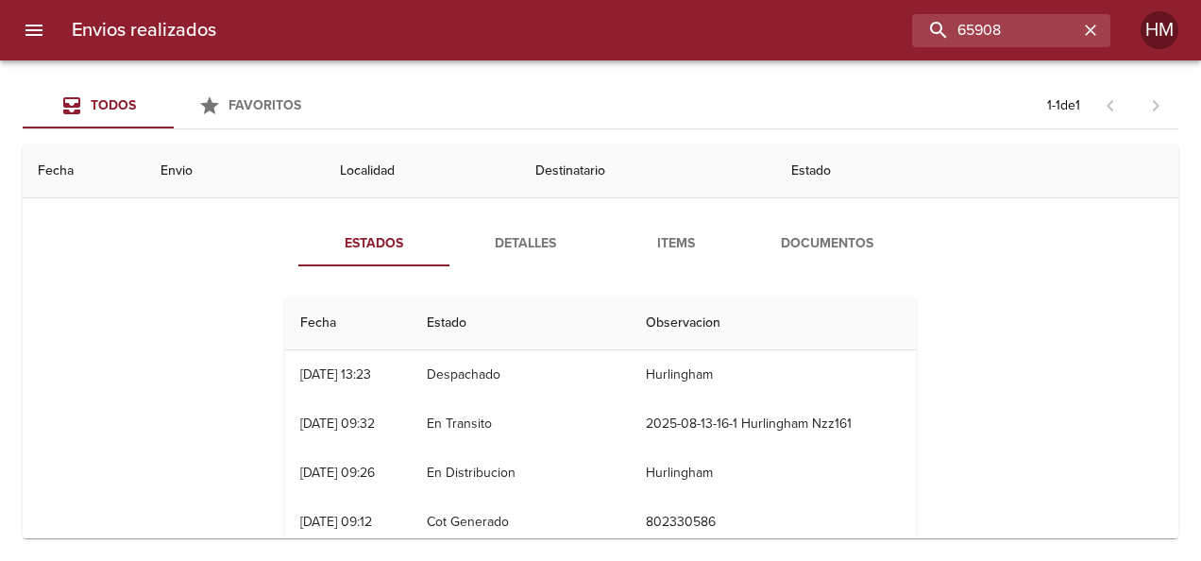
click at [509, 248] on span "Detalles" at bounding box center [525, 244] width 128 height 24
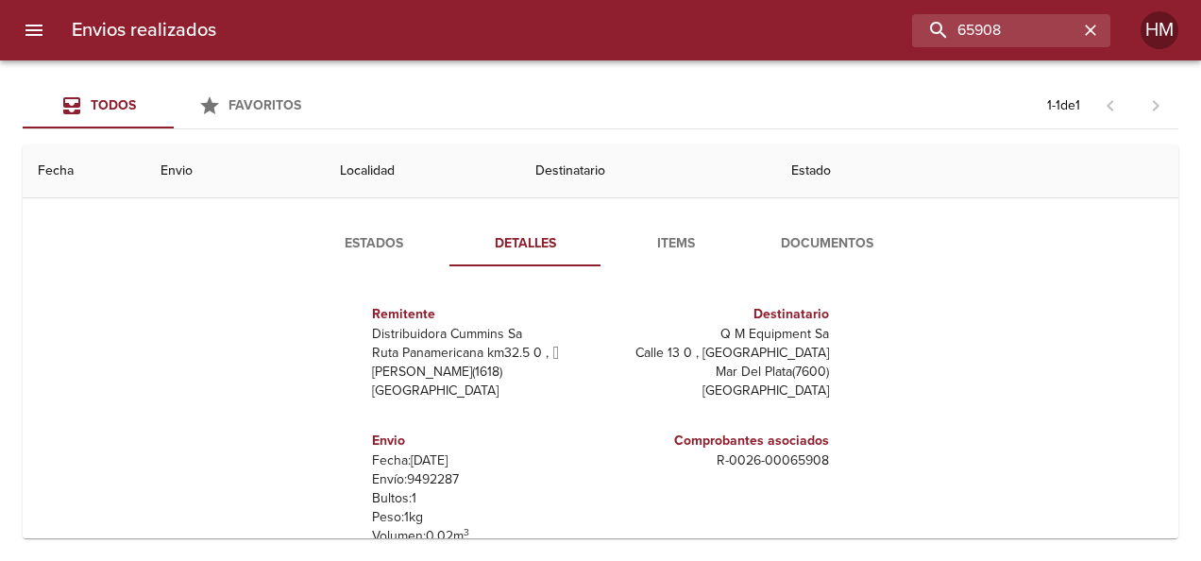
scroll to position [9, 0]
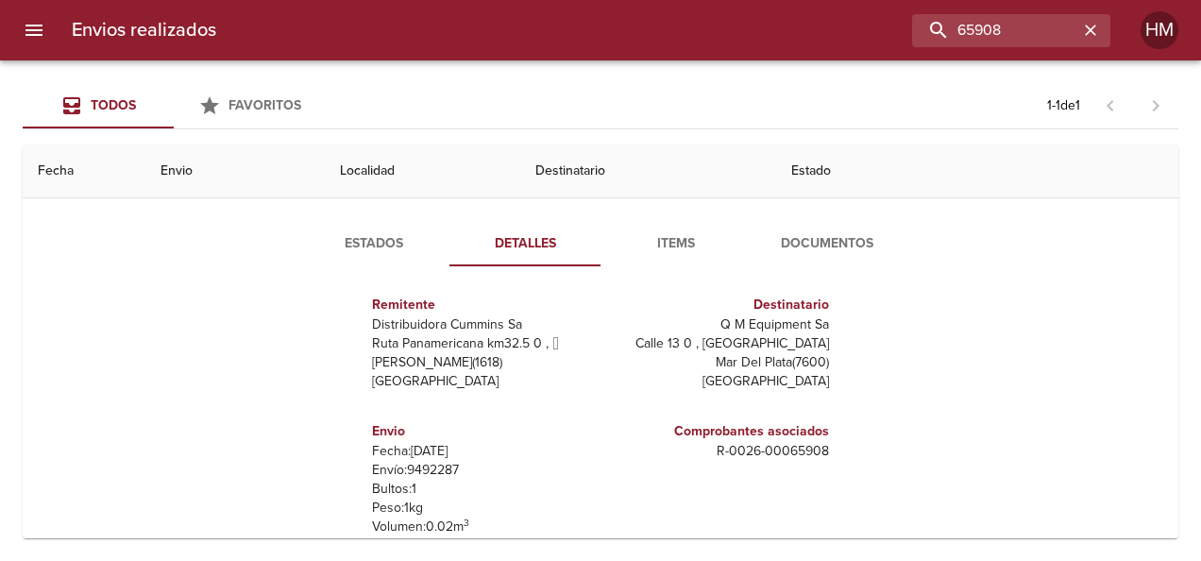
click at [421, 464] on p "Envío: 9492287" at bounding box center [482, 470] width 221 height 19
click at [1041, 26] on input "65908" at bounding box center [958, 30] width 242 height 33
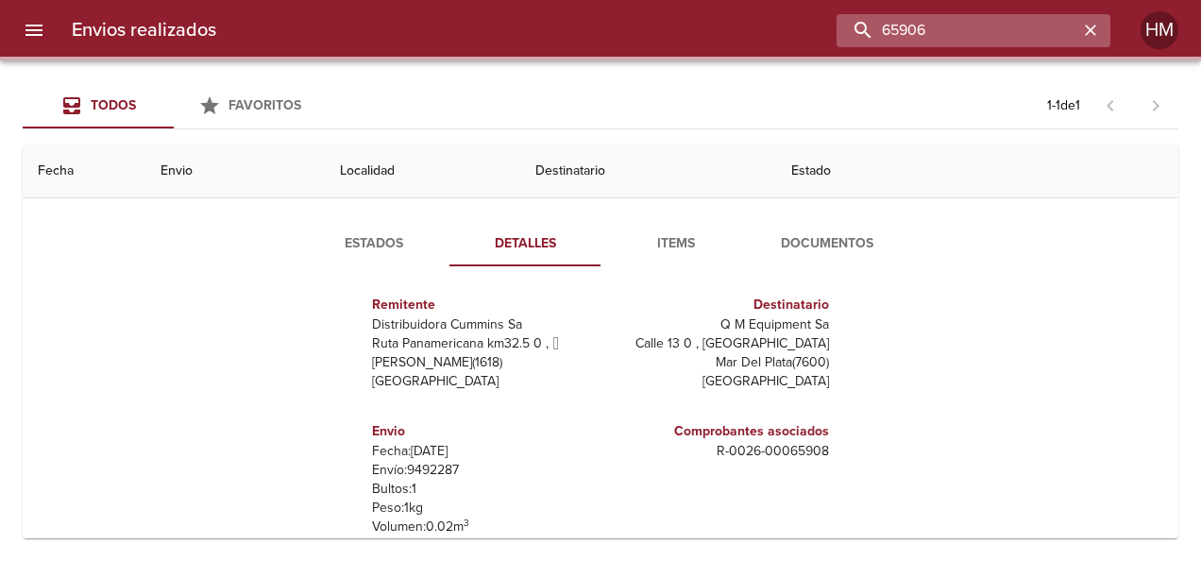
scroll to position [0, 0]
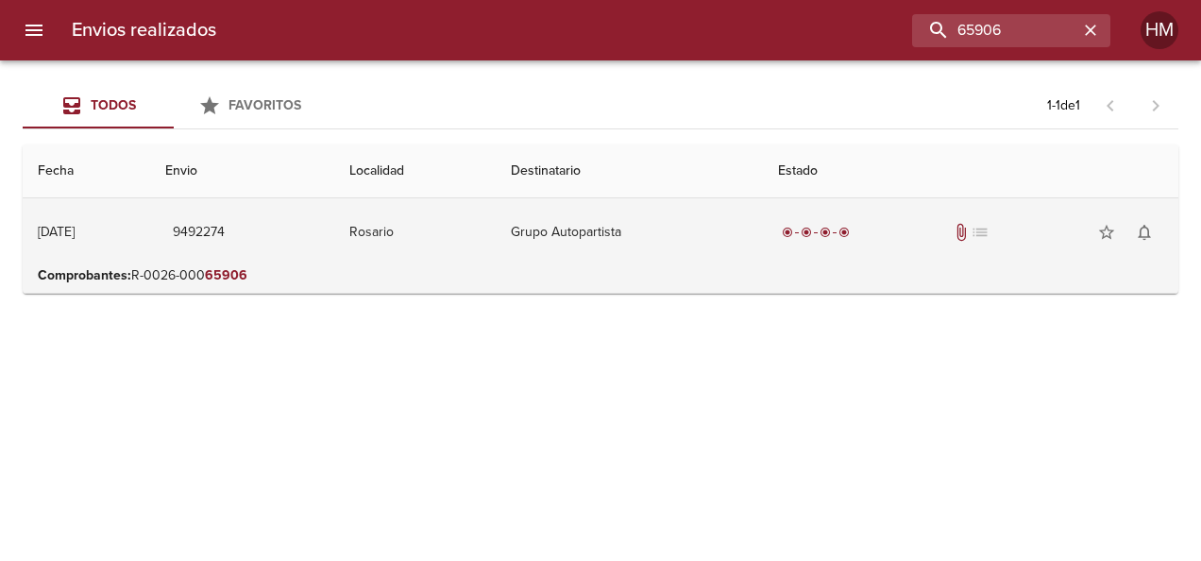
click at [496, 210] on td "Rosario" at bounding box center [414, 232] width 161 height 68
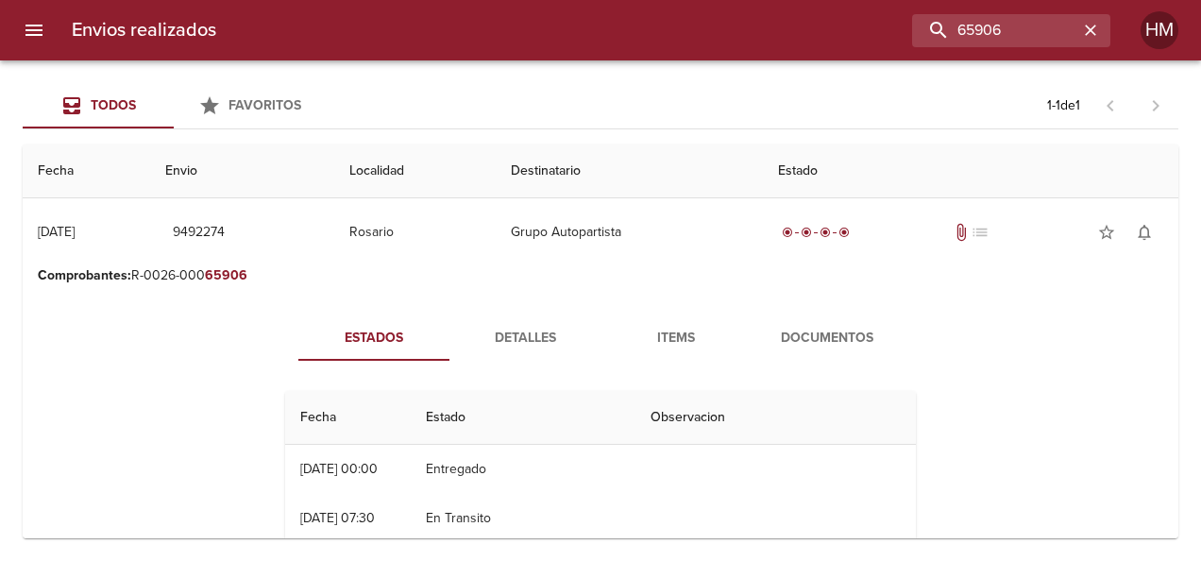
click at [524, 357] on button "Detalles" at bounding box center [524, 337] width 151 height 45
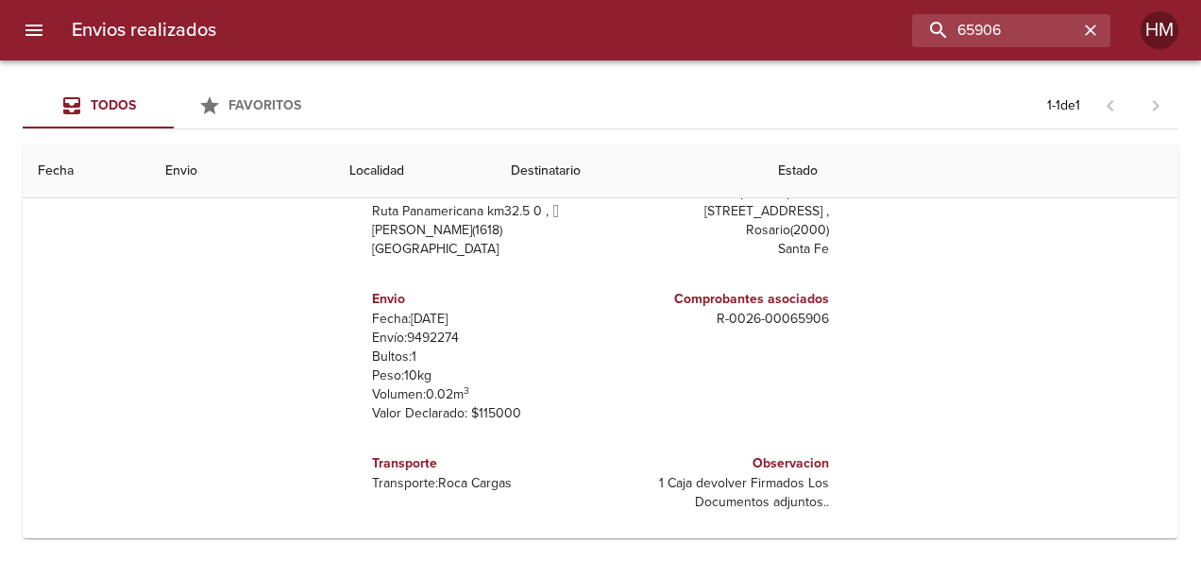
scroll to position [238, 0]
click at [427, 330] on p "Envío: 9492274" at bounding box center [482, 336] width 221 height 19
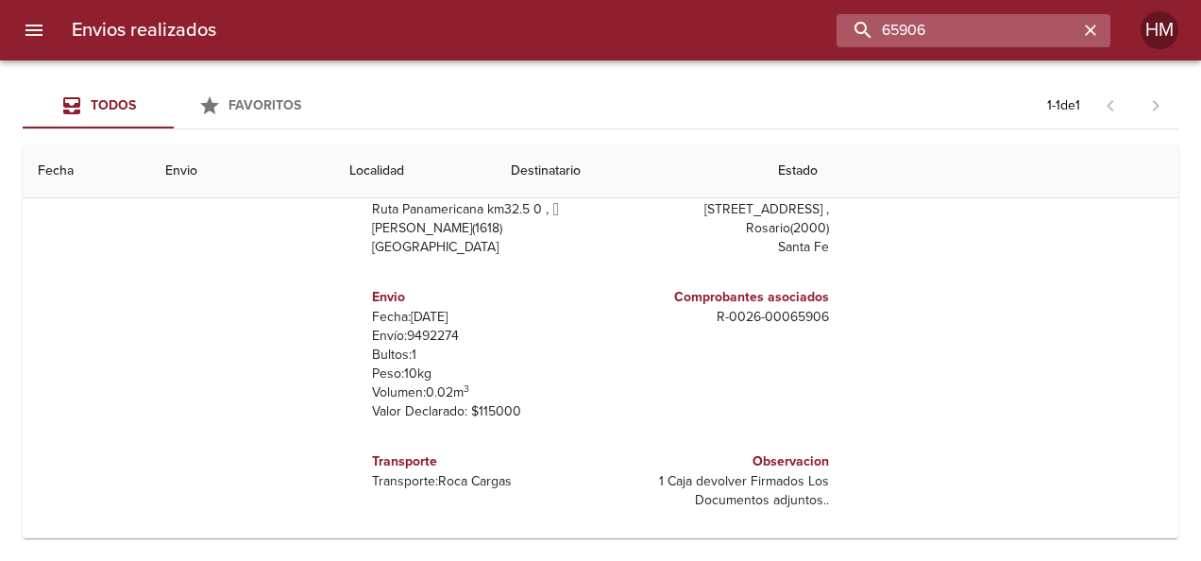
click at [1033, 27] on input "65906" at bounding box center [958, 30] width 242 height 33
type input "65903"
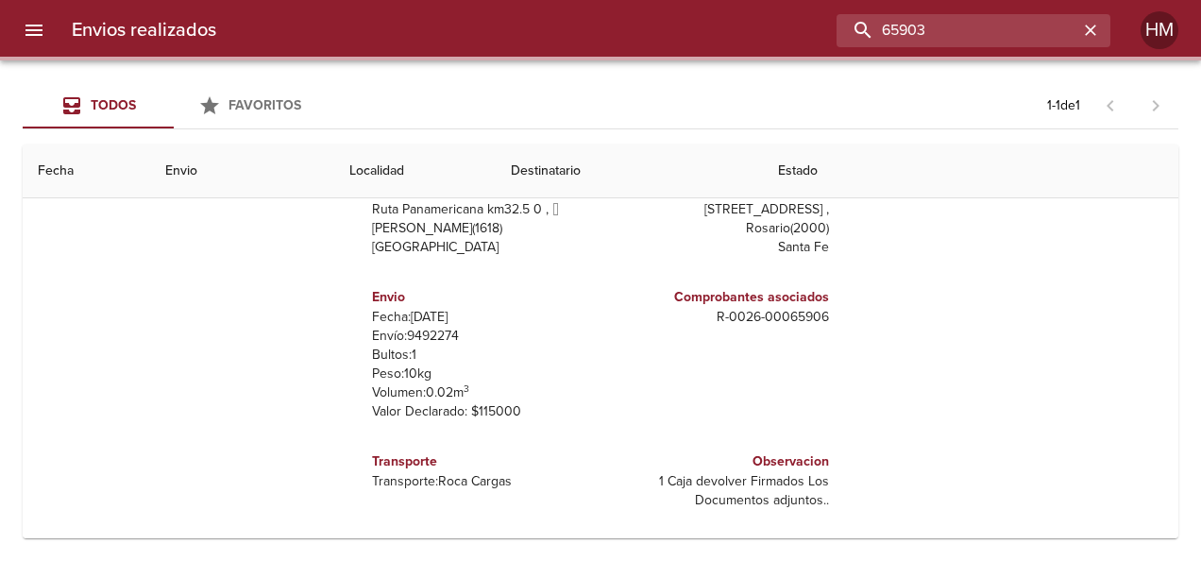
scroll to position [0, 0]
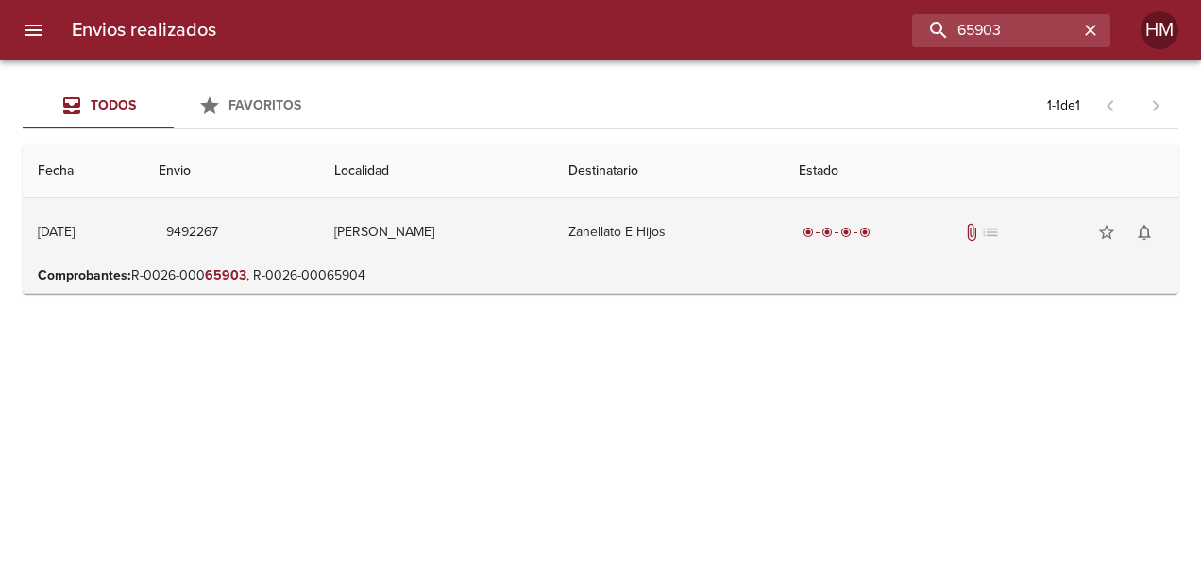
click at [645, 221] on td "Zanellato E Hijos" at bounding box center [667, 232] width 229 height 68
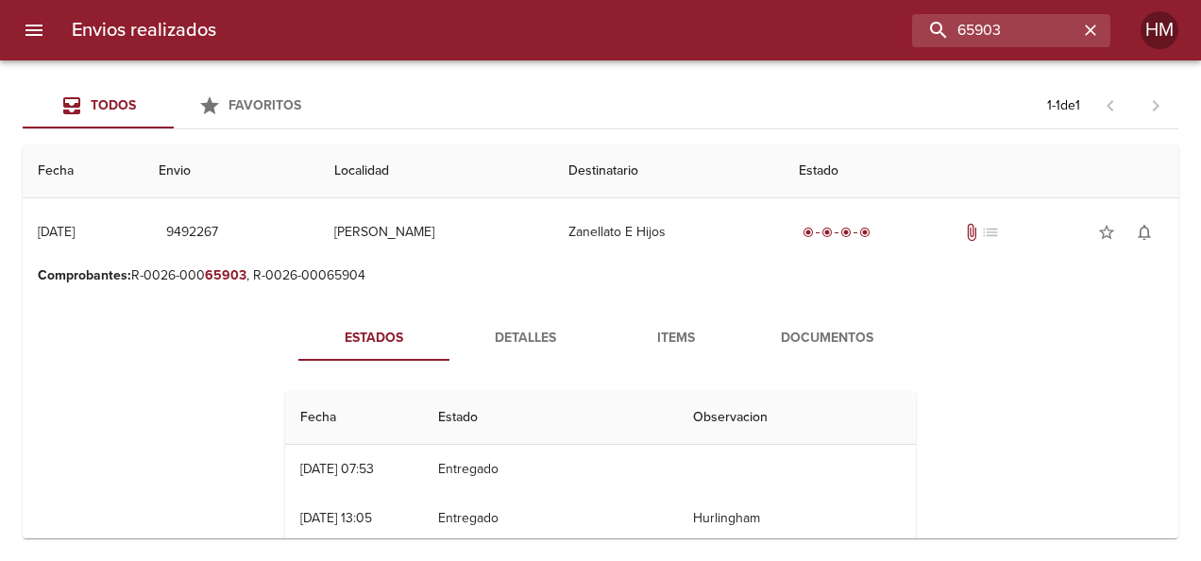
click at [531, 333] on span "Detalles" at bounding box center [525, 339] width 128 height 24
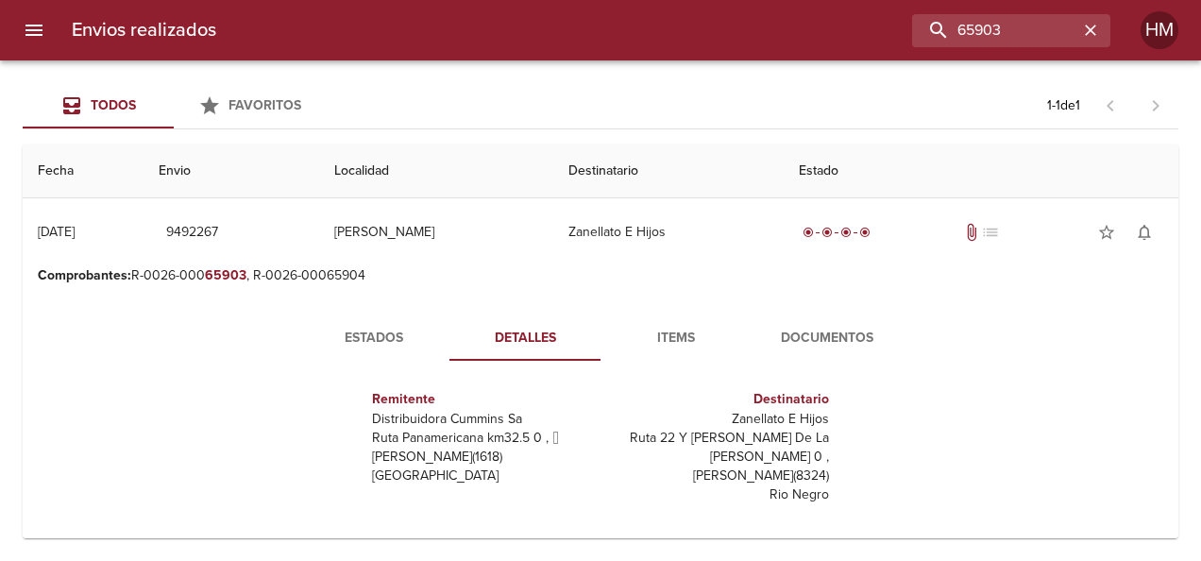
scroll to position [94, 0]
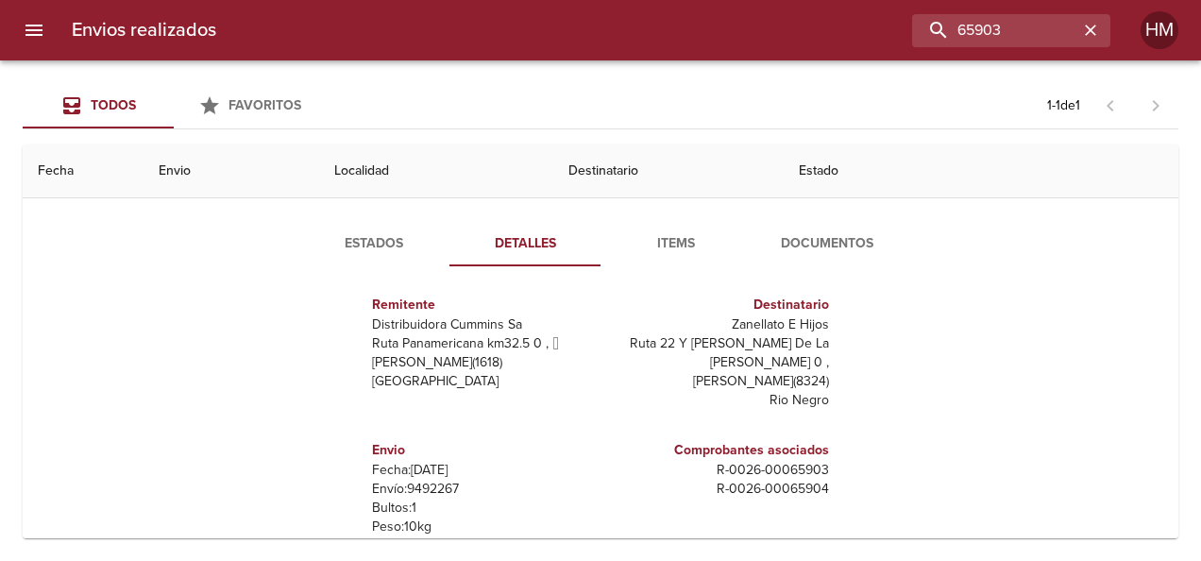
click at [442, 480] on p "Envío: 9492267" at bounding box center [482, 489] width 221 height 19
